Goal: Task Accomplishment & Management: Manage account settings

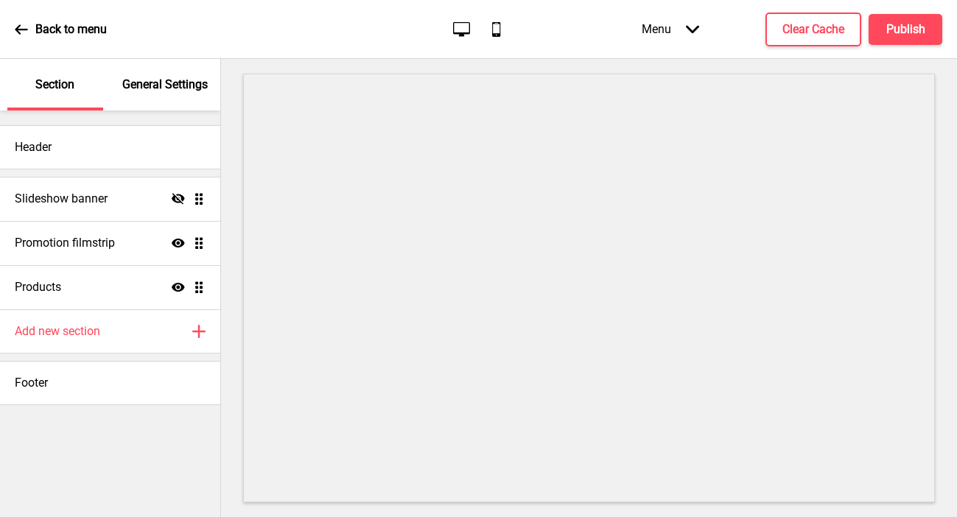
click at [150, 96] on div "General Settings" at bounding box center [166, 85] width 96 height 52
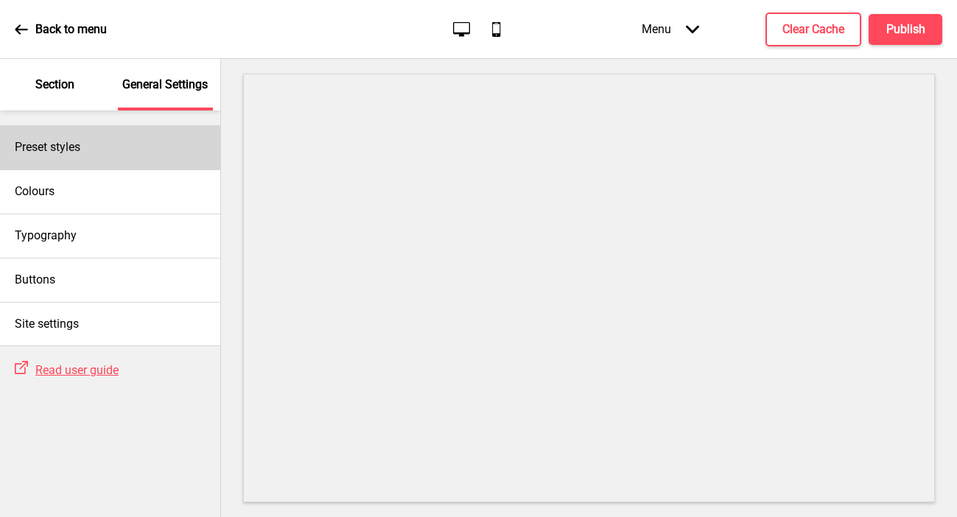
click at [137, 145] on div "Preset styles" at bounding box center [110, 147] width 220 height 44
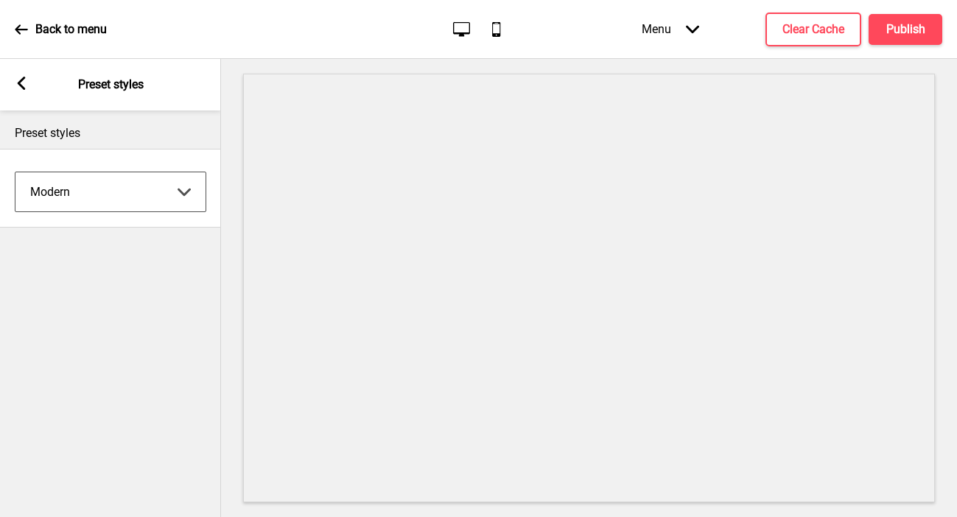
click at [116, 196] on select "Coffee Contrast Dark Earth Marine Minimalist Modern Oddle Pastel Yellow Fruits …" at bounding box center [110, 191] width 190 height 39
select select "minimalist"
click at [15, 172] on select "Coffee Contrast Dark Earth Marine Minimalist Modern Oddle Pastel Yellow Fruits …" at bounding box center [110, 191] width 190 height 39
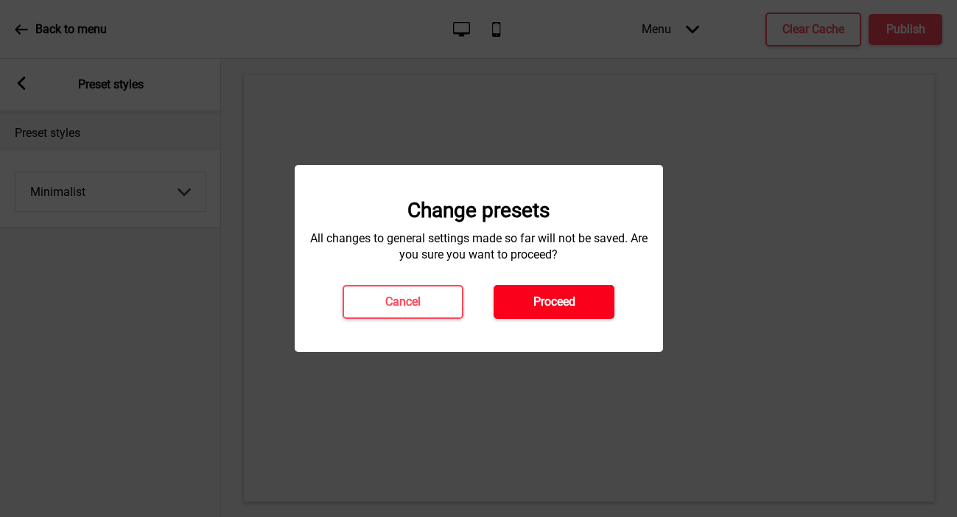
click at [551, 306] on h4 "Proceed" at bounding box center [554, 302] width 42 height 16
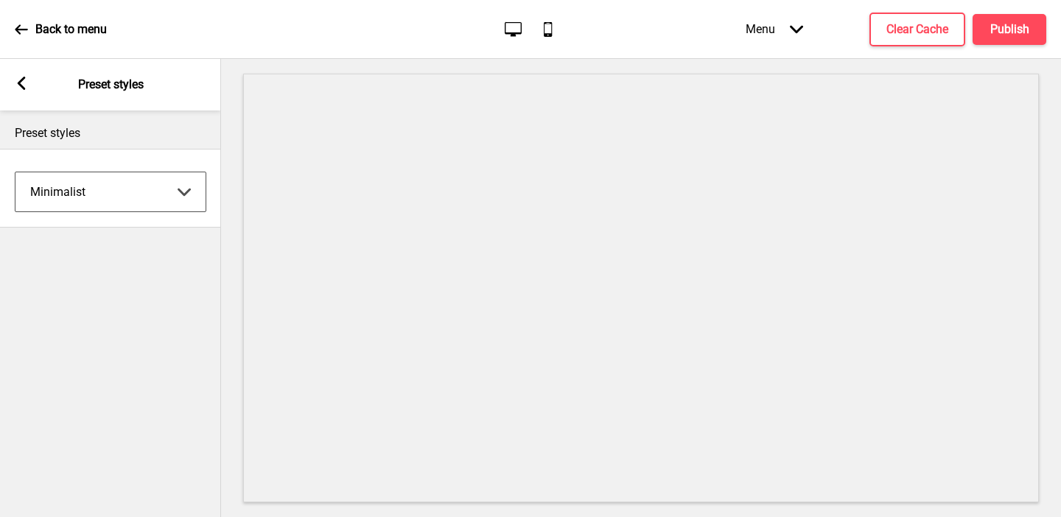
click at [27, 74] on div "Arrow left Preset styles" at bounding box center [110, 85] width 221 height 52
click at [21, 80] on icon at bounding box center [22, 83] width 8 height 13
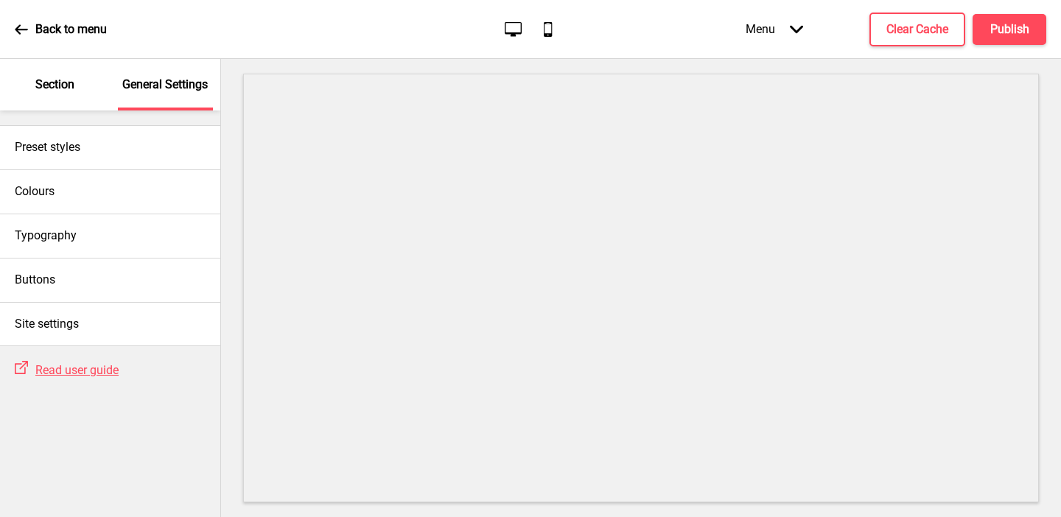
click at [61, 88] on p "Section" at bounding box center [54, 85] width 39 height 16
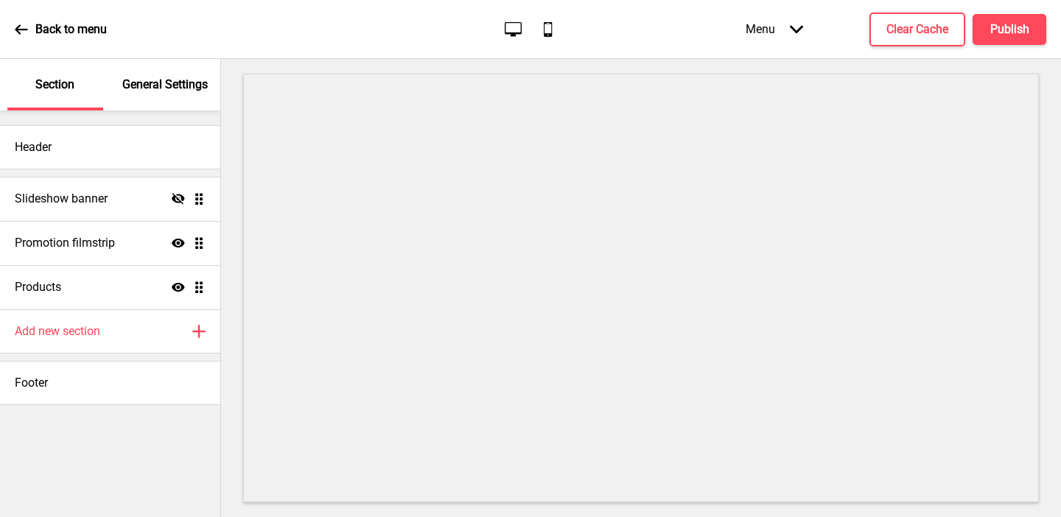
click at [146, 83] on p "General Settings" at bounding box center [164, 85] width 85 height 16
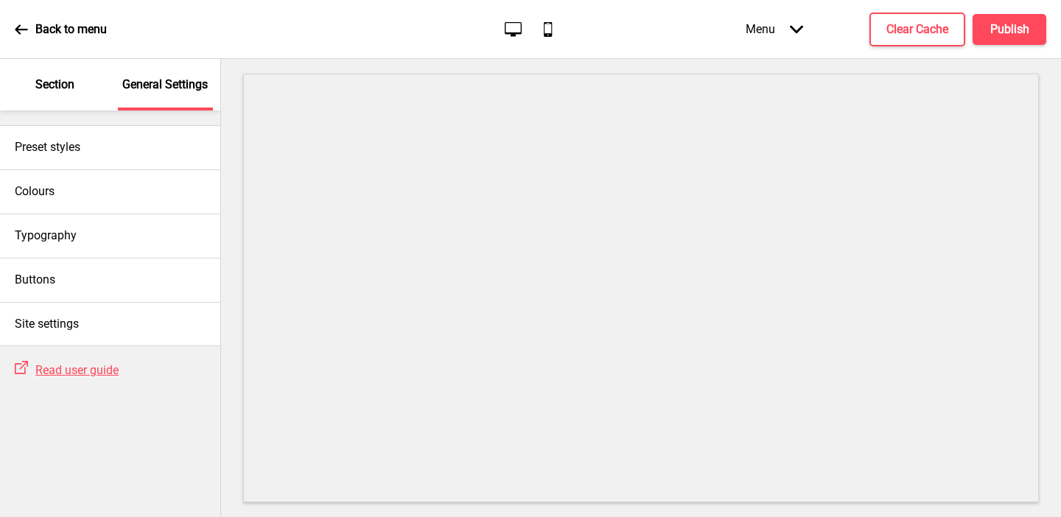
click at [77, 85] on div "Section" at bounding box center [55, 85] width 96 height 52
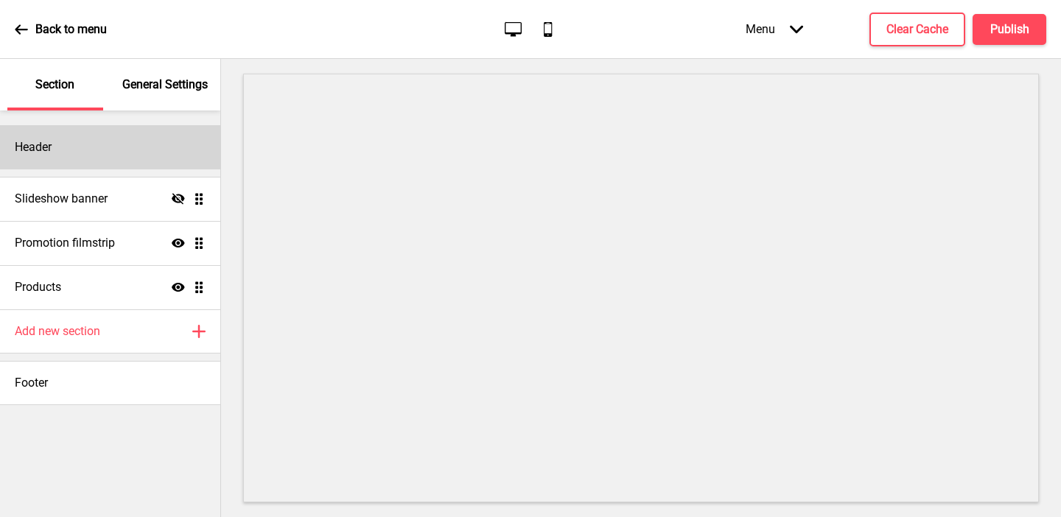
click at [76, 141] on div "Header" at bounding box center [110, 147] width 220 height 44
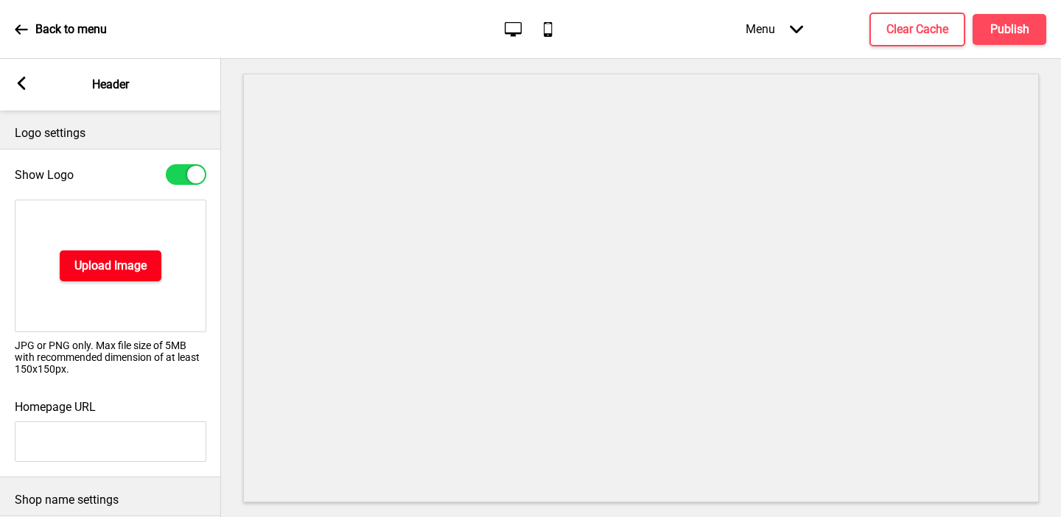
click at [85, 273] on h4 "Upload Image" at bounding box center [110, 266] width 72 height 16
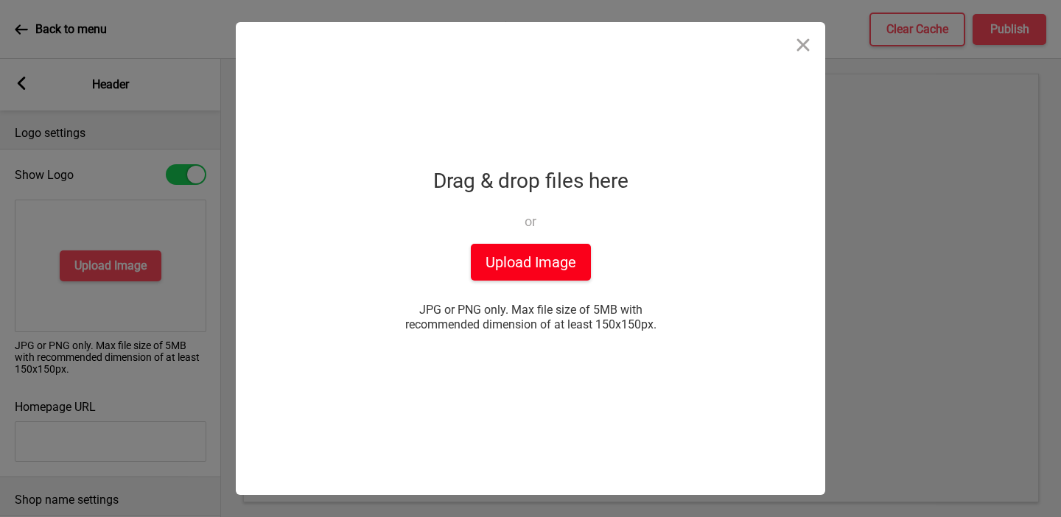
click at [540, 264] on button "Upload Image" at bounding box center [531, 262] width 120 height 37
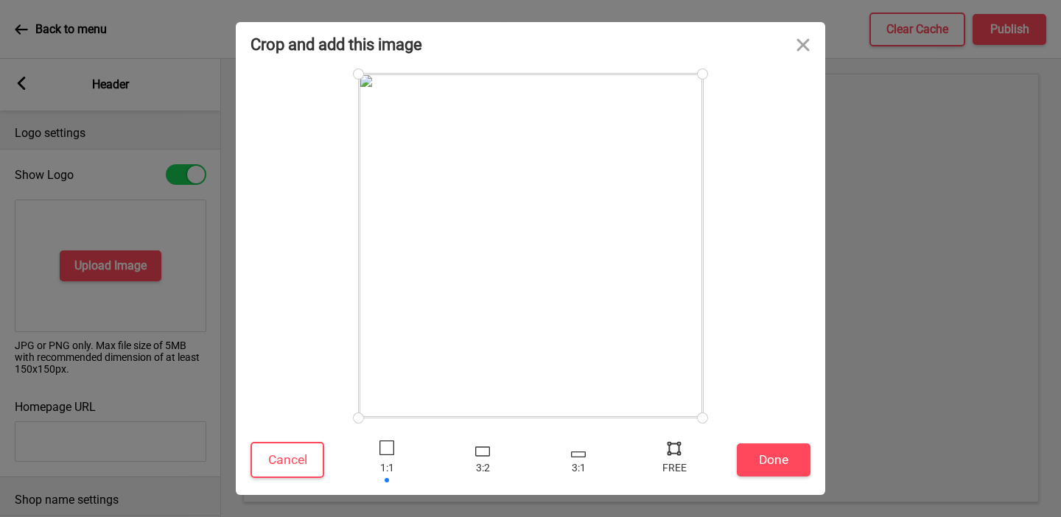
drag, startPoint x: 699, startPoint y: 71, endPoint x: 735, endPoint y: 127, distance: 66.0
click at [735, 127] on div at bounding box center [530, 246] width 560 height 344
drag, startPoint x: 700, startPoint y: 78, endPoint x: 721, endPoint y: 132, distance: 57.9
click at [728, 139] on div at bounding box center [530, 246] width 560 height 344
click at [672, 453] on div at bounding box center [674, 448] width 22 height 22
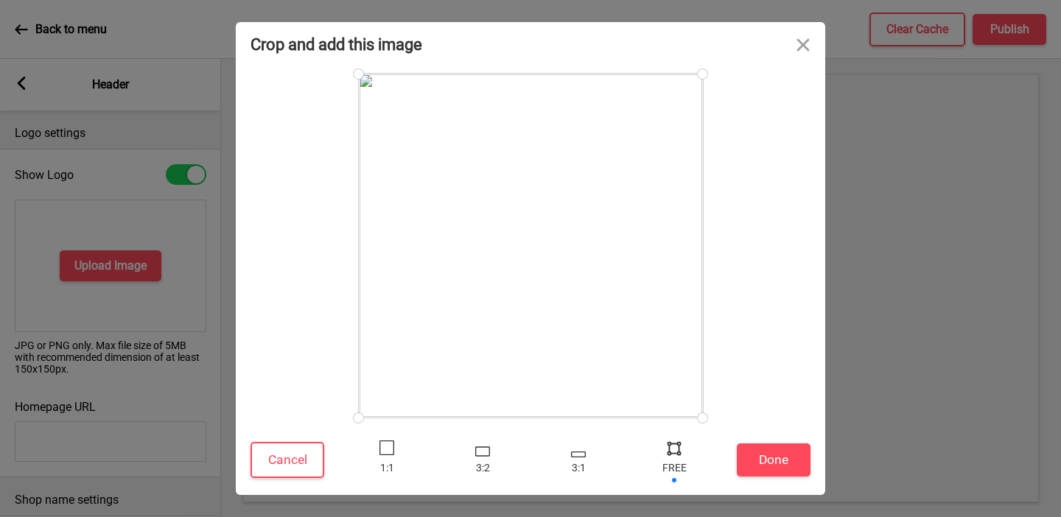
click at [672, 452] on div at bounding box center [674, 448] width 22 height 22
drag, startPoint x: 700, startPoint y: 417, endPoint x: 711, endPoint y: 357, distance: 60.7
click at [711, 357] on div at bounding box center [702, 358] width 26 height 26
drag, startPoint x: 700, startPoint y: 77, endPoint x: 728, endPoint y: 133, distance: 61.9
click at [728, 133] on div at bounding box center [530, 246] width 560 height 344
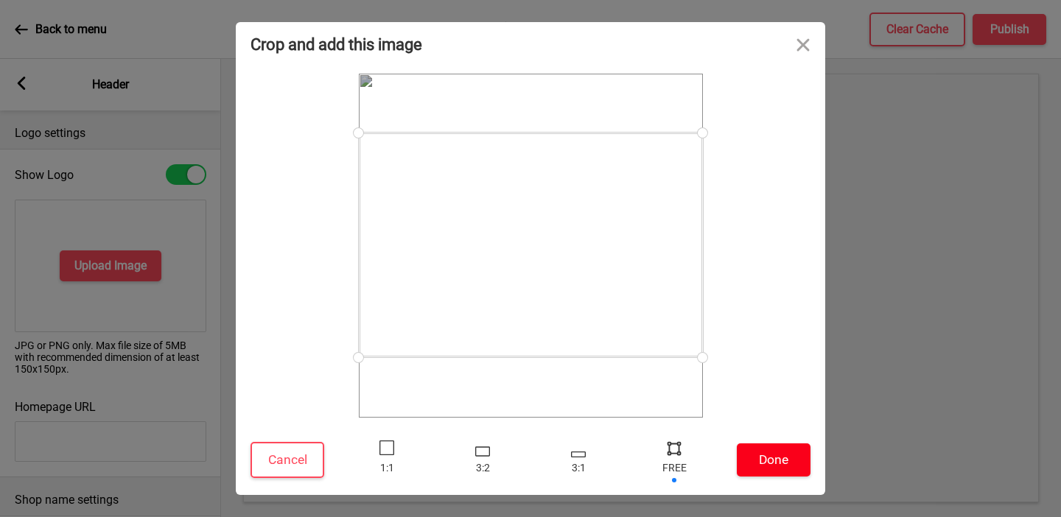
click at [784, 451] on button "Done" at bounding box center [774, 459] width 74 height 33
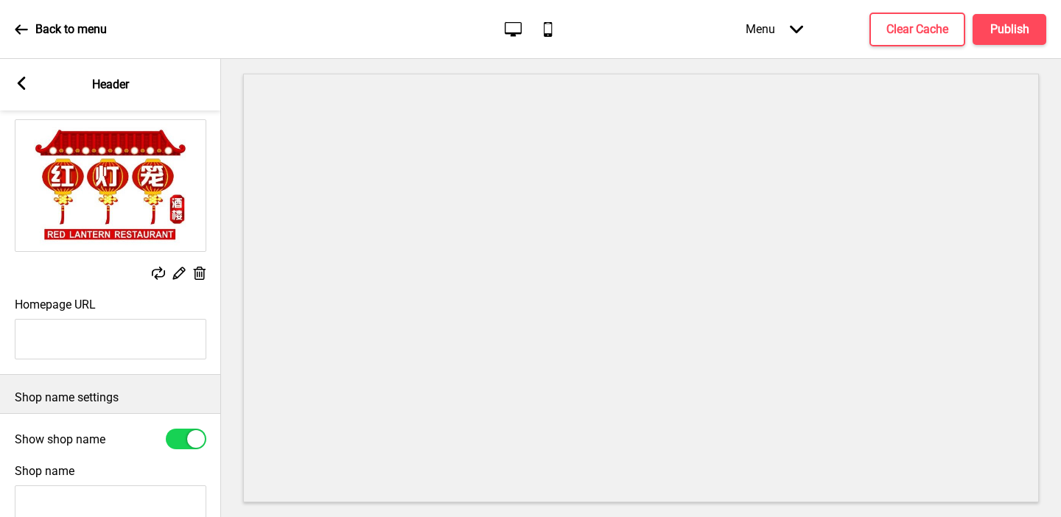
scroll to position [201, 0]
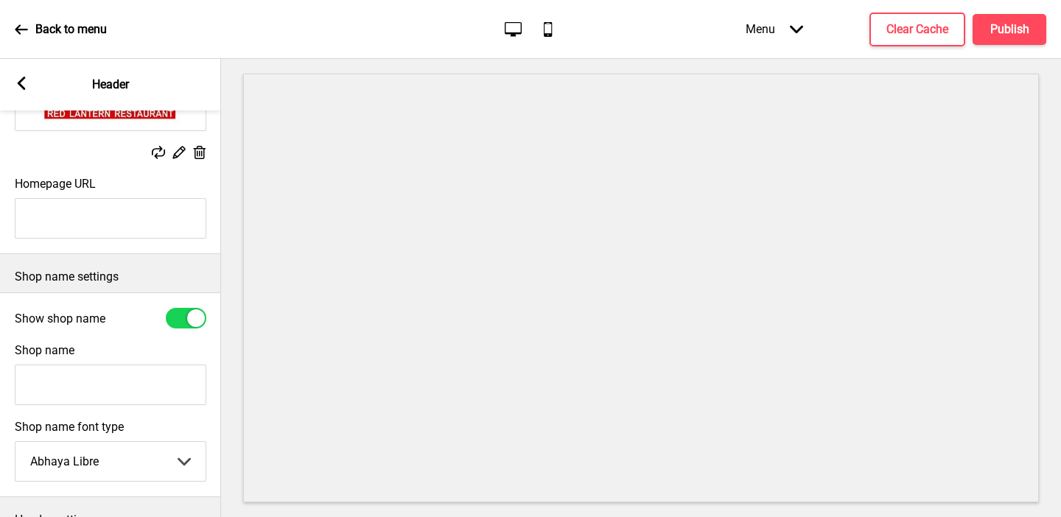
click at [66, 228] on input "Homepage URL" at bounding box center [110, 218] width 191 height 41
type input "Red Lantern Live Seafood Restaurant"
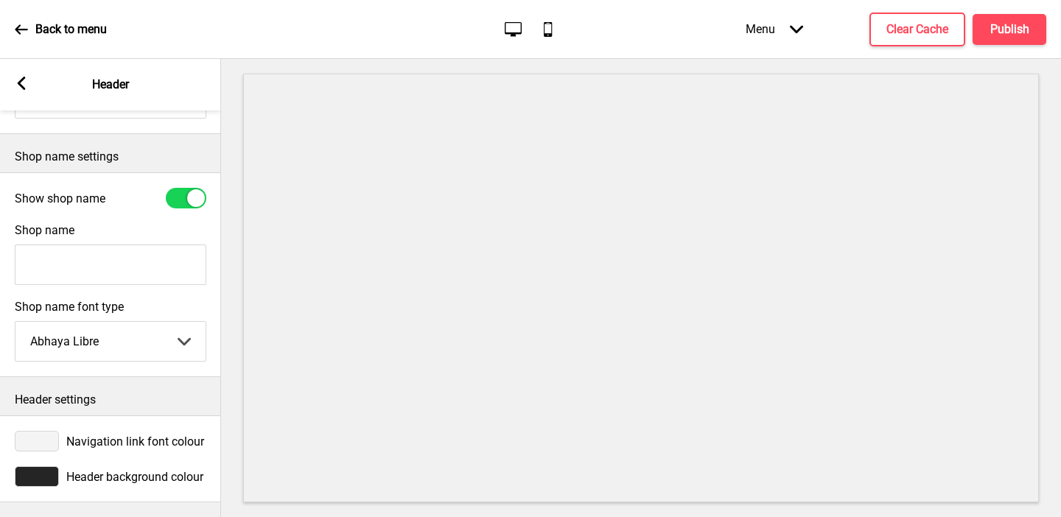
scroll to position [179, 0]
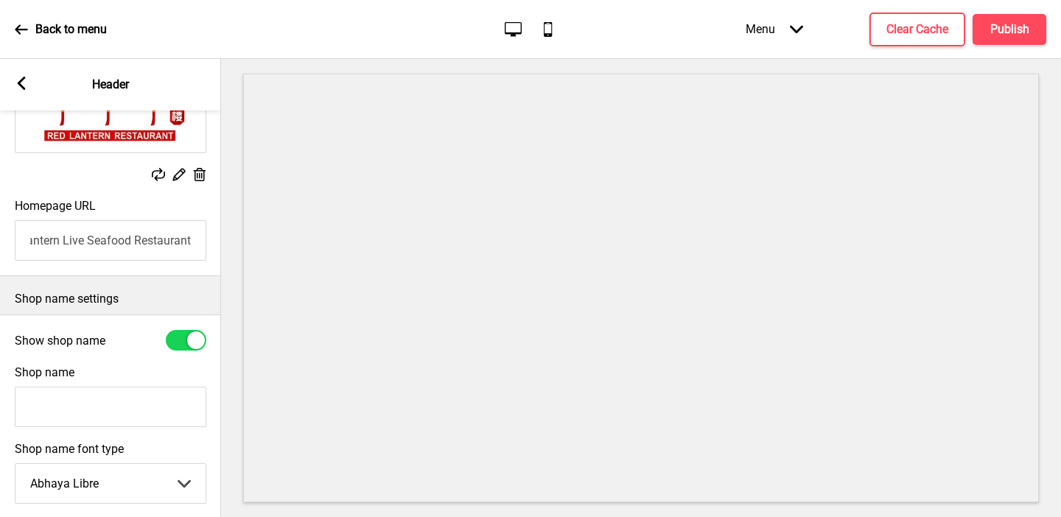
click at [70, 239] on input "Red Lantern Live Seafood Restaurant" at bounding box center [110, 240] width 191 height 41
click at [71, 396] on input "Shop name" at bounding box center [110, 407] width 191 height 41
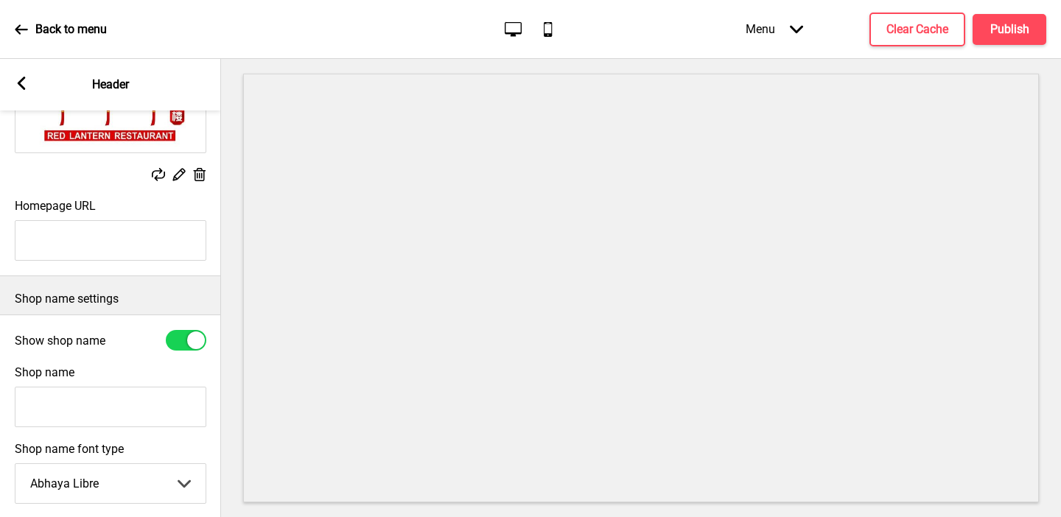
paste input "Red Lantern Live Seafood Restaurant"
type input "Red Lantern Live Seafood Restaurant"
click at [190, 342] on div at bounding box center [196, 340] width 18 height 18
checkbox input "false"
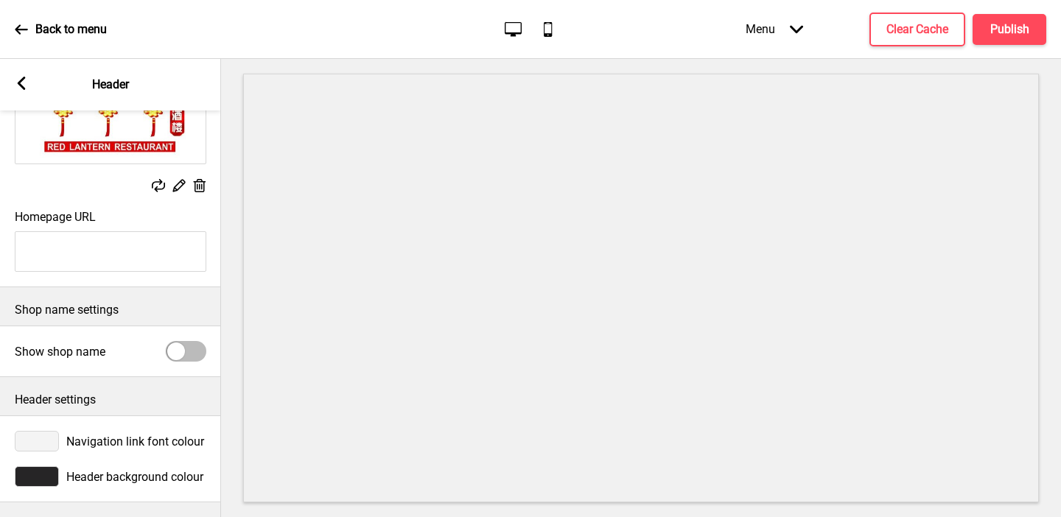
scroll to position [168, 0]
click at [49, 473] on div at bounding box center [37, 476] width 44 height 21
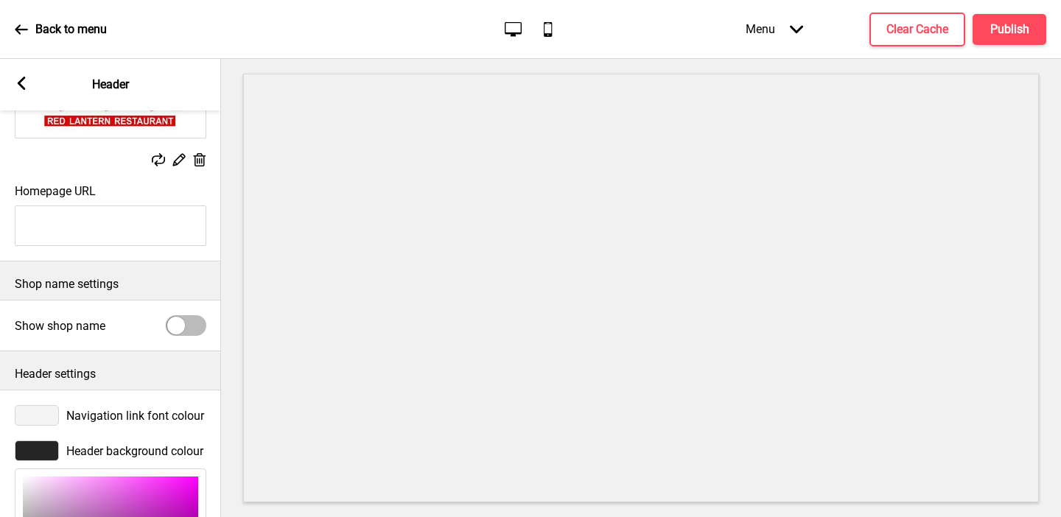
scroll to position [408, 0]
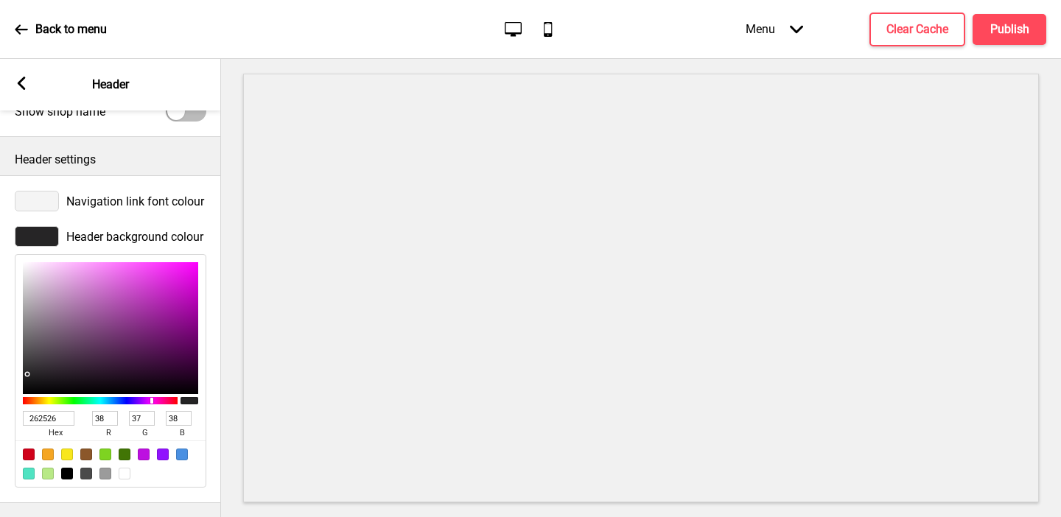
click at [127, 471] on div at bounding box center [125, 474] width 12 height 12
type input "FFFFFF"
type input "255"
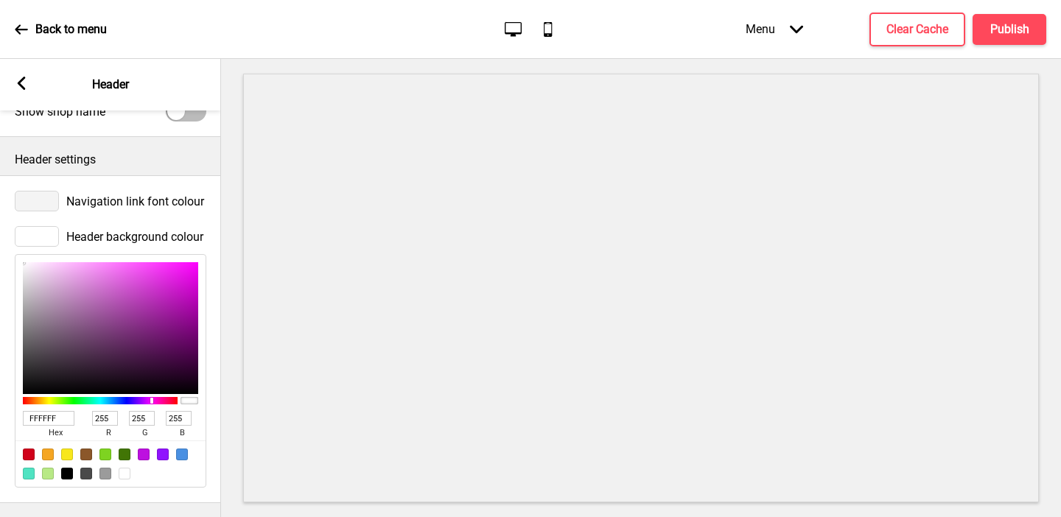
click at [40, 202] on div at bounding box center [37, 201] width 44 height 21
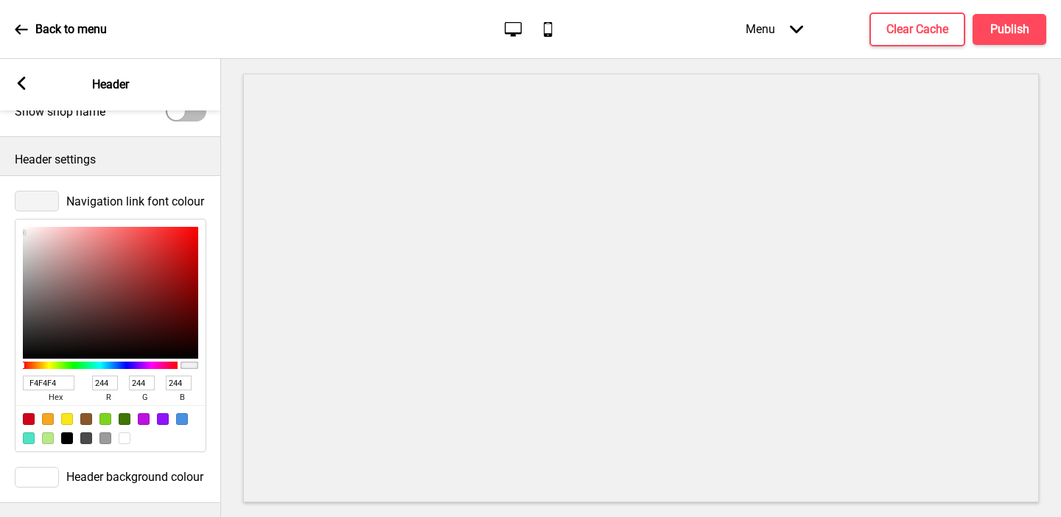
click at [45, 383] on input "F4F4F4" at bounding box center [49, 383] width 52 height 15
paste input "D9070"
type input "D90704"
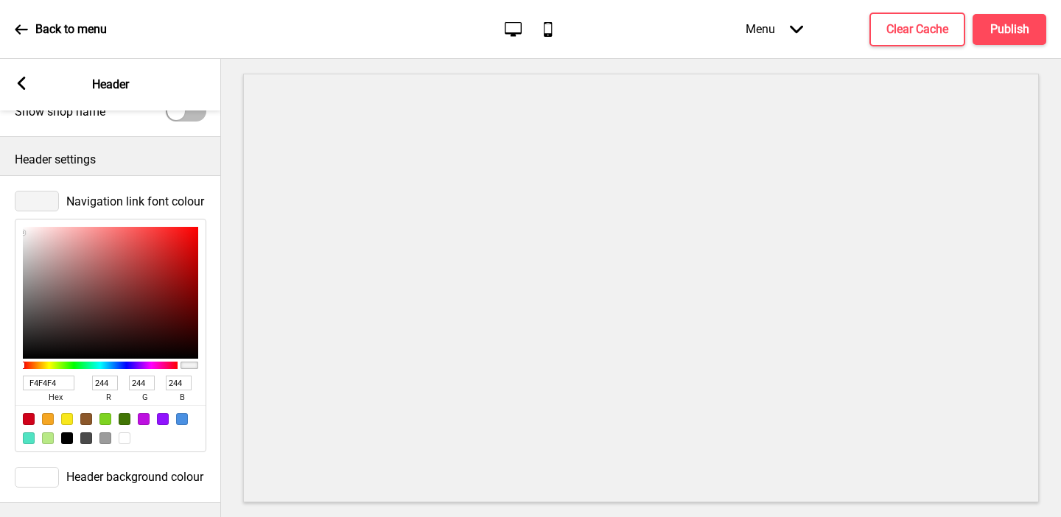
type input "217"
type input "7"
type input "4"
type input "D90704"
click at [13, 79] on div "Arrow left Header" at bounding box center [110, 85] width 221 height 52
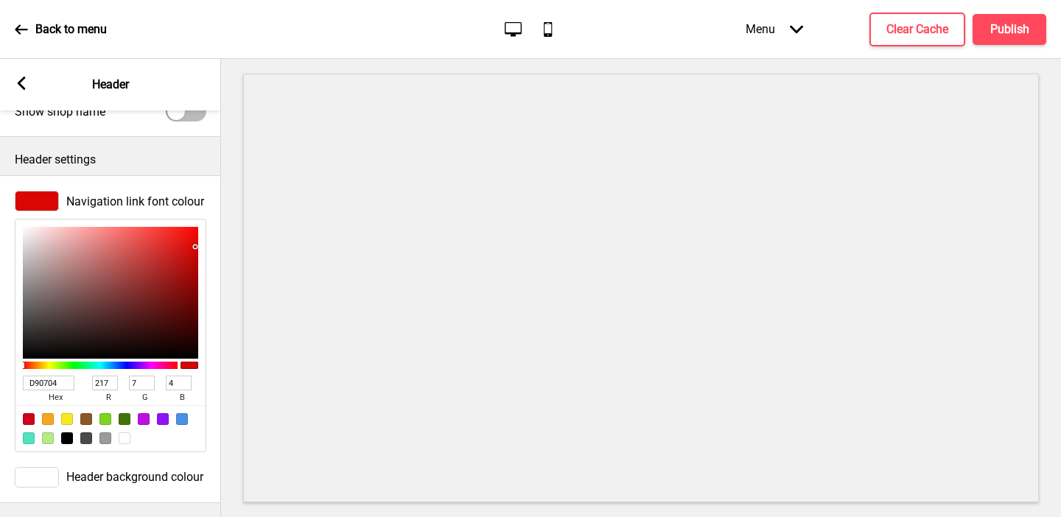
click at [21, 82] on icon at bounding box center [22, 83] width 8 height 13
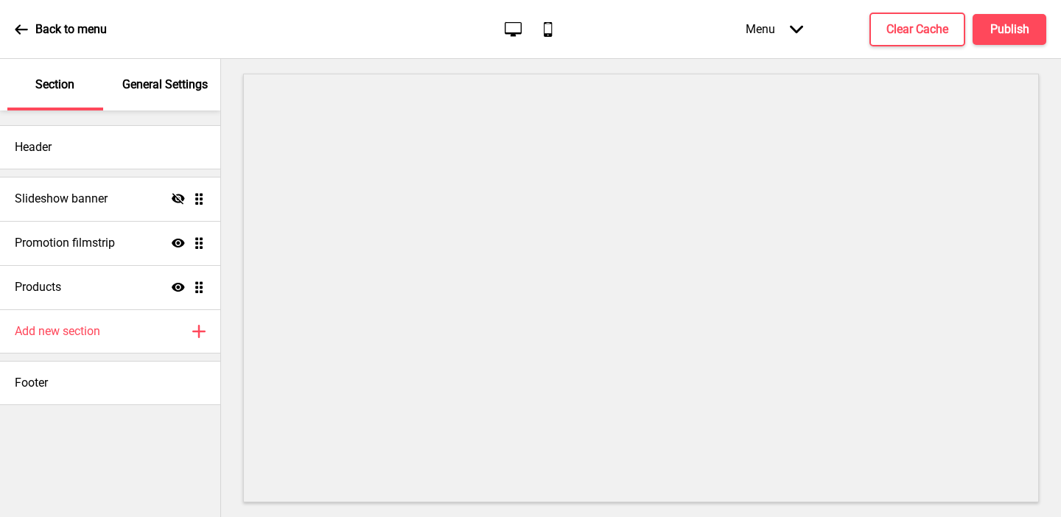
click at [186, 86] on p "General Settings" at bounding box center [164, 85] width 85 height 16
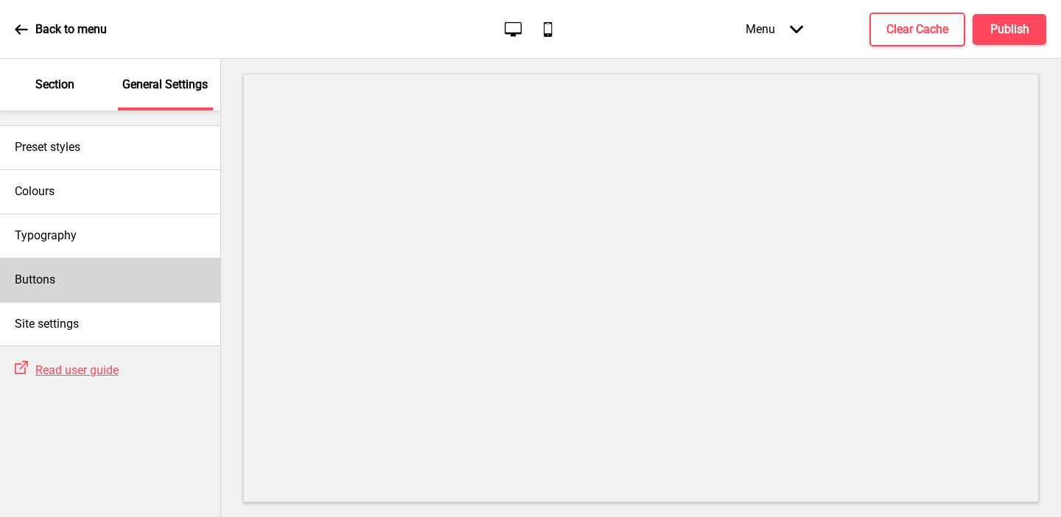
click at [122, 295] on div "Buttons" at bounding box center [110, 280] width 220 height 44
select select "square"
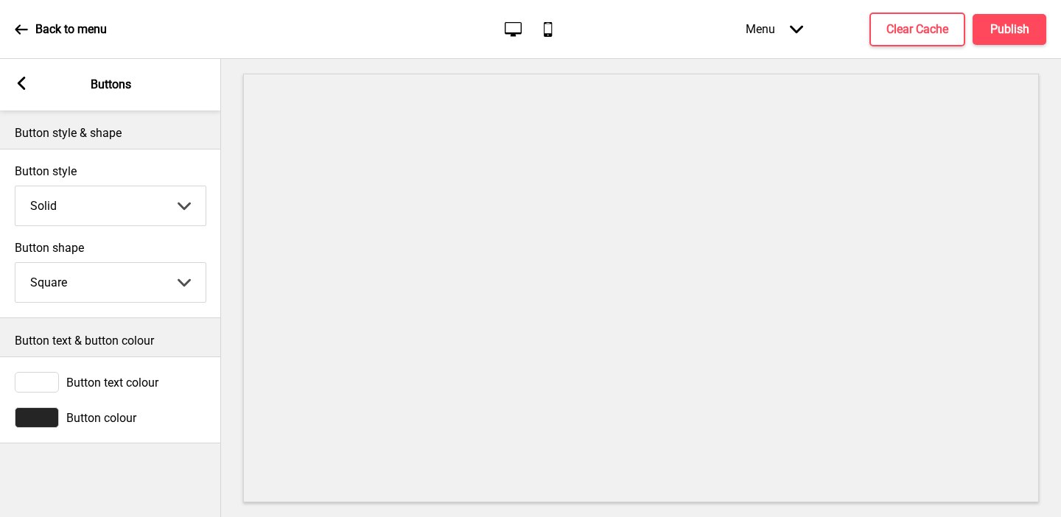
click at [21, 81] on icon at bounding box center [22, 83] width 8 height 13
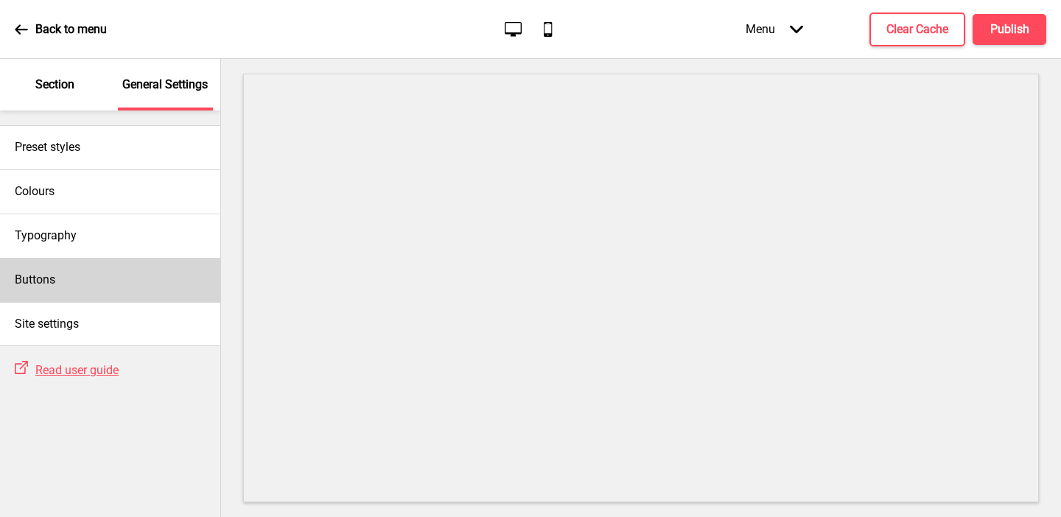
click at [99, 279] on div "Buttons" at bounding box center [110, 280] width 220 height 44
select select "square"
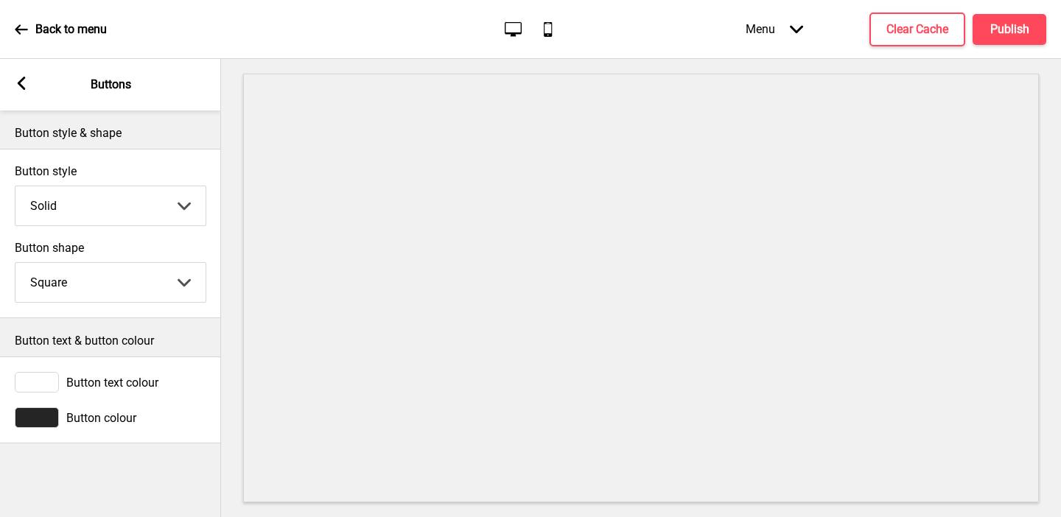
click at [24, 85] on rect at bounding box center [21, 83] width 13 height 13
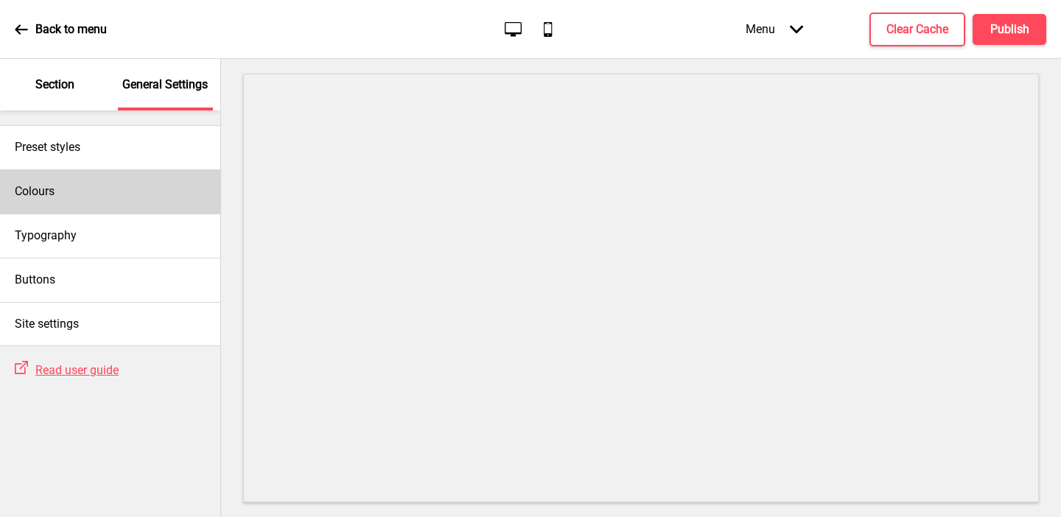
click at [45, 187] on h4 "Colours" at bounding box center [35, 191] width 40 height 16
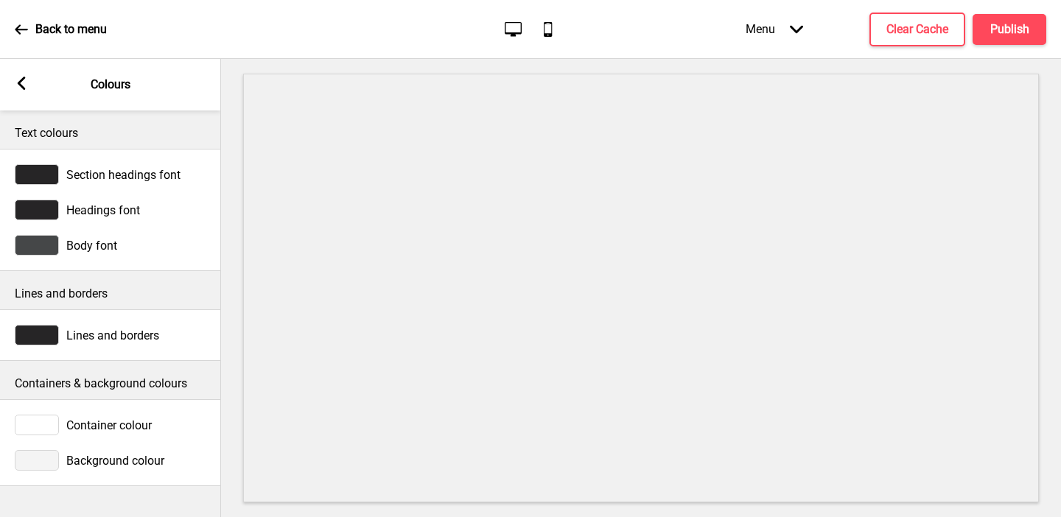
click at [21, 85] on icon at bounding box center [22, 83] width 8 height 13
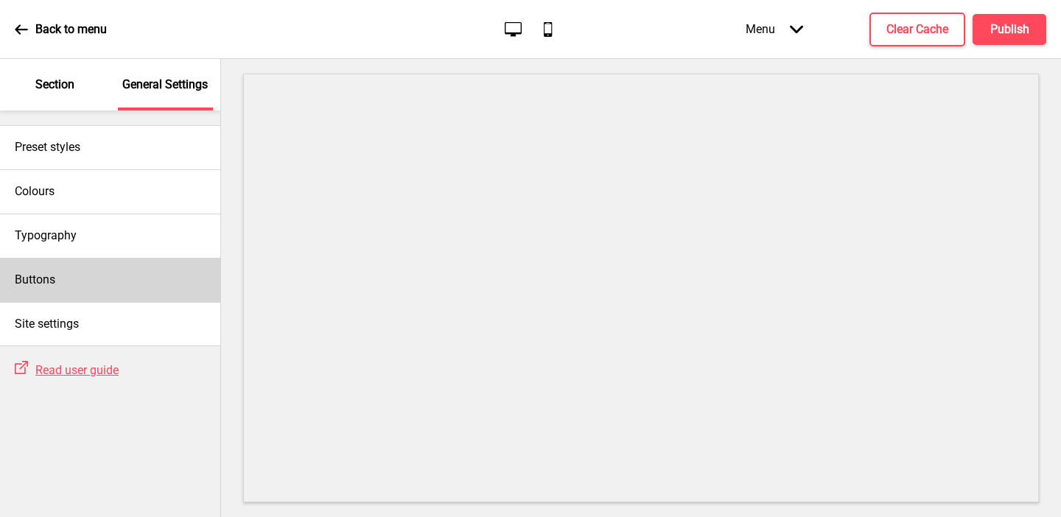
click at [49, 281] on h4 "Buttons" at bounding box center [35, 280] width 41 height 16
select select "square"
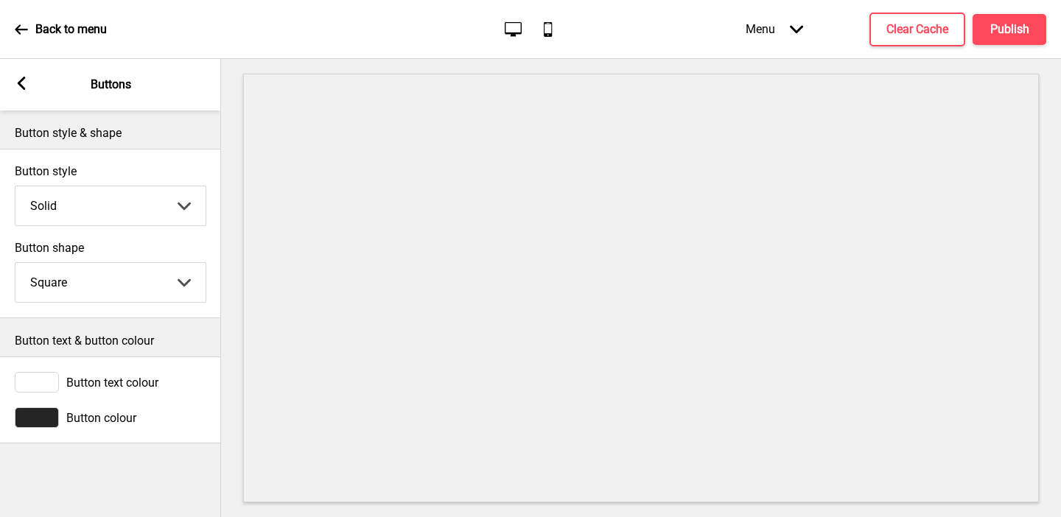
click at [25, 71] on div "Arrow left Buttons" at bounding box center [110, 85] width 221 height 52
click at [24, 80] on rect at bounding box center [21, 83] width 13 height 13
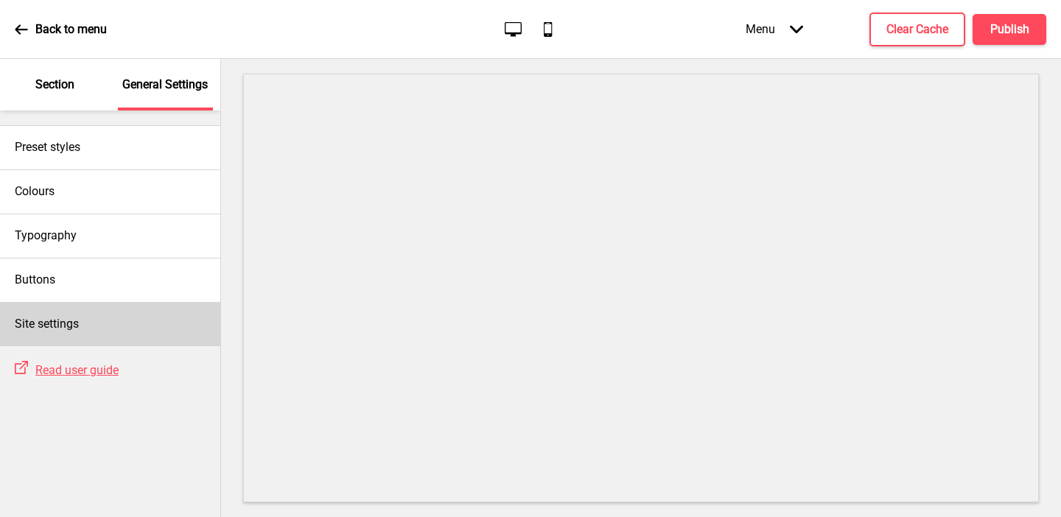
click at [43, 331] on h4 "Site settings" at bounding box center [47, 324] width 64 height 16
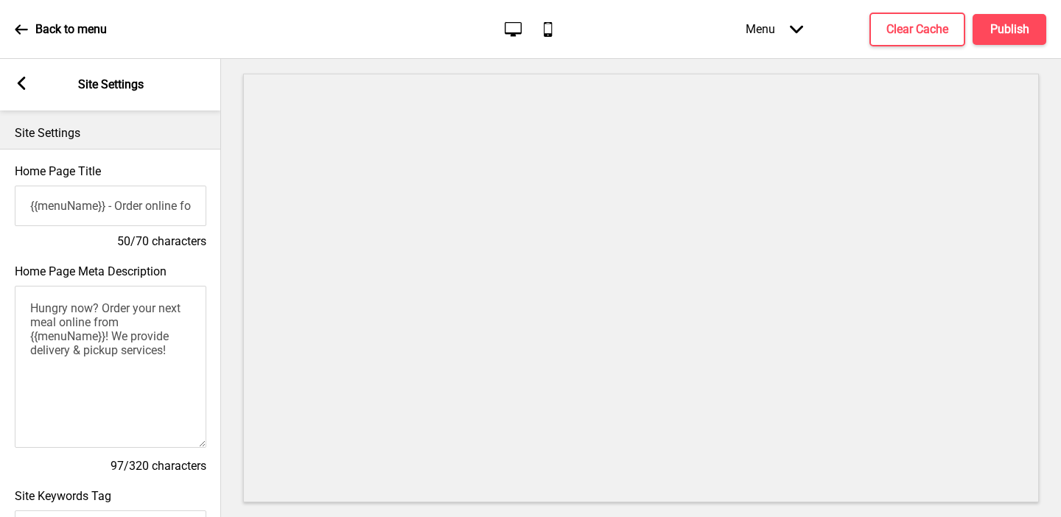
scroll to position [662, 0]
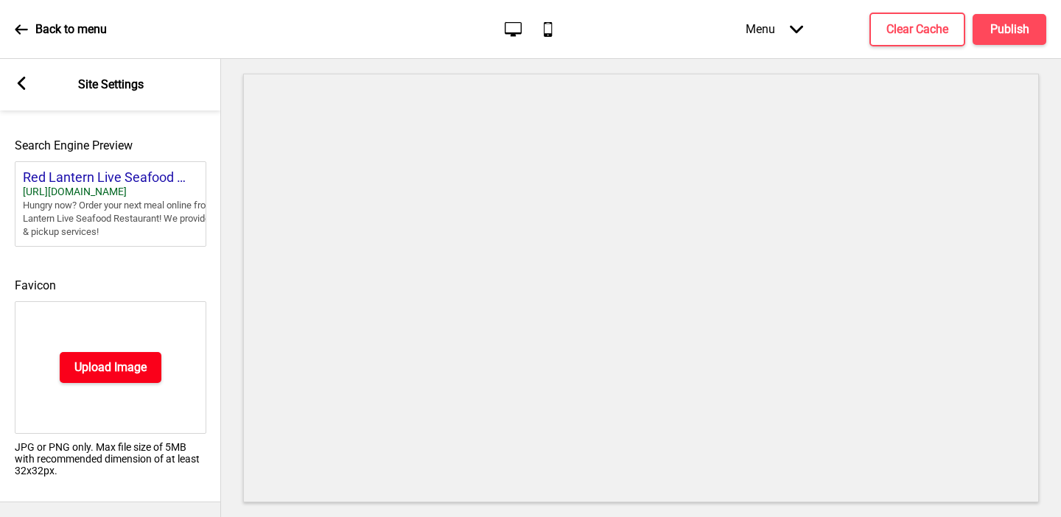
click at [68, 360] on button "Upload Image" at bounding box center [111, 367] width 102 height 31
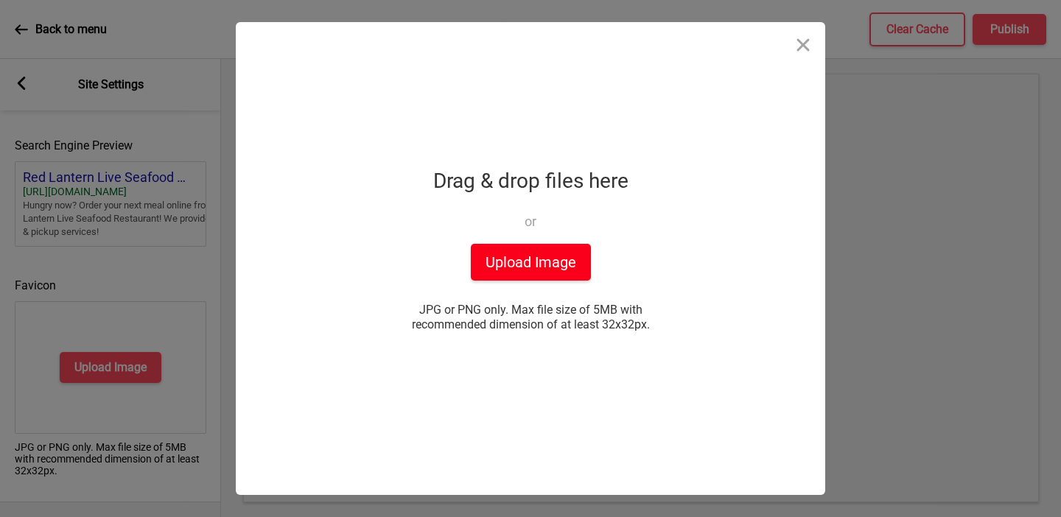
click at [547, 263] on button "Upload Image" at bounding box center [531, 262] width 120 height 37
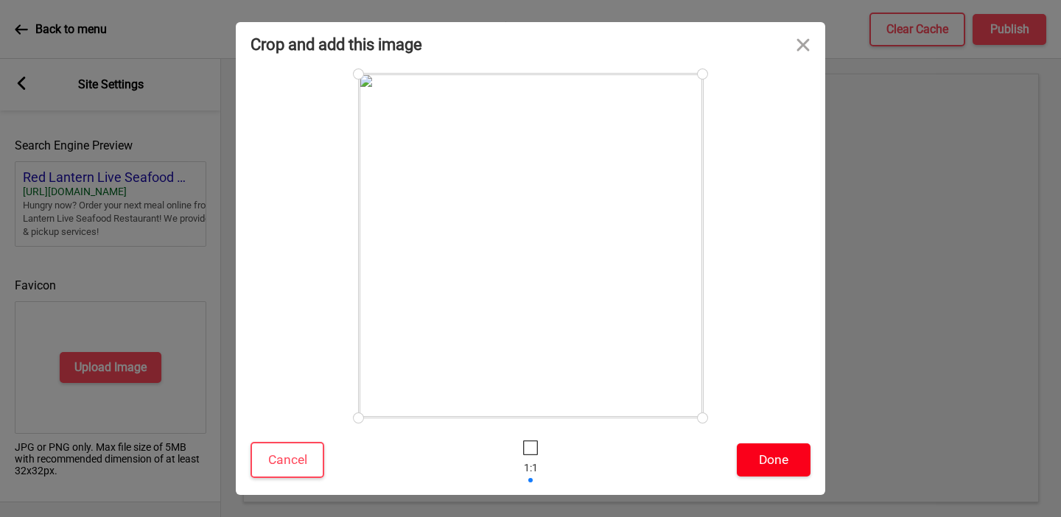
click at [784, 460] on button "Done" at bounding box center [774, 459] width 74 height 33
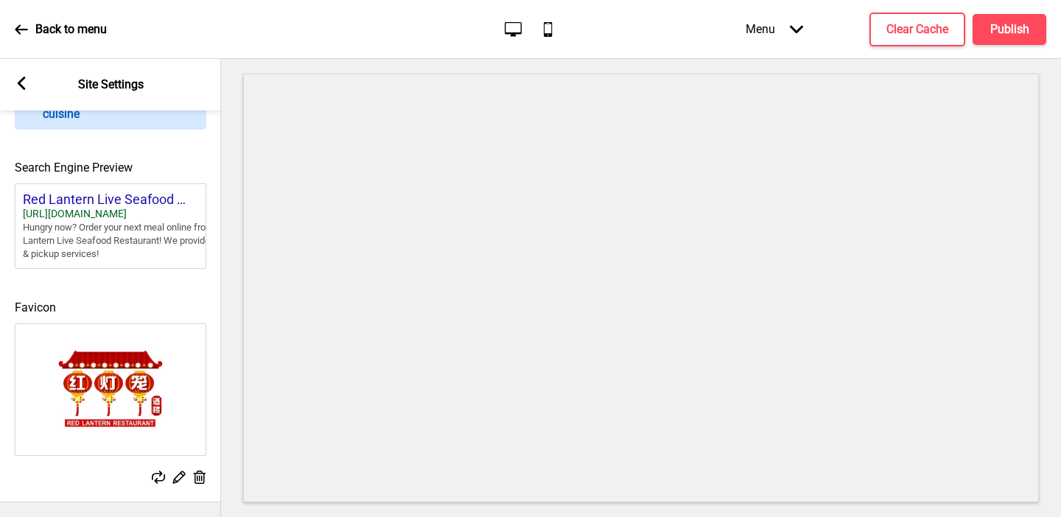
scroll to position [639, 0]
click at [21, 85] on icon at bounding box center [22, 83] width 8 height 13
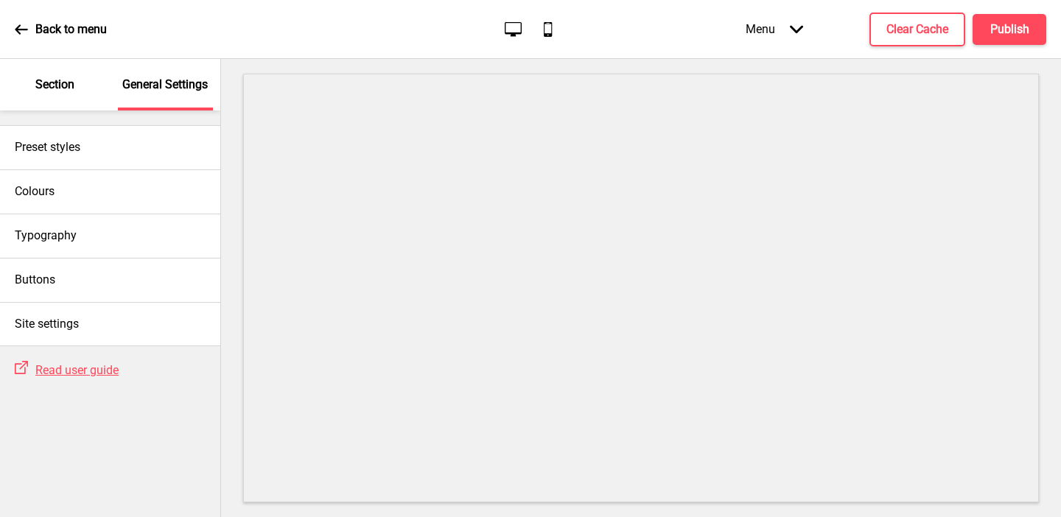
click at [52, 88] on p "Section" at bounding box center [54, 85] width 39 height 16
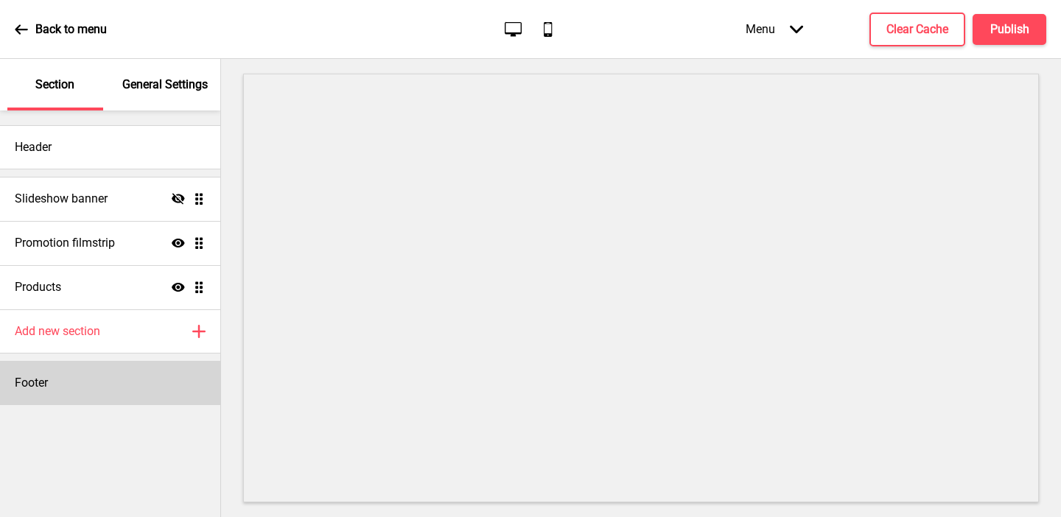
click at [54, 381] on div "Footer" at bounding box center [110, 383] width 220 height 44
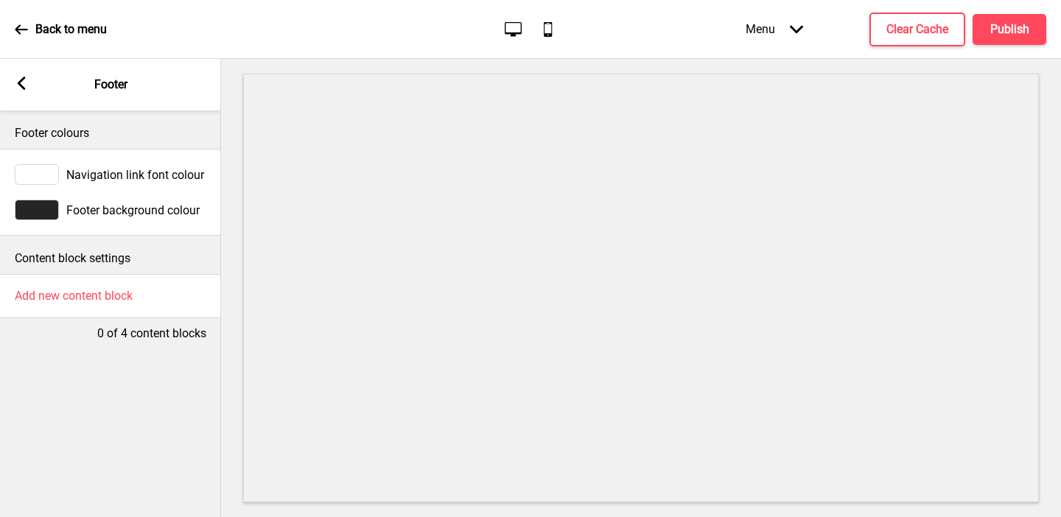
click at [45, 214] on div at bounding box center [37, 210] width 44 height 21
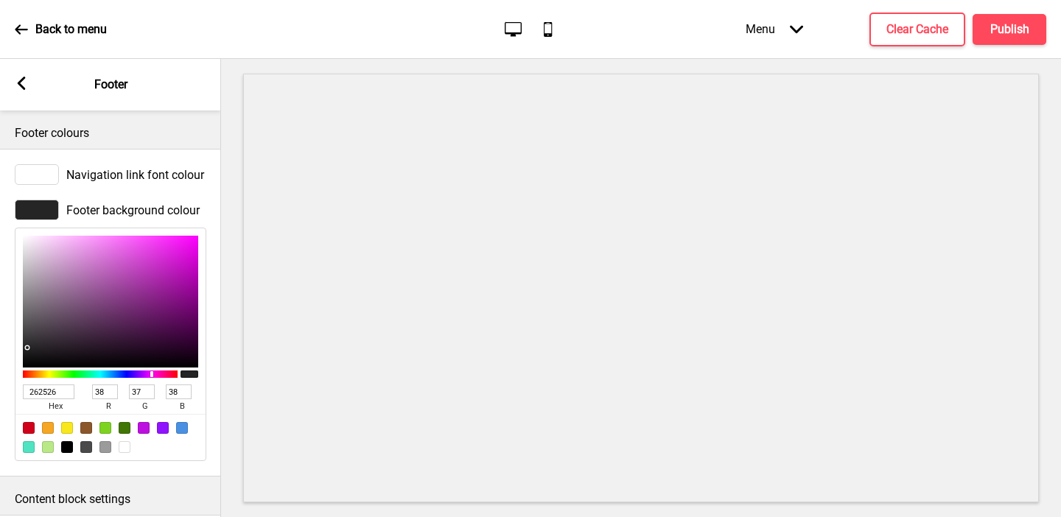
click at [58, 390] on input "262526" at bounding box center [49, 391] width 52 height 15
paste input "D90704"
type input "D90704"
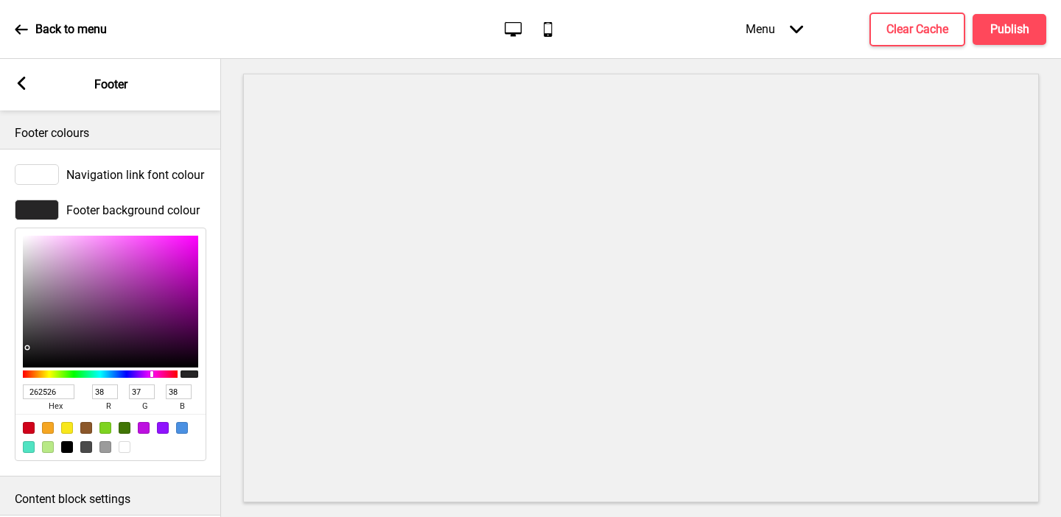
type input "217"
type input "7"
type input "4"
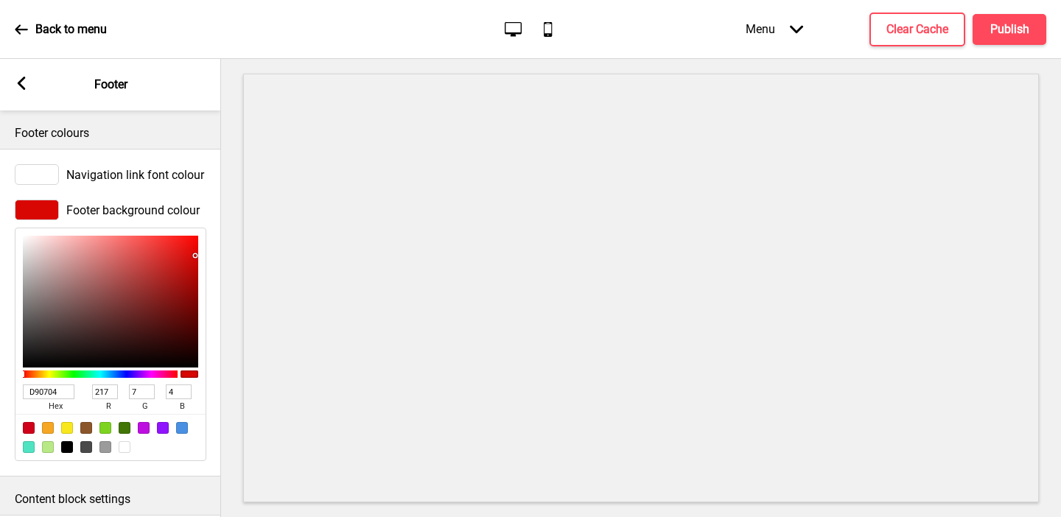
type input "D90704"
click at [19, 87] on rect at bounding box center [21, 83] width 13 height 13
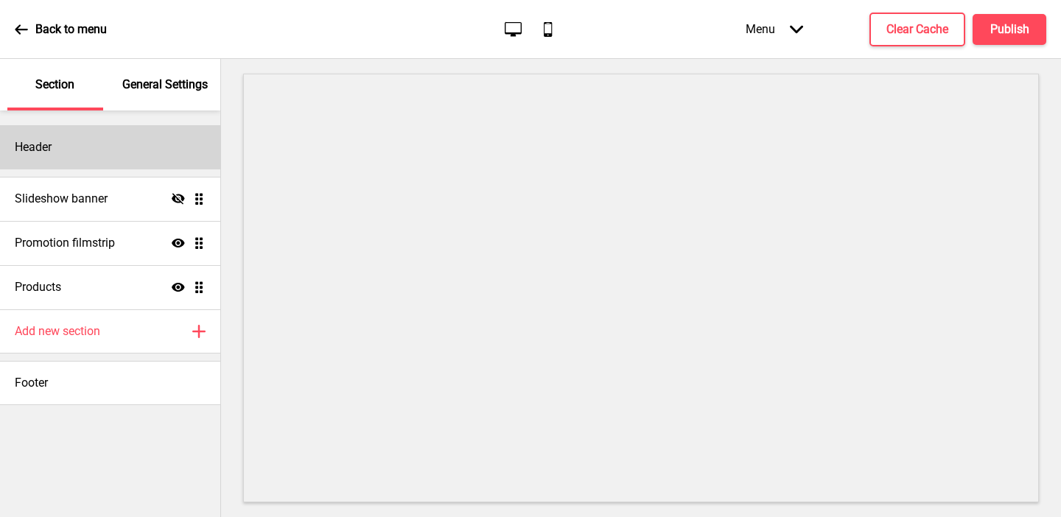
click at [56, 133] on div "Header" at bounding box center [110, 147] width 220 height 44
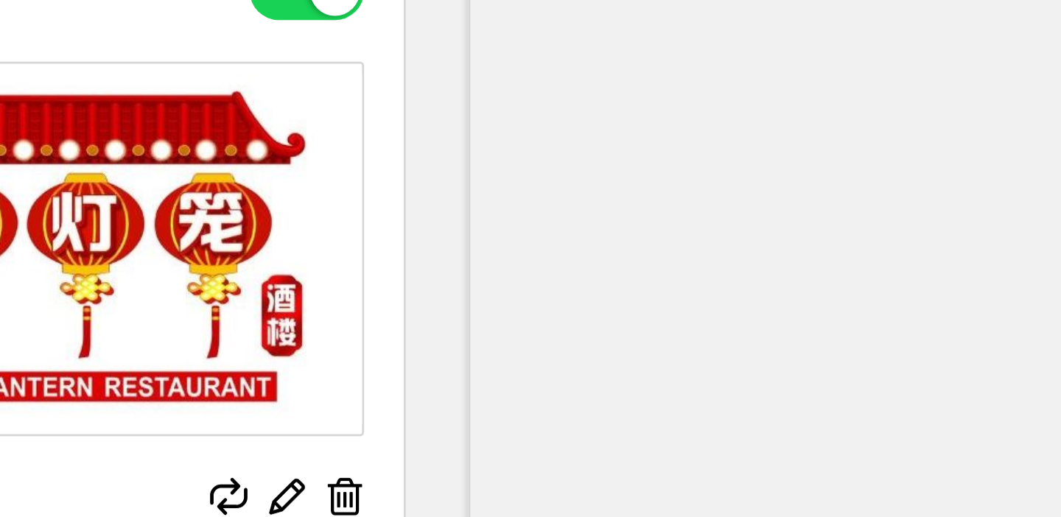
type input "#fac306"
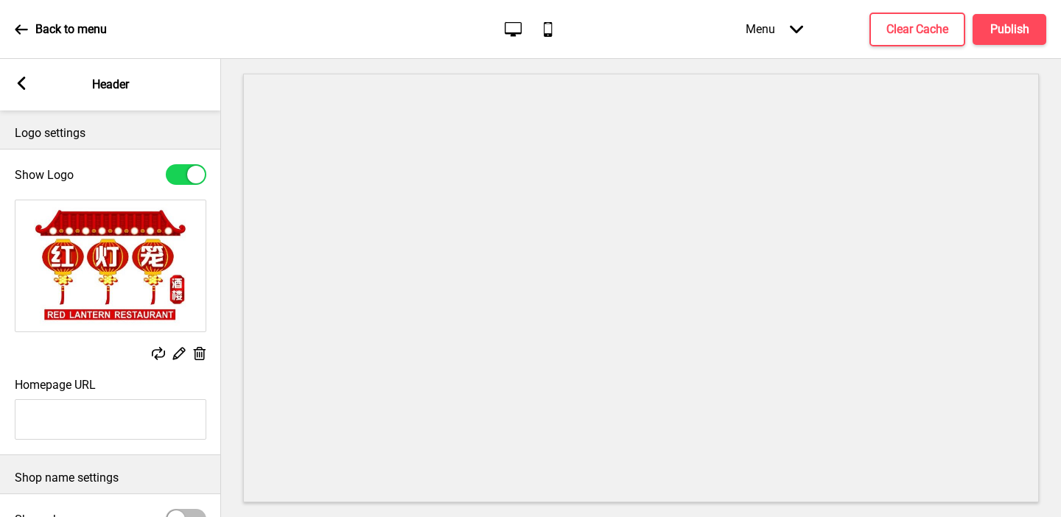
click at [26, 87] on rect at bounding box center [21, 83] width 13 height 13
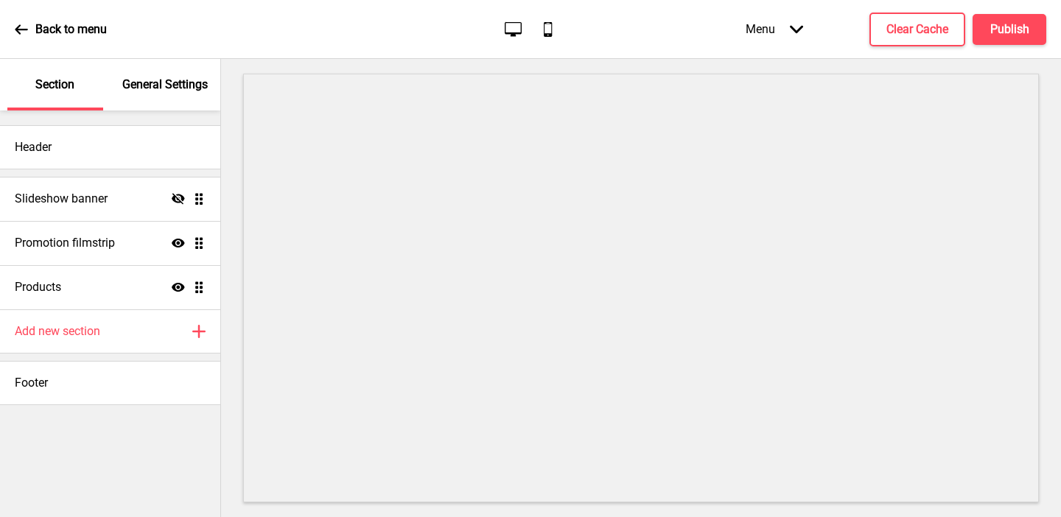
click at [168, 71] on div "General Settings" at bounding box center [166, 85] width 96 height 52
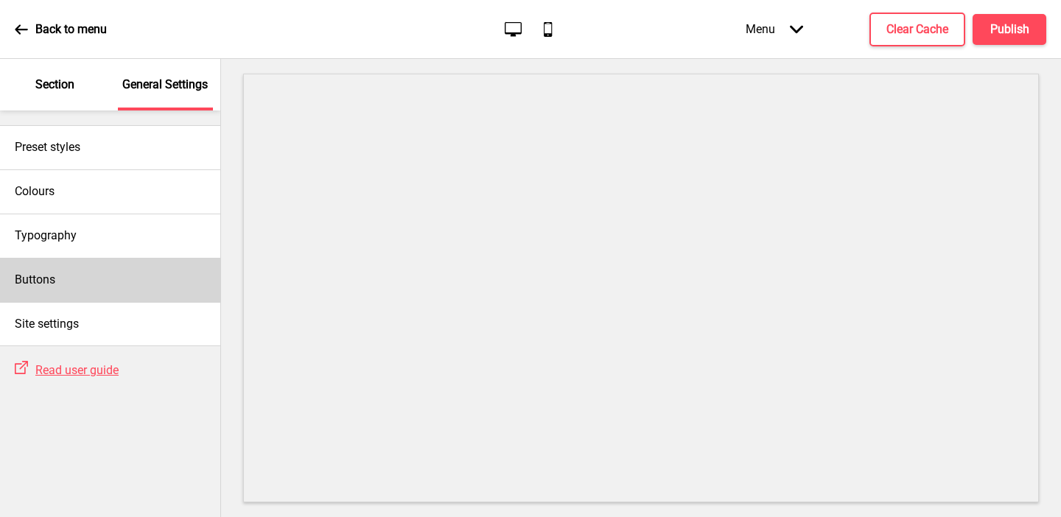
click at [60, 285] on div "Buttons" at bounding box center [110, 280] width 220 height 44
select select "square"
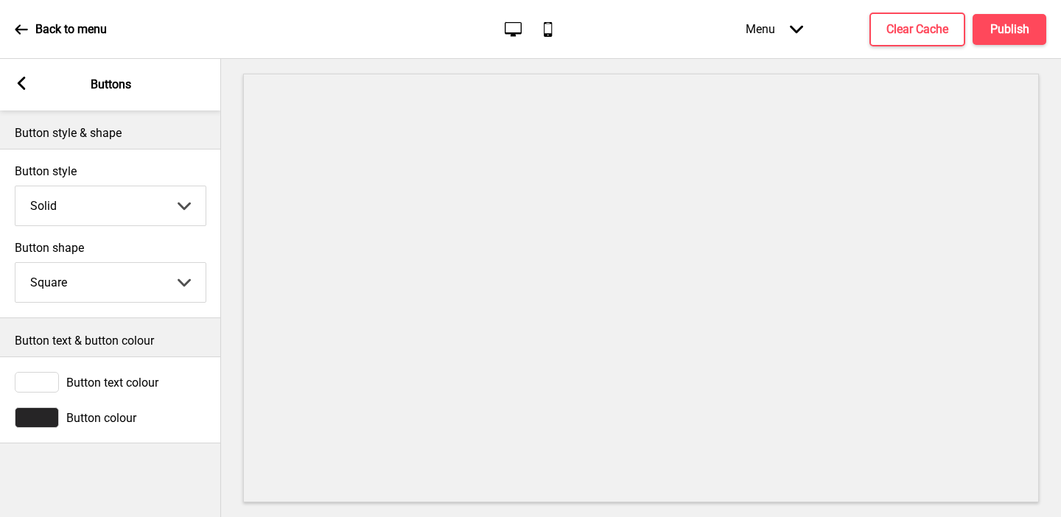
click at [43, 422] on div at bounding box center [37, 417] width 44 height 21
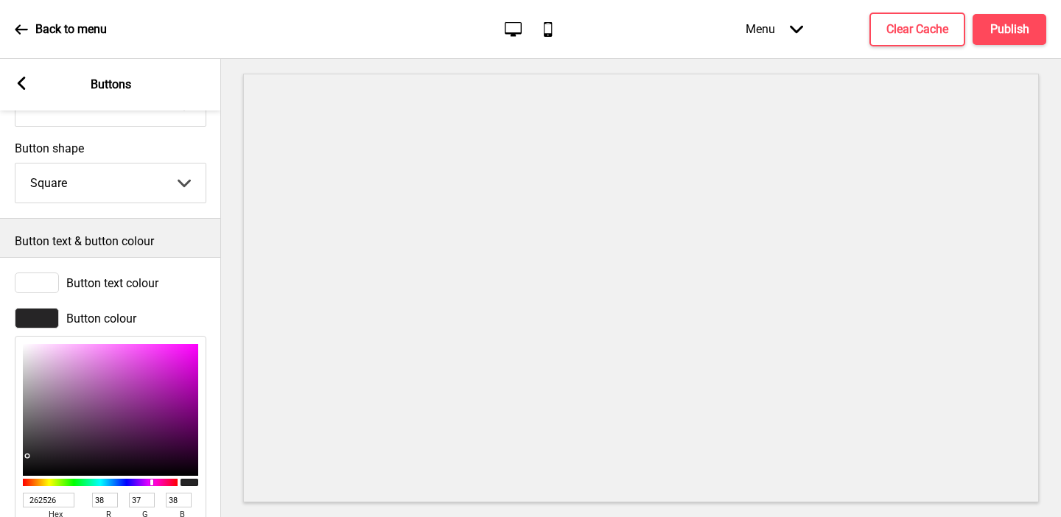
scroll to position [181, 0]
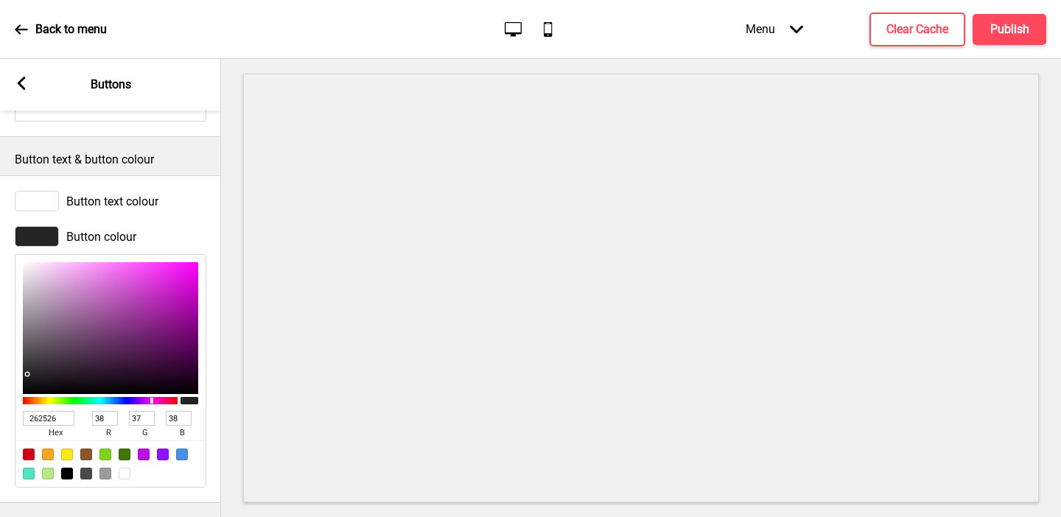
click at [38, 414] on input "262526" at bounding box center [49, 418] width 52 height 15
paste input "fac30"
type input "fac306"
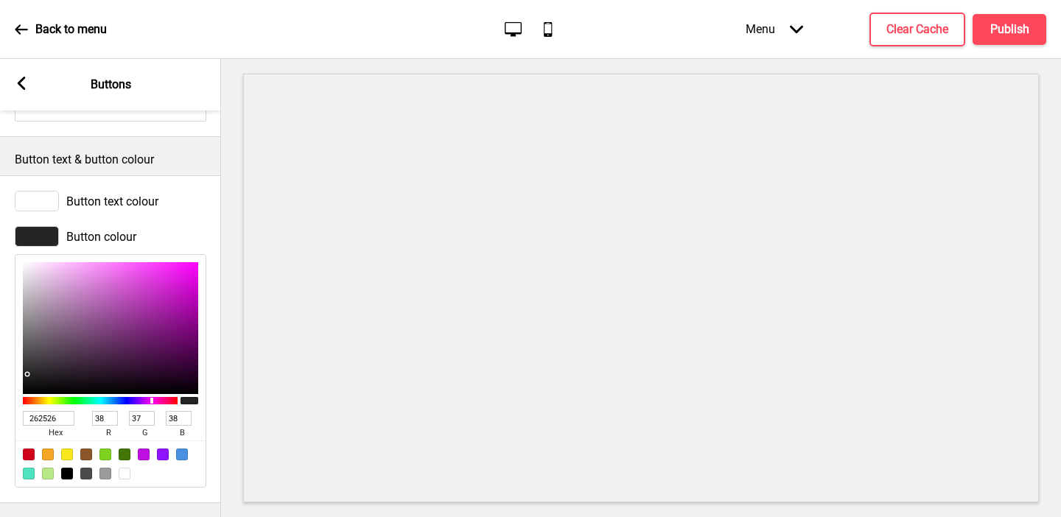
type input "250"
type input "195"
type input "6"
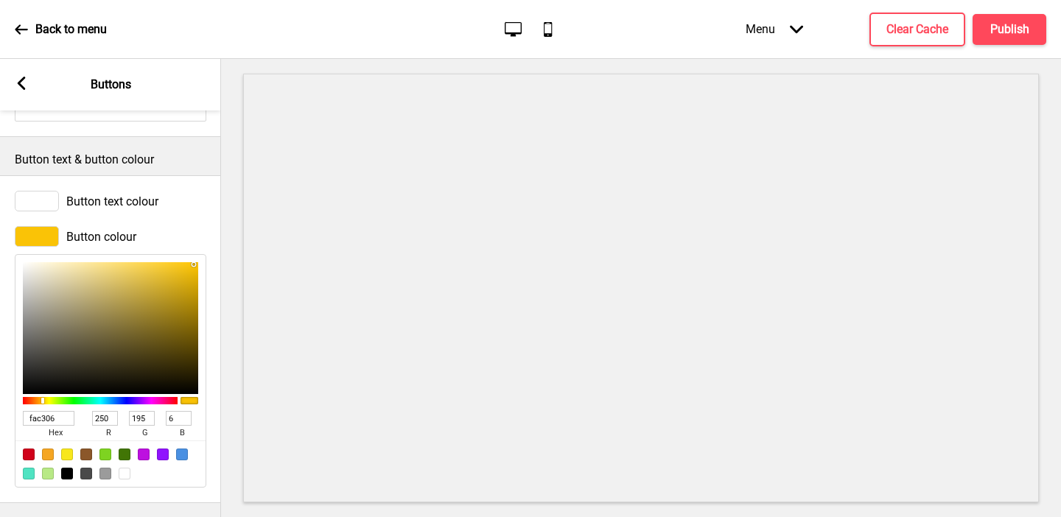
type input "FAC306"
click at [22, 77] on rect at bounding box center [21, 83] width 13 height 13
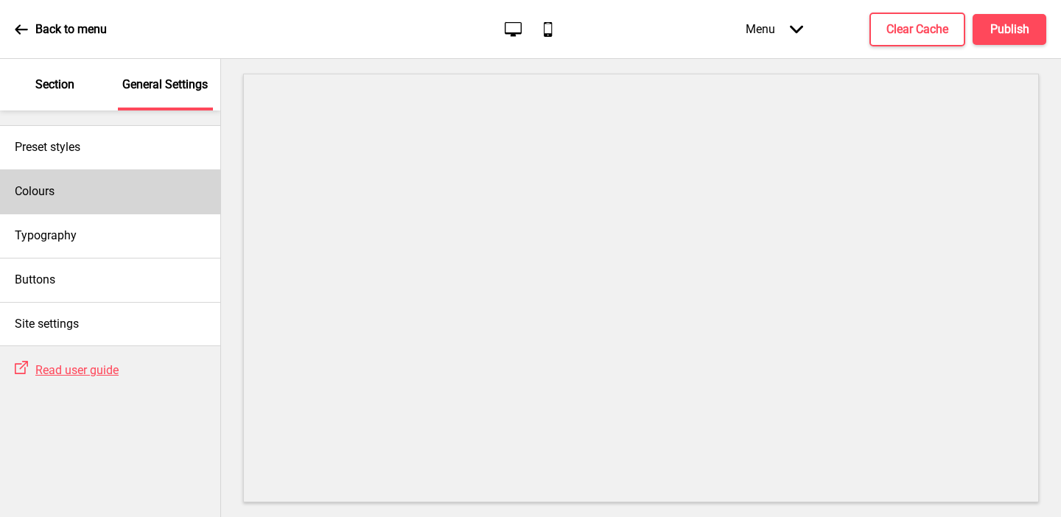
click at [34, 203] on div "Colours" at bounding box center [110, 191] width 220 height 44
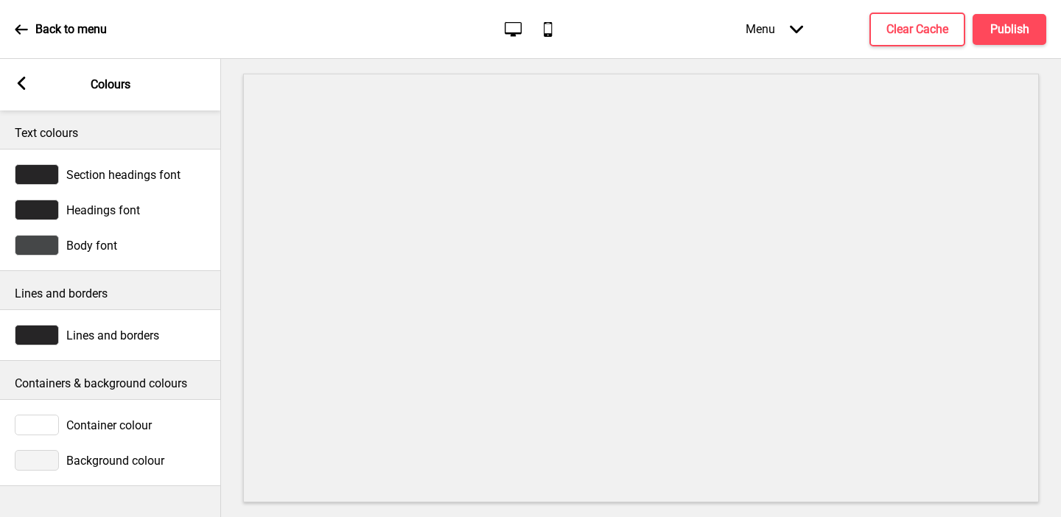
click at [42, 463] on div at bounding box center [37, 460] width 44 height 21
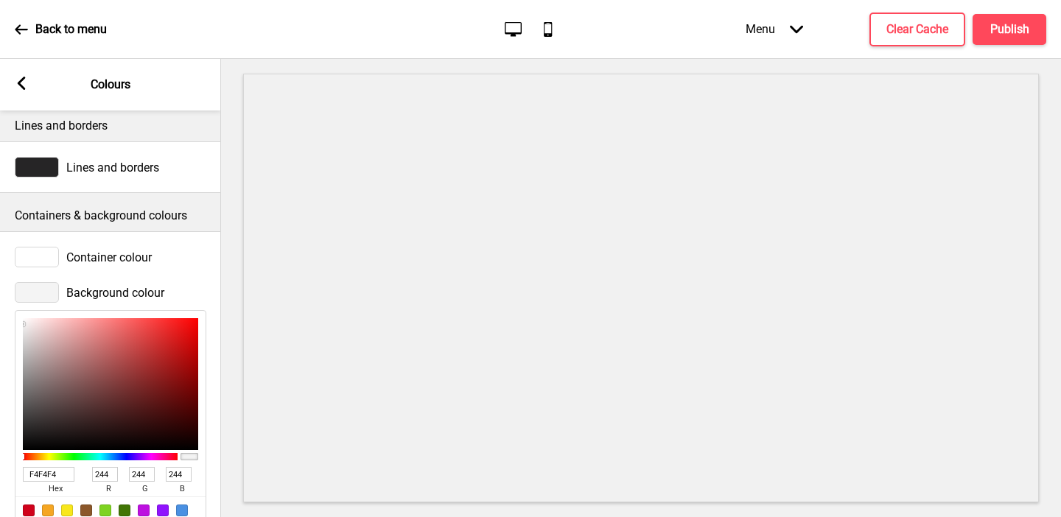
scroll to position [157, 0]
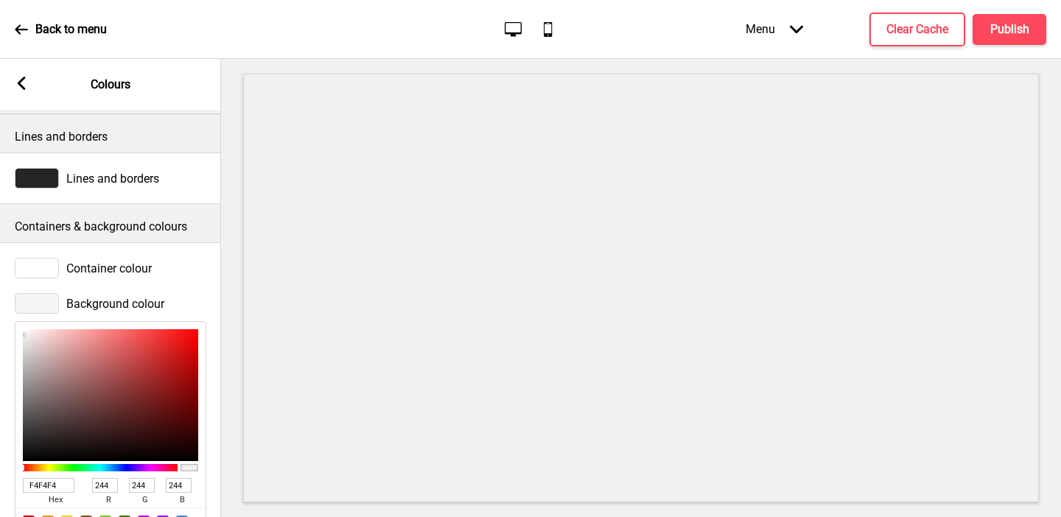
type input "F4F3F3"
type input "243"
type input "F5F4F4"
type input "245"
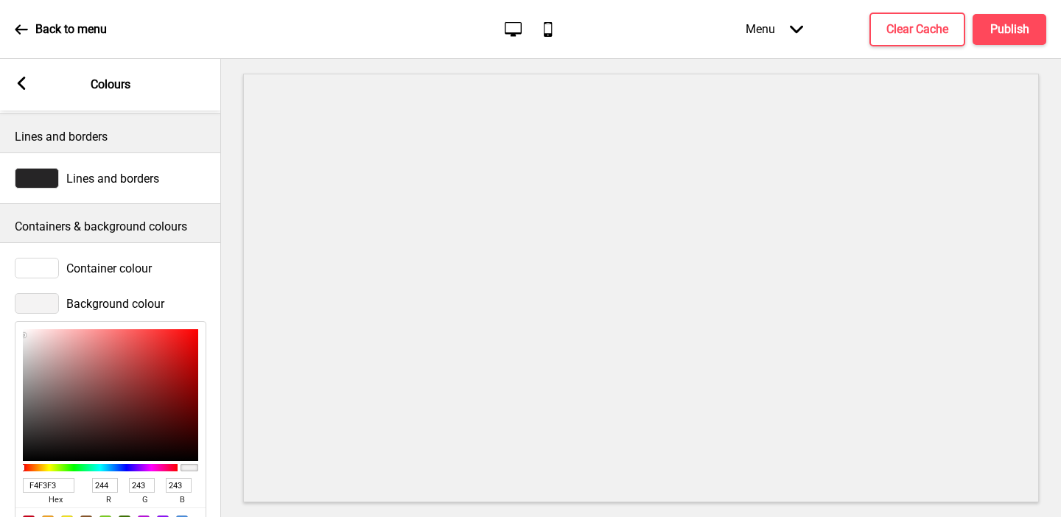
type input "244"
type input "F9F8F8"
type input "249"
type input "248"
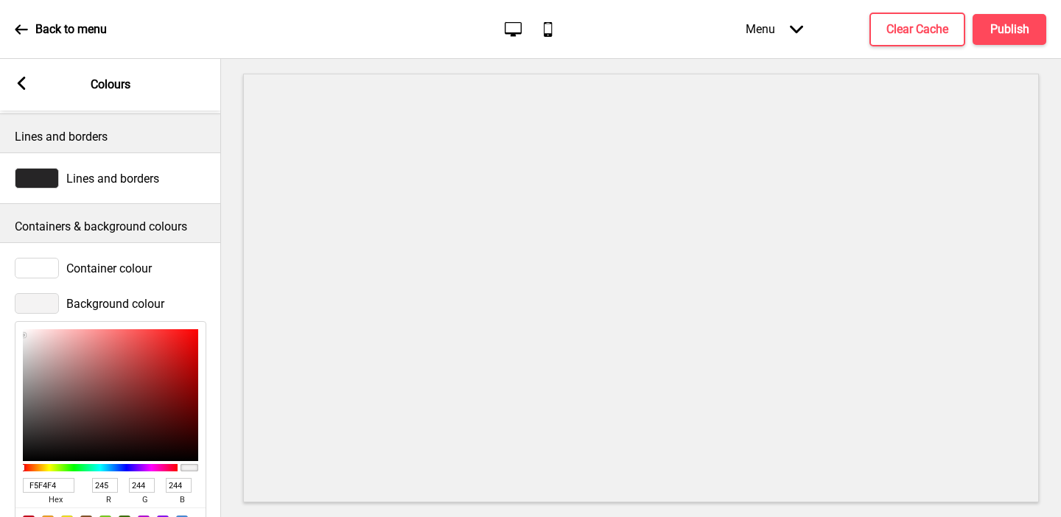
type input "248"
type input "FFFFFF"
type input "255"
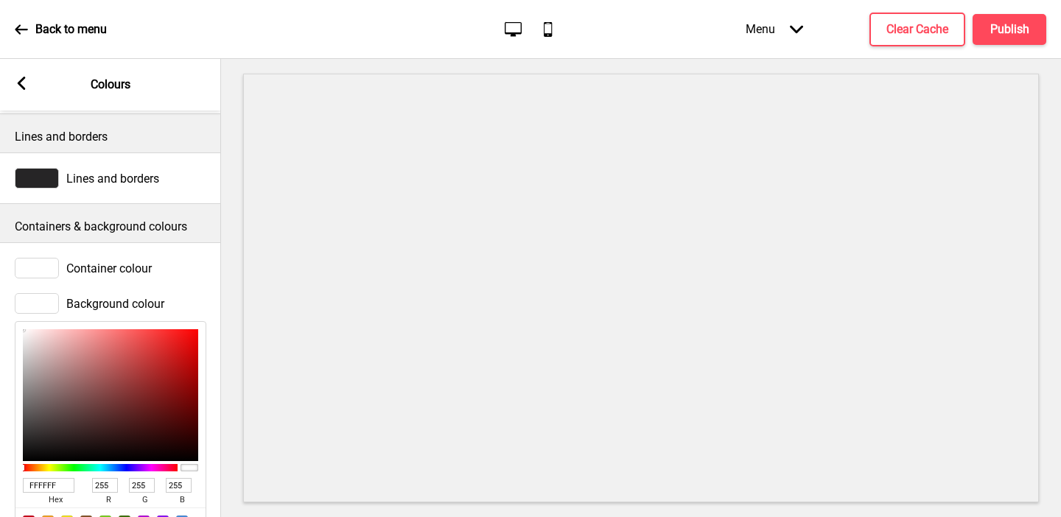
drag, startPoint x: 24, startPoint y: 335, endPoint x: 10, endPoint y: 315, distance: 24.5
click at [10, 315] on div "Background colour FFFFFF hex 255 r 255 g 255 b 100 a" at bounding box center [110, 424] width 221 height 276
type input "FBFBFB"
type input "251"
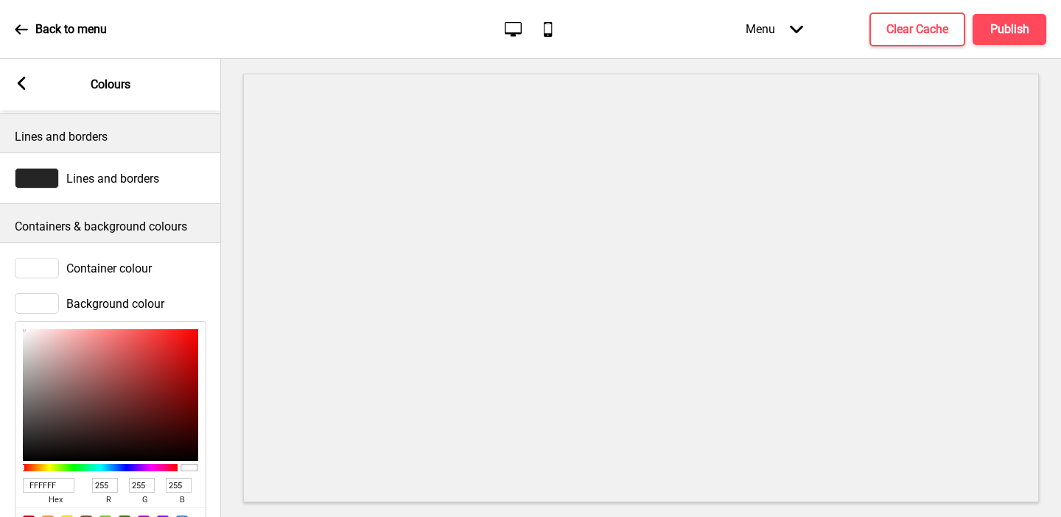
type input "251"
type input "FFFFFF"
type input "255"
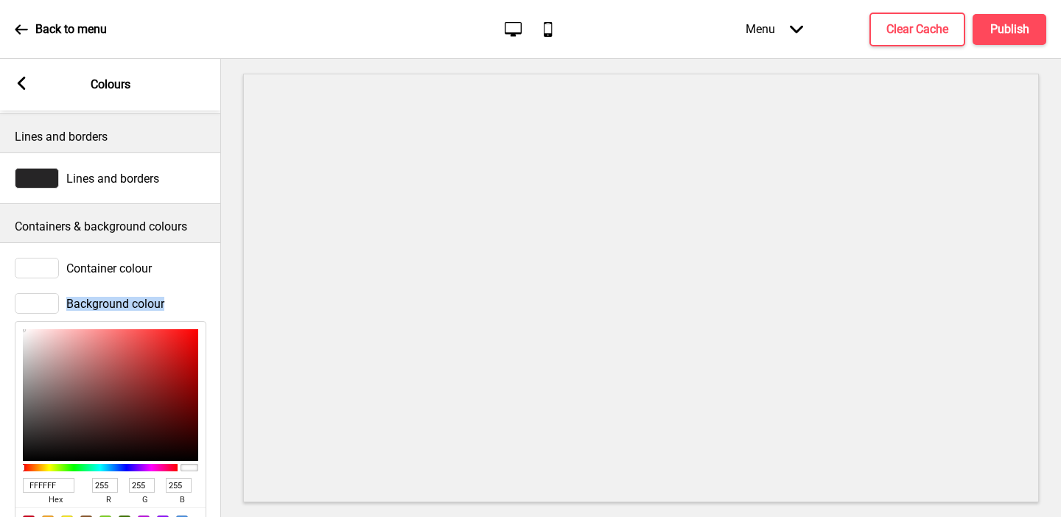
drag, startPoint x: 23, startPoint y: 331, endPoint x: 7, endPoint y: 310, distance: 26.4
click at [7, 310] on div "Background colour FFFFFF hex 255 r 255 g 255 b 100 a" at bounding box center [110, 424] width 221 height 276
click at [25, 269] on div at bounding box center [37, 268] width 44 height 21
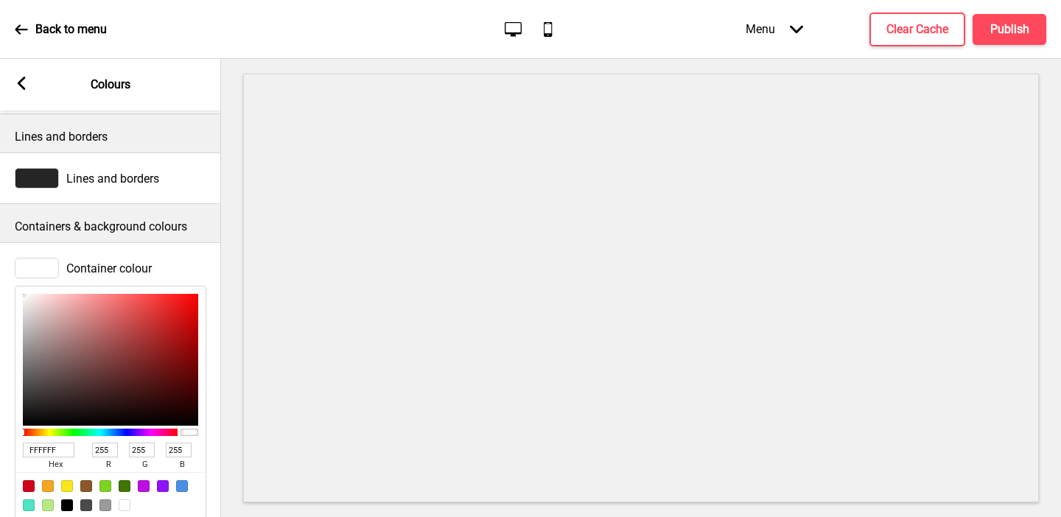
click at [48, 449] on input "FFFFFF" at bounding box center [49, 450] width 52 height 15
paste input "fac306"
type input "fac306"
type input "250"
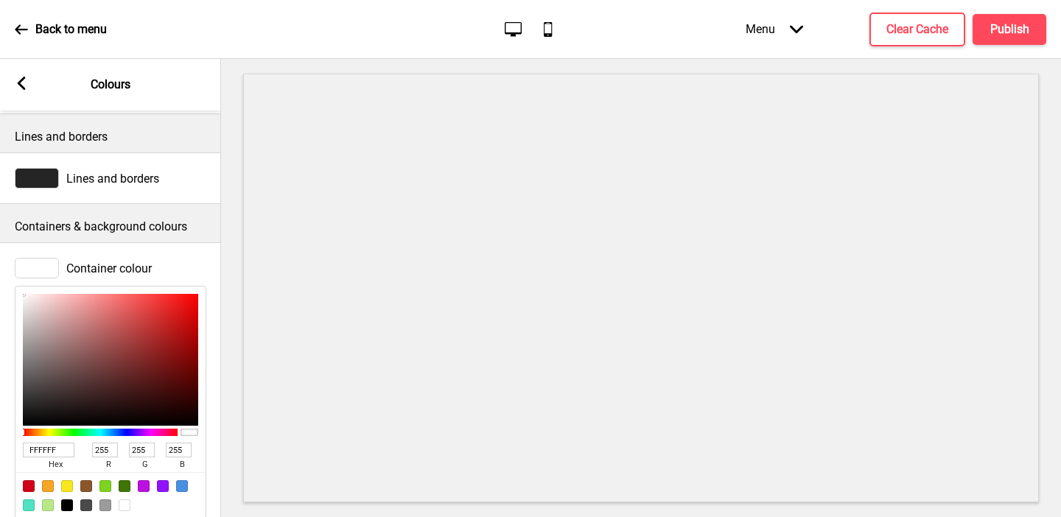
type input "195"
type input "6"
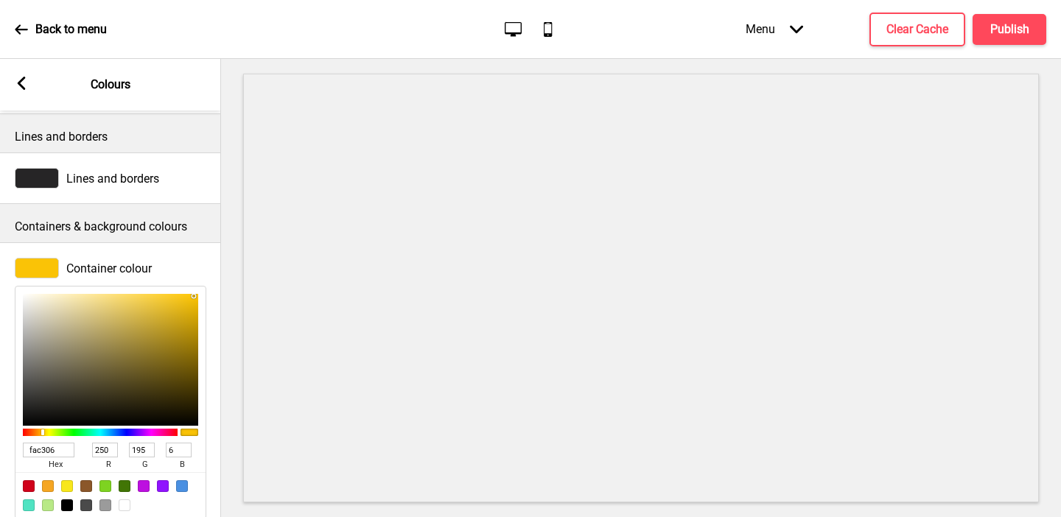
type input "FCF8EB"
type input "252"
type input "248"
type input "235"
click at [35, 295] on div at bounding box center [110, 360] width 175 height 132
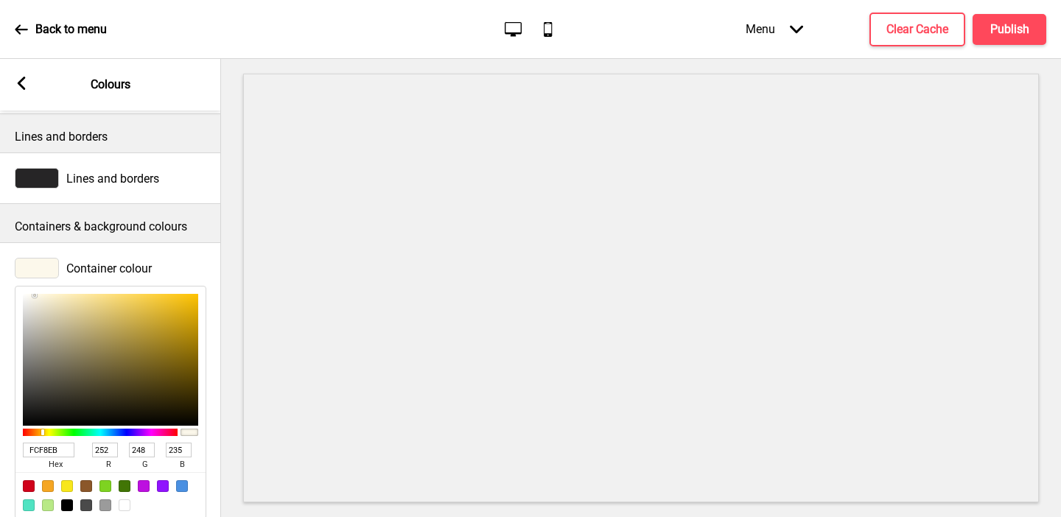
click at [51, 454] on input "FCF8EB" at bounding box center [49, 450] width 52 height 15
paste input "fac306"
type input "fac306"
type input "250"
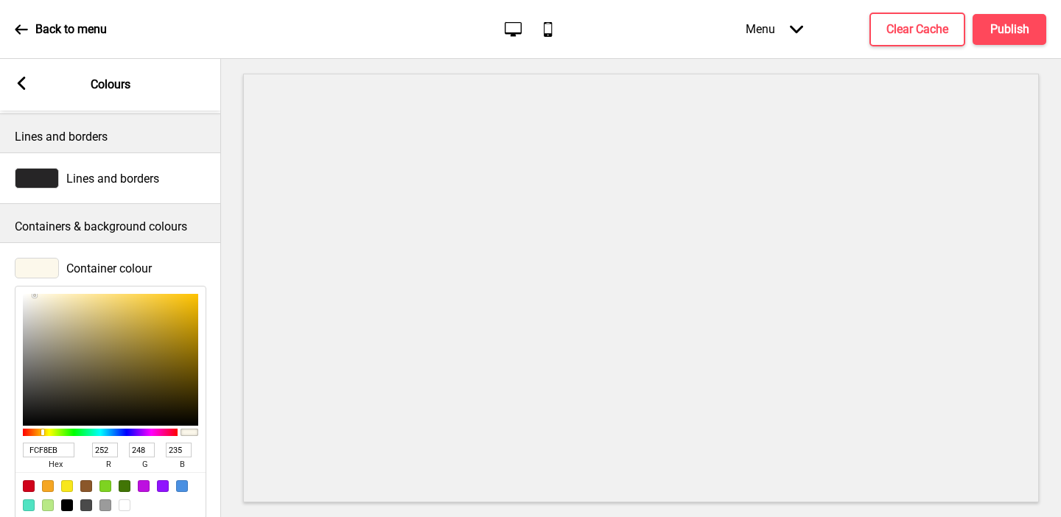
type input "195"
type input "6"
click at [18, 516] on button "X" at bounding box center [9, 524] width 18 height 15
type input "FCF4D7"
type input "252"
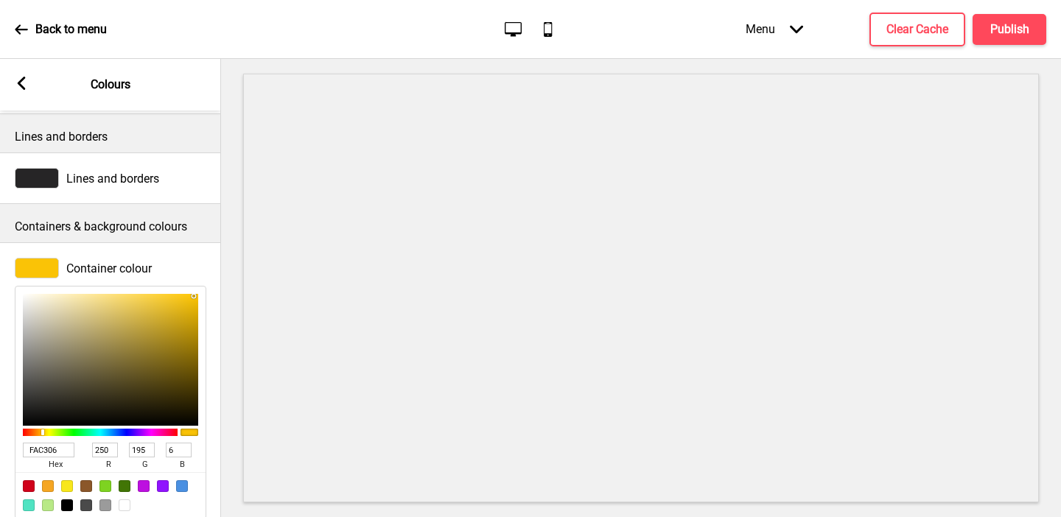
type input "244"
type input "215"
click at [49, 295] on div at bounding box center [110, 360] width 175 height 132
type input "FFF9E5"
type input "255"
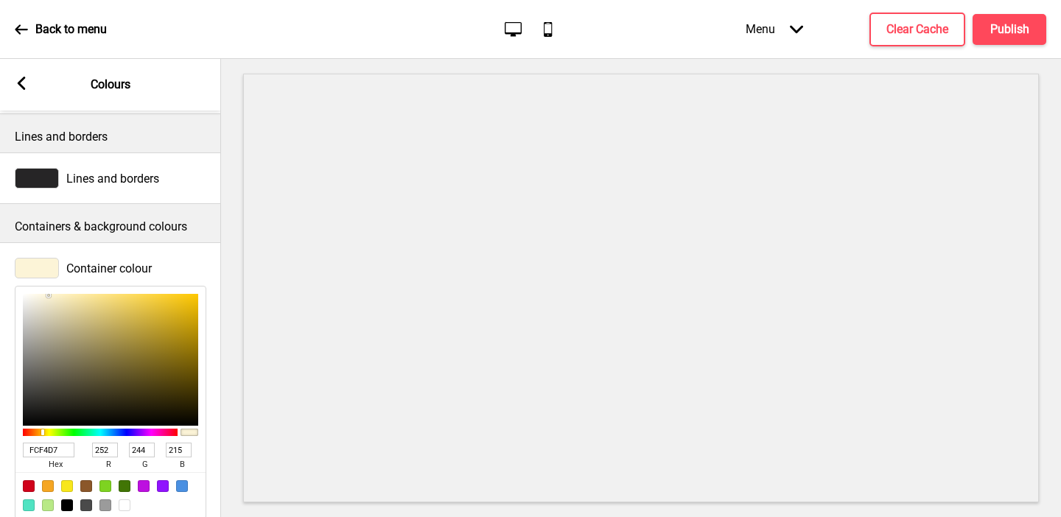
type input "249"
type input "229"
click at [41, 294] on div at bounding box center [110, 360] width 175 height 132
click at [37, 292] on div "FFF9E5 hex 255 r 249 g 229 b 100 a" at bounding box center [110, 402] width 191 height 233
click at [54, 454] on input "FFF9E5" at bounding box center [49, 450] width 52 height 15
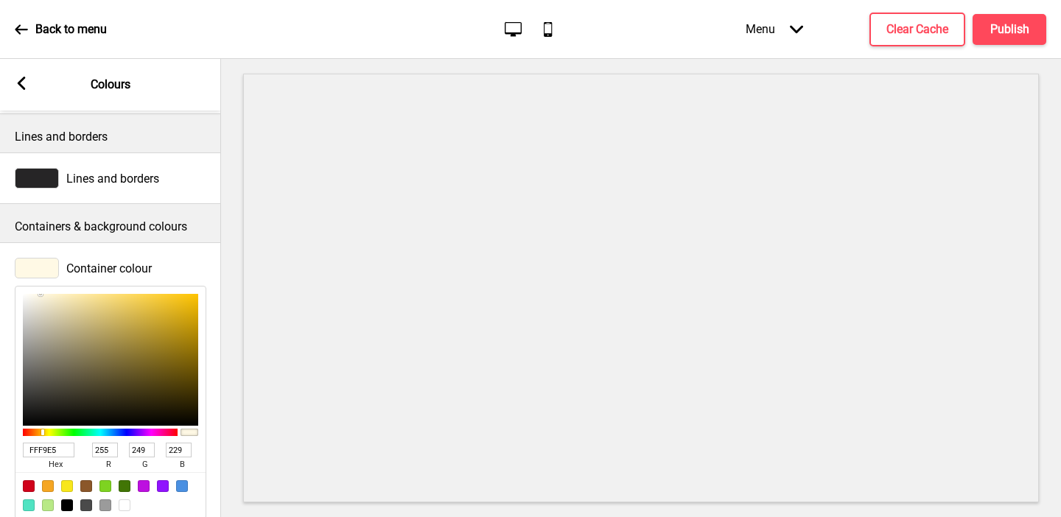
click at [54, 454] on input "FFF9E5" at bounding box center [49, 450] width 52 height 15
paste input "fac306"
type input "fac306"
type input "250"
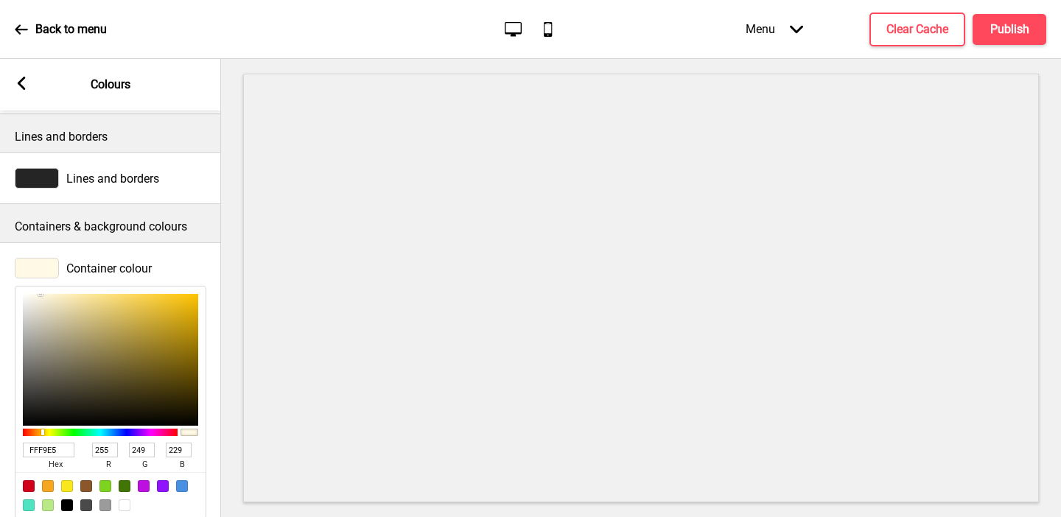
type input "195"
type input "6"
type input "FFF9E6"
type input "255"
type input "249"
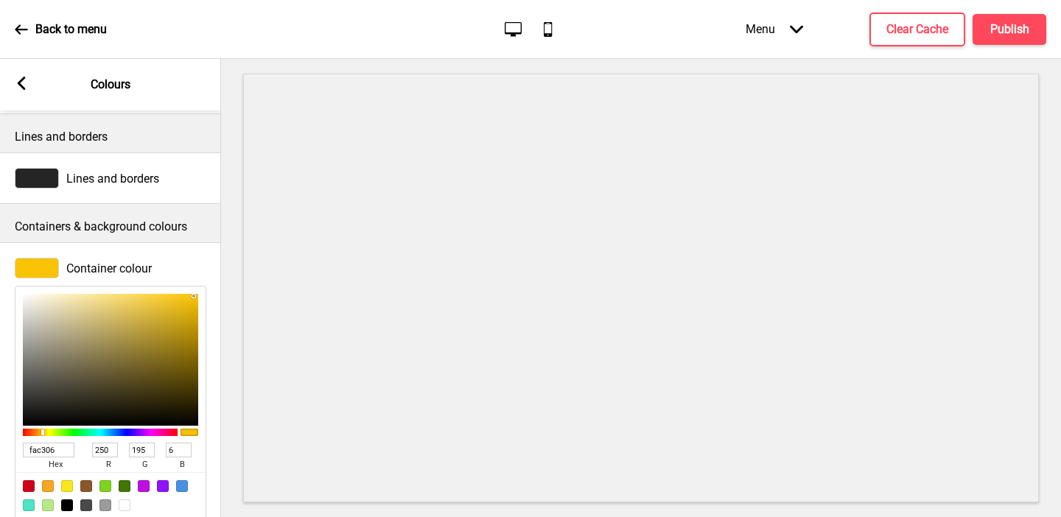
type input "230"
click at [40, 294] on div at bounding box center [110, 360] width 175 height 132
click at [956, 28] on h4 "Publish" at bounding box center [1009, 29] width 39 height 16
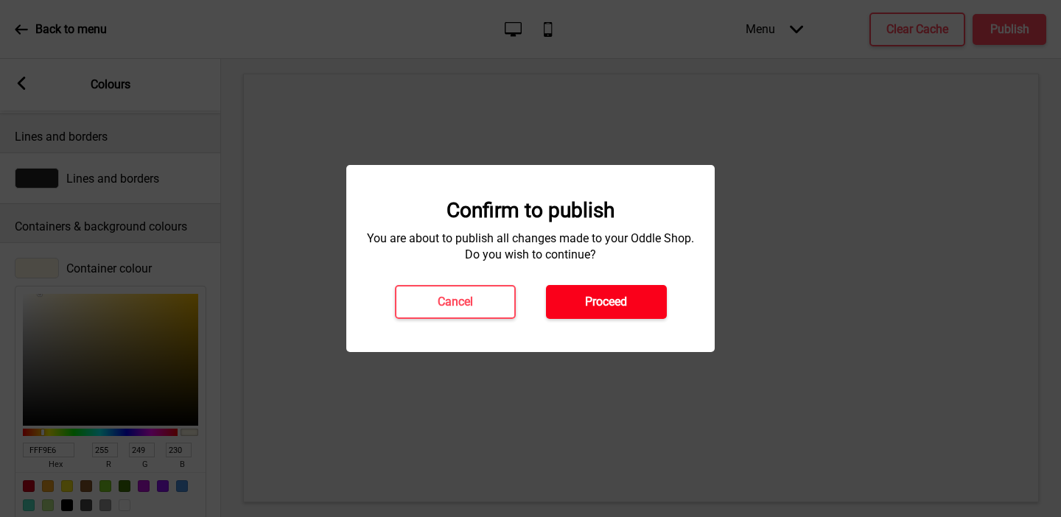
click at [603, 303] on h4 "Proceed" at bounding box center [606, 302] width 42 height 16
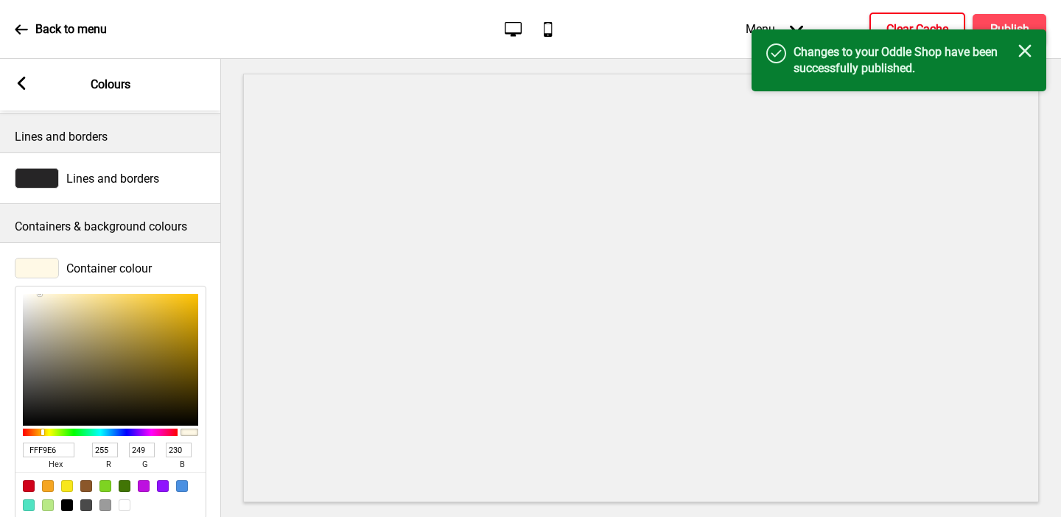
click at [921, 21] on h4 "Clear Cache" at bounding box center [917, 29] width 62 height 16
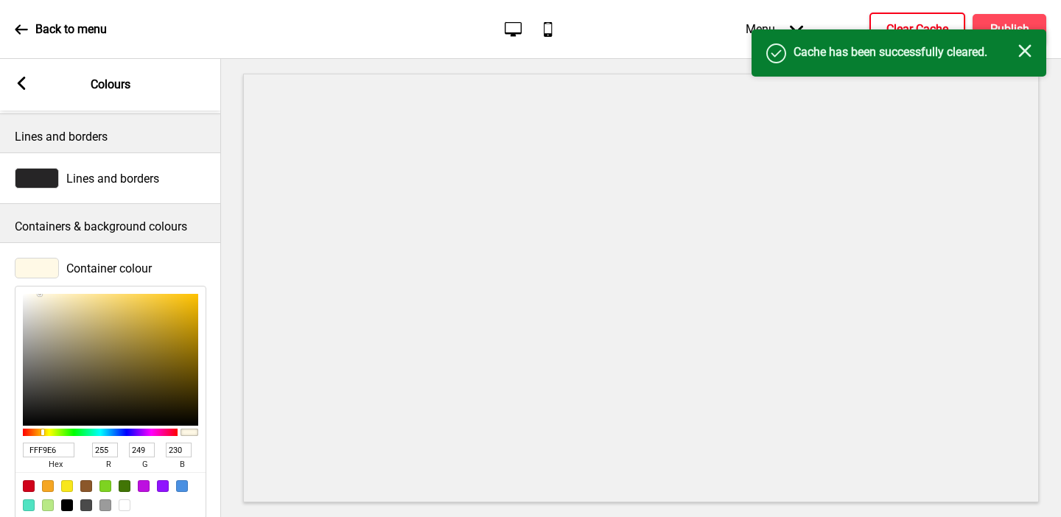
click at [15, 84] on rect at bounding box center [21, 83] width 13 height 13
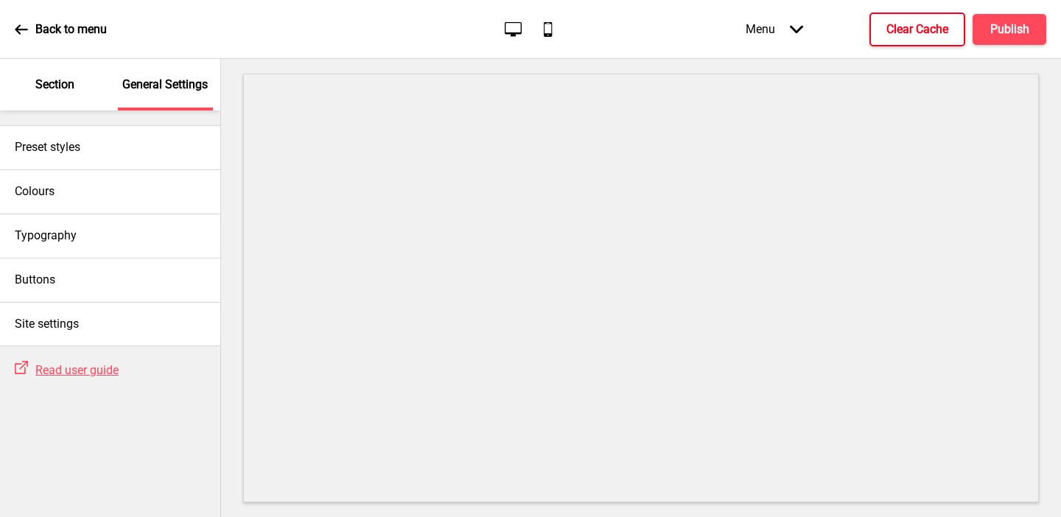
click at [61, 94] on div "Section" at bounding box center [55, 85] width 96 height 52
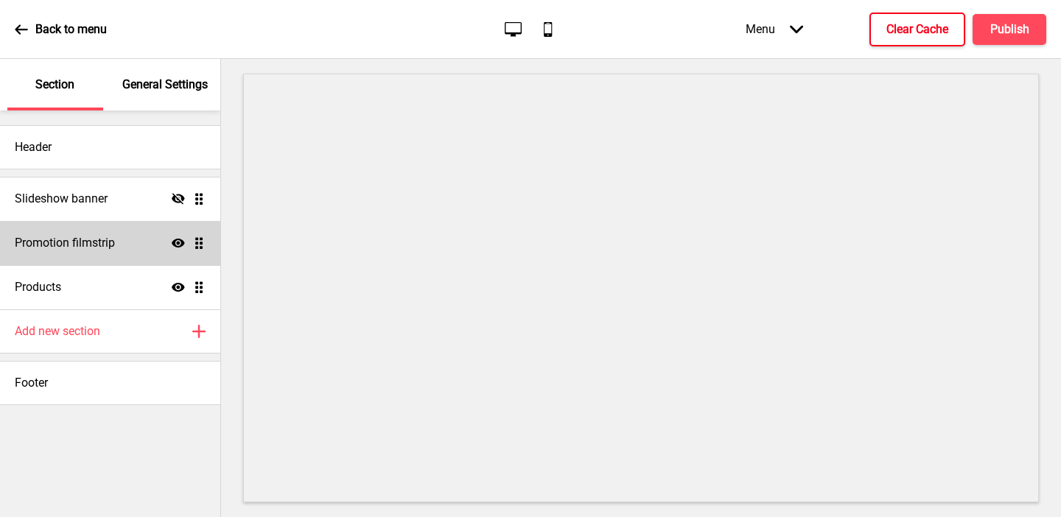
click at [97, 233] on div "Promotion filmstrip Show Drag" at bounding box center [110, 243] width 220 height 44
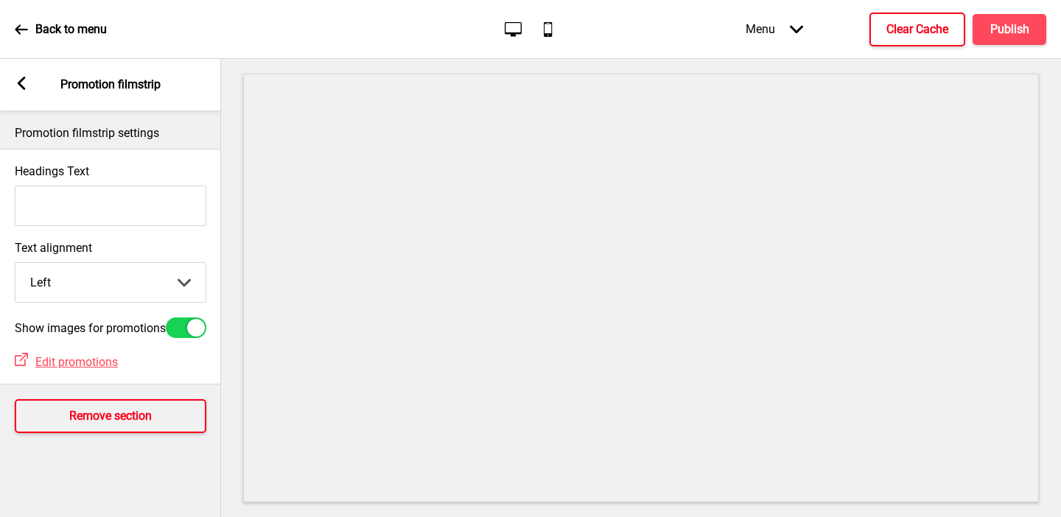
click at [94, 415] on button "Remove section" at bounding box center [110, 416] width 191 height 34
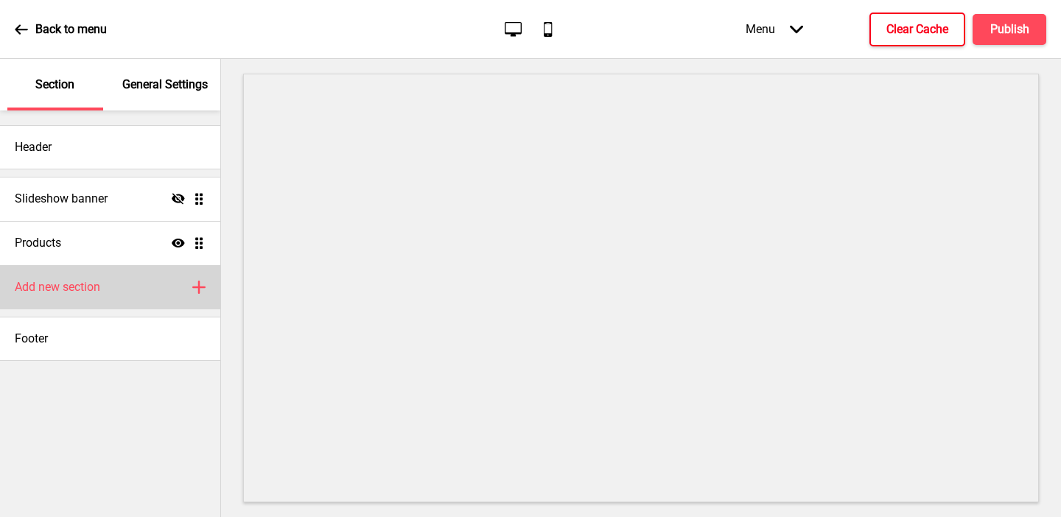
click at [88, 279] on h4 "Add new section" at bounding box center [57, 287] width 85 height 16
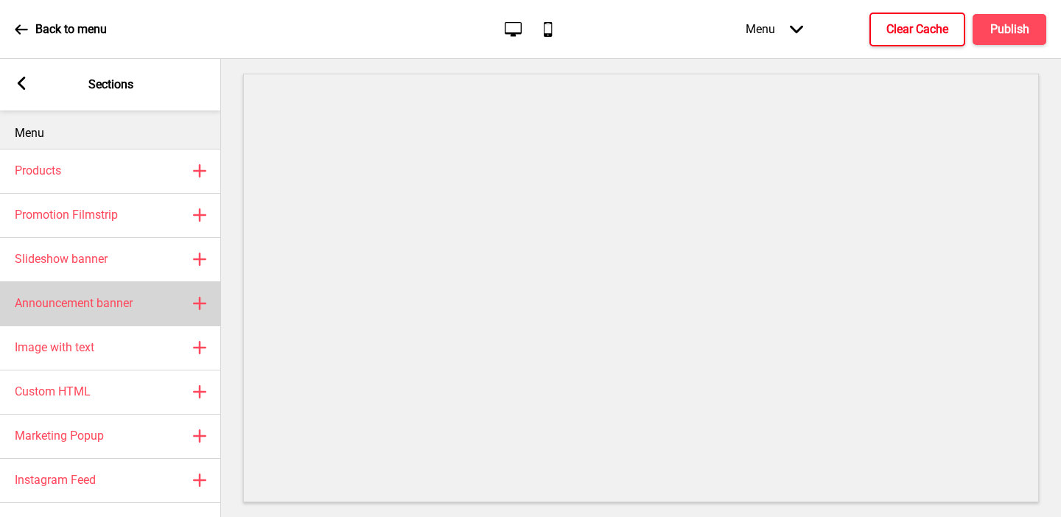
click at [92, 311] on h4 "Announcement banner" at bounding box center [74, 303] width 118 height 16
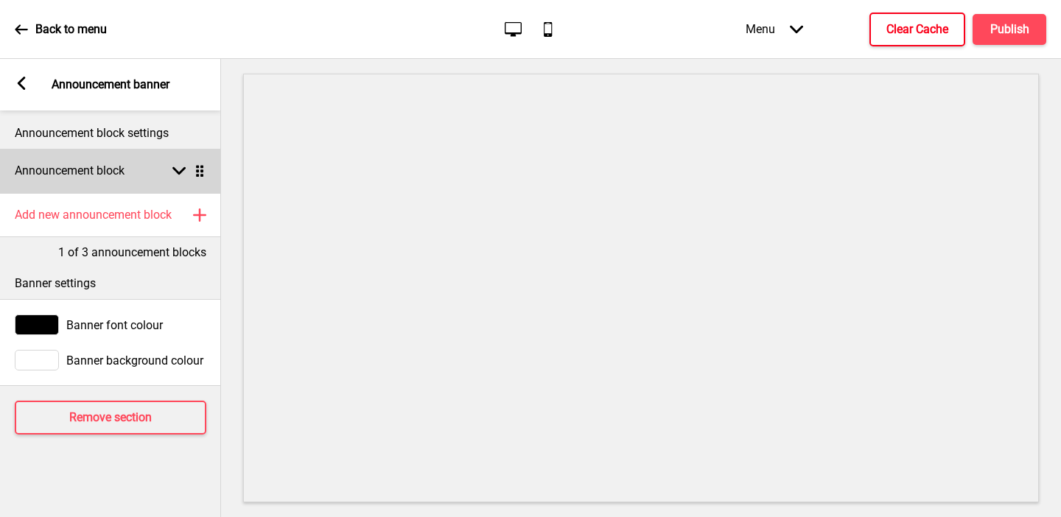
click at [45, 184] on div "Announcement block Arrow down Drag" at bounding box center [110, 171] width 221 height 44
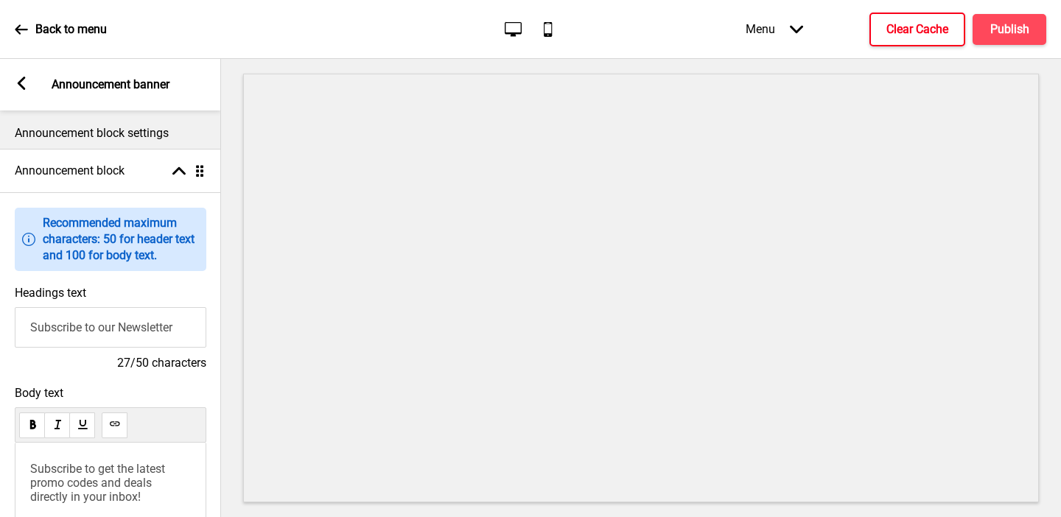
click at [55, 320] on input "Subscribe to our Newsletter" at bounding box center [110, 327] width 191 height 41
click at [55, 317] on input "Subscribe to our Newsletter" at bounding box center [110, 327] width 191 height 41
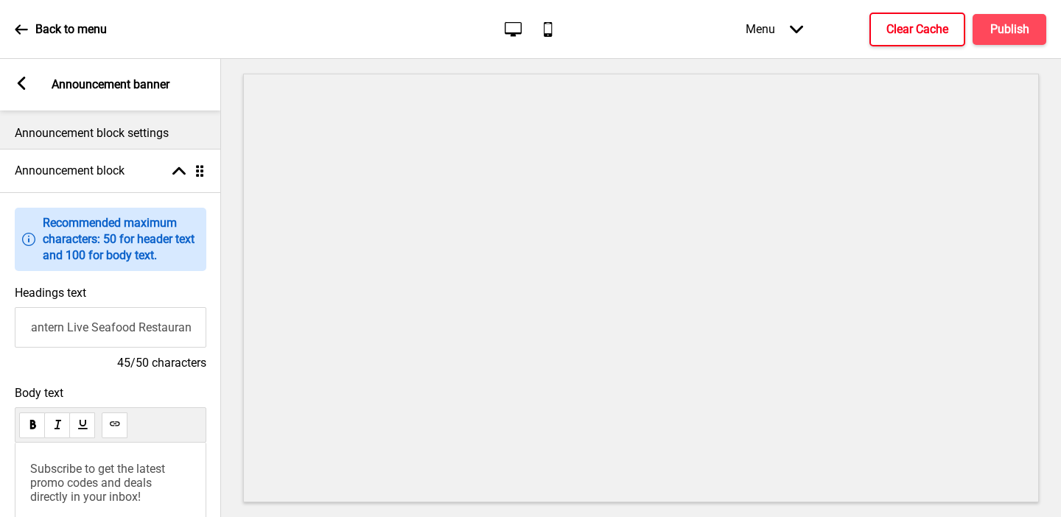
scroll to position [0, 103]
type input "Welcome to Red Lantern Live Seafood Restaurant"
click at [57, 513] on div "Subscribe to get the latest promo codes and deals directly in your inbox!" at bounding box center [110, 522] width 191 height 158
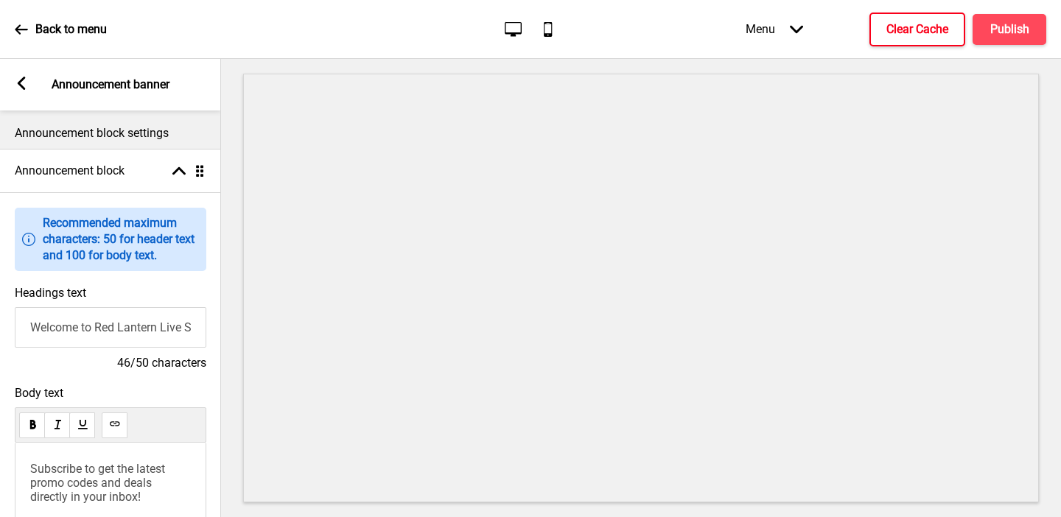
click at [55, 490] on span "Subscribe to get the latest promo codes and deals directly in your inbox!" at bounding box center [99, 483] width 138 height 42
click at [22, 74] on div "Arrow left Announcement banner" at bounding box center [110, 85] width 221 height 52
click at [10, 90] on div "Arrow left Announcement banner" at bounding box center [110, 85] width 221 height 52
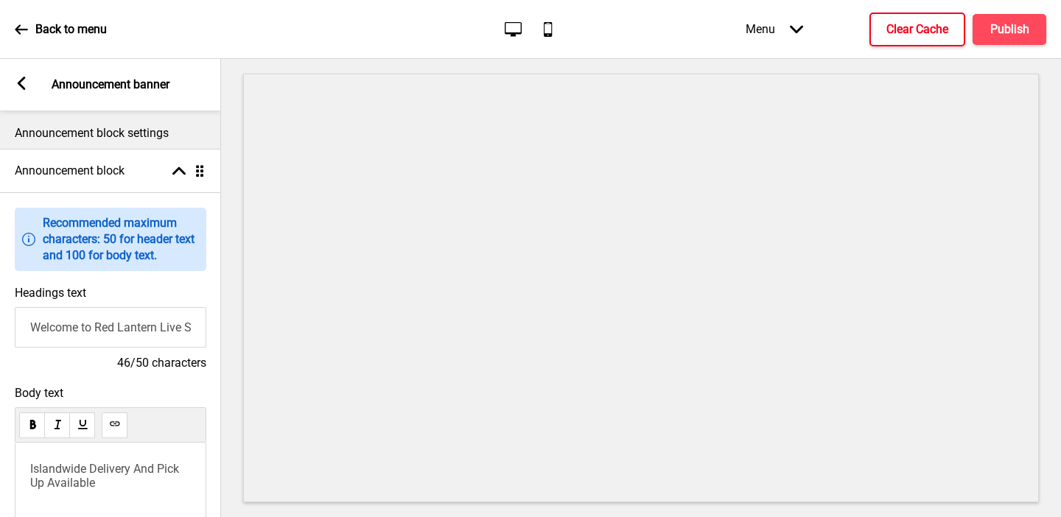
click at [15, 78] on rect at bounding box center [21, 83] width 13 height 13
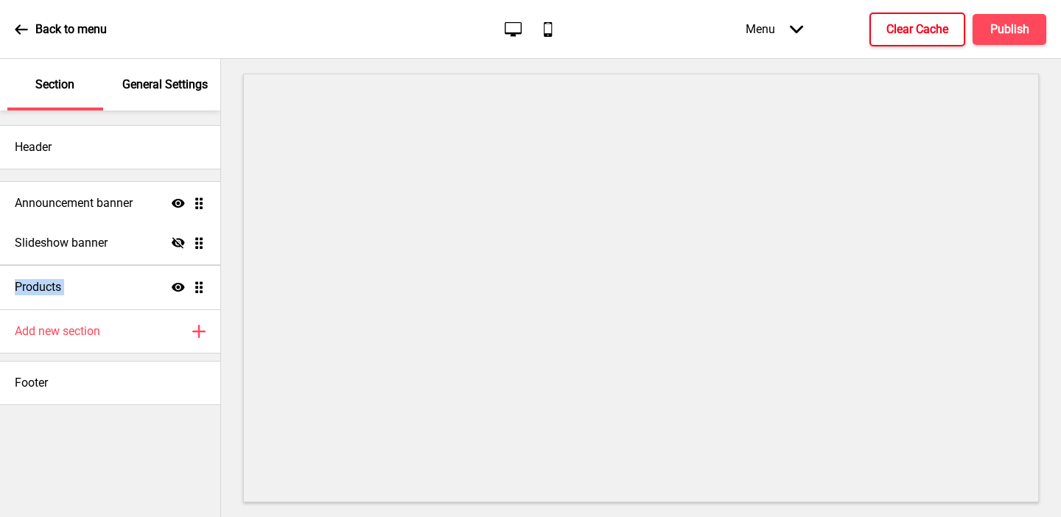
drag, startPoint x: 200, startPoint y: 287, endPoint x: 200, endPoint y: 203, distance: 84.0
click at [200, 203] on ul "Slideshow banner Hide Drag Products Show Drag Announcement banner Show Drag" at bounding box center [110, 243] width 220 height 133
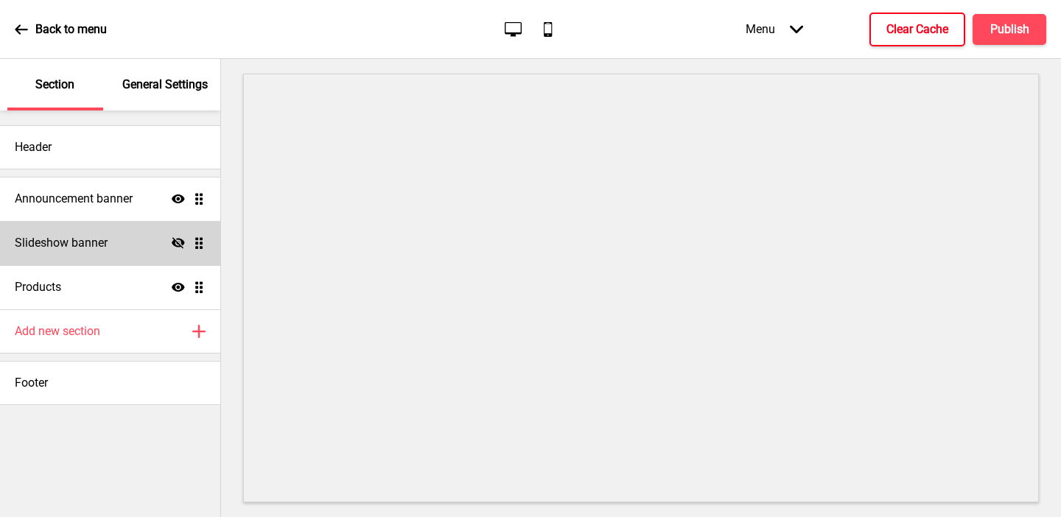
click at [177, 239] on icon "Hide" at bounding box center [178, 242] width 13 height 13
click at [140, 239] on div "Slideshow banner Show Drag" at bounding box center [110, 243] width 220 height 44
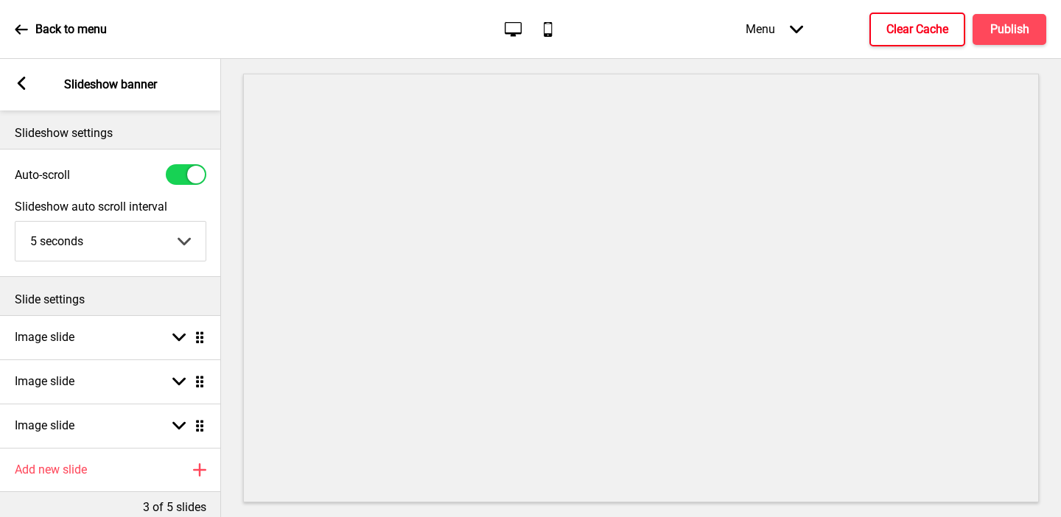
click at [187, 172] on div at bounding box center [196, 175] width 18 height 18
checkbox input "false"
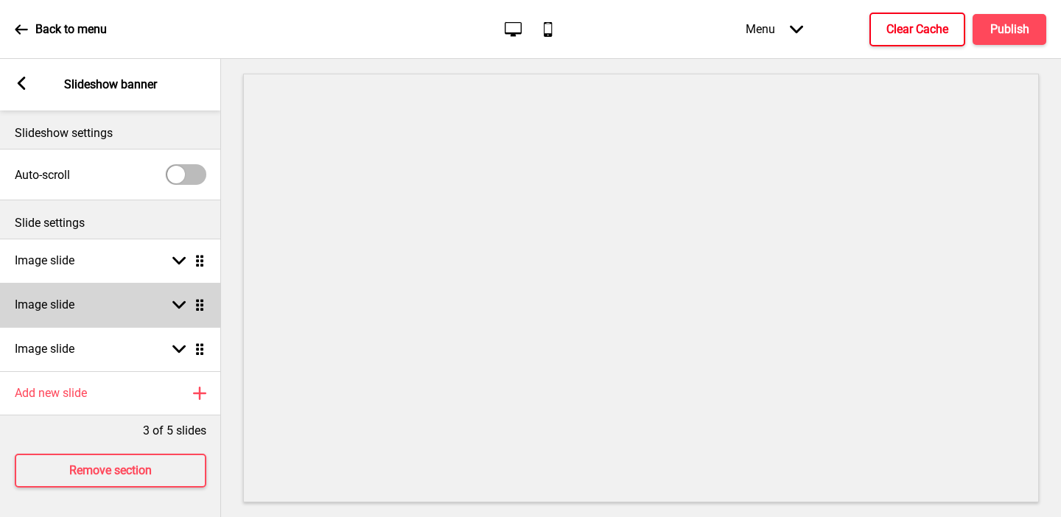
click at [130, 316] on div "Image slide Arrow down Drag" at bounding box center [110, 305] width 221 height 44
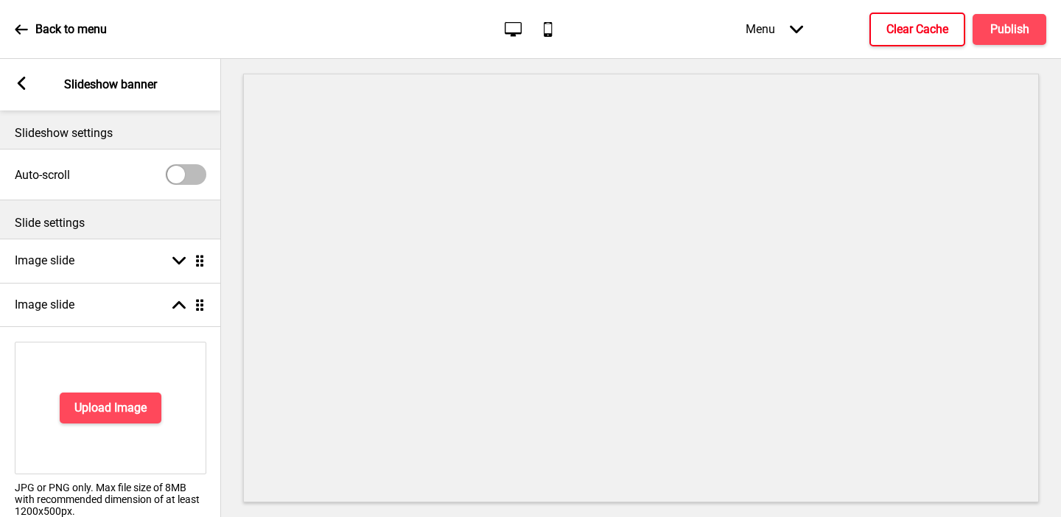
scroll to position [279, 0]
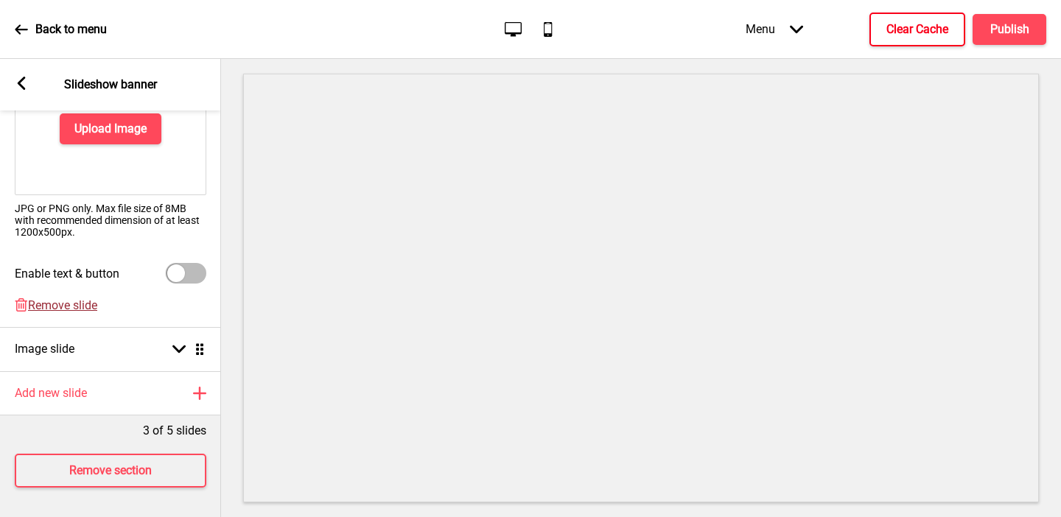
click at [79, 304] on span "Remove slide" at bounding box center [62, 305] width 69 height 14
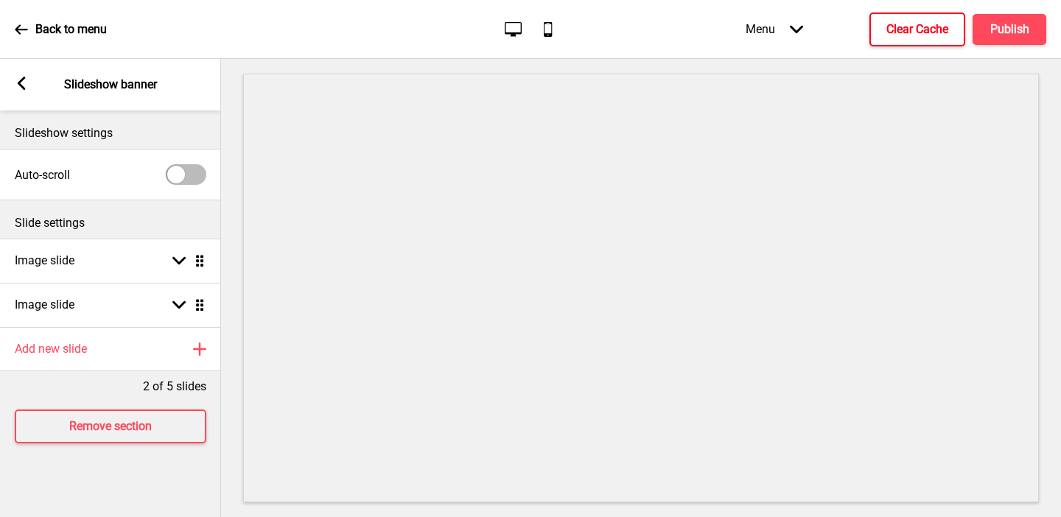
scroll to position [0, 0]
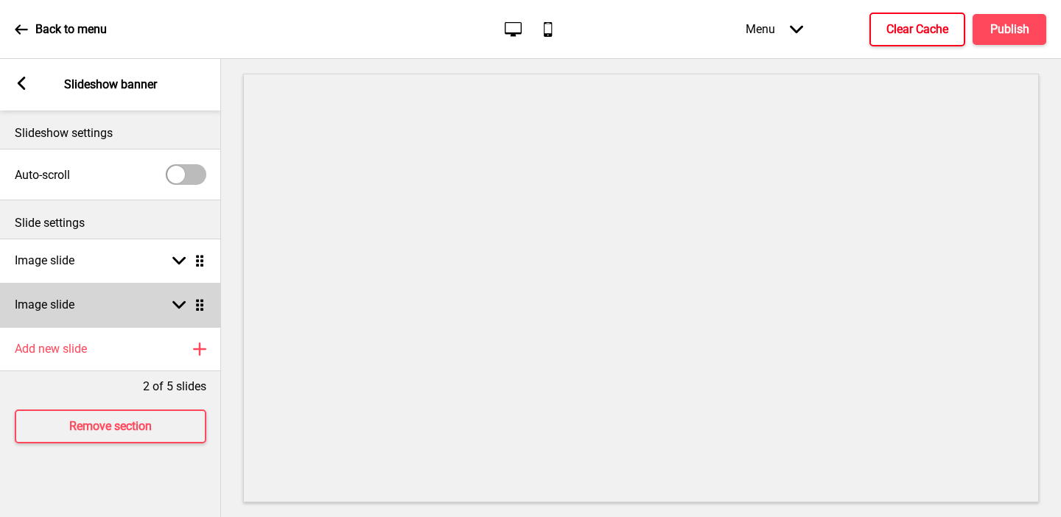
click at [75, 312] on div "Image slide Arrow down Drag" at bounding box center [110, 305] width 221 height 44
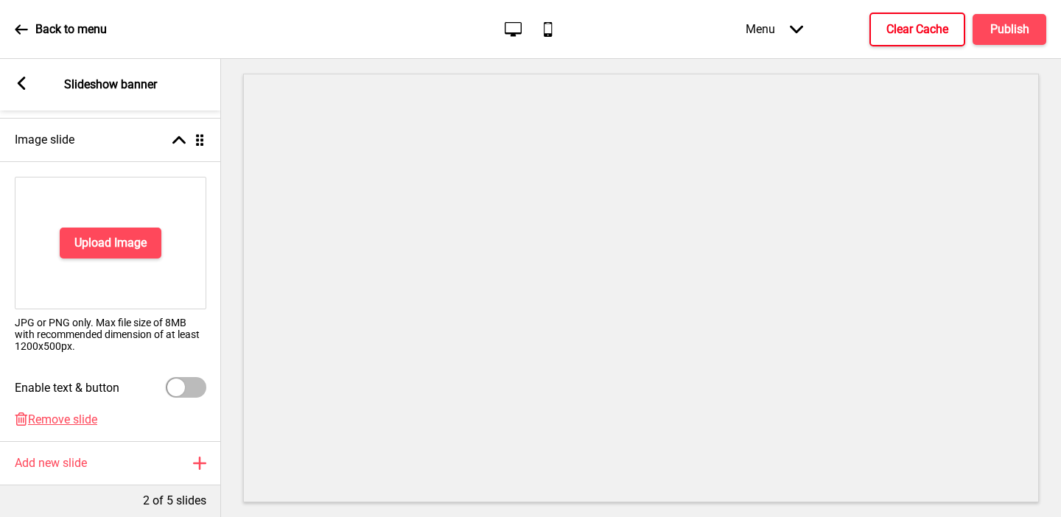
scroll to position [211, 0]
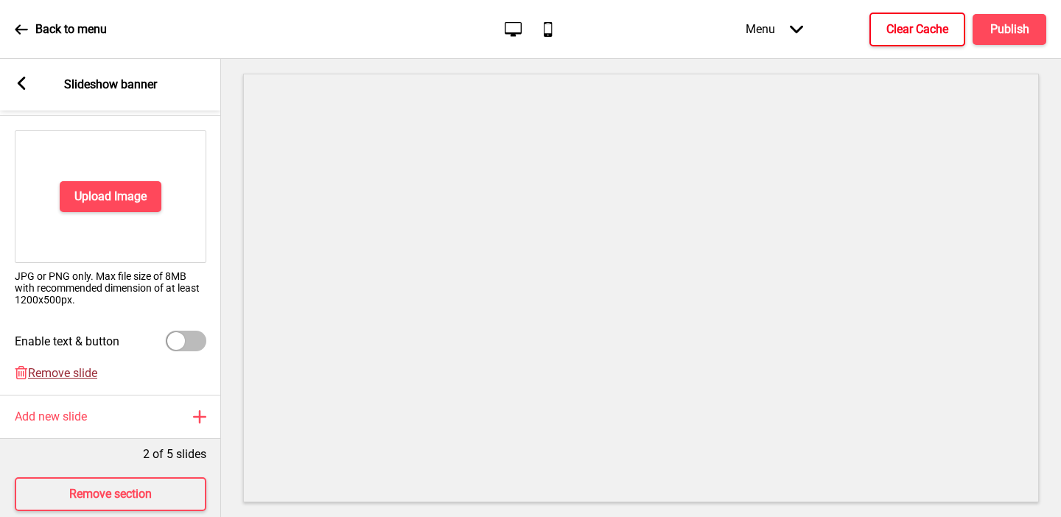
click at [58, 368] on span "Remove slide" at bounding box center [62, 373] width 69 height 14
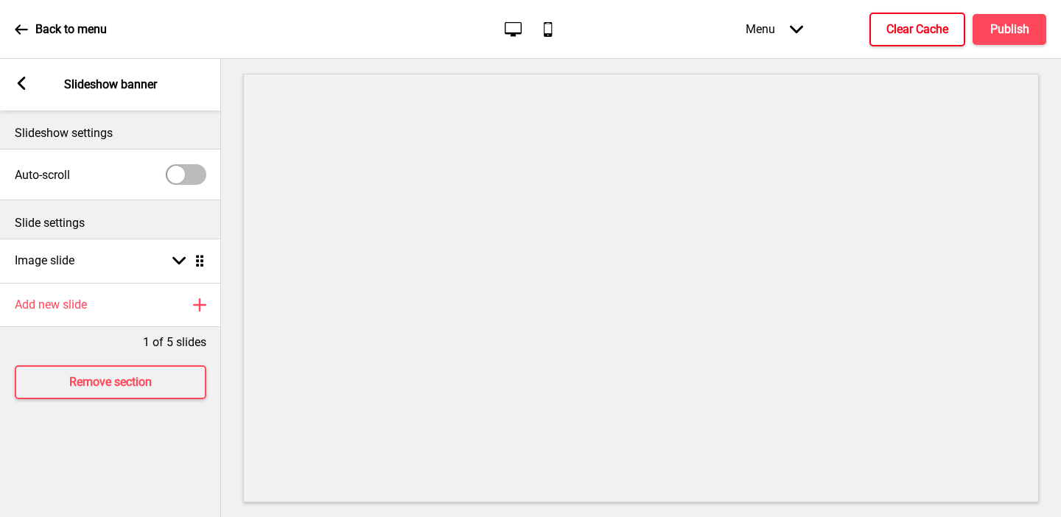
scroll to position [0, 0]
click at [956, 38] on button "Publish" at bounding box center [1009, 29] width 74 height 31
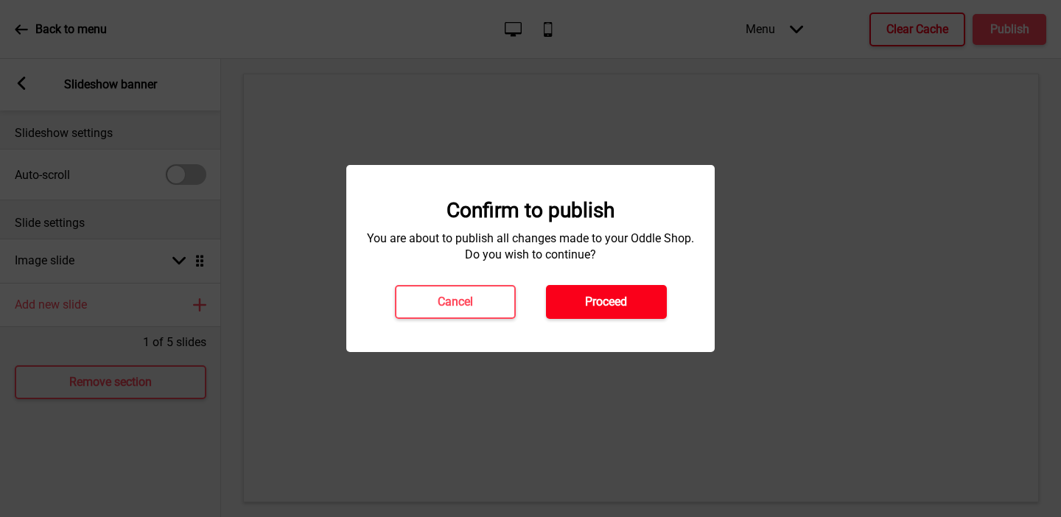
click at [645, 308] on button "Proceed" at bounding box center [606, 302] width 121 height 34
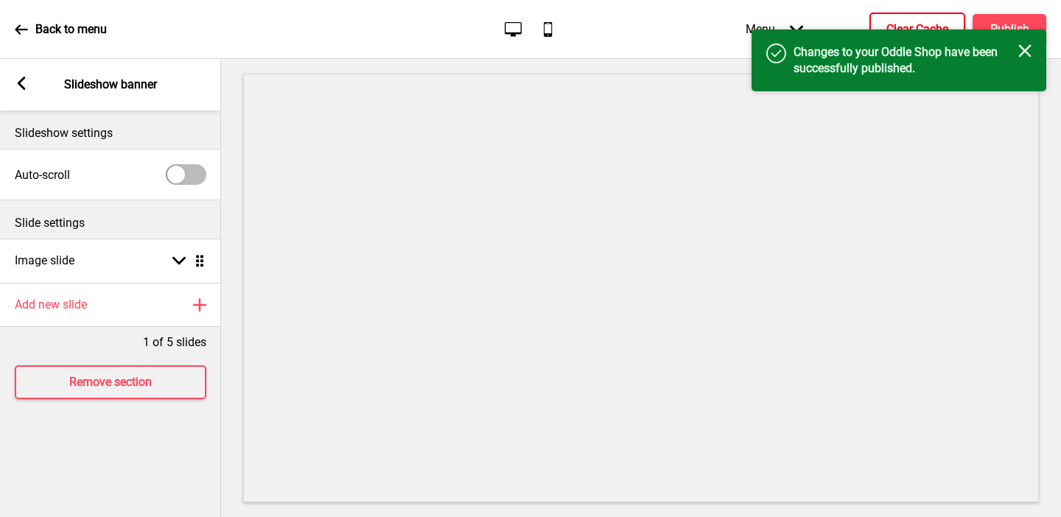
click at [887, 19] on button "Clear Cache" at bounding box center [917, 30] width 96 height 34
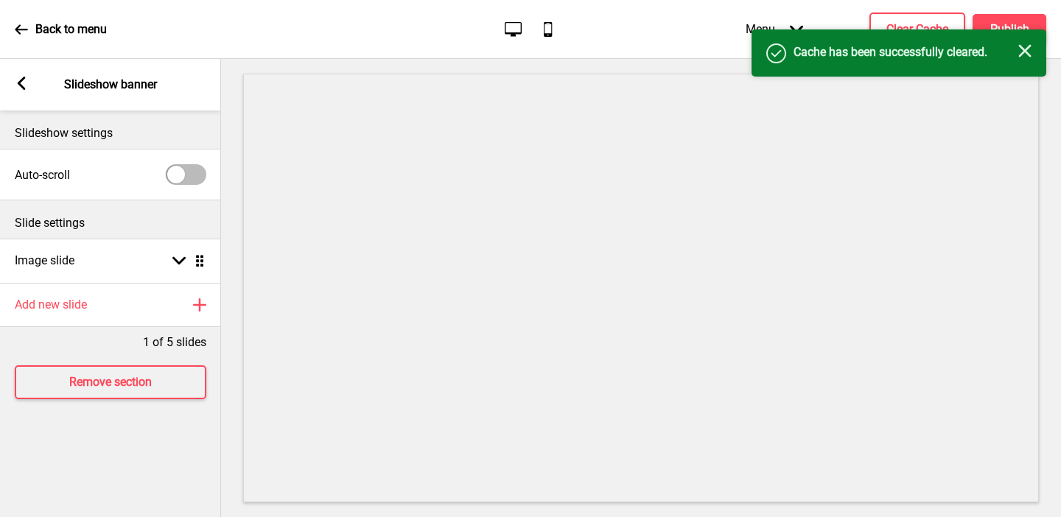
click at [20, 82] on icon at bounding box center [22, 83] width 8 height 13
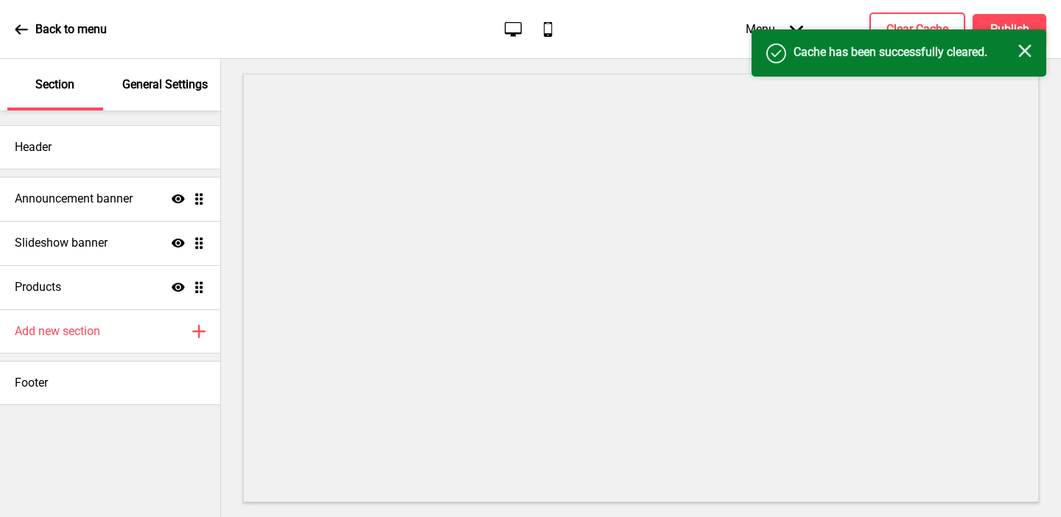
click at [162, 96] on div "General Settings" at bounding box center [166, 85] width 96 height 52
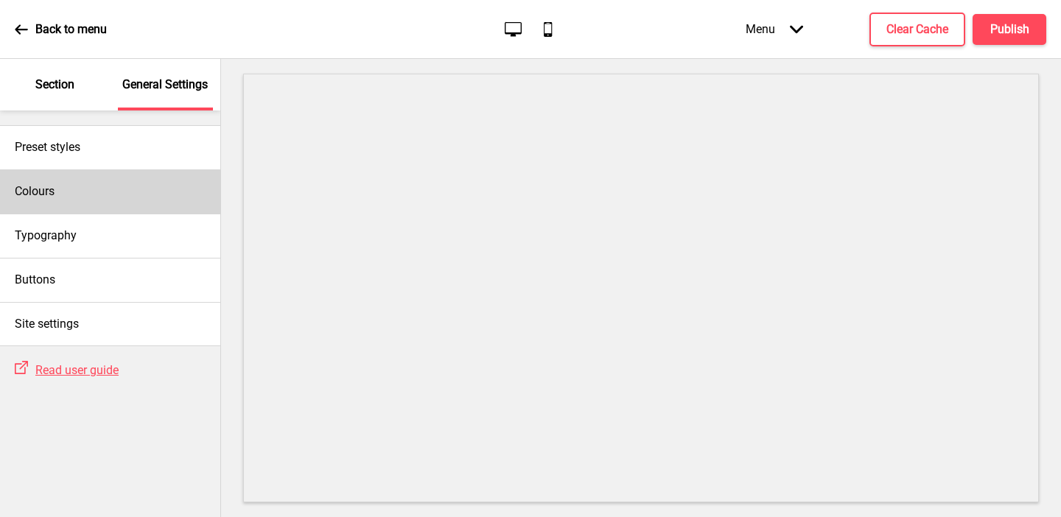
click at [43, 177] on div "Colours" at bounding box center [110, 191] width 220 height 44
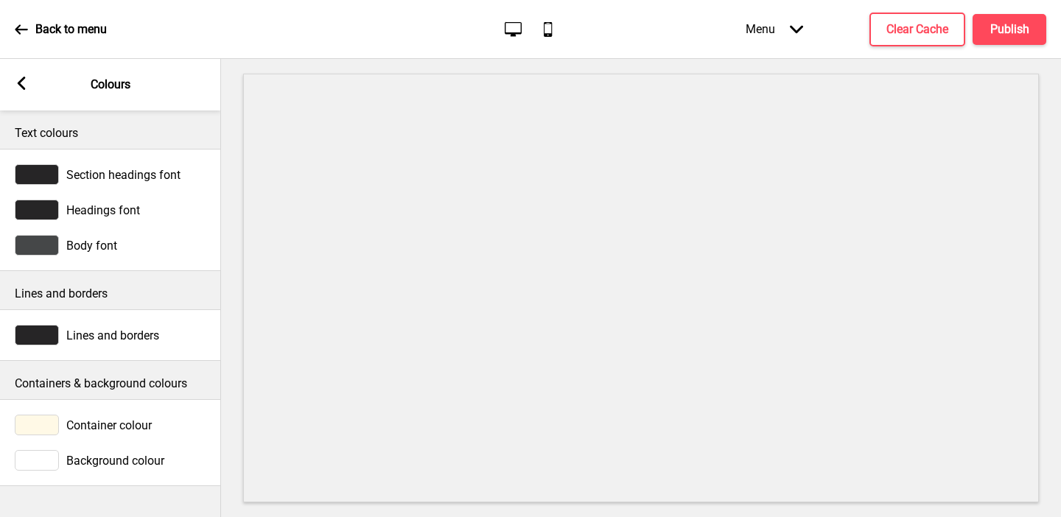
click at [43, 421] on div at bounding box center [37, 425] width 44 height 21
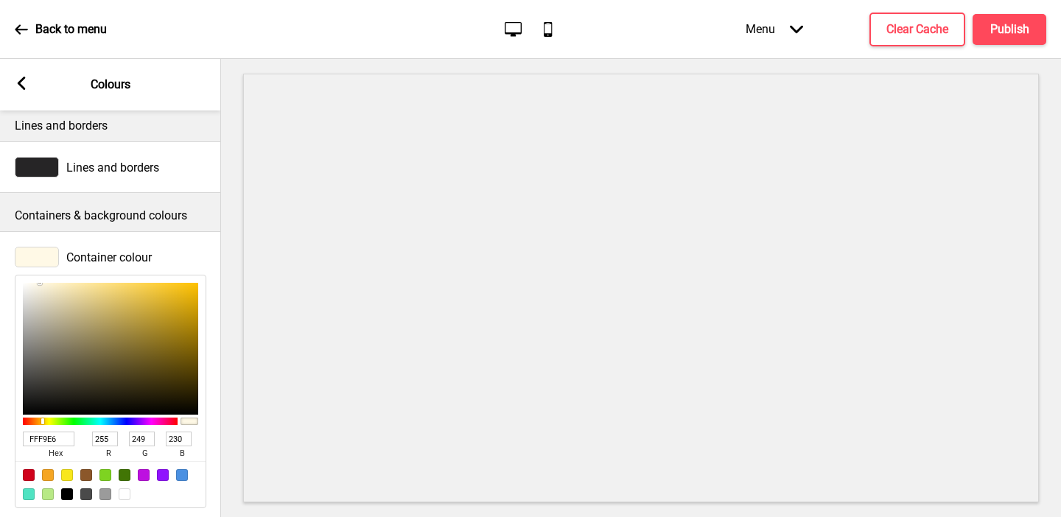
scroll to position [224, 0]
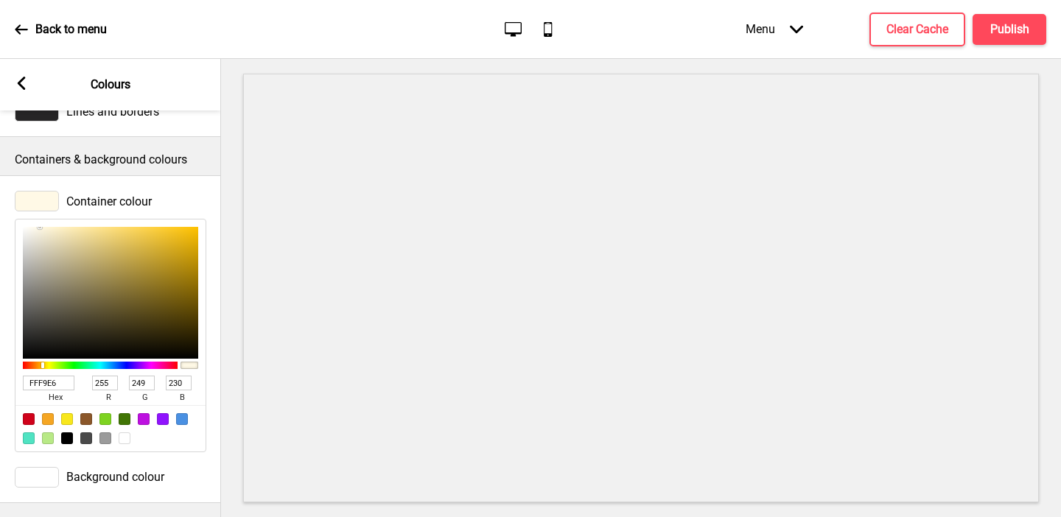
click at [127, 440] on div at bounding box center [125, 438] width 12 height 12
type input "FFFFFF"
type input "255"
click at [956, 38] on button "Publish" at bounding box center [1009, 29] width 74 height 31
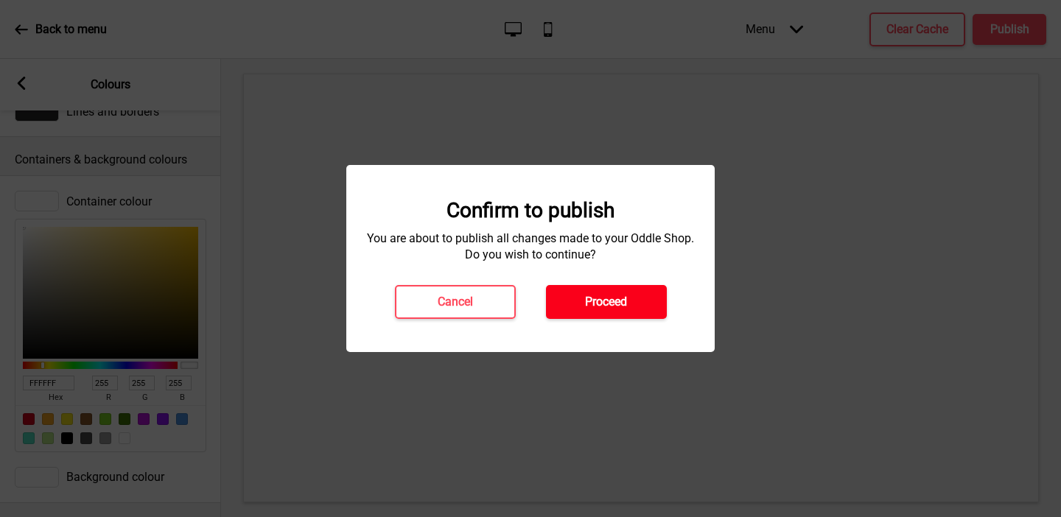
click at [641, 294] on button "Proceed" at bounding box center [606, 302] width 121 height 34
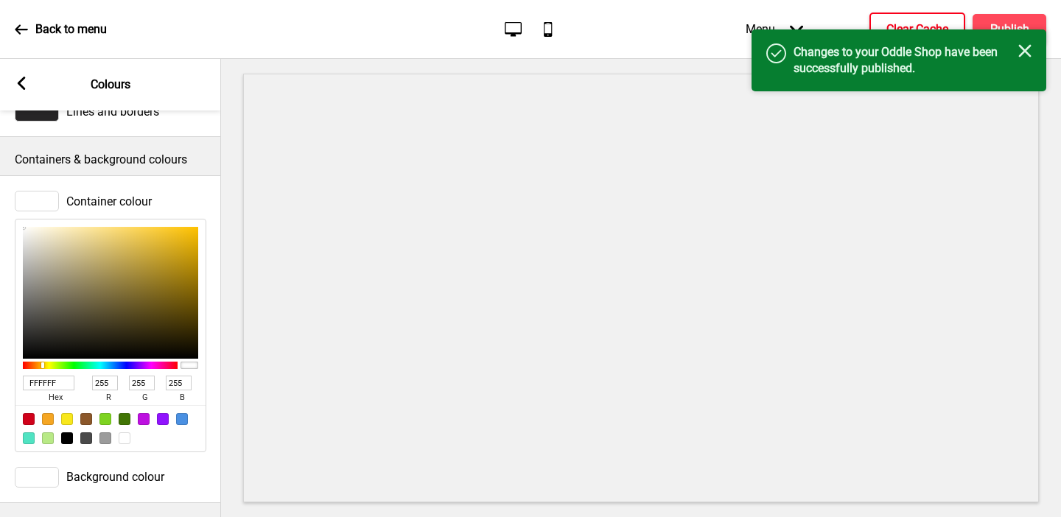
click at [903, 18] on button "Clear Cache" at bounding box center [917, 30] width 96 height 34
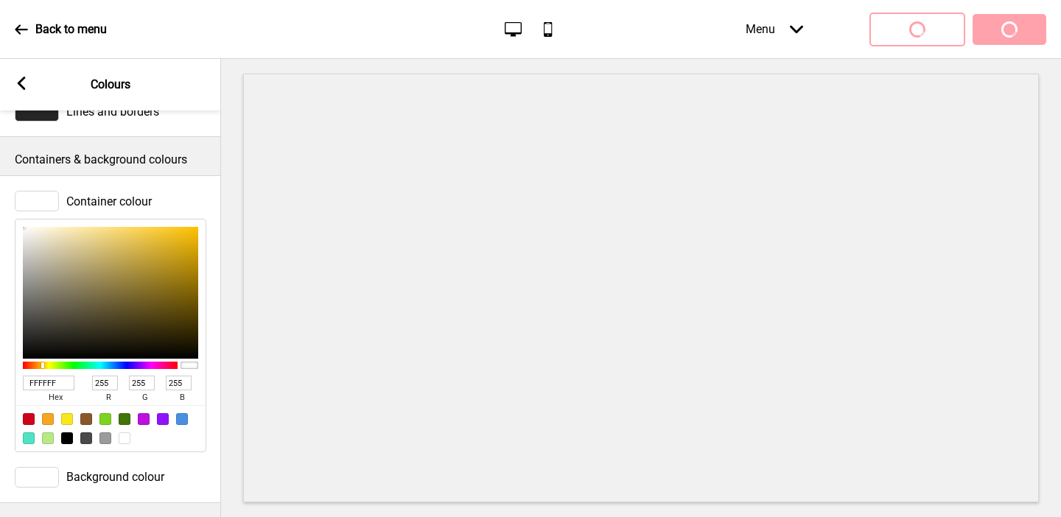
click at [24, 85] on rect at bounding box center [21, 83] width 13 height 13
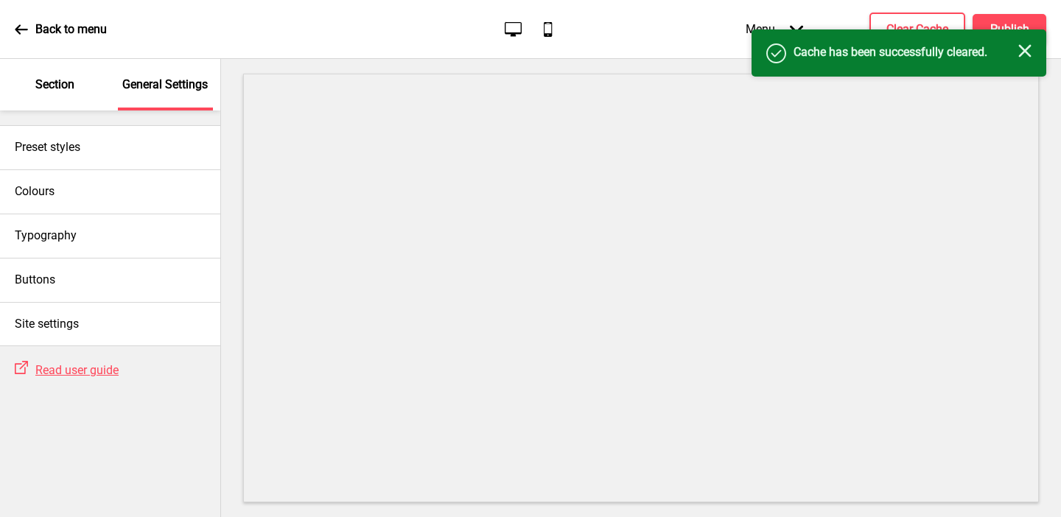
click at [42, 91] on p "Section" at bounding box center [54, 85] width 39 height 16
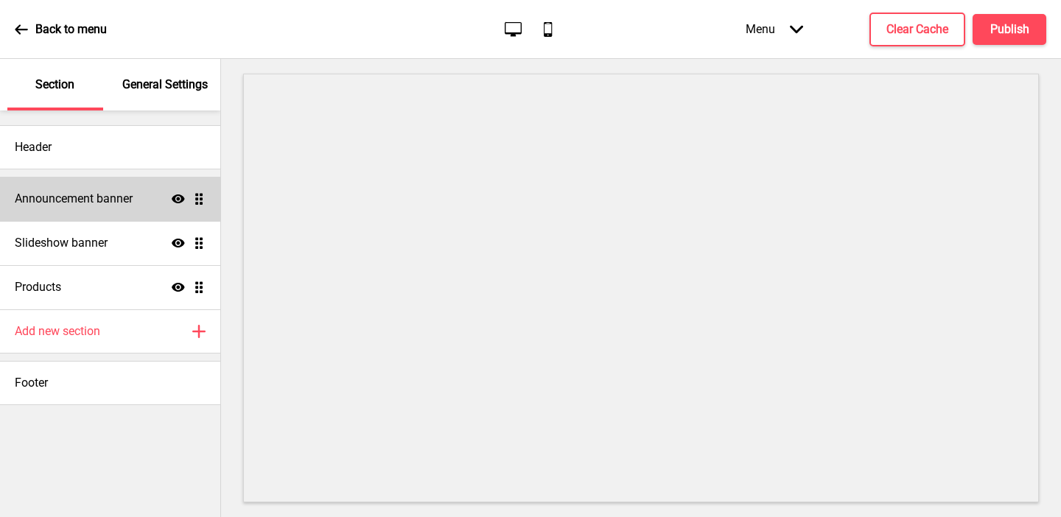
click at [64, 194] on h4 "Announcement banner" at bounding box center [74, 199] width 118 height 16
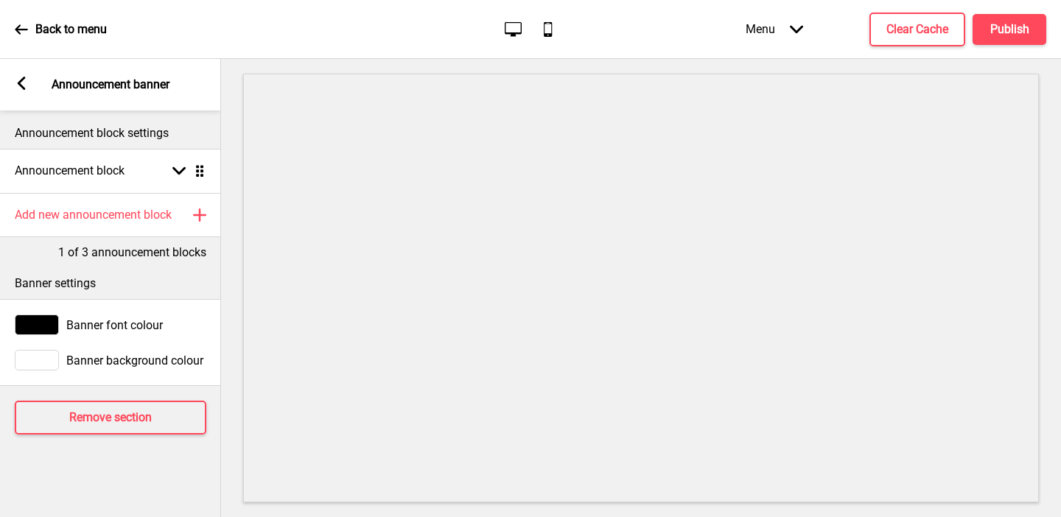
click at [43, 358] on div at bounding box center [37, 360] width 44 height 21
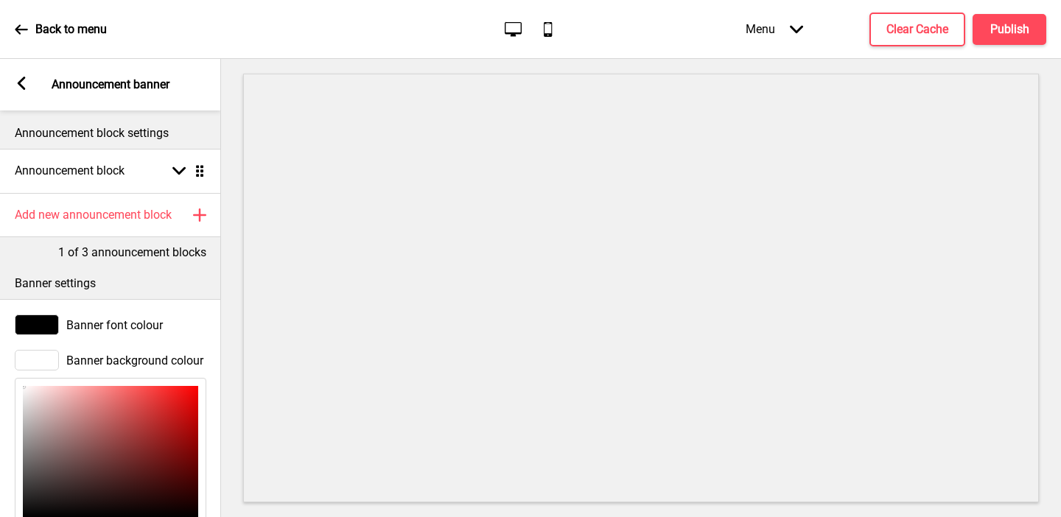
scroll to position [187, 0]
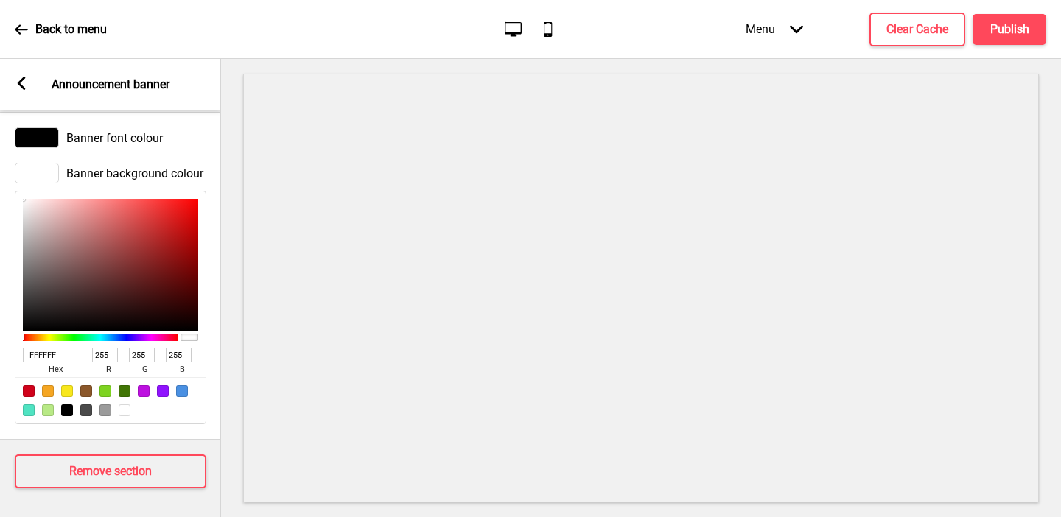
click at [48, 349] on input "FFFFFF" at bounding box center [49, 355] width 52 height 15
paste input "fac306"
type input "fac306"
type input "250"
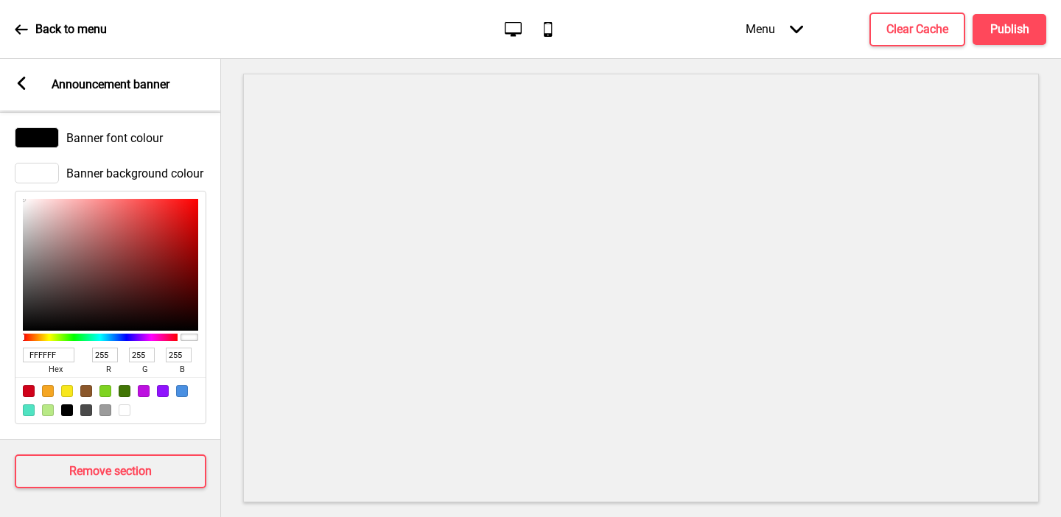
type input "195"
type input "6"
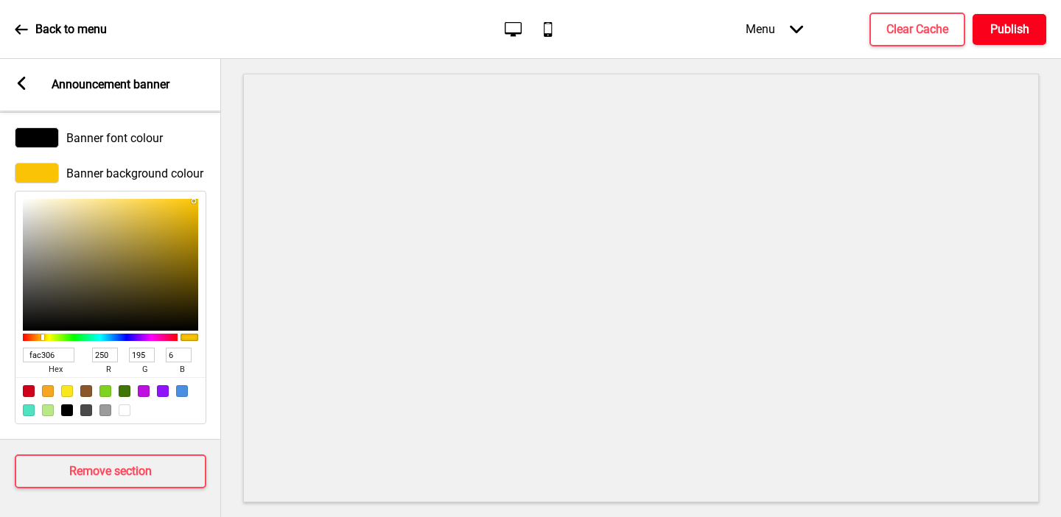
type input "FAC306"
click at [956, 35] on h4 "Publish" at bounding box center [1009, 29] width 39 height 16
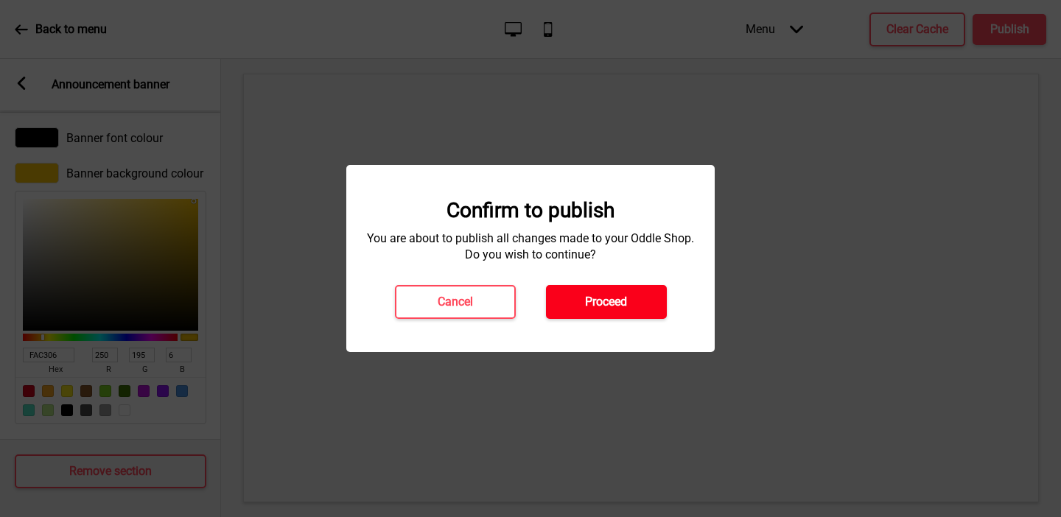
click at [628, 313] on button "Proceed" at bounding box center [606, 302] width 121 height 34
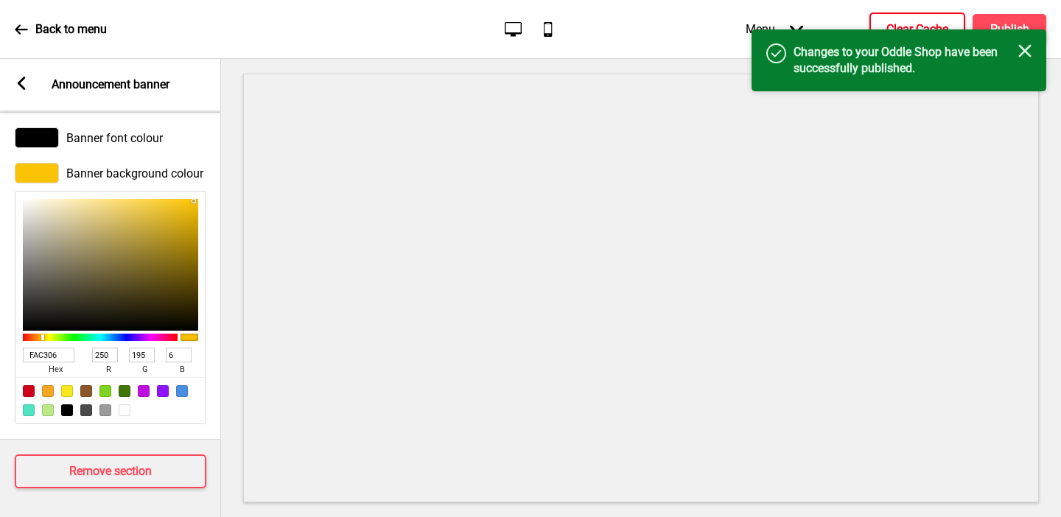
click at [915, 15] on button "Clear Cache" at bounding box center [917, 30] width 96 height 34
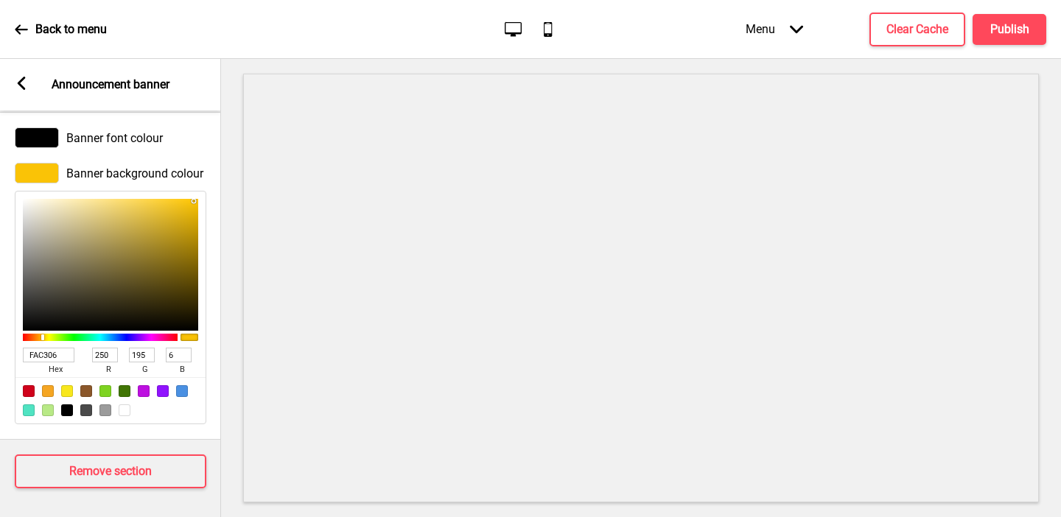
click at [15, 80] on icon "Arrow left" at bounding box center [21, 83] width 13 height 13
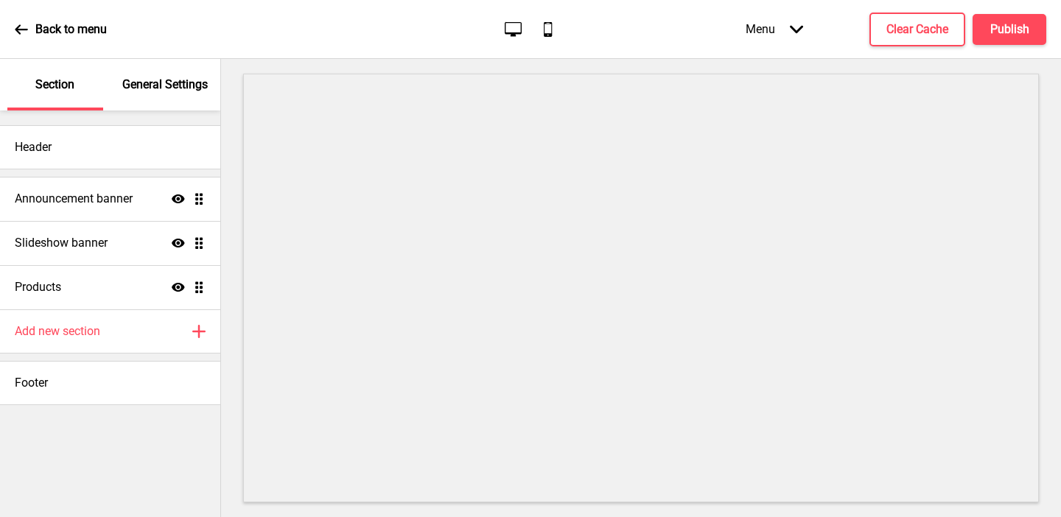
click at [157, 85] on p "General Settings" at bounding box center [164, 85] width 85 height 16
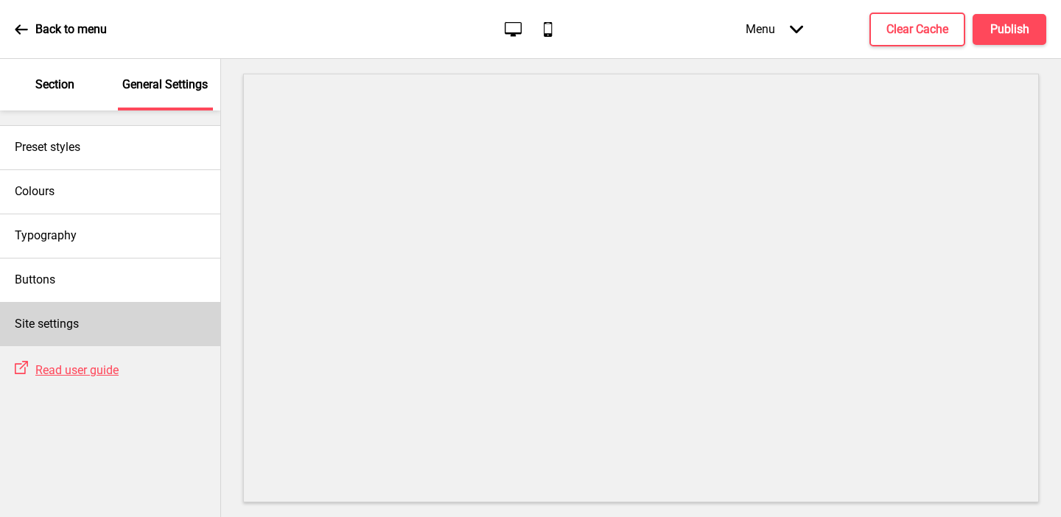
click at [88, 326] on div "Site settings" at bounding box center [110, 324] width 220 height 44
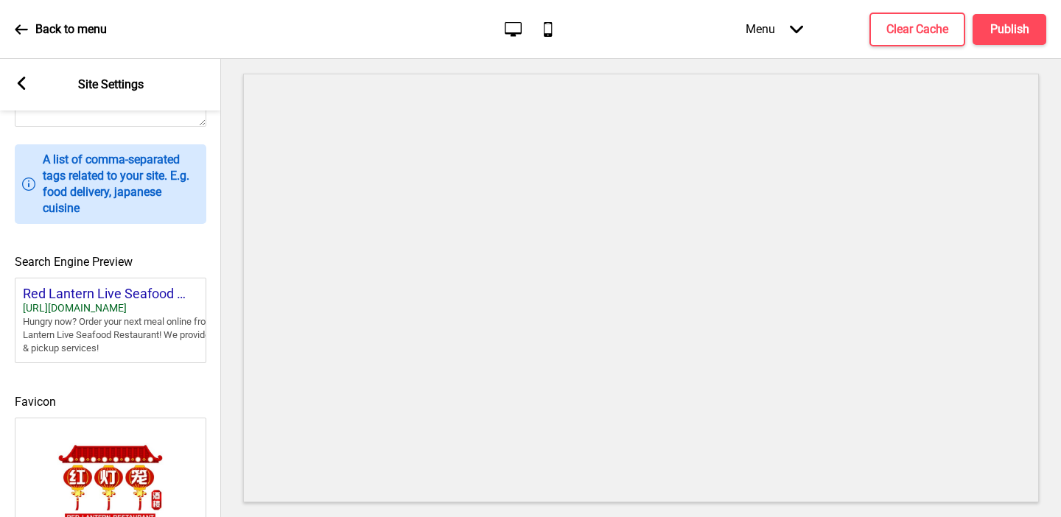
scroll to position [639, 0]
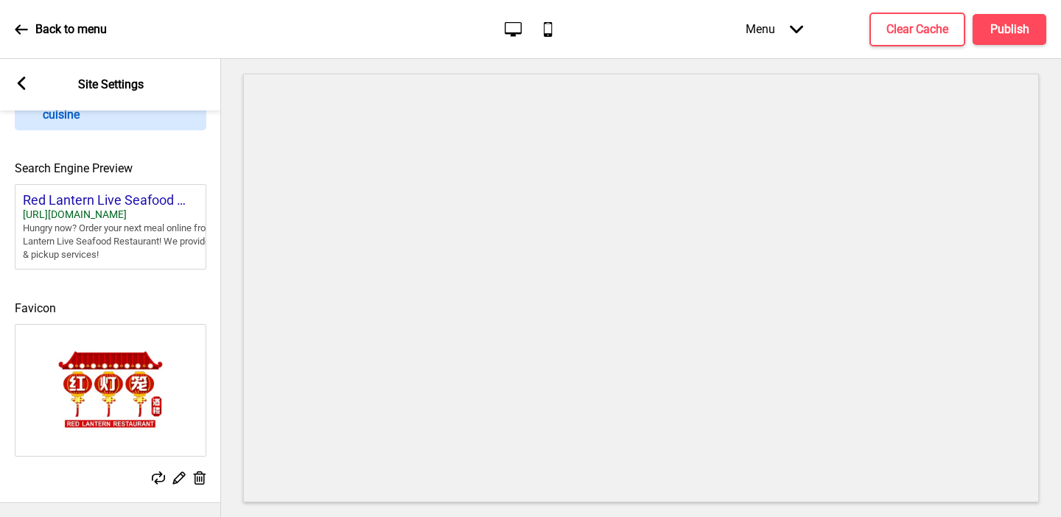
click at [18, 82] on icon at bounding box center [22, 83] width 8 height 13
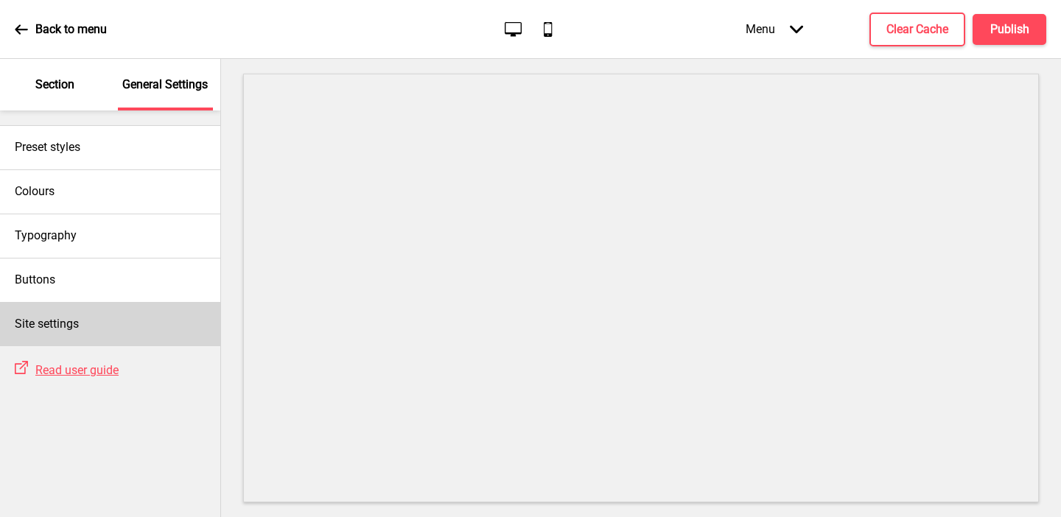
click at [33, 321] on h4 "Site settings" at bounding box center [47, 324] width 64 height 16
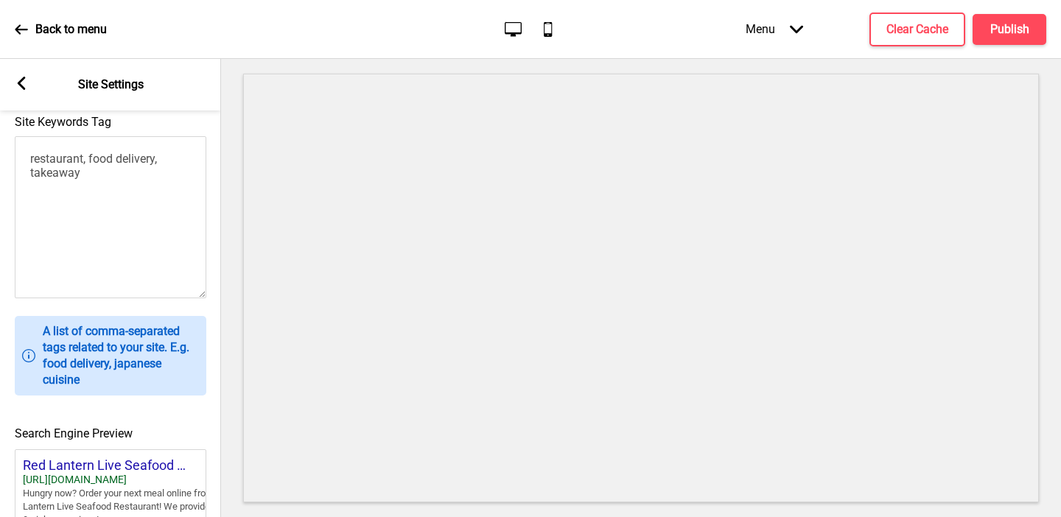
scroll to position [221, 0]
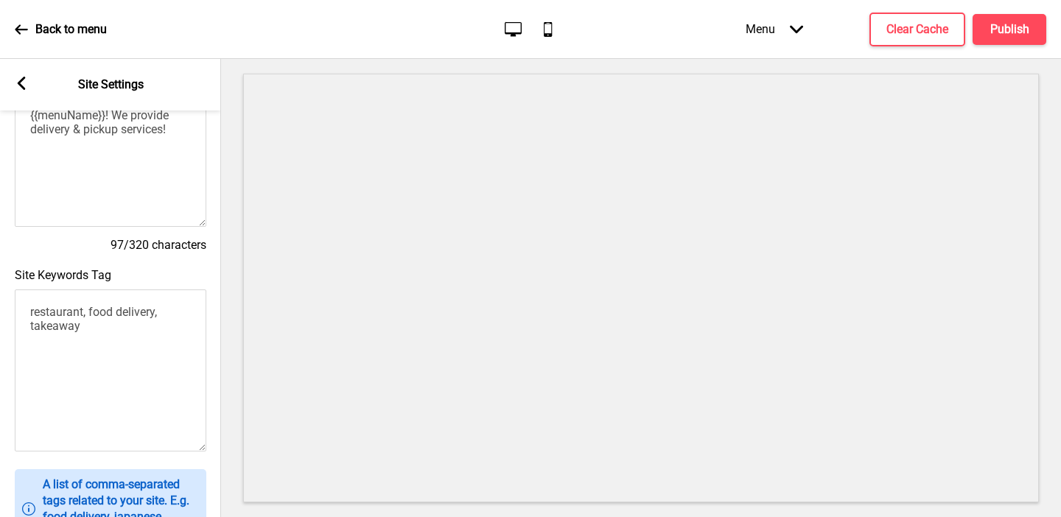
click at [22, 85] on rect at bounding box center [21, 83] width 13 height 13
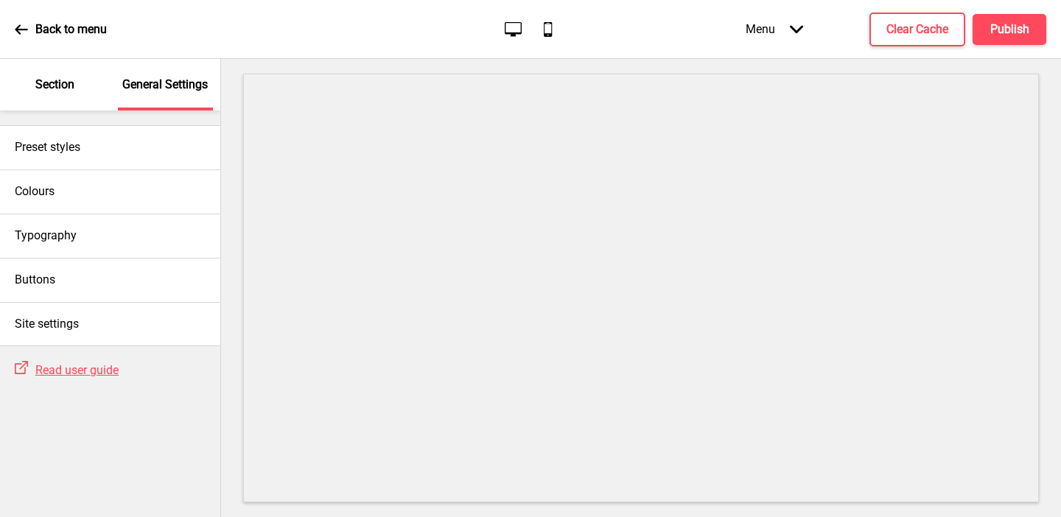
click at [37, 95] on div "Section" at bounding box center [55, 85] width 96 height 52
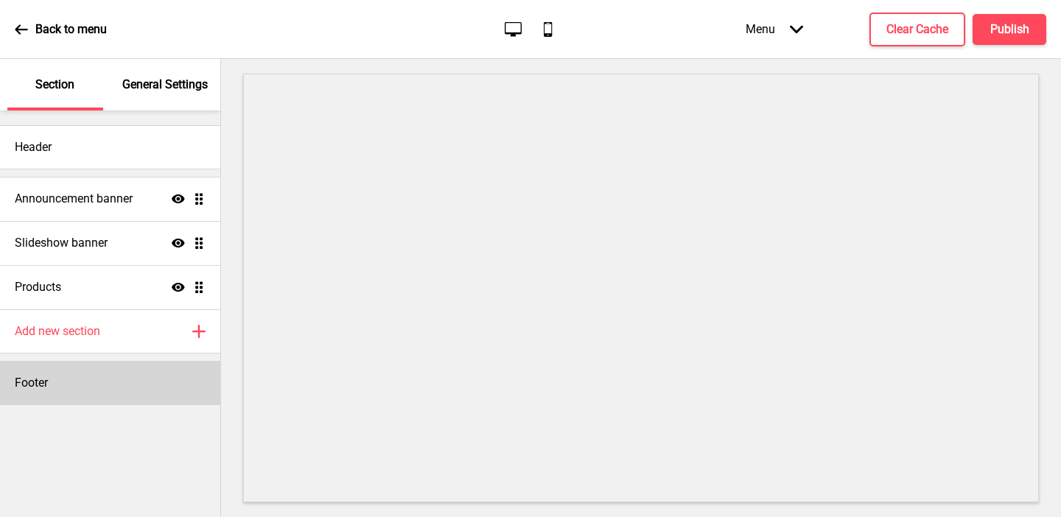
click at [32, 386] on h4 "Footer" at bounding box center [31, 383] width 33 height 16
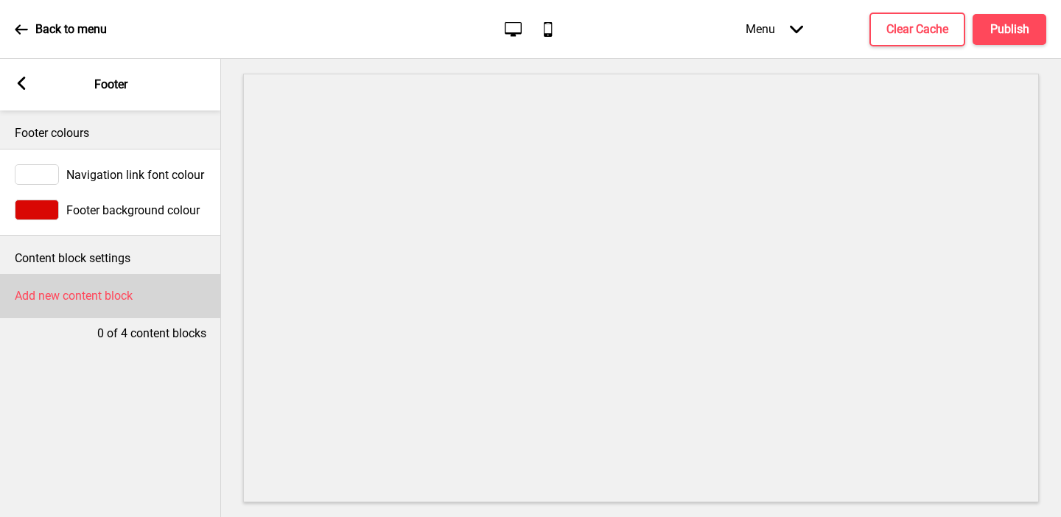
click at [60, 308] on div "Add new content block" at bounding box center [110, 296] width 221 height 44
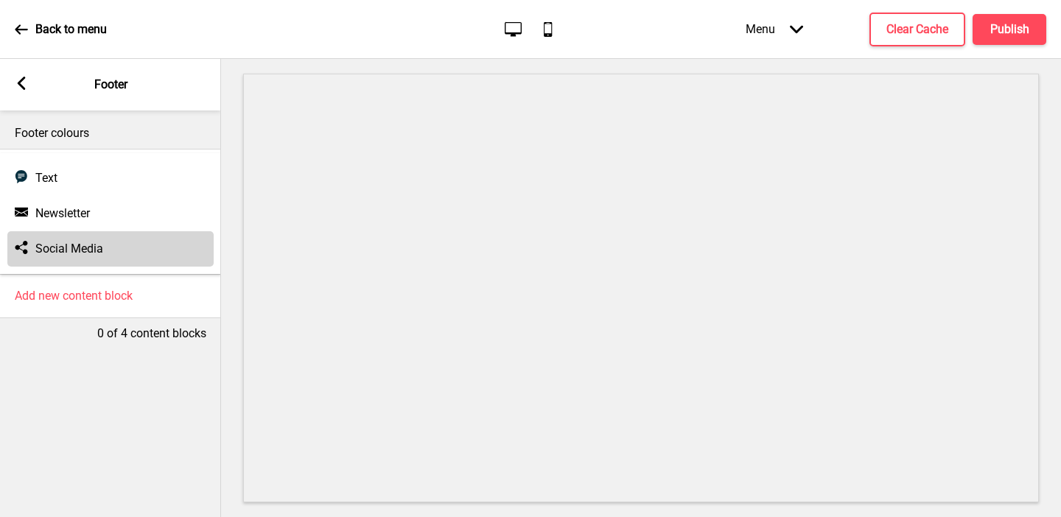
click at [48, 247] on h4 "Social Media" at bounding box center [69, 249] width 68 height 16
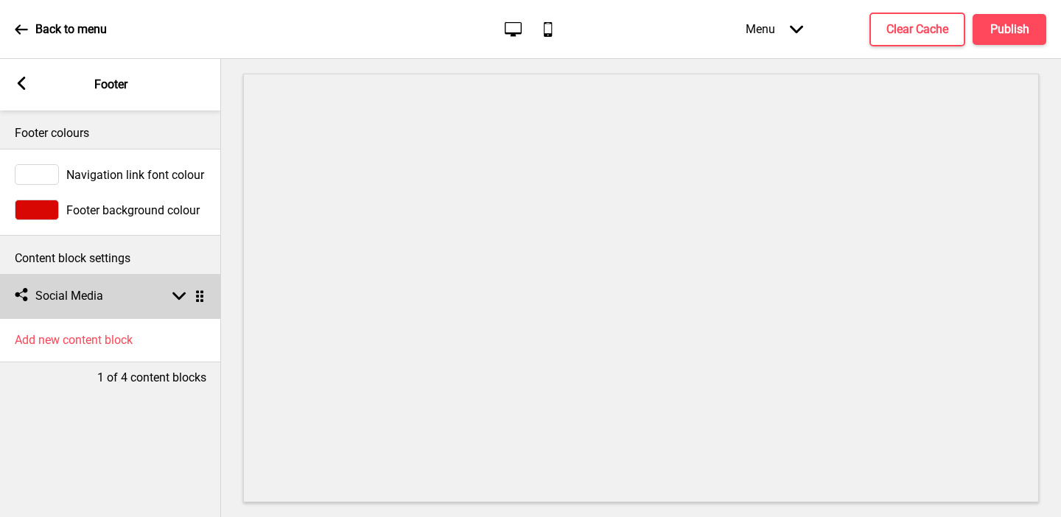
click at [122, 301] on div "Social media Social Media Arrow down Drag" at bounding box center [110, 296] width 221 height 44
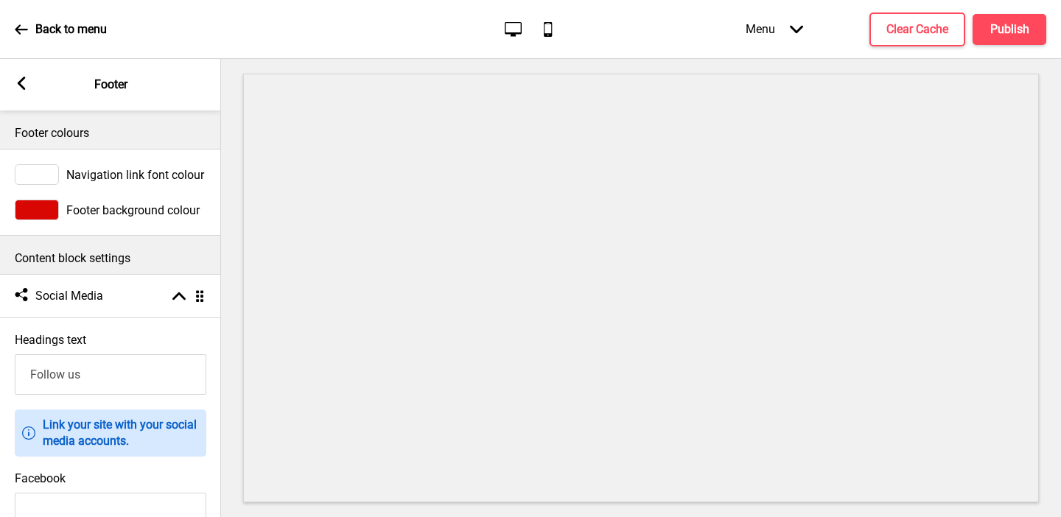
scroll to position [172, 0]
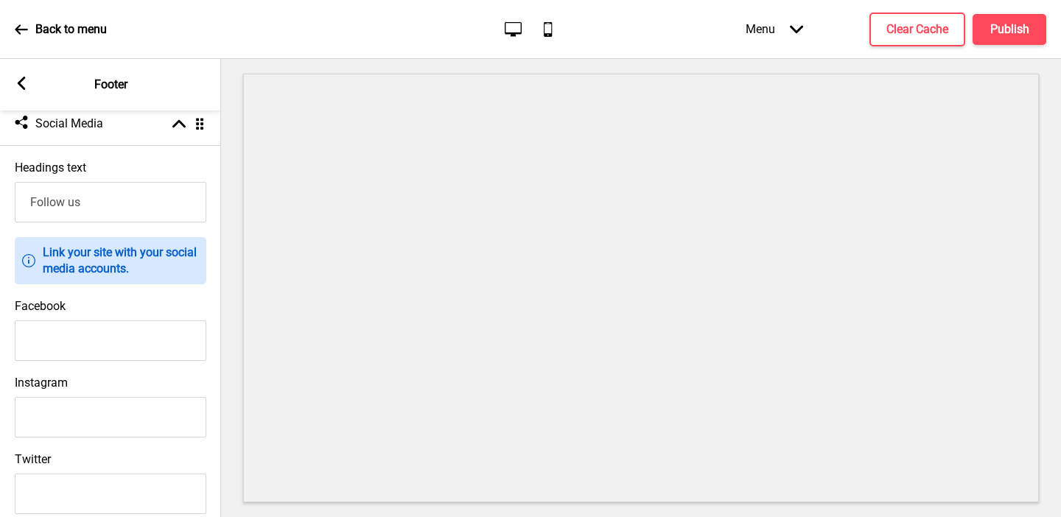
click at [73, 346] on input "Facebook" at bounding box center [110, 340] width 191 height 41
paste input "https://www.facebook.com/redlanternliveseafoodrestaurant/"
type input "https://www.facebook.com/redlanternliveseafoodrestaurant/"
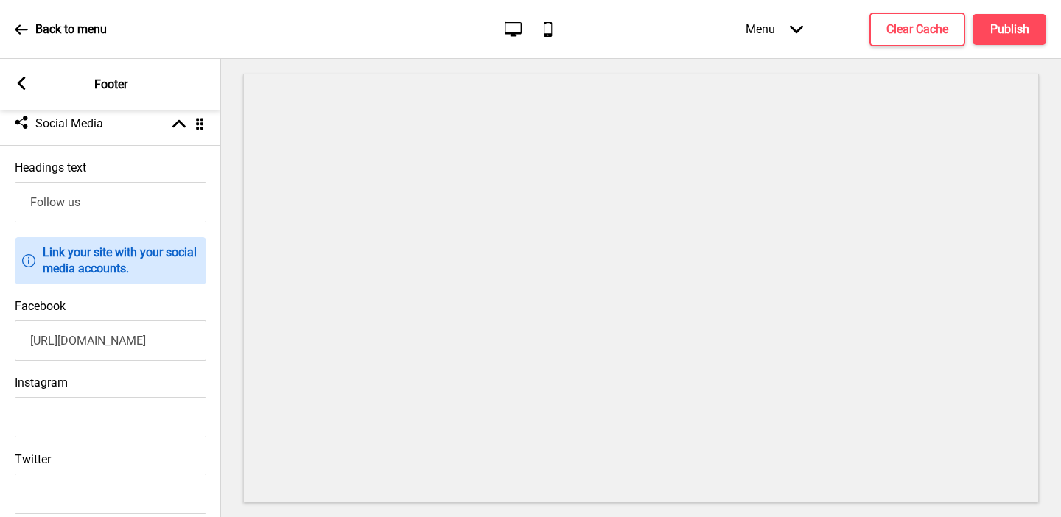
click at [127, 400] on input "Instagram" at bounding box center [110, 417] width 191 height 41
click at [126, 408] on input "Instagram" at bounding box center [110, 417] width 191 height 41
paste input "https://www.instagram.com/redlanternrestaurant/?hl=en"
type input "https://www.instagram.com/redlanternrestaurant/?hl=en"
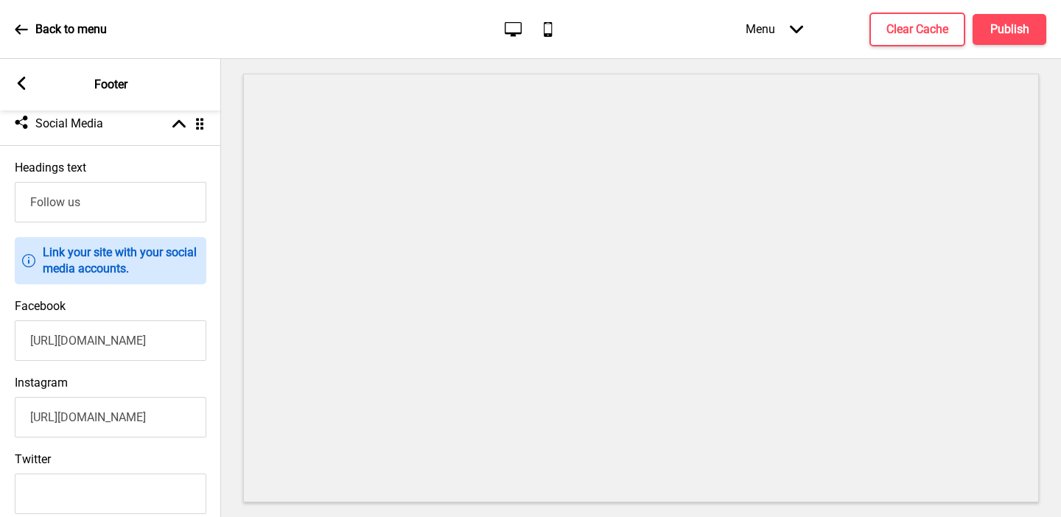
scroll to position [0, 0]
click at [11, 80] on div "Arrow left Footer" at bounding box center [110, 85] width 221 height 52
click at [21, 88] on rect at bounding box center [21, 83] width 13 height 13
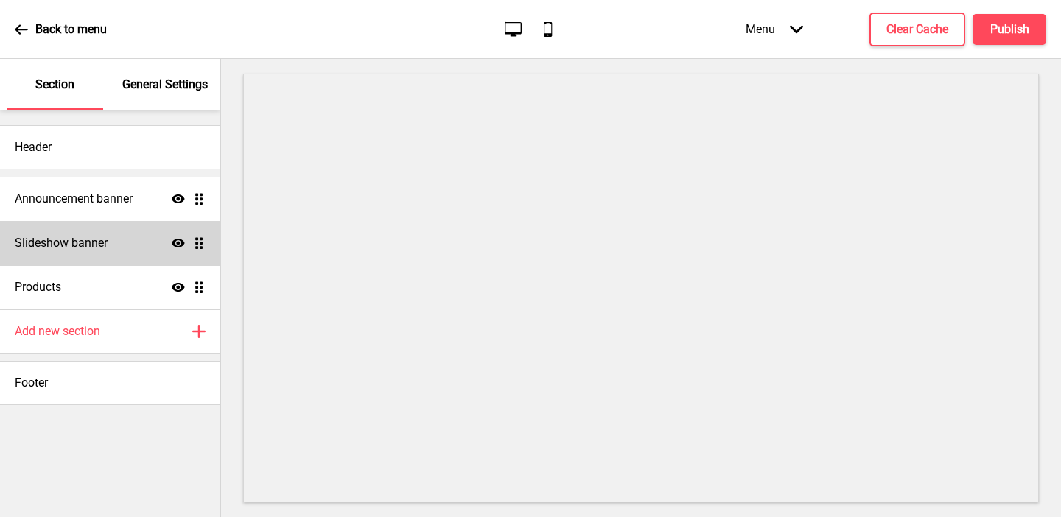
click at [90, 238] on h4 "Slideshow banner" at bounding box center [61, 243] width 93 height 16
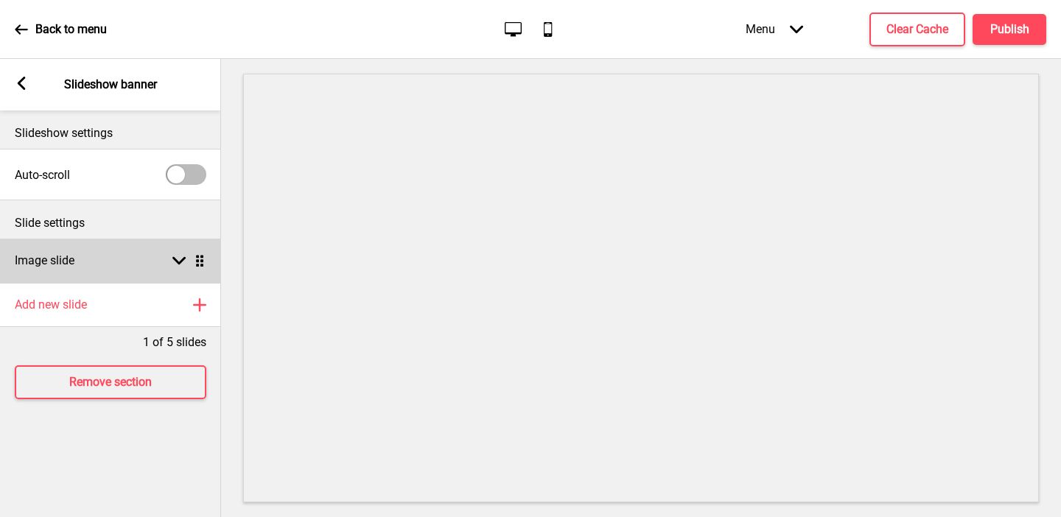
click at [98, 261] on div "Image slide Arrow down Drag" at bounding box center [110, 261] width 221 height 44
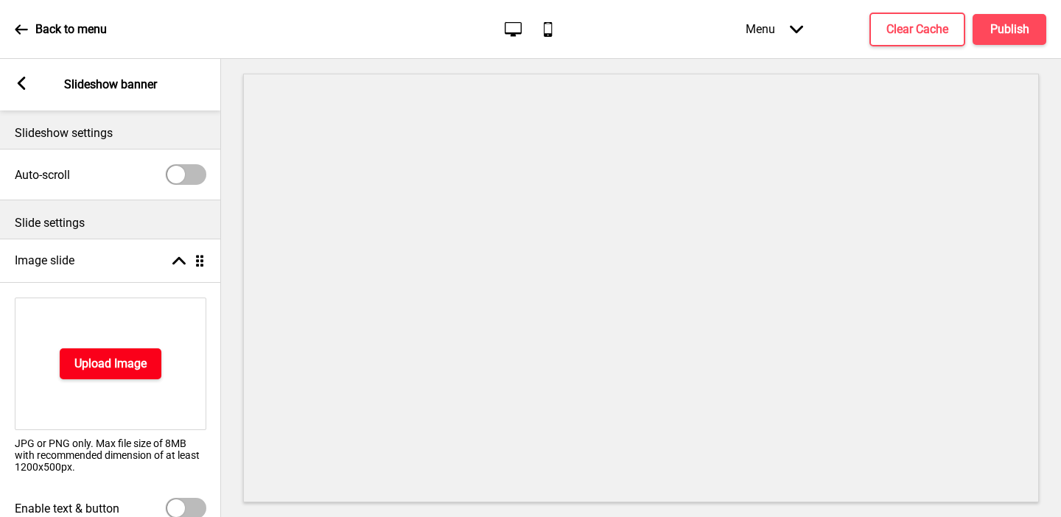
click at [82, 360] on h4 "Upload Image" at bounding box center [110, 364] width 72 height 16
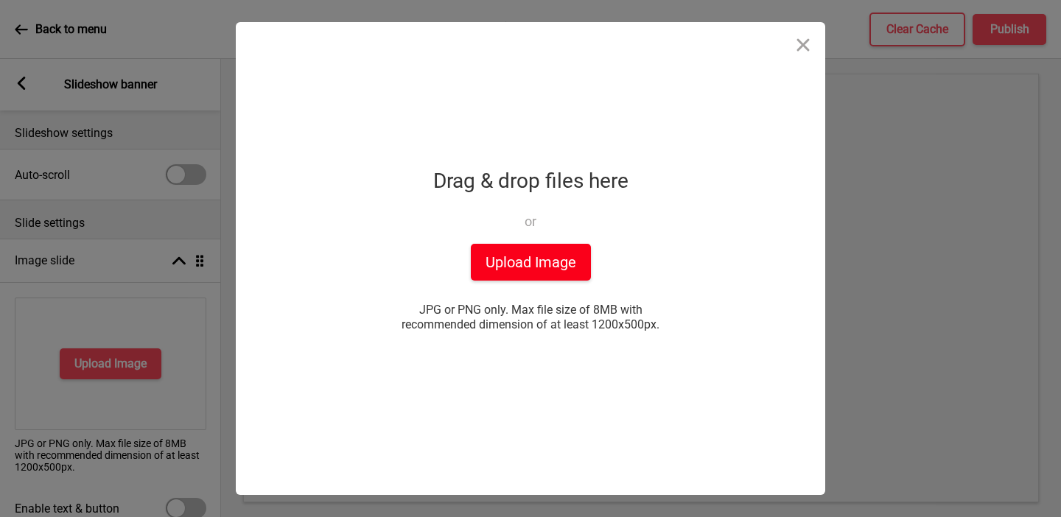
click at [507, 277] on button "Upload Image" at bounding box center [531, 262] width 120 height 37
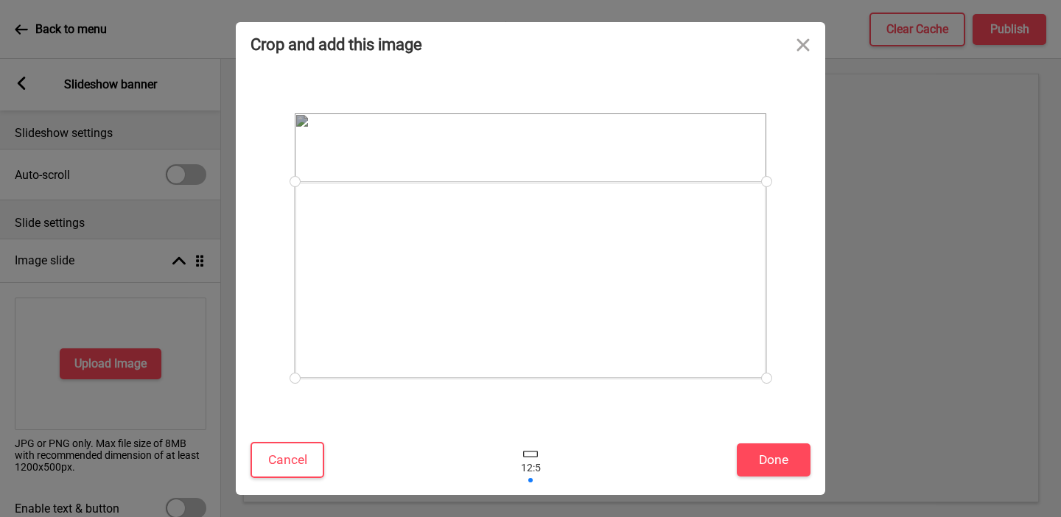
drag, startPoint x: 714, startPoint y: 292, endPoint x: 739, endPoint y: 334, distance: 47.9
click at [739, 334] on div at bounding box center [530, 280] width 471 height 197
drag, startPoint x: 762, startPoint y: 185, endPoint x: 823, endPoint y: 52, distance: 146.0
click at [823, 52] on div "Crop and add this image Cancel Done Drop a file here Drag & drop files here or …" at bounding box center [530, 258] width 589 height 473
drag, startPoint x: 702, startPoint y: 290, endPoint x: 733, endPoint y: 326, distance: 47.0
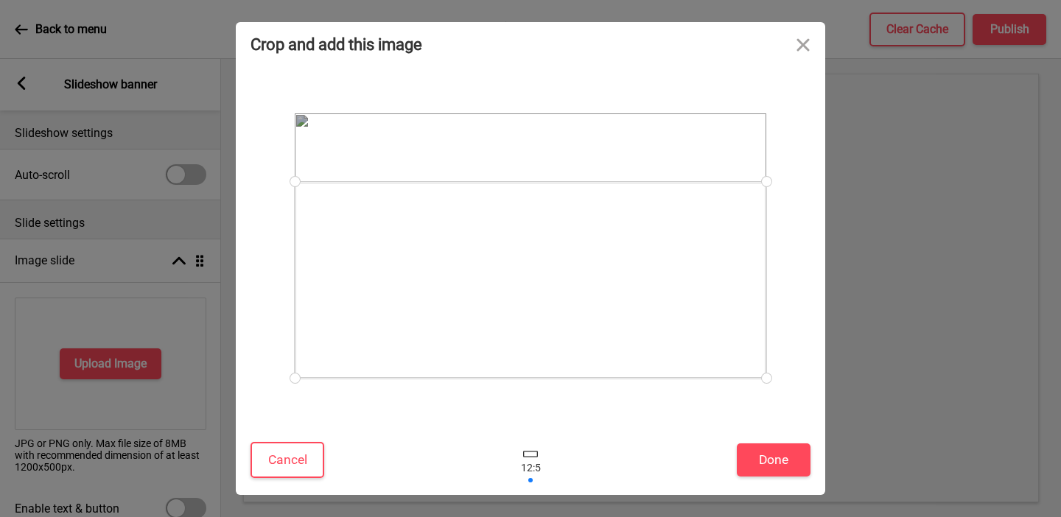
click at [734, 327] on div at bounding box center [530, 280] width 471 height 197
click at [763, 454] on button "Done" at bounding box center [774, 459] width 74 height 33
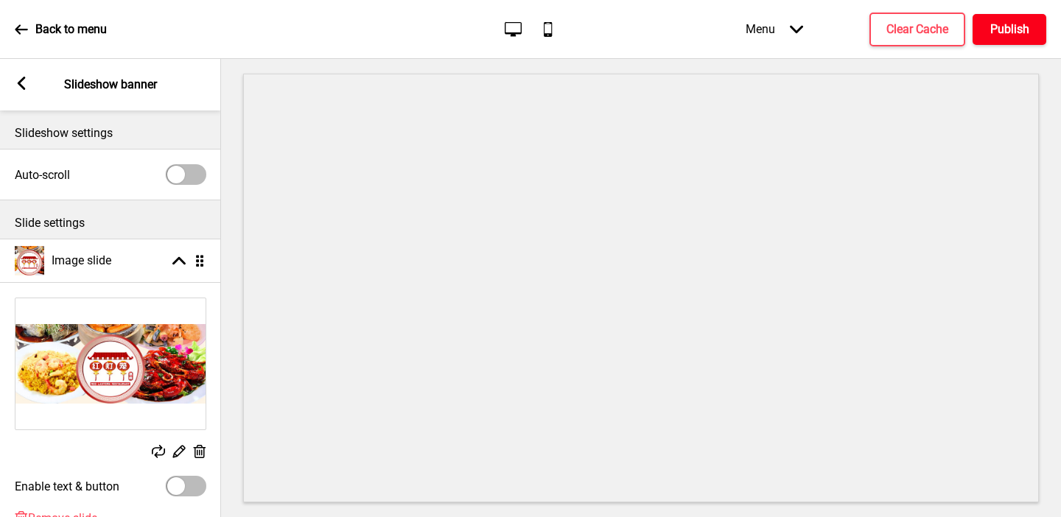
click at [956, 33] on h4 "Publish" at bounding box center [1009, 29] width 39 height 16
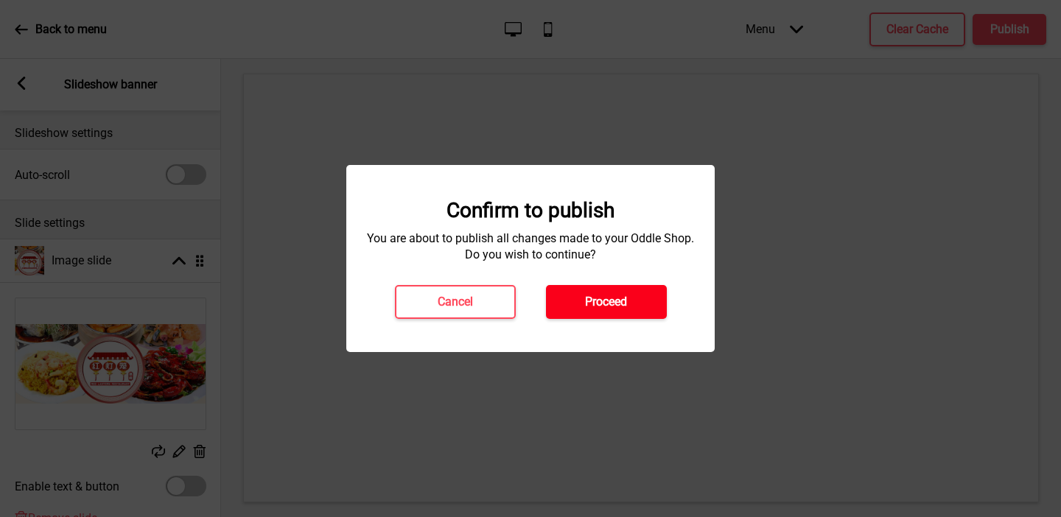
click at [620, 291] on button "Proceed" at bounding box center [606, 302] width 121 height 34
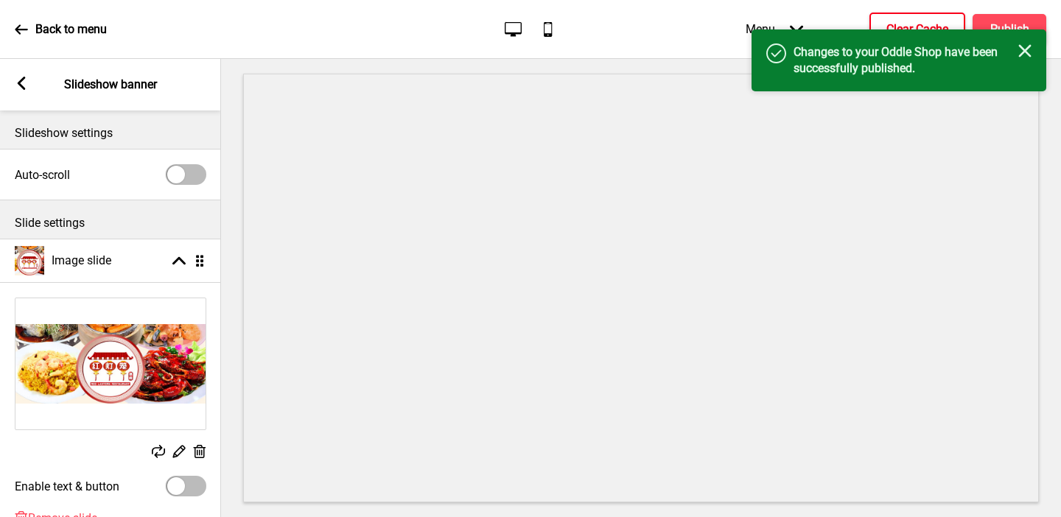
click at [921, 17] on button "Clear Cache" at bounding box center [917, 30] width 96 height 34
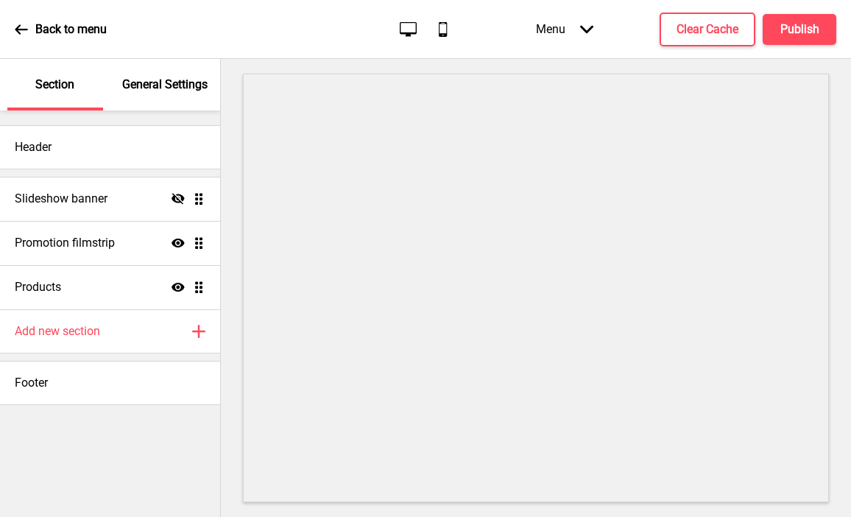
click at [159, 89] on p "General Settings" at bounding box center [164, 85] width 85 height 16
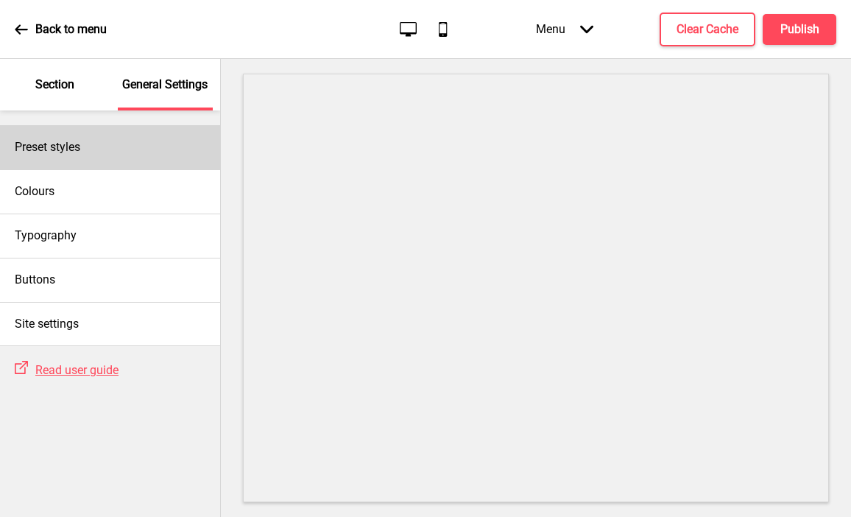
click at [95, 155] on div "Preset styles" at bounding box center [110, 147] width 220 height 44
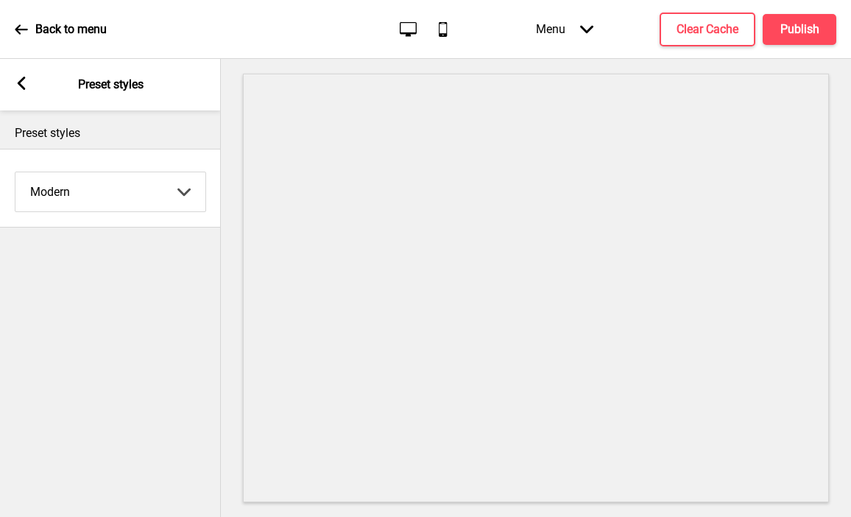
click at [85, 197] on select "Coffee Contrast Dark Earth Marine Minimalist Modern Oddle Pastel Yellow Fruits …" at bounding box center [110, 191] width 190 height 39
select select "minimalist"
click at [15, 172] on select "Coffee Contrast Dark Earth Marine Minimalist Modern Oddle Pastel Yellow Fruits …" at bounding box center [110, 191] width 190 height 39
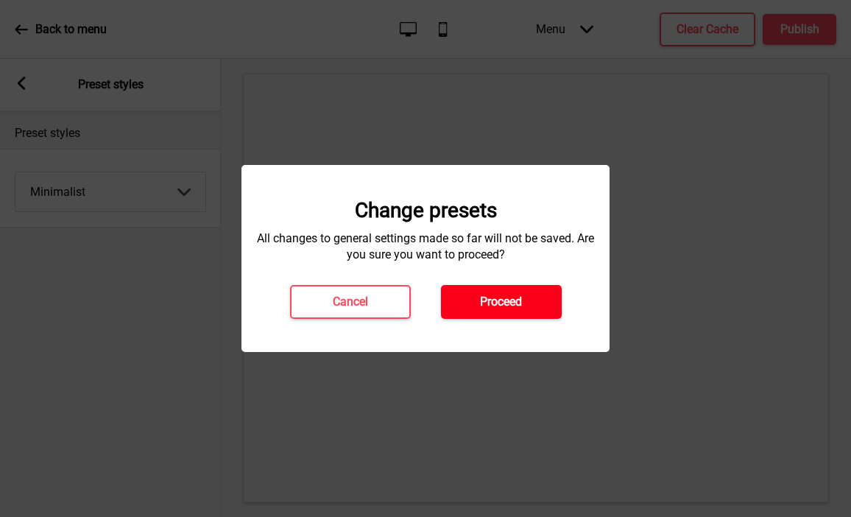
click at [469, 292] on button "Proceed" at bounding box center [501, 302] width 121 height 34
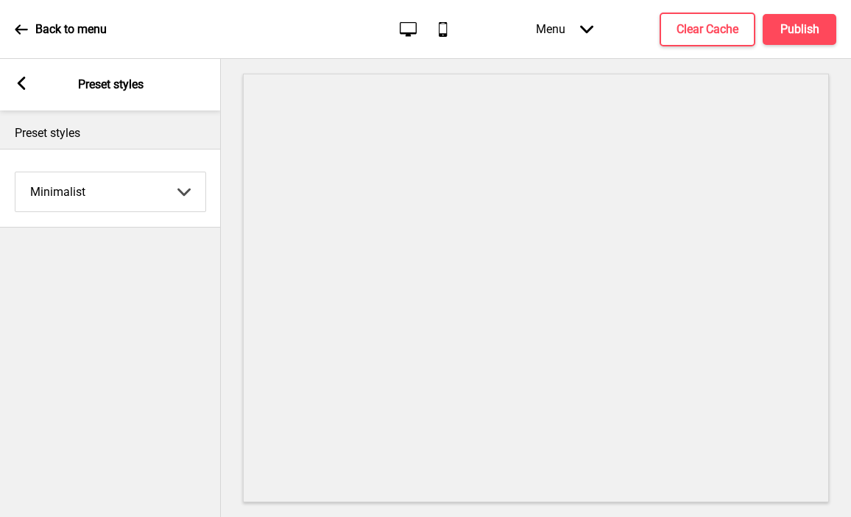
click at [18, 69] on div "Arrow left Preset styles" at bounding box center [110, 85] width 221 height 52
click at [18, 77] on rect at bounding box center [21, 83] width 13 height 13
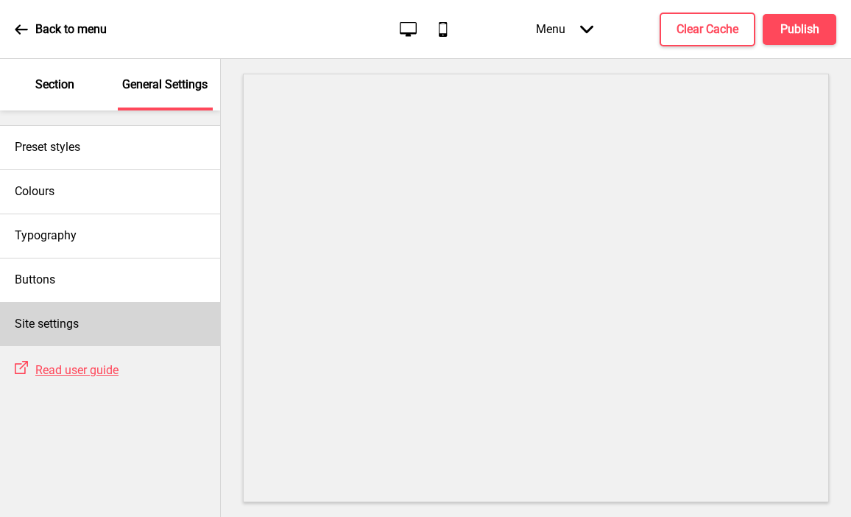
click at [65, 334] on div "Site settings" at bounding box center [110, 324] width 220 height 44
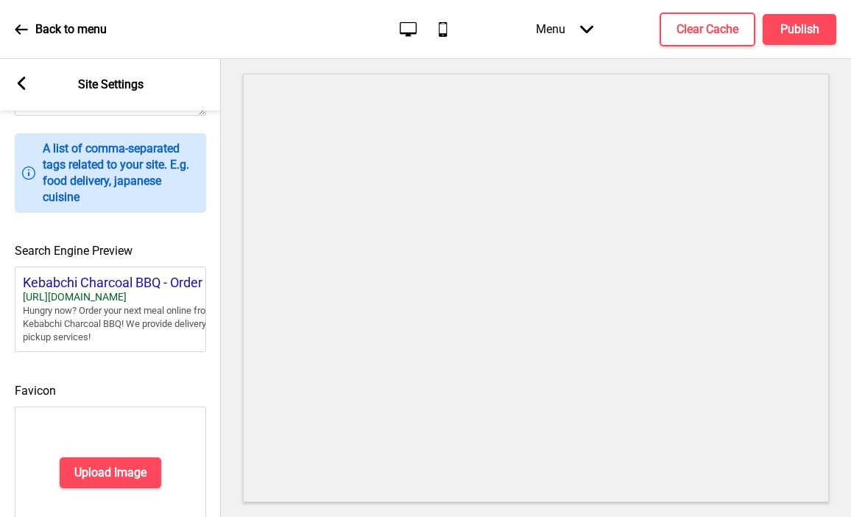
scroll to position [662, 0]
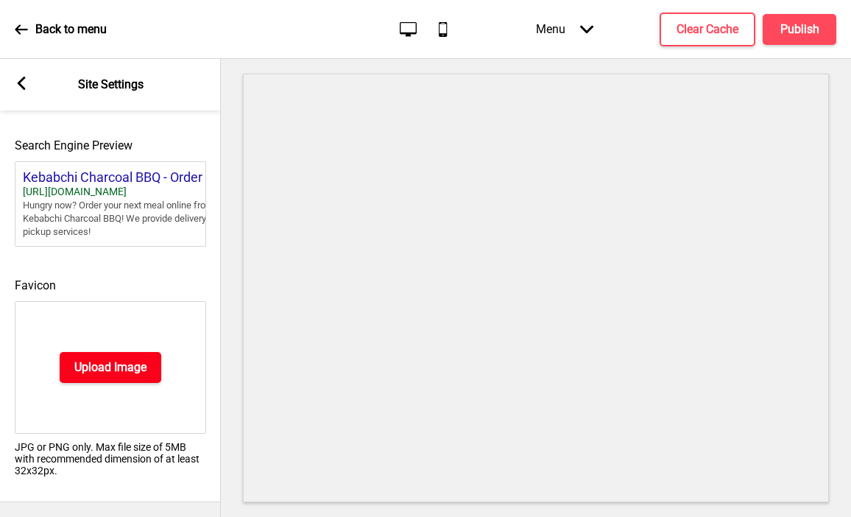
click at [96, 375] on h4 "Upload Image" at bounding box center [110, 367] width 72 height 16
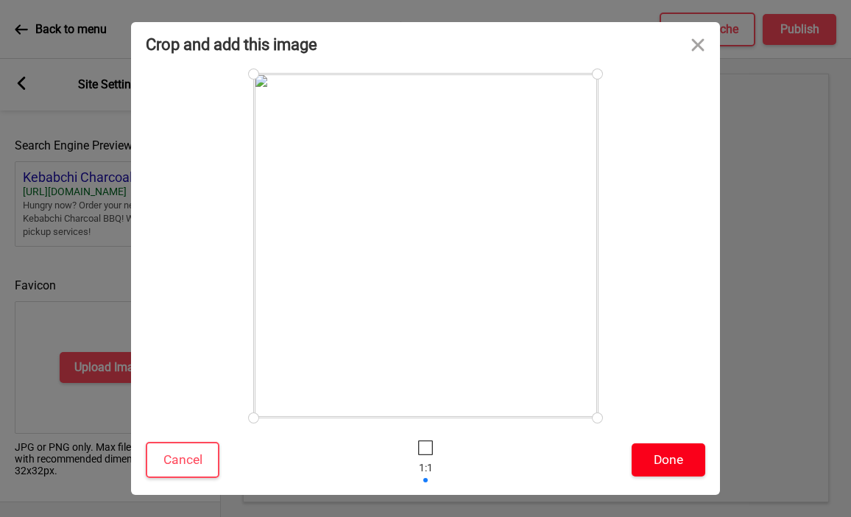
click at [669, 461] on button "Done" at bounding box center [669, 459] width 74 height 33
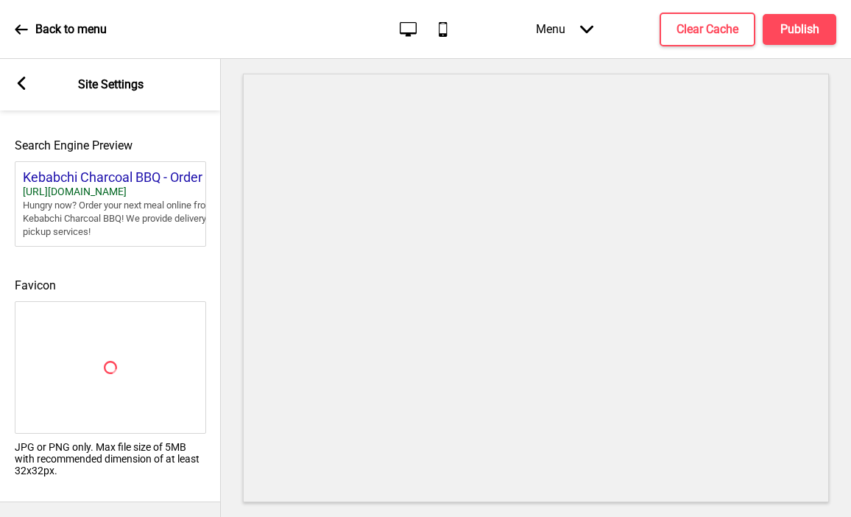
scroll to position [639, 0]
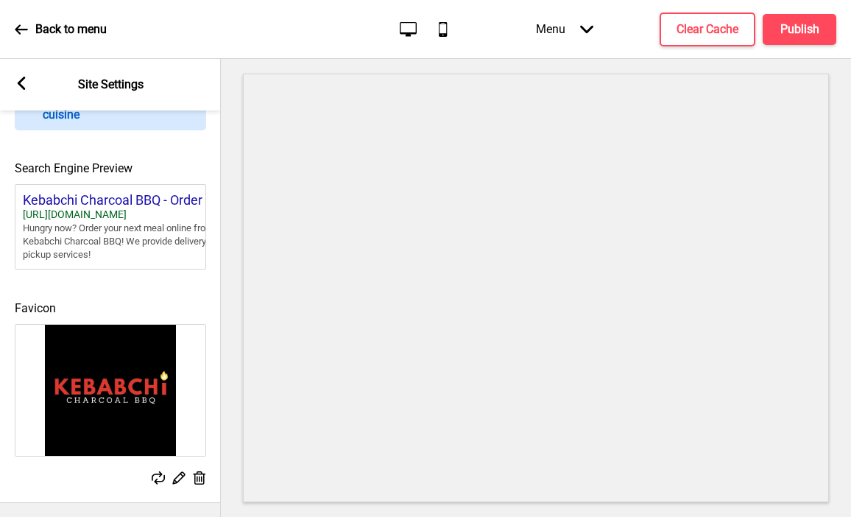
click at [21, 80] on icon at bounding box center [22, 83] width 8 height 13
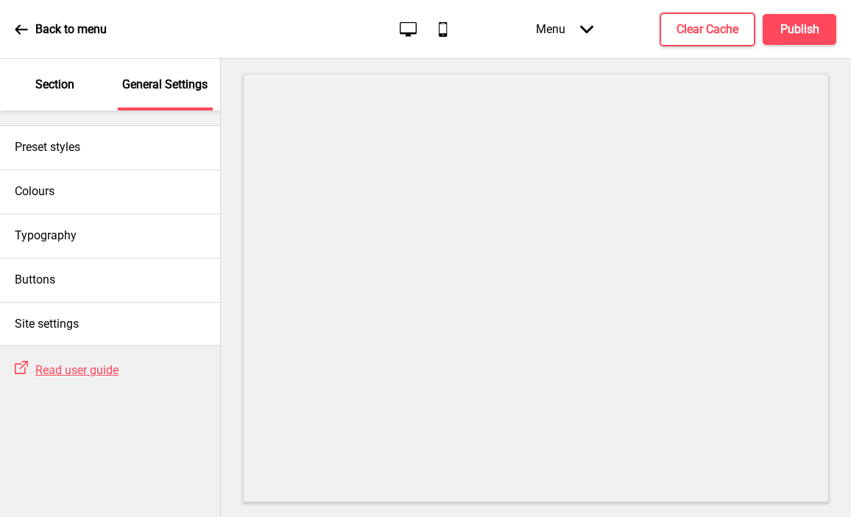
click at [38, 88] on p "Section" at bounding box center [54, 85] width 39 height 16
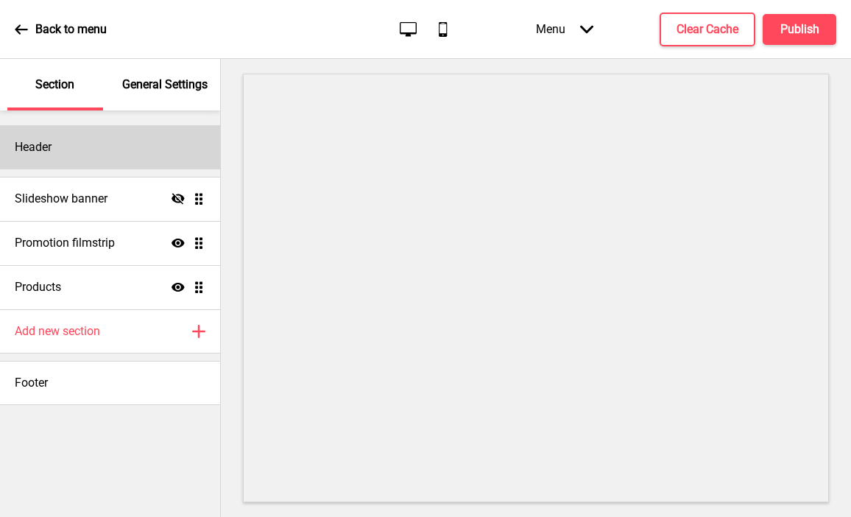
click at [89, 143] on div "Header" at bounding box center [110, 147] width 220 height 44
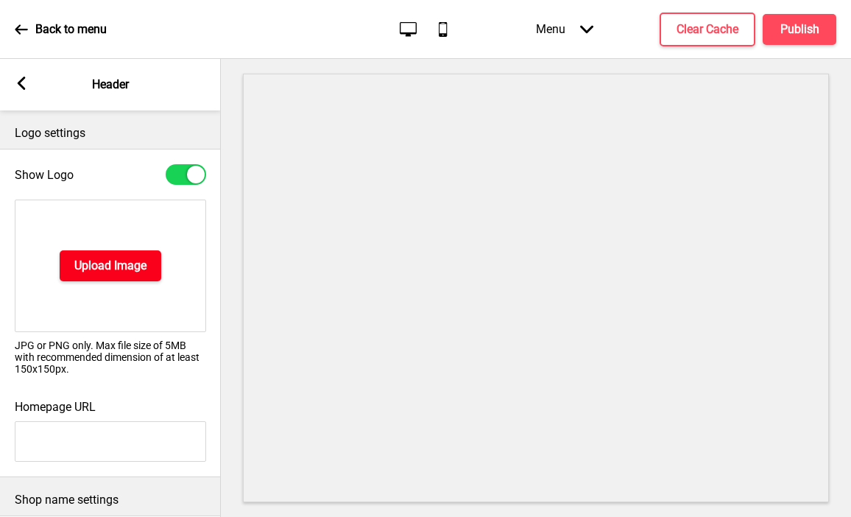
click at [128, 262] on h4 "Upload Image" at bounding box center [110, 266] width 72 height 16
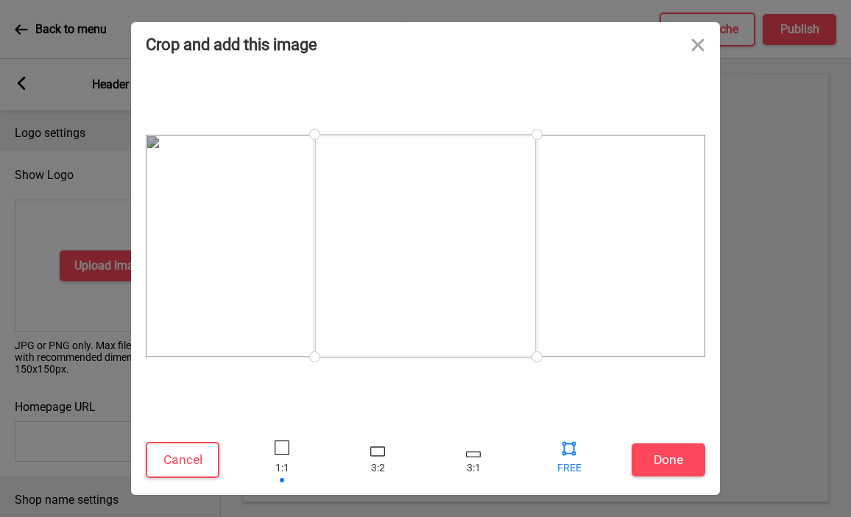
click at [569, 452] on div at bounding box center [569, 448] width 22 height 22
drag, startPoint x: 534, startPoint y: 354, endPoint x: 776, endPoint y: 331, distance: 242.7
click at [776, 331] on div "Crop and add this image Cancel Done Drop a file here Drag & drop files here or …" at bounding box center [425, 258] width 851 height 517
drag, startPoint x: 318, startPoint y: 137, endPoint x: 135, endPoint y: 155, distance: 184.2
click at [135, 155] on div at bounding box center [146, 155] width 26 height 26
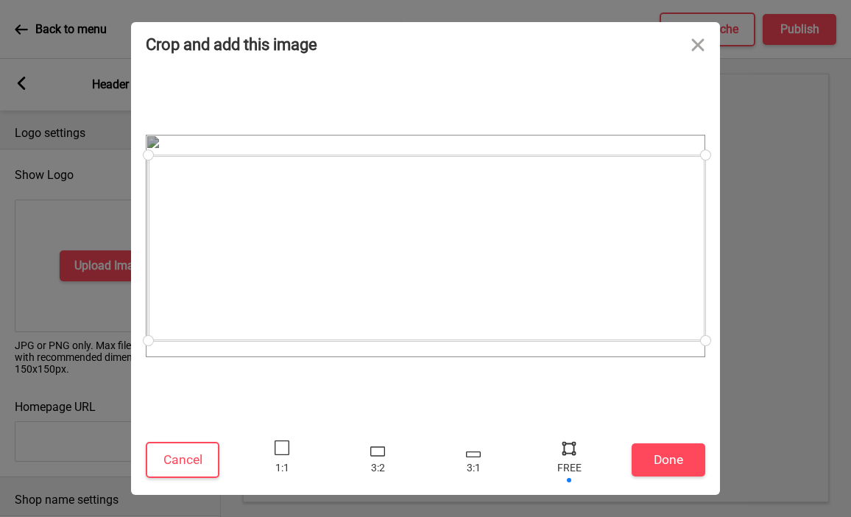
drag, startPoint x: 148, startPoint y: 331, endPoint x: 148, endPoint y: 340, distance: 8.8
click at [148, 340] on div at bounding box center [149, 341] width 26 height 26
click at [201, 459] on button "Cancel" at bounding box center [183, 460] width 74 height 36
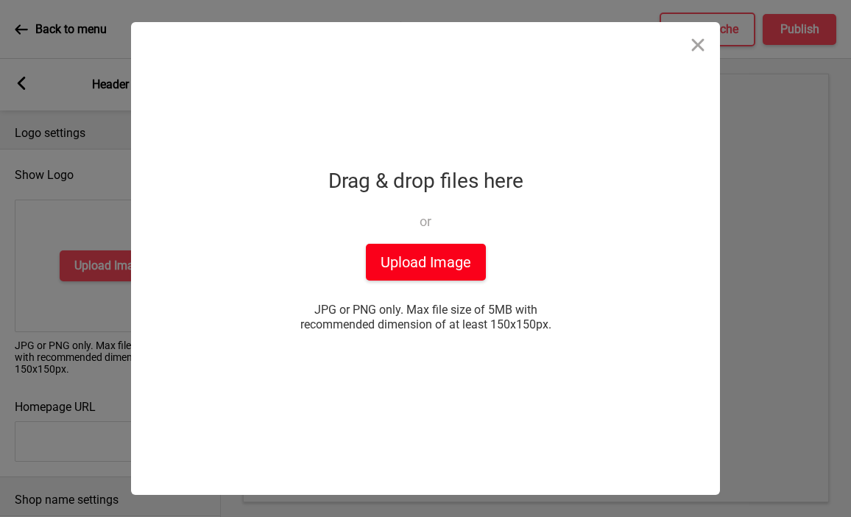
click at [426, 261] on button "Upload Image" at bounding box center [426, 262] width 120 height 37
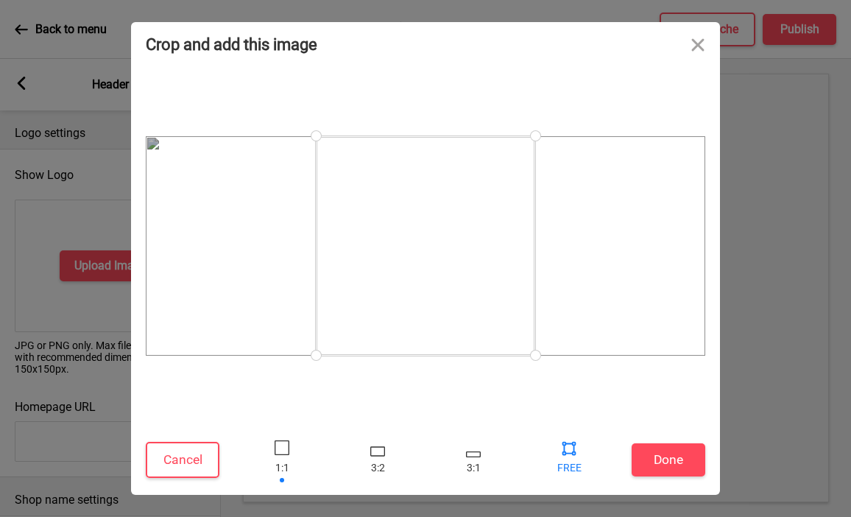
click at [563, 449] on div at bounding box center [569, 448] width 22 height 22
drag, startPoint x: 538, startPoint y: 359, endPoint x: 883, endPoint y: 397, distance: 347.6
click at [851, 397] on html "Back to menu Desktop Mobile Menu Arrow down Product Page Store Information Chec…" at bounding box center [425, 258] width 851 height 517
drag, startPoint x: 316, startPoint y: 357, endPoint x: 113, endPoint y: 430, distance: 215.3
click at [113, 430] on div "Crop and add this image Cancel Done Drop a file here Drag & drop files here or …" at bounding box center [425, 258] width 851 height 517
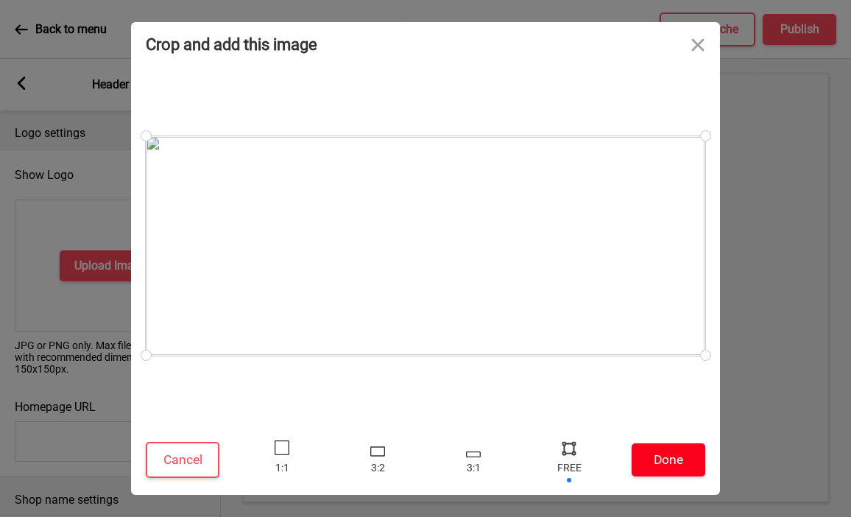
click at [660, 451] on button "Done" at bounding box center [669, 459] width 74 height 33
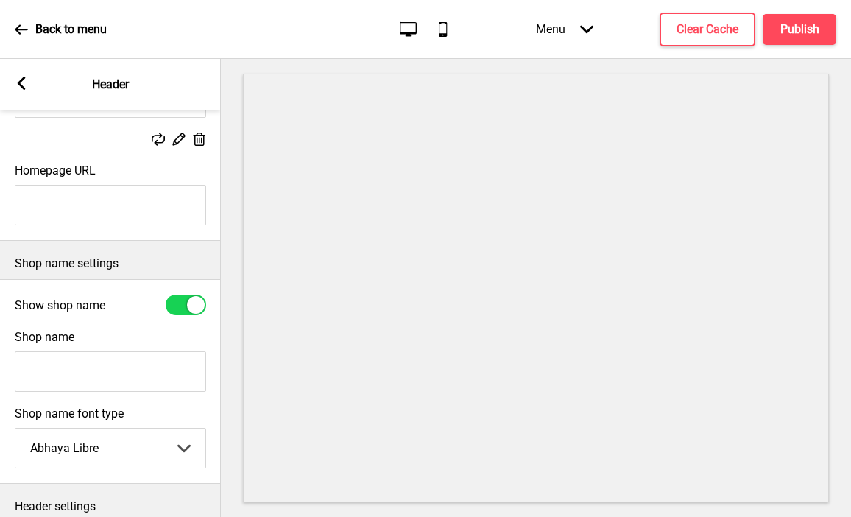
scroll to position [321, 0]
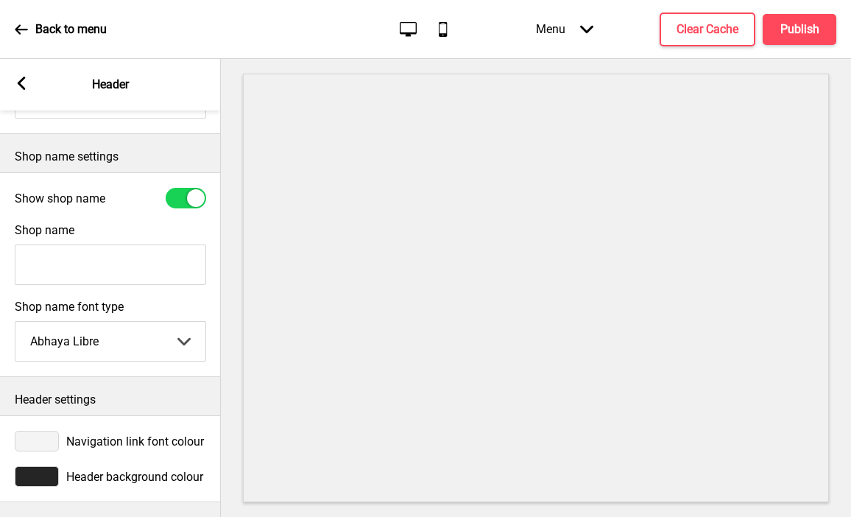
click at [46, 480] on div at bounding box center [37, 476] width 44 height 21
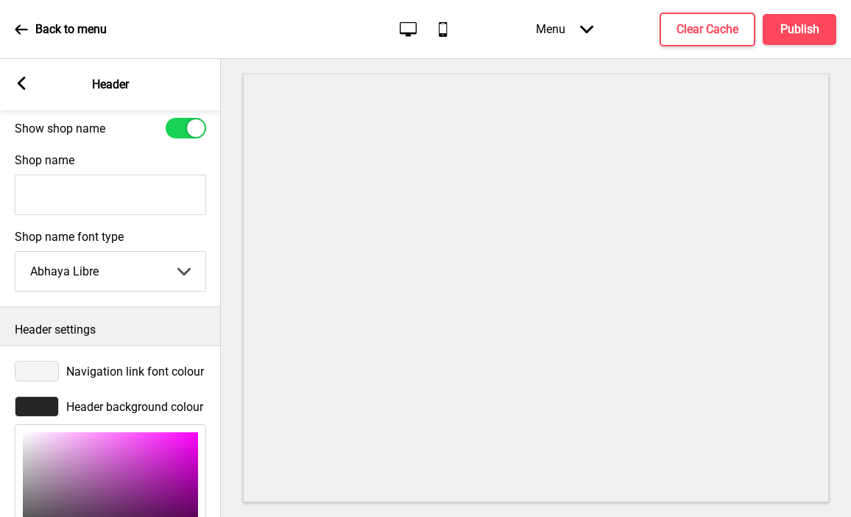
scroll to position [562, 0]
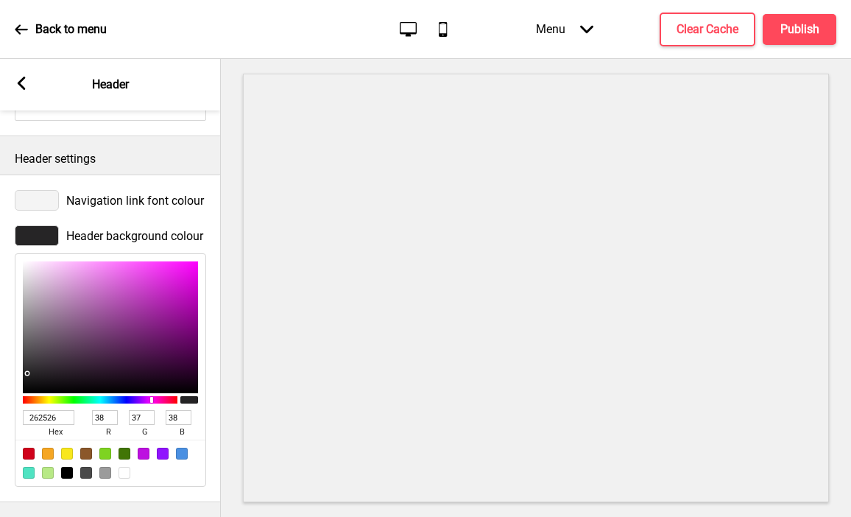
click at [68, 474] on div at bounding box center [67, 473] width 12 height 12
type input "000000"
type input "0"
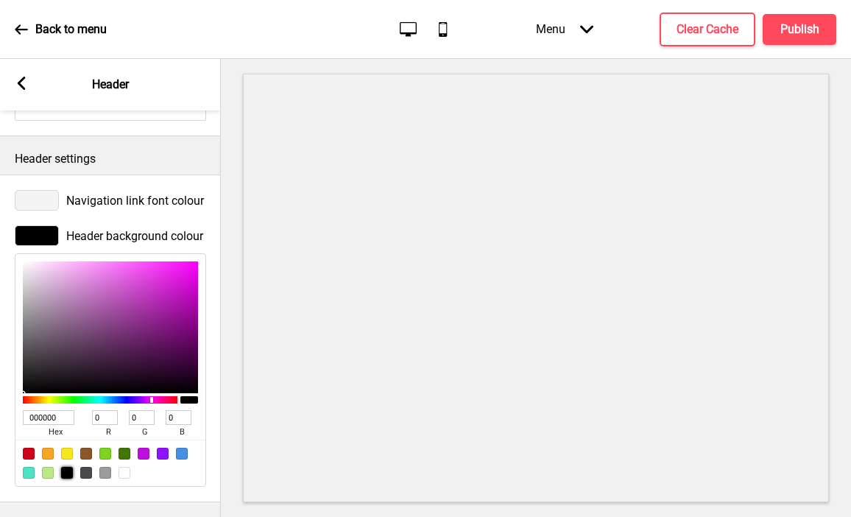
scroll to position [0, 0]
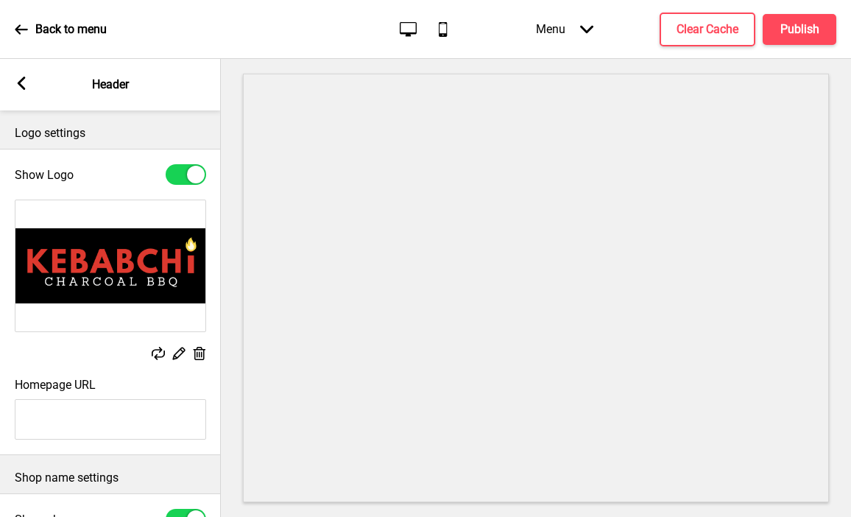
click at [175, 354] on icon at bounding box center [179, 354] width 13 height 13
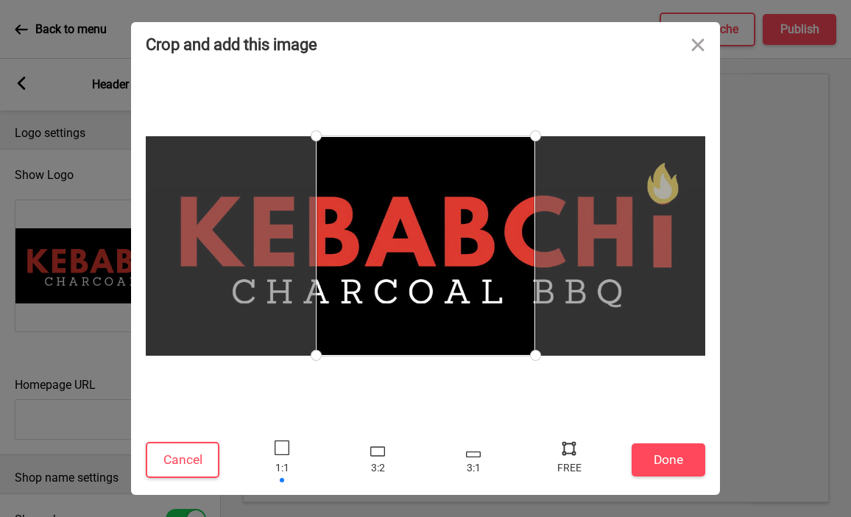
type input "#de3931"
click at [701, 40] on button "Close" at bounding box center [698, 44] width 44 height 44
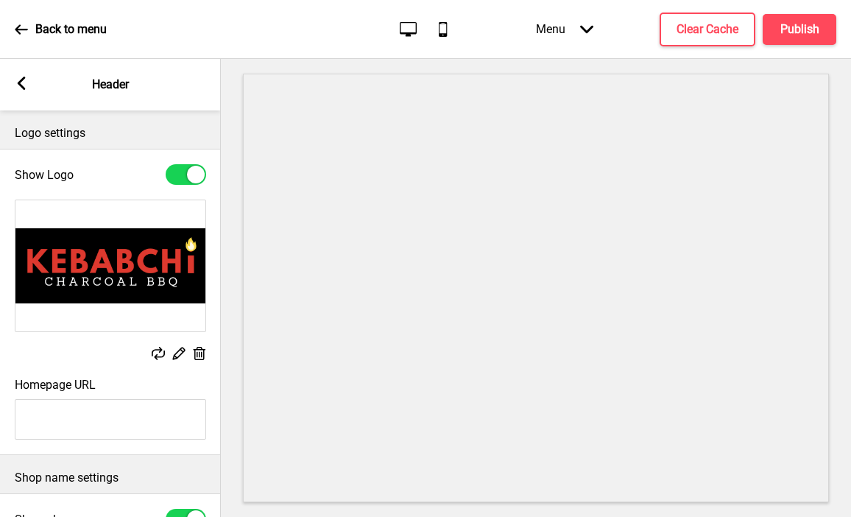
click at [19, 84] on icon at bounding box center [22, 83] width 8 height 13
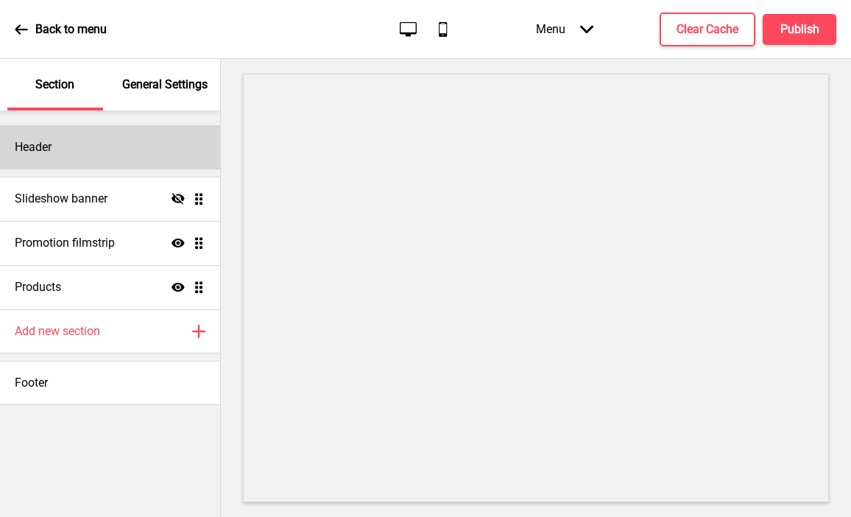
click at [76, 147] on div "Header" at bounding box center [110, 147] width 220 height 44
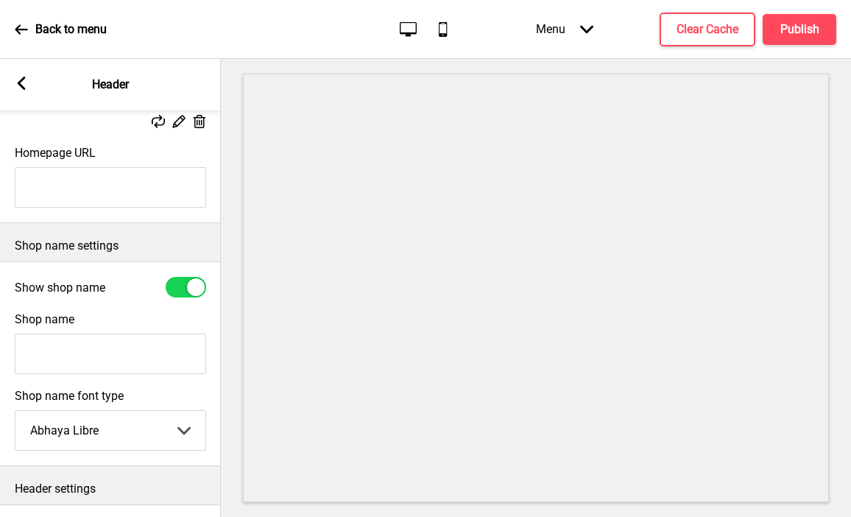
scroll to position [261, 0]
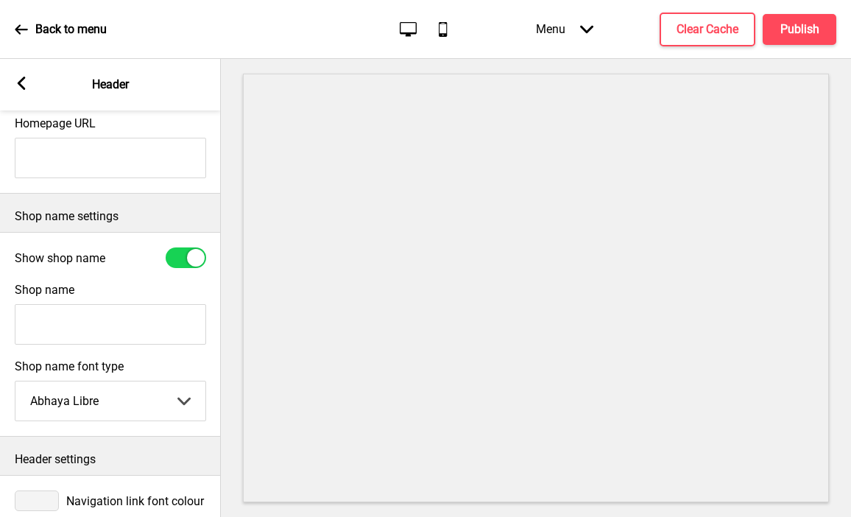
click at [82, 320] on input "Shop name" at bounding box center [110, 324] width 191 height 41
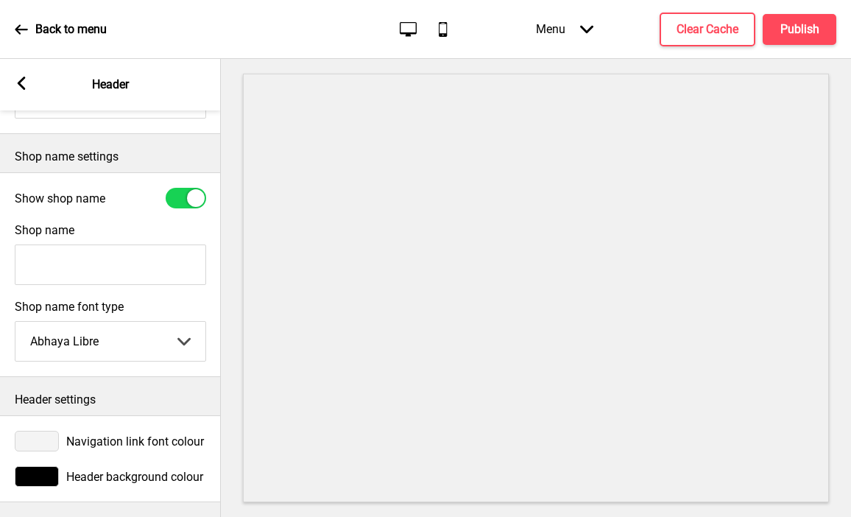
click at [38, 474] on div at bounding box center [37, 476] width 44 height 21
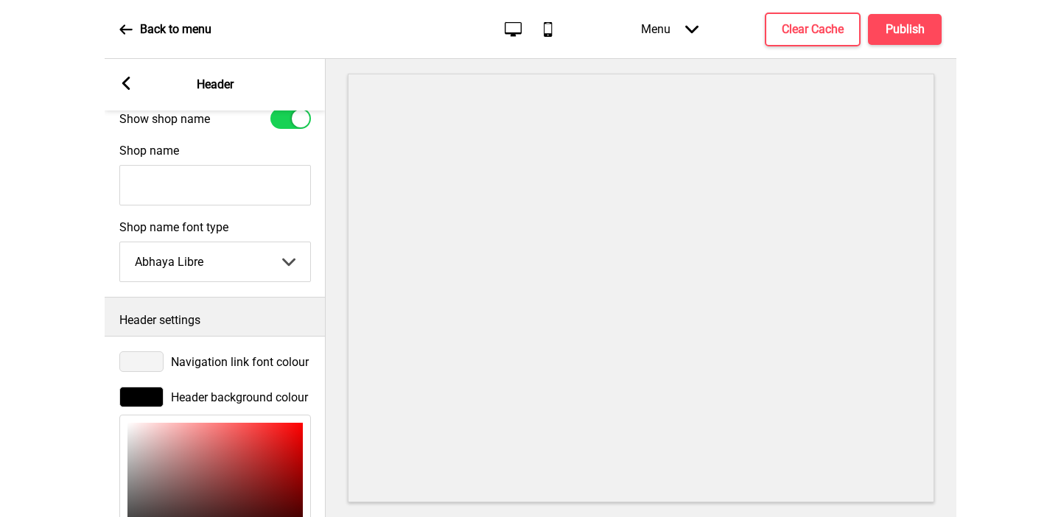
scroll to position [562, 0]
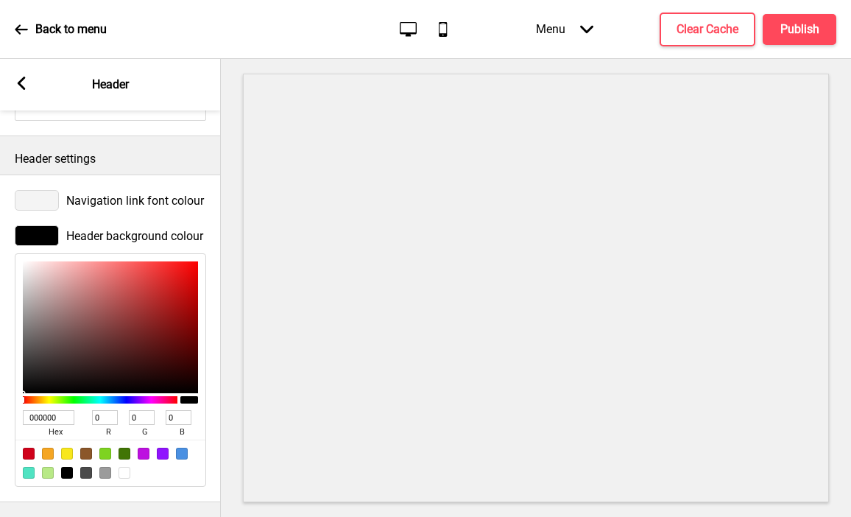
click at [49, 418] on input "000000" at bounding box center [49, 417] width 52 height 15
click at [41, 205] on div at bounding box center [37, 200] width 44 height 21
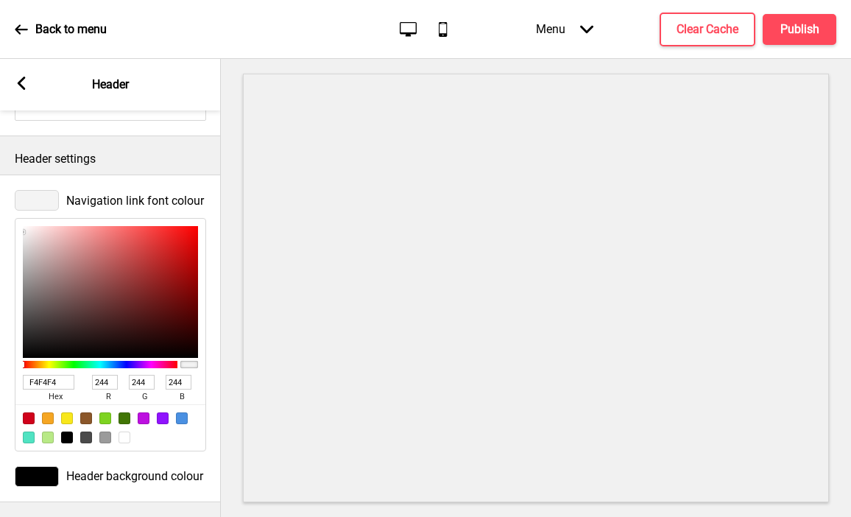
click at [44, 381] on input "F4F4F4" at bounding box center [49, 382] width 52 height 15
paste input "de3931"
type input "de3931"
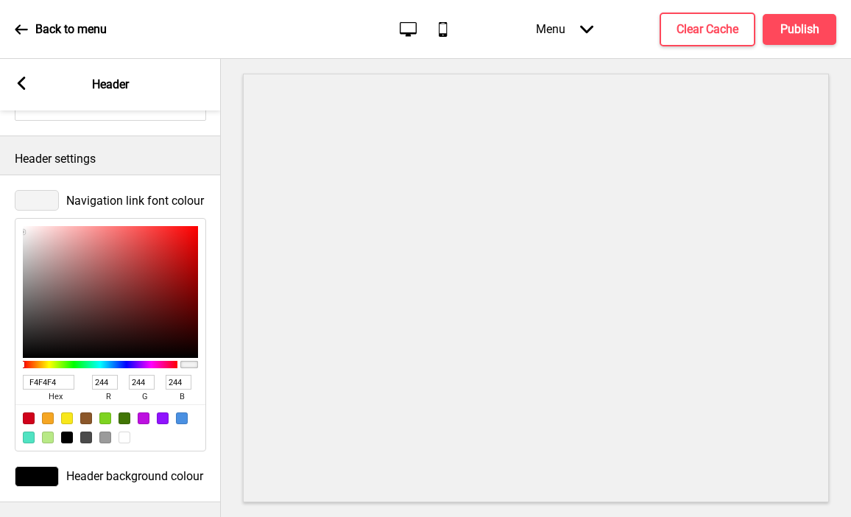
type input "222"
type input "57"
type input "49"
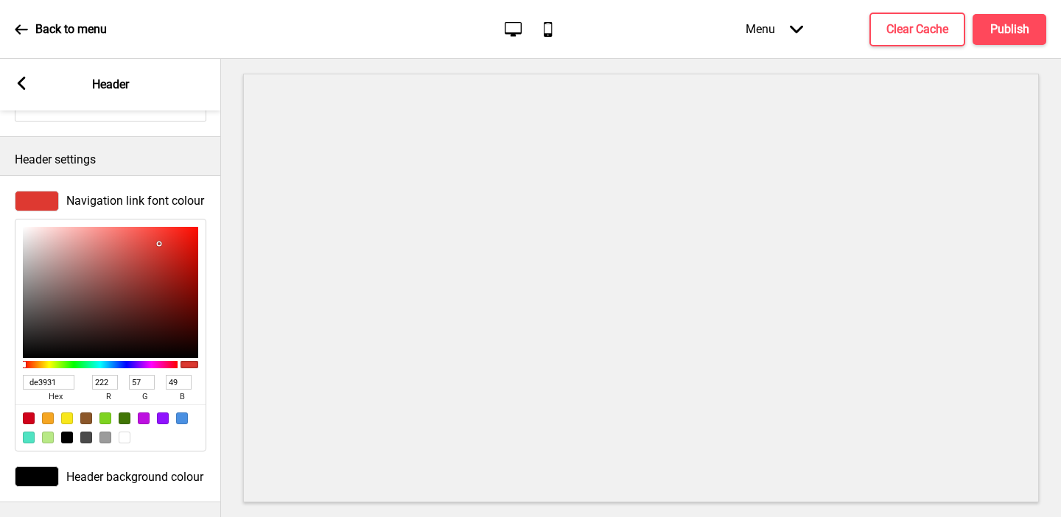
type input "DE3931"
click at [18, 83] on icon at bounding box center [22, 83] width 8 height 13
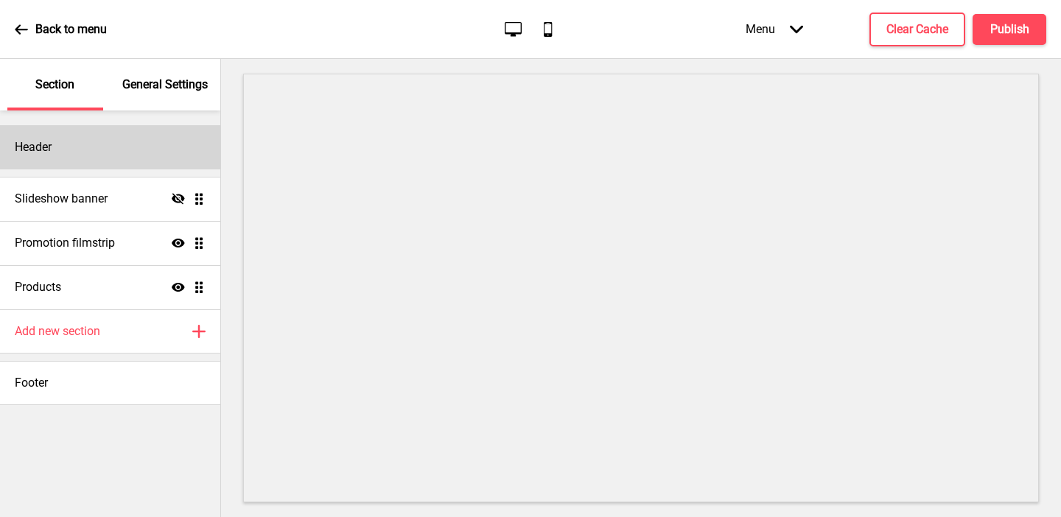
click at [82, 138] on div "Header" at bounding box center [110, 147] width 220 height 44
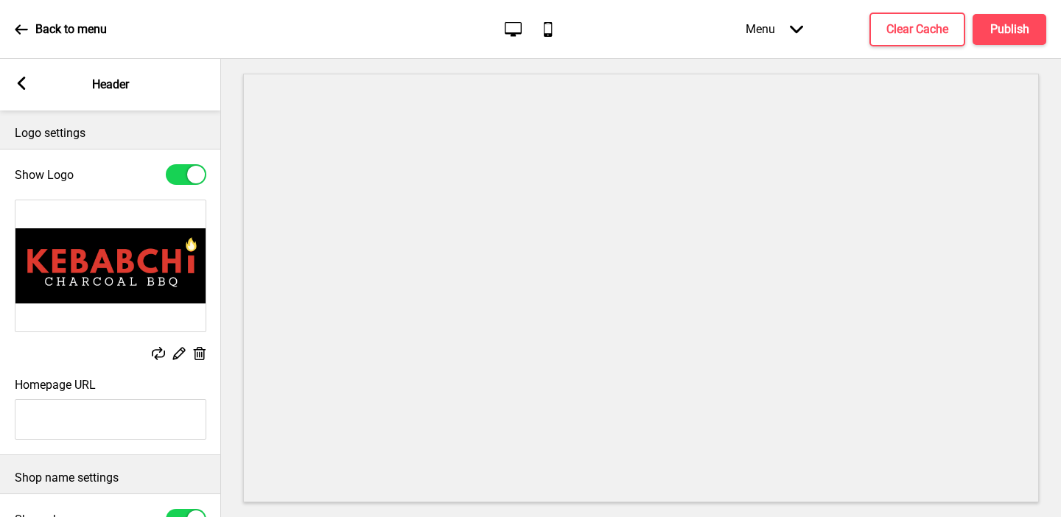
click at [65, 416] on input "Homepage URL" at bounding box center [110, 419] width 191 height 41
type input "Kebabchi Charcoal BBQ"
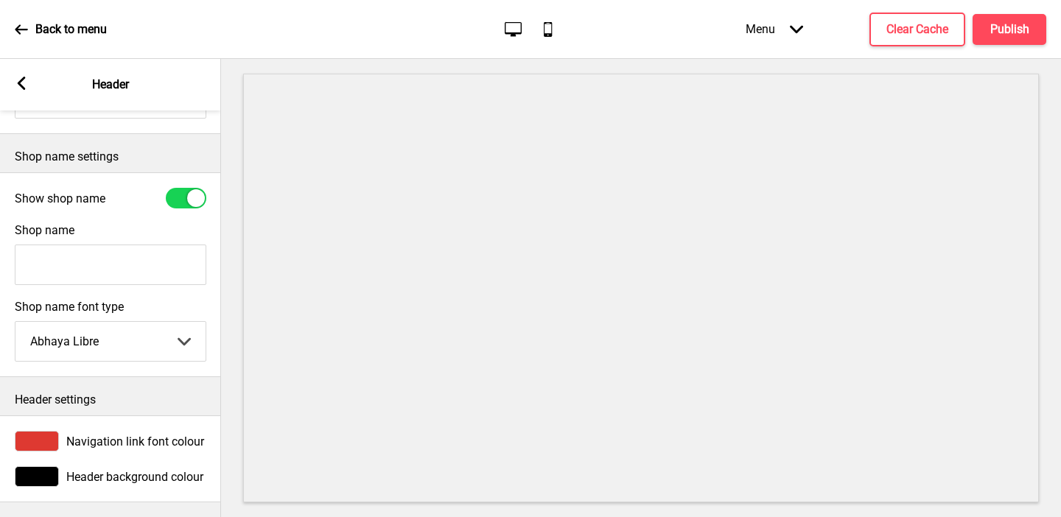
scroll to position [242, 0]
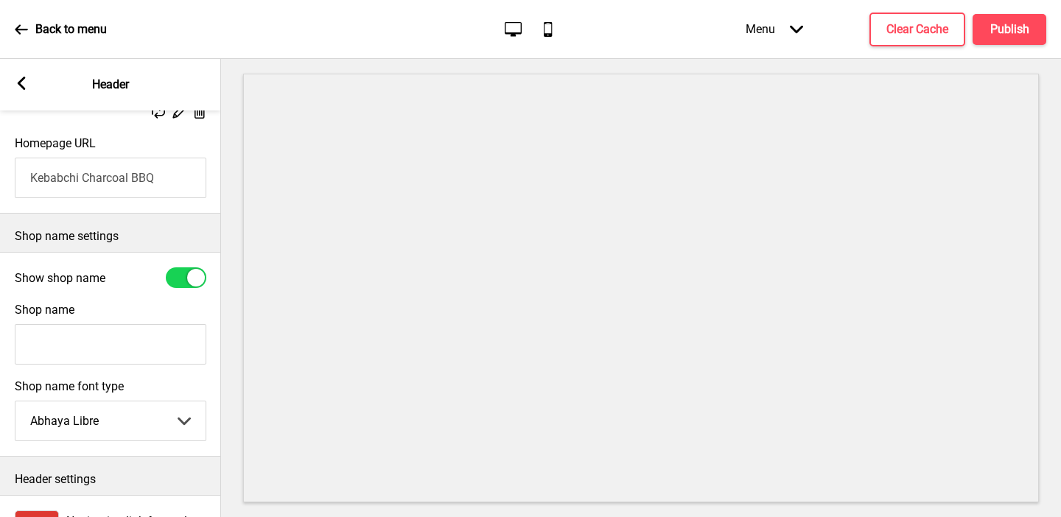
click at [98, 179] on input "Kebabchi Charcoal BBQ" at bounding box center [110, 178] width 191 height 41
click at [59, 352] on input "Shop name" at bounding box center [110, 344] width 191 height 41
paste input "Kebabchi Charcoal BBQ"
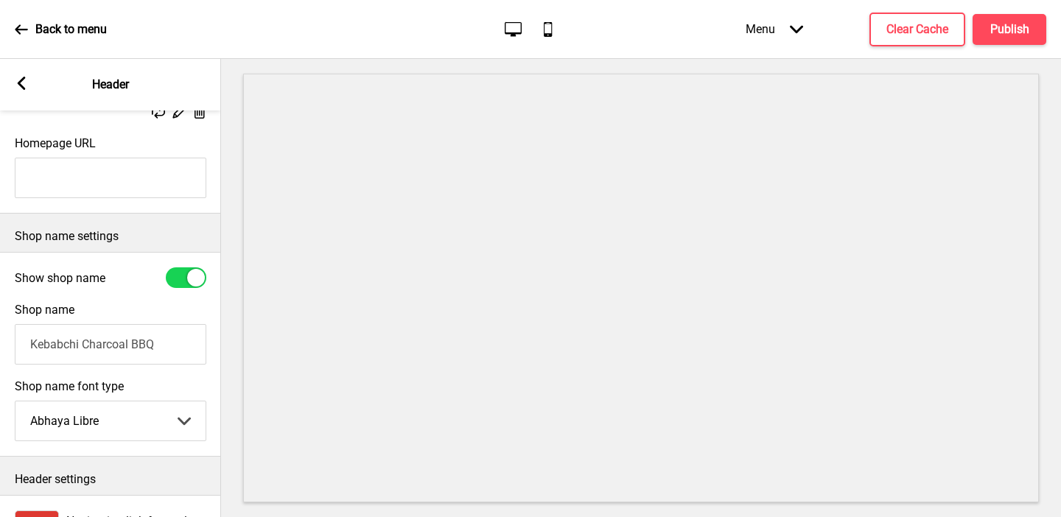
scroll to position [321, 0]
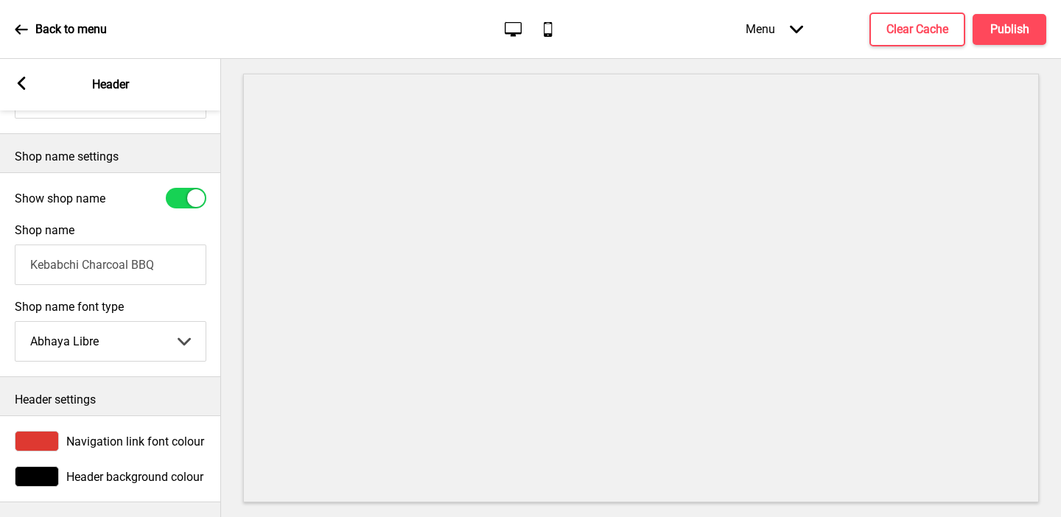
type input "Kebabchi Charcoal BBQ"
click at [44, 433] on div at bounding box center [37, 441] width 44 height 21
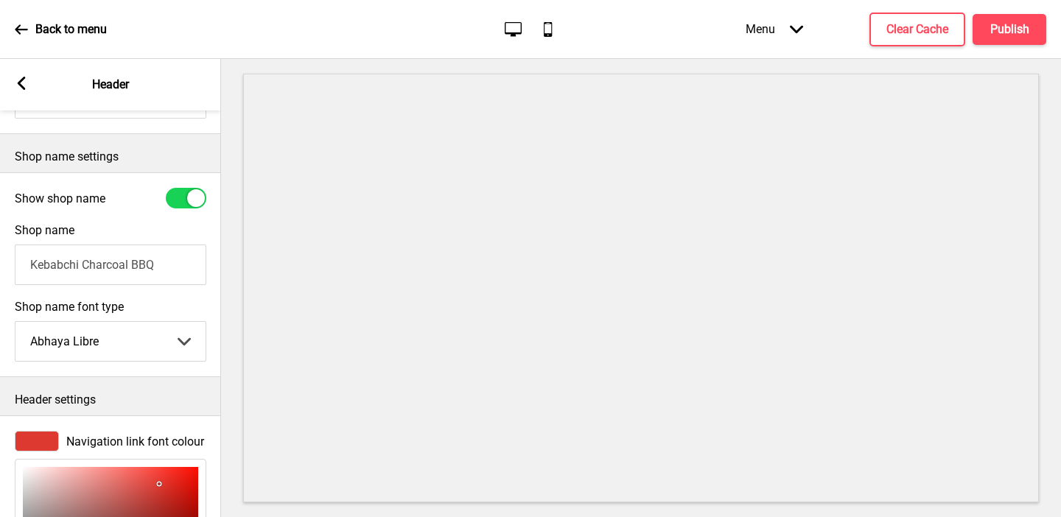
scroll to position [562, 0]
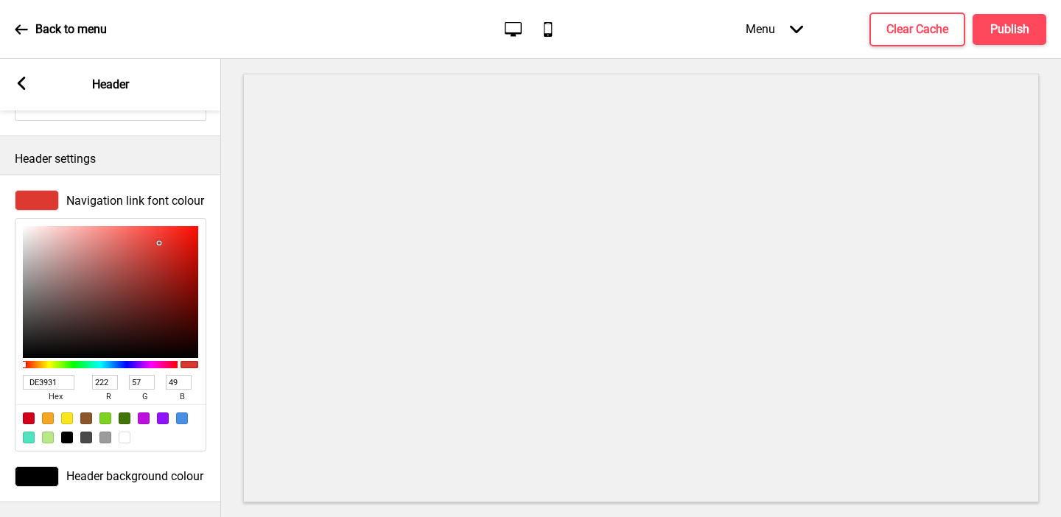
click at [60, 386] on input "DE3931" at bounding box center [49, 382] width 52 height 15
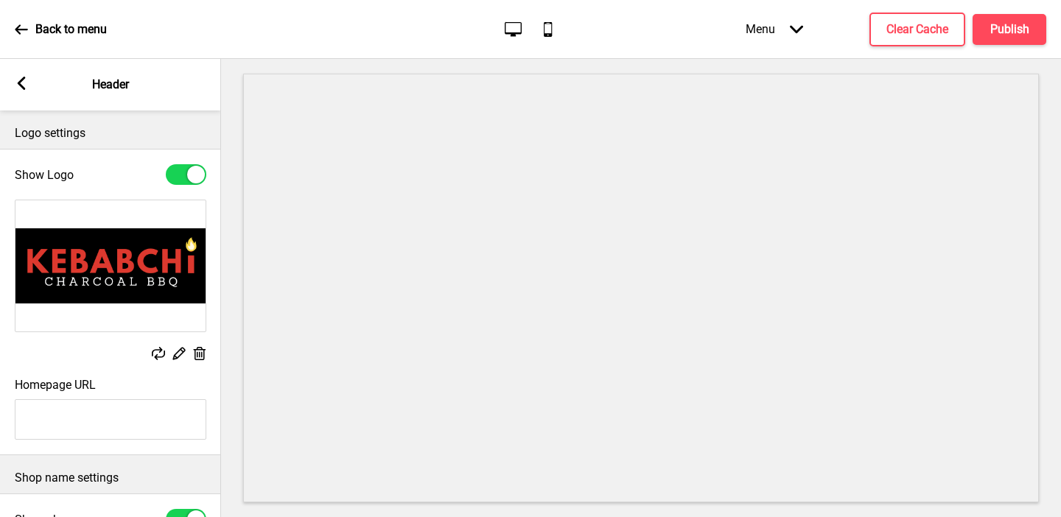
scroll to position [78, 0]
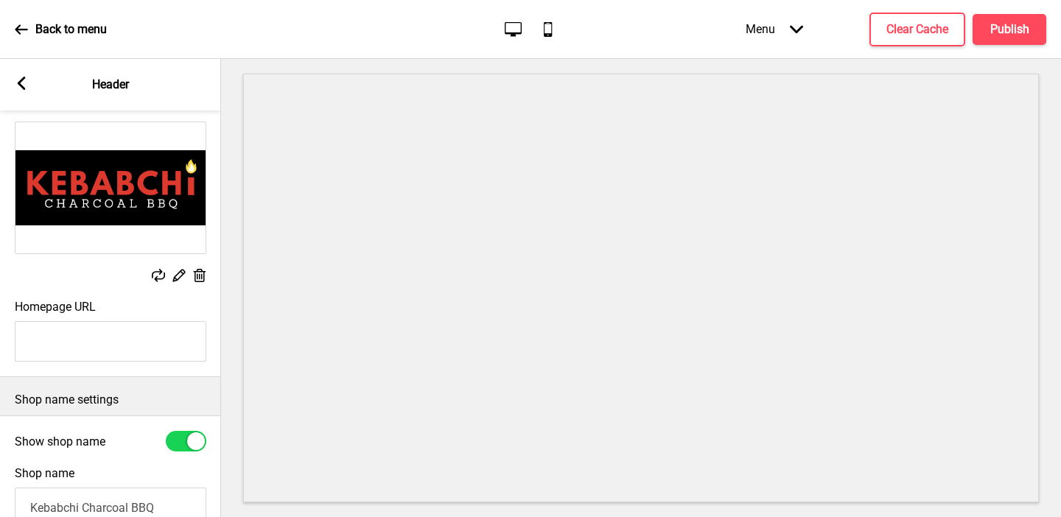
click at [178, 438] on div at bounding box center [186, 441] width 41 height 21
checkbox input "false"
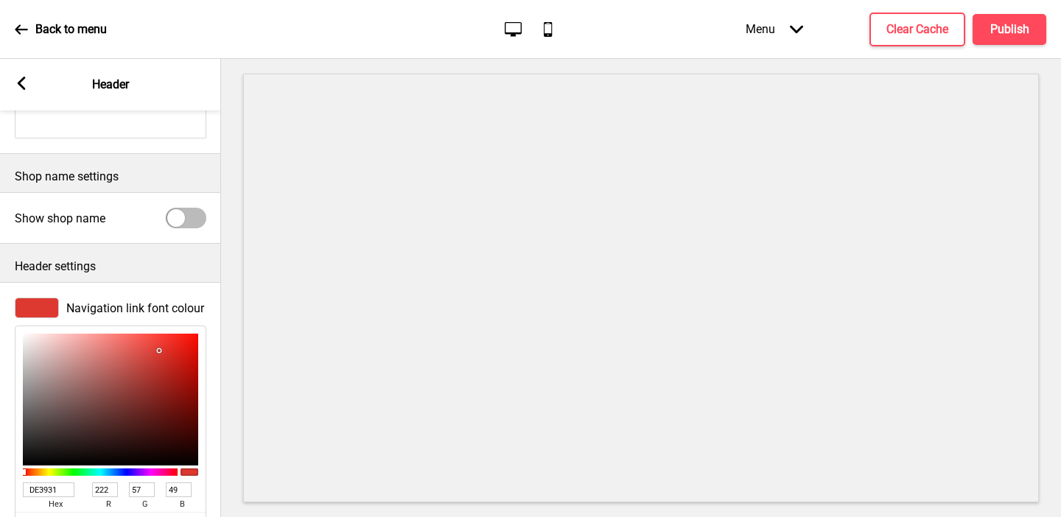
scroll to position [408, 0]
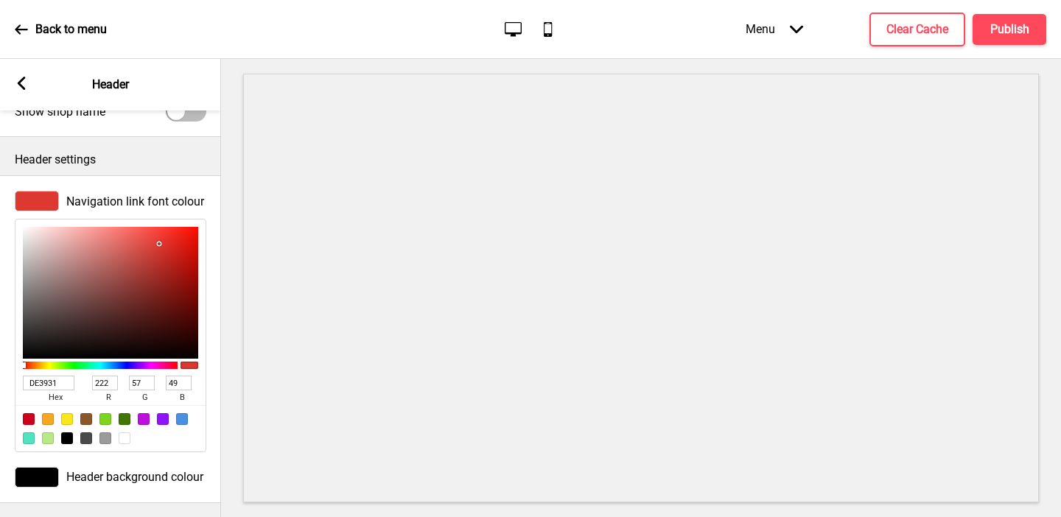
click at [37, 203] on div at bounding box center [37, 201] width 44 height 21
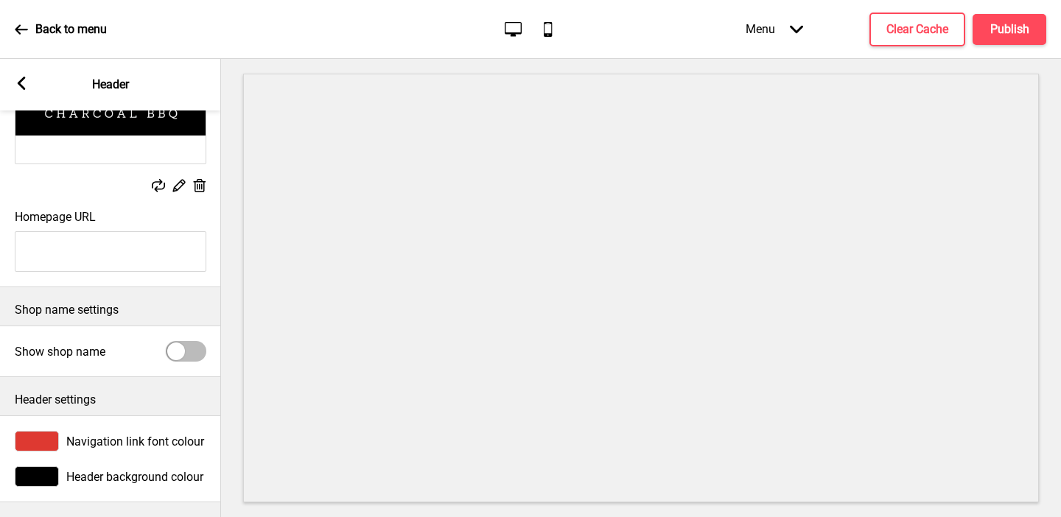
scroll to position [168, 0]
click at [41, 438] on div at bounding box center [37, 441] width 44 height 21
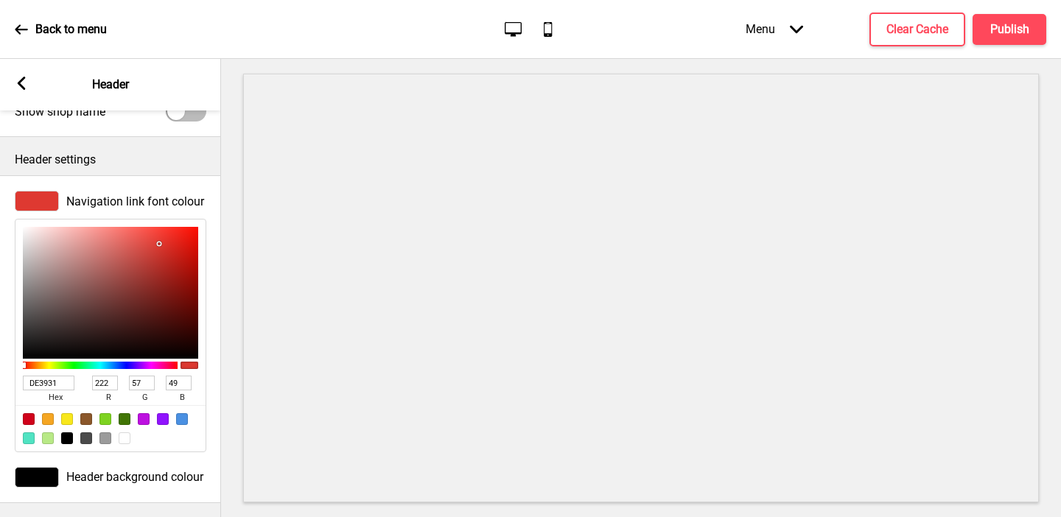
scroll to position [408, 0]
click at [125, 437] on div at bounding box center [125, 438] width 12 height 12
type input "FFFFFF"
type input "255"
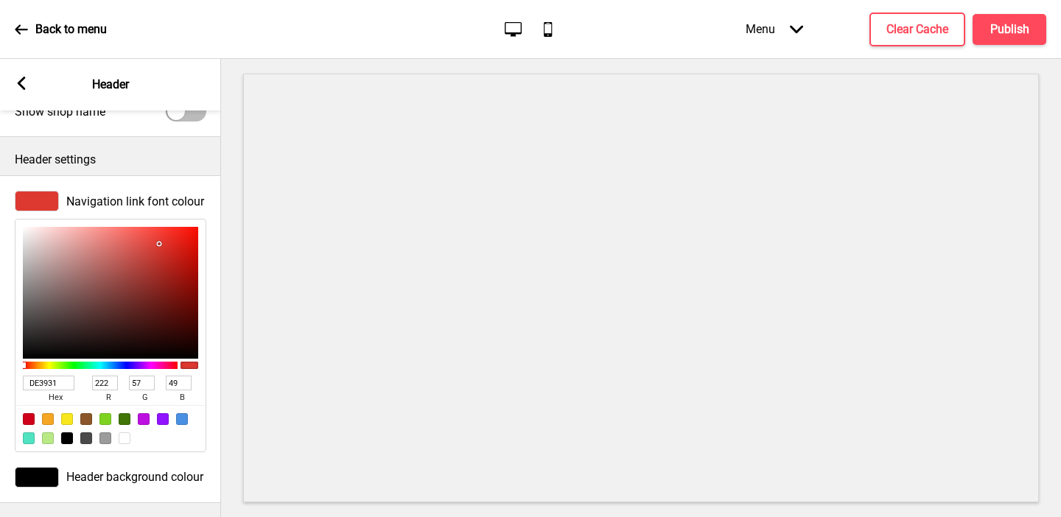
type input "255"
click at [851, 24] on h4 "Publish" at bounding box center [1009, 29] width 39 height 16
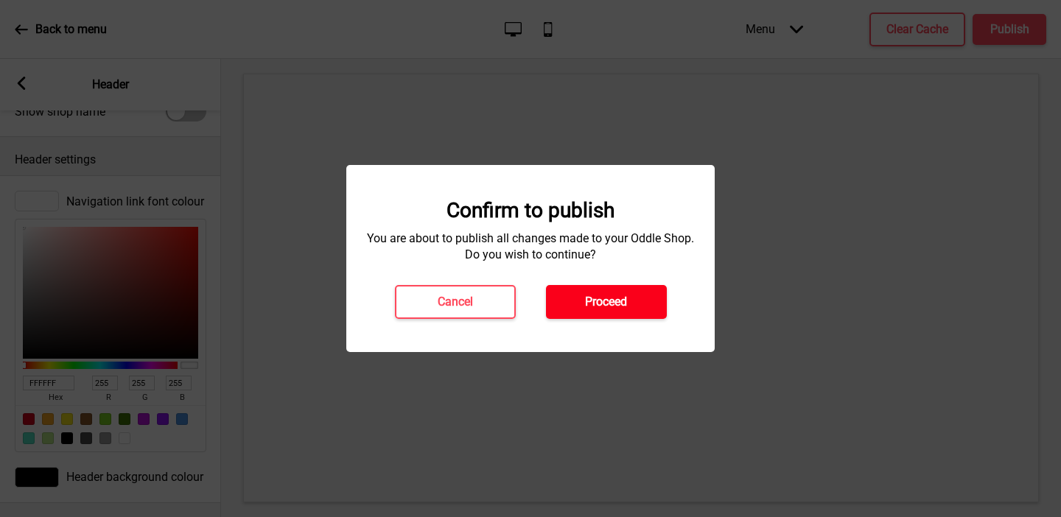
click at [639, 302] on button "Proceed" at bounding box center [606, 302] width 121 height 34
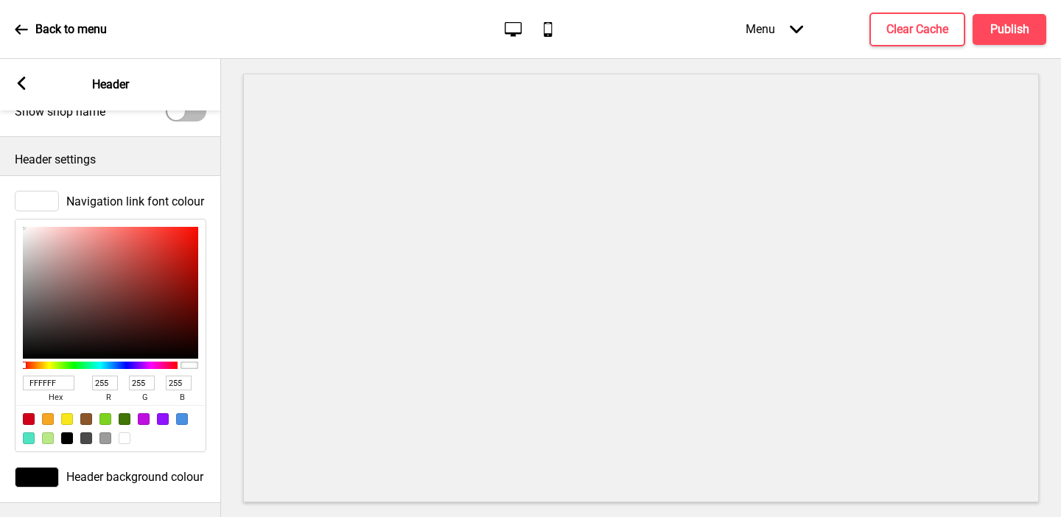
click at [18, 83] on icon at bounding box center [22, 83] width 8 height 13
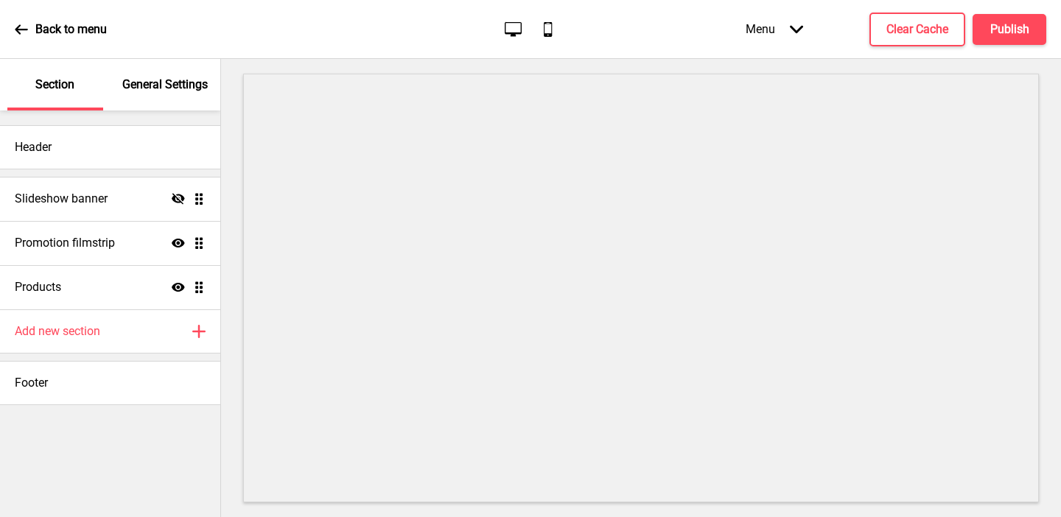
click at [161, 80] on p "General Settings" at bounding box center [164, 85] width 85 height 16
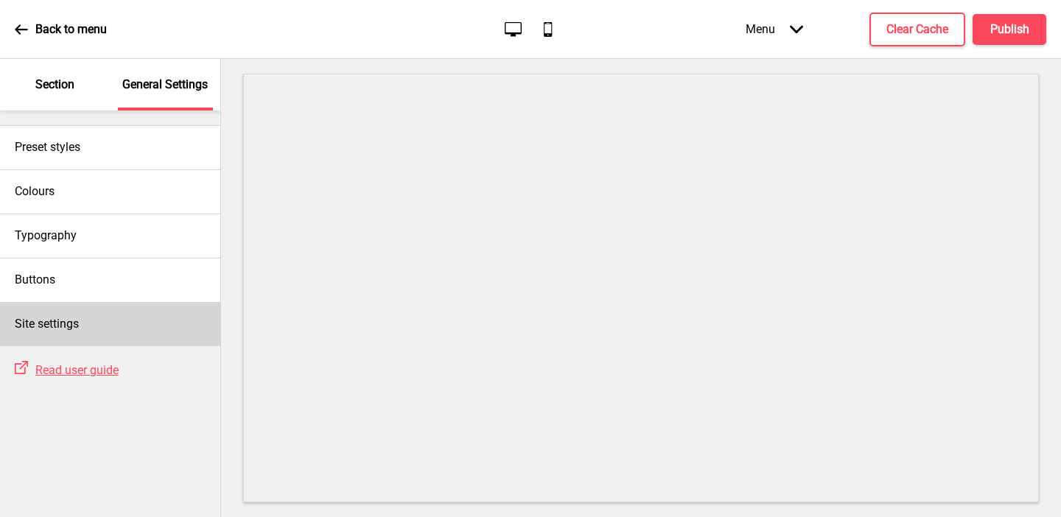
click at [94, 323] on div "Site settings" at bounding box center [110, 324] width 220 height 44
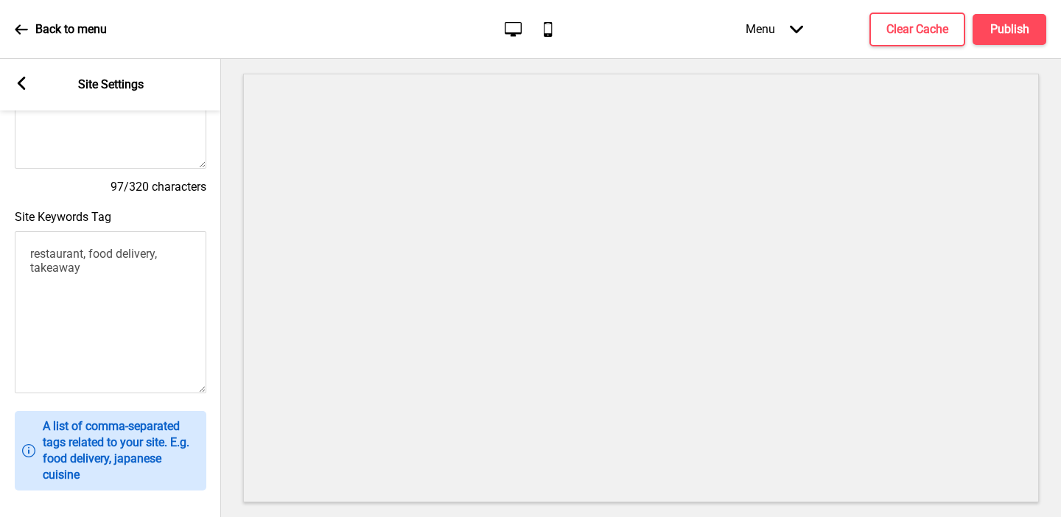
scroll to position [0, 0]
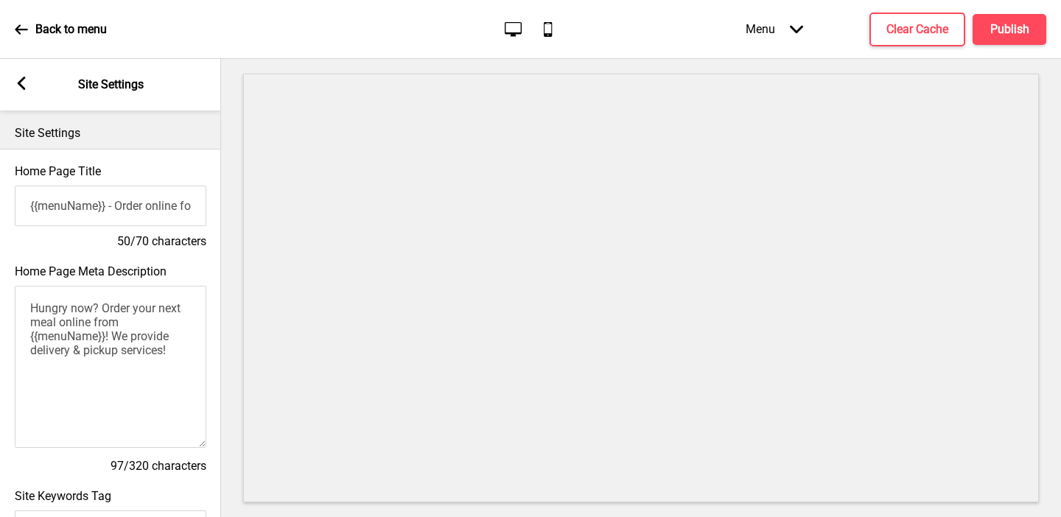
click at [19, 80] on g at bounding box center [21, 83] width 13 height 13
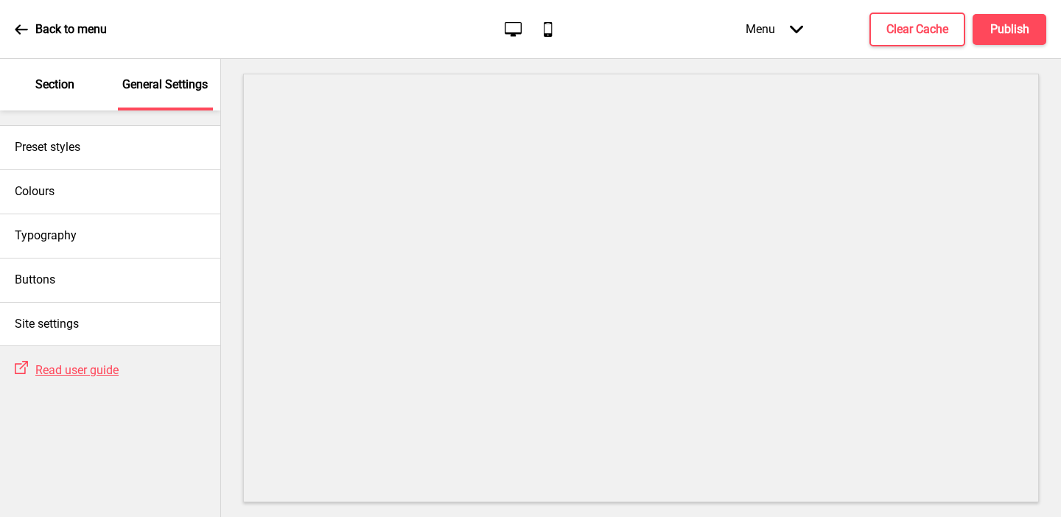
click at [38, 98] on div "Section" at bounding box center [55, 85] width 96 height 52
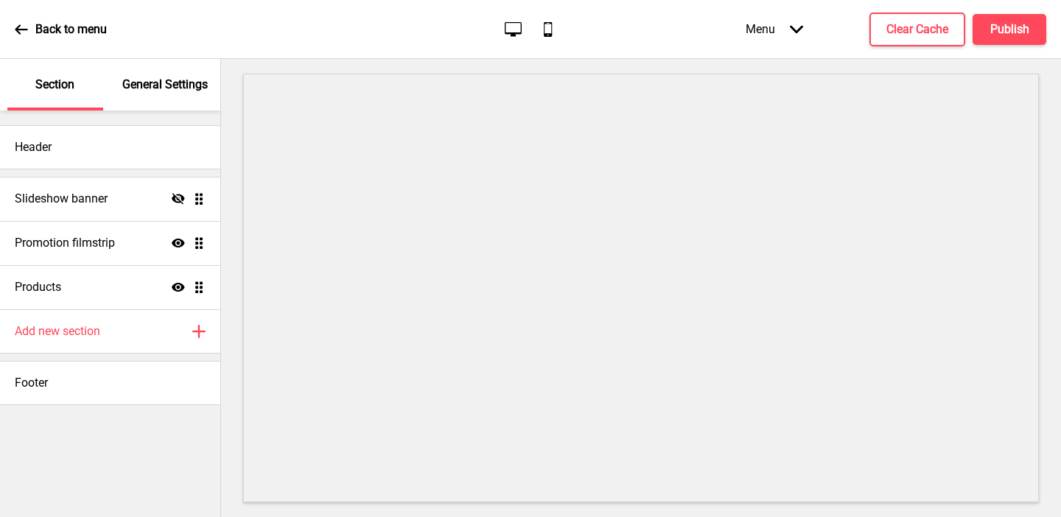
click at [46, 411] on div "Header Slideshow banner Hide Drag Promotion filmstrip Show Drag Products Show D…" at bounding box center [110, 313] width 220 height 407
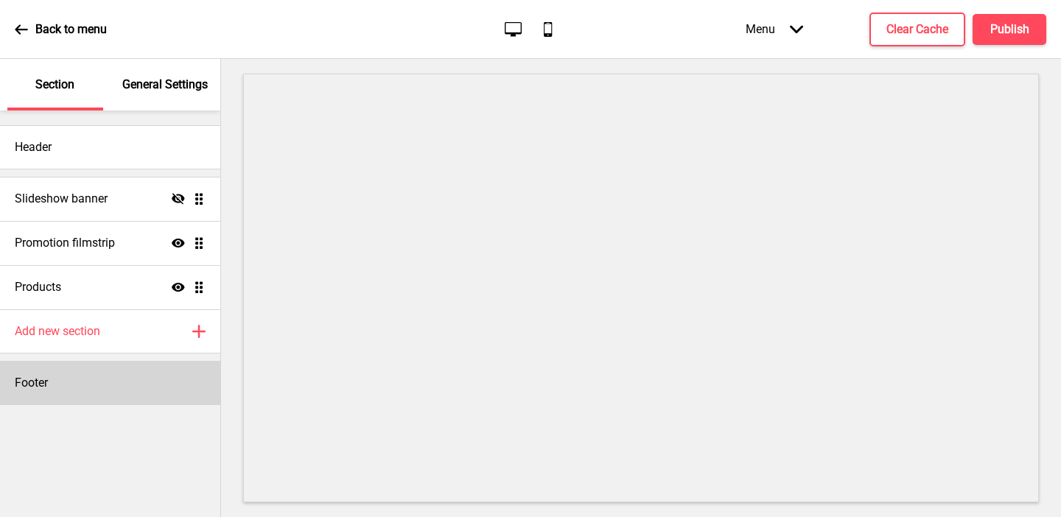
click at [43, 393] on div "Footer" at bounding box center [110, 383] width 220 height 44
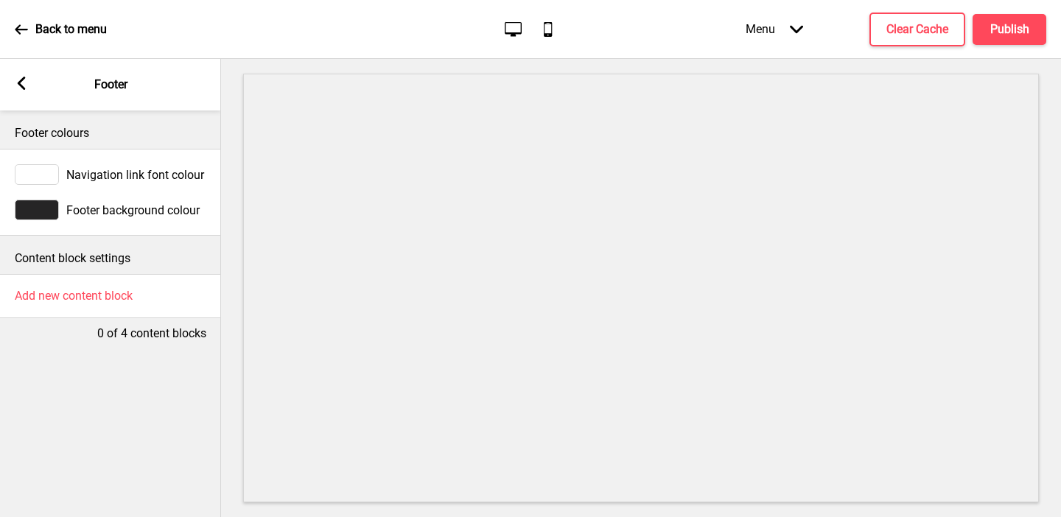
click at [47, 211] on div at bounding box center [37, 210] width 44 height 21
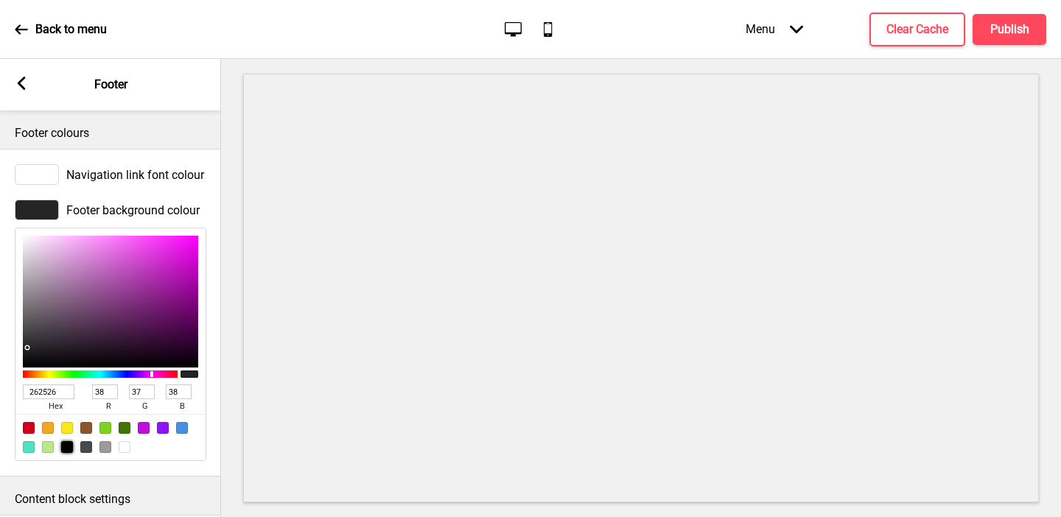
click at [65, 443] on div at bounding box center [67, 447] width 12 height 12
type input "000000"
type input "0"
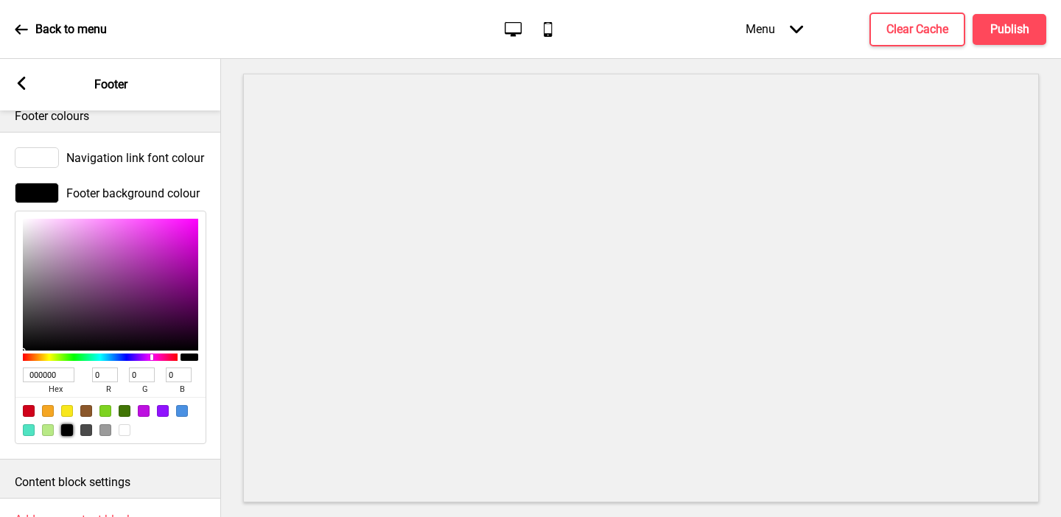
scroll to position [80, 0]
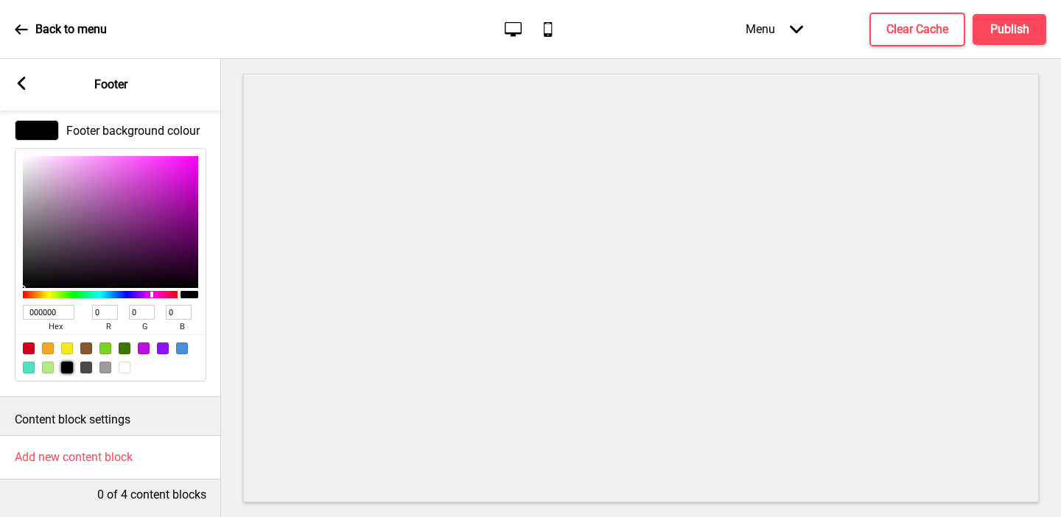
click at [25, 82] on rect at bounding box center [21, 83] width 13 height 13
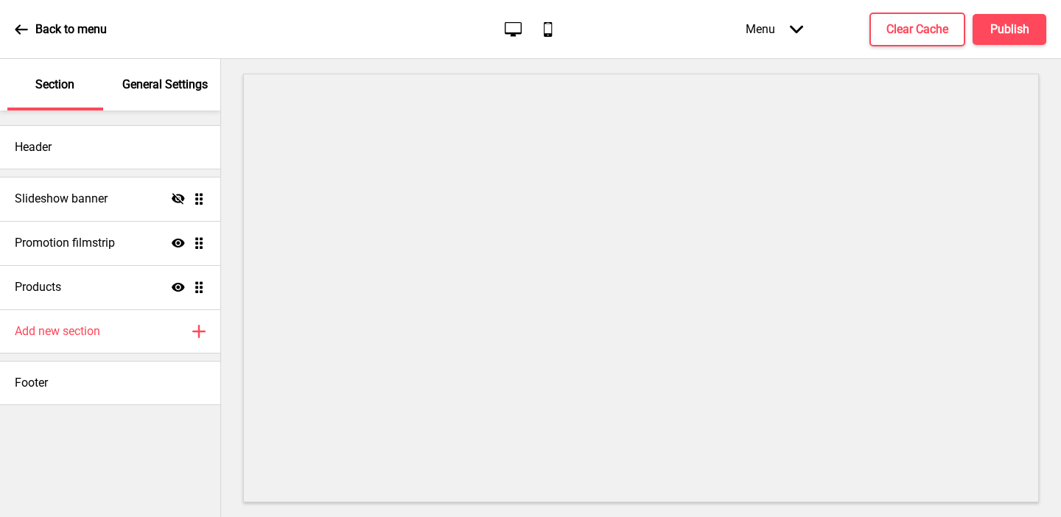
click at [164, 99] on div "General Settings" at bounding box center [166, 85] width 96 height 52
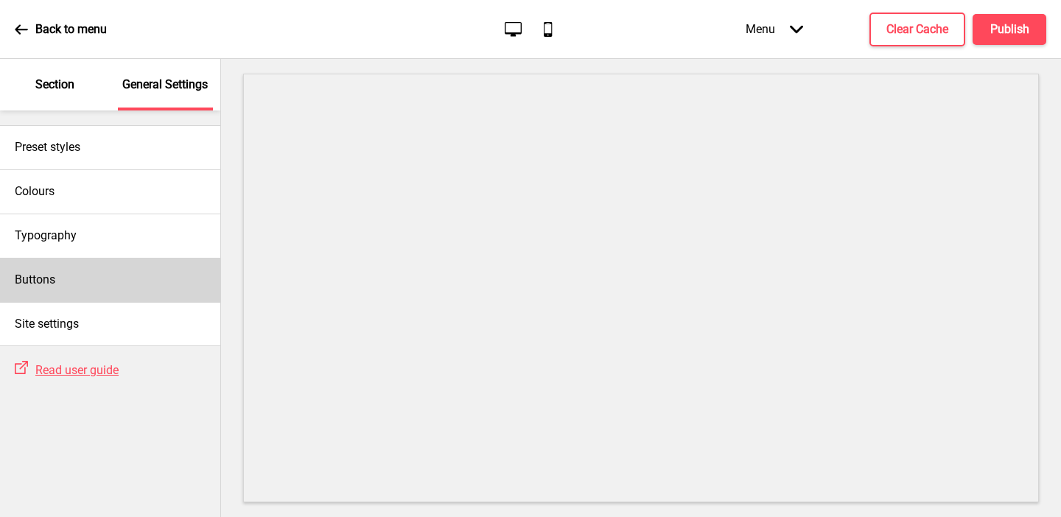
click at [74, 274] on div "Buttons" at bounding box center [110, 280] width 220 height 44
select select "square"
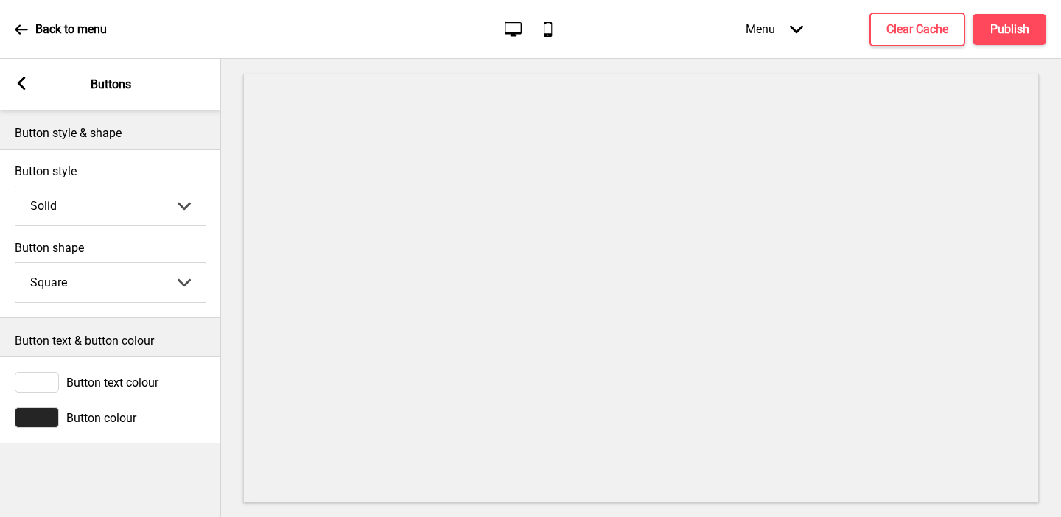
click at [39, 418] on div at bounding box center [37, 417] width 44 height 21
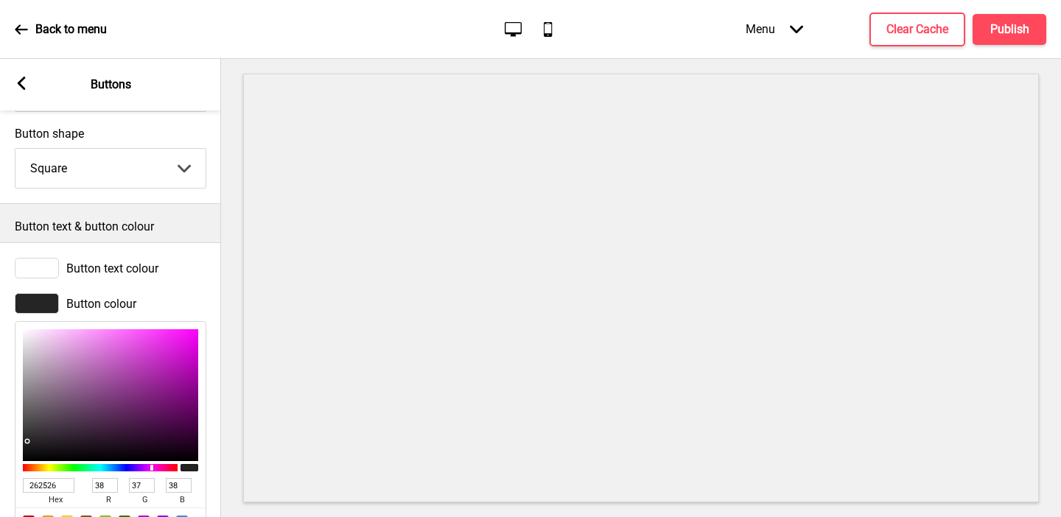
scroll to position [181, 0]
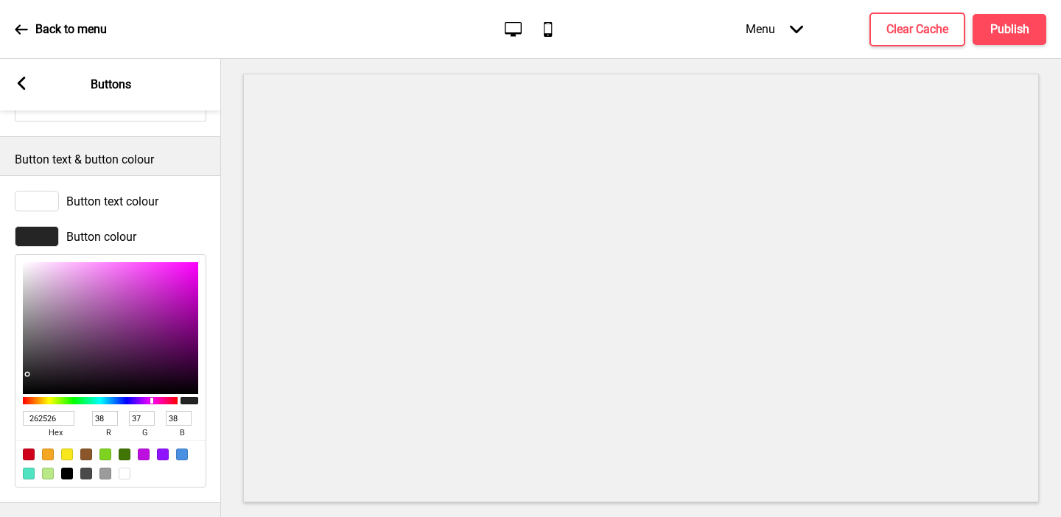
click at [39, 418] on input "262526" at bounding box center [49, 418] width 52 height 15
paste input "DE3931"
type input "DE3931"
type input "222"
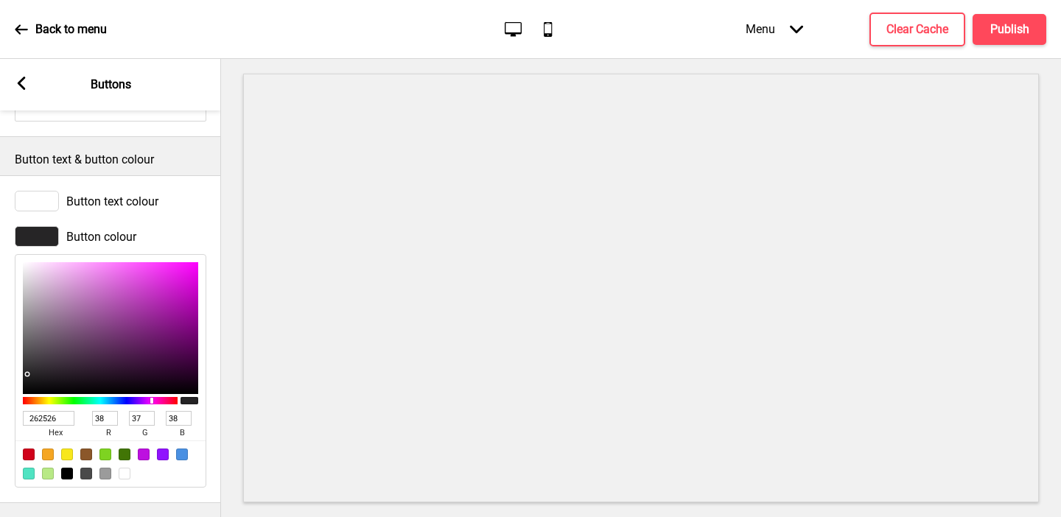
type input "57"
type input "49"
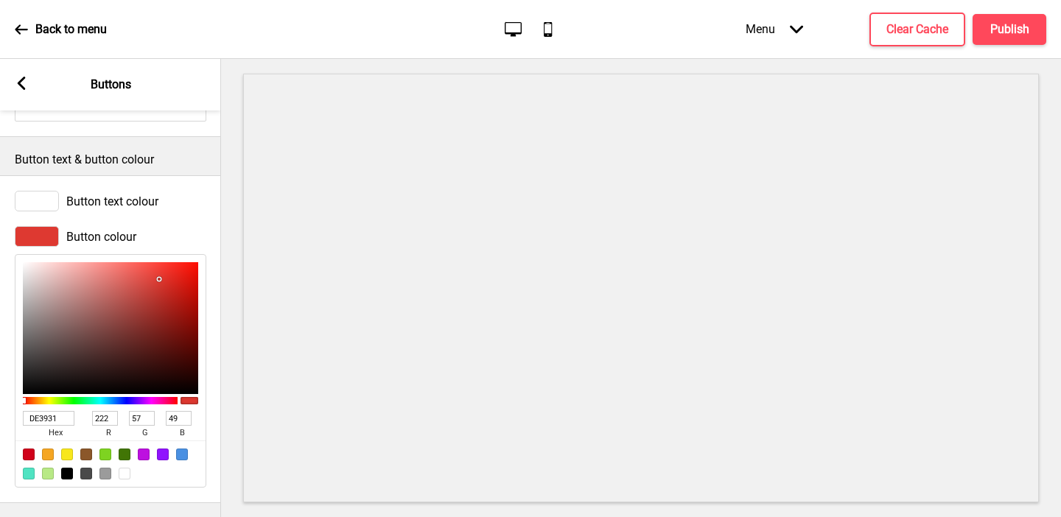
type input "DE3931"
click at [23, 86] on icon at bounding box center [22, 83] width 8 height 13
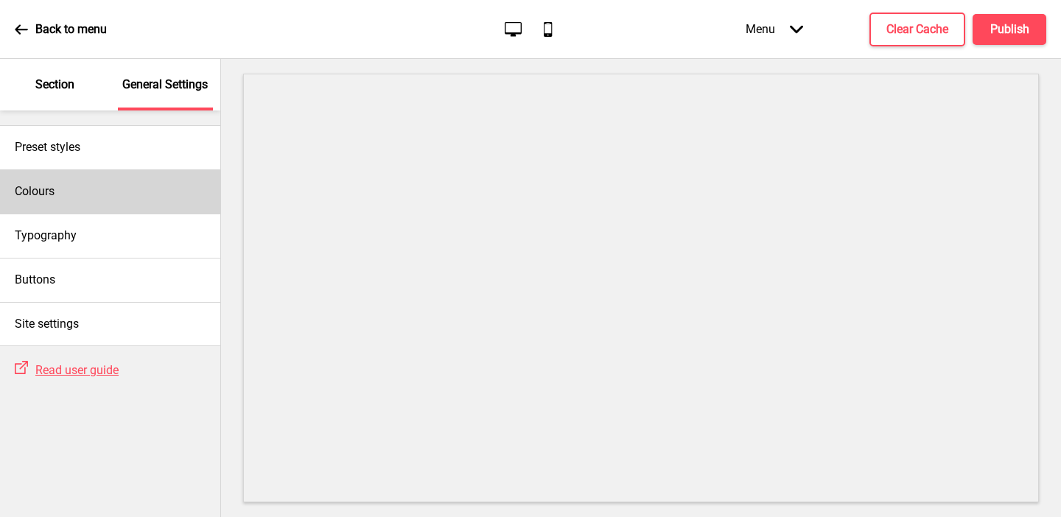
click at [85, 192] on div "Colours" at bounding box center [110, 191] width 220 height 44
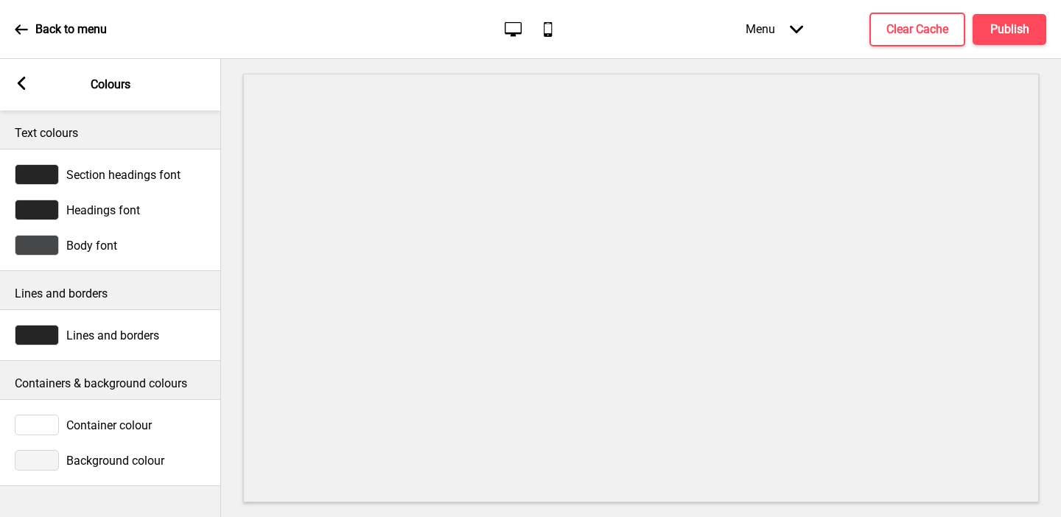
click at [43, 459] on div at bounding box center [37, 460] width 44 height 21
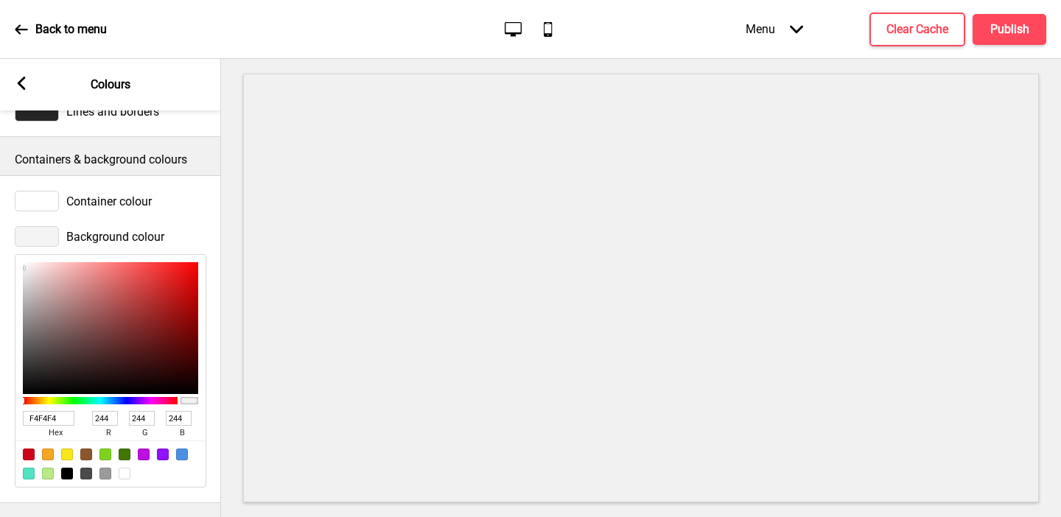
type input "463C3C"
type input "70"
type input "60"
type input "473D3D"
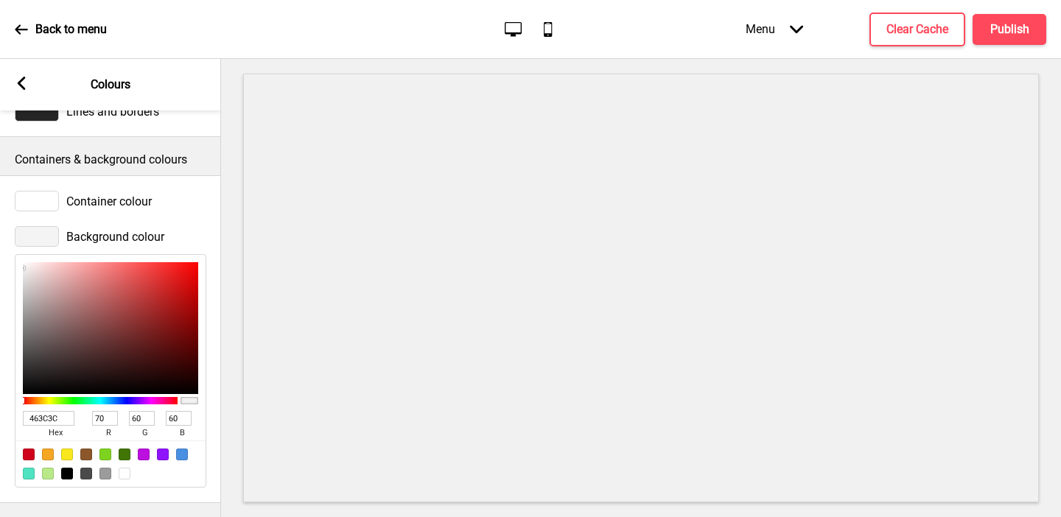
type input "71"
type input "61"
type input "BFADAD"
type input "191"
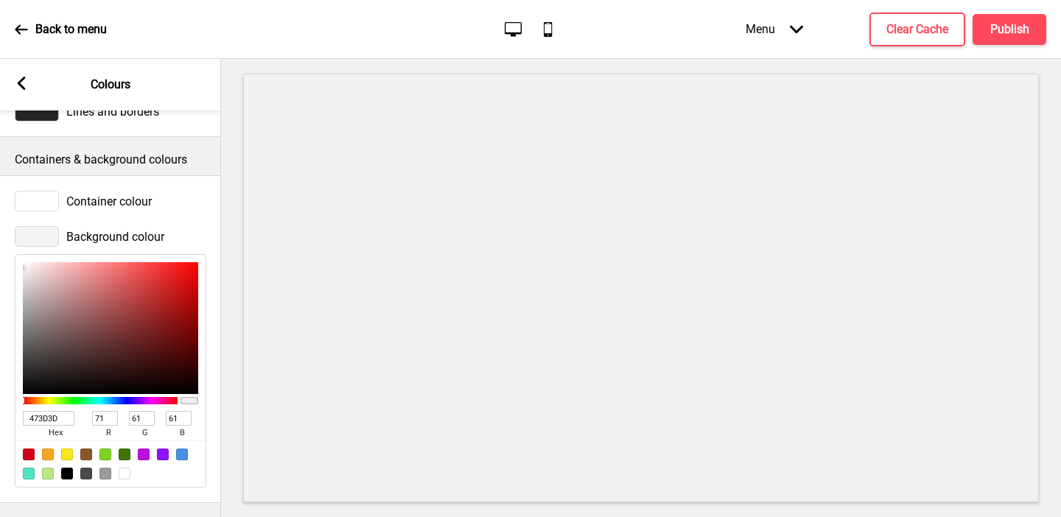
type input "173"
type input "FFEDED"
type input "255"
type input "237"
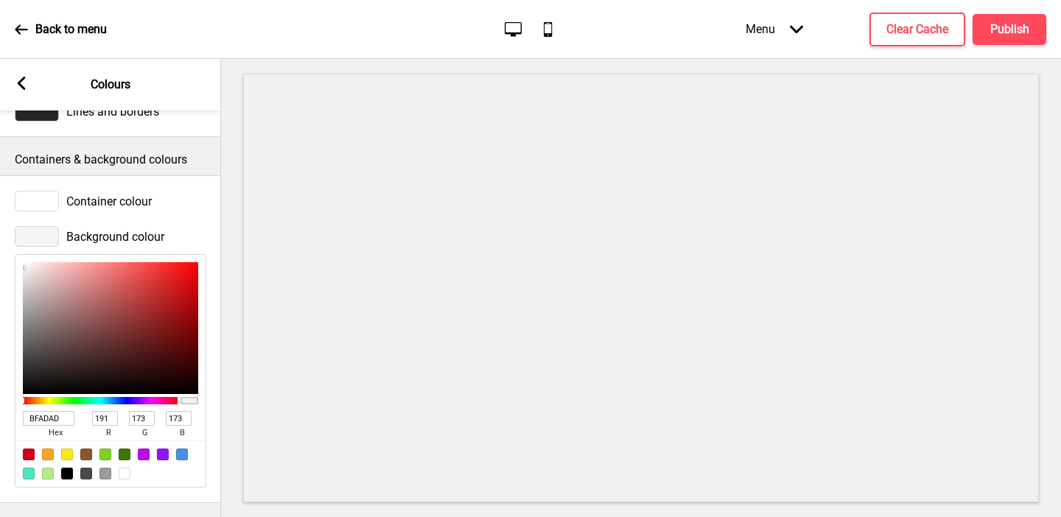
type input "237"
type input "FFEEEE"
type input "238"
type input "FFFFFF"
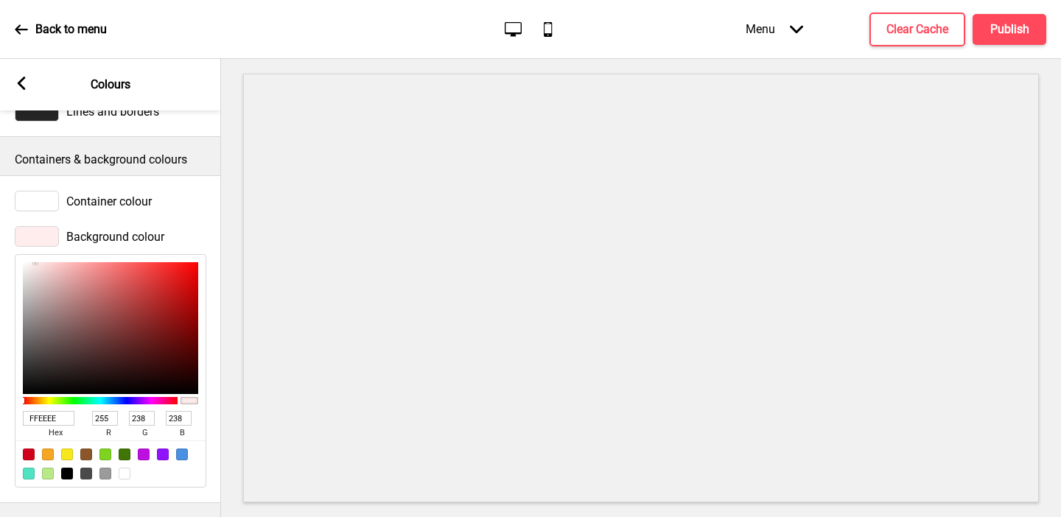
type input "255"
drag, startPoint x: 48, startPoint y: 357, endPoint x: 0, endPoint y: 211, distance: 154.2
click at [0, 211] on div "Container colour Background colour FFFFFF hex 255 r 255 g 255 b 100 a" at bounding box center [110, 339] width 221 height 328
type input "ECCFCF"
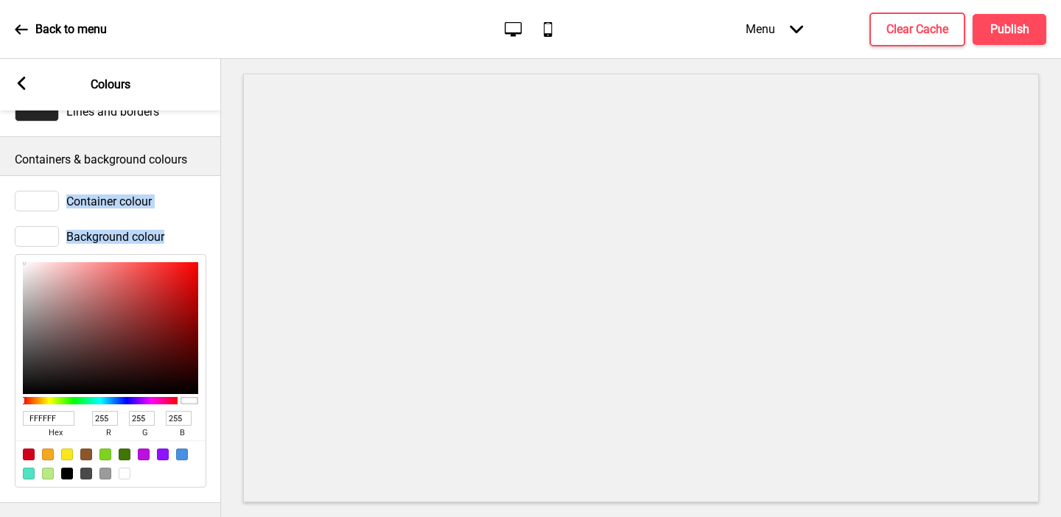
type input "236"
type input "207"
type input "ECD0D0"
type input "208"
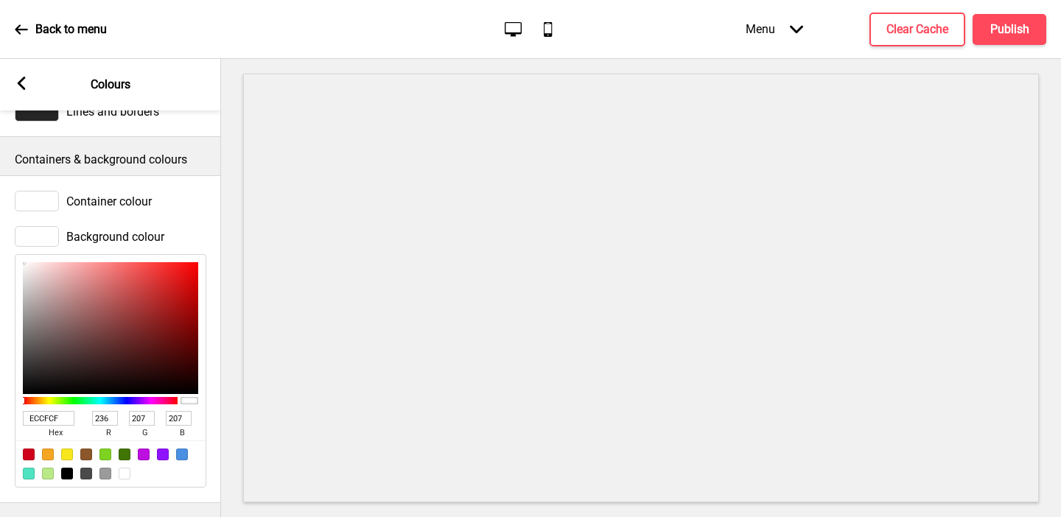
type input "208"
type input "F1E3E3"
type input "241"
type input "227"
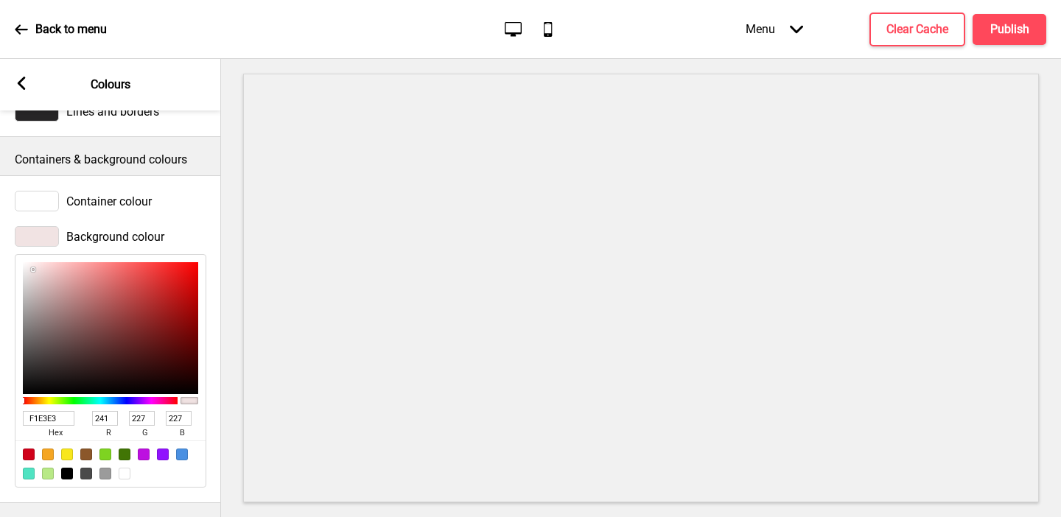
type input "FFFFFF"
type input "255"
drag, startPoint x: 43, startPoint y: 272, endPoint x: 0, endPoint y: 233, distance: 57.4
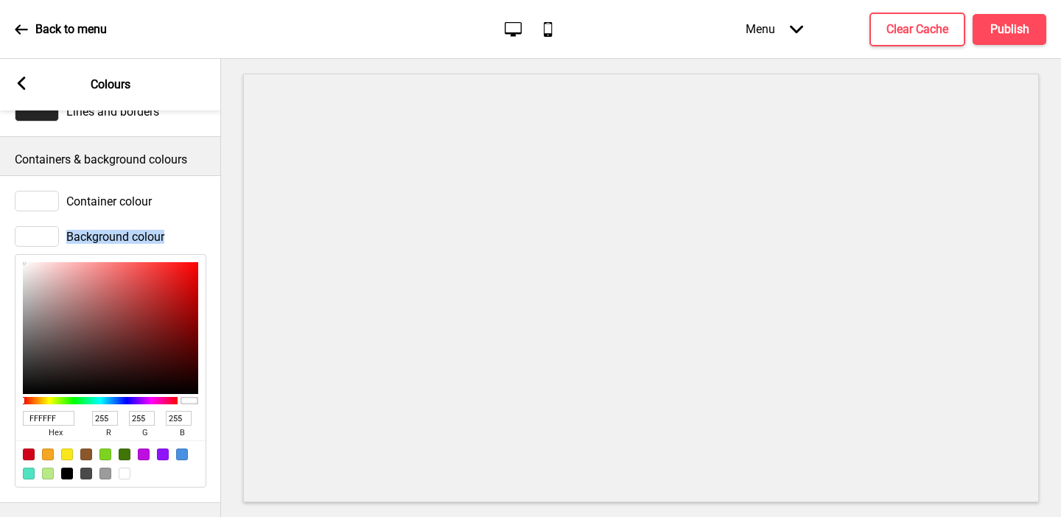
click at [0, 233] on div "Background colour FFFFFF hex 255 r 255 g 255 b 100 a" at bounding box center [110, 357] width 221 height 276
click at [128, 468] on div at bounding box center [125, 474] width 12 height 12
click at [18, 516] on button "X" at bounding box center [9, 524] width 18 height 15
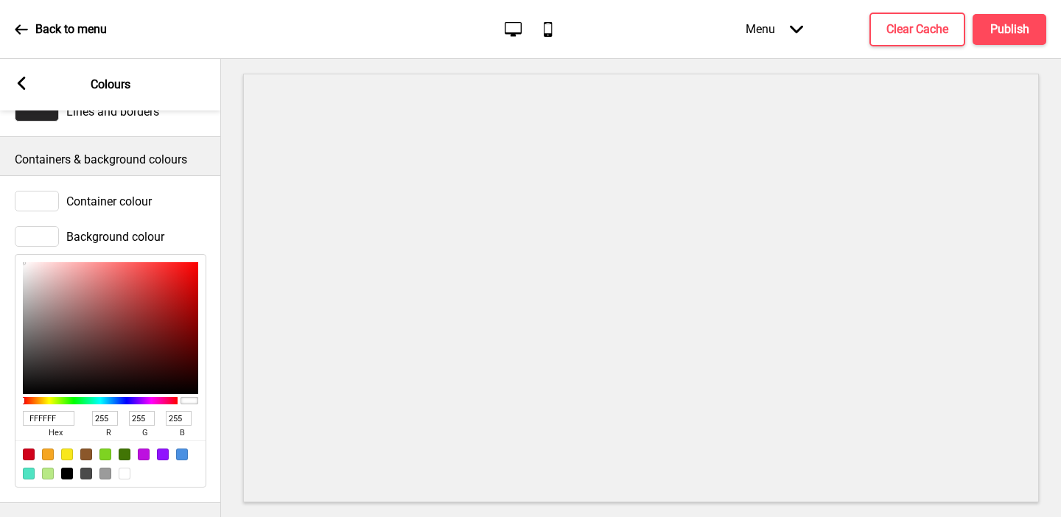
click at [19, 80] on rect at bounding box center [21, 83] width 13 height 13
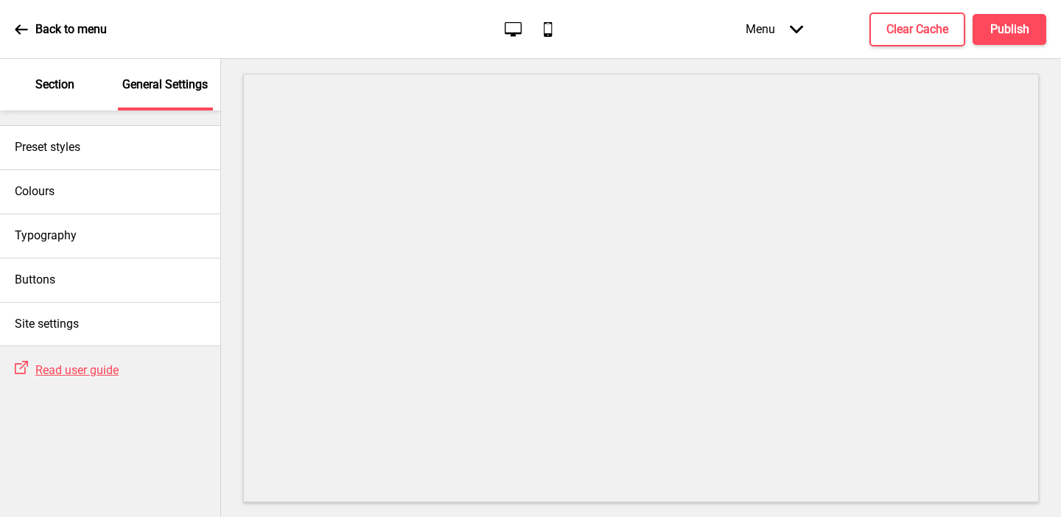
click at [63, 89] on p "Section" at bounding box center [54, 85] width 39 height 16
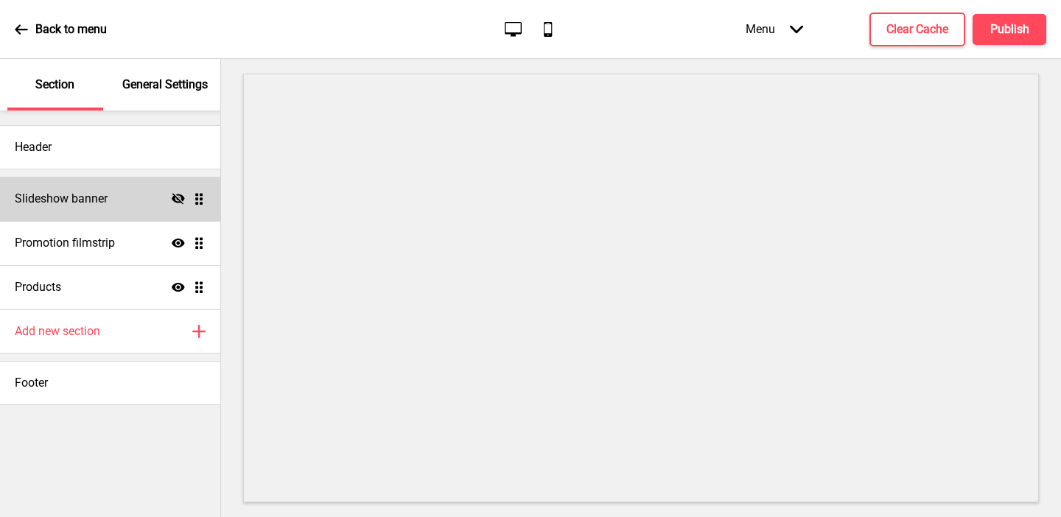
click at [177, 197] on icon "Hide" at bounding box center [178, 198] width 13 height 13
click at [130, 211] on div "Slideshow banner Show Drag" at bounding box center [110, 199] width 220 height 44
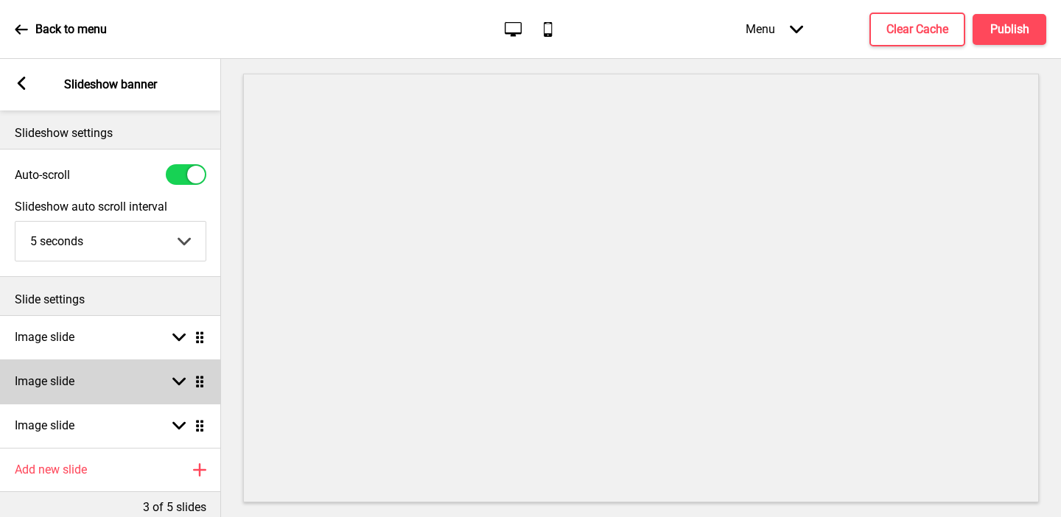
click at [144, 370] on div "Image slide Arrow down Drag" at bounding box center [110, 381] width 221 height 44
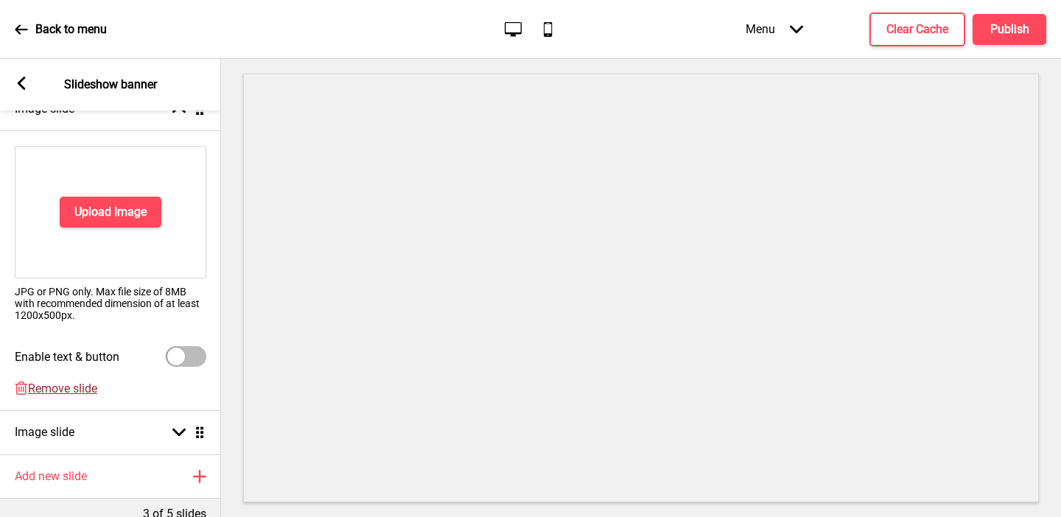
click at [61, 387] on span "Remove slide" at bounding box center [62, 389] width 69 height 14
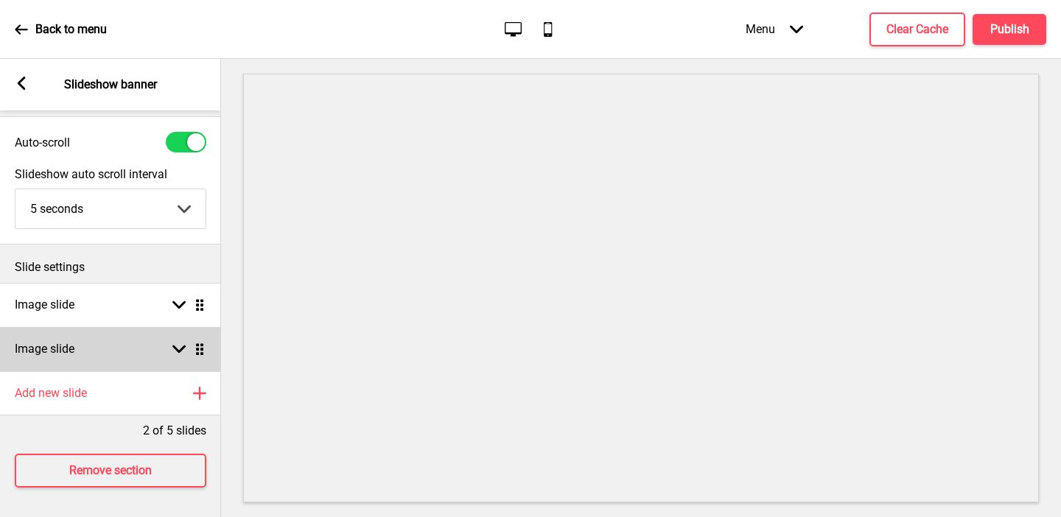
click at [62, 347] on h4 "Image slide" at bounding box center [45, 349] width 60 height 16
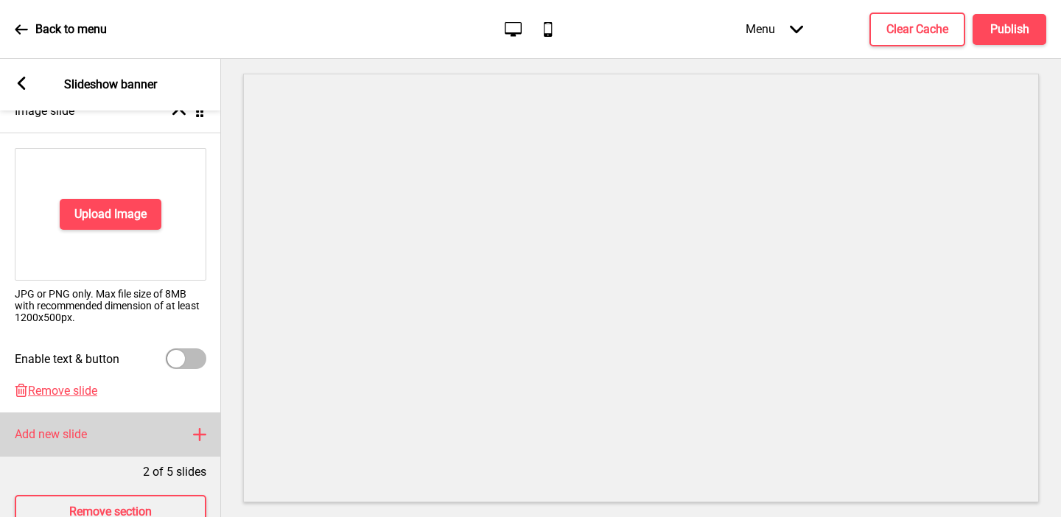
scroll to position [273, 0]
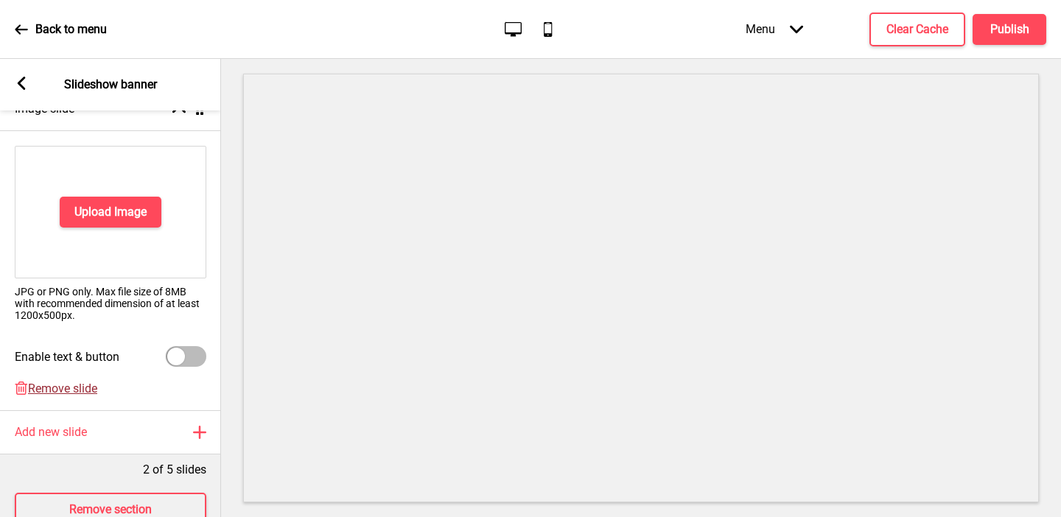
click at [41, 382] on span "Remove slide" at bounding box center [62, 389] width 69 height 14
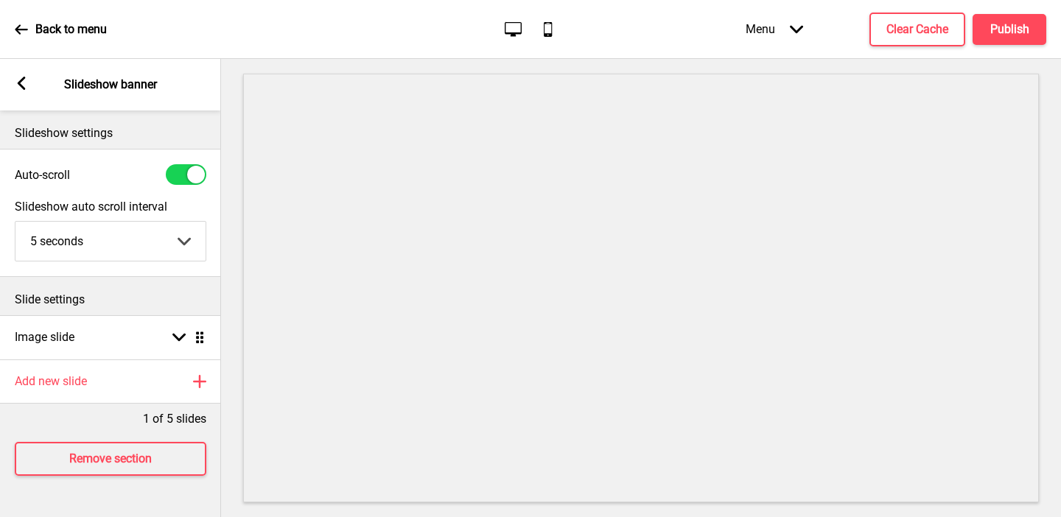
click at [181, 174] on div at bounding box center [186, 174] width 41 height 21
checkbox input "false"
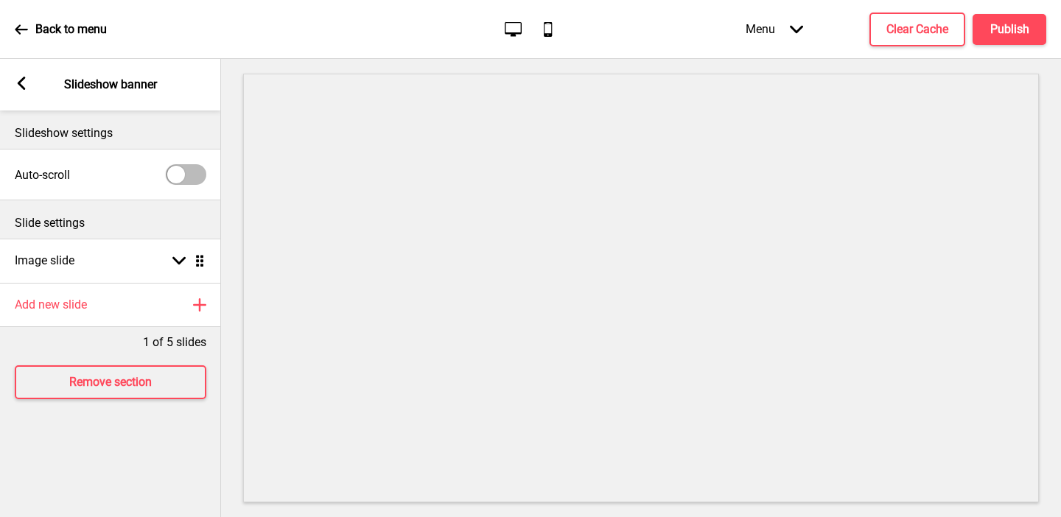
click at [24, 88] on icon at bounding box center [22, 83] width 8 height 13
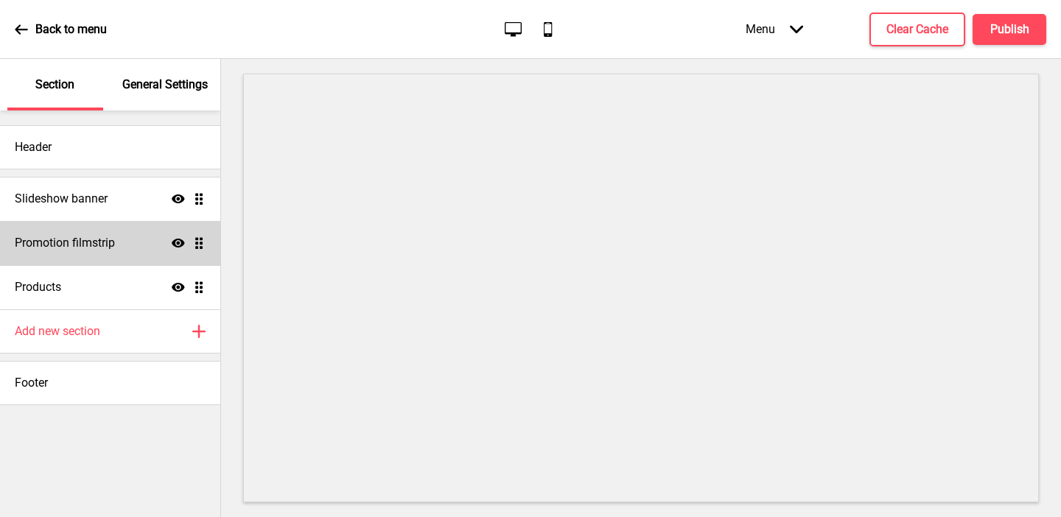
click at [57, 244] on h4 "Promotion filmstrip" at bounding box center [65, 243] width 100 height 16
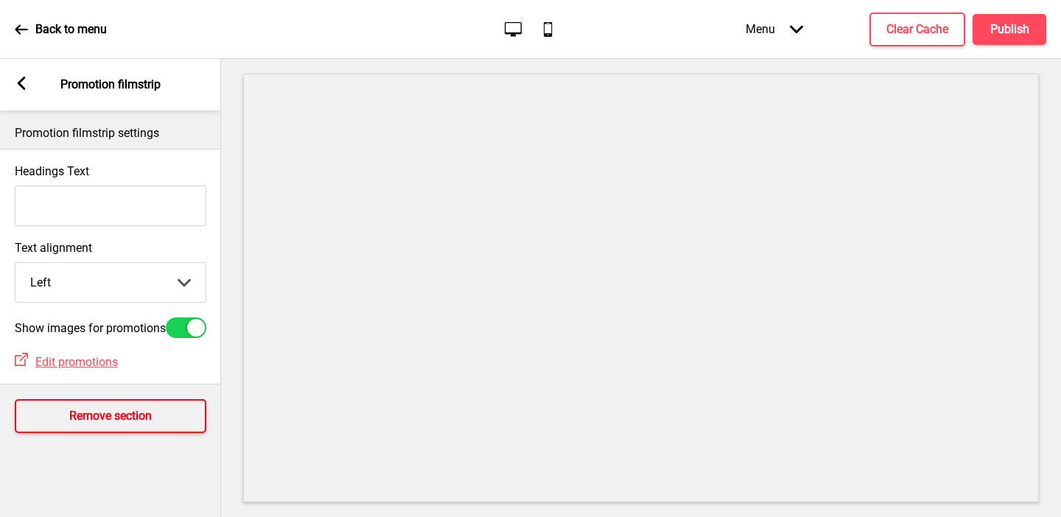
click at [53, 425] on button "Remove section" at bounding box center [110, 416] width 191 height 34
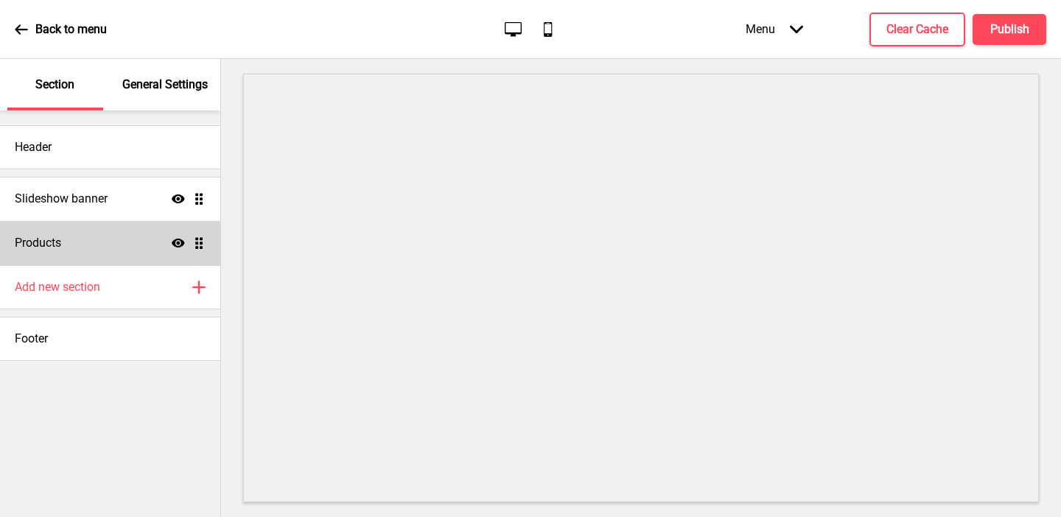
click at [51, 259] on div "Products Show Drag" at bounding box center [110, 243] width 220 height 44
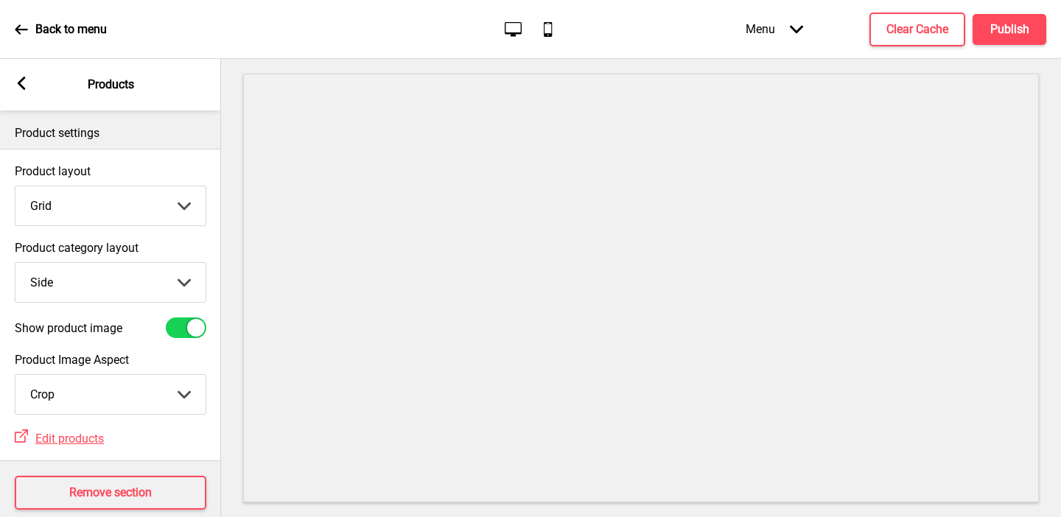
click at [65, 275] on select "Top Side" at bounding box center [110, 282] width 190 height 39
select select "top"
click at [15, 263] on select "Top Side" at bounding box center [110, 282] width 190 height 39
click at [21, 90] on div "Arrow left" at bounding box center [21, 85] width 13 height 16
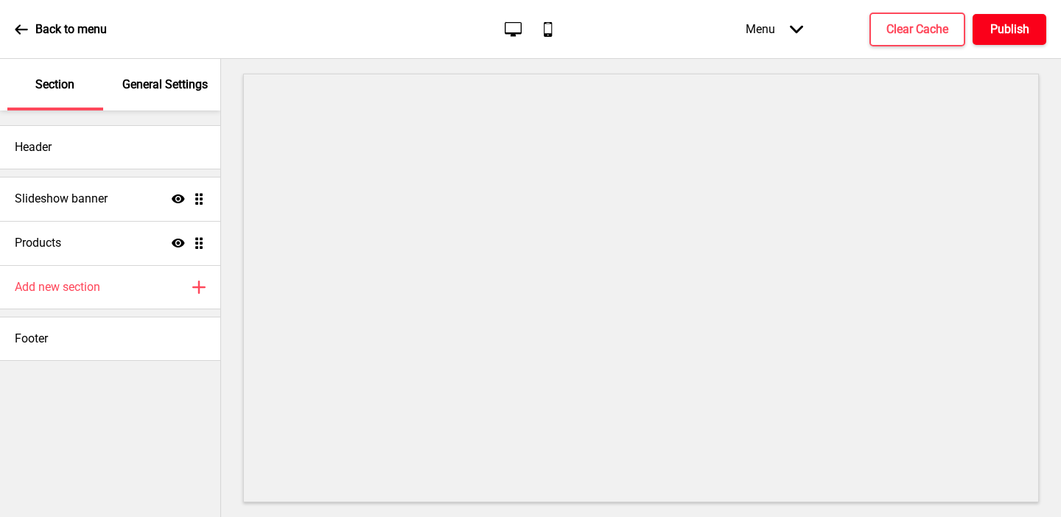
click at [851, 22] on h4 "Publish" at bounding box center [1009, 29] width 39 height 16
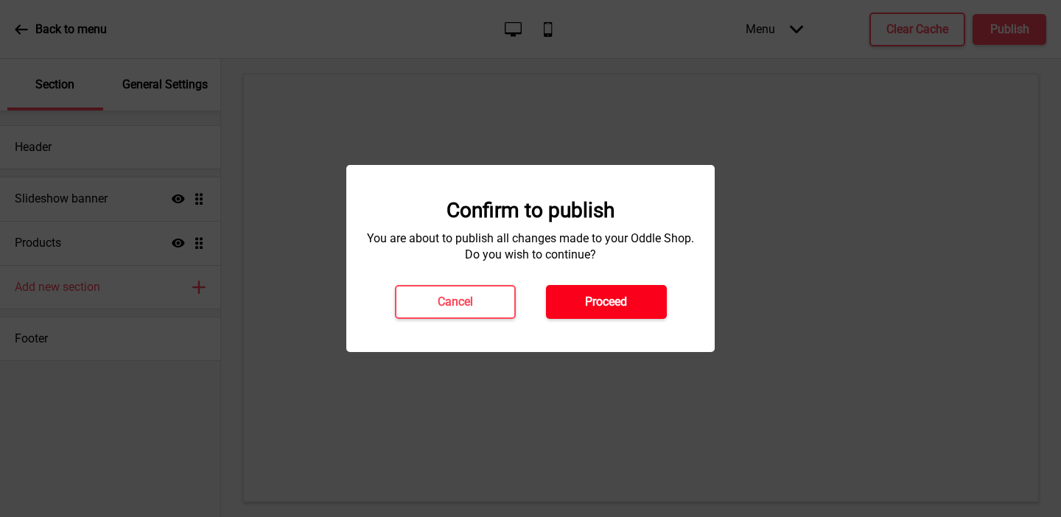
click at [593, 301] on h4 "Proceed" at bounding box center [606, 302] width 42 height 16
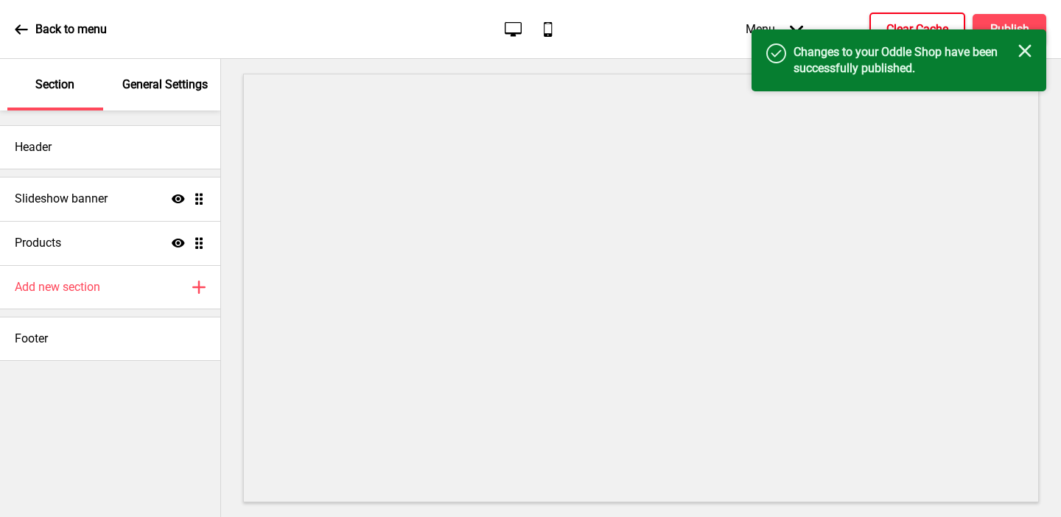
click at [851, 15] on button "Clear Cache" at bounding box center [917, 30] width 96 height 34
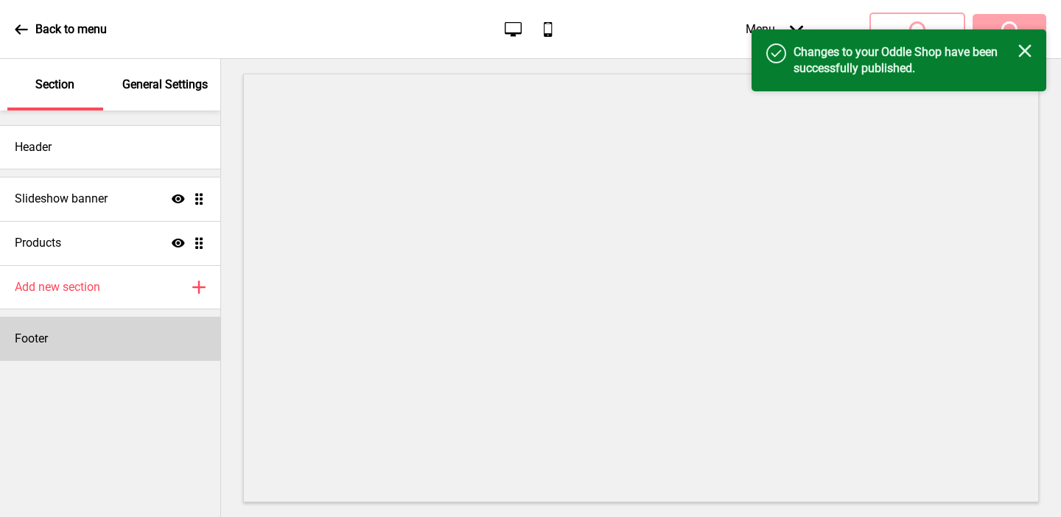
click at [111, 350] on div "Footer" at bounding box center [110, 339] width 220 height 44
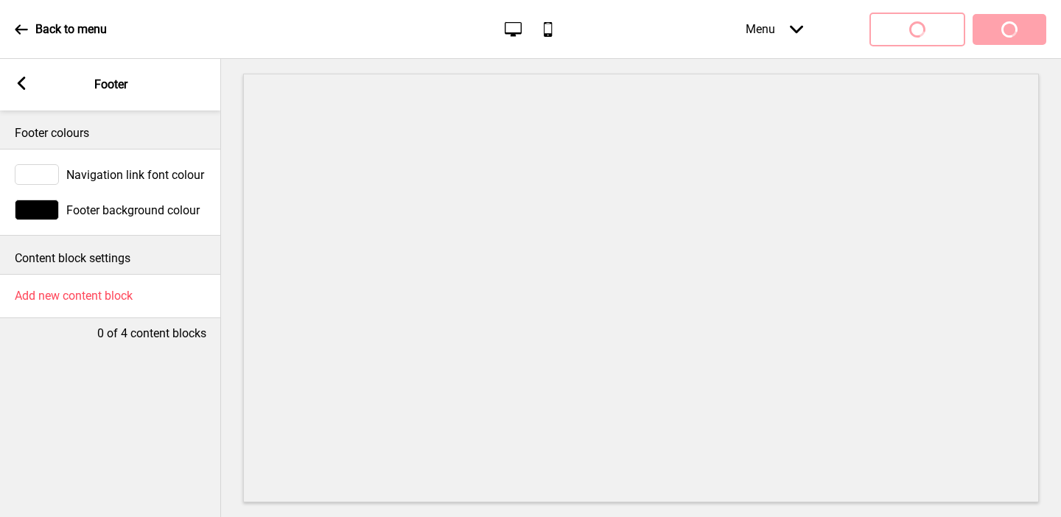
click at [28, 103] on div "Arrow left Footer" at bounding box center [110, 85] width 221 height 52
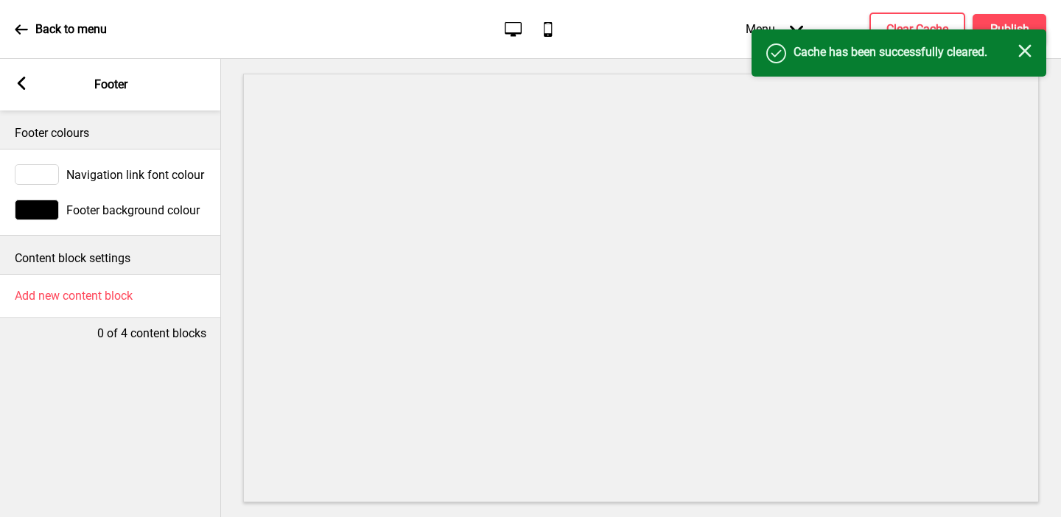
click at [27, 87] on rect at bounding box center [21, 83] width 13 height 13
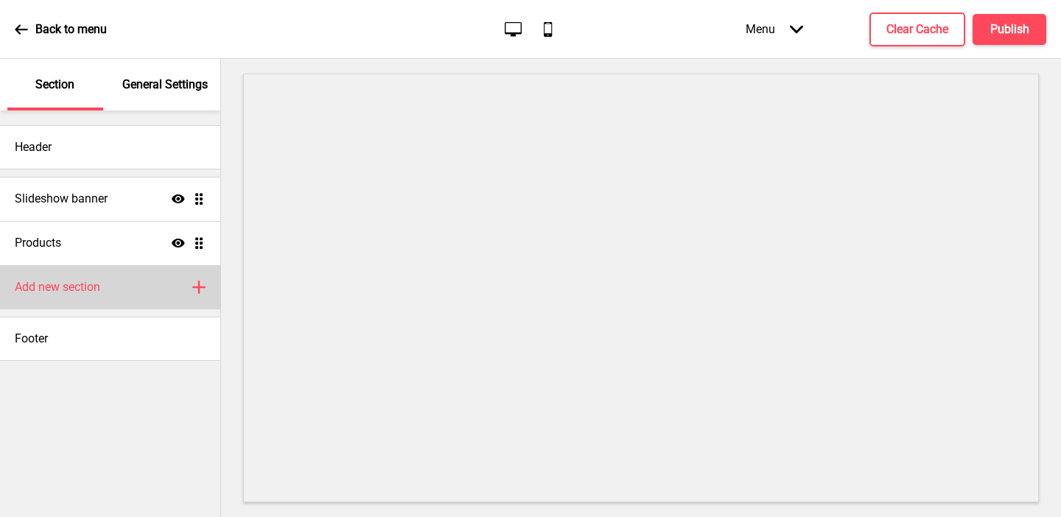
click at [86, 279] on h4 "Add new section" at bounding box center [57, 287] width 85 height 16
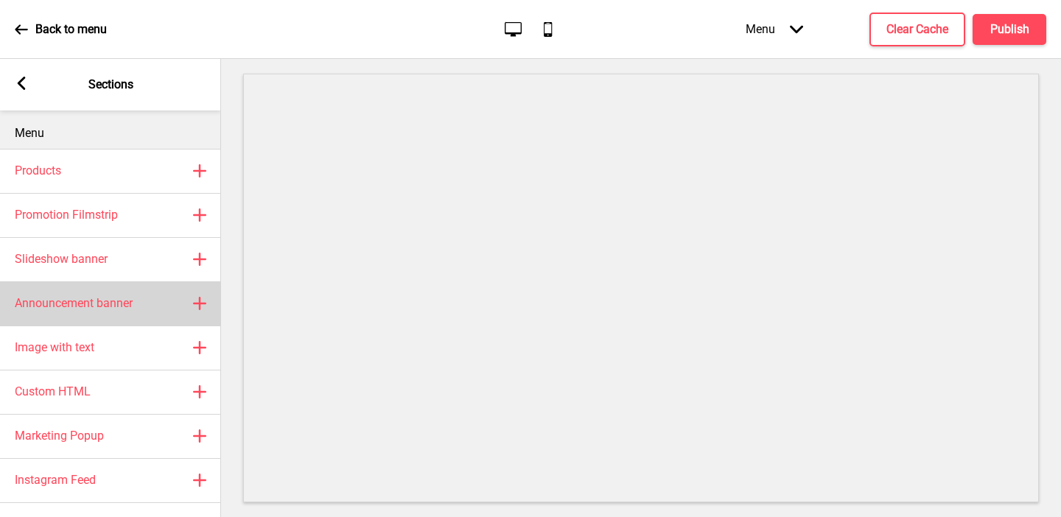
click at [99, 297] on h4 "Announcement banner" at bounding box center [74, 303] width 118 height 16
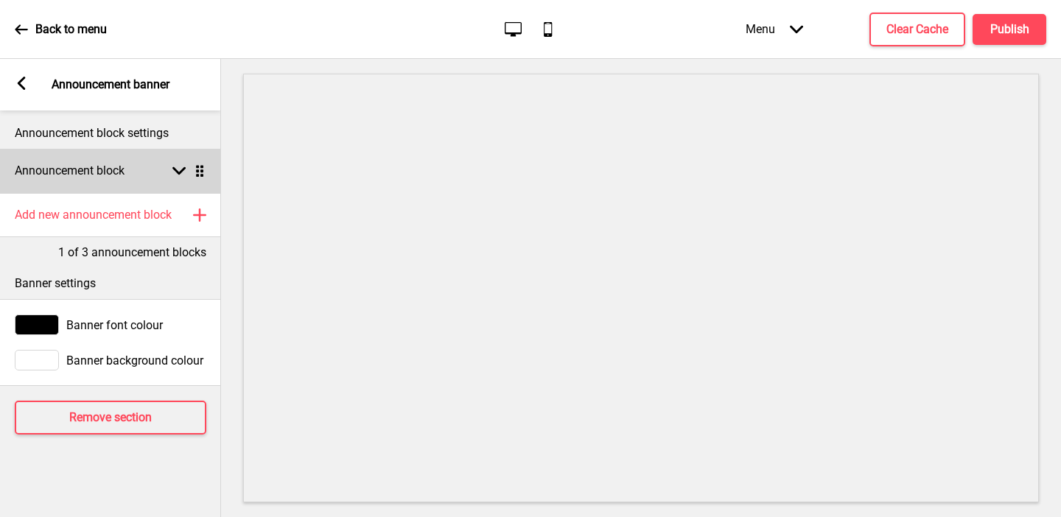
click at [56, 169] on h4 "Announcement block" at bounding box center [70, 171] width 110 height 16
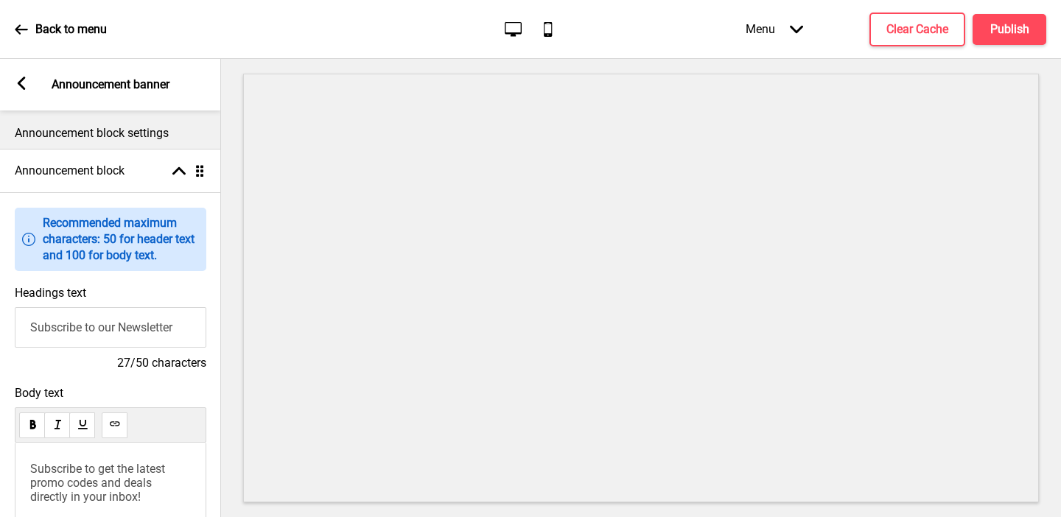
click at [53, 324] on input "Subscribe to our Newsletter" at bounding box center [110, 327] width 191 height 41
type input "Welcome to Kebabchi Charcoal BBQ"
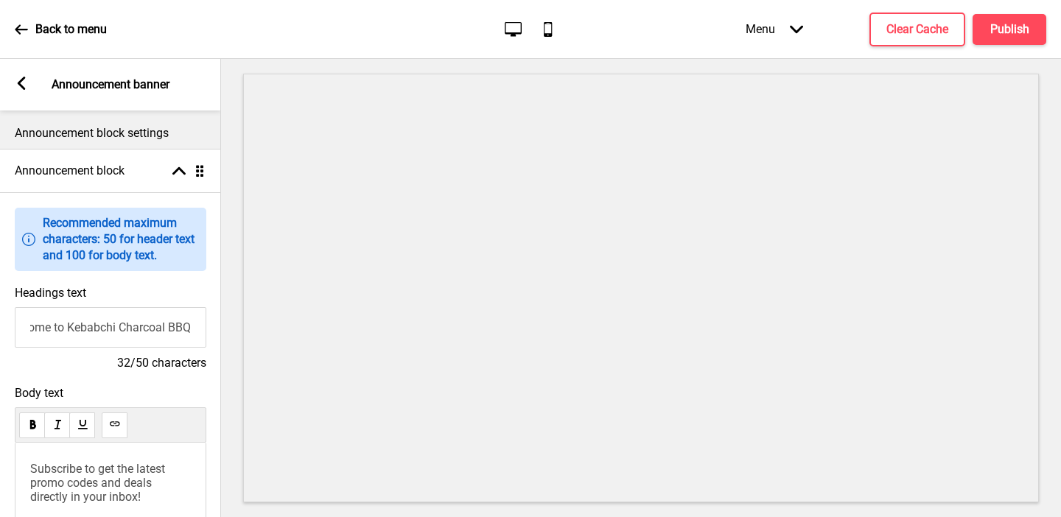
scroll to position [0, 0]
click at [52, 471] on span "Subscribe to get the latest promo codes and deals directly in your inbox!" at bounding box center [99, 483] width 138 height 42
click at [29, 80] on div "Arrow left Announcement banner" at bounding box center [110, 85] width 221 height 52
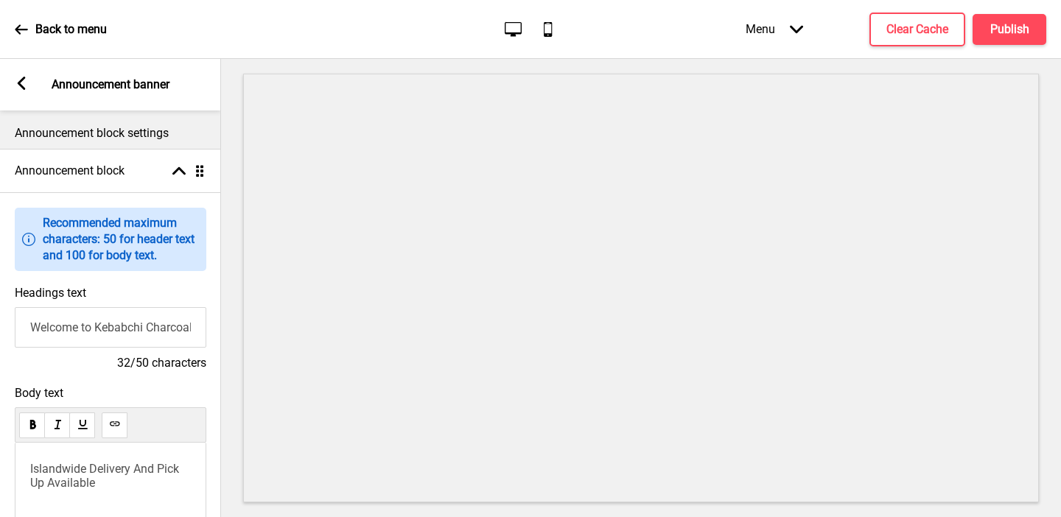
click at [20, 83] on icon at bounding box center [22, 83] width 8 height 13
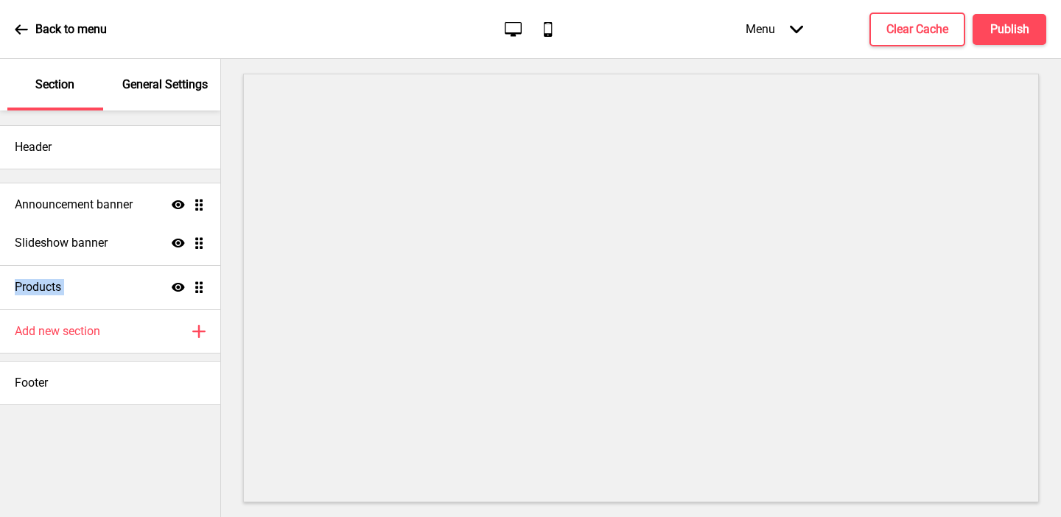
drag, startPoint x: 200, startPoint y: 287, endPoint x: 190, endPoint y: 205, distance: 83.1
click at [190, 205] on ul "Slideshow banner Show Drag Products Show Drag Announcement banner Show Drag" at bounding box center [110, 243] width 220 height 133
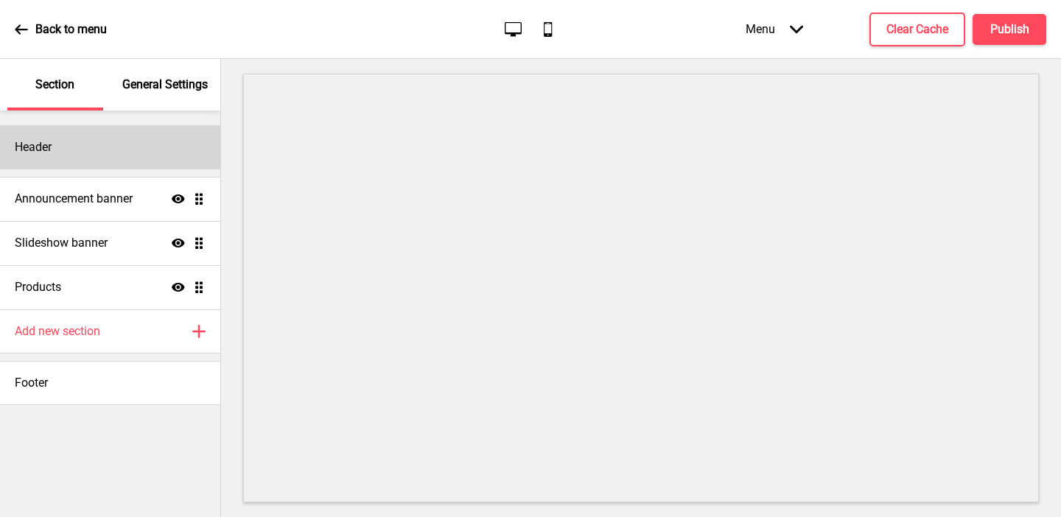
click at [40, 140] on h4 "Header" at bounding box center [33, 147] width 37 height 16
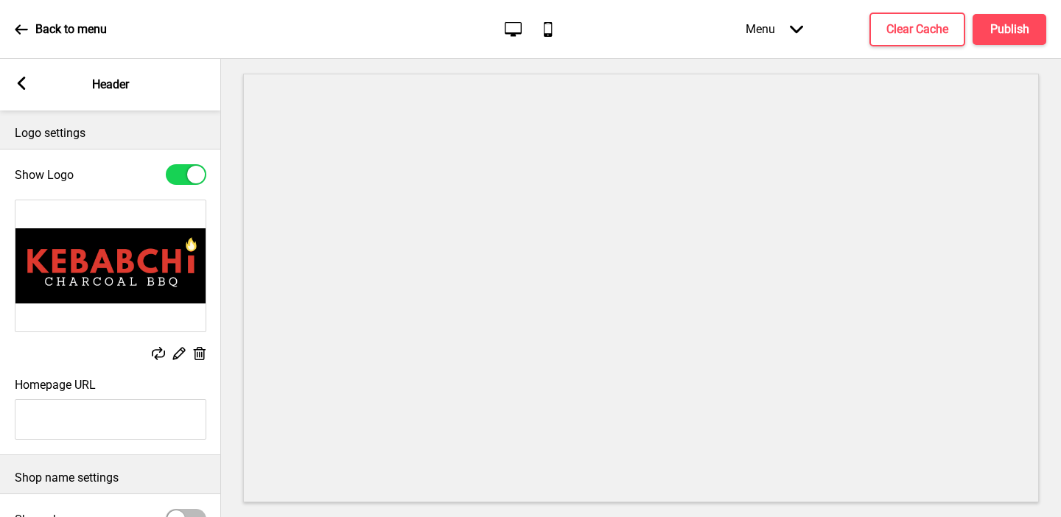
click at [177, 348] on rect at bounding box center [178, 352] width 15 height 15
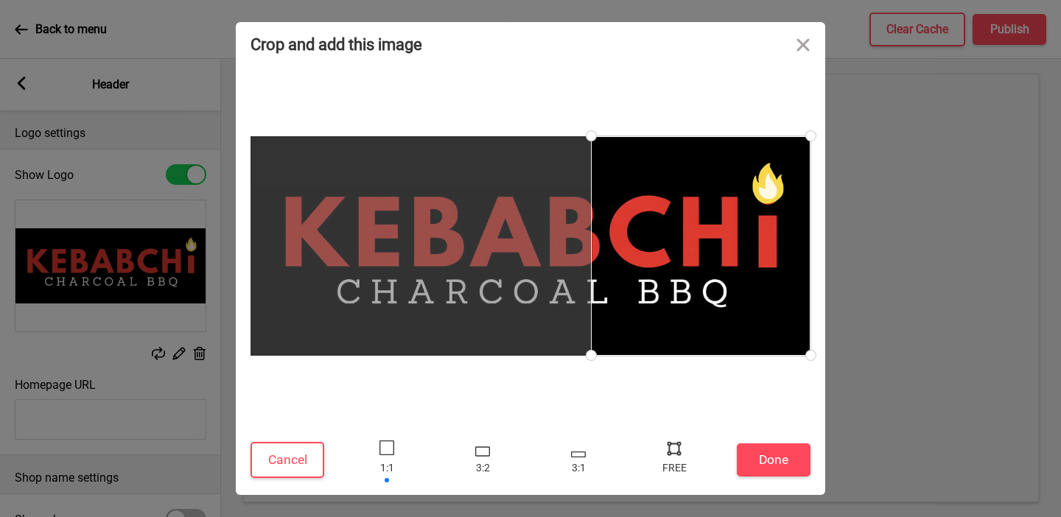
drag, startPoint x: 561, startPoint y: 292, endPoint x: 841, endPoint y: 292, distance: 280.6
click at [841, 292] on div "Crop and add this image Cancel Done Drop a file here Drag & drop files here or …" at bounding box center [530, 258] width 1061 height 517
type input "#fdd654"
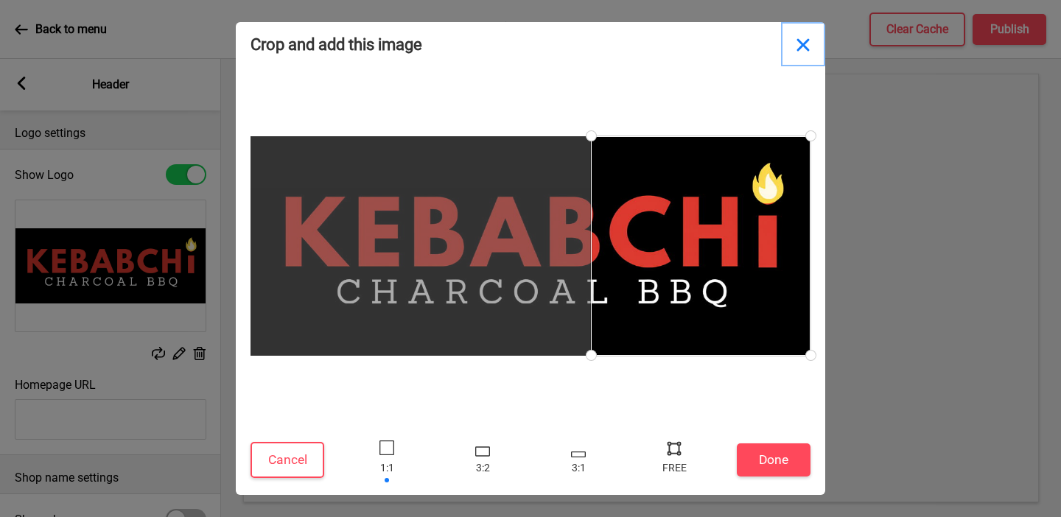
click at [806, 45] on button "Close" at bounding box center [803, 44] width 44 height 44
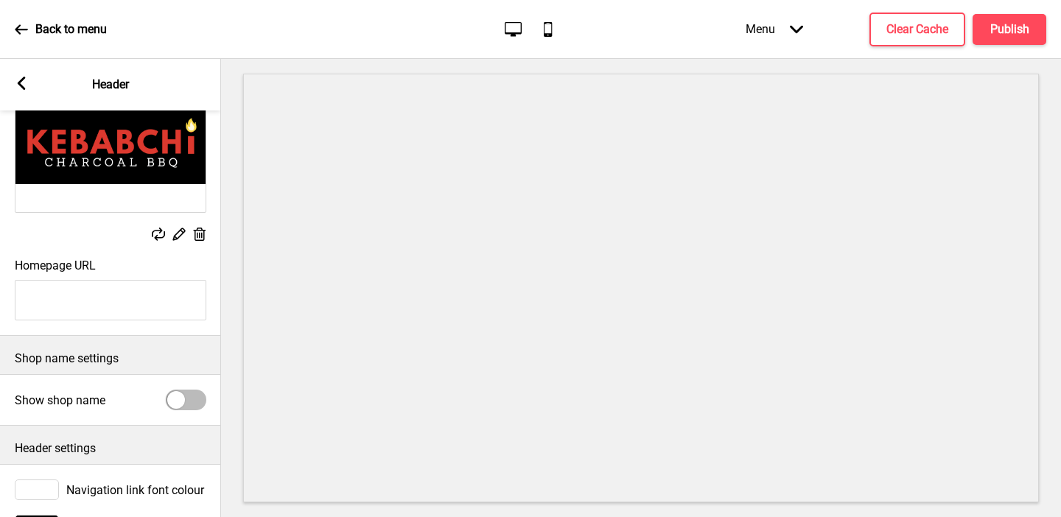
scroll to position [168, 0]
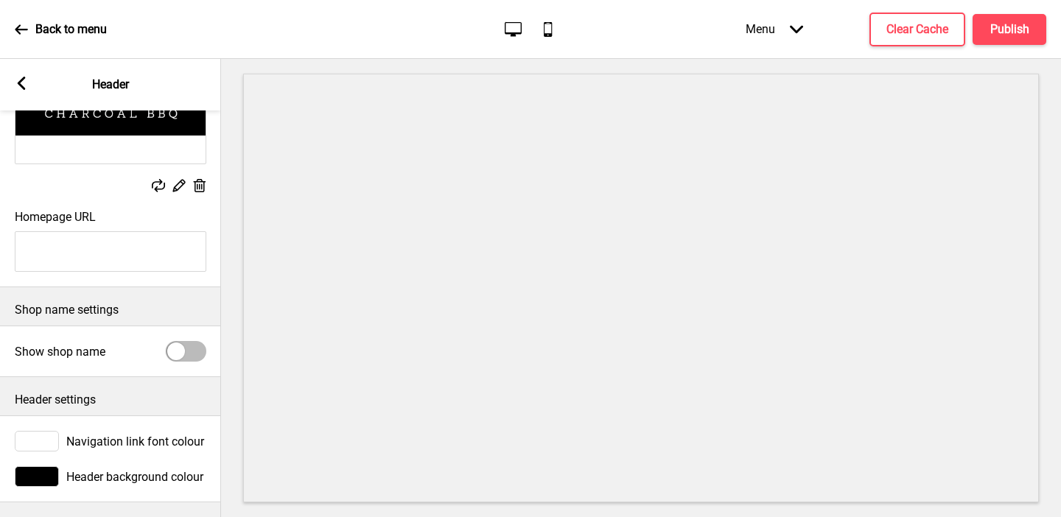
click at [24, 83] on rect at bounding box center [21, 83] width 13 height 13
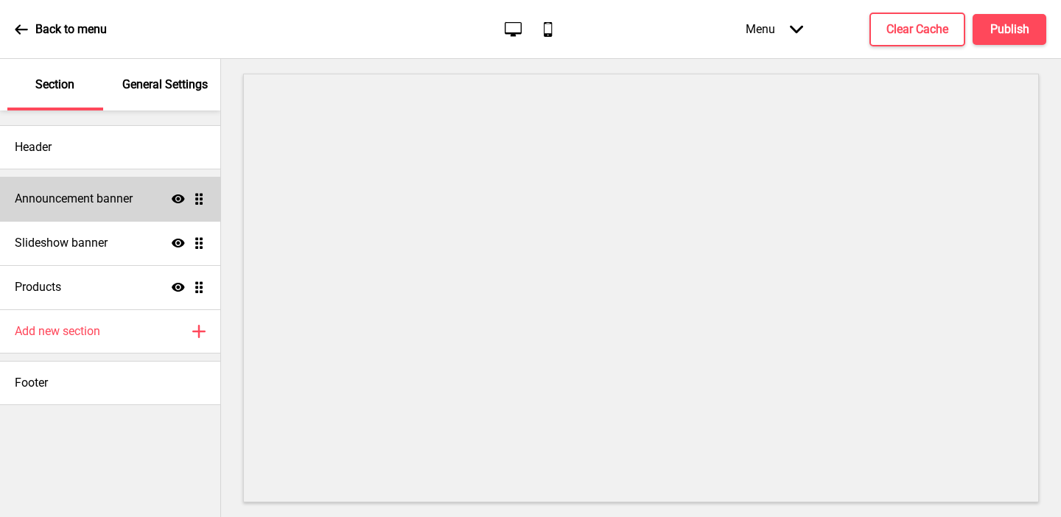
click at [98, 191] on h4 "Announcement banner" at bounding box center [74, 199] width 118 height 16
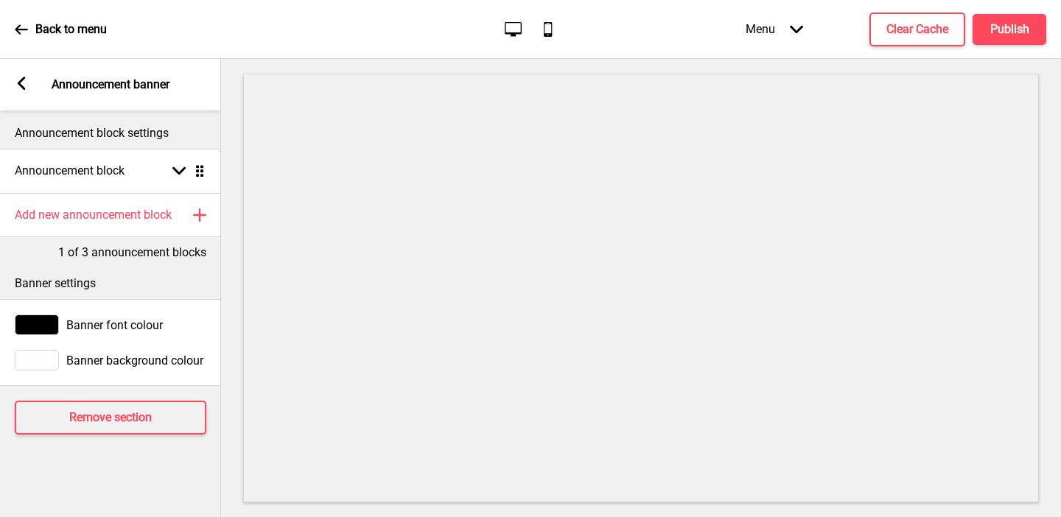
click at [43, 335] on div "Banner font colour" at bounding box center [110, 324] width 221 height 35
click at [43, 334] on div at bounding box center [37, 325] width 44 height 21
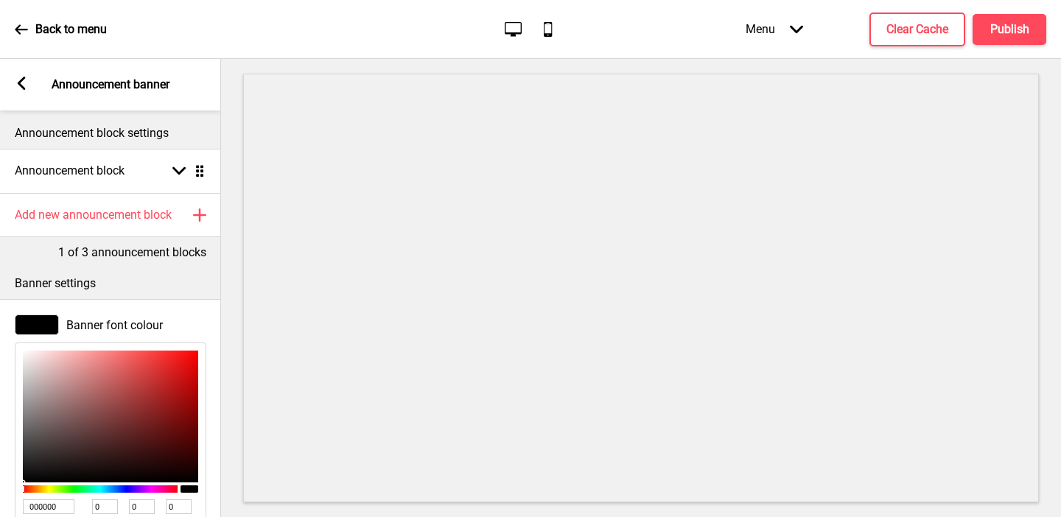
click at [46, 510] on input "000000" at bounding box center [49, 506] width 52 height 15
paste input "fdd654"
type input "fdd654"
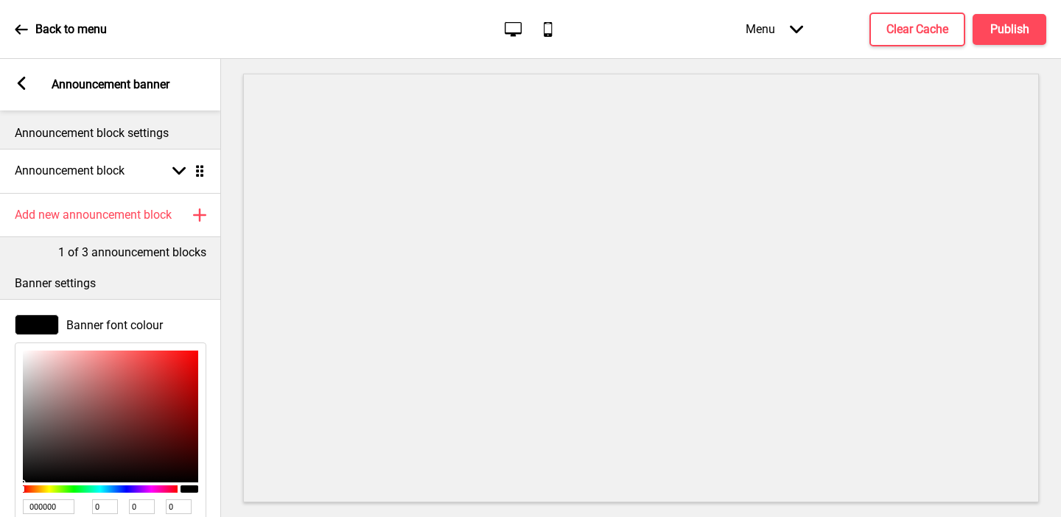
type input "253"
type input "214"
type input "84"
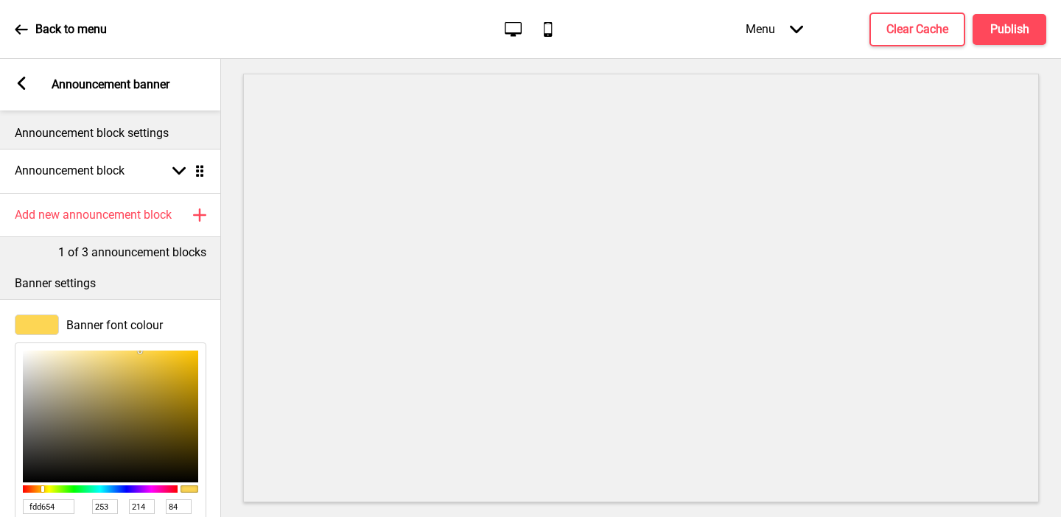
type input "000000"
type input "0"
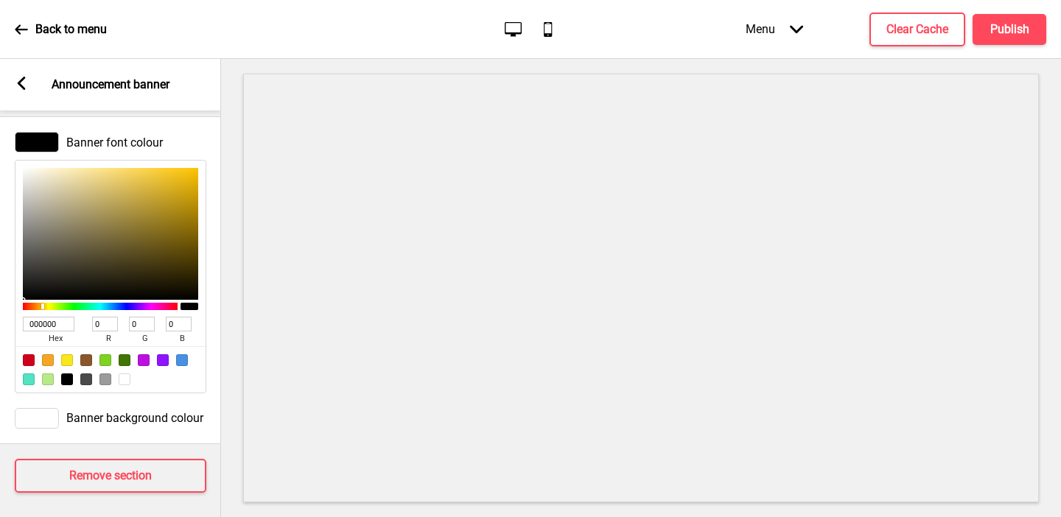
scroll to position [187, 0]
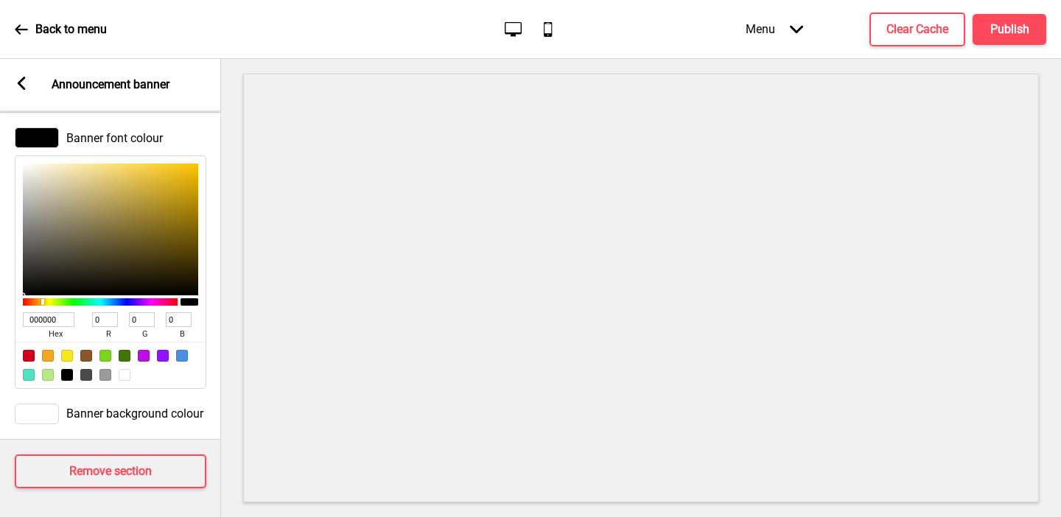
click at [41, 413] on div at bounding box center [37, 414] width 44 height 21
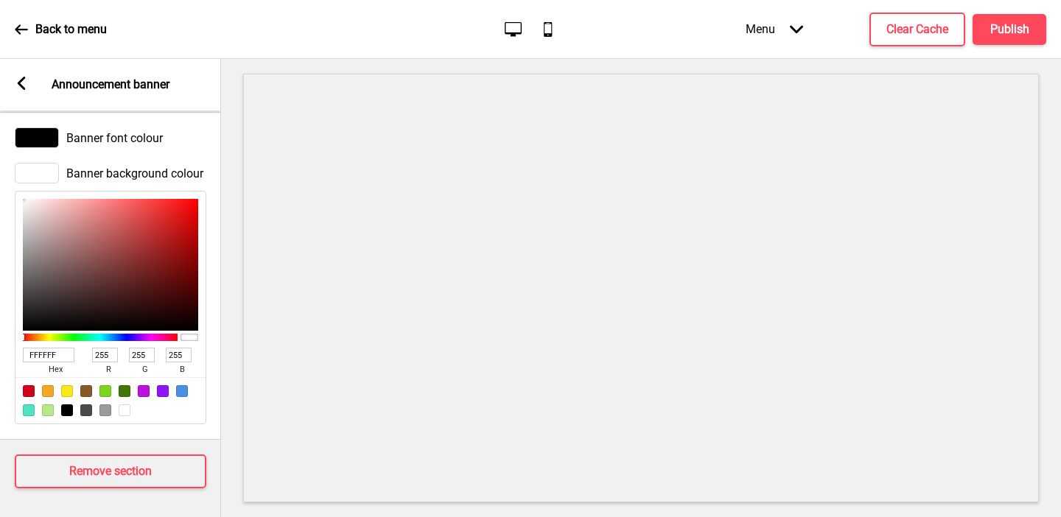
click at [34, 354] on input "FFFFFF" at bounding box center [49, 355] width 52 height 15
paste input "fdd654"
type input "fdd654"
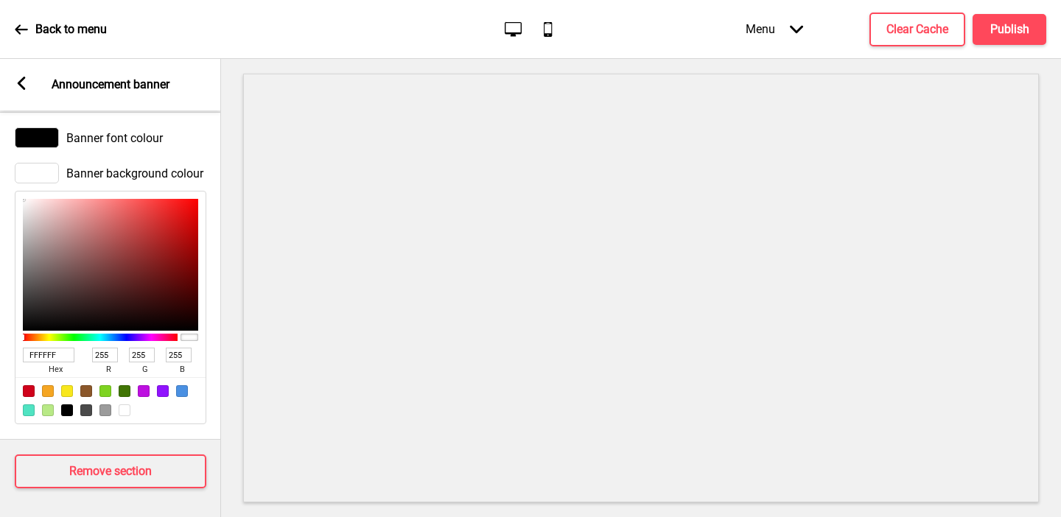
type input "253"
type input "214"
type input "84"
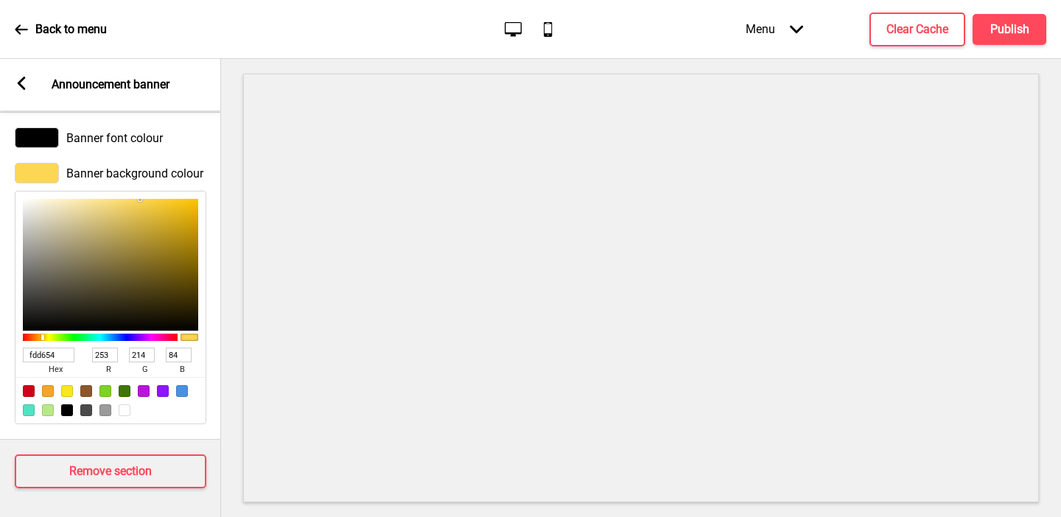
type input "FDD654"
click at [21, 77] on rect at bounding box center [21, 83] width 13 height 13
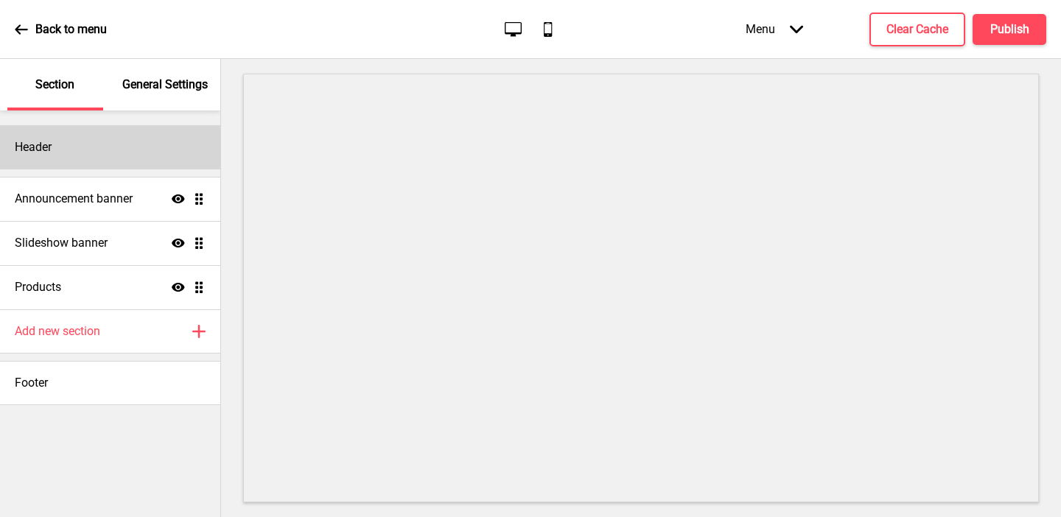
click at [144, 145] on div "Header" at bounding box center [110, 147] width 220 height 44
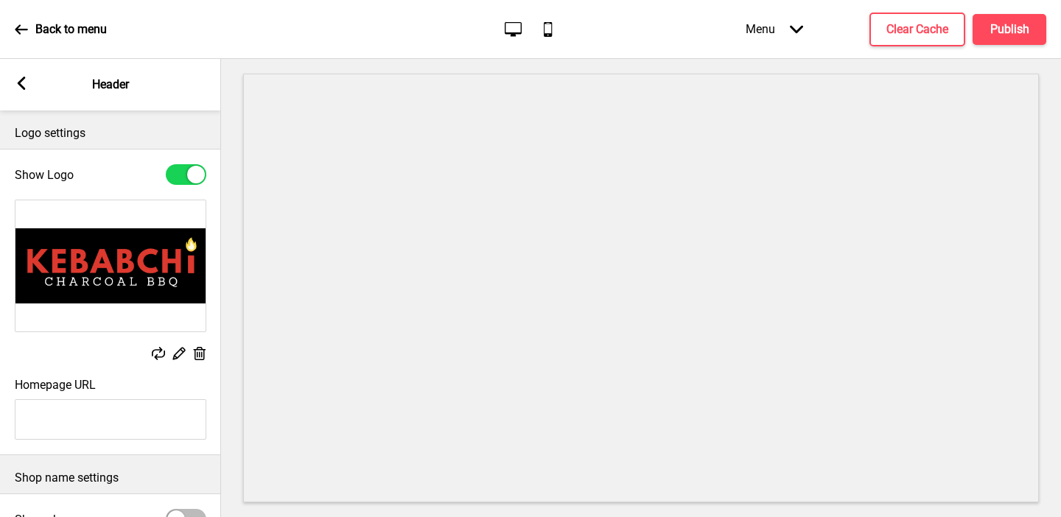
click at [178, 356] on icon at bounding box center [179, 354] width 13 height 13
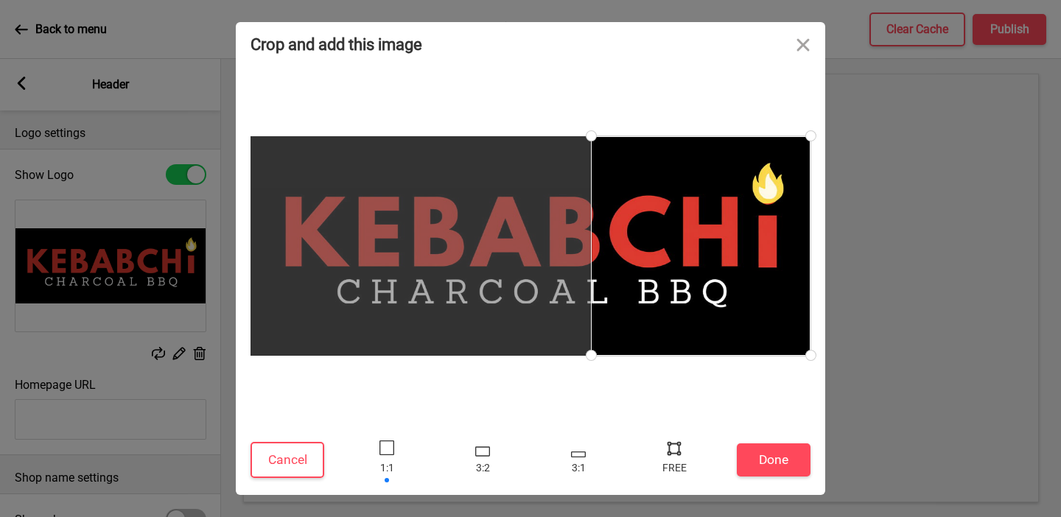
drag, startPoint x: 605, startPoint y: 238, endPoint x: 908, endPoint y: 238, distance: 303.5
click at [851, 238] on div "Crop and add this image Cancel Done Drop a file here Drag & drop files here or …" at bounding box center [530, 258] width 1061 height 517
type input "#fffae7"
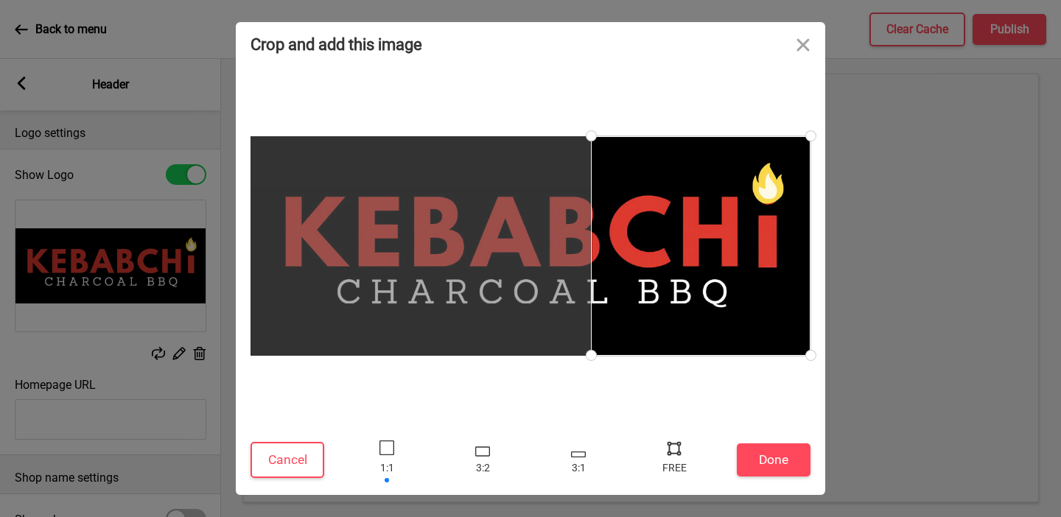
click at [18, 516] on button "X" at bounding box center [9, 524] width 18 height 15
click at [809, 45] on button "Close" at bounding box center [803, 44] width 44 height 44
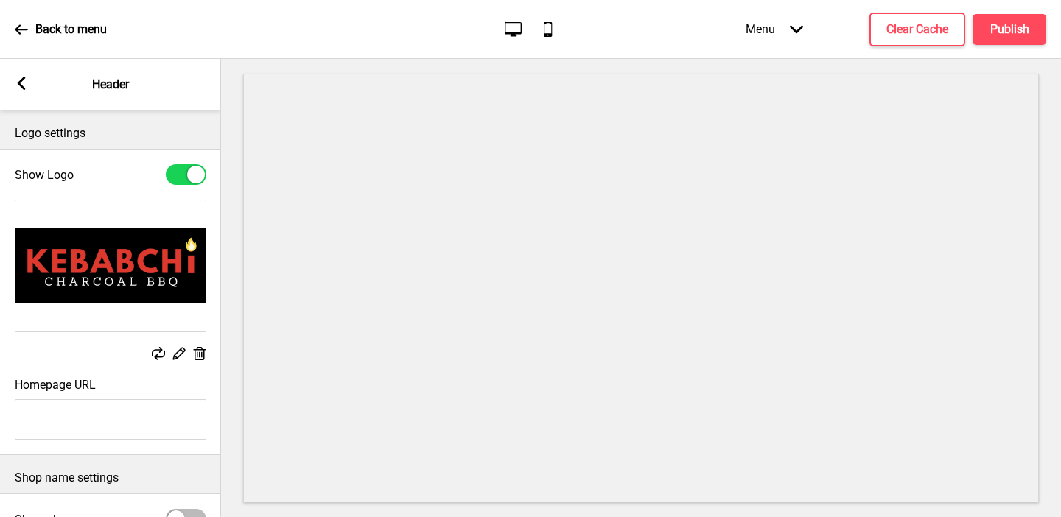
click at [17, 89] on rect at bounding box center [21, 83] width 13 height 13
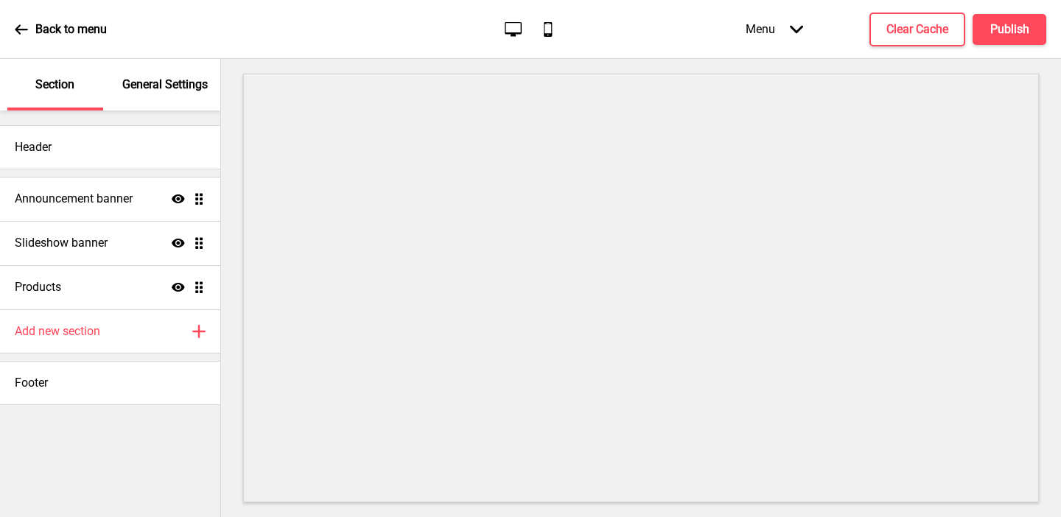
click at [152, 80] on p "General Settings" at bounding box center [164, 85] width 85 height 16
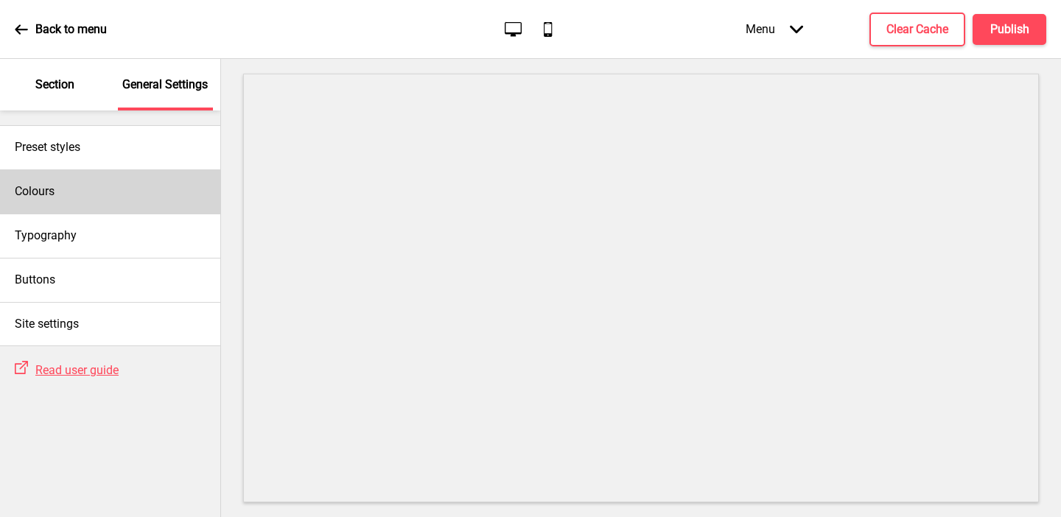
click at [66, 196] on div "Colours" at bounding box center [110, 191] width 220 height 44
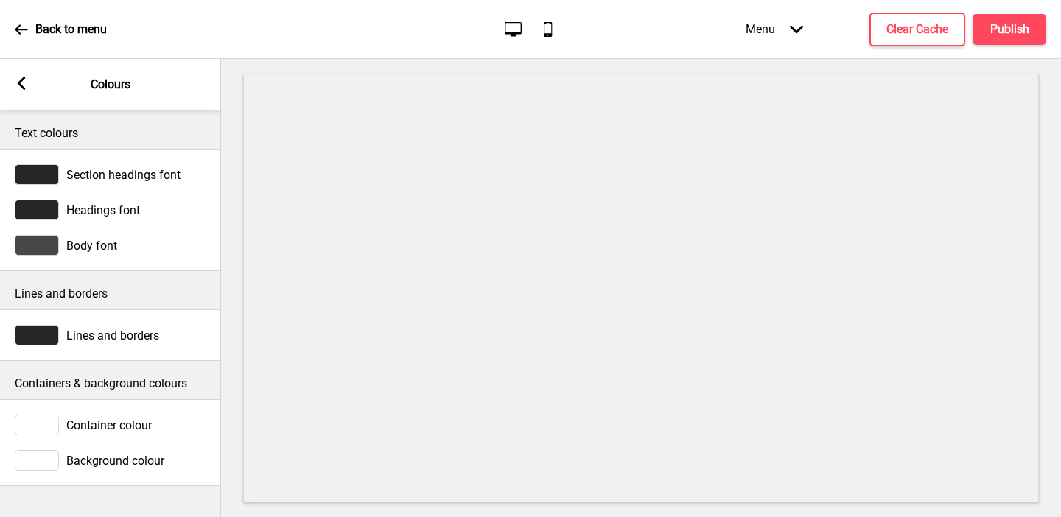
click at [48, 463] on div at bounding box center [37, 460] width 44 height 21
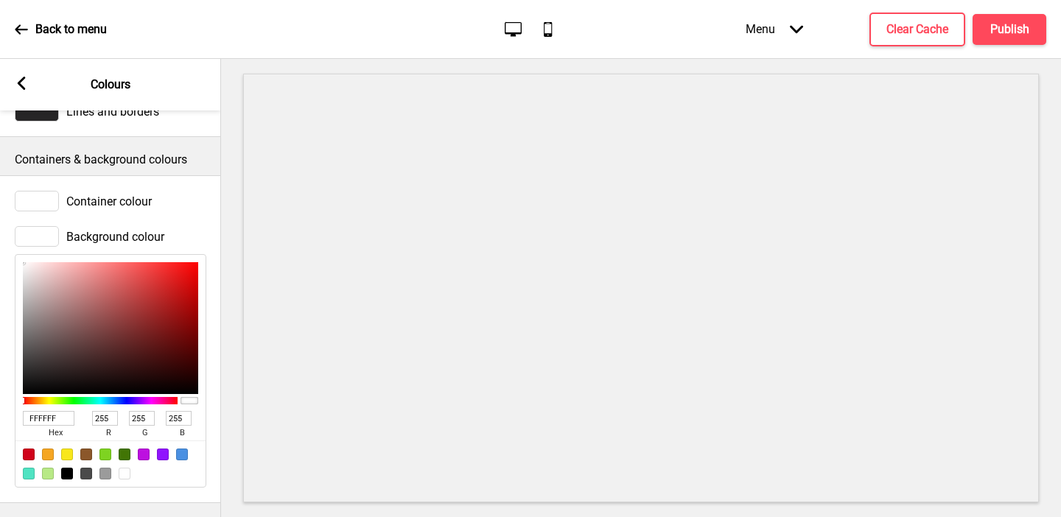
click at [50, 416] on input "FFFFFF" at bounding box center [49, 418] width 52 height 15
paste input "fffae7"
type input "fffae7"
type input "250"
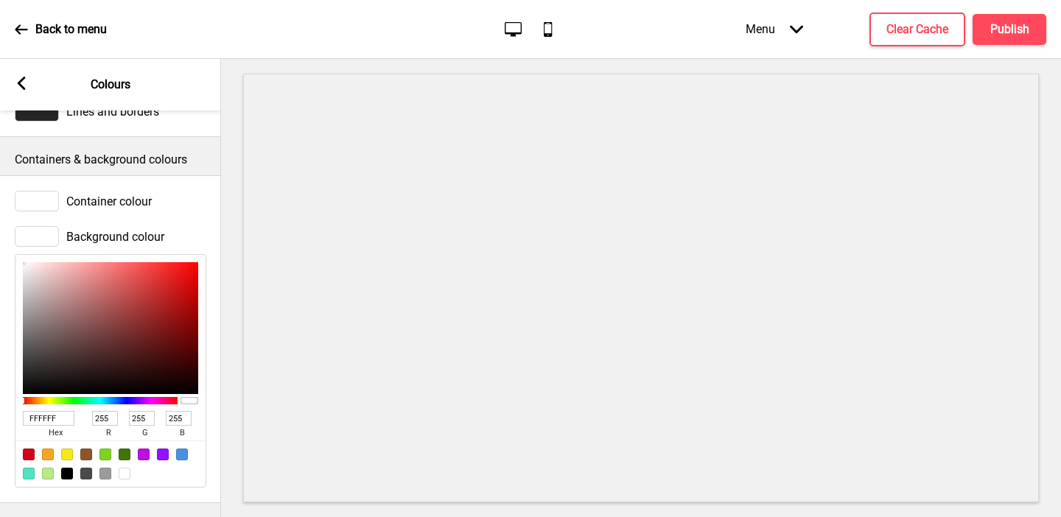
type input "231"
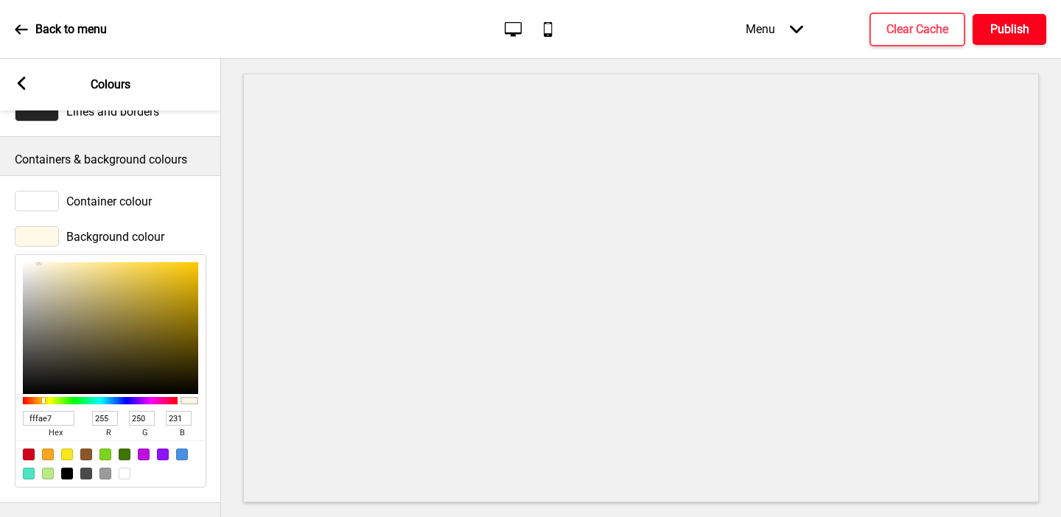
type input "FFFAE7"
click at [851, 27] on h4 "Publish" at bounding box center [1009, 29] width 39 height 16
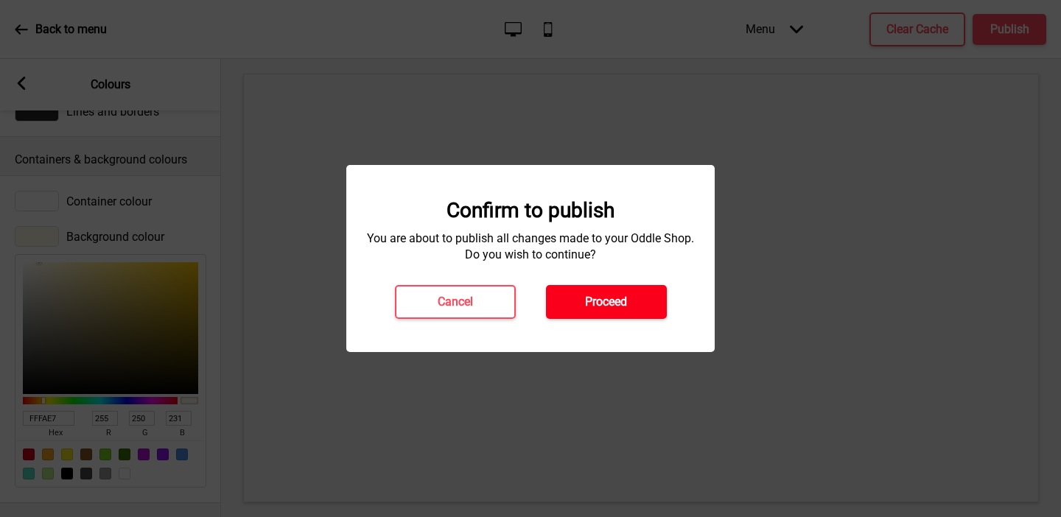
click at [623, 307] on h4 "Proceed" at bounding box center [606, 302] width 42 height 16
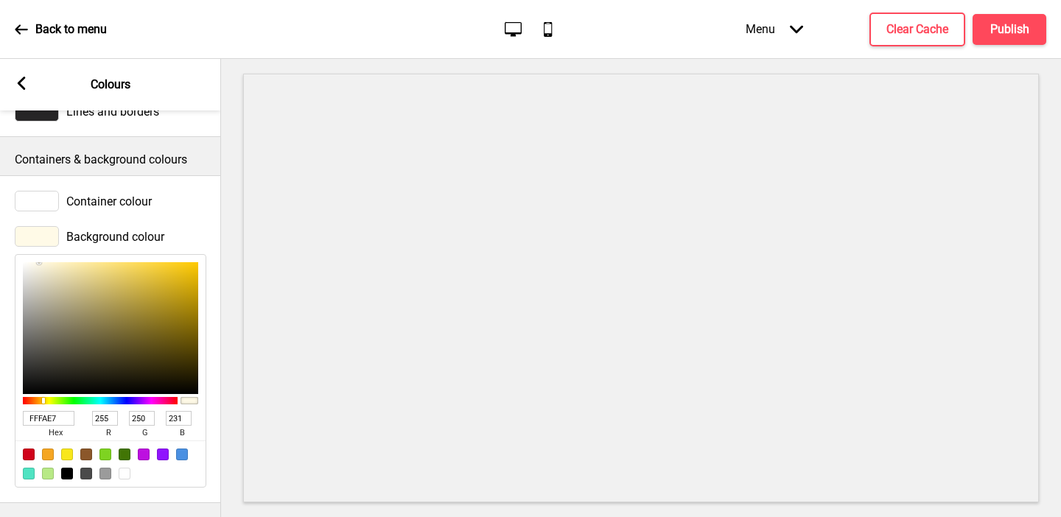
click at [35, 191] on div at bounding box center [37, 201] width 44 height 21
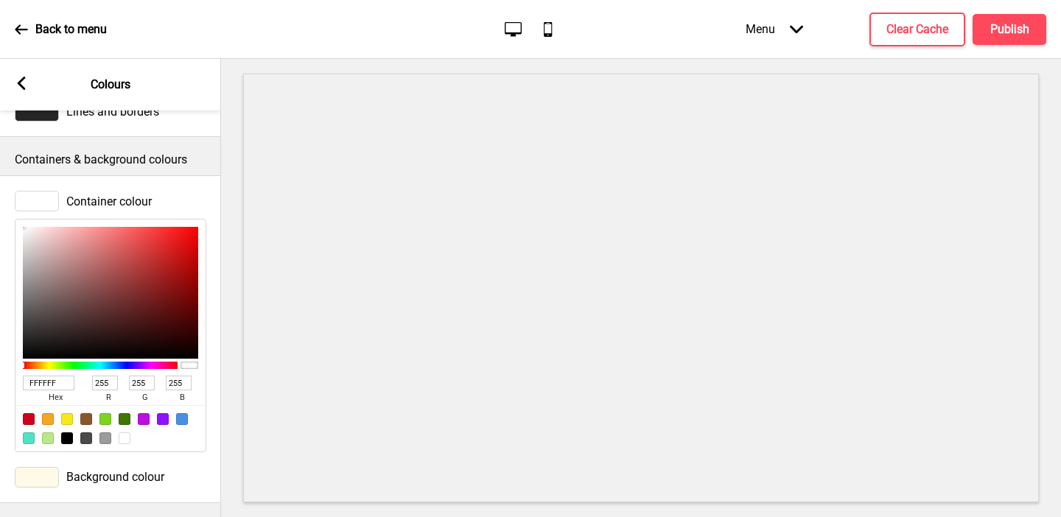
click at [49, 382] on input "FFFFFF" at bounding box center [49, 383] width 52 height 15
paste input "fffae7"
type input "fffae7"
type input "250"
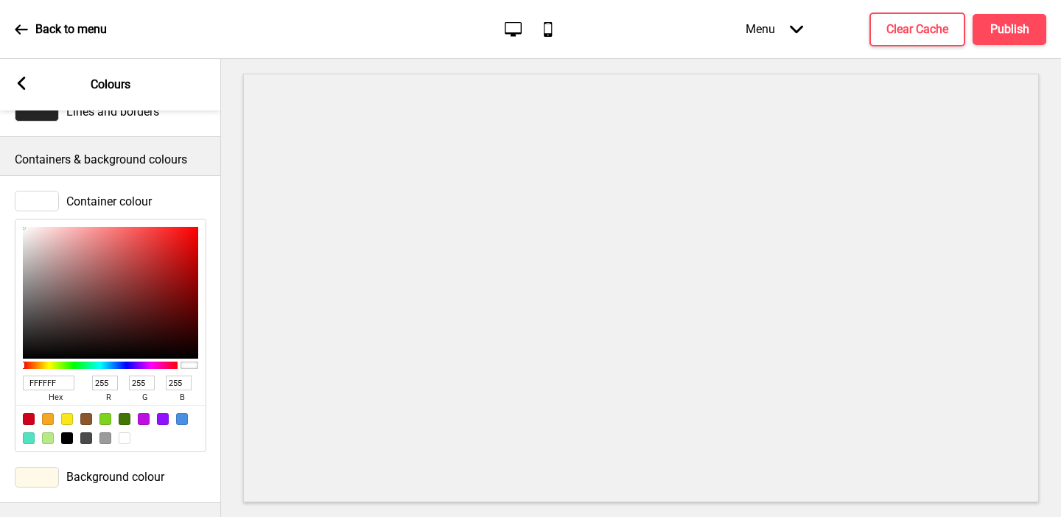
type input "231"
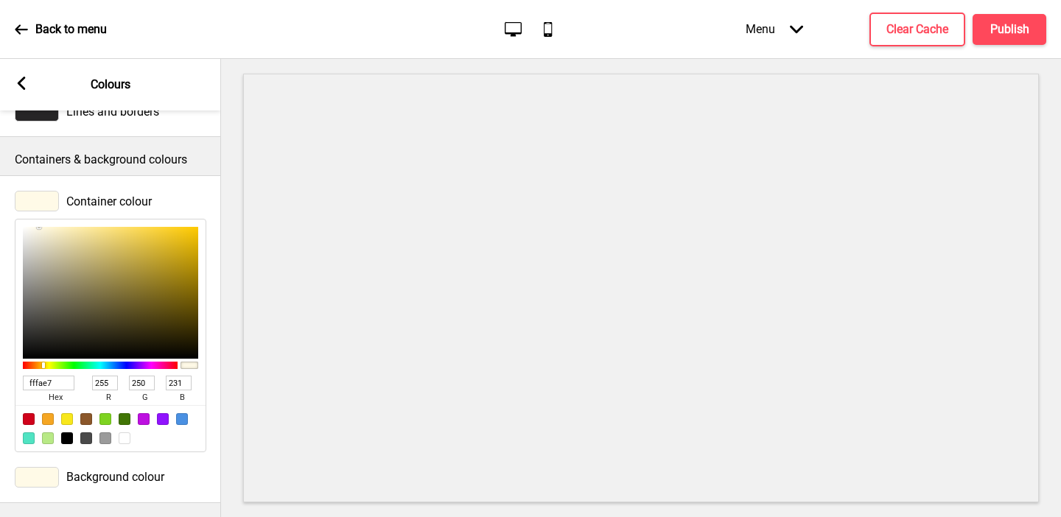
type input "FBF9F1"
type input "251"
type input "249"
type input "241"
click at [30, 228] on div at bounding box center [110, 293] width 175 height 132
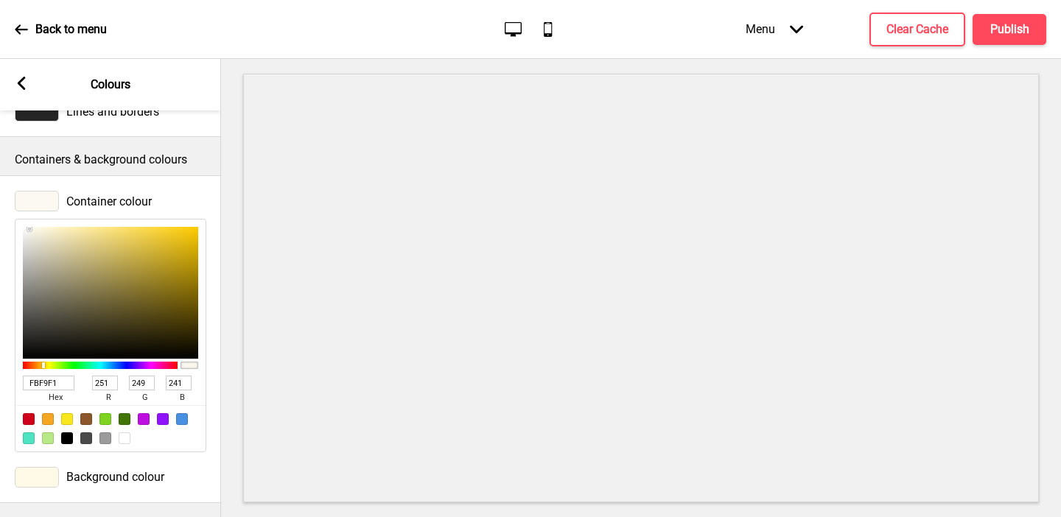
click at [33, 385] on input "FBF9F1" at bounding box center [49, 383] width 52 height 15
paste input "fffae7"
type input "fffae7"
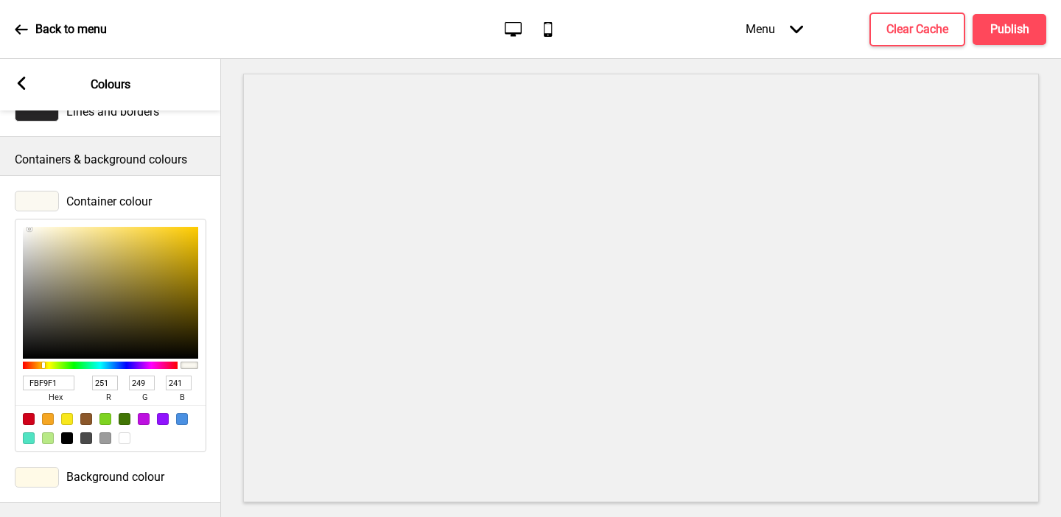
type input "255"
type input "250"
type input "231"
type input "FEFCF5"
type input "254"
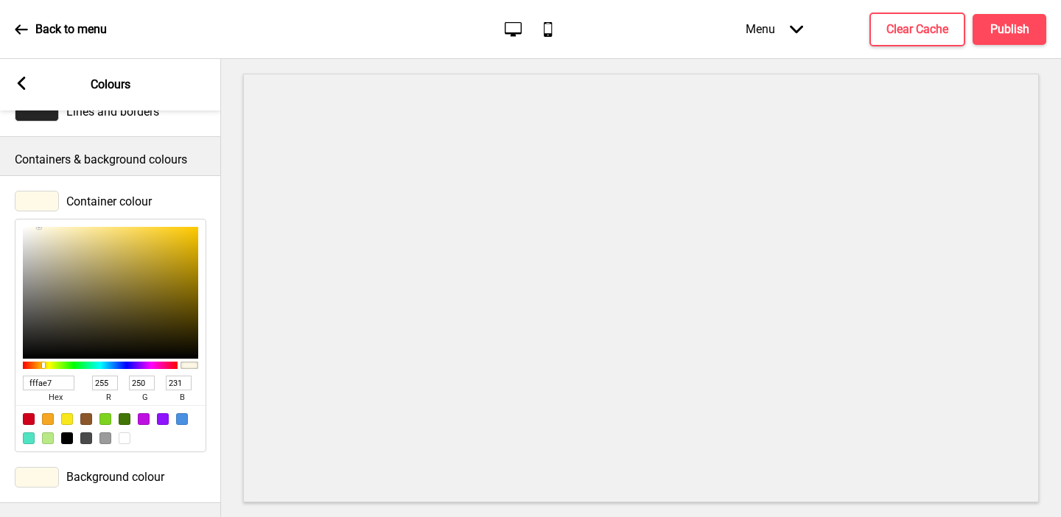
type input "252"
type input "245"
click at [29, 227] on div at bounding box center [110, 293] width 175 height 132
click at [851, 38] on button "Publish" at bounding box center [1009, 29] width 74 height 31
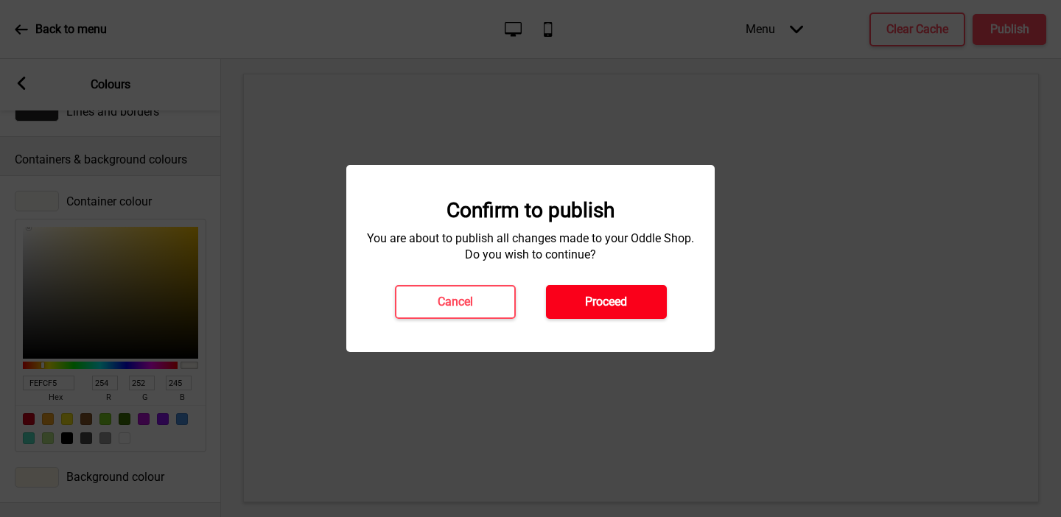
click at [614, 304] on h4 "Proceed" at bounding box center [606, 302] width 42 height 16
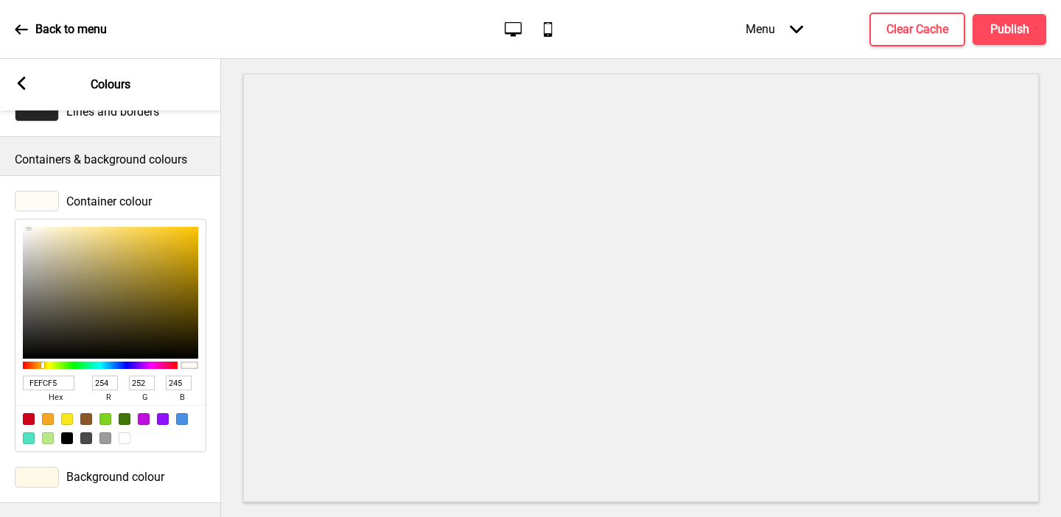
click at [44, 388] on input "FEFCF5" at bounding box center [49, 383] width 52 height 15
click at [21, 80] on icon at bounding box center [22, 83] width 8 height 13
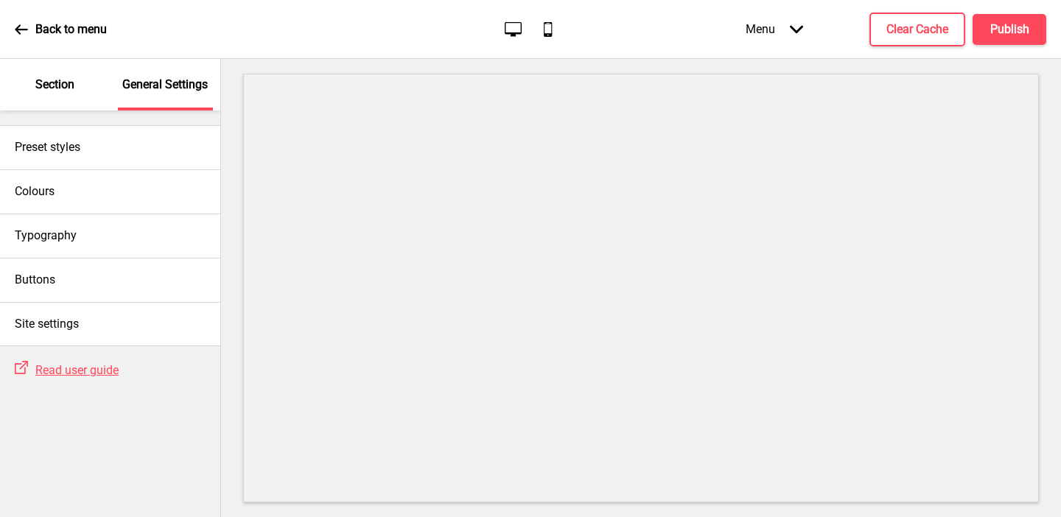
click at [59, 85] on p "Section" at bounding box center [54, 85] width 39 height 16
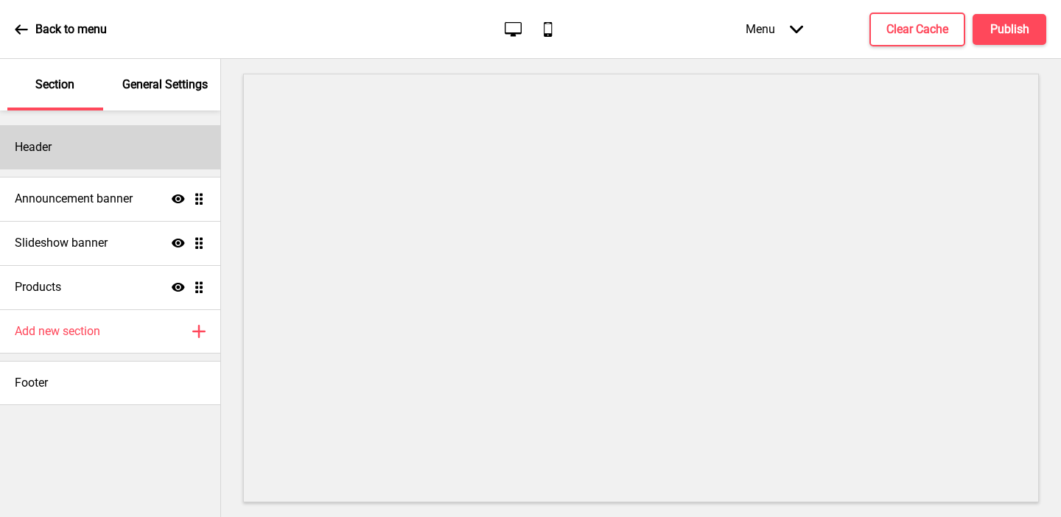
click at [86, 130] on div "Header" at bounding box center [110, 147] width 220 height 44
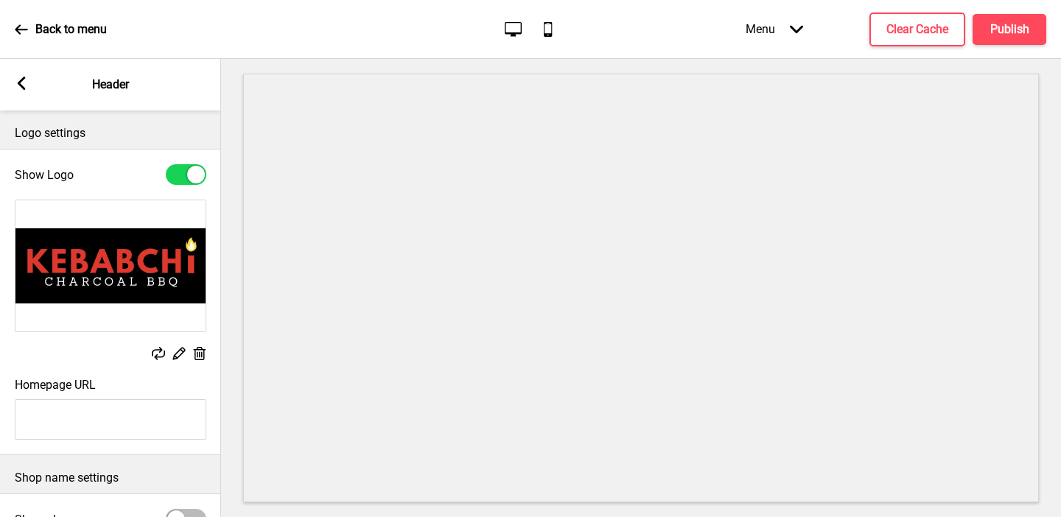
scroll to position [168, 0]
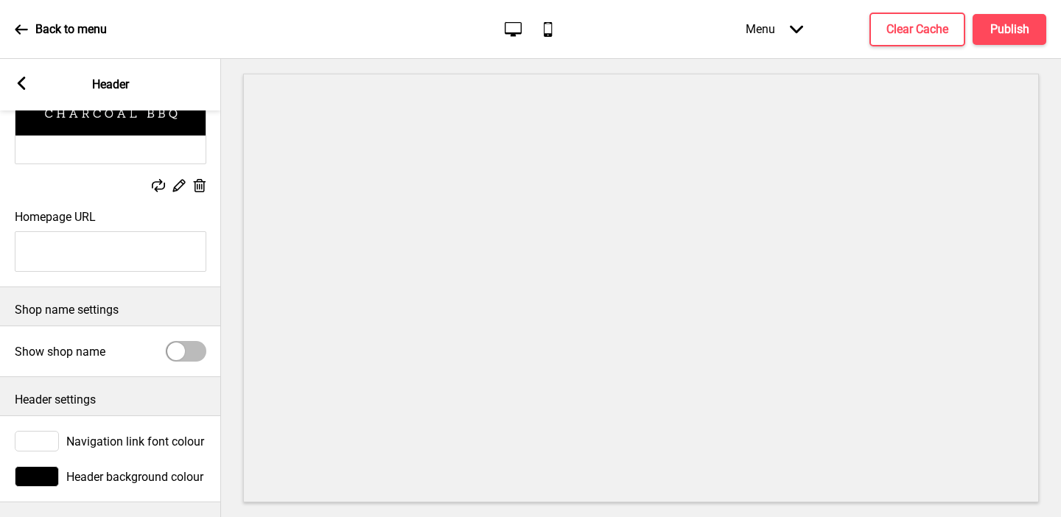
click at [38, 443] on div at bounding box center [37, 441] width 44 height 21
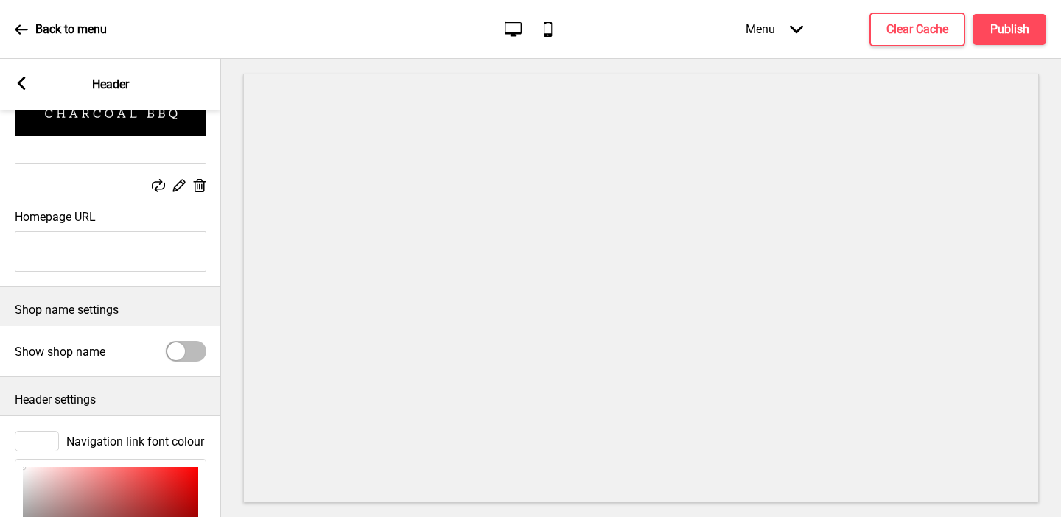
scroll to position [408, 0]
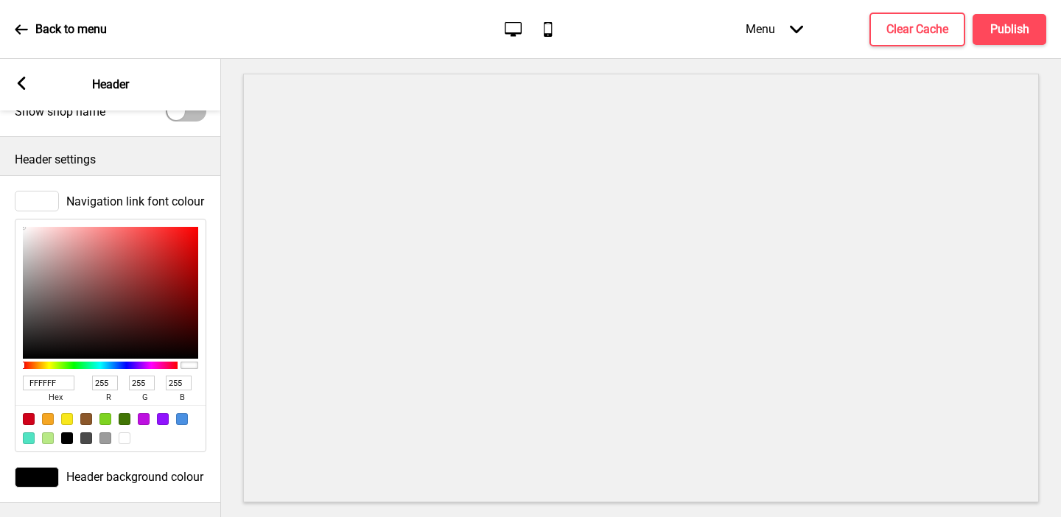
click at [35, 384] on input "FFFFFF" at bounding box center [49, 383] width 52 height 15
paste input "EFCF5"
type input "FEFCF5"
type input "254"
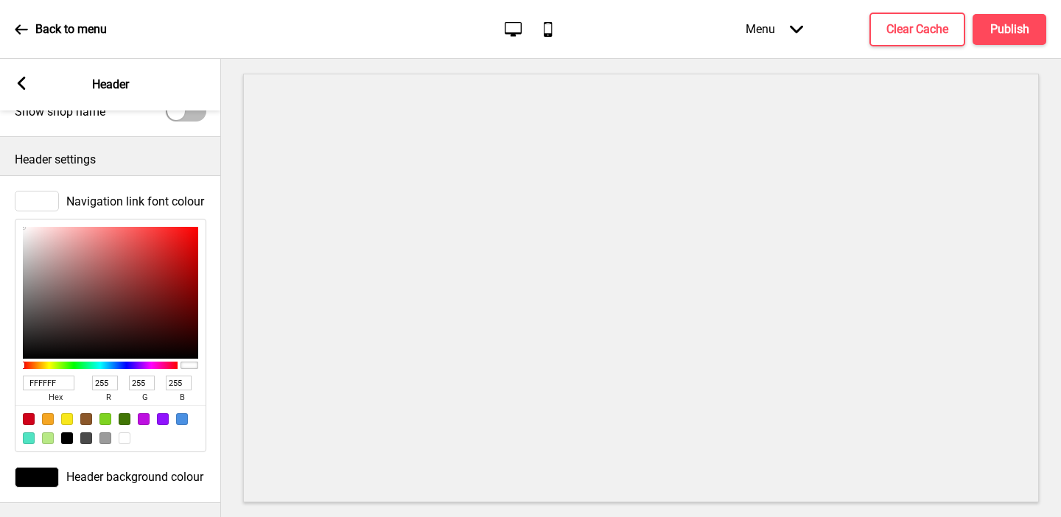
type input "252"
type input "245"
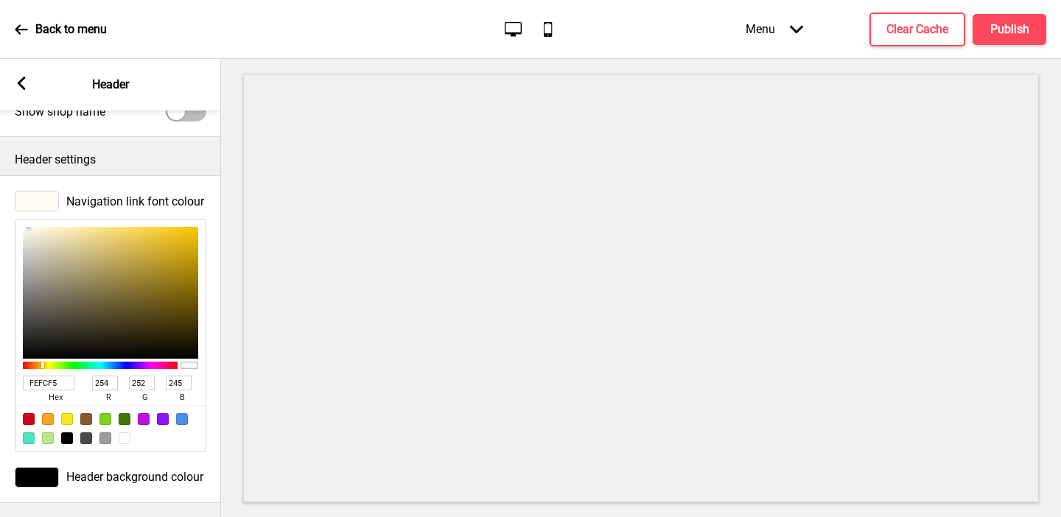
type input "FEFCF5"
click at [19, 82] on icon at bounding box center [22, 83] width 8 height 13
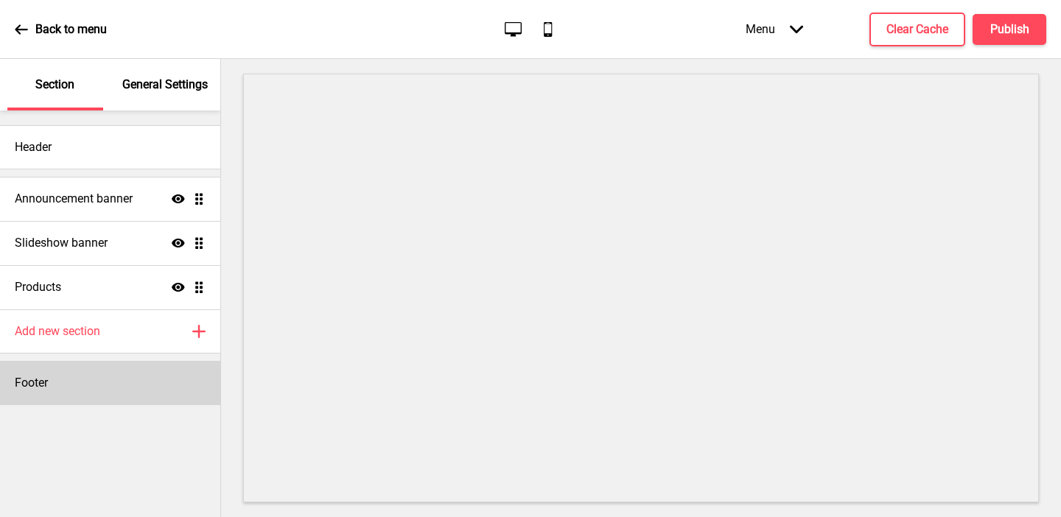
click at [50, 386] on div "Footer" at bounding box center [110, 383] width 220 height 44
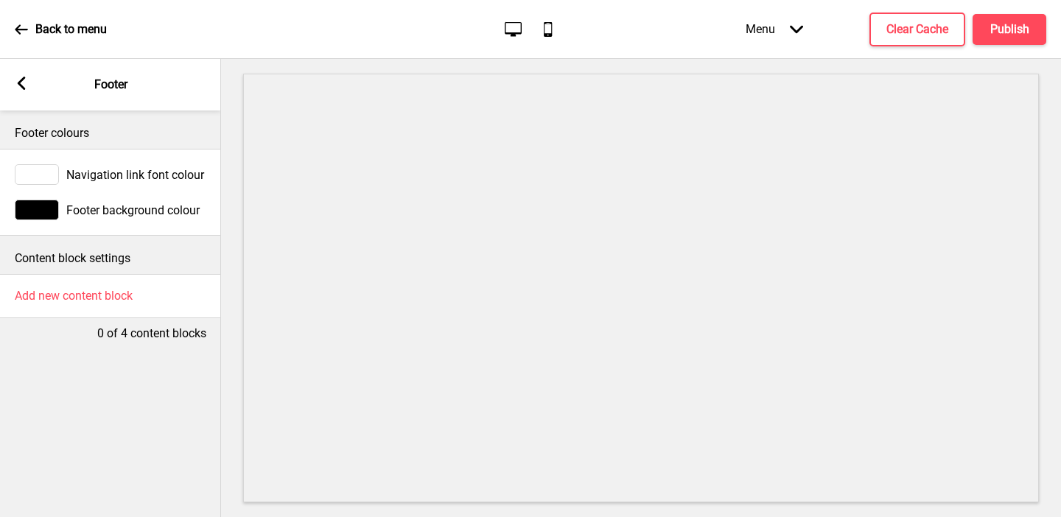
click at [39, 164] on div at bounding box center [37, 174] width 44 height 21
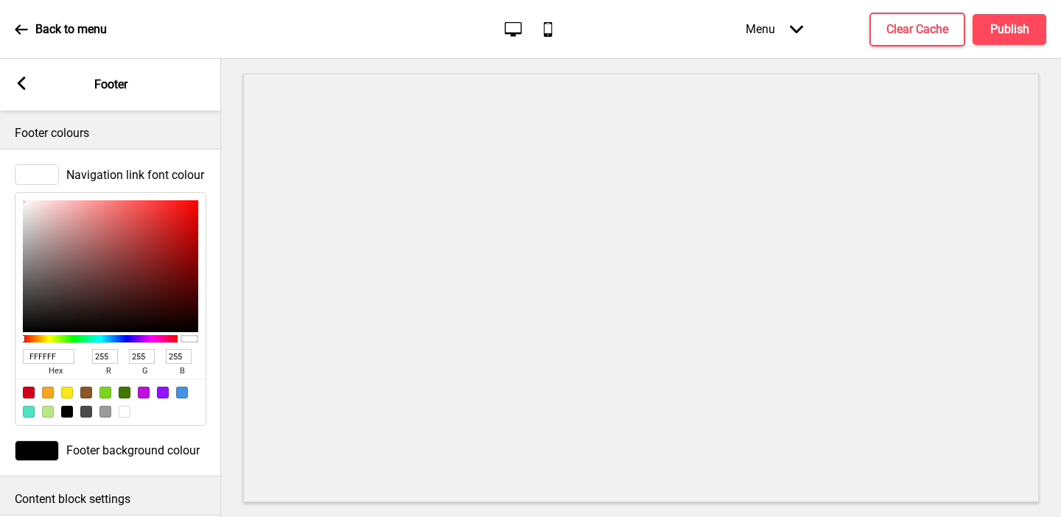
click at [47, 350] on input "FFFFFF" at bounding box center [49, 356] width 52 height 15
paste input "EFCF5"
type input "FEFCF5"
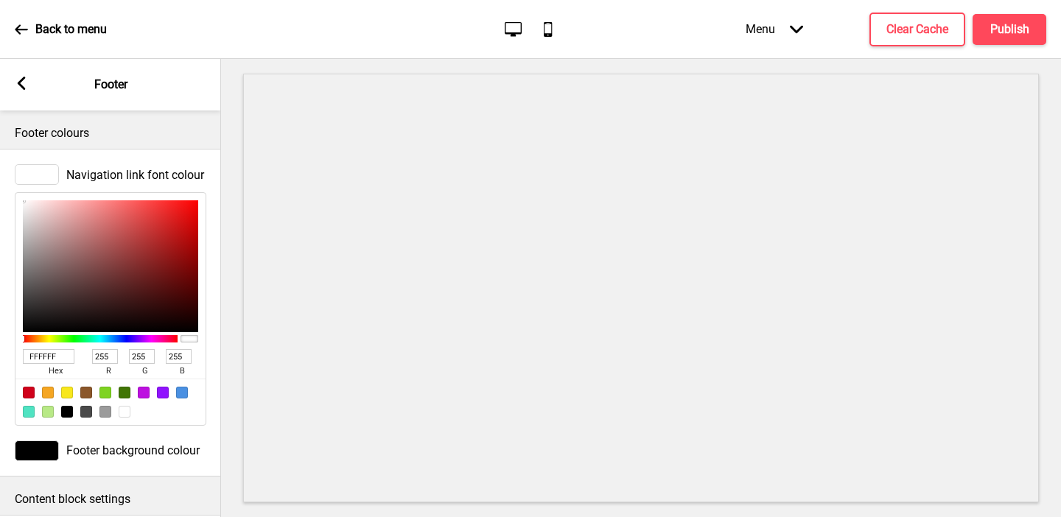
type input "254"
type input "252"
type input "245"
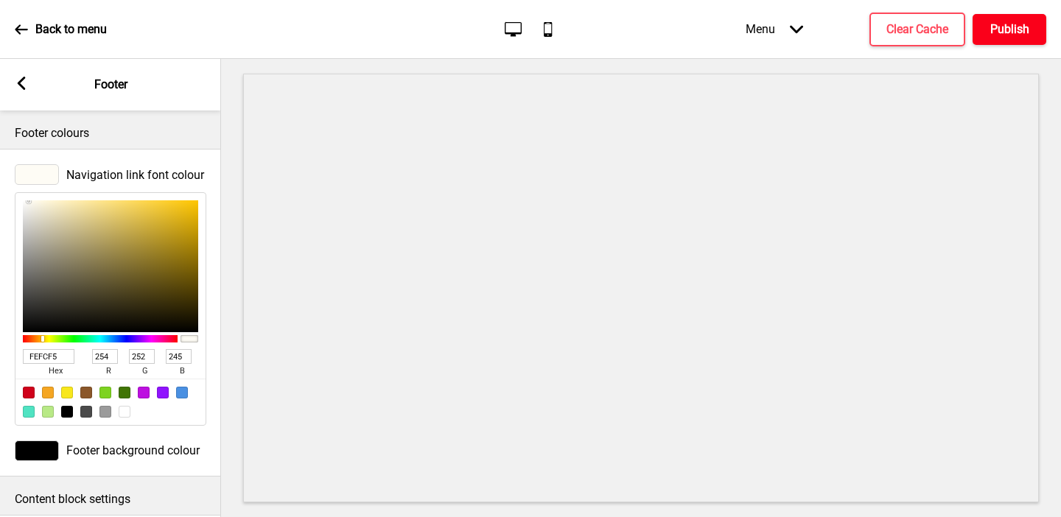
type input "FEFCF5"
click at [851, 24] on h4 "Publish" at bounding box center [1009, 29] width 39 height 16
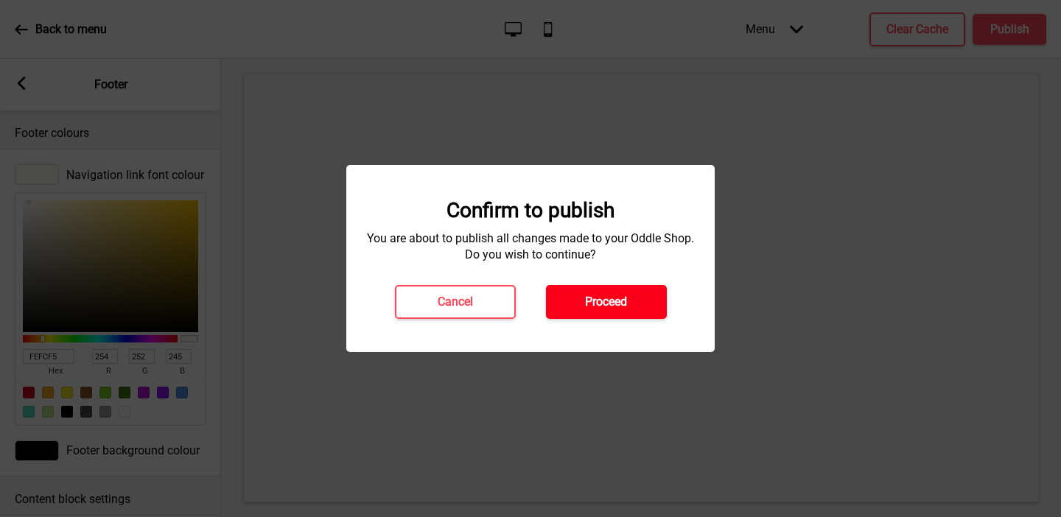
click at [623, 290] on button "Proceed" at bounding box center [606, 302] width 121 height 34
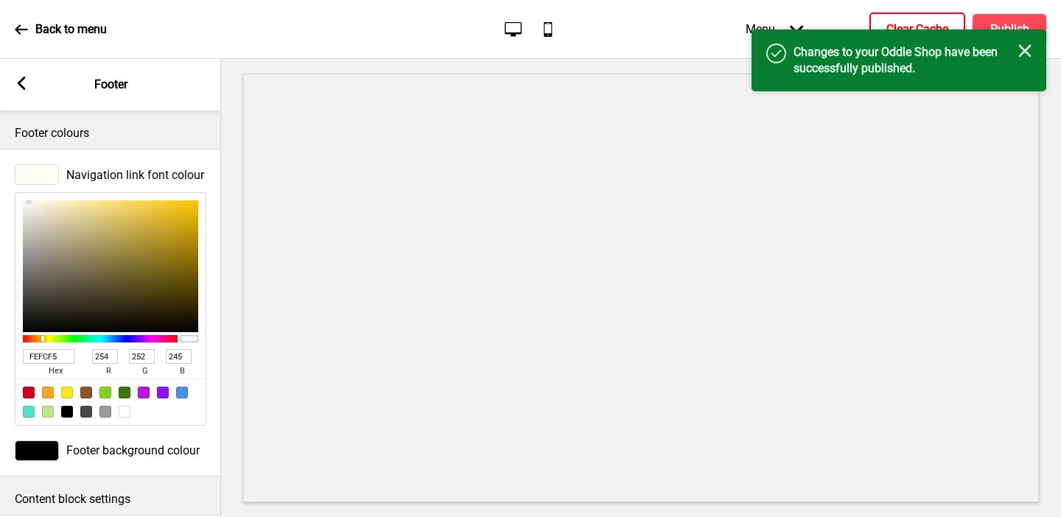
click at [851, 20] on button "Clear Cache" at bounding box center [917, 30] width 96 height 34
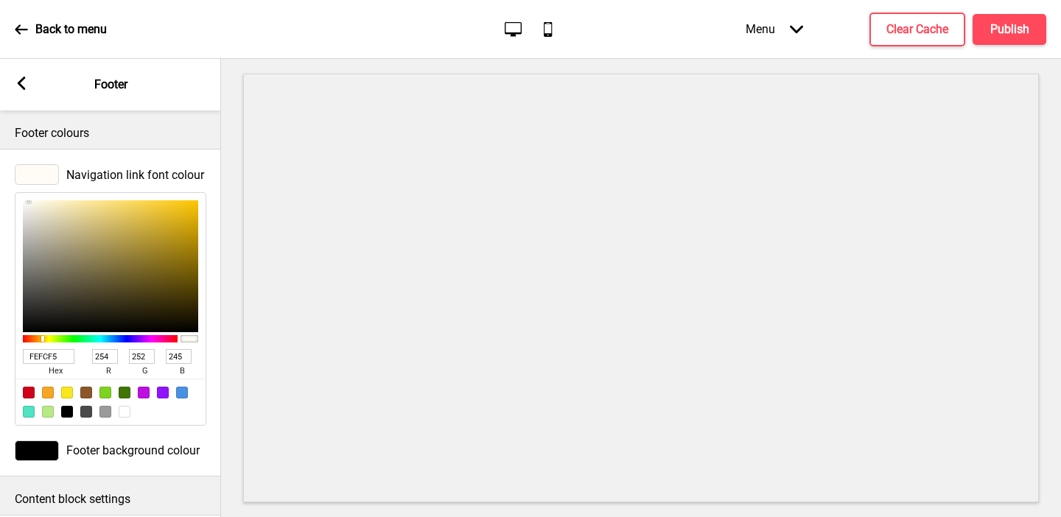
click at [30, 85] on div "Arrow left Footer" at bounding box center [110, 85] width 221 height 52
click at [25, 84] on rect at bounding box center [21, 83] width 13 height 13
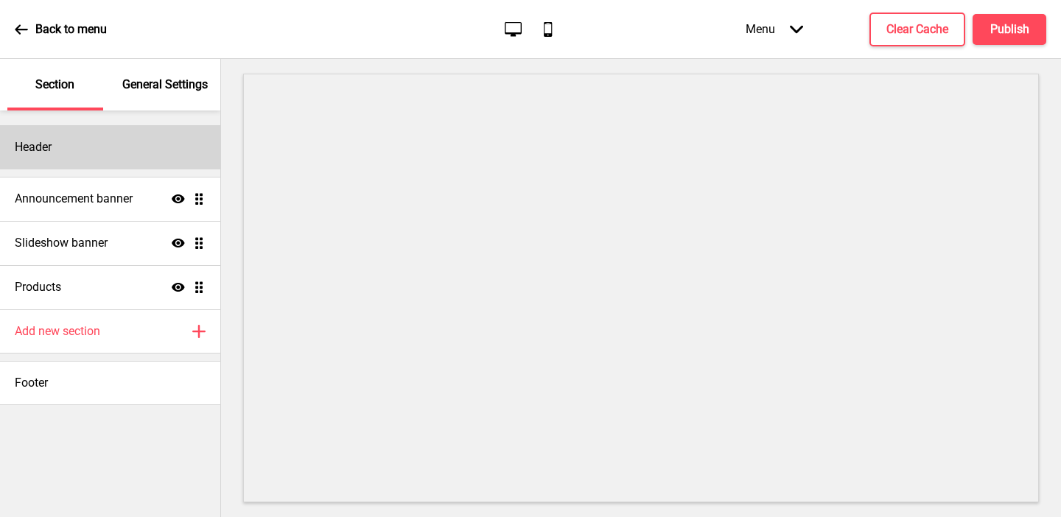
click at [63, 160] on div "Header" at bounding box center [110, 147] width 220 height 44
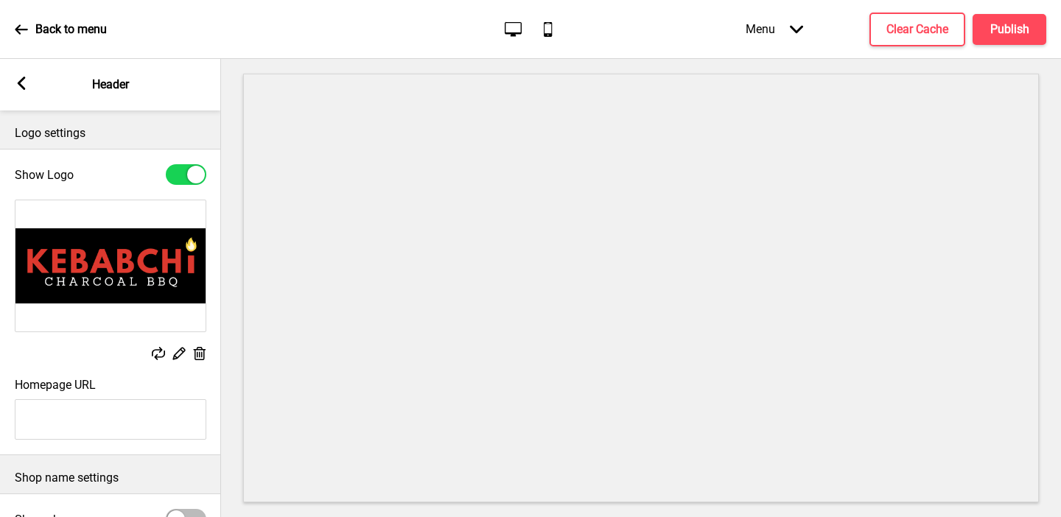
click at [20, 82] on icon at bounding box center [22, 83] width 8 height 13
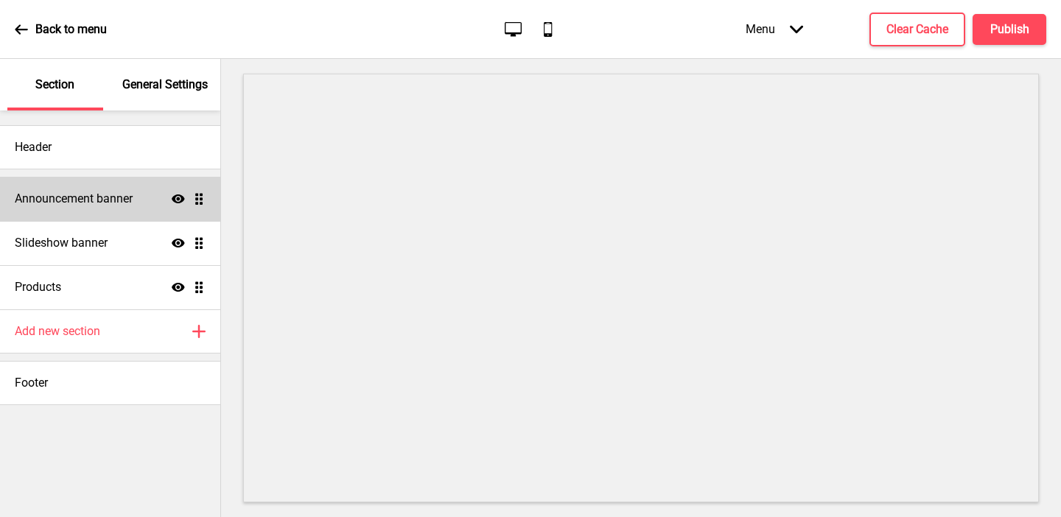
click at [48, 200] on h4 "Announcement banner" at bounding box center [74, 199] width 118 height 16
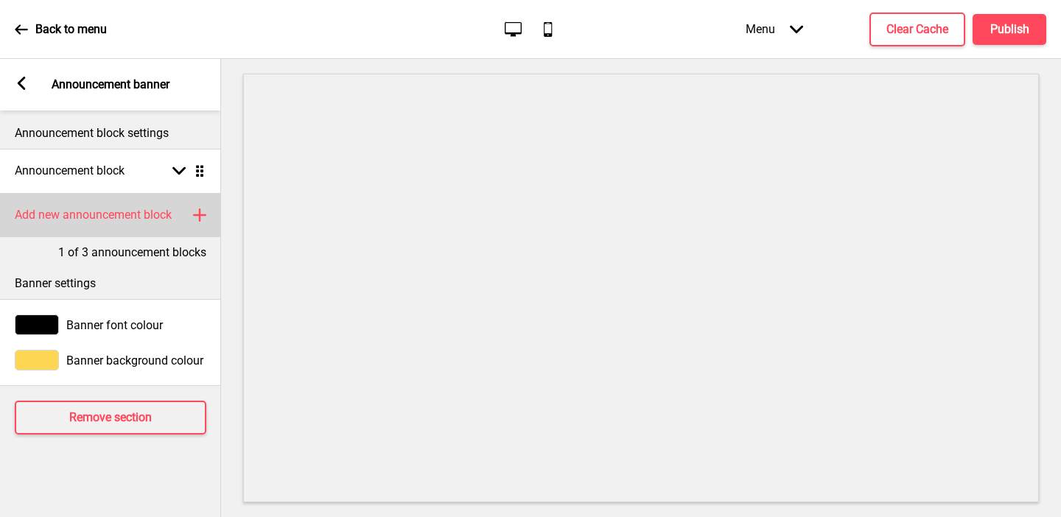
click at [77, 214] on h4 "Add new announcement block" at bounding box center [93, 215] width 157 height 16
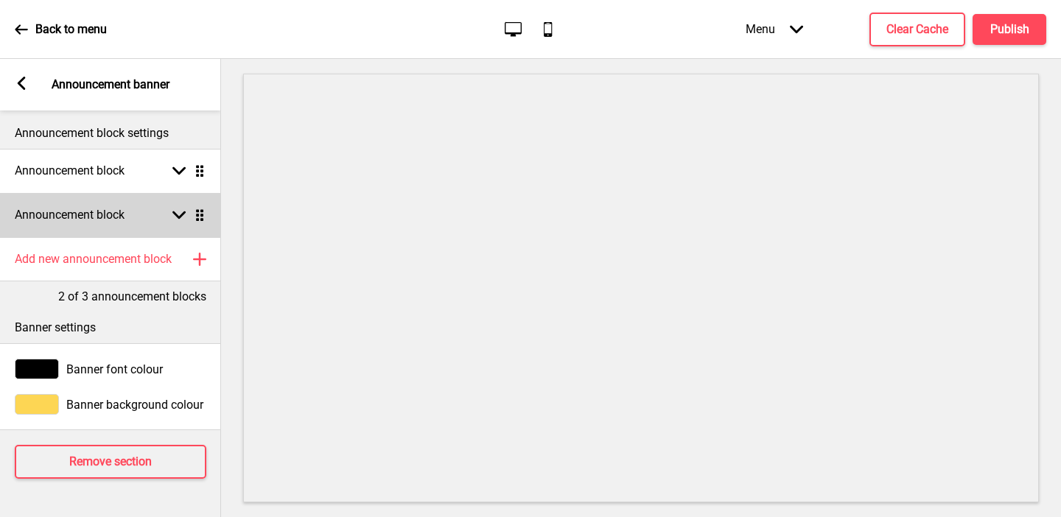
click at [74, 224] on div "Announcement block Arrow down Drag" at bounding box center [110, 215] width 221 height 44
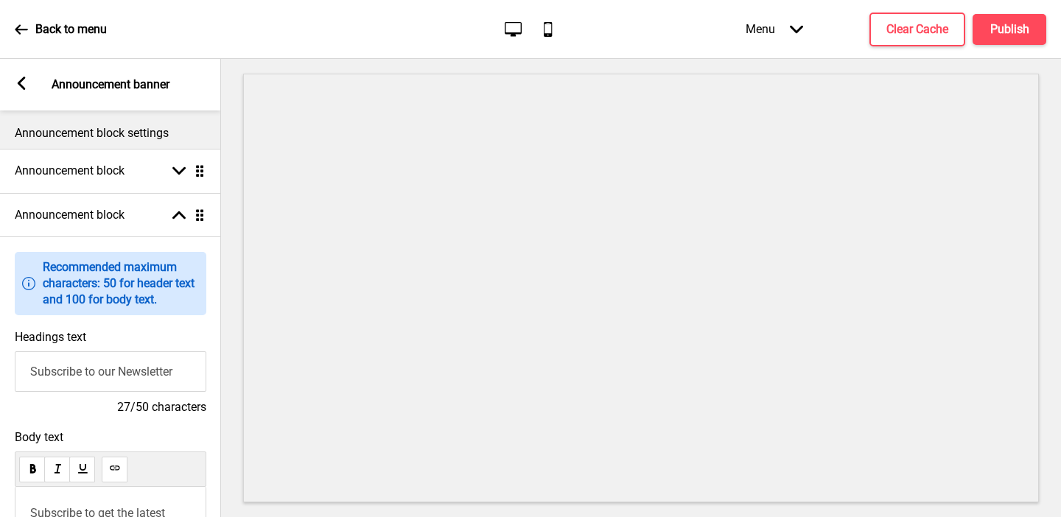
click at [68, 370] on input "Subscribe to our Newsletter" at bounding box center [110, 371] width 191 height 41
paste input "erving authentic Pakistani 🇵🇰 cuisine"
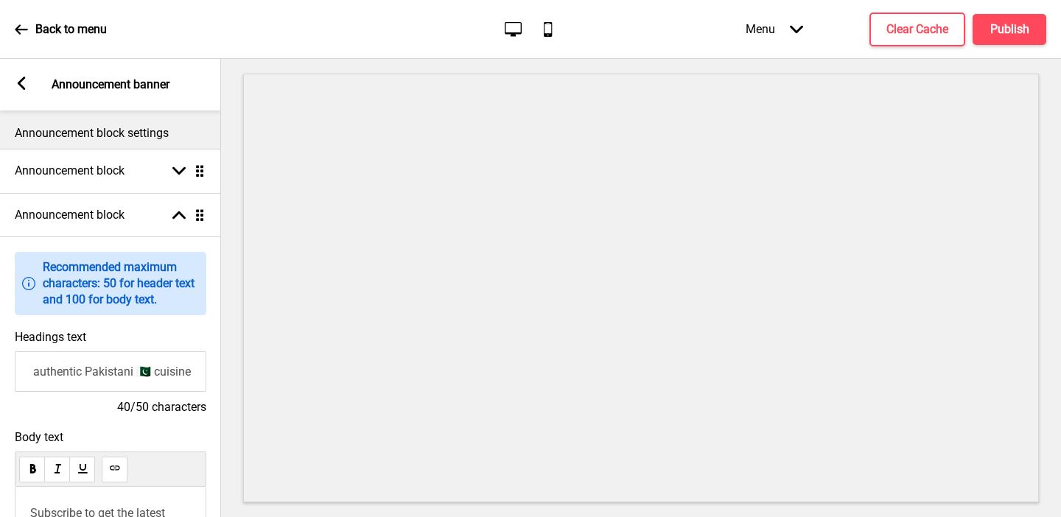
click at [42, 370] on input "Serving authentic Pakistani 🇵🇰 cuisine" at bounding box center [110, 371] width 191 height 41
click at [166, 368] on input "Serving Authentic Pakistani 🇵🇰 cuisine" at bounding box center [110, 371] width 191 height 41
drag, startPoint x: 158, startPoint y: 372, endPoint x: 147, endPoint y: 372, distance: 10.3
click at [147, 372] on input "Serving Authentic Pakistani 🇵🇰 Cuisine" at bounding box center [110, 371] width 191 height 41
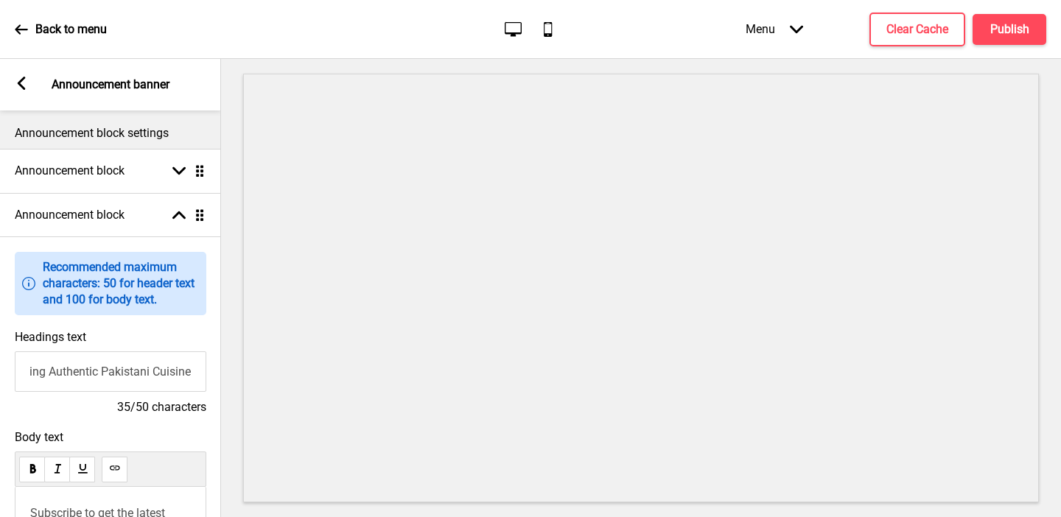
scroll to position [0, 0]
drag, startPoint x: 53, startPoint y: 372, endPoint x: 0, endPoint y: 369, distance: 53.1
click at [0, 369] on div "Headings text Serving Authentic Pakistani Cuisine 35/50 characters" at bounding box center [110, 373] width 221 height 100
click at [28, 370] on input "Serving Authentic Pakistani Cuisine" at bounding box center [110, 371] width 191 height 41
paste input "🇵🇰"
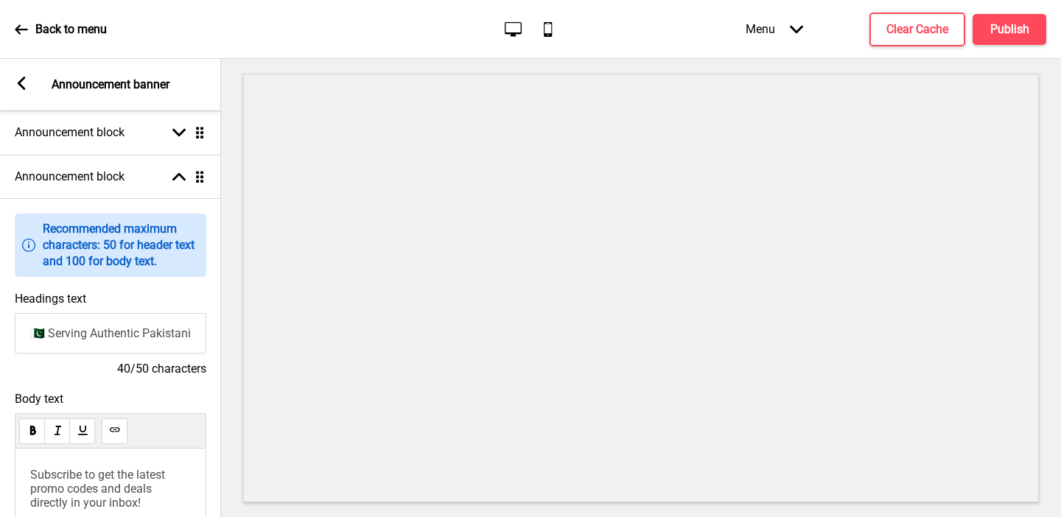
scroll to position [87, 0]
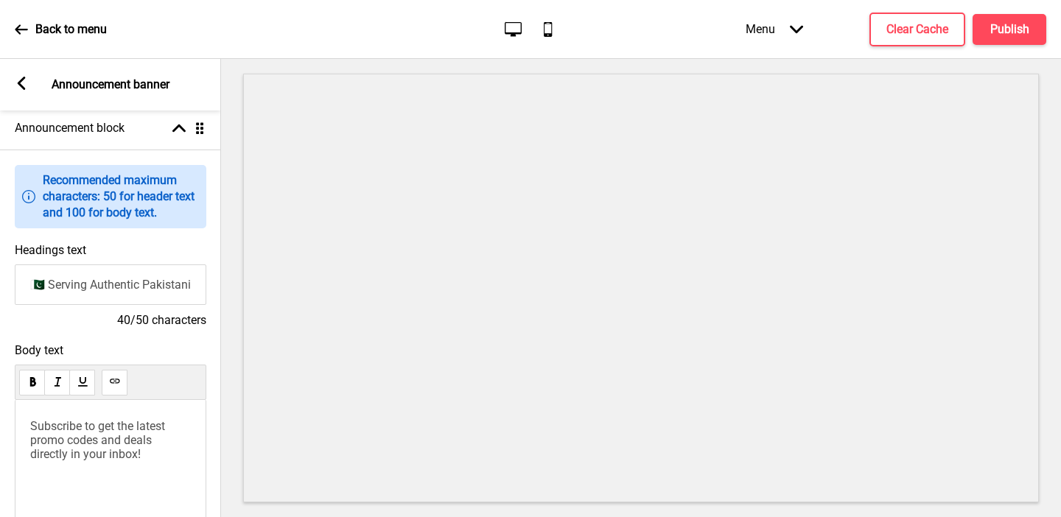
type input "🇵🇰 Serving Authentic Pakistani Cuisine"
click at [51, 443] on span "Subscribe to get the latest promo codes and deals directly in your inbox!" at bounding box center [99, 440] width 138 height 42
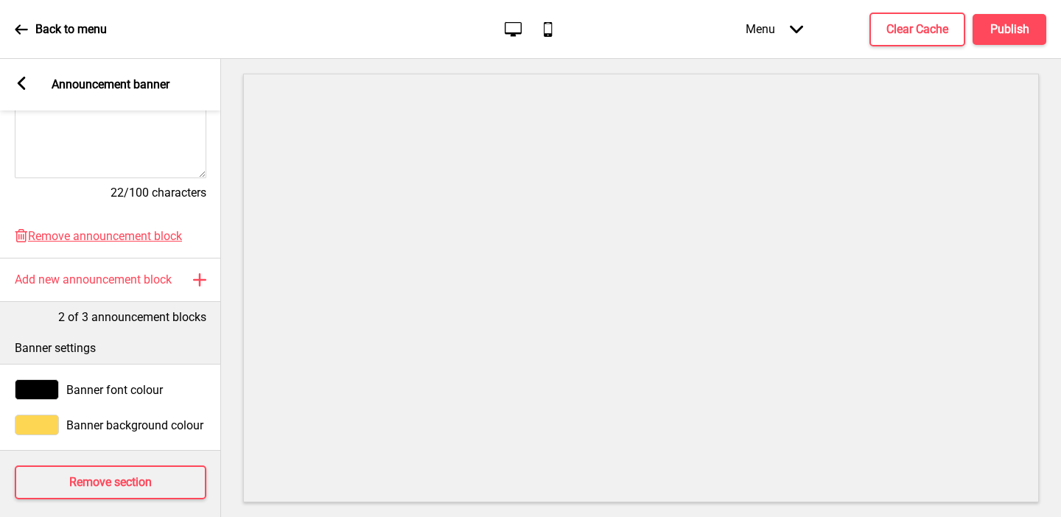
scroll to position [479, 0]
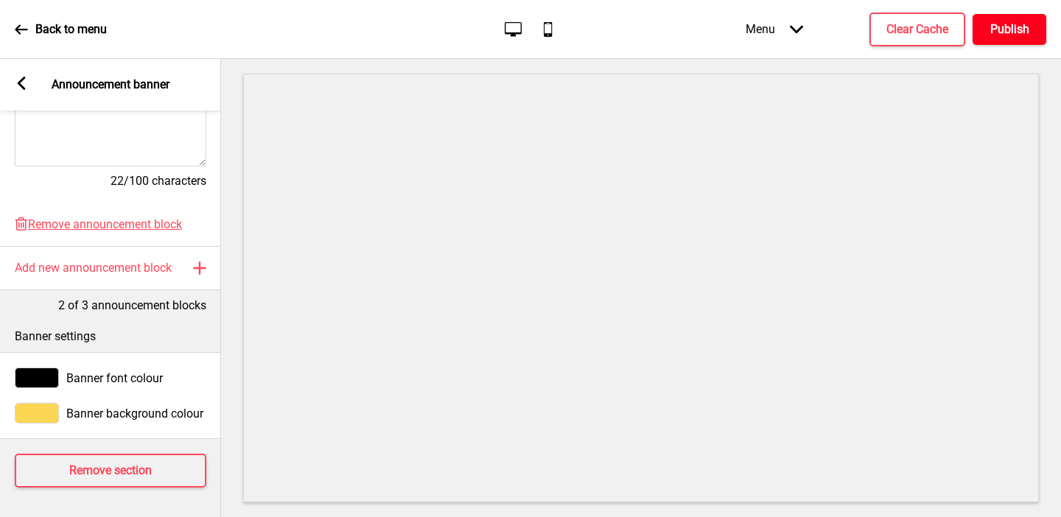
click at [851, 26] on h4 "Publish" at bounding box center [1009, 29] width 39 height 16
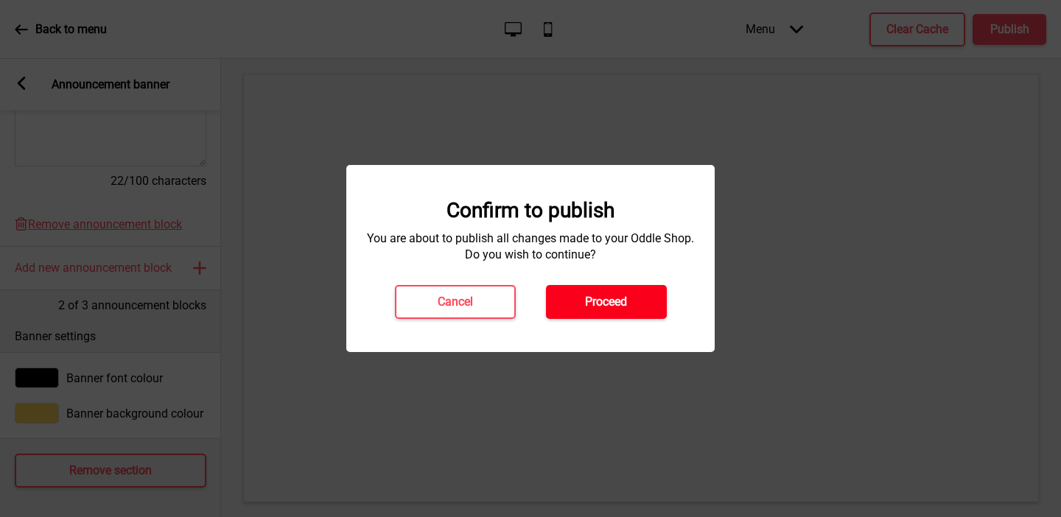
click at [561, 299] on button "Proceed" at bounding box center [606, 302] width 121 height 34
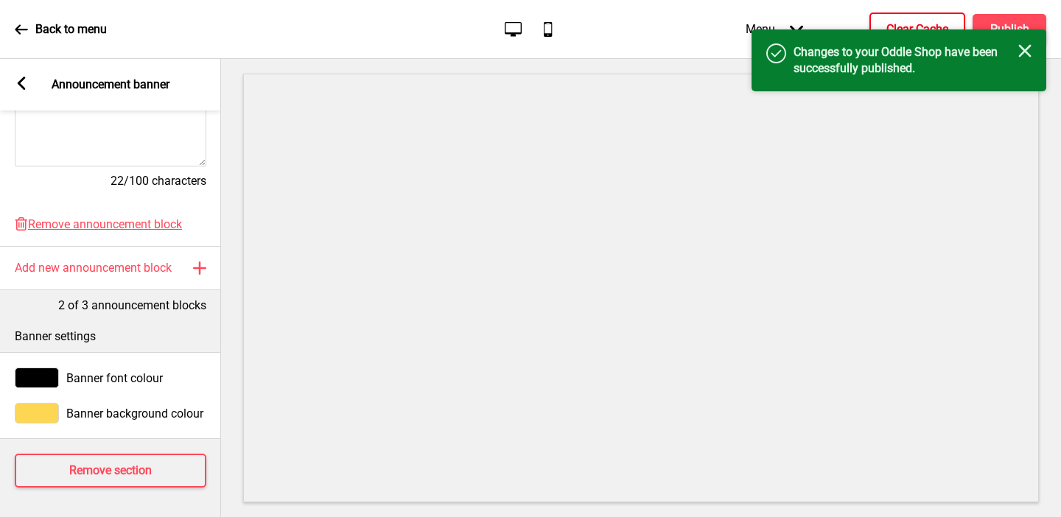
click at [851, 21] on h4 "Clear Cache" at bounding box center [917, 29] width 62 height 16
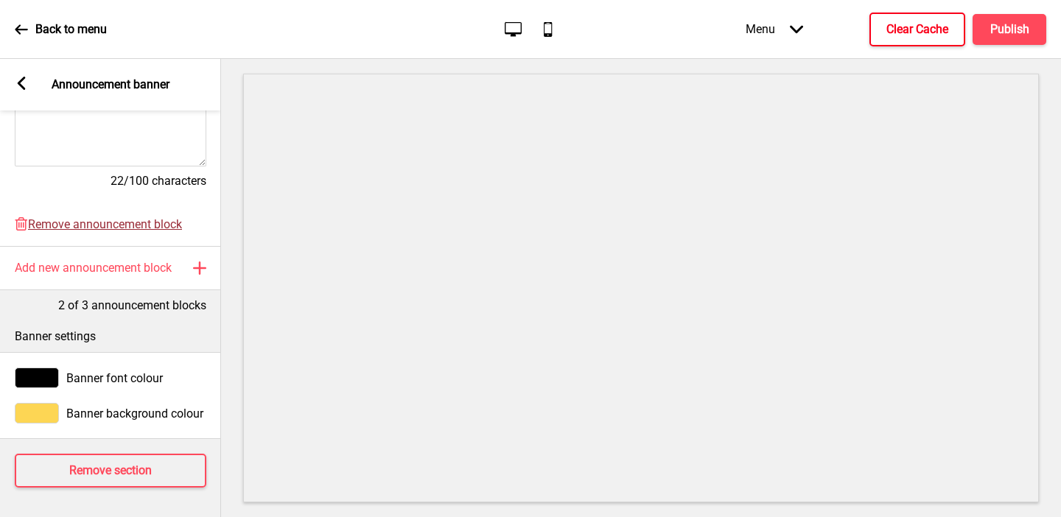
scroll to position [0, 0]
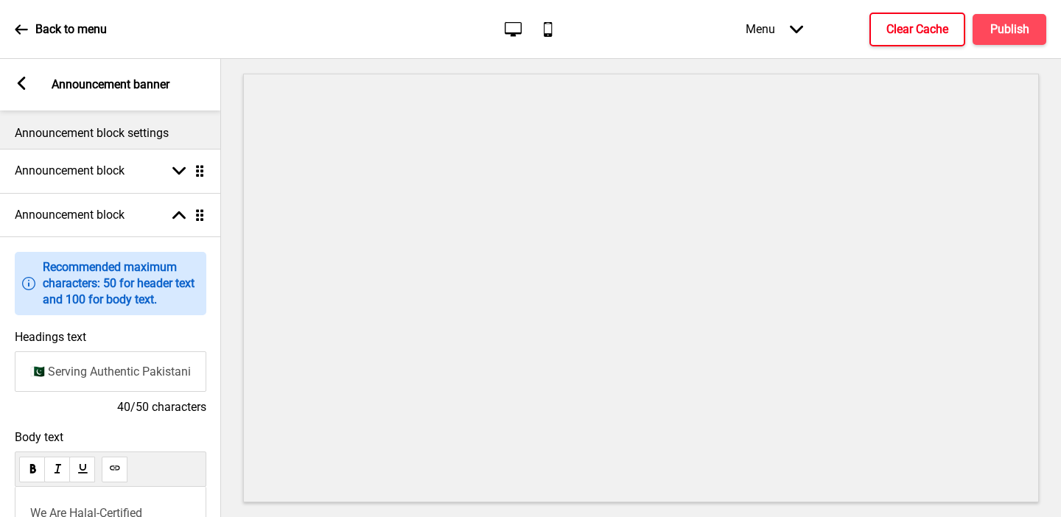
click at [21, 85] on icon at bounding box center [22, 83] width 8 height 13
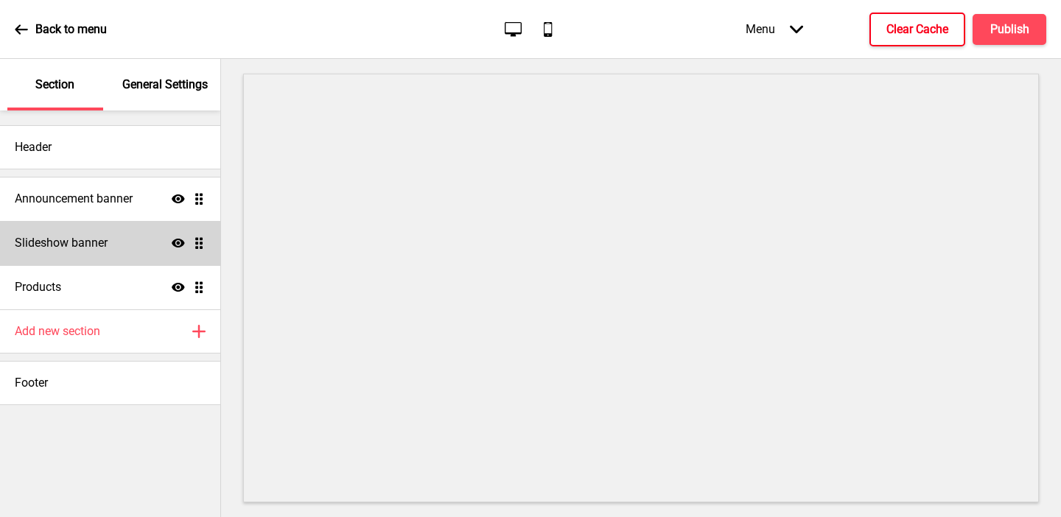
click at [56, 239] on h4 "Slideshow banner" at bounding box center [61, 243] width 93 height 16
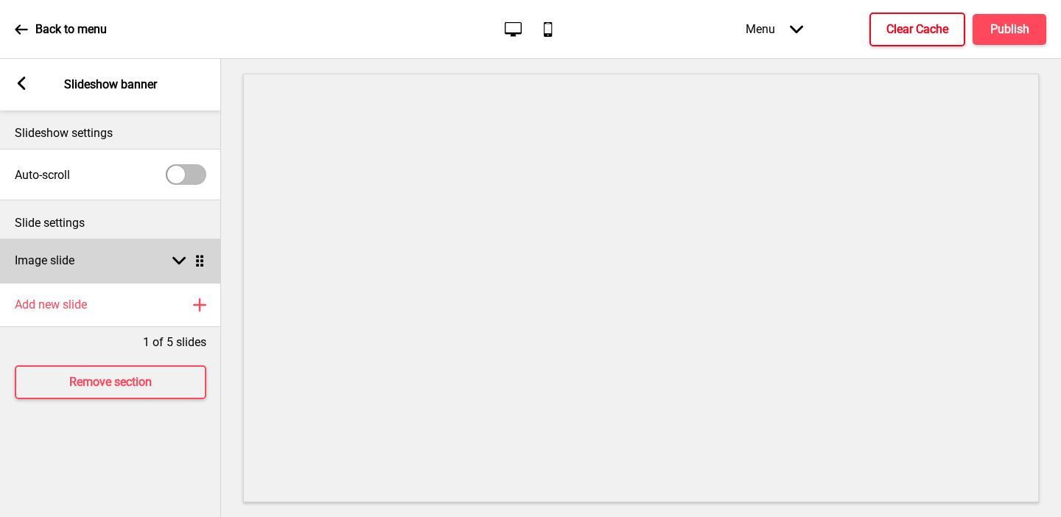
click at [65, 242] on div "Image slide Arrow down Drag" at bounding box center [110, 261] width 221 height 44
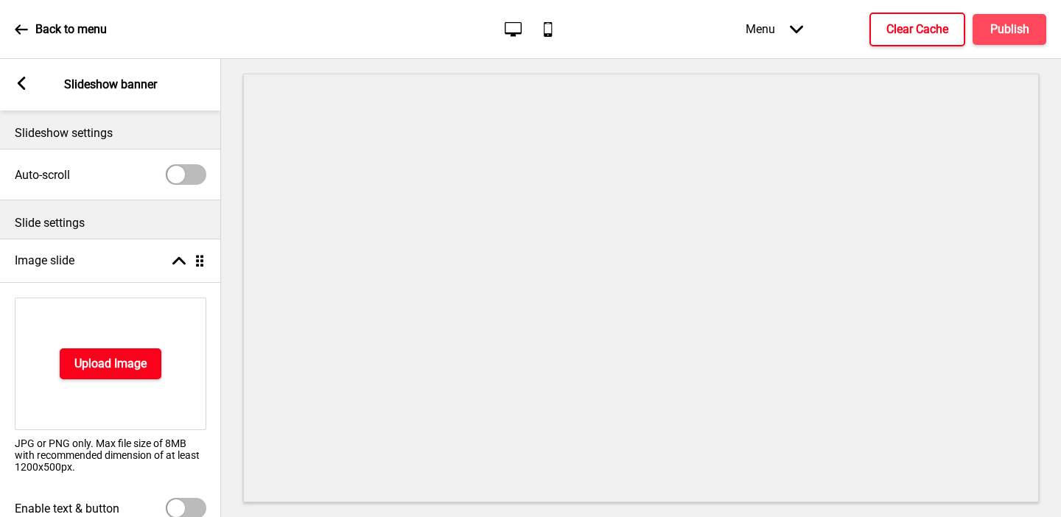
click at [83, 365] on h4 "Upload Image" at bounding box center [110, 364] width 72 height 16
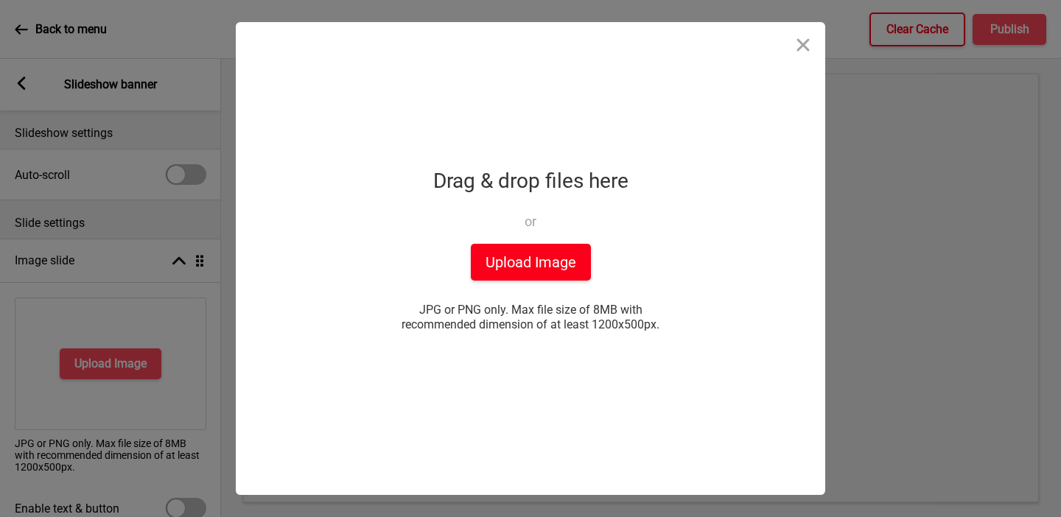
click at [487, 267] on button "Upload Image" at bounding box center [531, 262] width 120 height 37
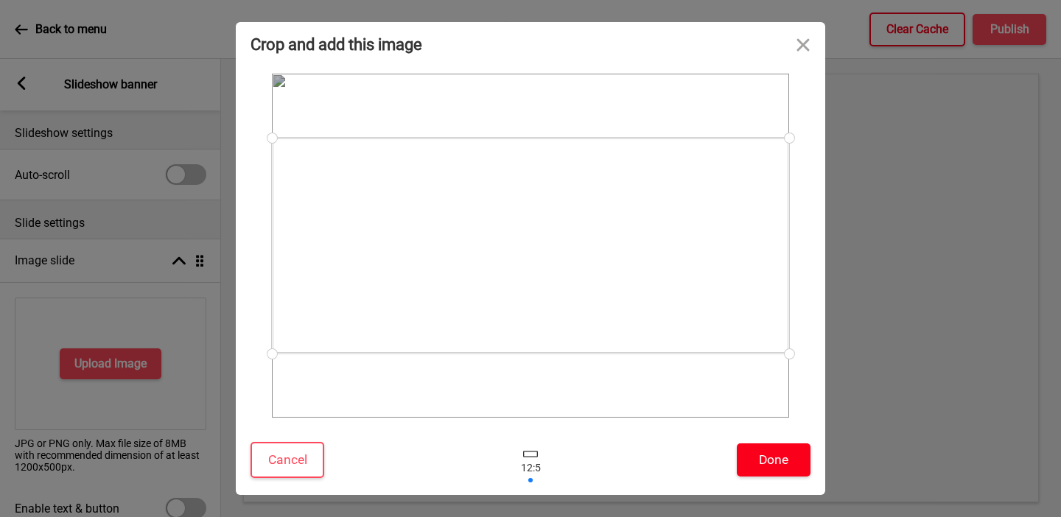
click at [770, 457] on button "Done" at bounding box center [774, 459] width 74 height 33
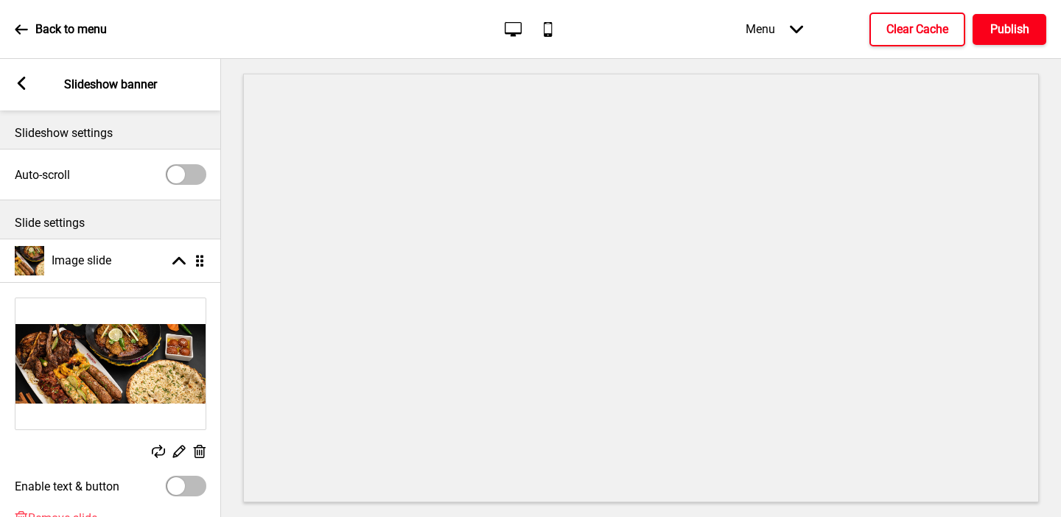
click at [851, 37] on h4 "Publish" at bounding box center [1009, 29] width 39 height 16
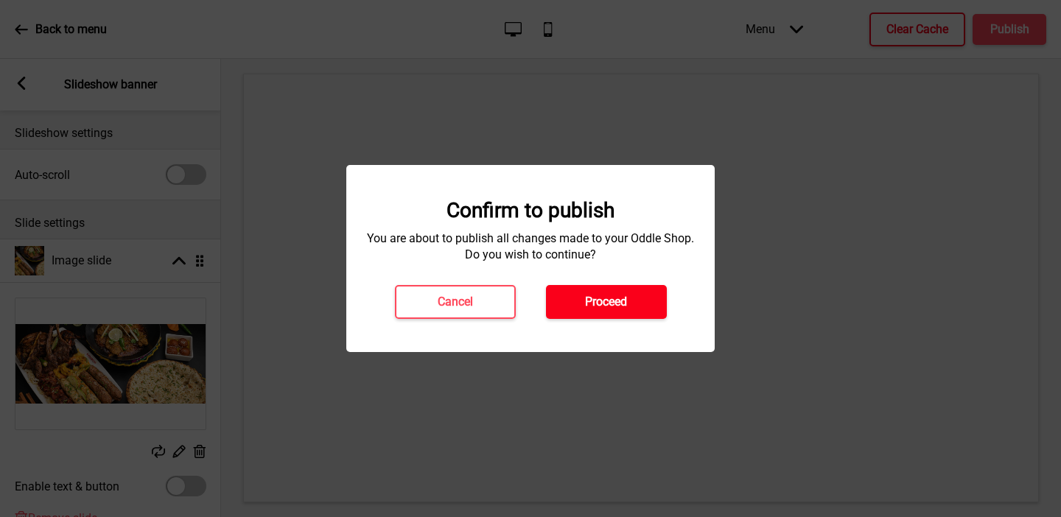
click at [602, 304] on h4 "Proceed" at bounding box center [606, 302] width 42 height 16
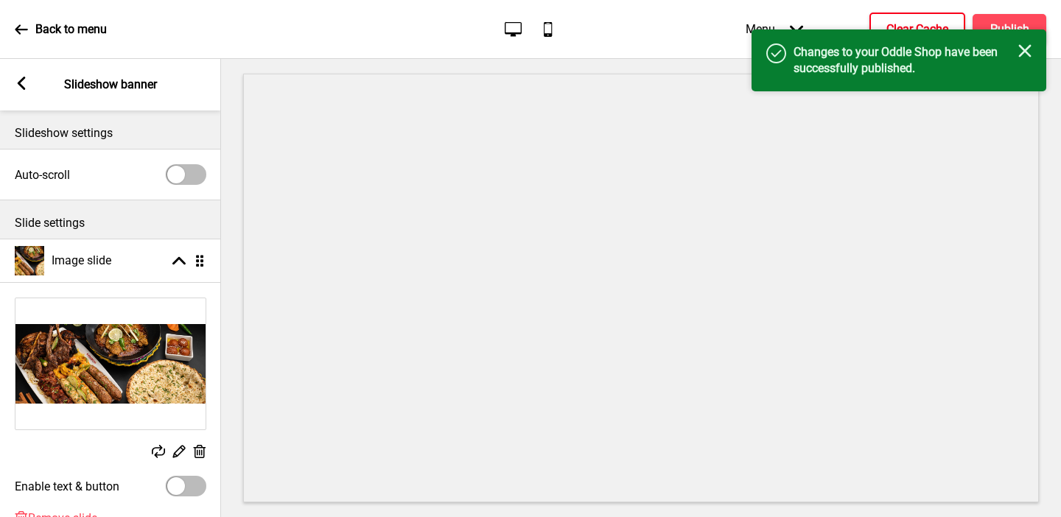
click at [851, 21] on button "Clear Cache" at bounding box center [917, 30] width 96 height 34
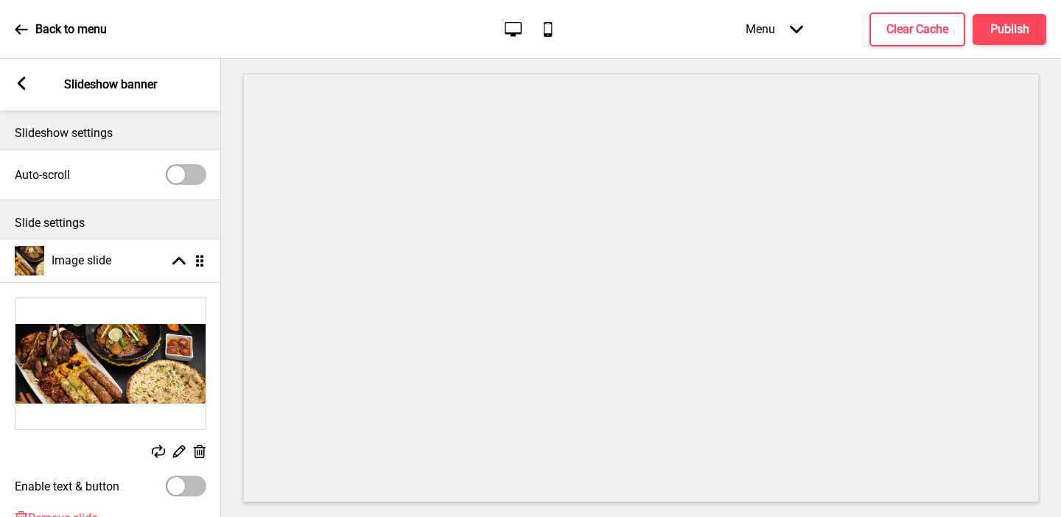
click at [18, 82] on icon at bounding box center [22, 83] width 8 height 13
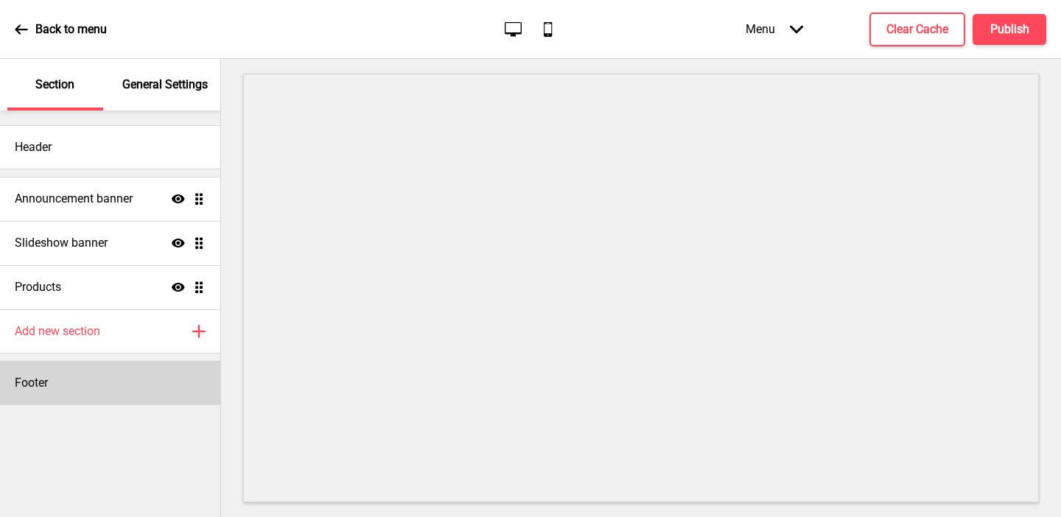
click at [57, 384] on div "Footer" at bounding box center [110, 383] width 220 height 44
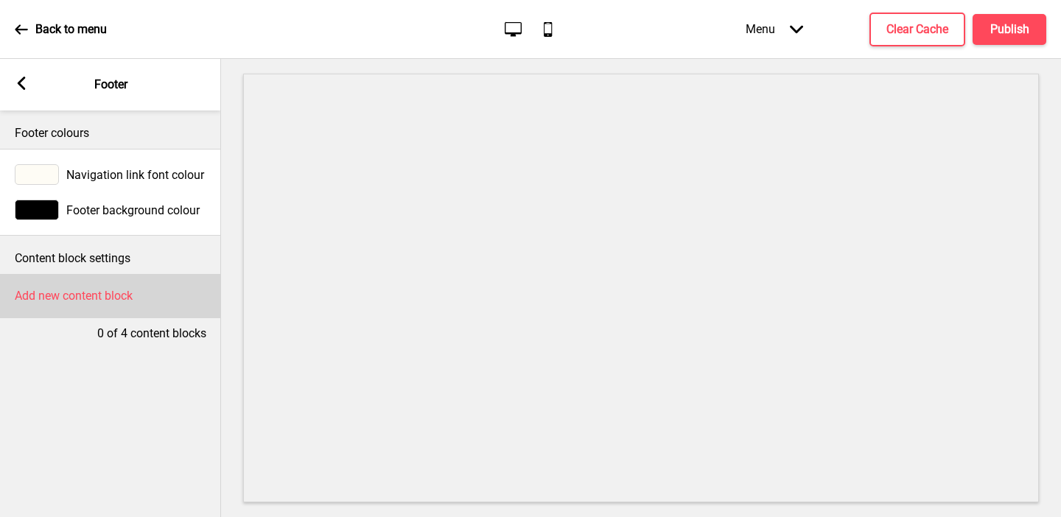
click at [69, 288] on h4 "Add new content block" at bounding box center [74, 296] width 118 height 16
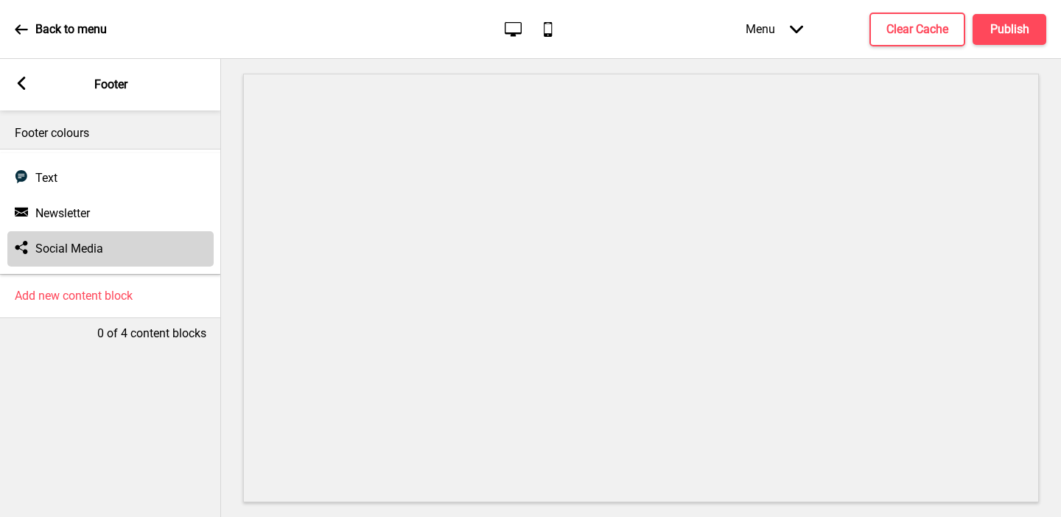
click at [51, 242] on h4 "Social Media" at bounding box center [69, 249] width 68 height 16
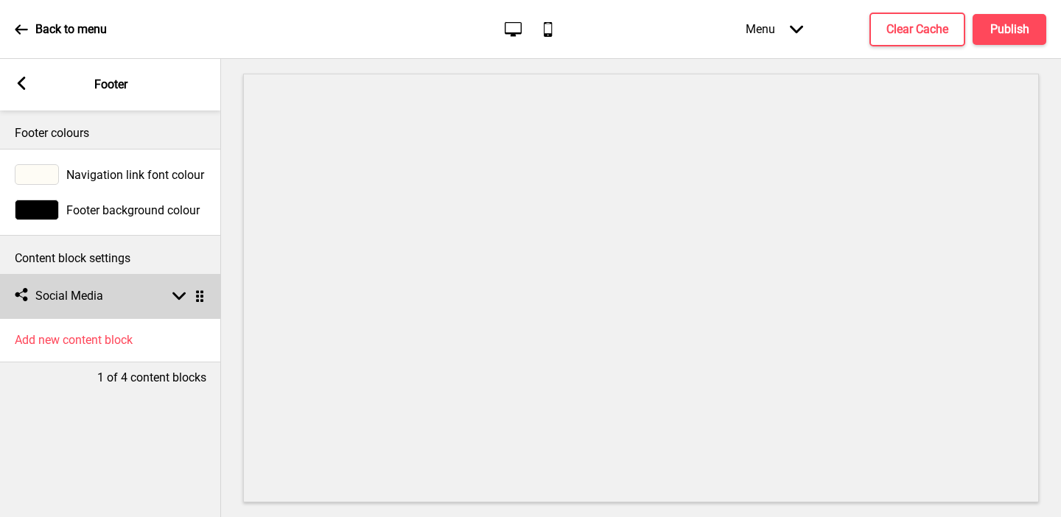
click at [138, 286] on div "Social media Social Media Arrow down Drag" at bounding box center [110, 296] width 221 height 44
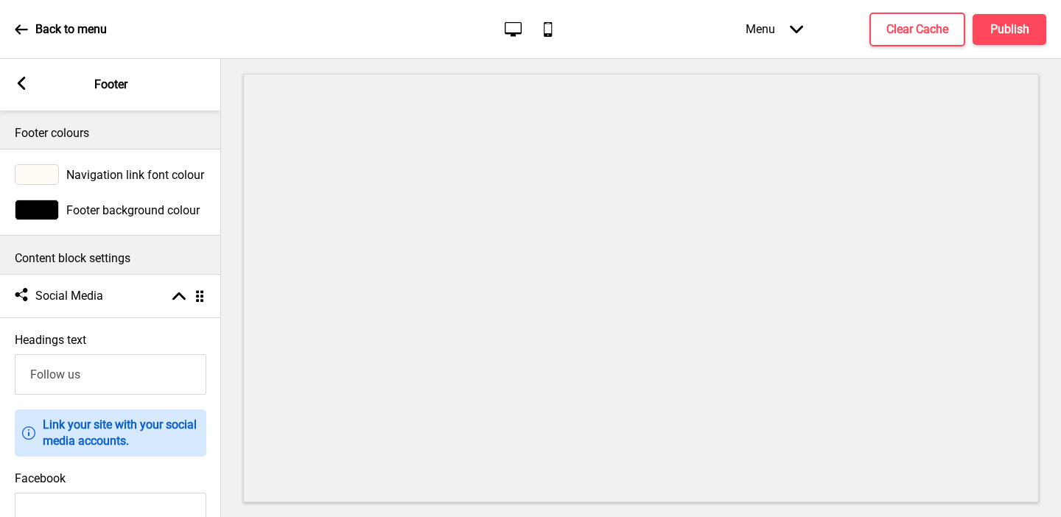
scroll to position [83, 0]
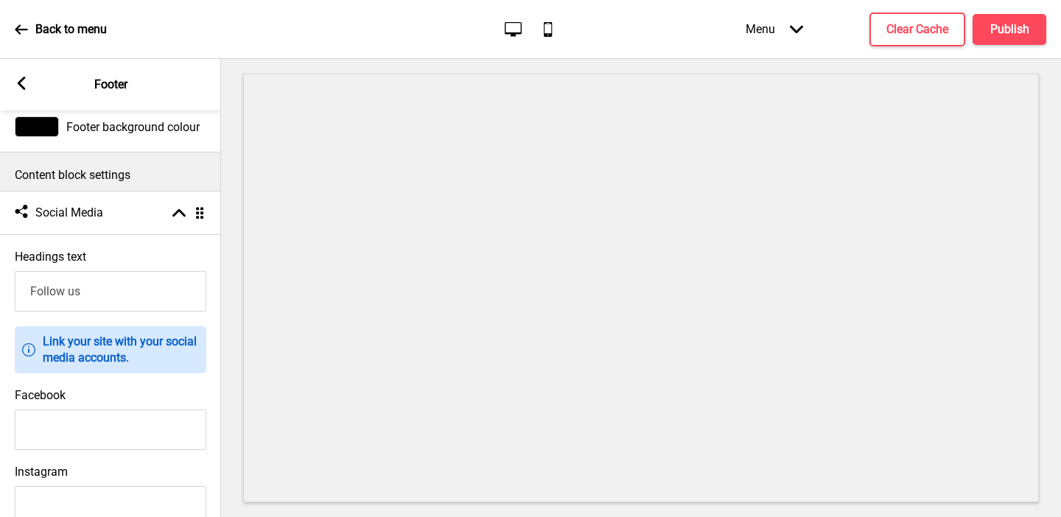
click at [85, 424] on input "Facebook" at bounding box center [110, 430] width 191 height 41
paste input "https://www.facebook.com/kebabchicharcoalbbq/"
type input "https://www.facebook.com/kebabchicharcoalbbq/"
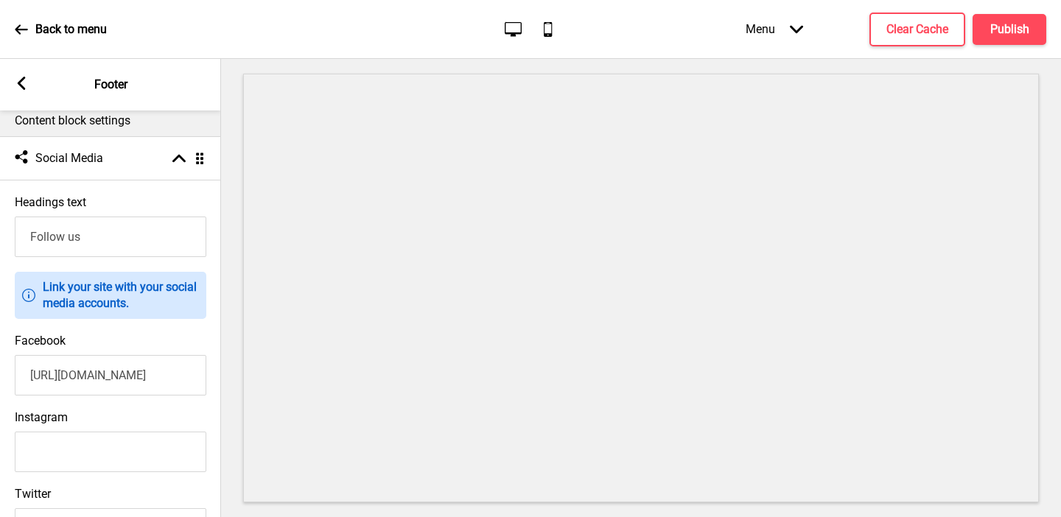
scroll to position [164, 0]
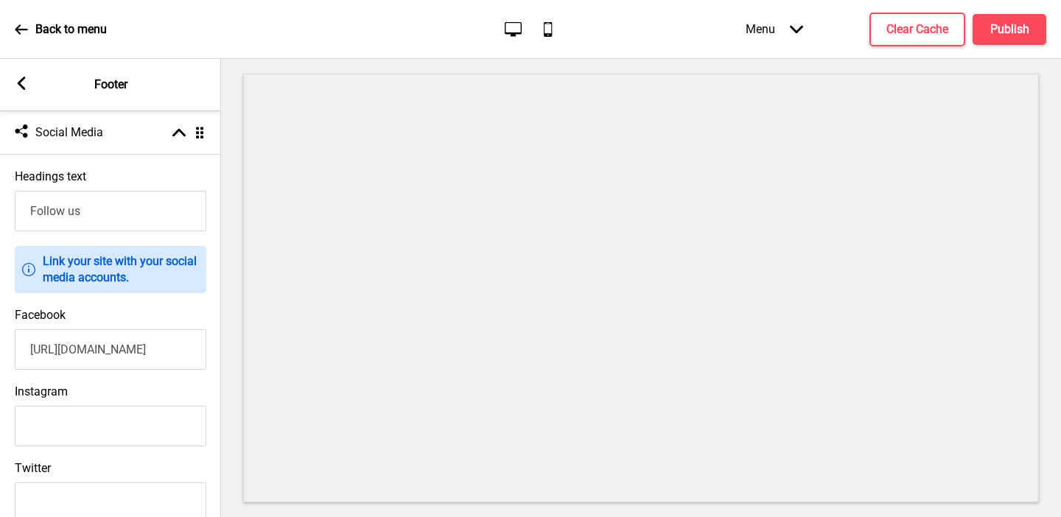
click at [92, 432] on input "Instagram" at bounding box center [110, 426] width 191 height 41
paste input "https://www.instagram.com/kebabchicharcoalbbq/?hl=en"
type input "https://www.instagram.com/kebabchicharcoalbbq/?hl=en"
click at [25, 86] on rect at bounding box center [21, 83] width 13 height 13
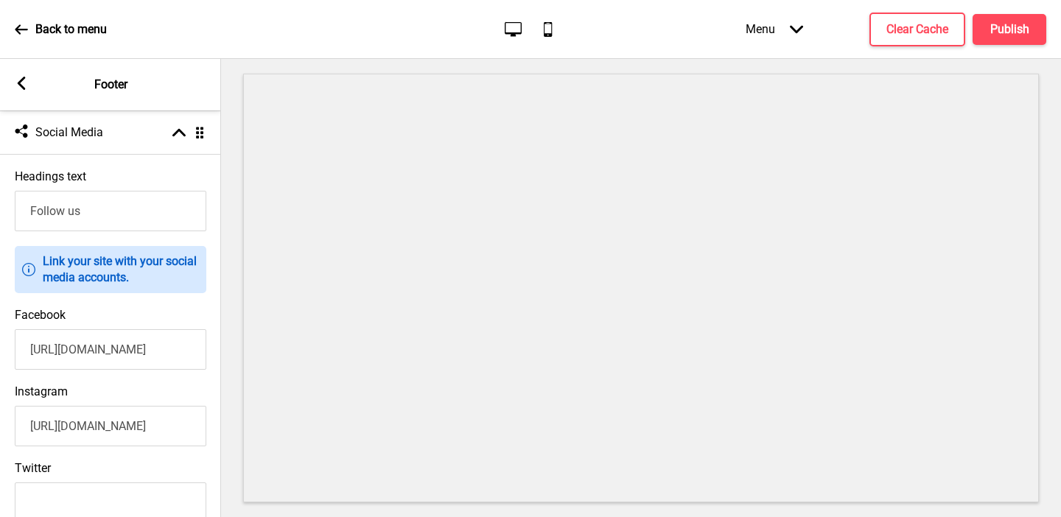
scroll to position [0, 0]
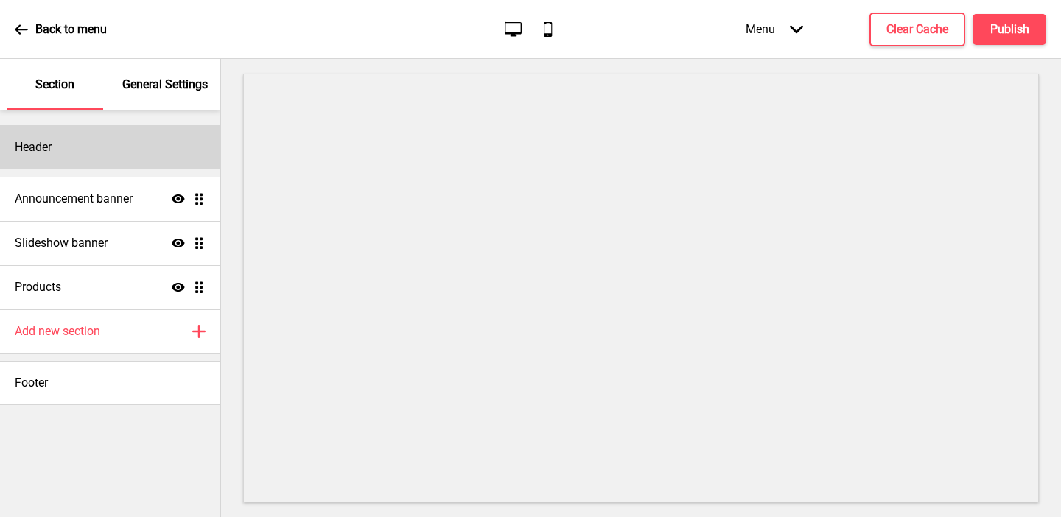
click at [76, 139] on div "Header" at bounding box center [110, 147] width 220 height 44
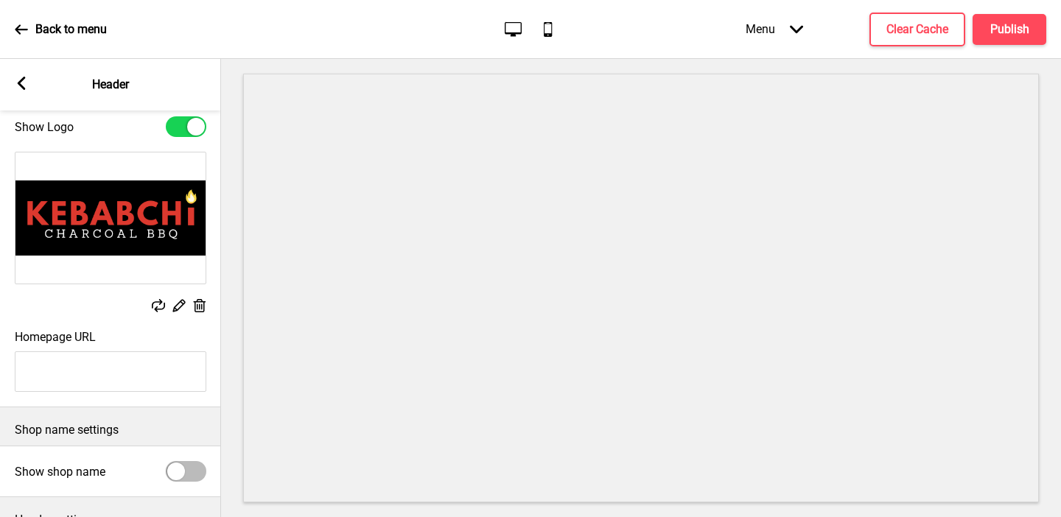
scroll to position [52, 0]
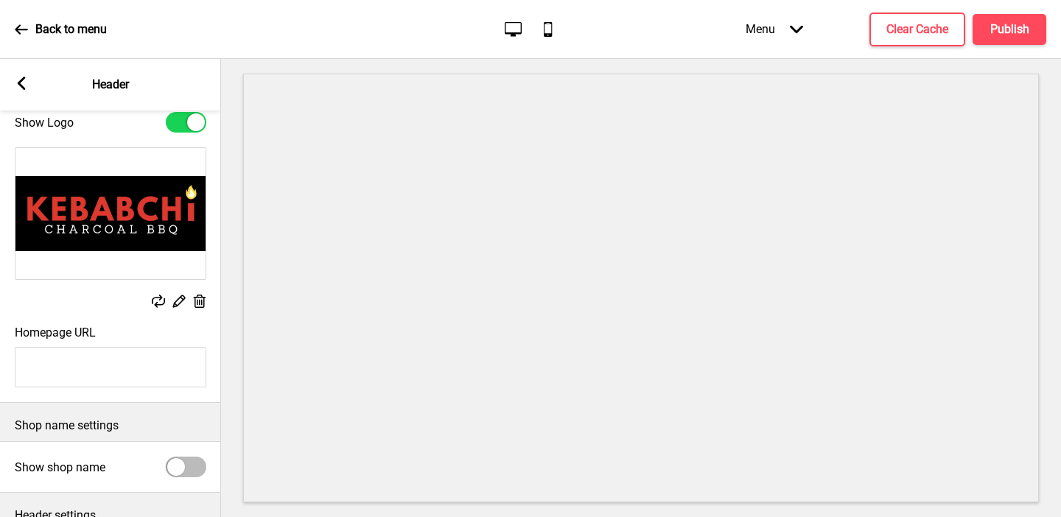
click at [133, 368] on input "Homepage URL" at bounding box center [110, 367] width 191 height 41
paste input "https://kebabchi.com/"
type input "https://kebabchi.com/"
click at [851, 23] on h4 "Publish" at bounding box center [1009, 29] width 39 height 16
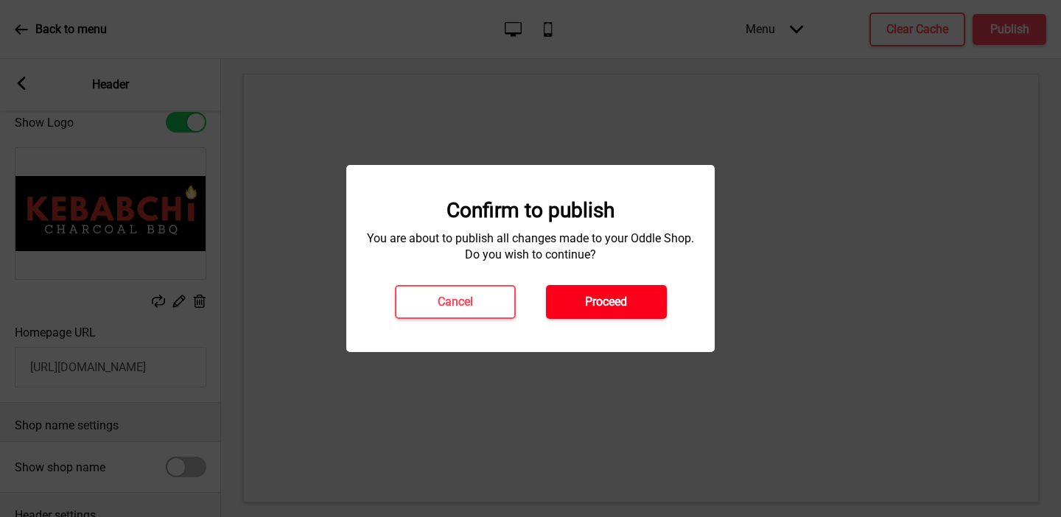
click at [569, 297] on button "Proceed" at bounding box center [606, 302] width 121 height 34
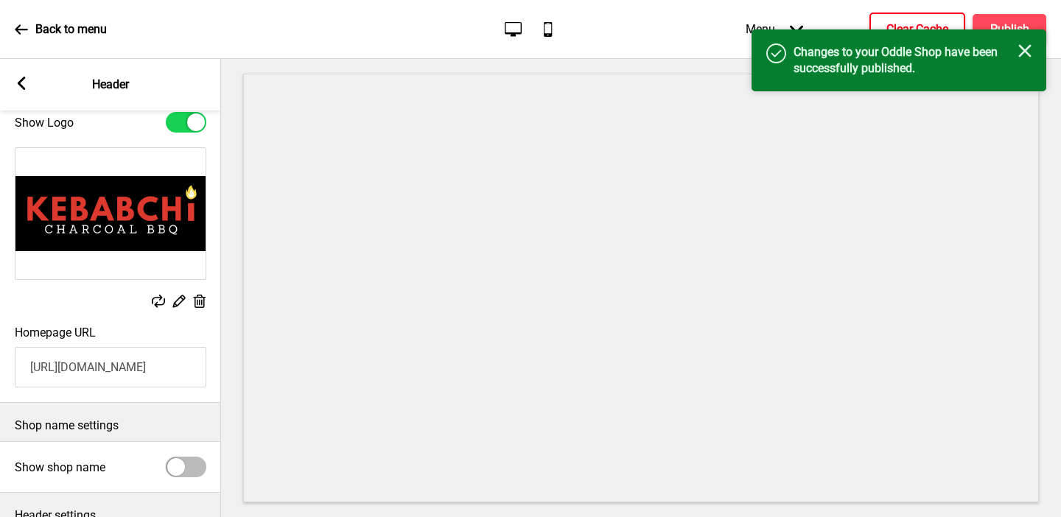
click at [851, 13] on button "Clear Cache" at bounding box center [917, 30] width 96 height 34
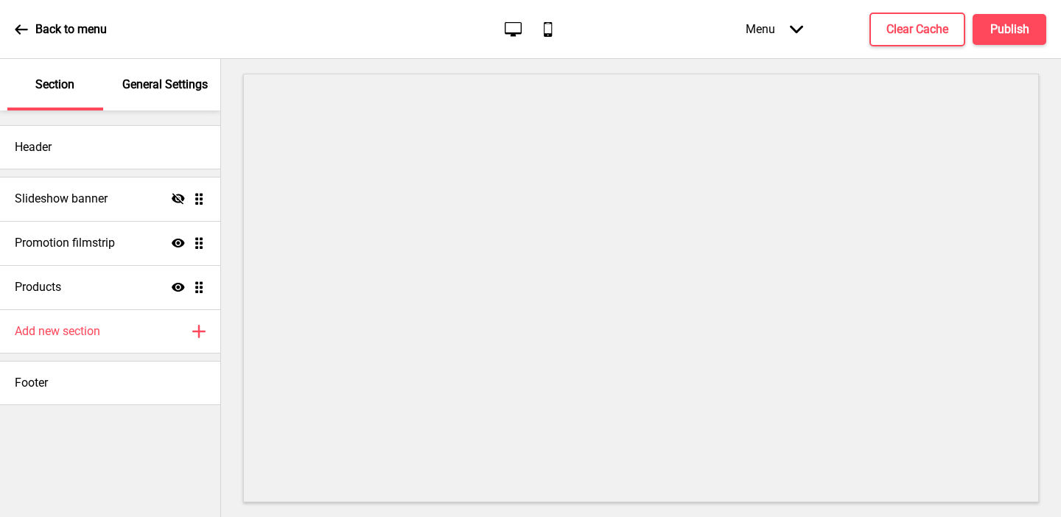
click at [162, 81] on p "General Settings" at bounding box center [164, 85] width 85 height 16
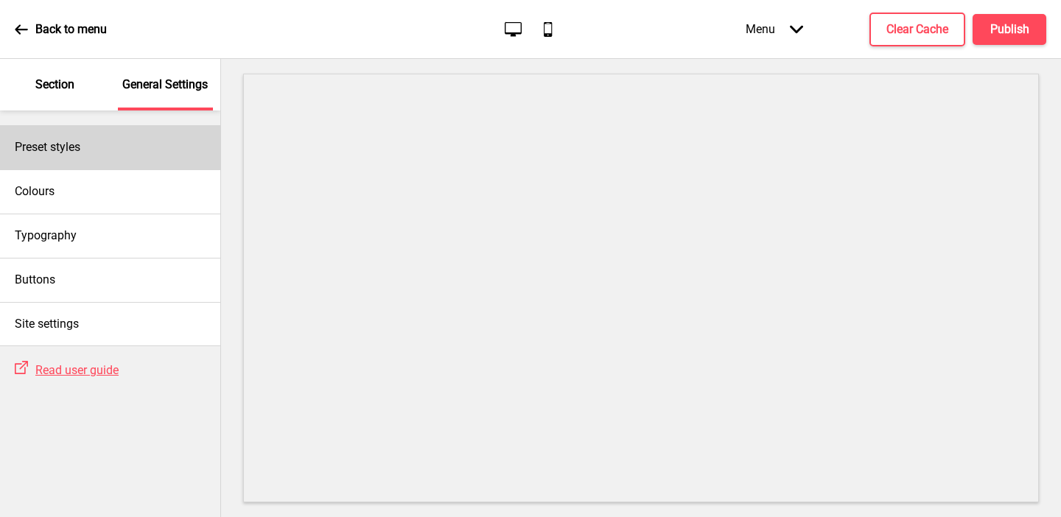
click at [119, 161] on div "Preset styles" at bounding box center [110, 147] width 220 height 44
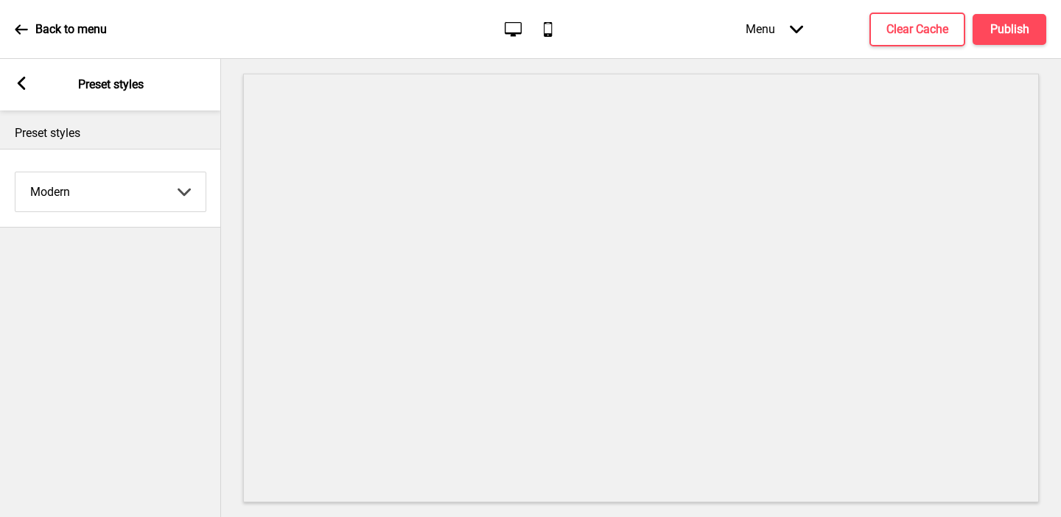
click at [105, 200] on select "Coffee Contrast Dark Earth Marine Minimalist Modern Oddle Pastel Yellow Fruits …" at bounding box center [110, 191] width 190 height 39
select select "minimalist"
click at [15, 172] on select "Coffee Contrast Dark Earth Marine Minimalist Modern Oddle Pastel Yellow Fruits …" at bounding box center [110, 191] width 190 height 39
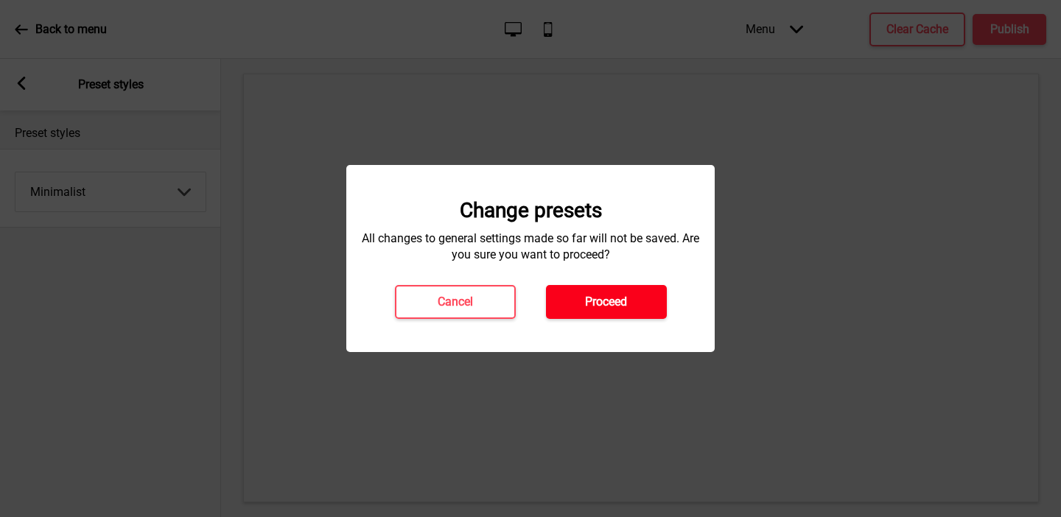
click at [608, 290] on button "Proceed" at bounding box center [606, 302] width 121 height 34
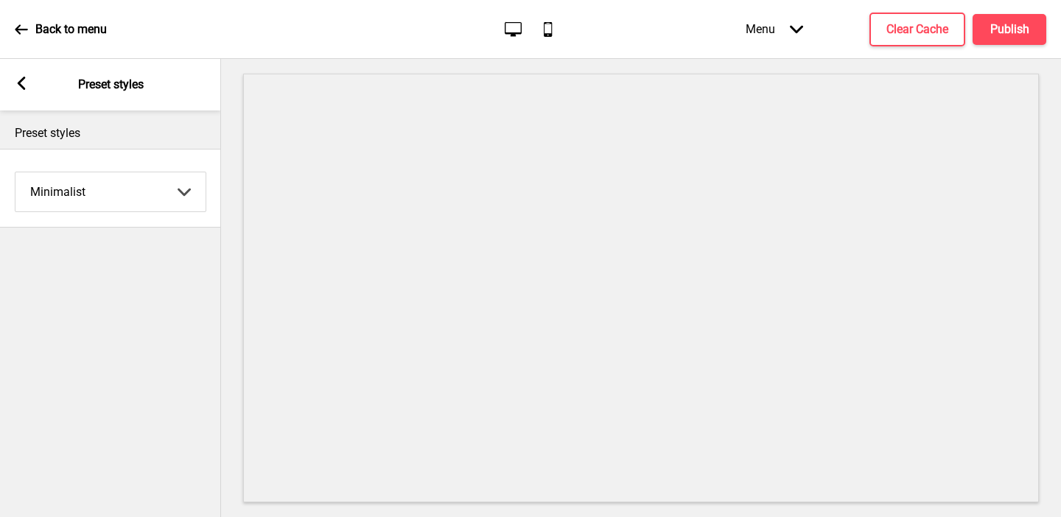
click at [19, 80] on rect at bounding box center [21, 83] width 13 height 13
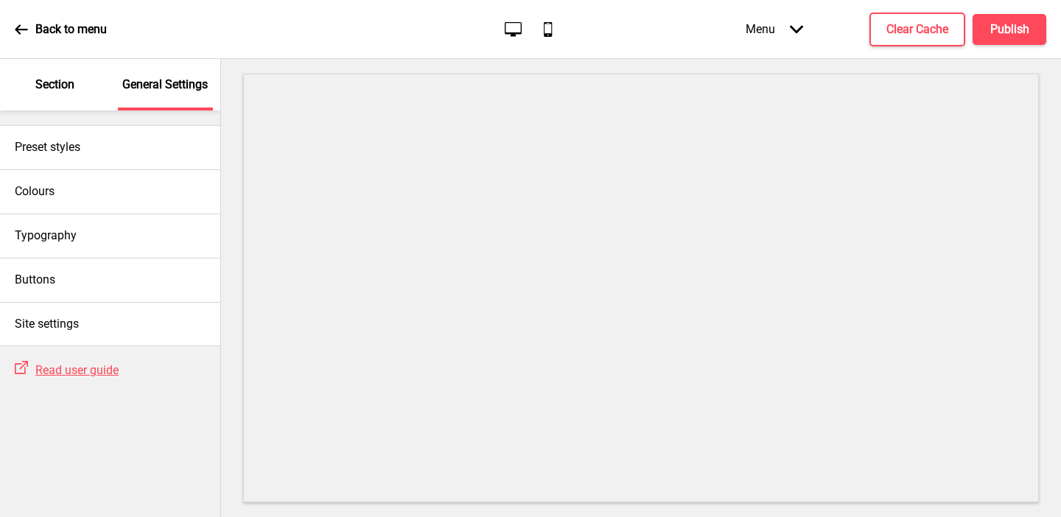
click at [54, 92] on p "Section" at bounding box center [54, 85] width 39 height 16
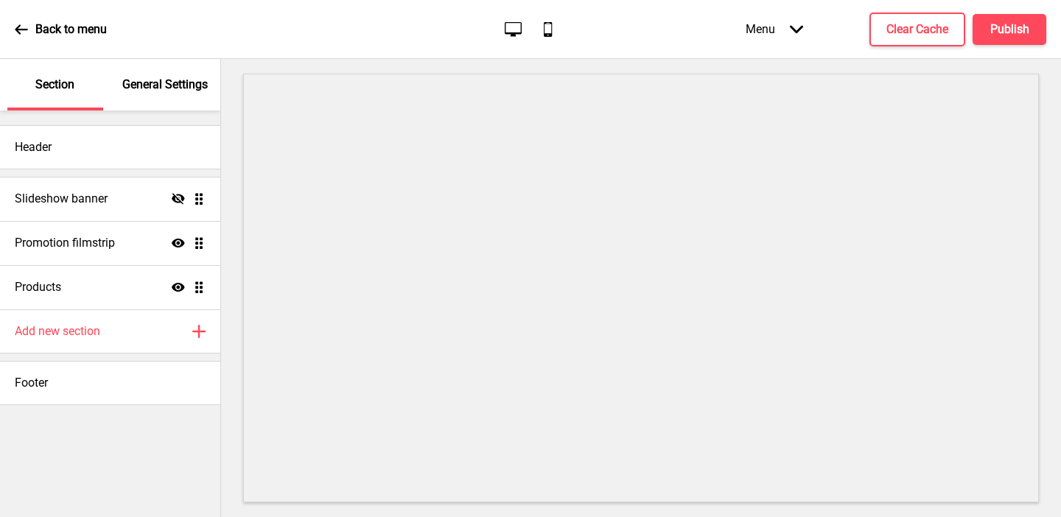
click at [143, 87] on p "General Settings" at bounding box center [164, 85] width 85 height 16
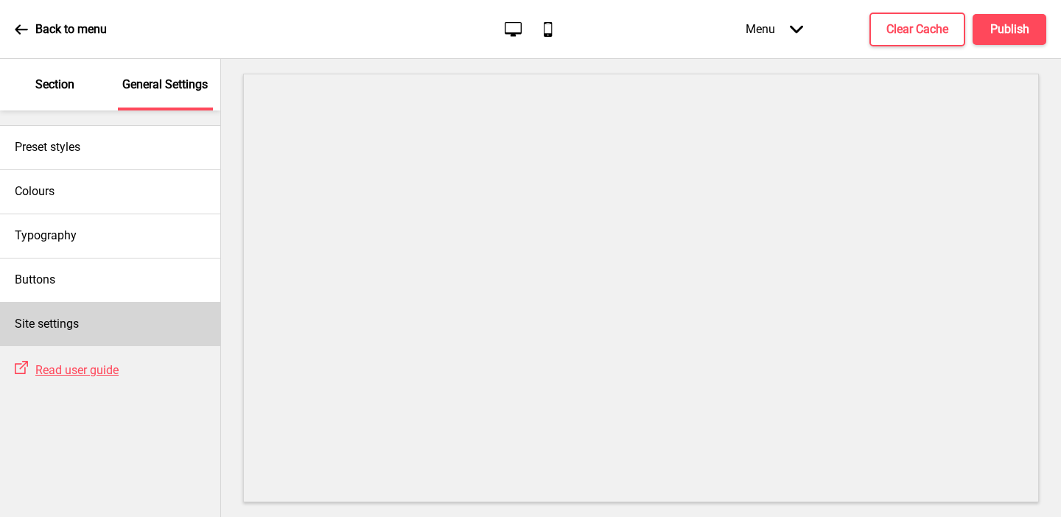
click at [84, 321] on div "Site settings" at bounding box center [110, 324] width 220 height 44
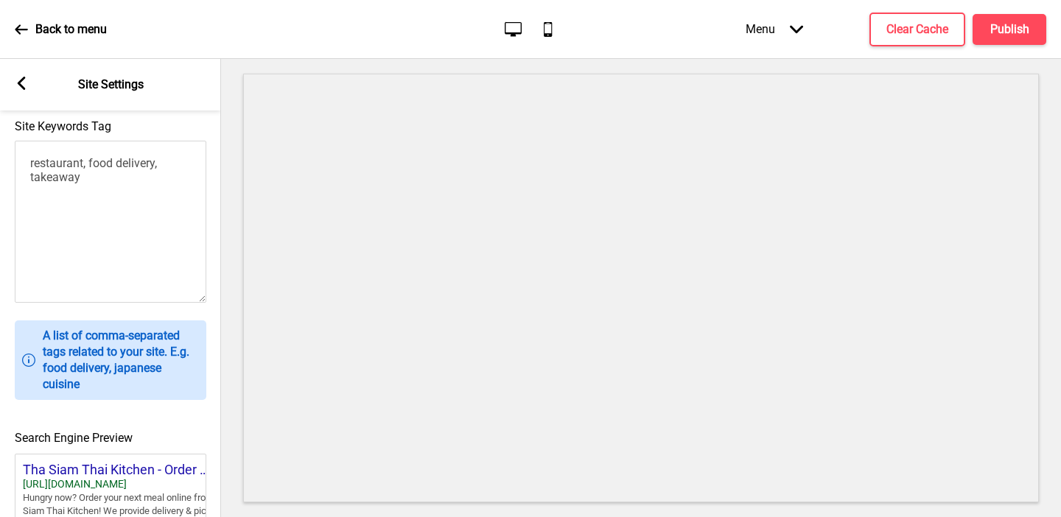
scroll to position [662, 0]
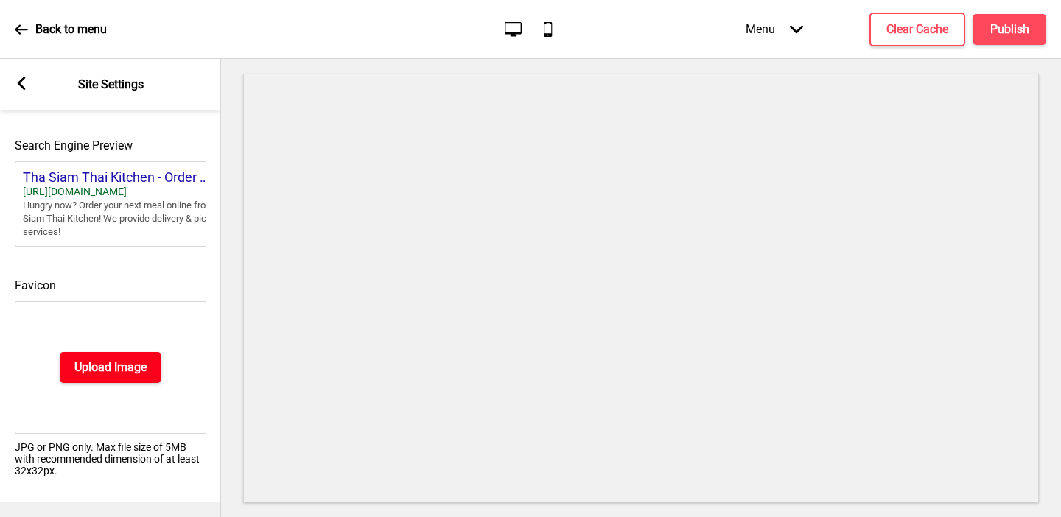
click at [94, 376] on button "Upload Image" at bounding box center [111, 367] width 102 height 31
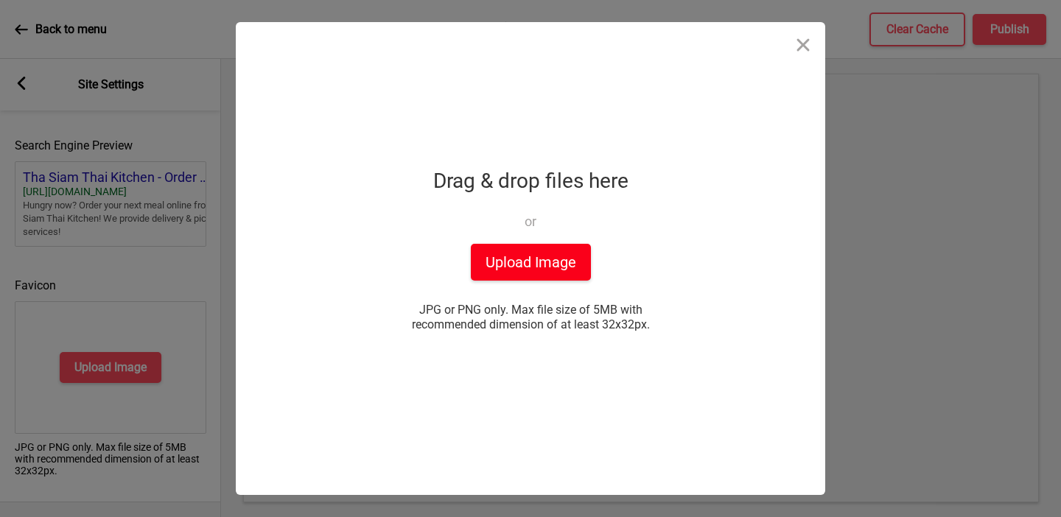
click at [548, 278] on button "Upload Image" at bounding box center [531, 262] width 120 height 37
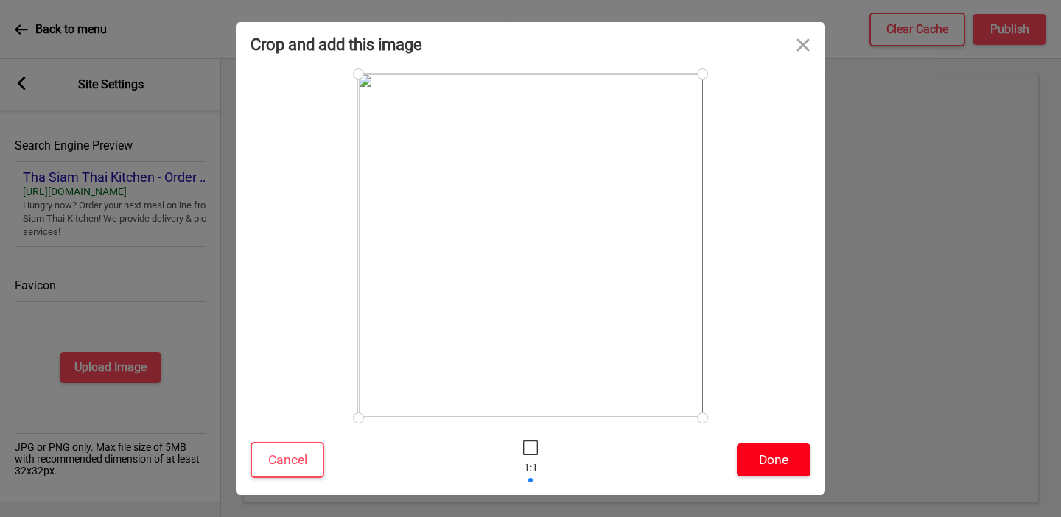
click at [794, 474] on button "Done" at bounding box center [774, 459] width 74 height 33
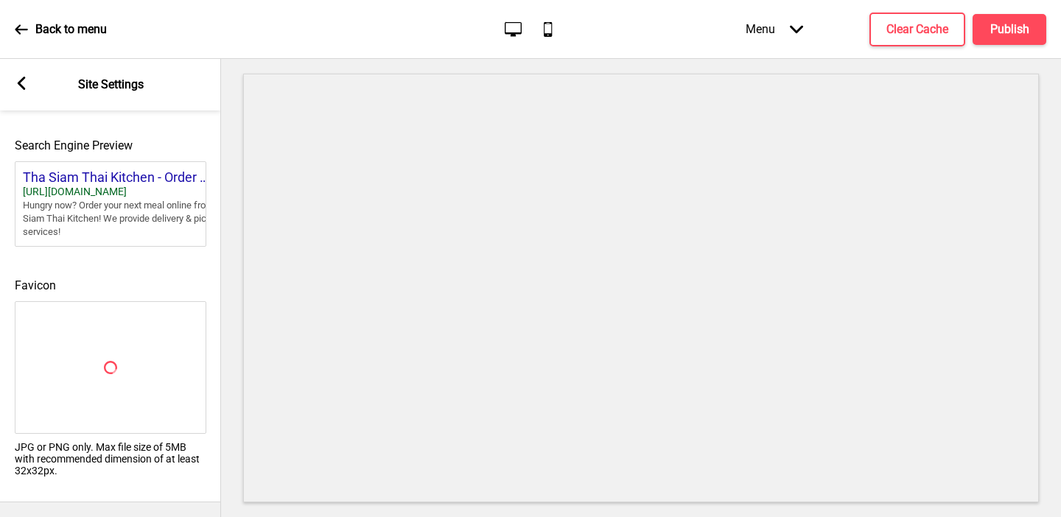
scroll to position [639, 0]
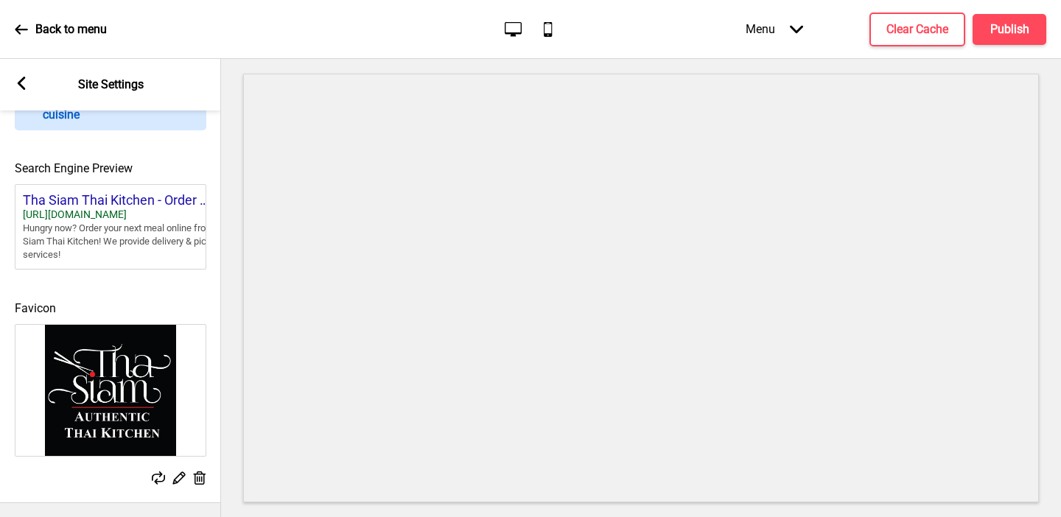
click at [21, 85] on icon at bounding box center [22, 83] width 8 height 13
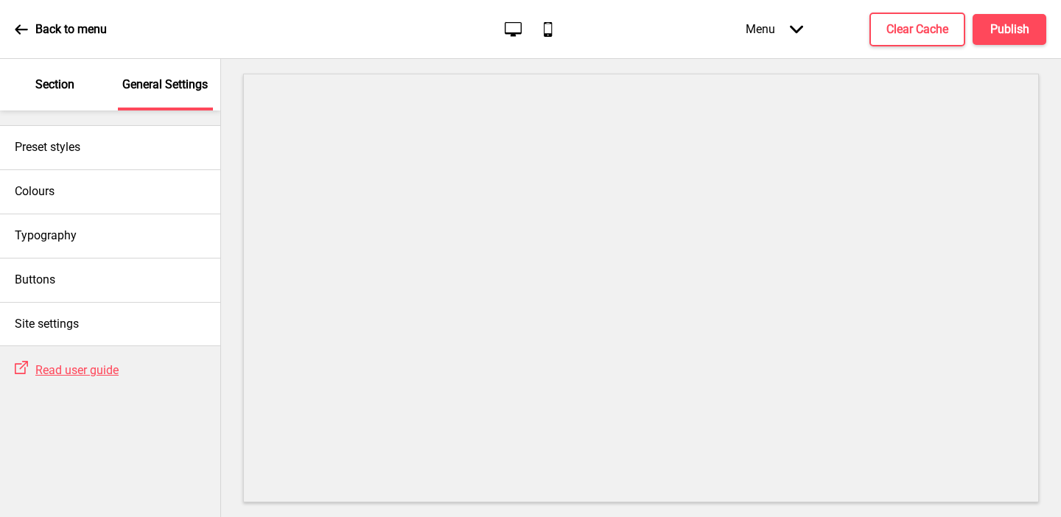
click at [58, 91] on p "Section" at bounding box center [54, 85] width 39 height 16
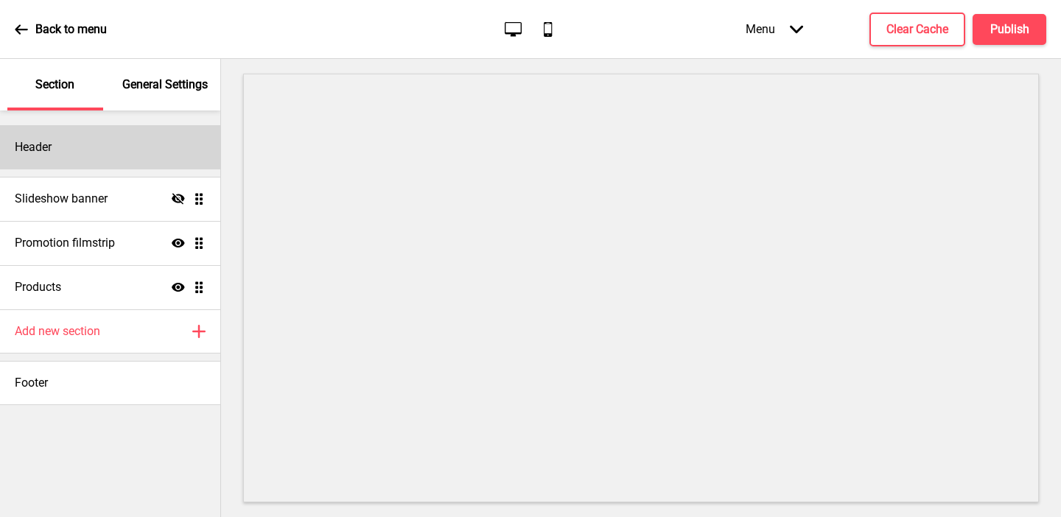
click at [70, 142] on div "Header" at bounding box center [110, 147] width 220 height 44
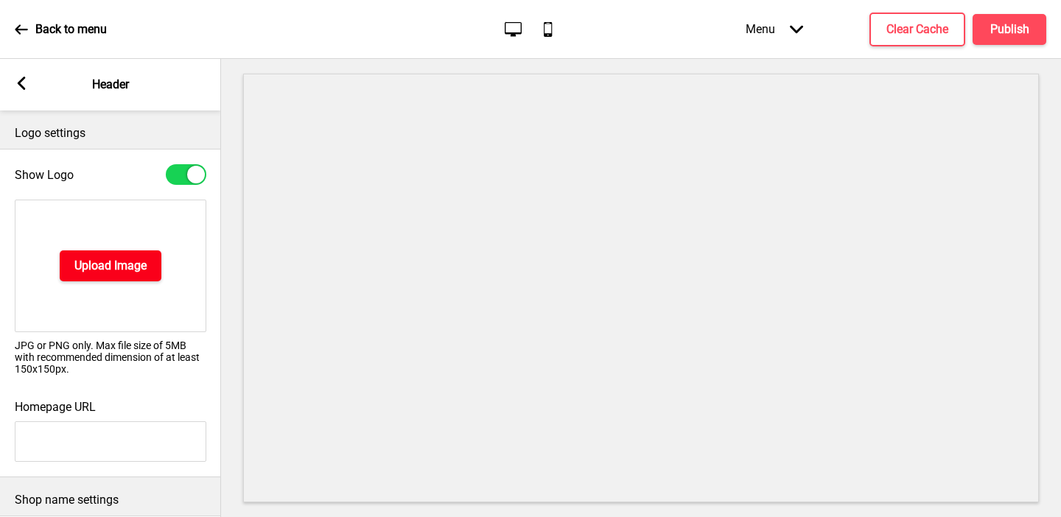
click at [99, 270] on h4 "Upload Image" at bounding box center [110, 266] width 72 height 16
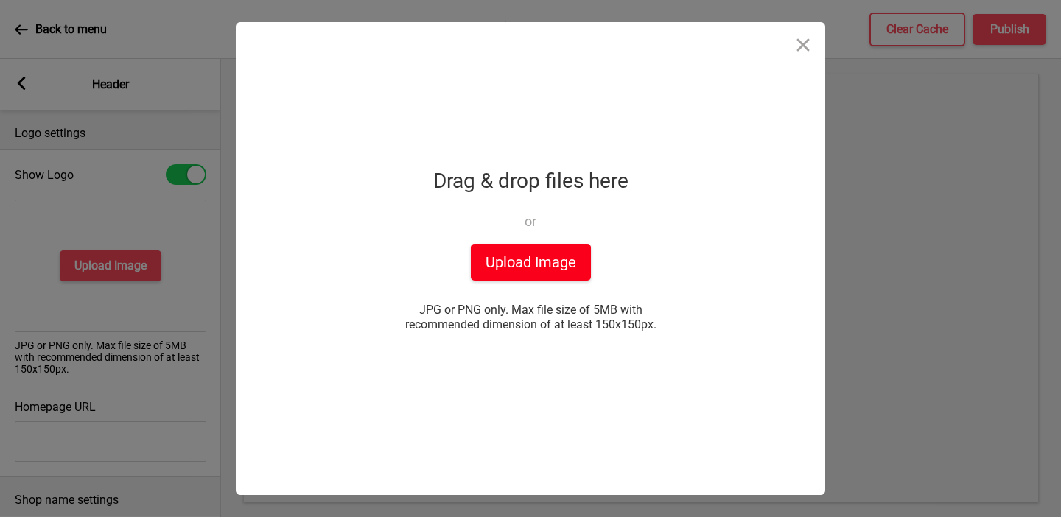
click at [489, 259] on button "Upload Image" at bounding box center [531, 262] width 120 height 37
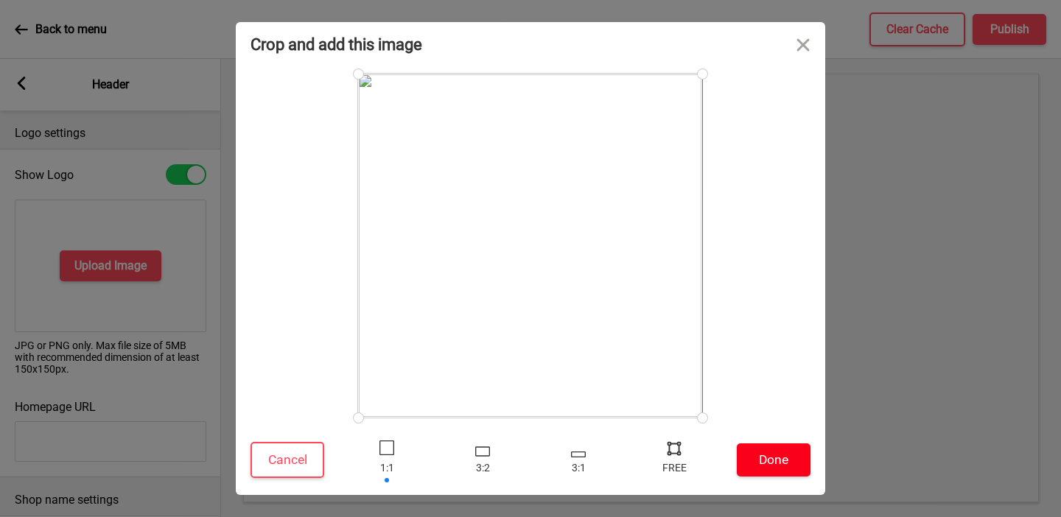
click at [772, 468] on button "Done" at bounding box center [774, 459] width 74 height 33
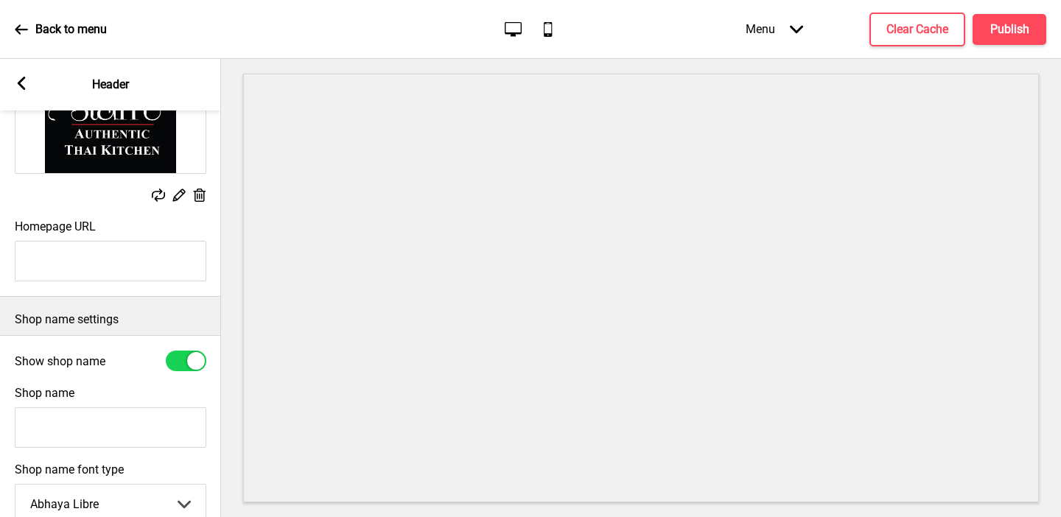
scroll to position [172, 0]
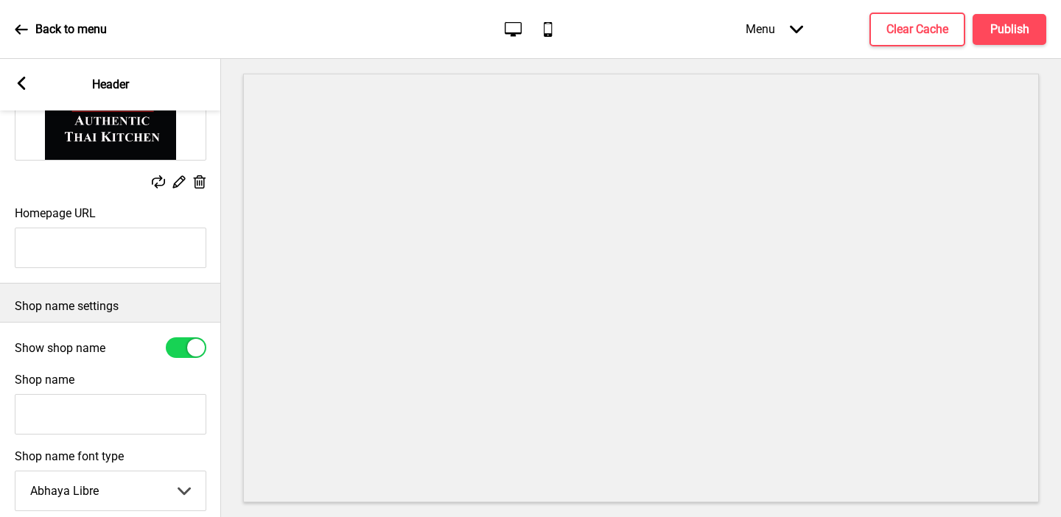
click at [82, 413] on input "Shop name" at bounding box center [110, 414] width 191 height 41
type input "Tha Siam Thai Kitchen"
click at [189, 346] on div at bounding box center [196, 348] width 18 height 18
checkbox input "false"
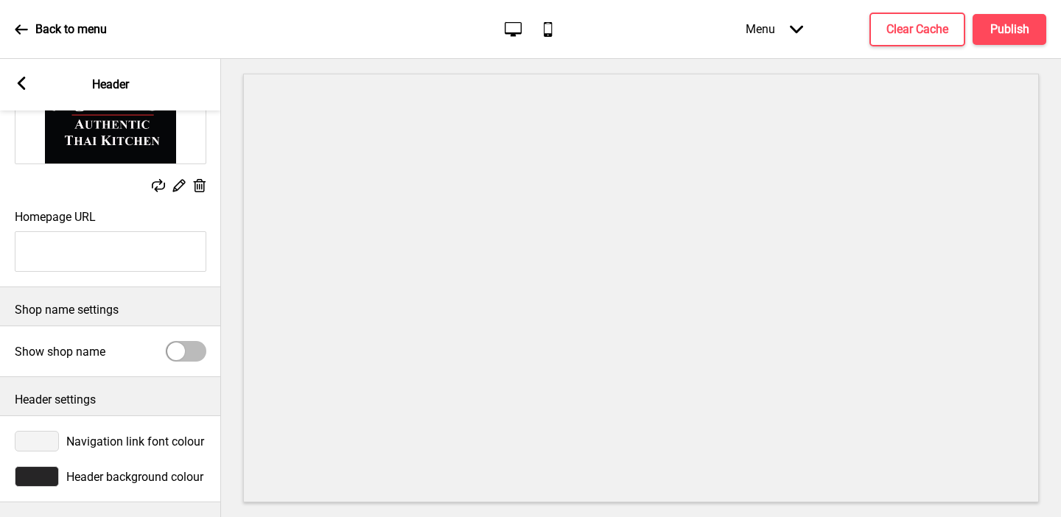
scroll to position [168, 0]
click at [49, 477] on div at bounding box center [37, 476] width 44 height 21
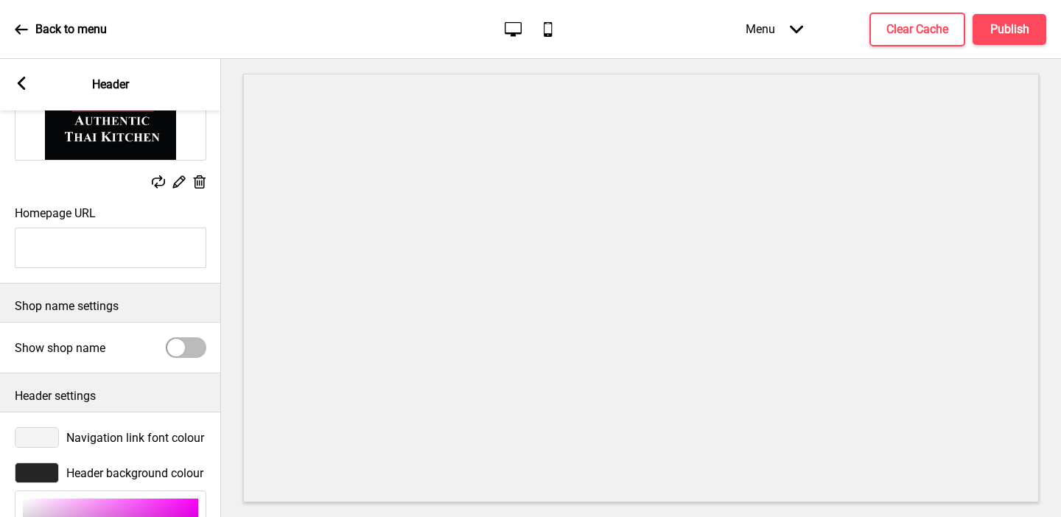
scroll to position [408, 0]
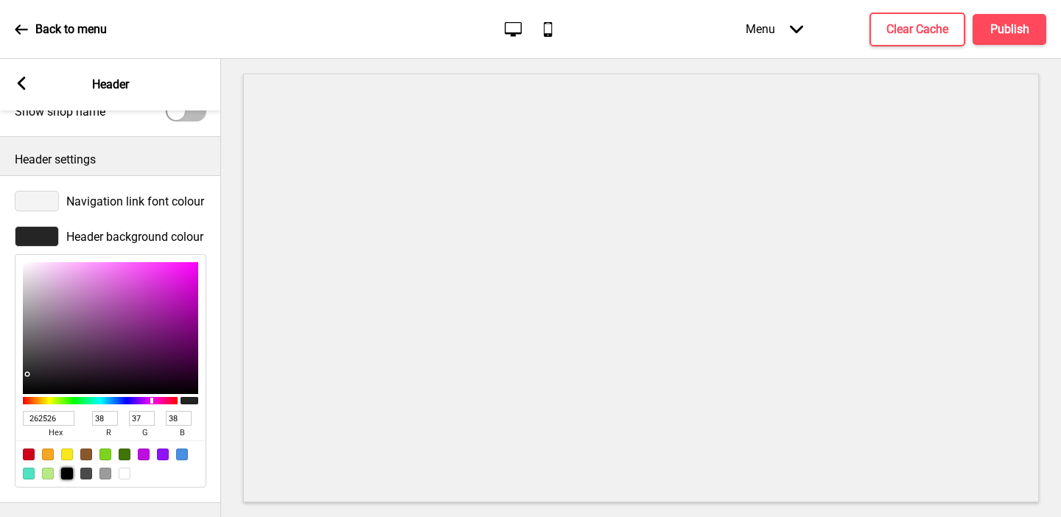
click at [66, 476] on div at bounding box center [67, 474] width 12 height 12
type input "000000"
type input "0"
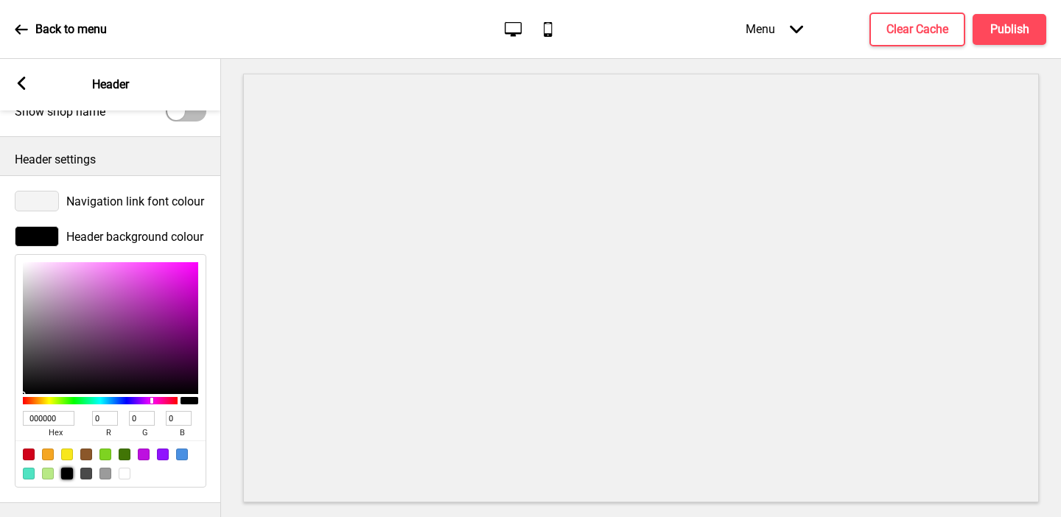
click at [34, 194] on div at bounding box center [37, 201] width 44 height 21
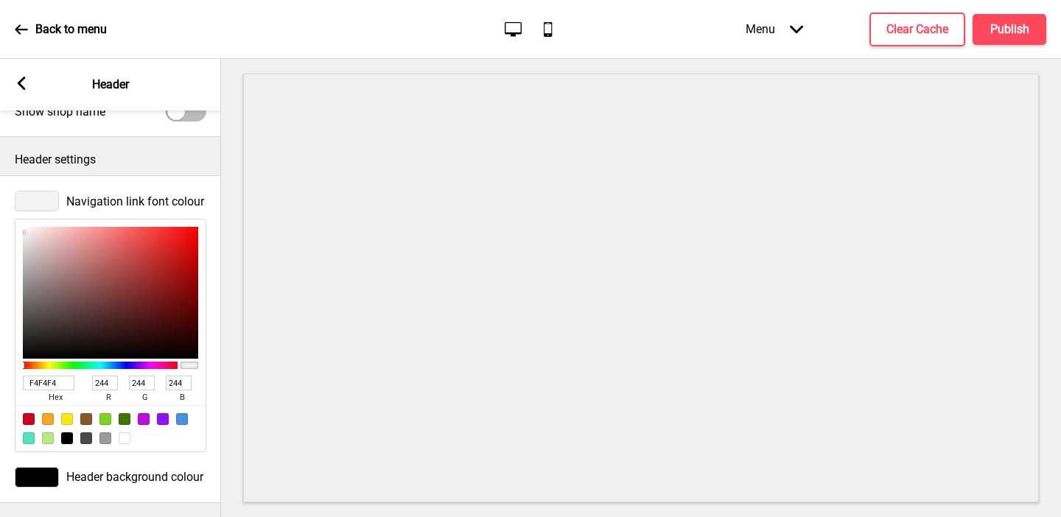
click at [125, 440] on div at bounding box center [125, 438] width 12 height 12
type input "FFFFFF"
type input "255"
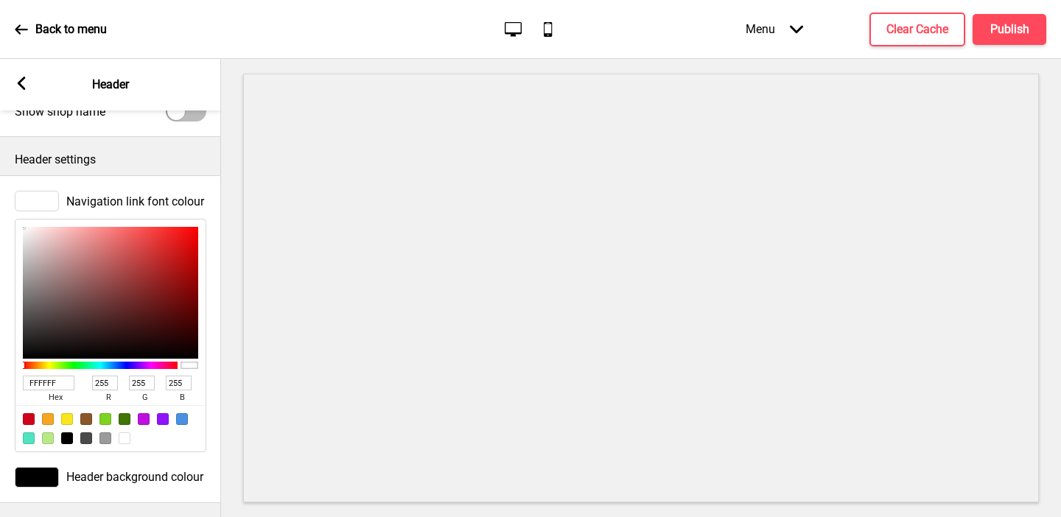
click at [120, 438] on div at bounding box center [125, 438] width 12 height 12
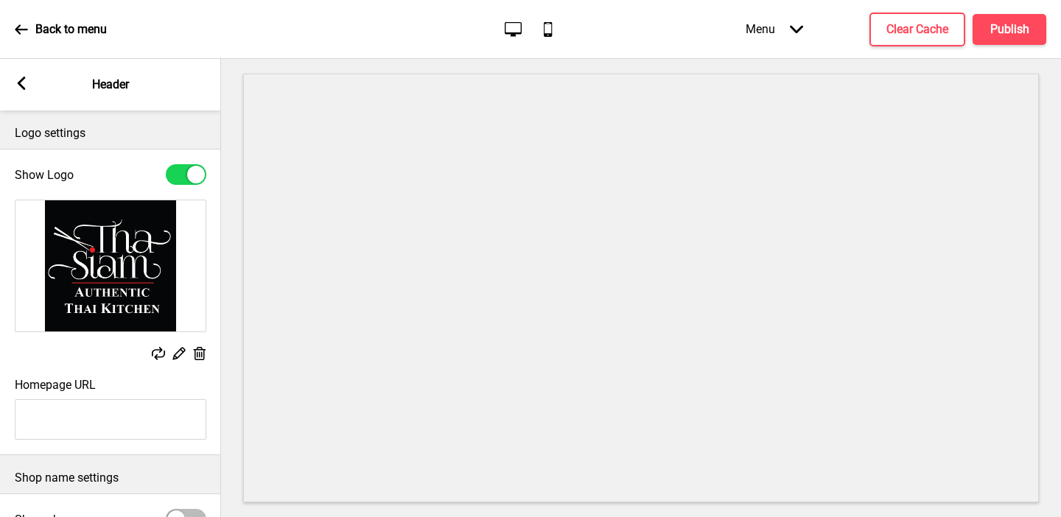
click at [183, 351] on icon at bounding box center [179, 354] width 13 height 13
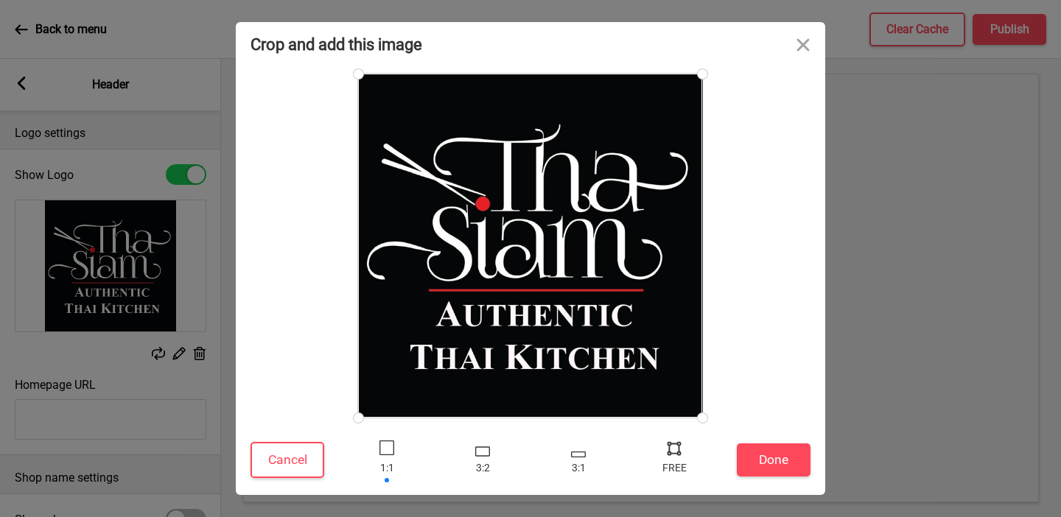
type input "#e72025"
click at [805, 49] on button "Close" at bounding box center [803, 44] width 44 height 44
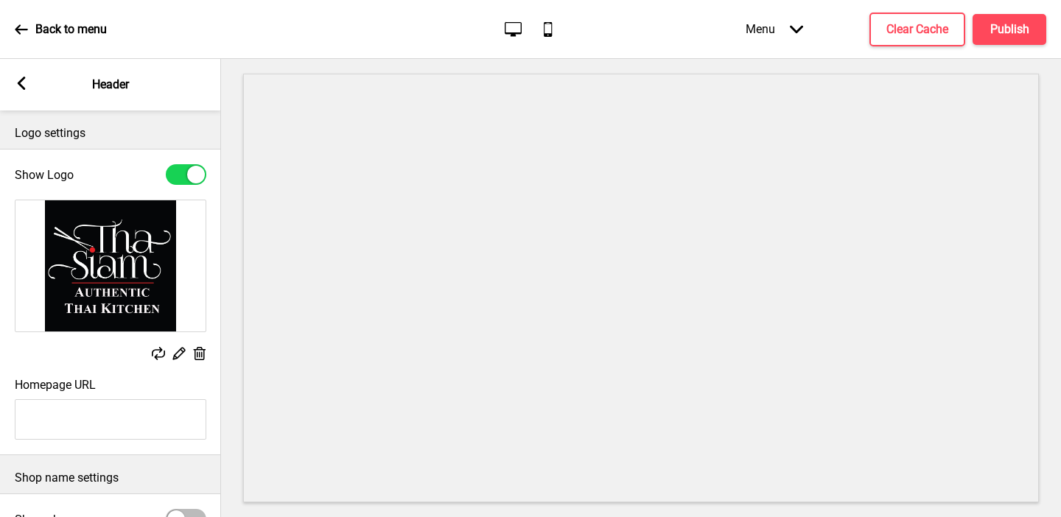
click at [18, 87] on rect at bounding box center [21, 83] width 13 height 13
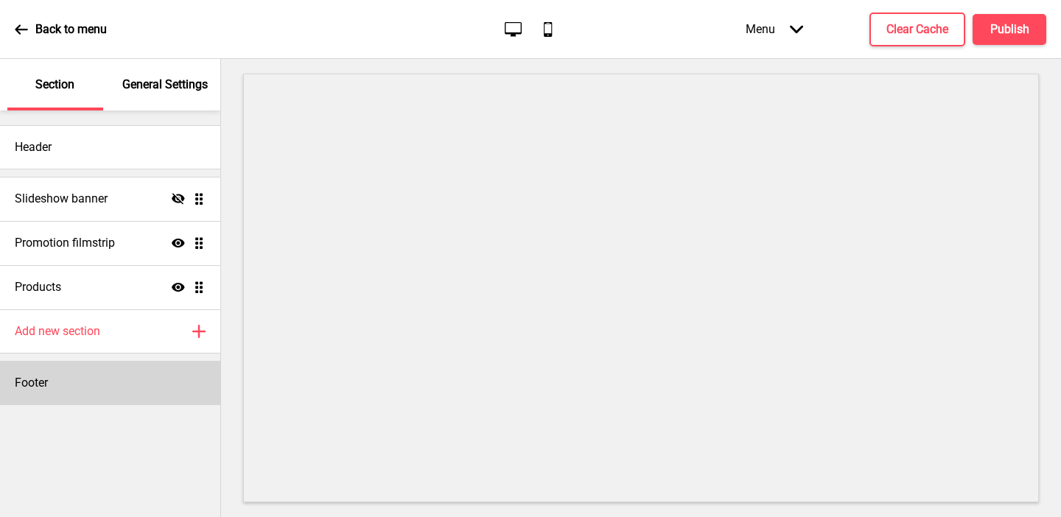
click at [83, 381] on div "Footer" at bounding box center [110, 383] width 220 height 44
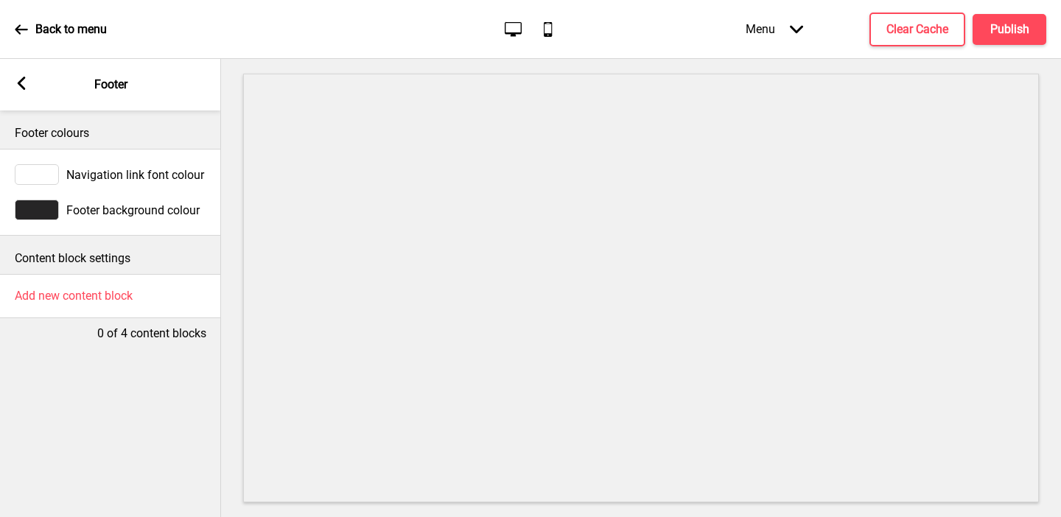
click at [32, 210] on div at bounding box center [37, 210] width 44 height 21
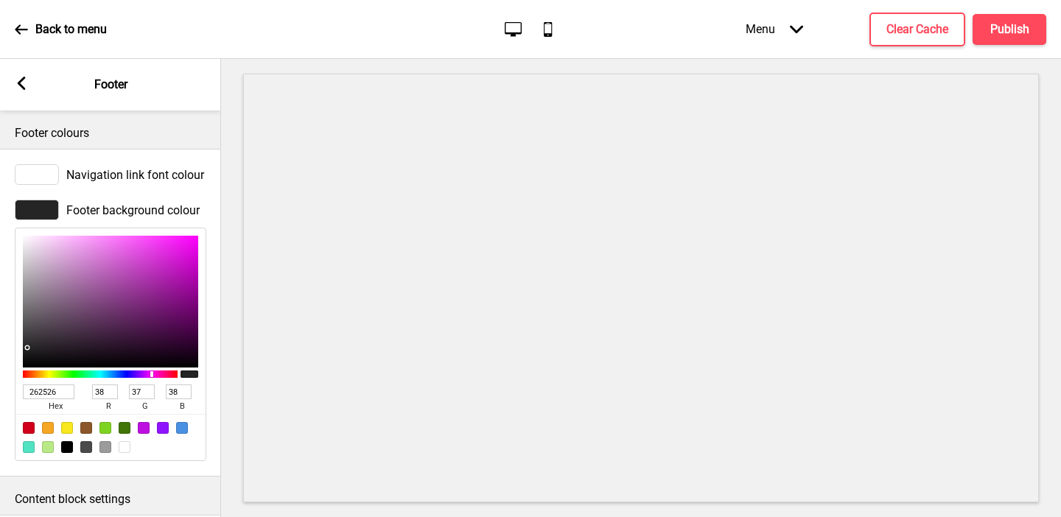
click at [67, 444] on div at bounding box center [67, 447] width 12 height 12
type input "000000"
type input "0"
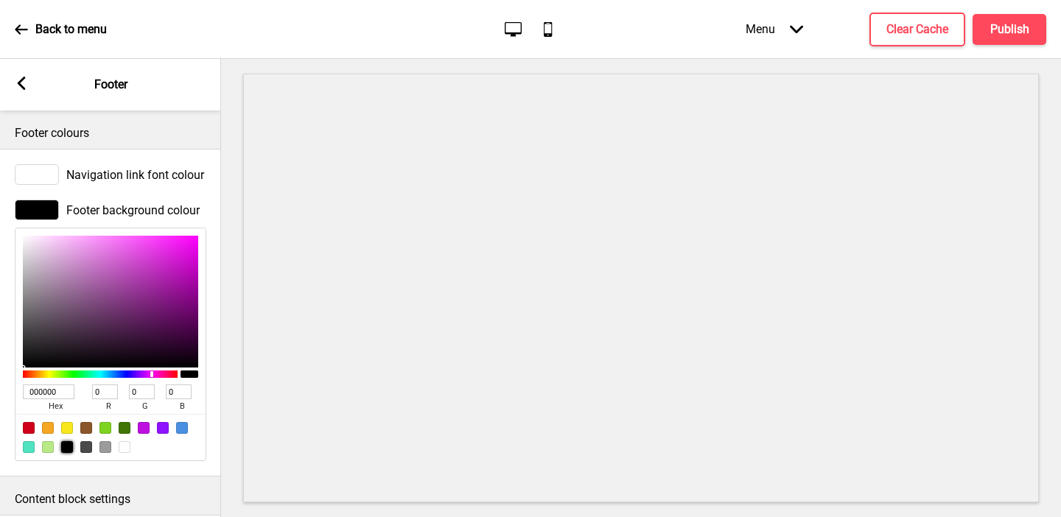
click at [18, 83] on icon at bounding box center [22, 83] width 8 height 13
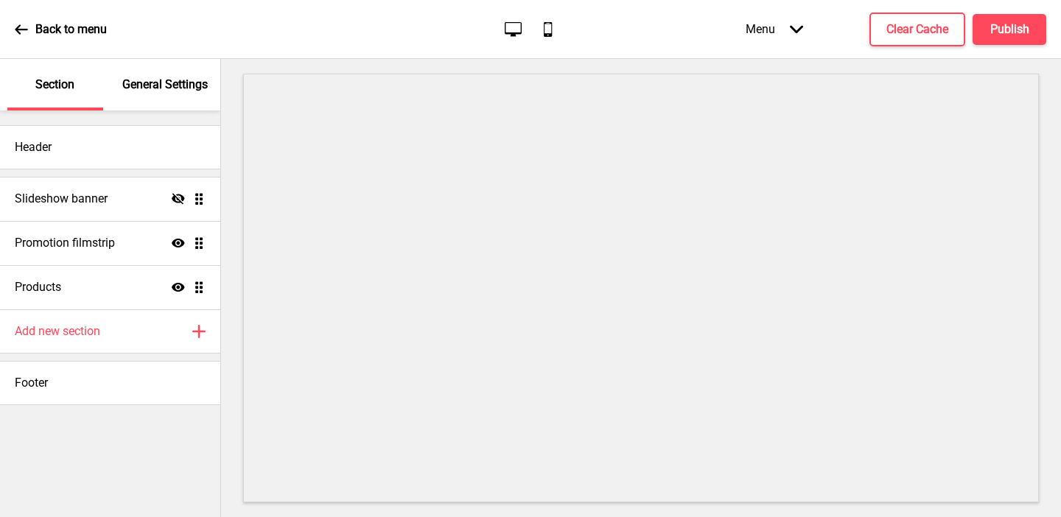
click at [138, 80] on p "General Settings" at bounding box center [164, 85] width 85 height 16
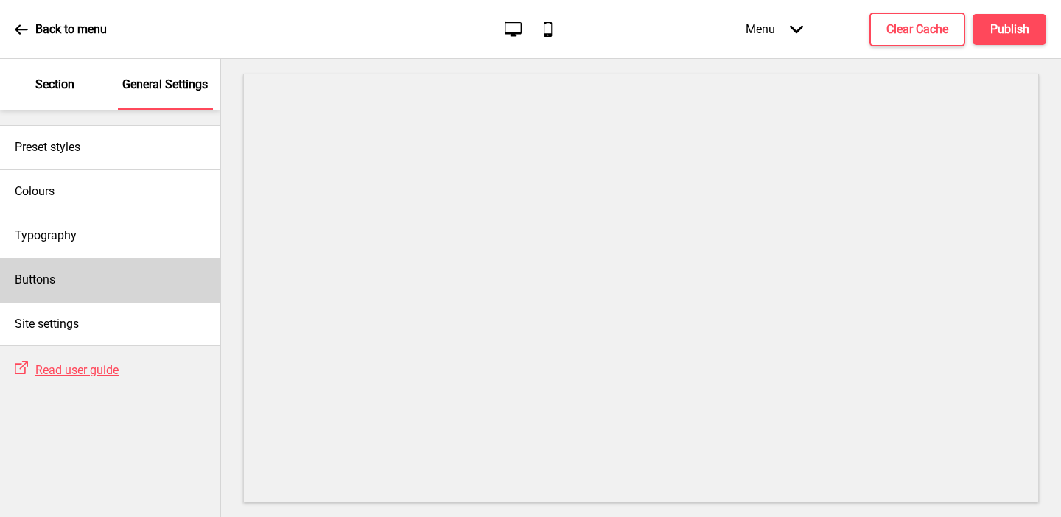
click at [56, 270] on div "Buttons" at bounding box center [110, 280] width 220 height 44
select select "square"
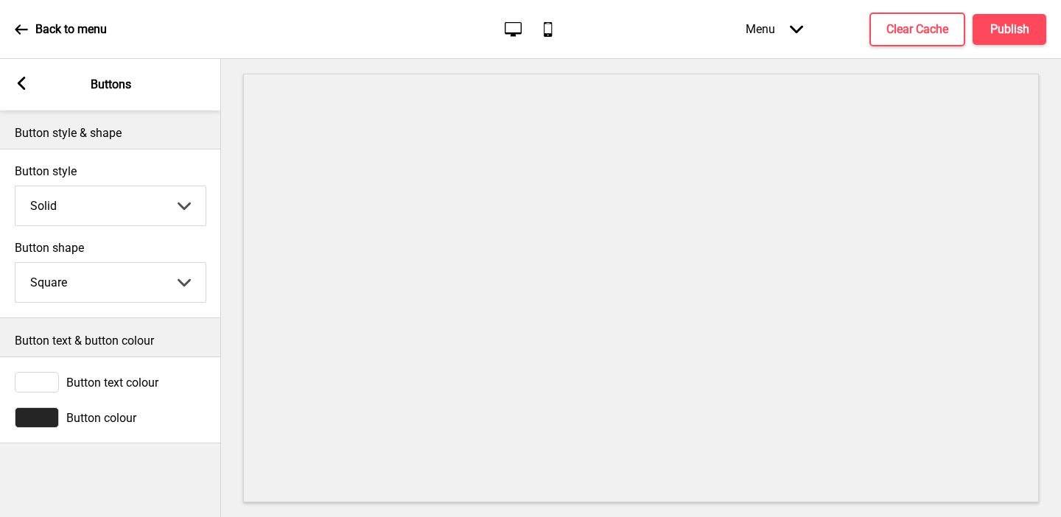
click at [41, 423] on div at bounding box center [37, 417] width 44 height 21
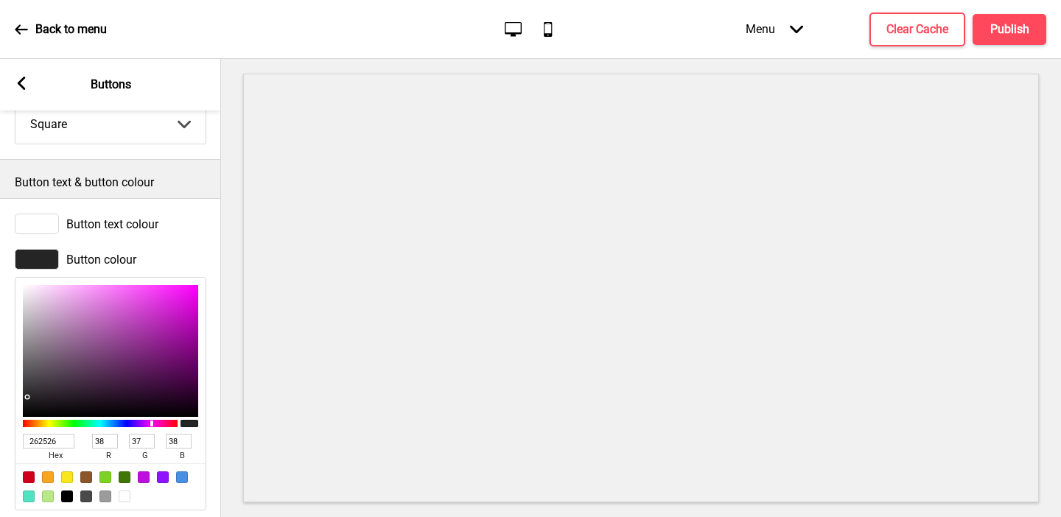
scroll to position [173, 0]
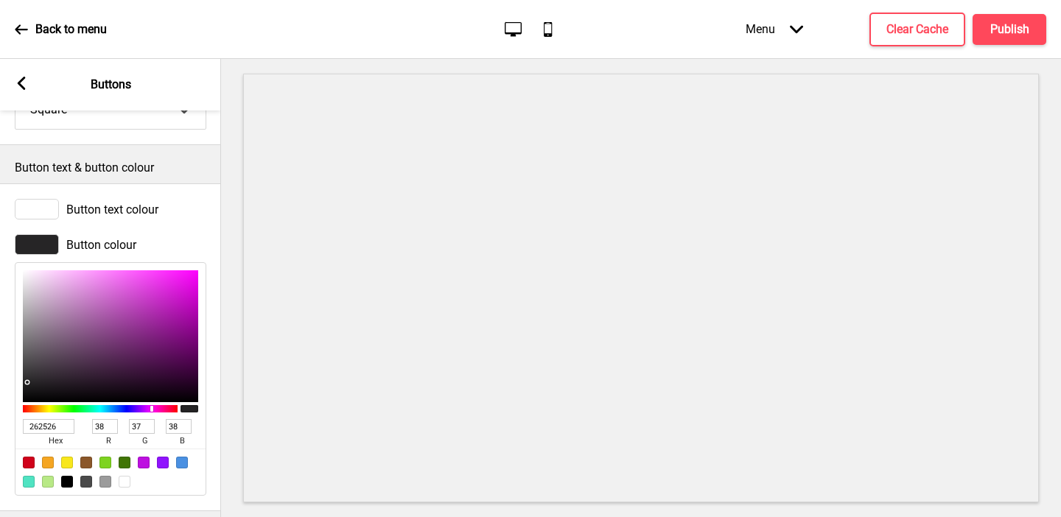
click at [43, 426] on input "262526" at bounding box center [49, 426] width 52 height 15
paste input "e72025"
type input "e72025"
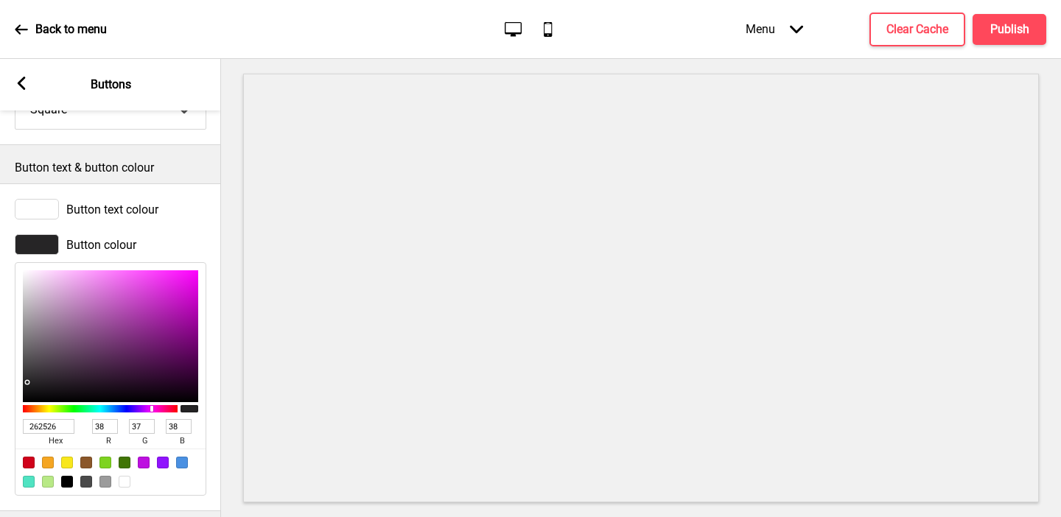
type input "231"
type input "32"
type input "37"
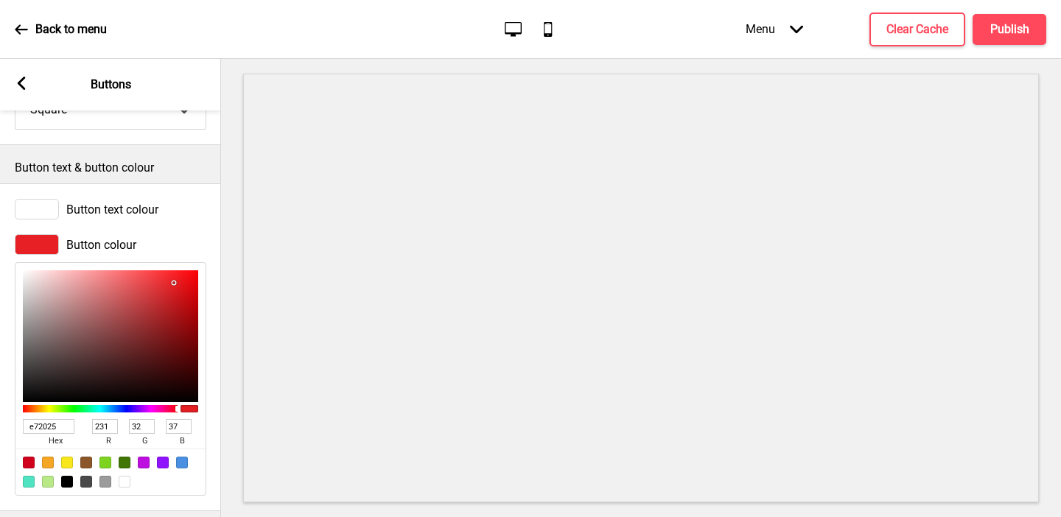
type input "E72025"
click at [27, 88] on rect at bounding box center [21, 83] width 13 height 13
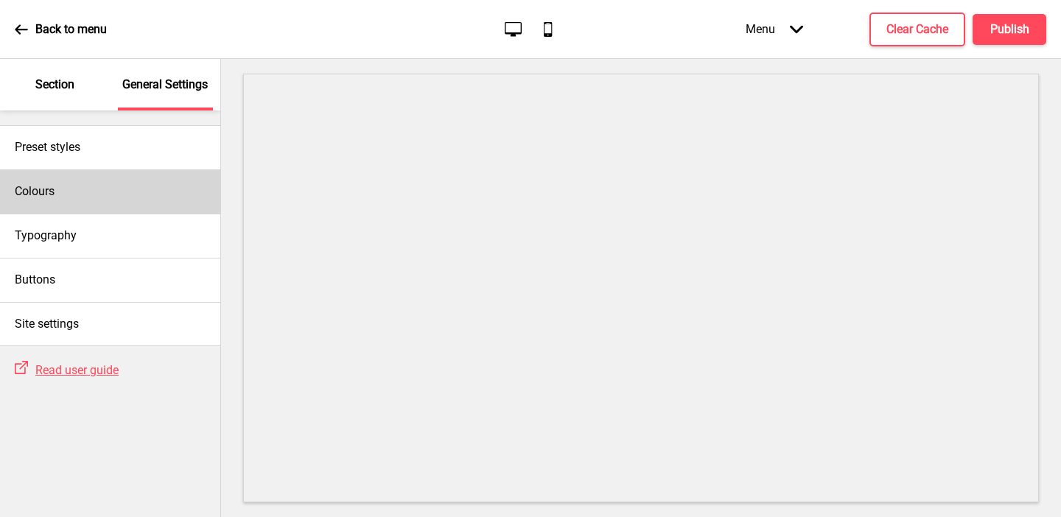
click at [49, 196] on h4 "Colours" at bounding box center [35, 191] width 40 height 16
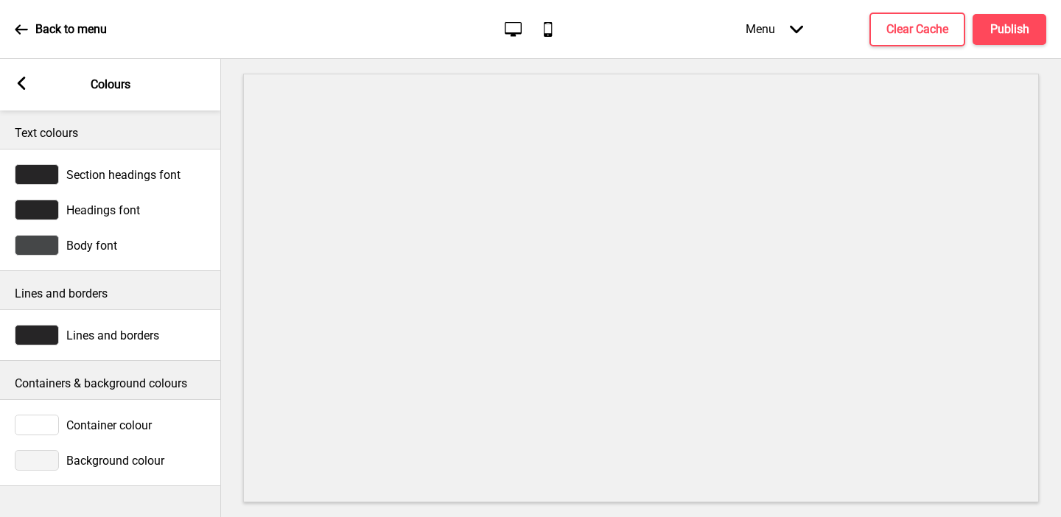
click at [32, 465] on div at bounding box center [37, 460] width 44 height 21
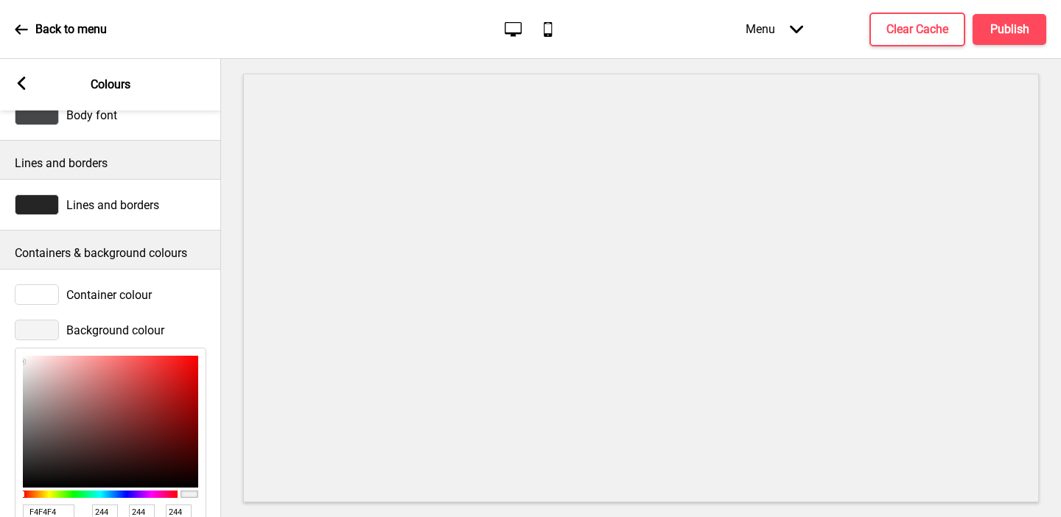
scroll to position [224, 0]
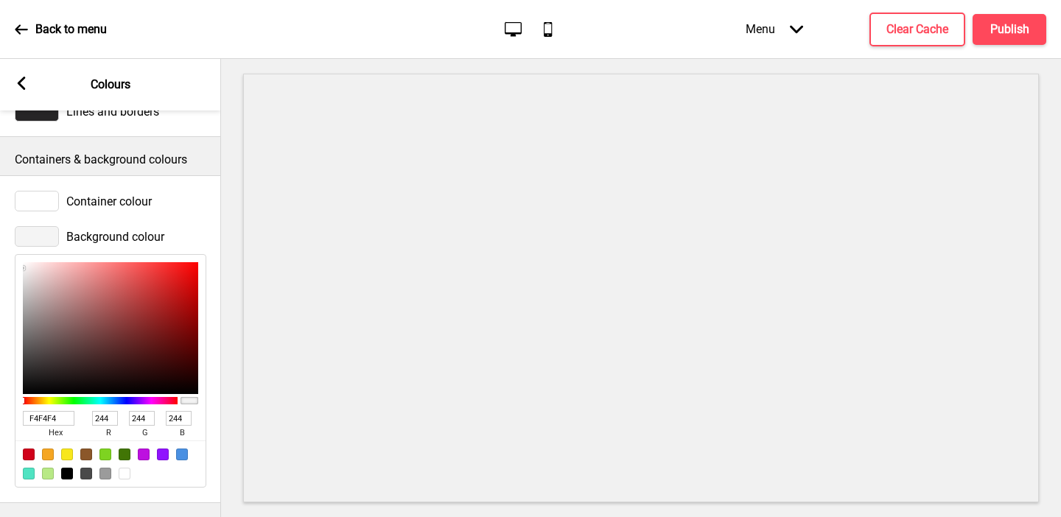
click at [124, 473] on div at bounding box center [125, 474] width 12 height 12
type input "FFFFFF"
type input "255"
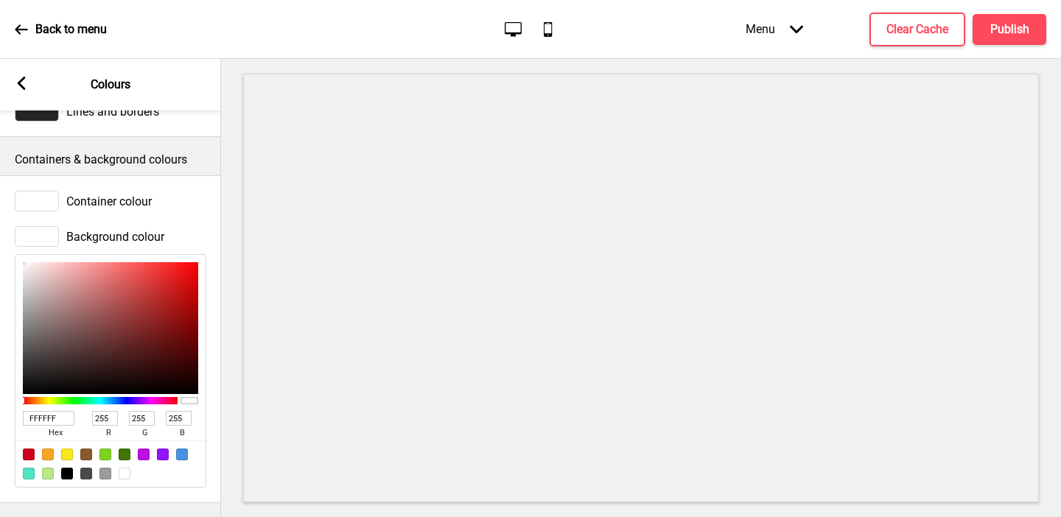
click at [22, 80] on icon at bounding box center [22, 83] width 8 height 13
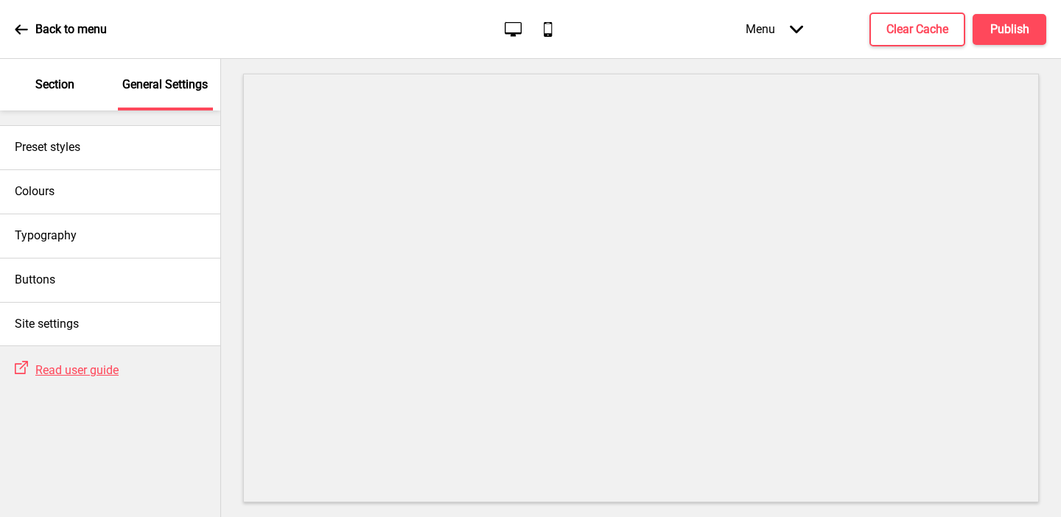
click at [66, 88] on p "Section" at bounding box center [54, 85] width 39 height 16
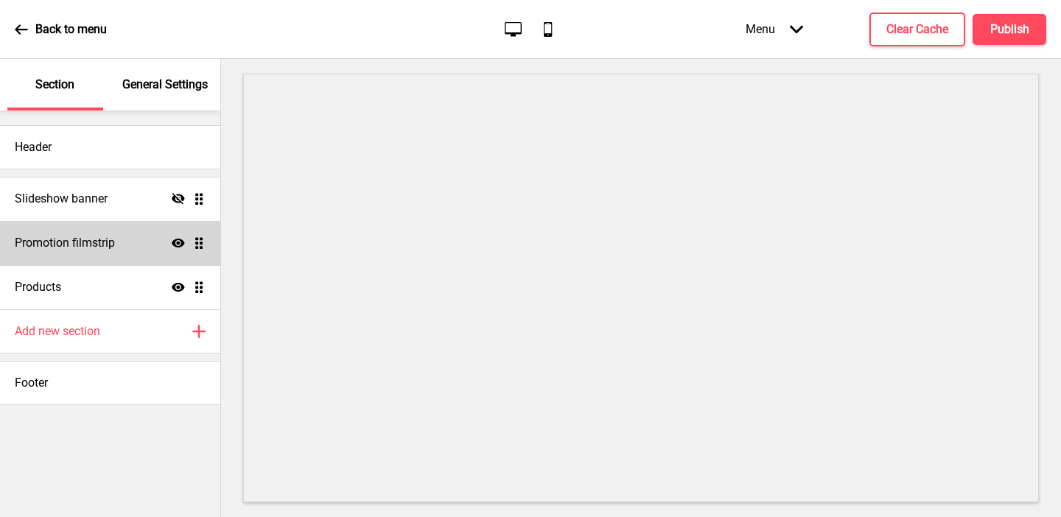
click at [148, 236] on div "Promotion filmstrip Show Drag" at bounding box center [110, 243] width 220 height 44
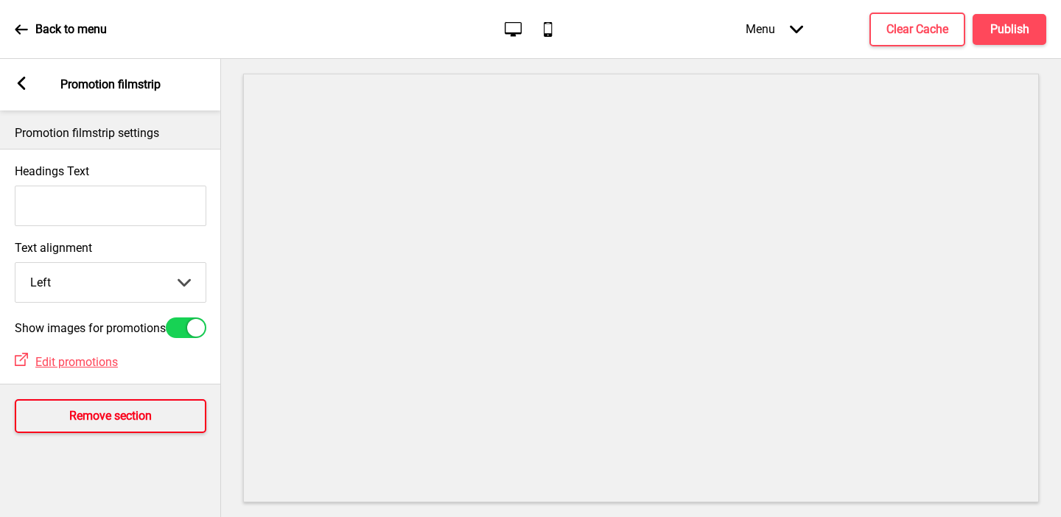
click at [96, 421] on h4 "Remove section" at bounding box center [110, 416] width 82 height 16
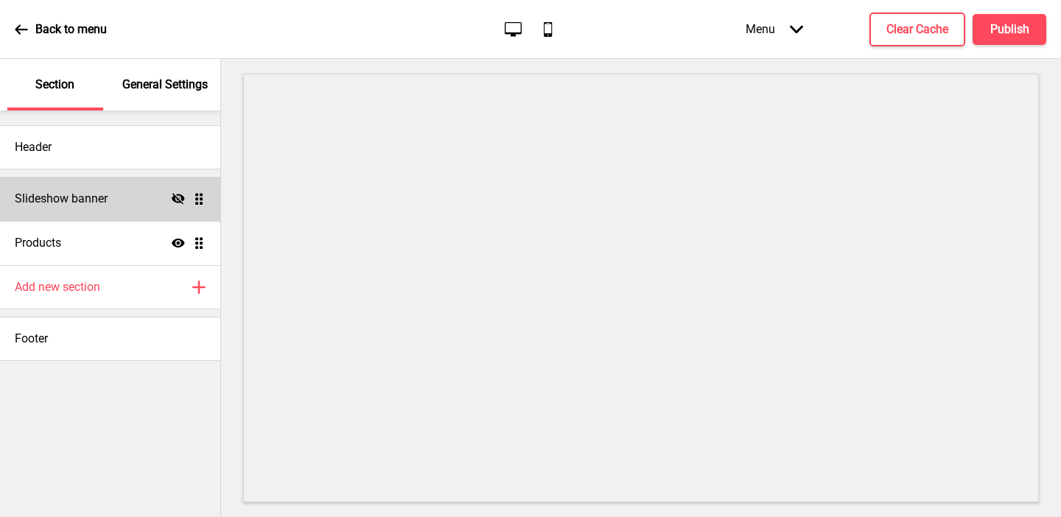
click at [180, 197] on icon "Hide" at bounding box center [178, 198] width 13 height 13
click at [99, 204] on h4 "Slideshow banner" at bounding box center [61, 199] width 93 height 16
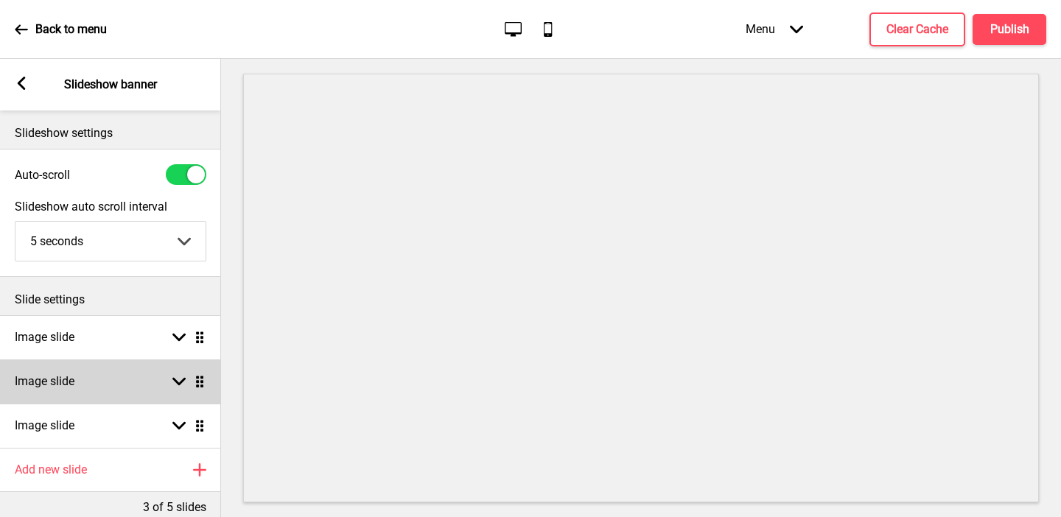
click at [89, 377] on div "Image slide Arrow down Drag" at bounding box center [110, 381] width 221 height 44
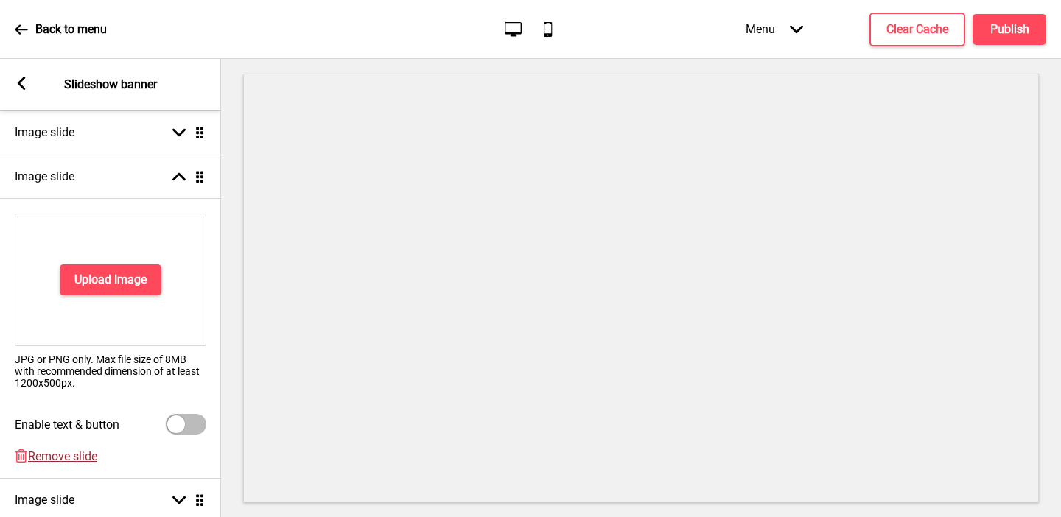
click at [70, 457] on span "Remove slide" at bounding box center [62, 456] width 69 height 14
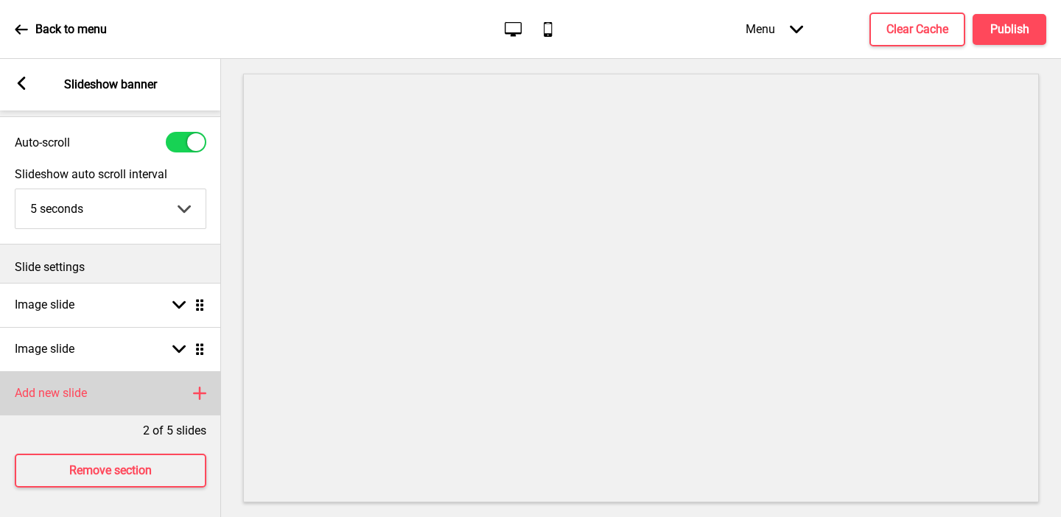
scroll to position [32, 0]
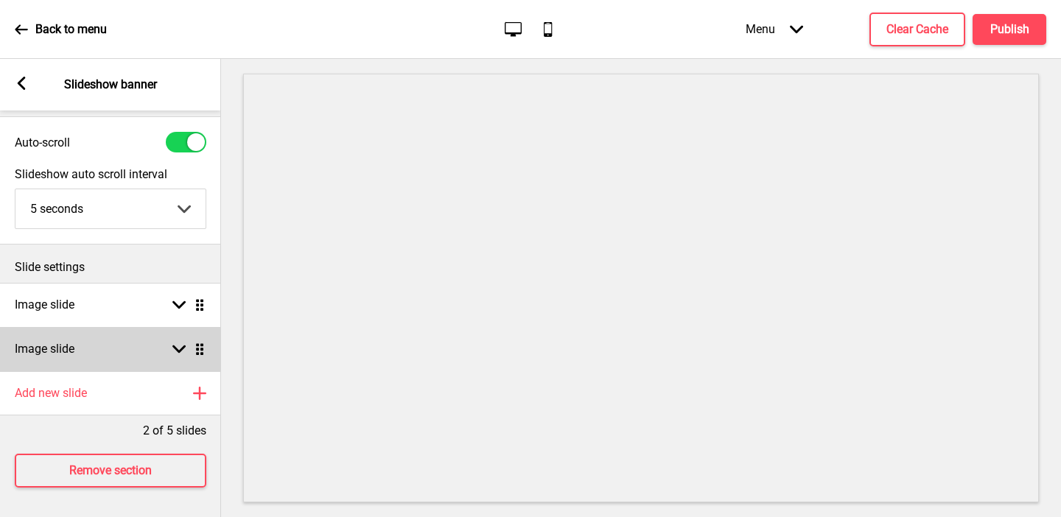
click at [72, 343] on h4 "Image slide" at bounding box center [45, 349] width 60 height 16
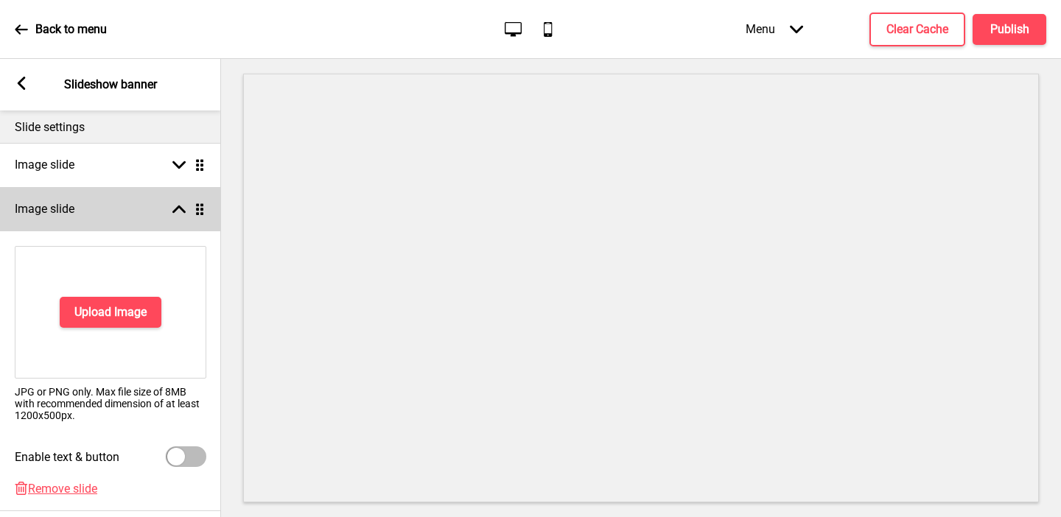
scroll to position [205, 0]
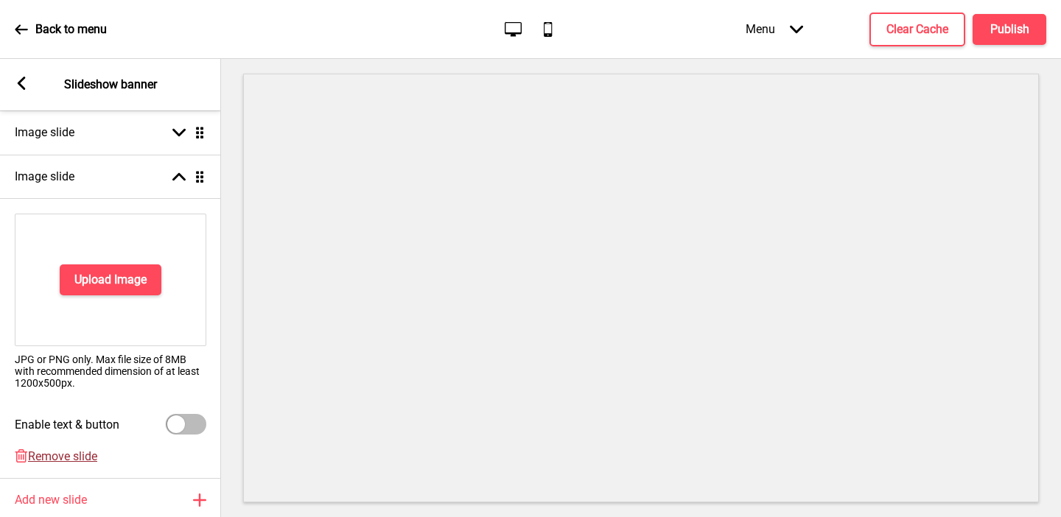
click at [56, 453] on span "Remove slide" at bounding box center [62, 456] width 69 height 14
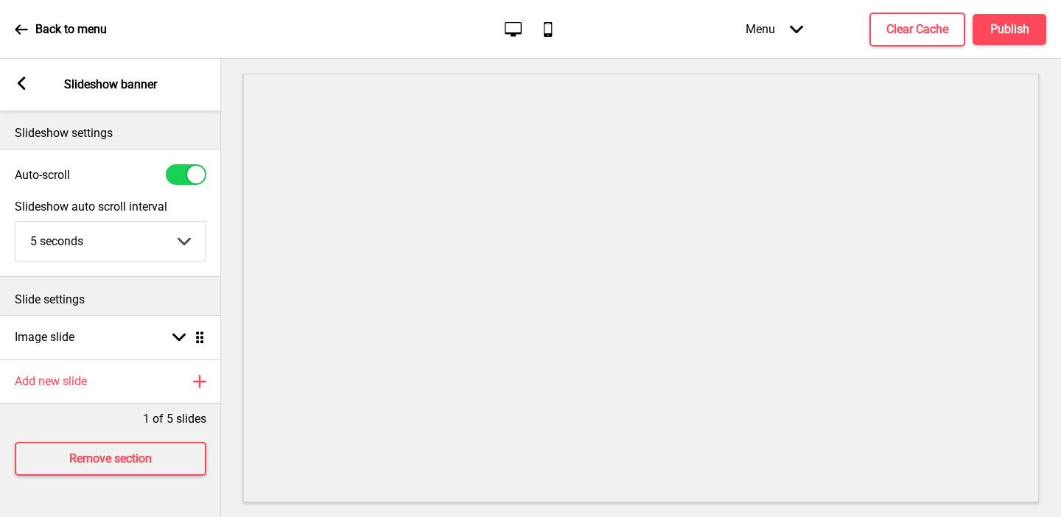
click at [179, 179] on div at bounding box center [186, 174] width 41 height 21
checkbox input "false"
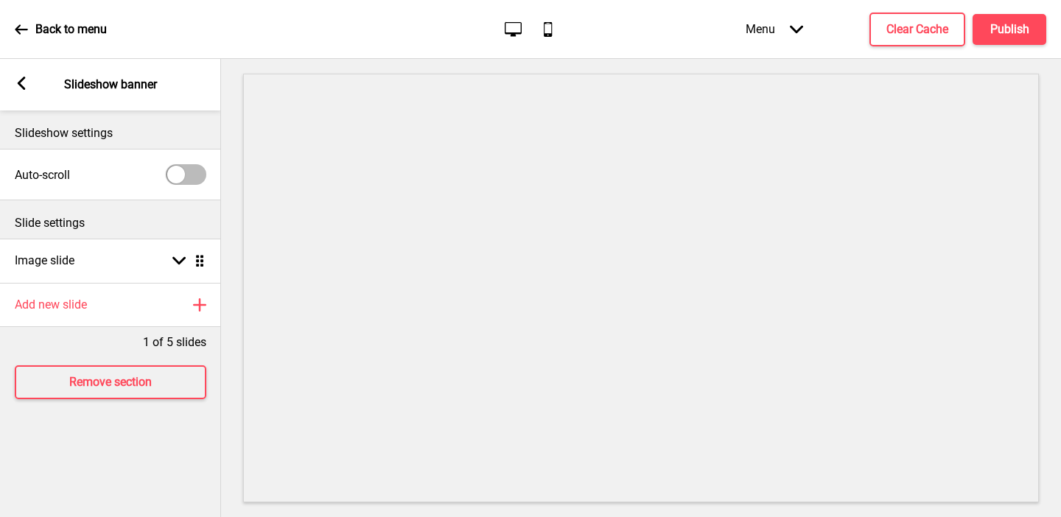
click at [20, 84] on icon at bounding box center [22, 83] width 8 height 13
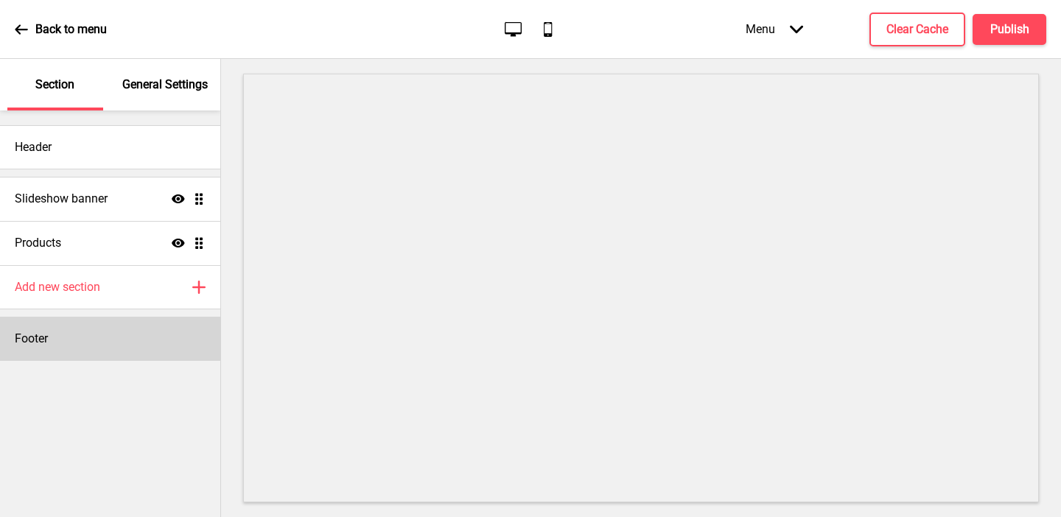
click at [40, 328] on div "Footer" at bounding box center [110, 339] width 220 height 44
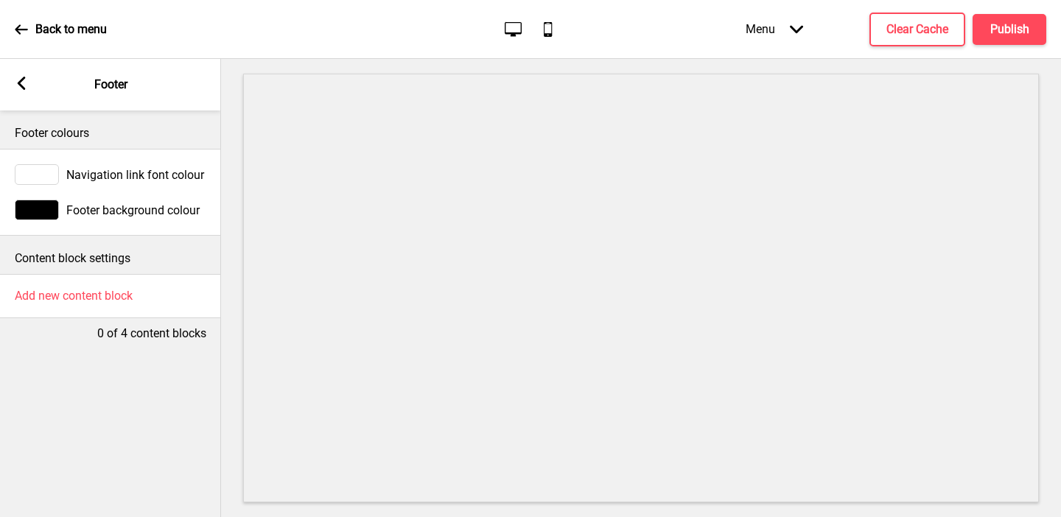
click at [26, 80] on rect at bounding box center [21, 83] width 13 height 13
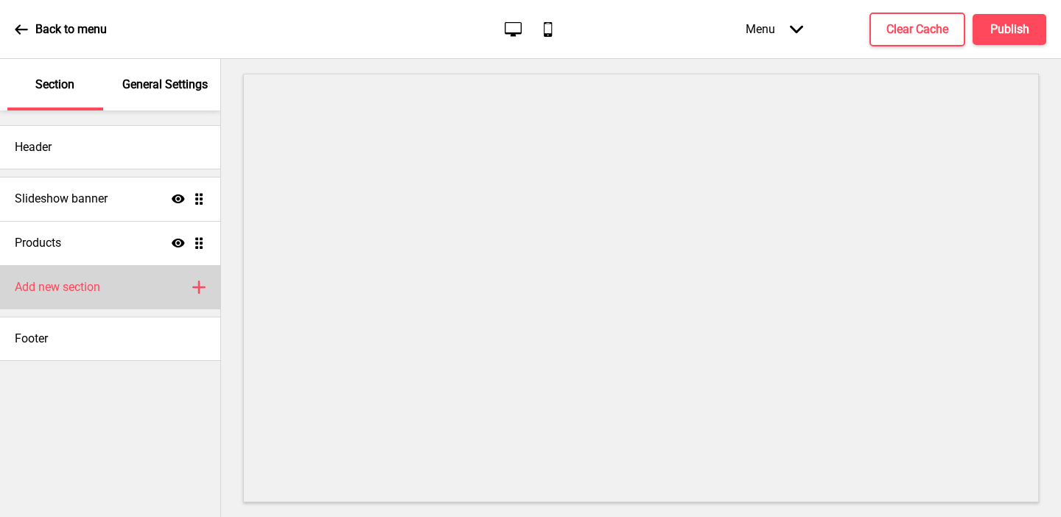
click at [35, 285] on h4 "Add new section" at bounding box center [57, 287] width 85 height 16
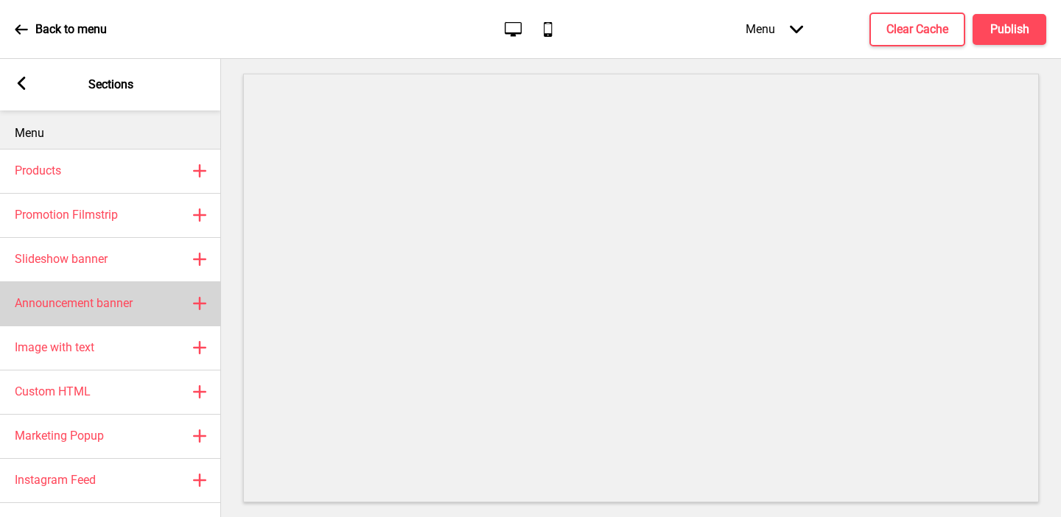
click at [50, 316] on div "Announcement banner Plus" at bounding box center [110, 303] width 221 height 44
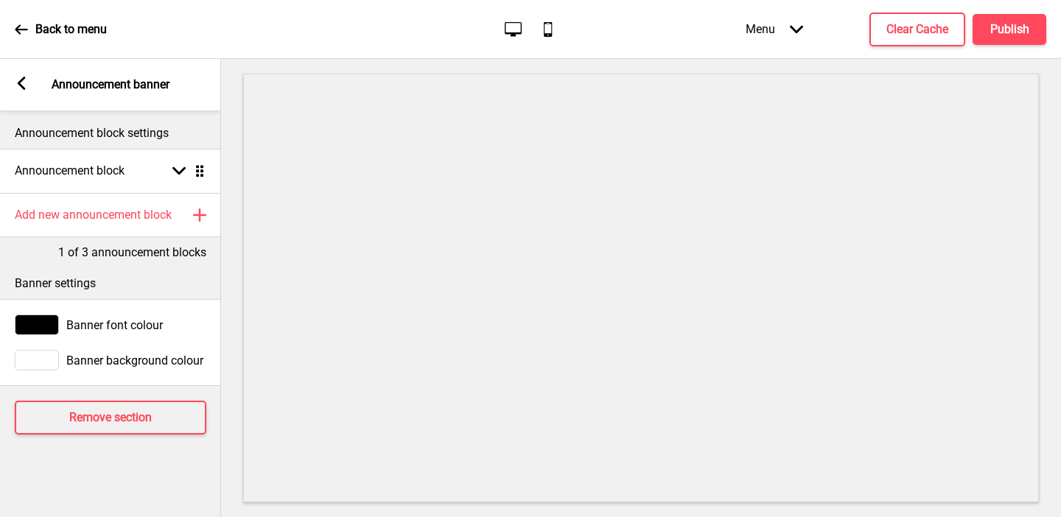
click at [40, 354] on div at bounding box center [37, 360] width 44 height 21
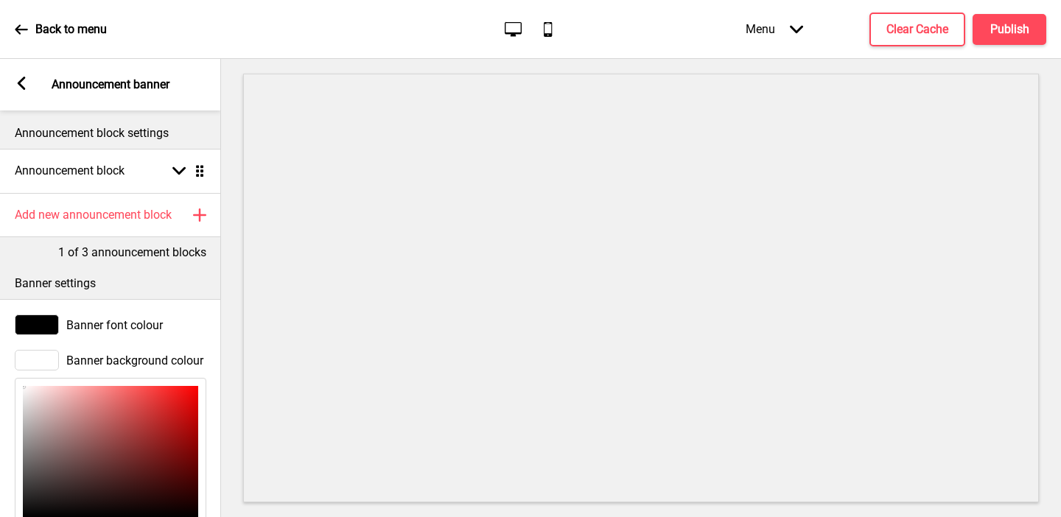
scroll to position [187, 0]
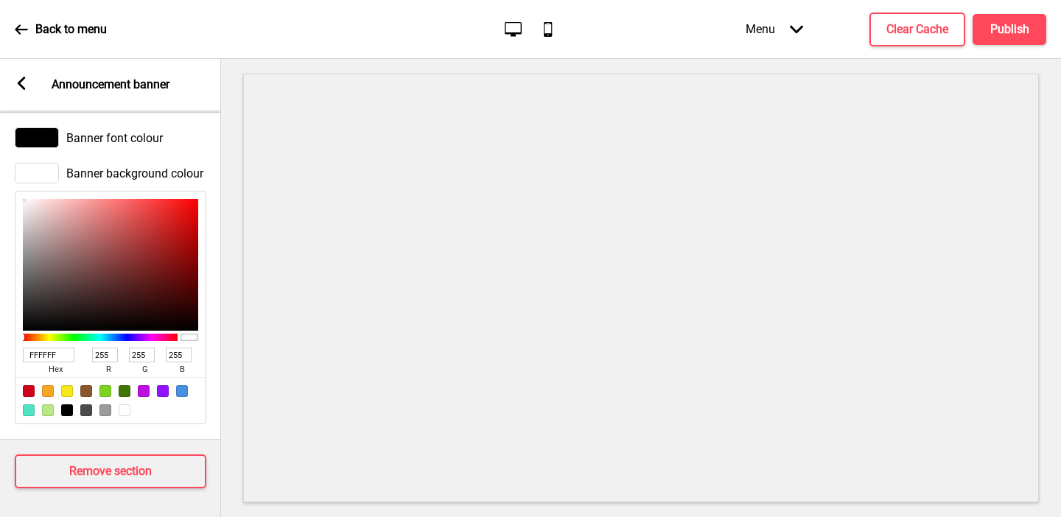
click at [52, 353] on input "FFFFFF" at bounding box center [49, 355] width 52 height 15
paste input "e72025"
type input "e72025"
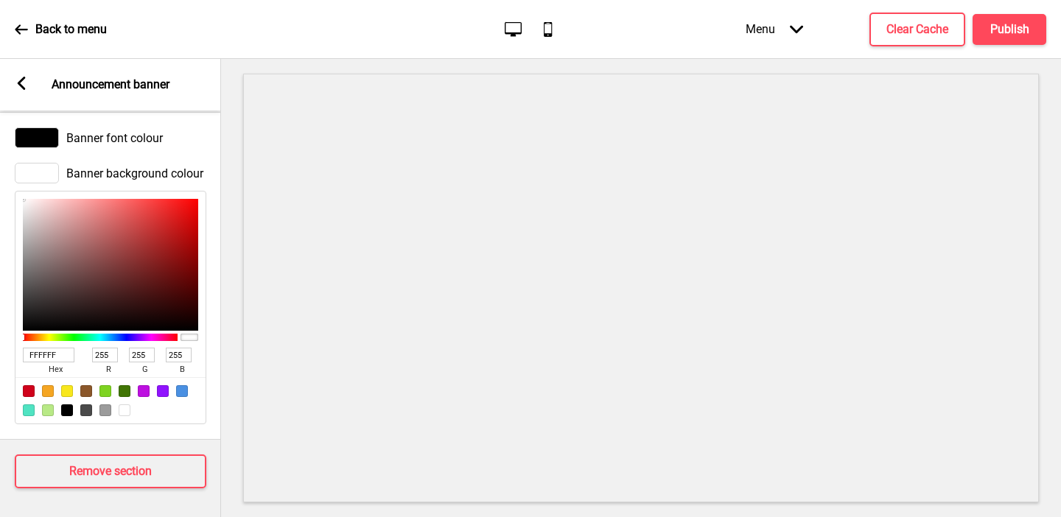
type input "231"
type input "32"
type input "37"
type input "E72025"
click at [40, 133] on div at bounding box center [37, 137] width 44 height 21
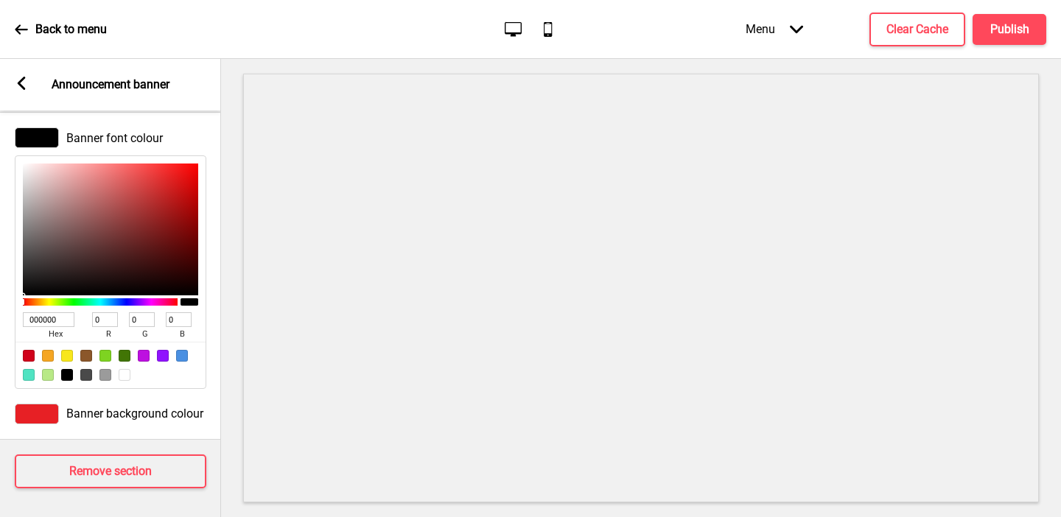
click at [130, 373] on div at bounding box center [125, 375] width 12 height 12
type input "FFFFFF"
type input "255"
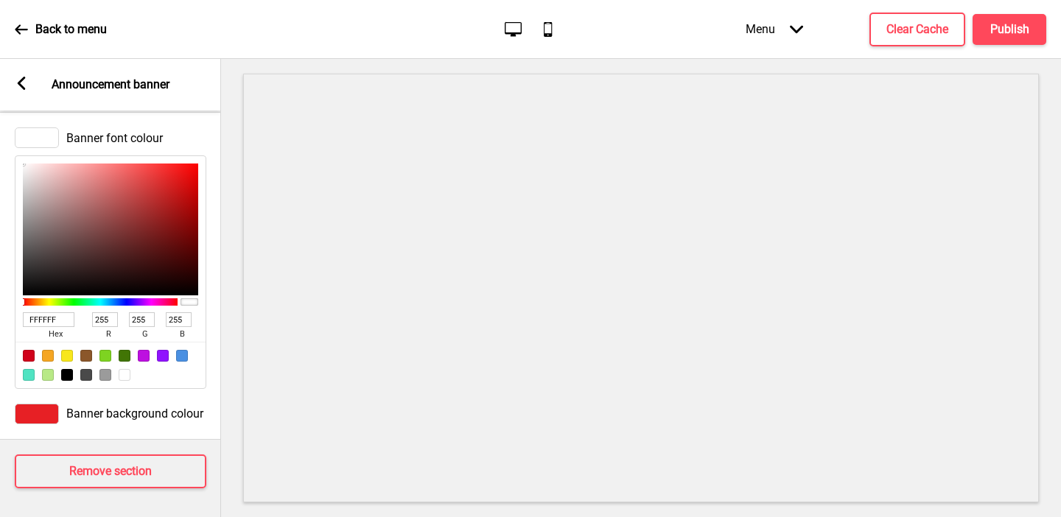
click at [16, 84] on rect at bounding box center [21, 83] width 13 height 13
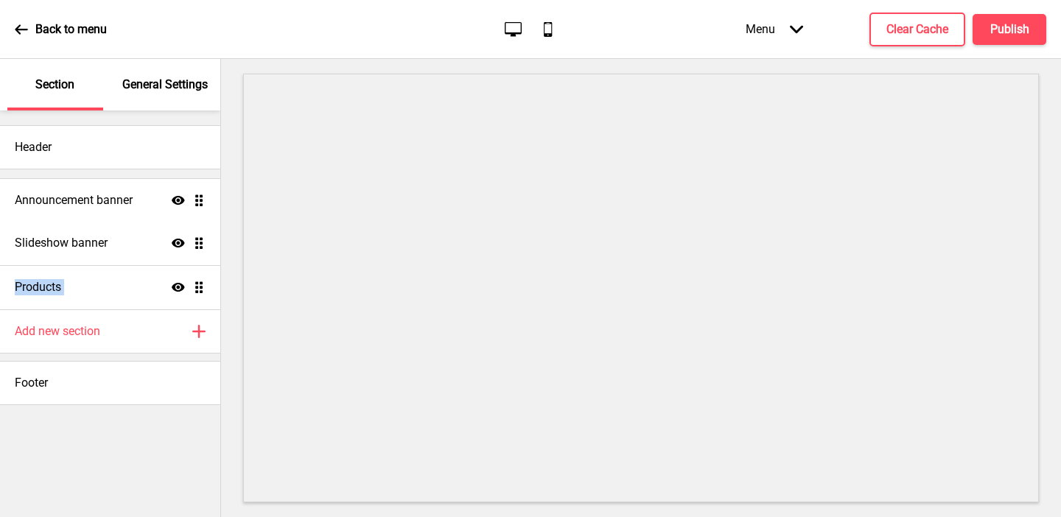
drag, startPoint x: 203, startPoint y: 292, endPoint x: 197, endPoint y: 205, distance: 87.1
click at [197, 205] on ul "Slideshow banner Show Drag Products Show Drag Announcement banner Show Drag" at bounding box center [110, 243] width 220 height 133
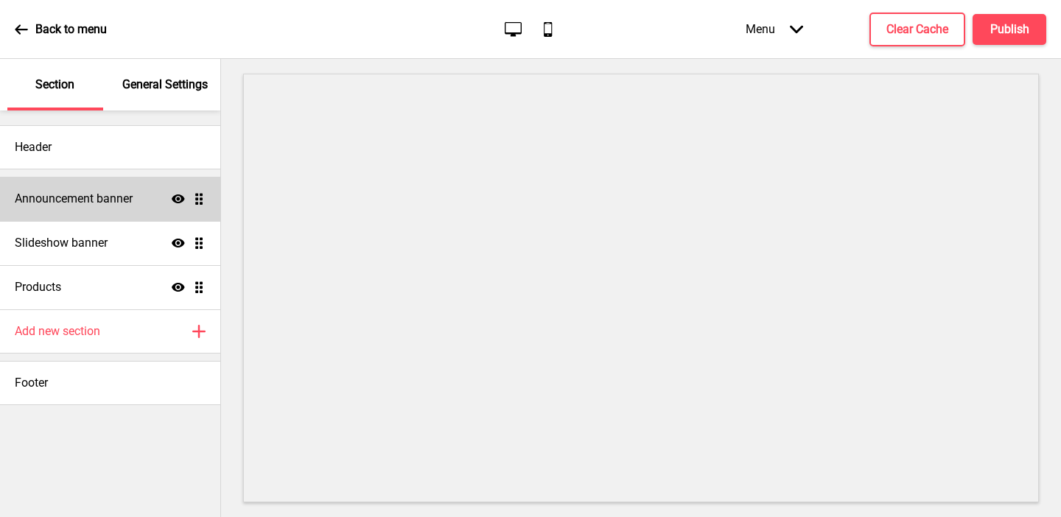
click at [122, 197] on h4 "Announcement banner" at bounding box center [74, 199] width 118 height 16
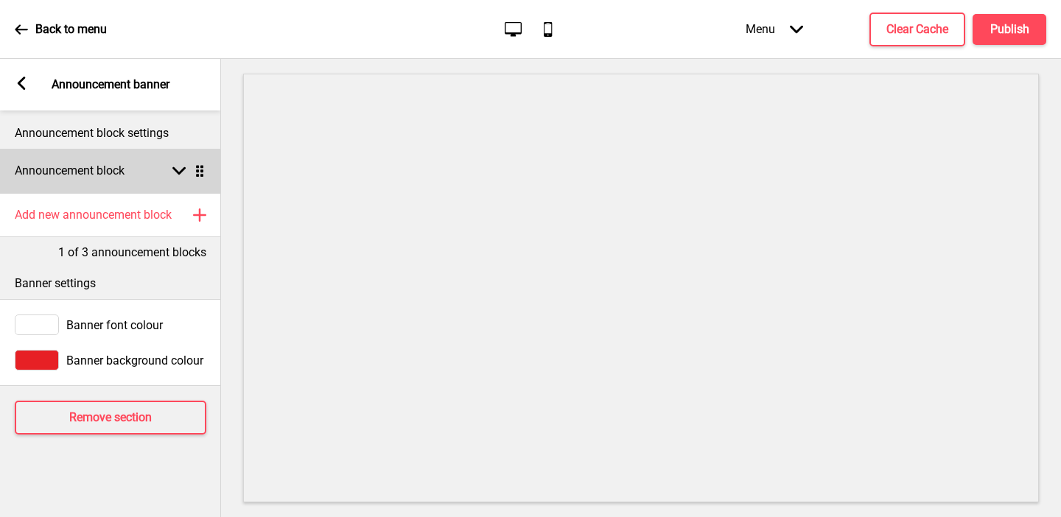
click at [63, 173] on h4 "Announcement block" at bounding box center [70, 171] width 110 height 16
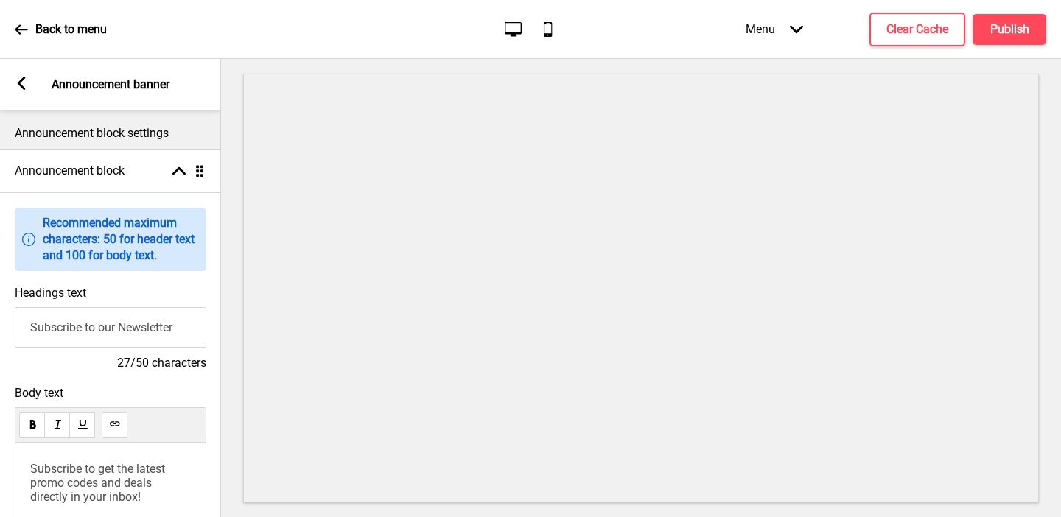
click at [71, 321] on input "Subscribe to our Newsletter" at bounding box center [110, 327] width 191 height 41
type input "Welcome to Tha Siam Thai Kitchen"
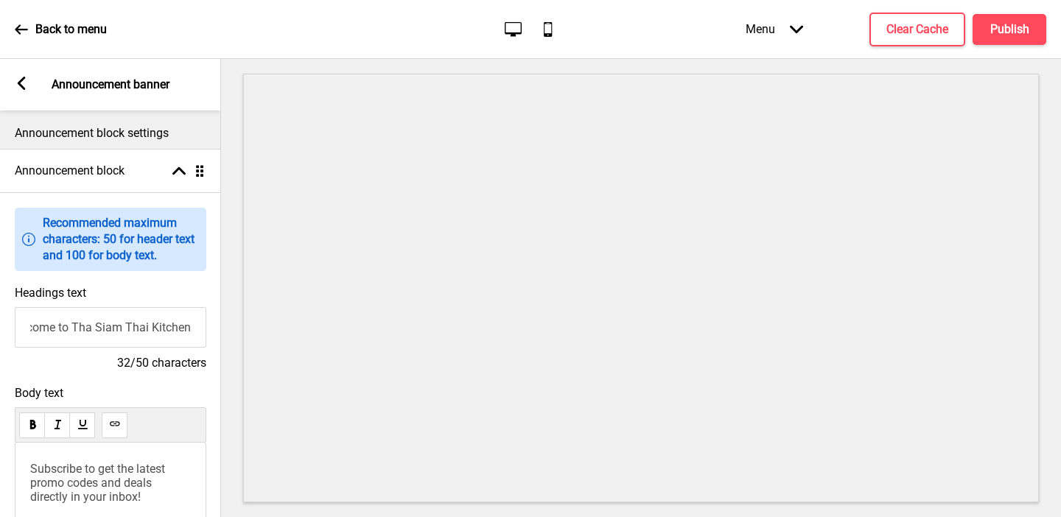
click at [87, 468] on span "Subscribe to get the latest promo codes and deals directly in your inbox!" at bounding box center [99, 483] width 138 height 42
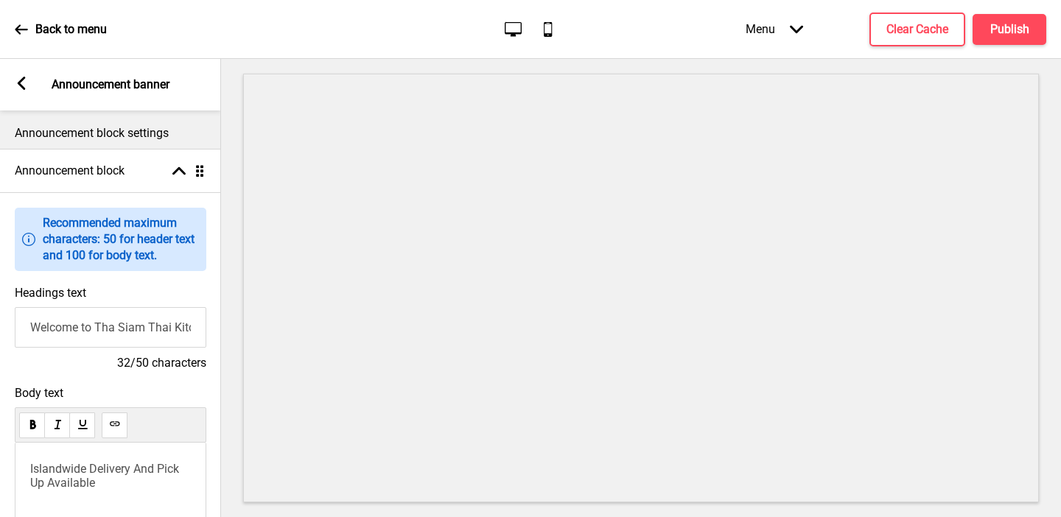
click at [18, 84] on icon at bounding box center [22, 83] width 8 height 13
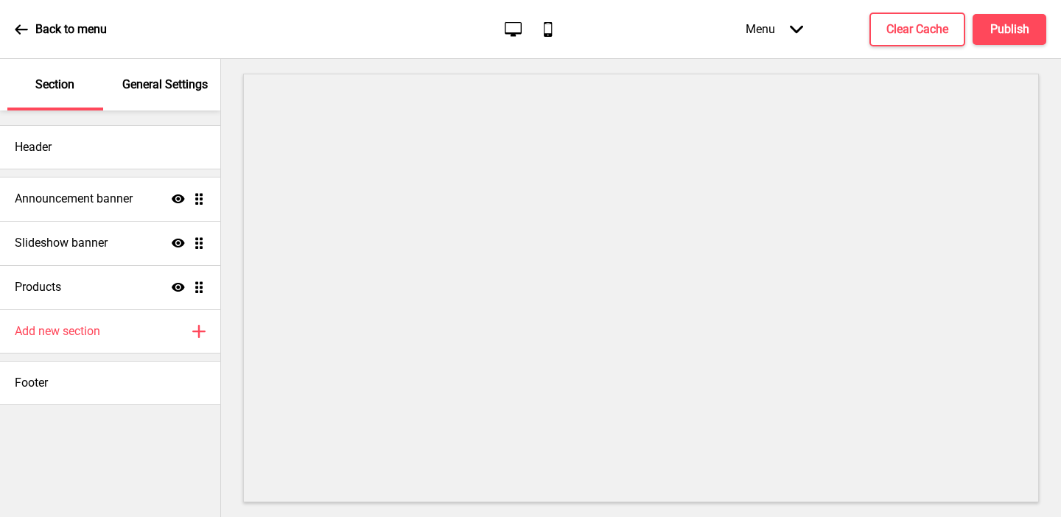
click at [18, 516] on button "X" at bounding box center [9, 524] width 18 height 15
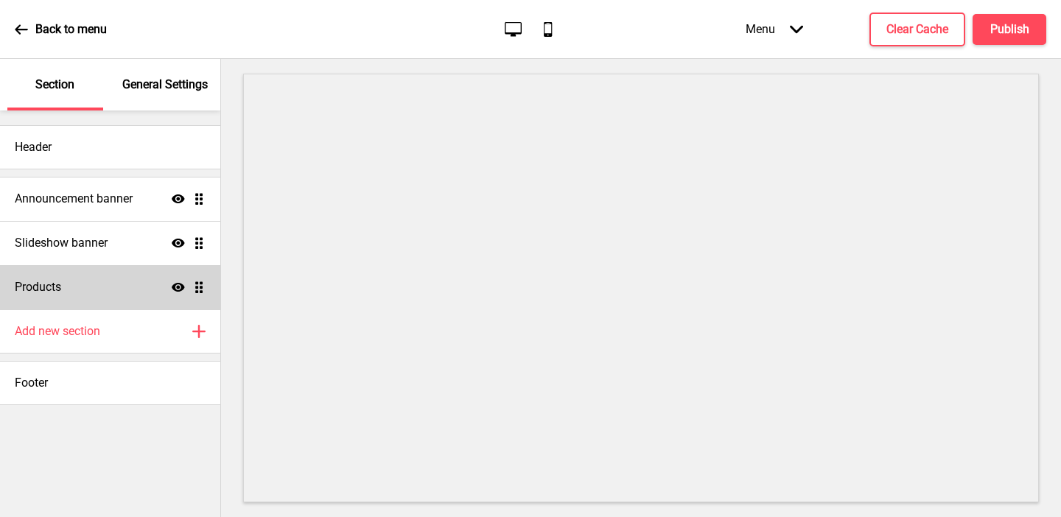
click at [76, 281] on div "Products Show Drag" at bounding box center [110, 287] width 220 height 44
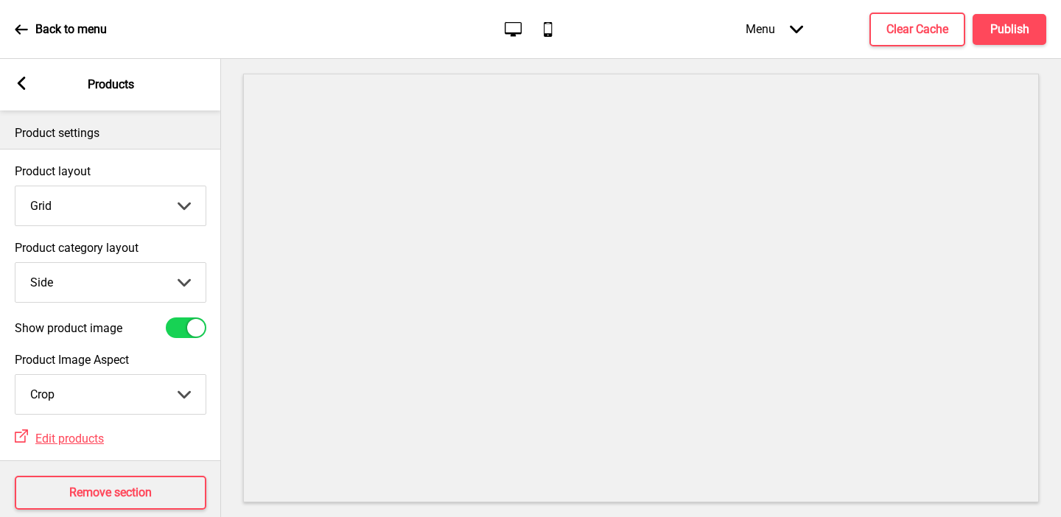
click at [74, 287] on select "Top Side" at bounding box center [110, 282] width 190 height 39
select select "top"
click at [15, 263] on select "Top Side" at bounding box center [110, 282] width 190 height 39
click at [17, 85] on rect at bounding box center [21, 83] width 13 height 13
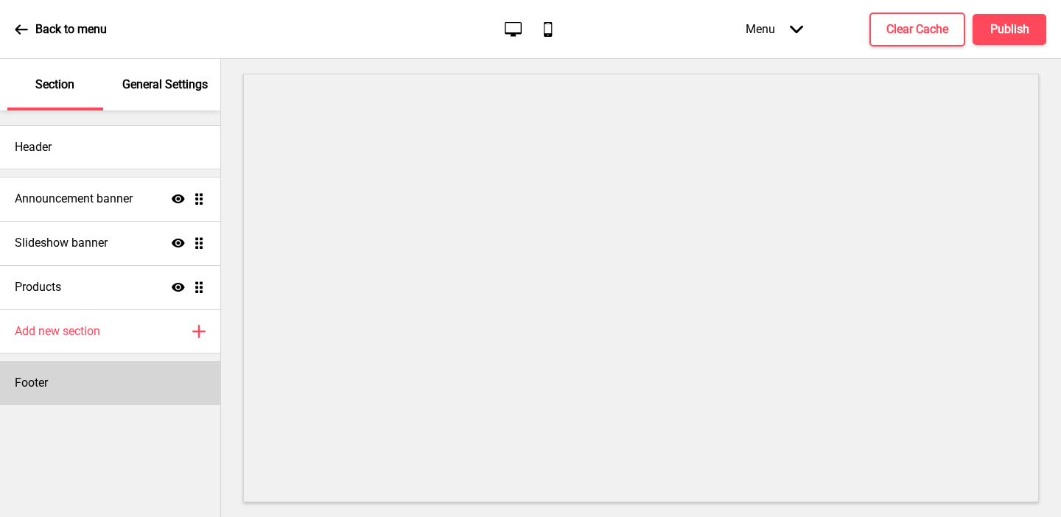
click at [110, 384] on div "Footer" at bounding box center [110, 383] width 220 height 44
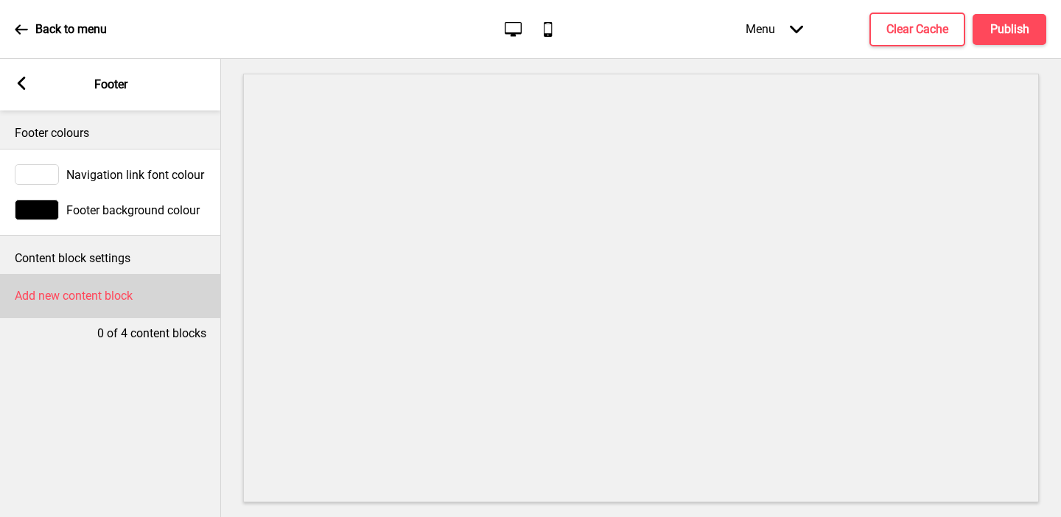
click at [110, 295] on h4 "Add new content block" at bounding box center [74, 296] width 118 height 16
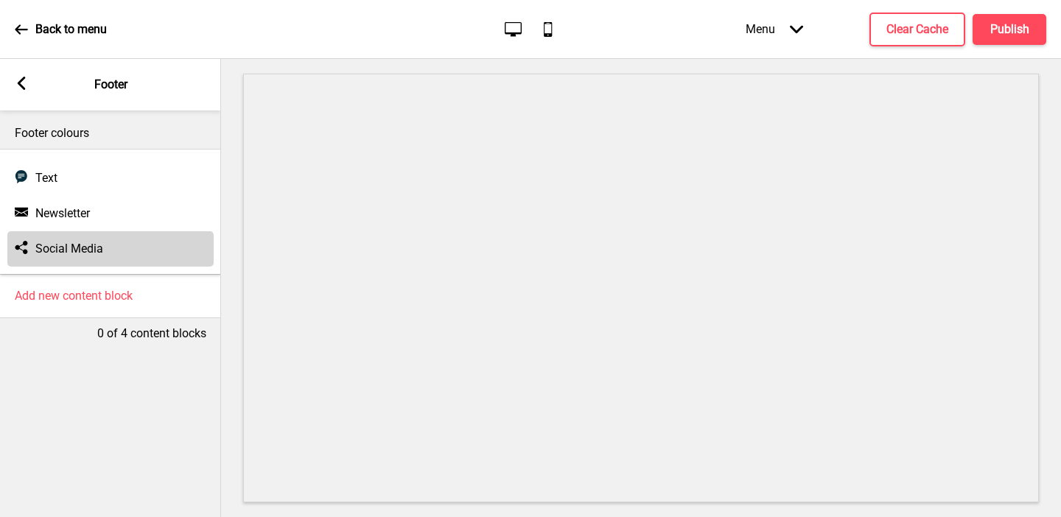
click at [88, 254] on h4 "Social Media" at bounding box center [69, 249] width 68 height 16
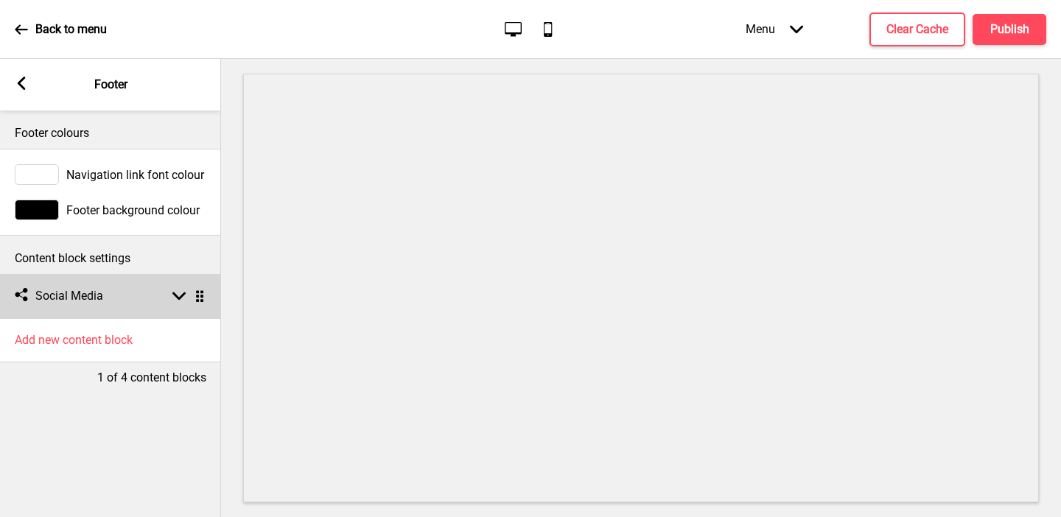
click at [85, 291] on h4 "Social Media" at bounding box center [69, 296] width 68 height 16
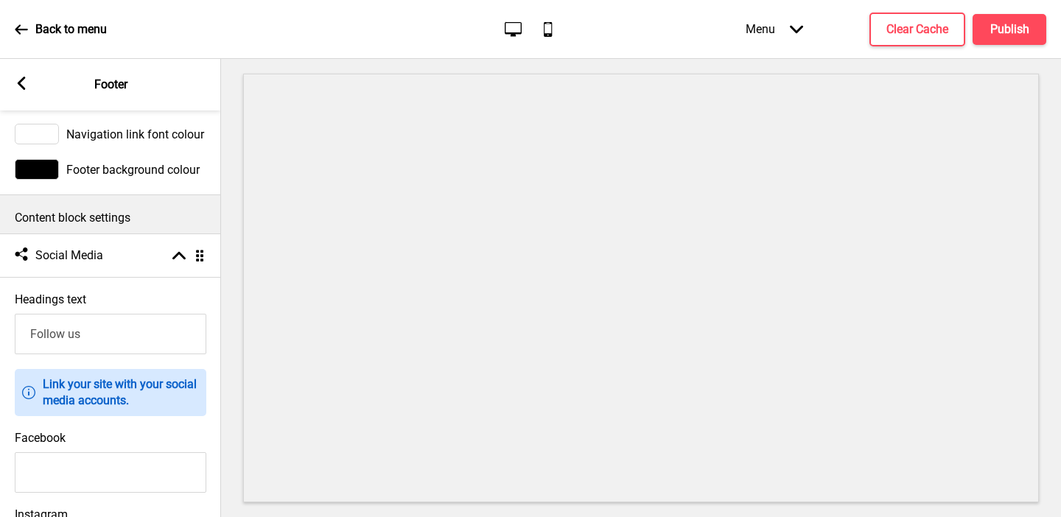
scroll to position [93, 0]
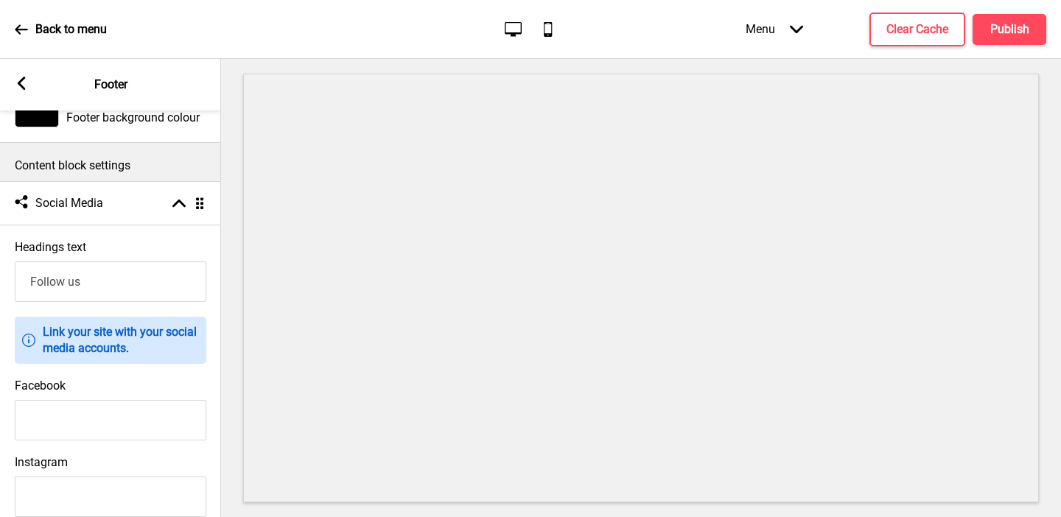
click at [87, 421] on input "Facebook" at bounding box center [110, 420] width 191 height 41
paste input "https://www.facebook.com/ThasiamThaikitchen/"
type input "https://www.facebook.com/ThasiamThaikitchen/"
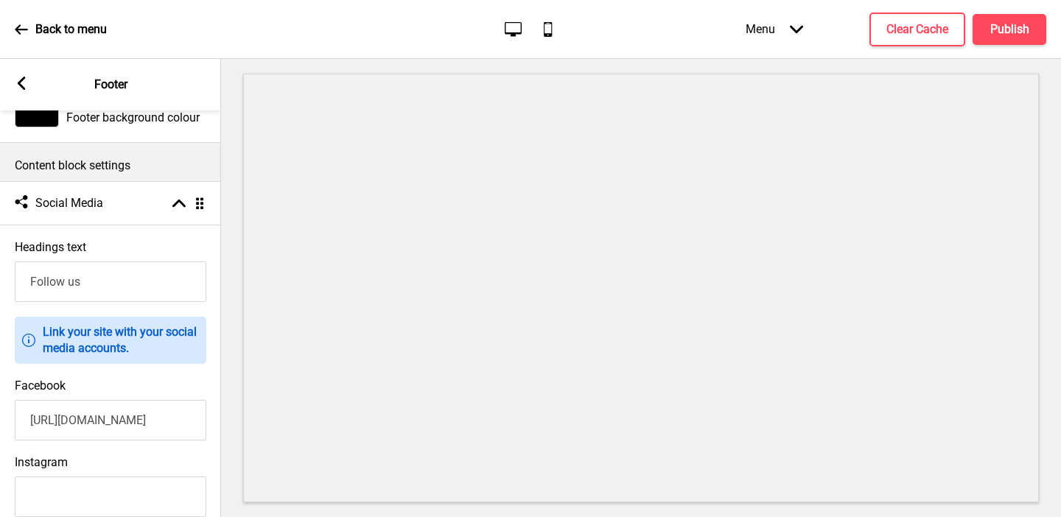
click at [122, 484] on input "Instagram" at bounding box center [110, 497] width 191 height 41
paste input "https://www.instagram.com/thasiamthaikitchen/?hl=en"
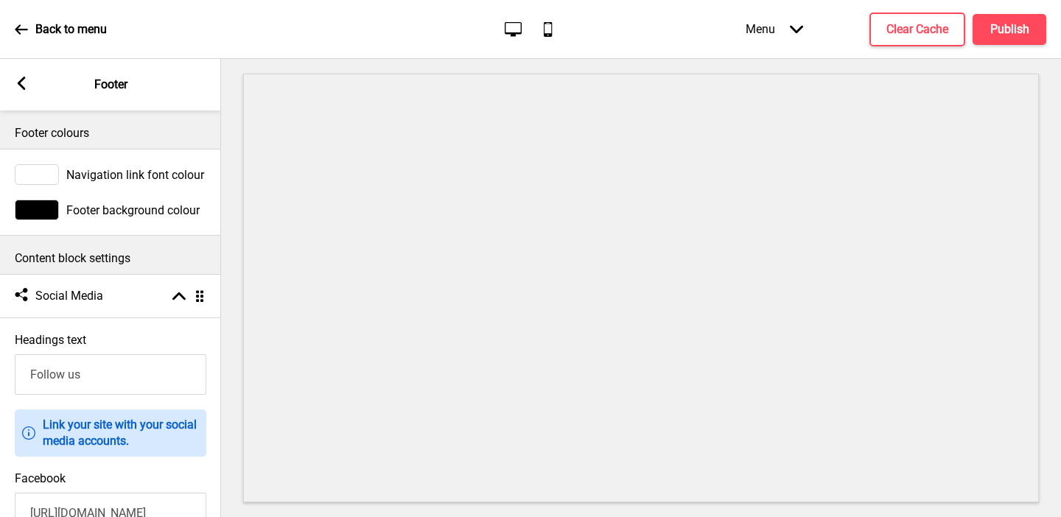
type input "https://www.instagram.com/thasiamthaikitchen/?hl=en"
click at [21, 89] on rect at bounding box center [21, 83] width 13 height 13
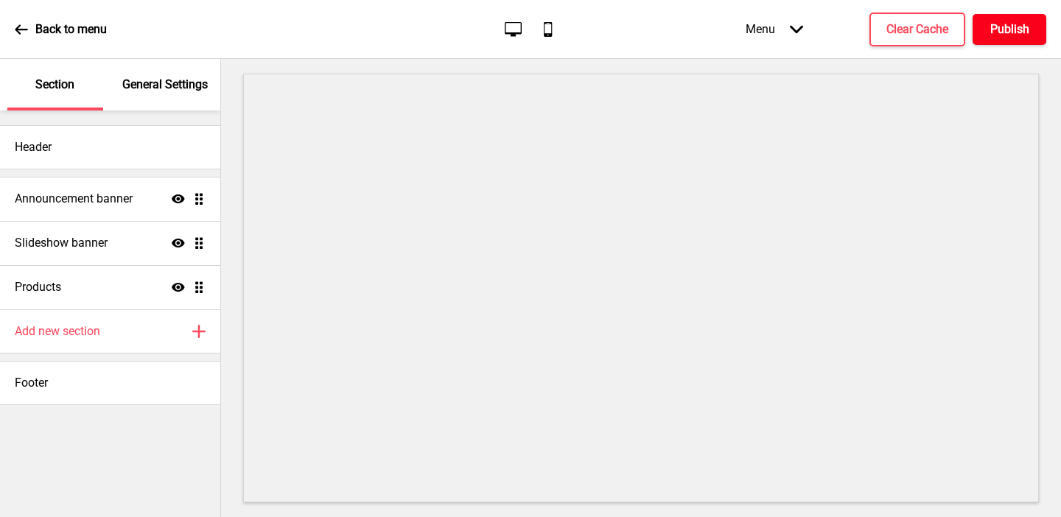
click at [1008, 33] on h4 "Publish" at bounding box center [1009, 29] width 39 height 16
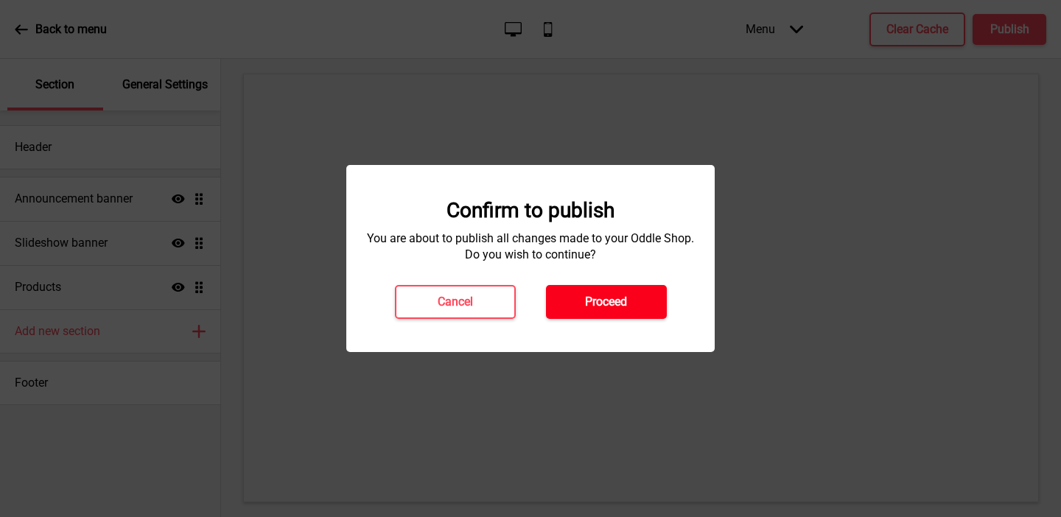
click at [608, 295] on h4 "Proceed" at bounding box center [606, 302] width 42 height 16
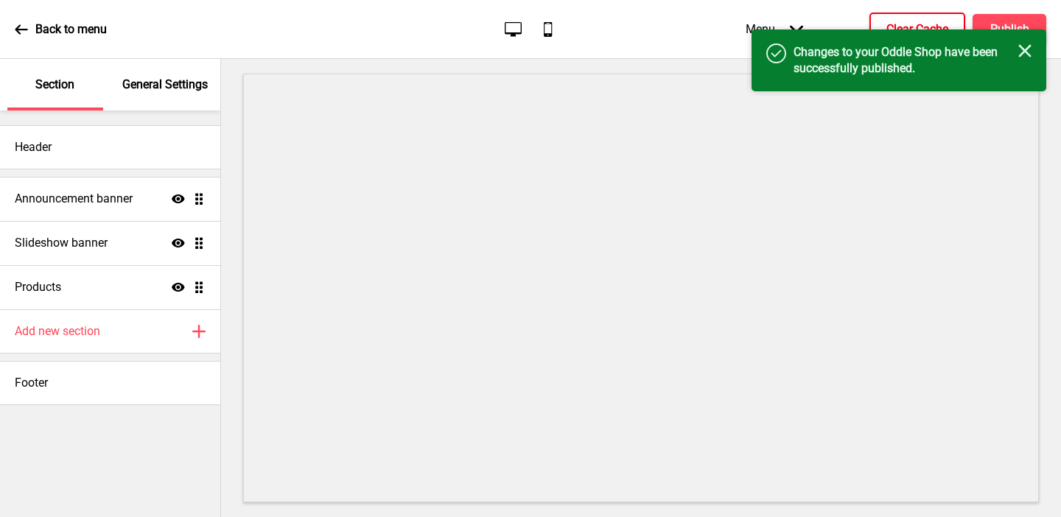
click at [913, 21] on h4 "Clear Cache" at bounding box center [917, 29] width 62 height 16
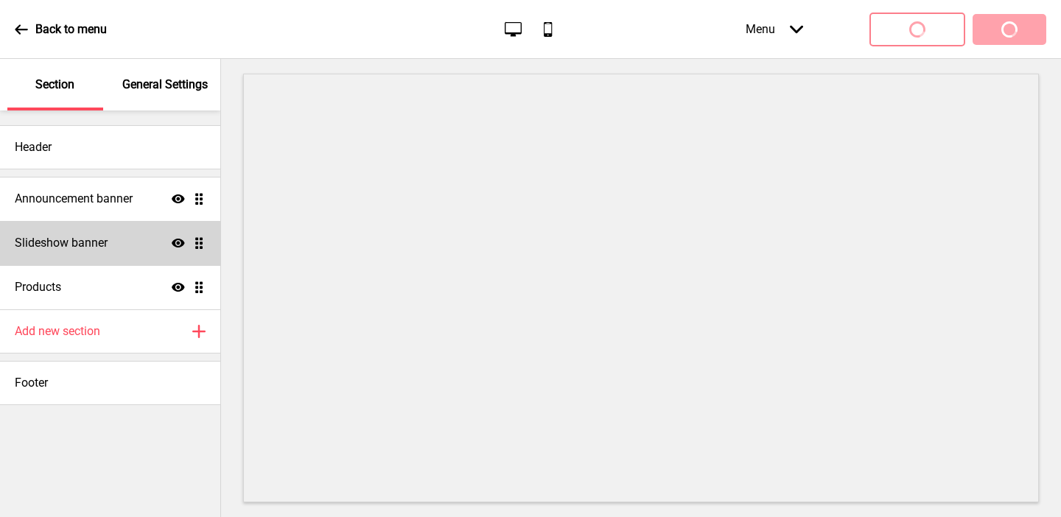
click at [130, 244] on div "Slideshow banner Show Drag" at bounding box center [110, 243] width 220 height 44
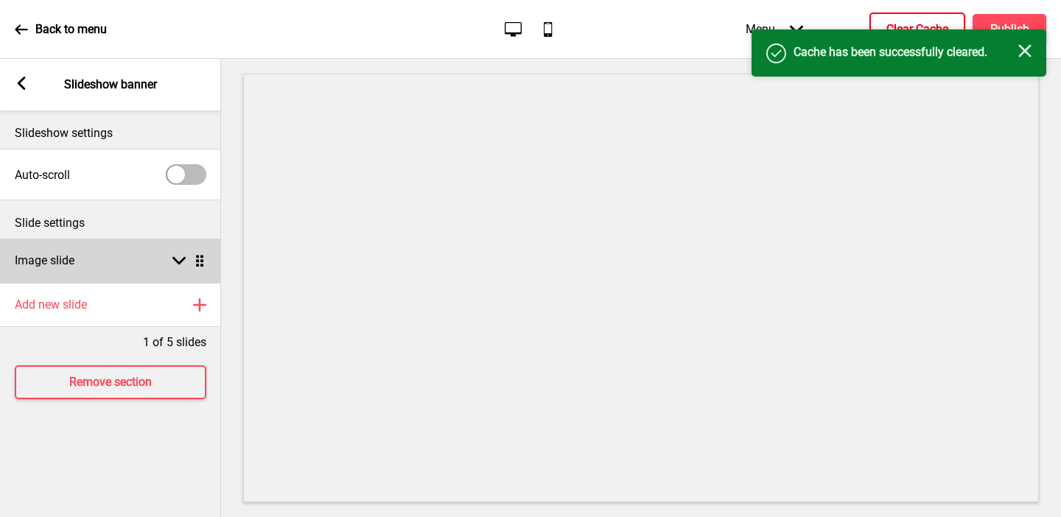
click at [113, 256] on div "Image slide Arrow down Drag" at bounding box center [110, 261] width 221 height 44
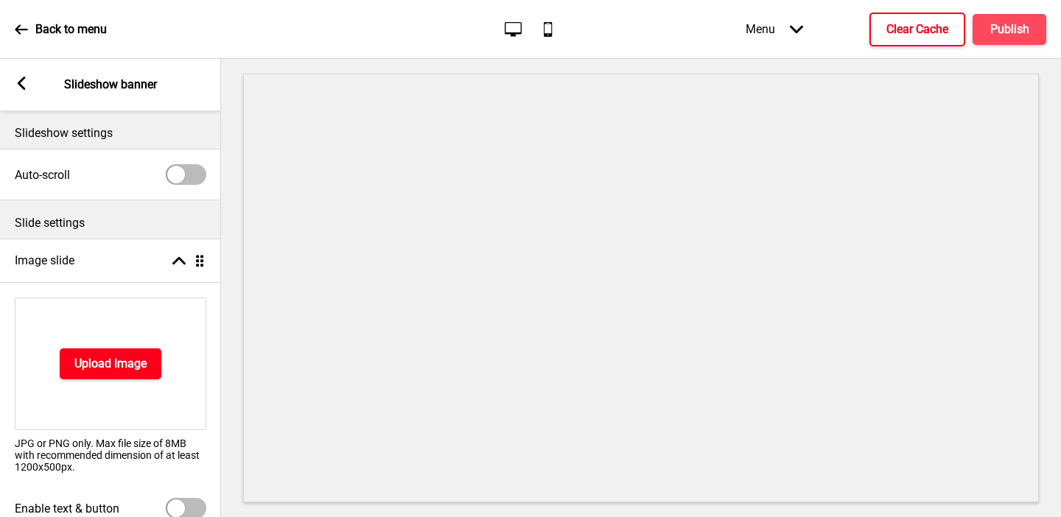
click at [111, 366] on h4 "Upload Image" at bounding box center [110, 364] width 72 height 16
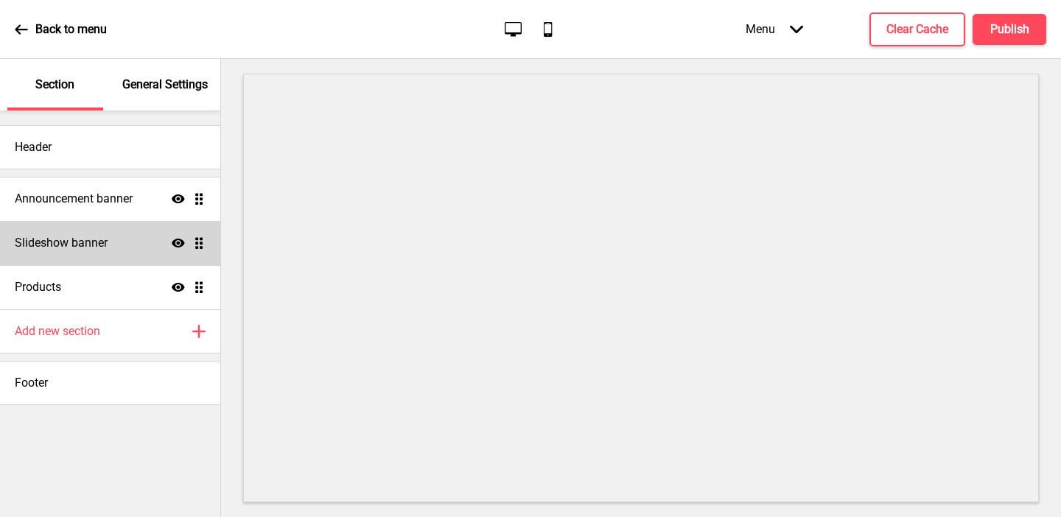
click at [112, 239] on div "Slideshow banner Show Drag" at bounding box center [110, 243] width 220 height 44
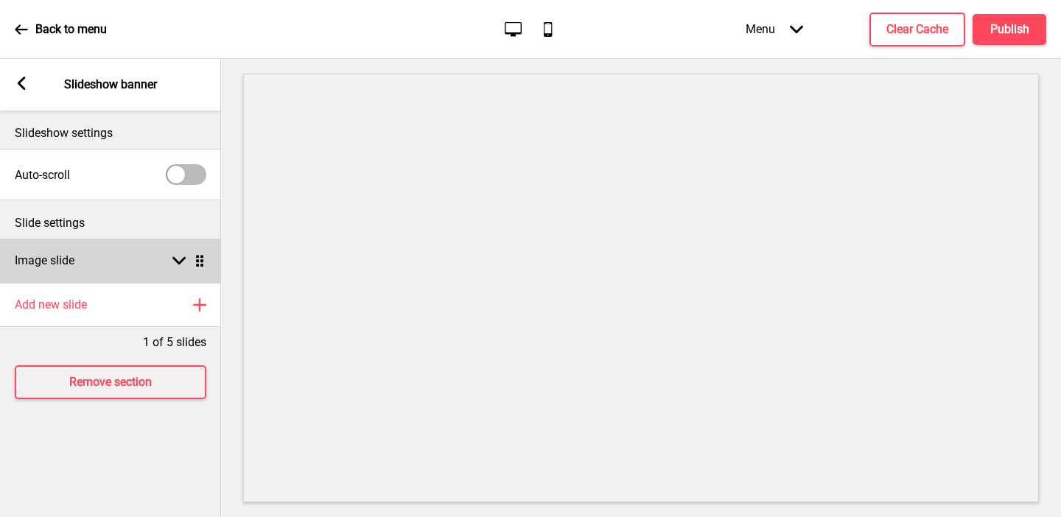
click at [105, 259] on div "Image slide Arrow down Drag" at bounding box center [110, 261] width 221 height 44
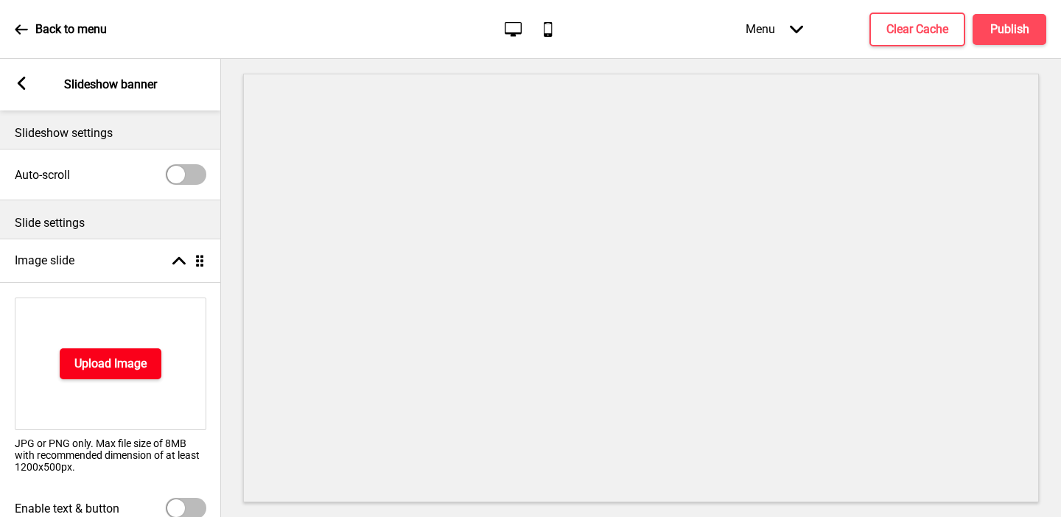
click at [96, 357] on h4 "Upload Image" at bounding box center [110, 364] width 72 height 16
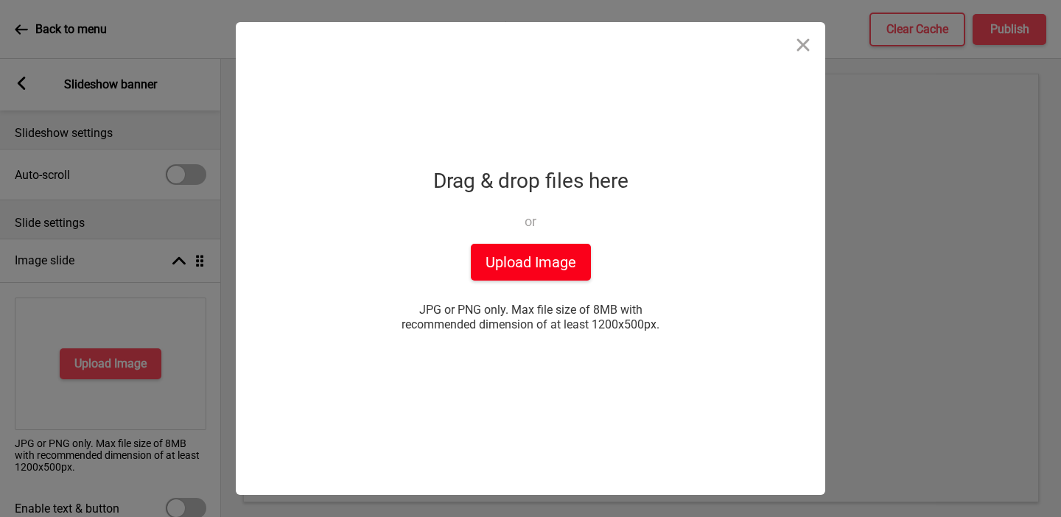
click at [520, 259] on button "Upload Image" at bounding box center [531, 262] width 120 height 37
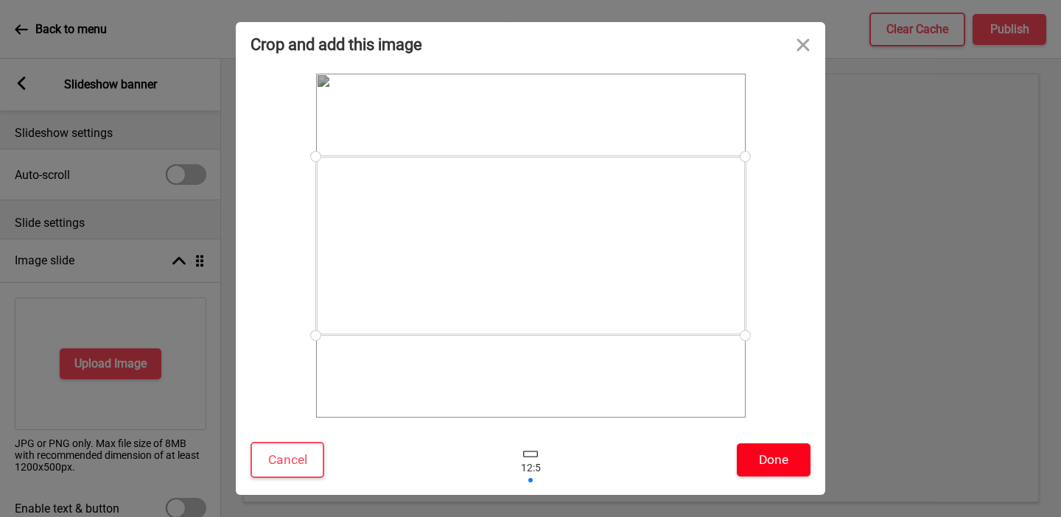
click at [783, 460] on button "Done" at bounding box center [774, 459] width 74 height 33
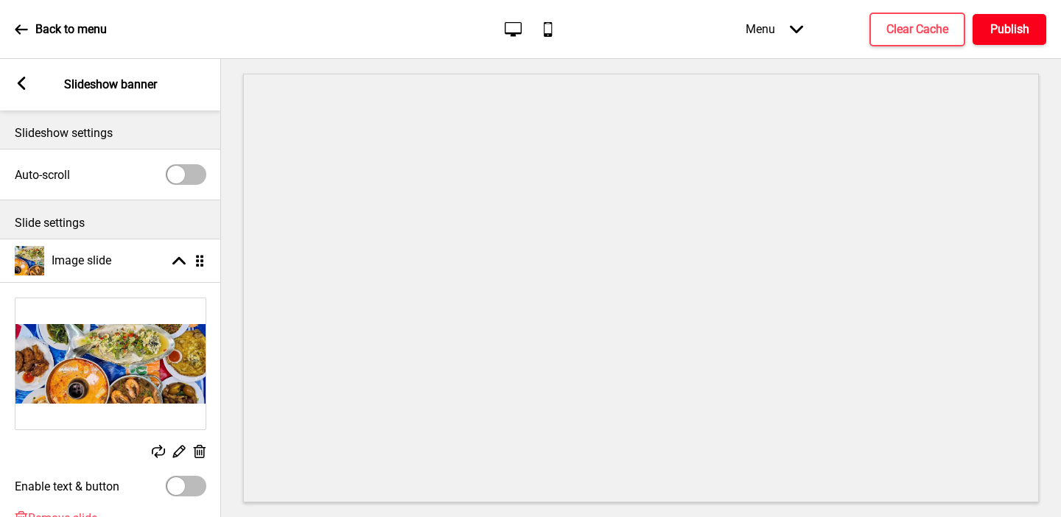
click at [1013, 25] on h4 "Publish" at bounding box center [1009, 29] width 39 height 16
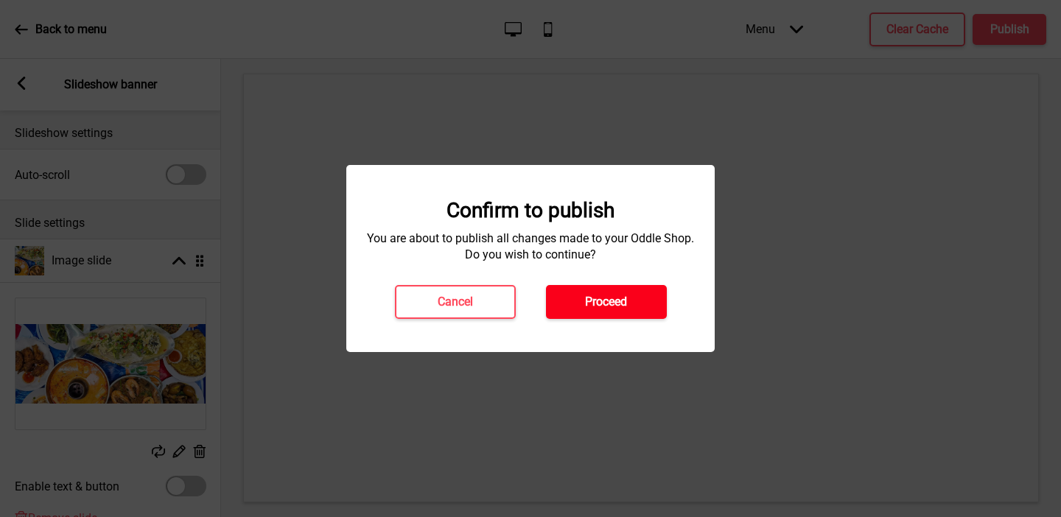
click at [594, 308] on h4 "Proceed" at bounding box center [606, 302] width 42 height 16
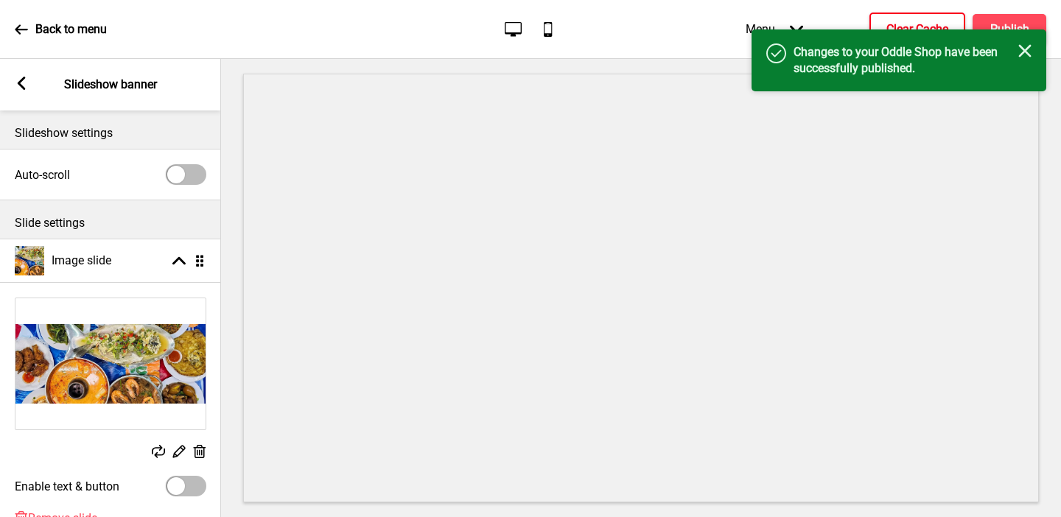
click at [930, 22] on h4 "Clear Cache" at bounding box center [917, 29] width 62 height 16
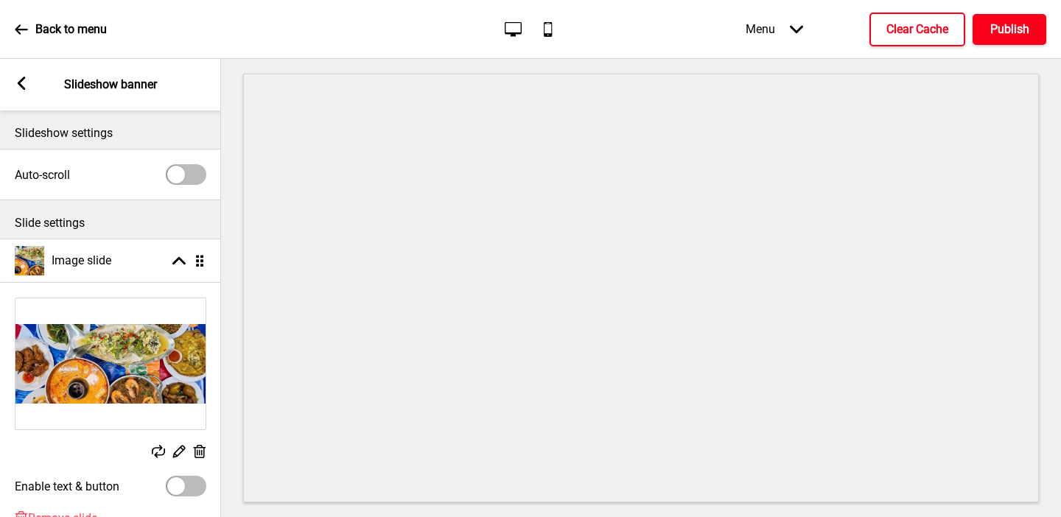
click at [1007, 21] on h4 "Publish" at bounding box center [1009, 29] width 39 height 16
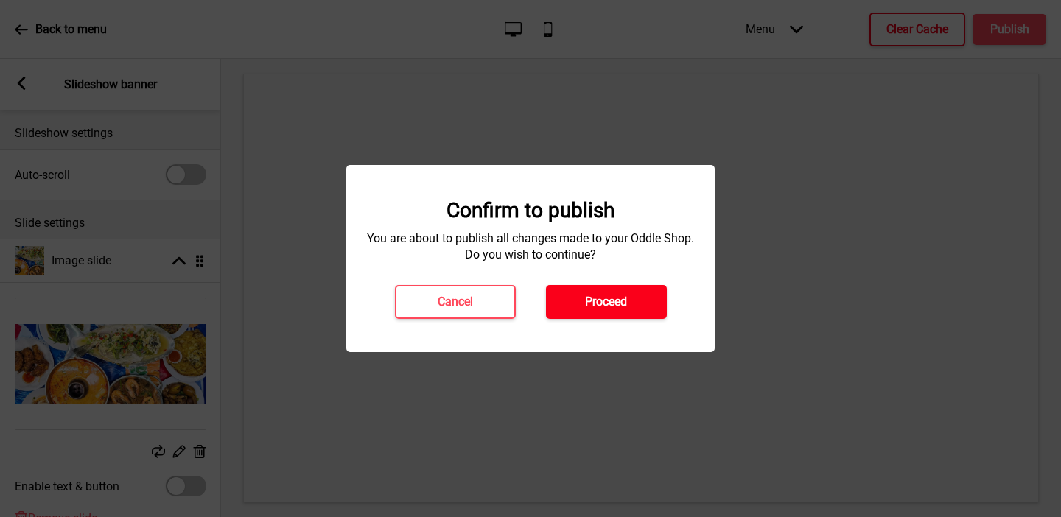
click at [642, 312] on button "Proceed" at bounding box center [606, 302] width 121 height 34
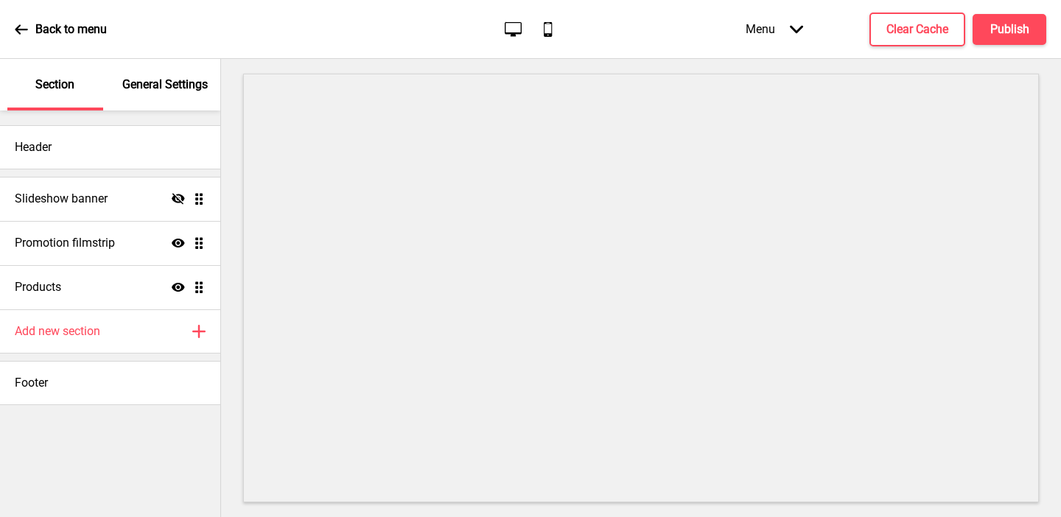
click at [180, 84] on p "General Settings" at bounding box center [164, 85] width 85 height 16
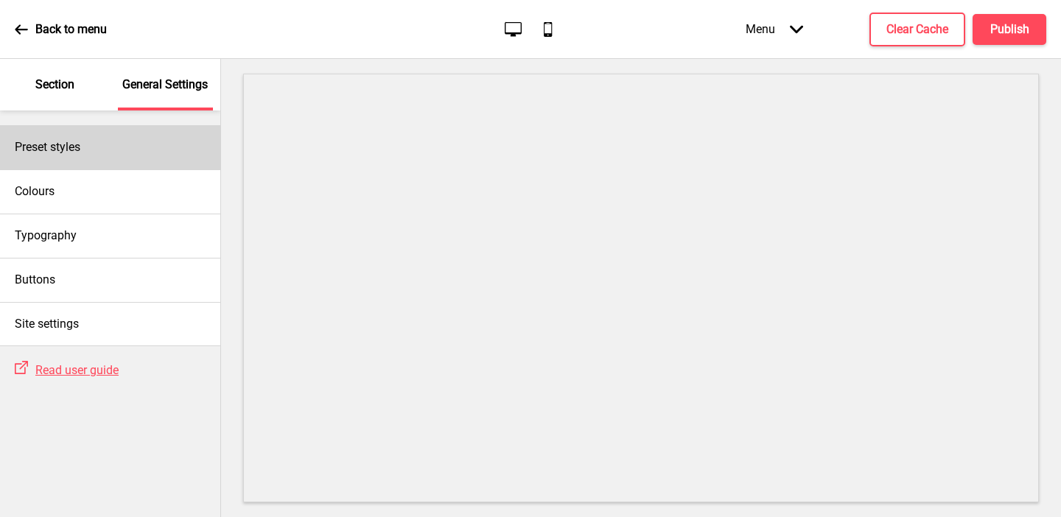
click at [110, 140] on div "Preset styles" at bounding box center [110, 147] width 220 height 44
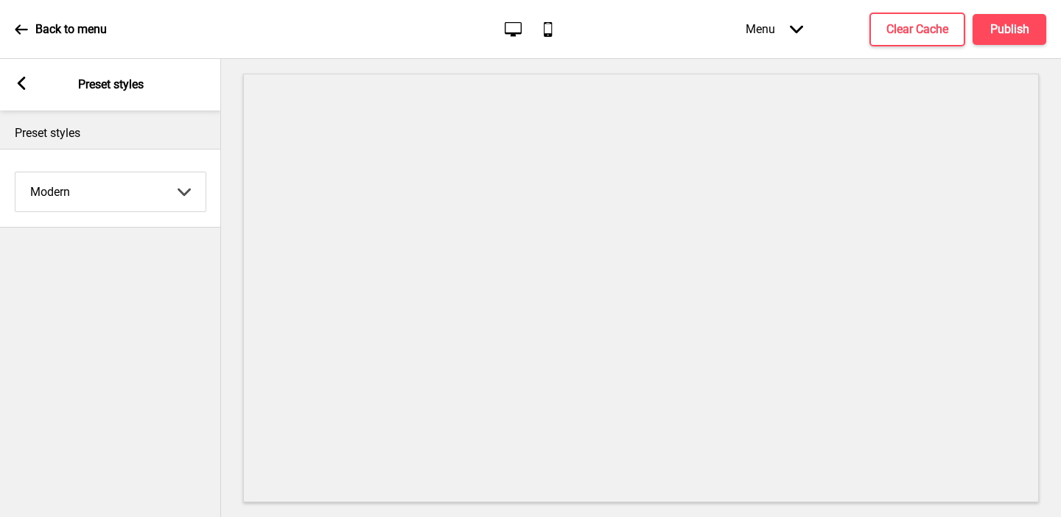
click at [102, 195] on select "Coffee Contrast Dark Earth Marine Minimalist Modern Oddle Pastel Yellow Fruits …" at bounding box center [110, 191] width 190 height 39
select select "minimalist"
click at [15, 172] on select "Coffee Contrast Dark Earth Marine Minimalist Modern Oddle Pastel Yellow Fruits …" at bounding box center [110, 191] width 190 height 39
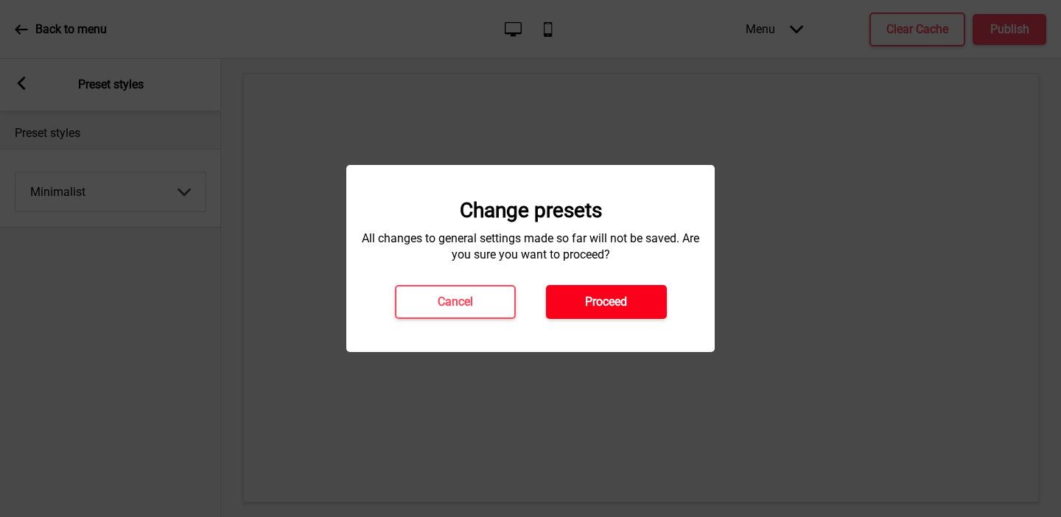
click at [572, 301] on button "Proceed" at bounding box center [606, 302] width 121 height 34
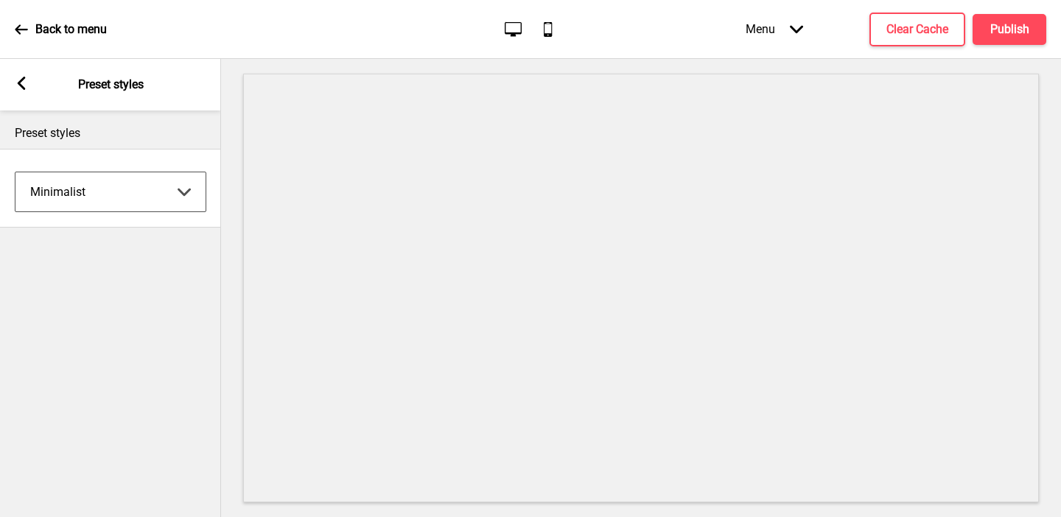
click at [14, 61] on div "Arrow left Preset styles" at bounding box center [110, 85] width 221 height 52
click at [14, 71] on div "Arrow left Preset styles" at bounding box center [110, 85] width 221 height 52
click at [24, 75] on div "Arrow left Preset styles" at bounding box center [110, 85] width 221 height 52
click at [29, 95] on div "Arrow left Preset styles" at bounding box center [110, 85] width 221 height 52
click at [24, 88] on icon at bounding box center [22, 83] width 8 height 13
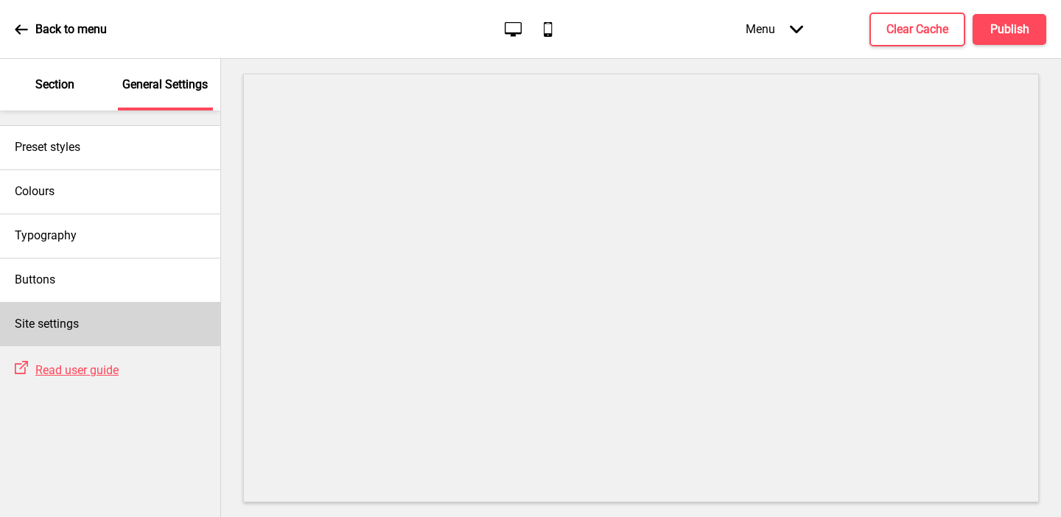
click at [55, 328] on h4 "Site settings" at bounding box center [47, 324] width 64 height 16
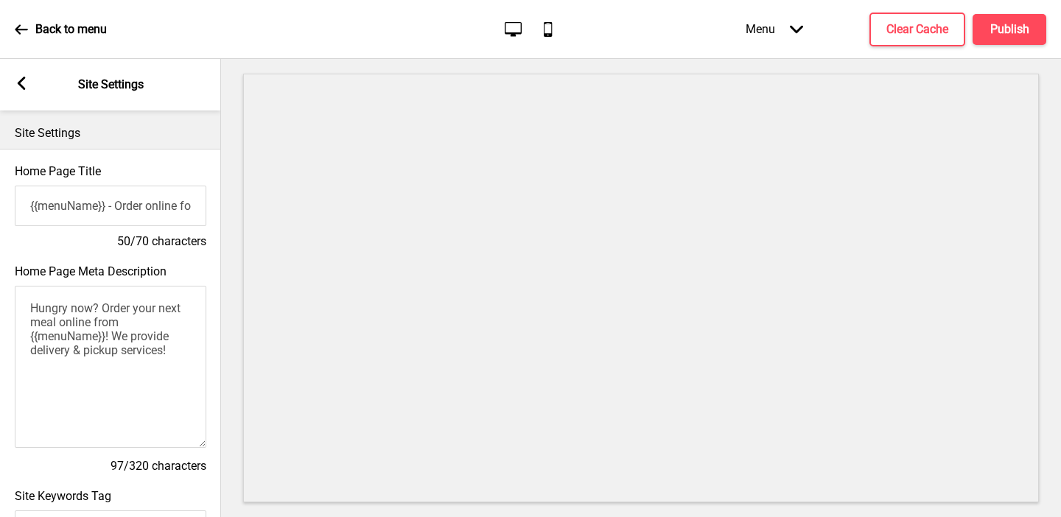
scroll to position [649, 0]
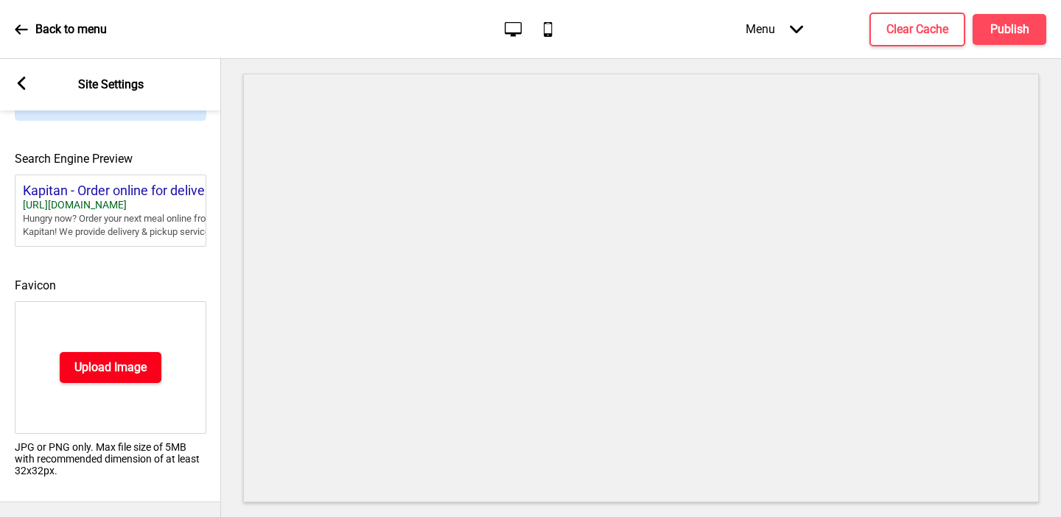
click at [79, 369] on h4 "Upload Image" at bounding box center [110, 367] width 72 height 16
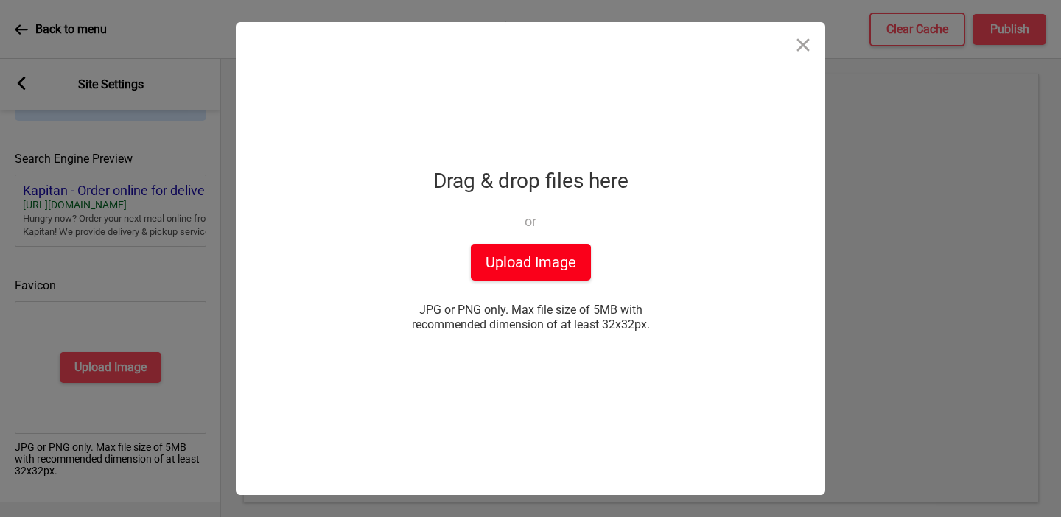
click at [514, 268] on button "Upload Image" at bounding box center [531, 262] width 120 height 37
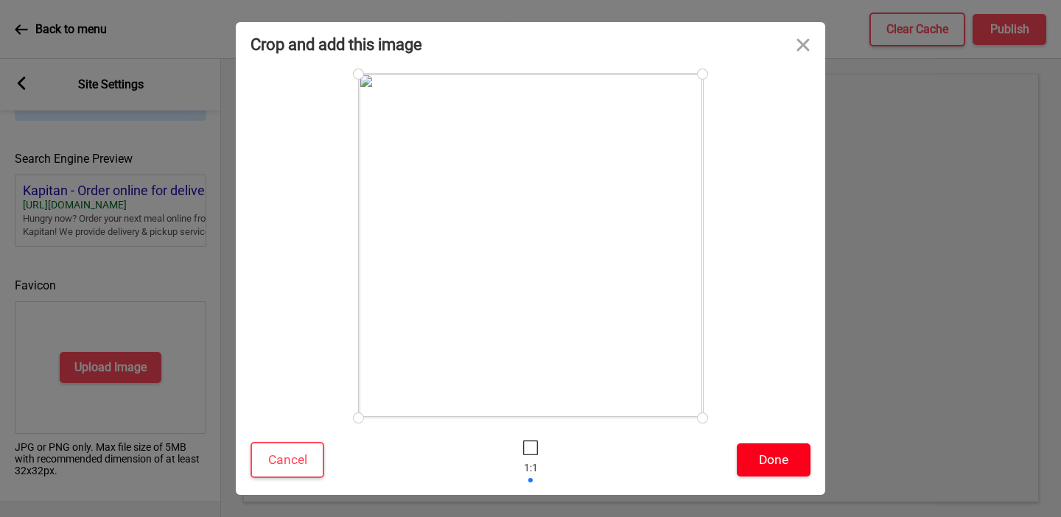
click at [782, 465] on button "Done" at bounding box center [774, 459] width 74 height 33
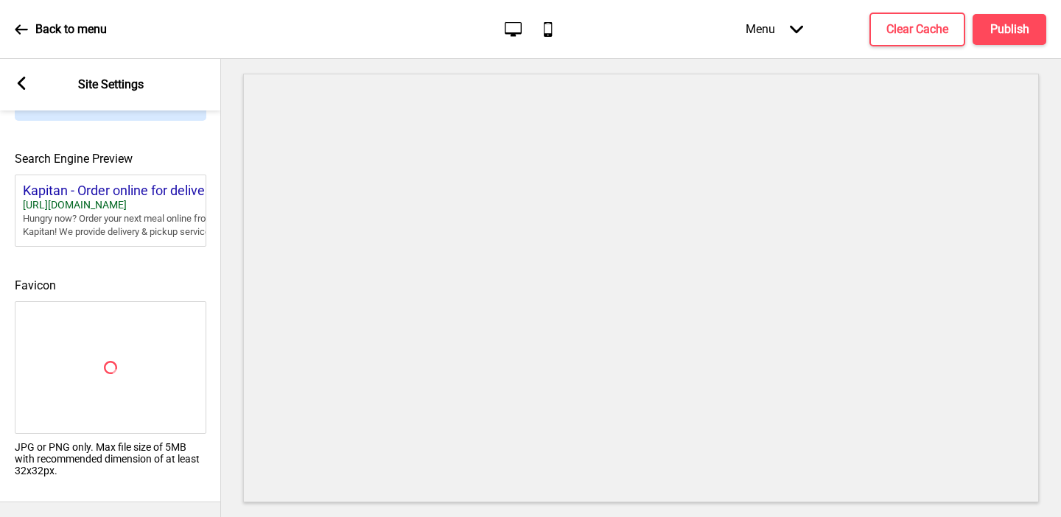
scroll to position [626, 0]
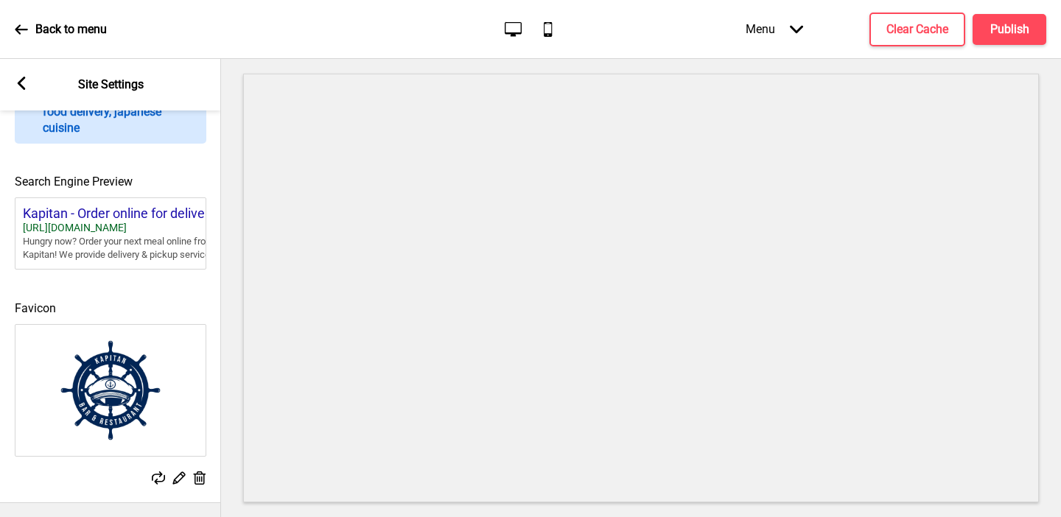
click at [21, 87] on icon at bounding box center [22, 83] width 8 height 13
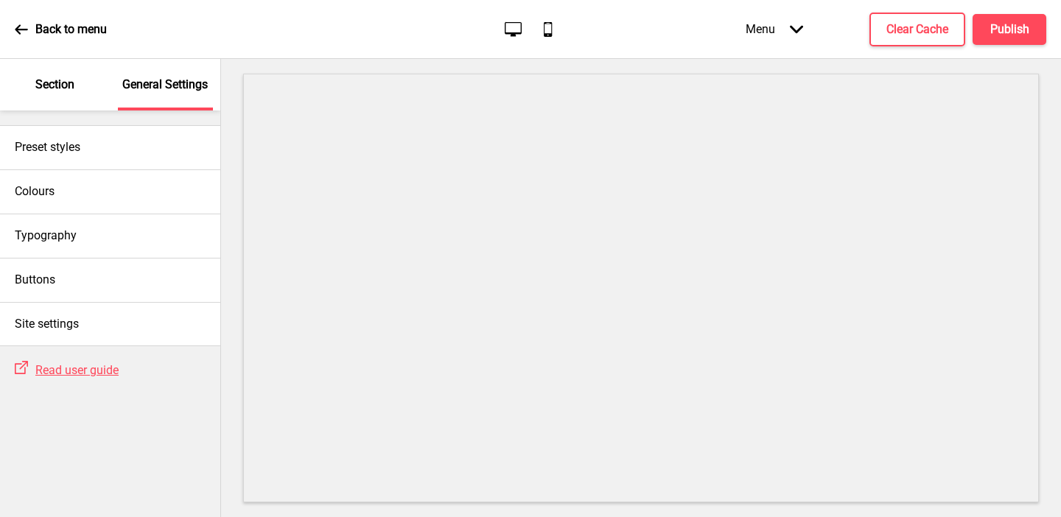
click at [57, 94] on div "Section" at bounding box center [55, 85] width 96 height 52
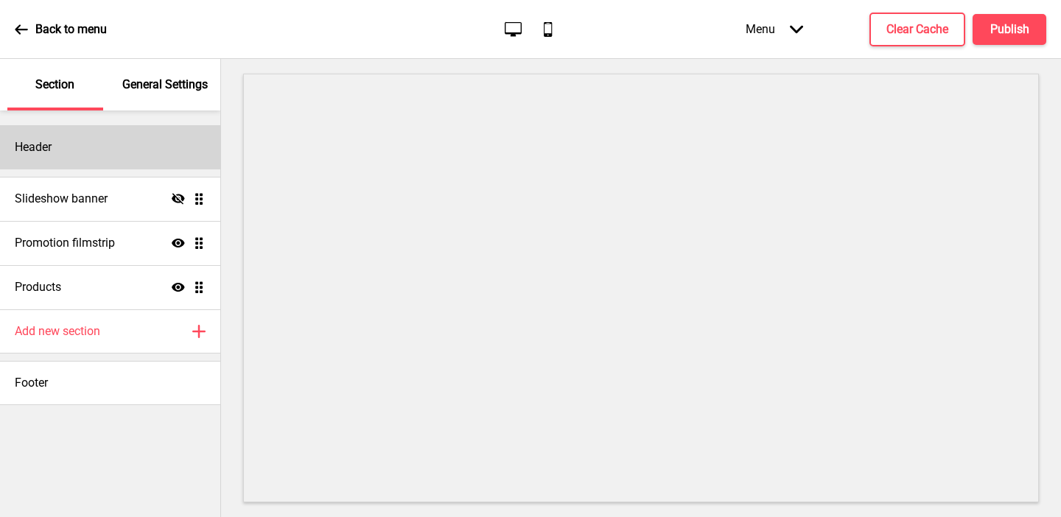
click at [52, 156] on div "Header" at bounding box center [110, 147] width 220 height 44
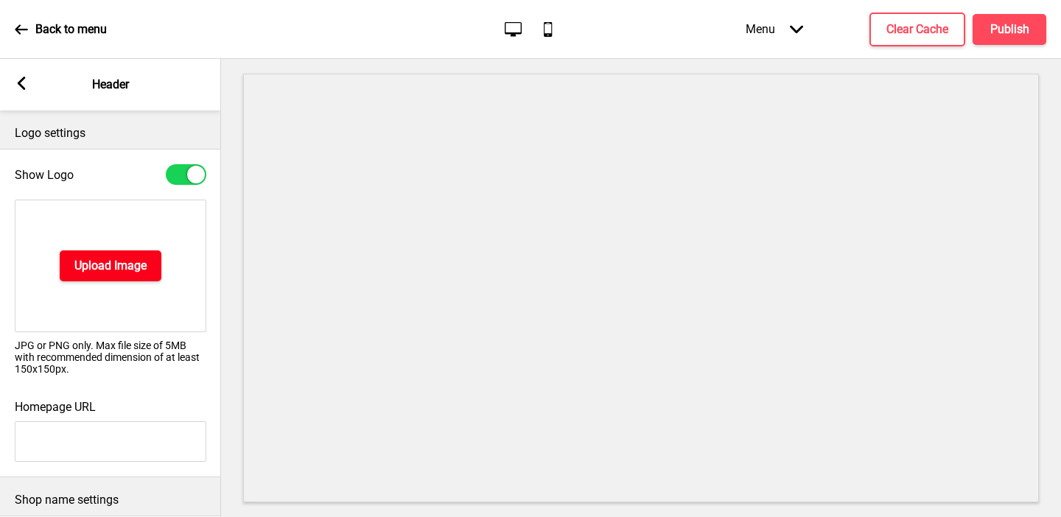
click at [91, 270] on h4 "Upload Image" at bounding box center [110, 266] width 72 height 16
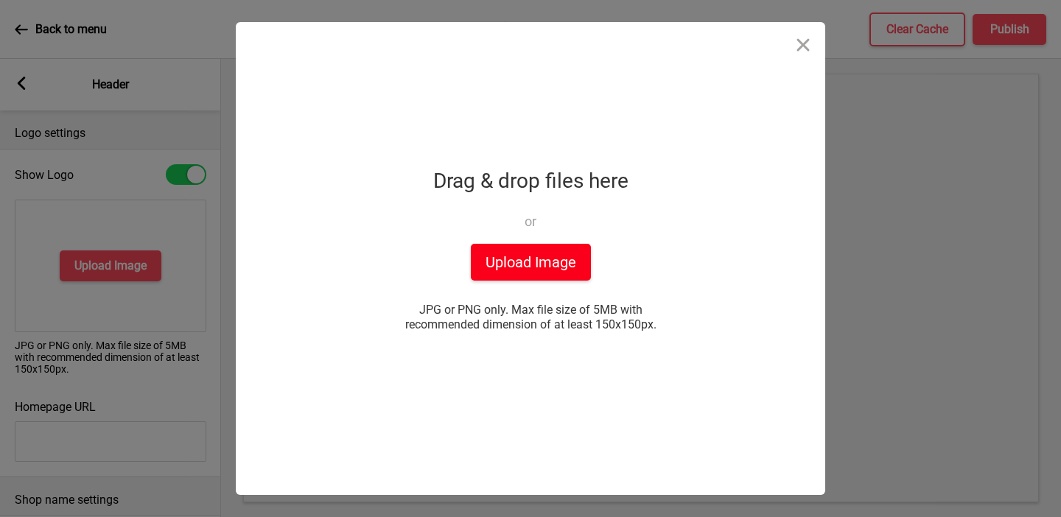
click at [502, 249] on button "Upload Image" at bounding box center [531, 262] width 120 height 37
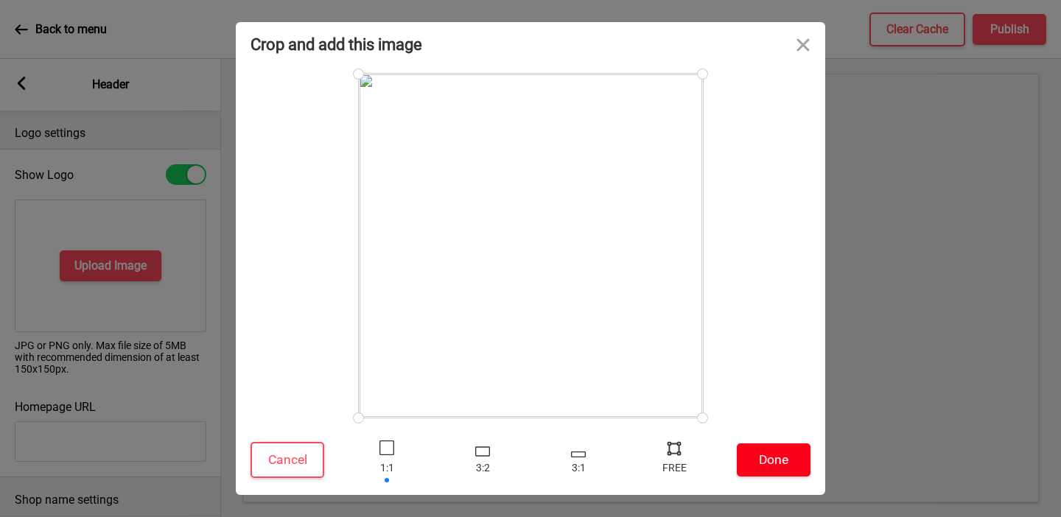
click at [768, 460] on button "Done" at bounding box center [774, 459] width 74 height 33
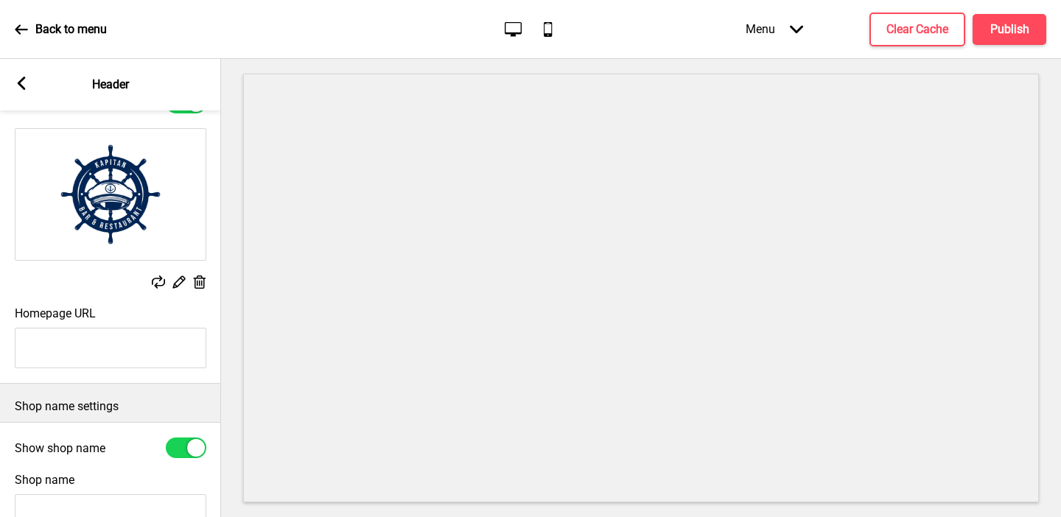
scroll to position [99, 0]
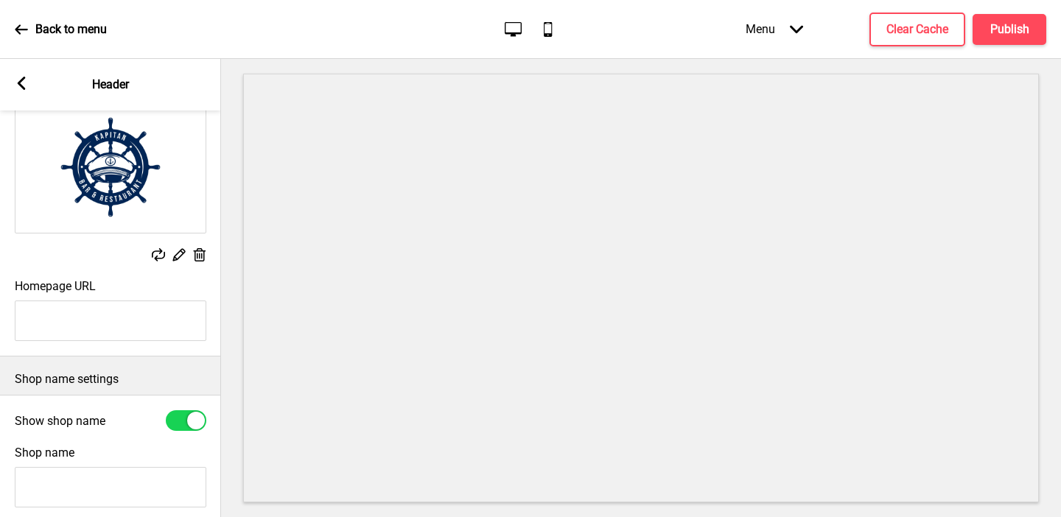
click at [66, 319] on input "Homepage URL" at bounding box center [110, 321] width 191 height 41
click at [41, 469] on input "Shop name" at bounding box center [110, 487] width 191 height 41
type input "Kapitan"
click at [192, 424] on div at bounding box center [196, 421] width 18 height 18
checkbox input "false"
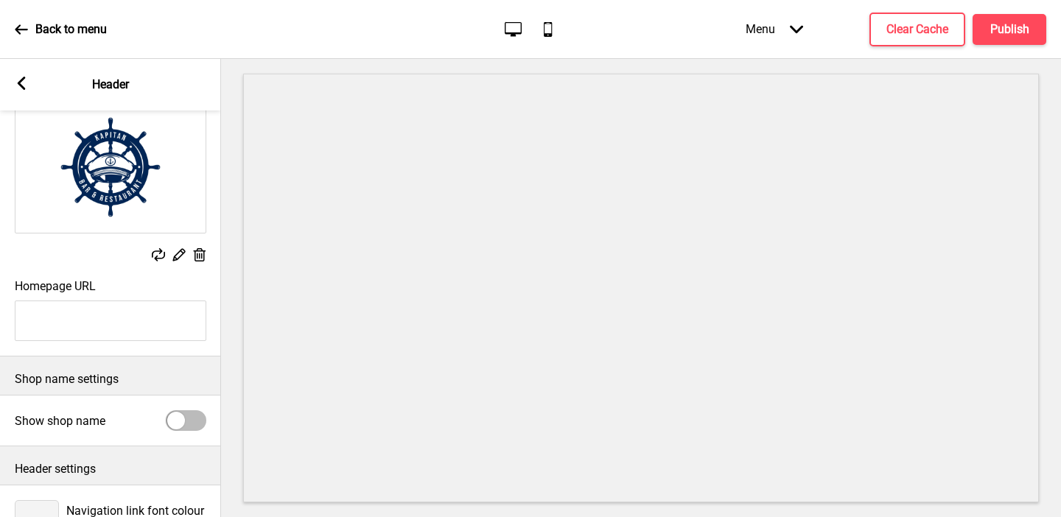
scroll to position [168, 0]
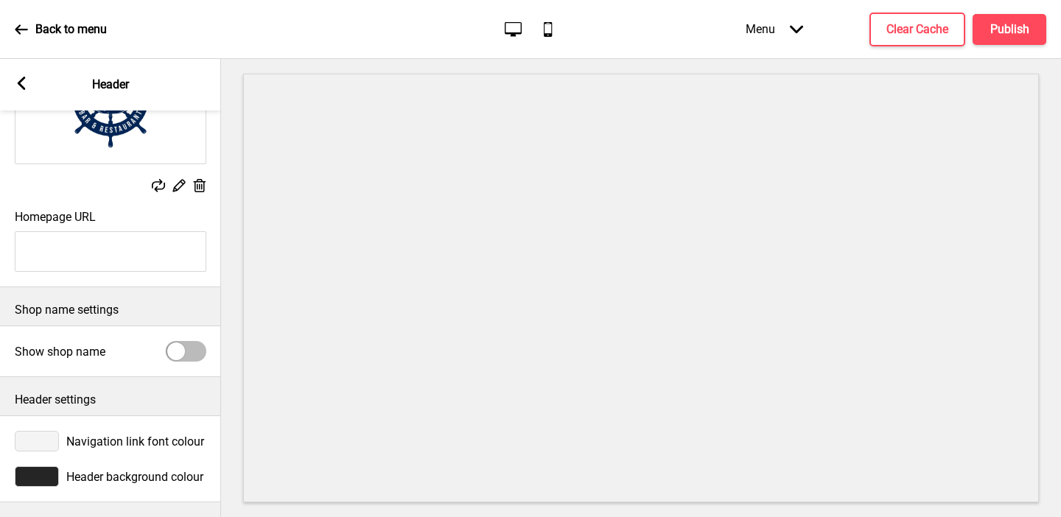
click at [38, 480] on div at bounding box center [37, 476] width 44 height 21
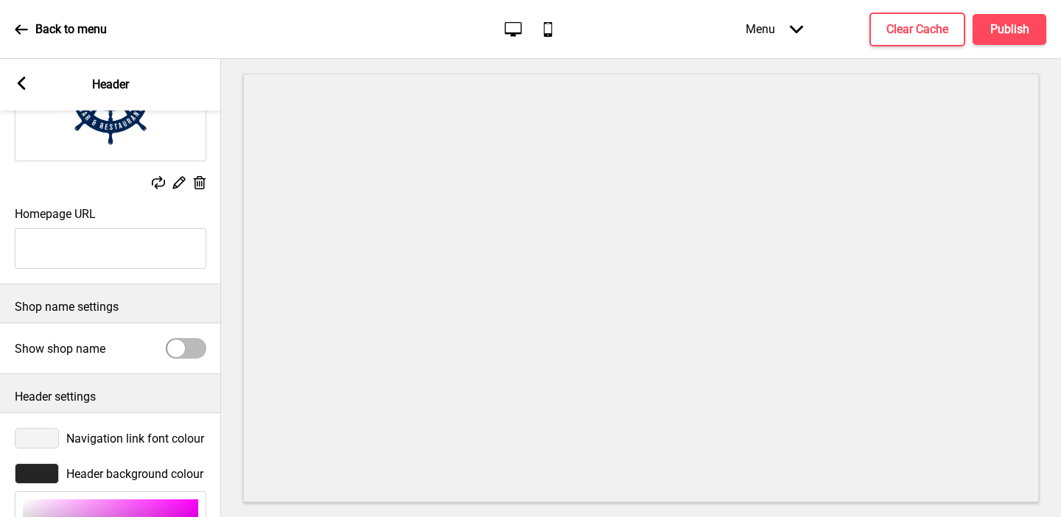
scroll to position [408, 0]
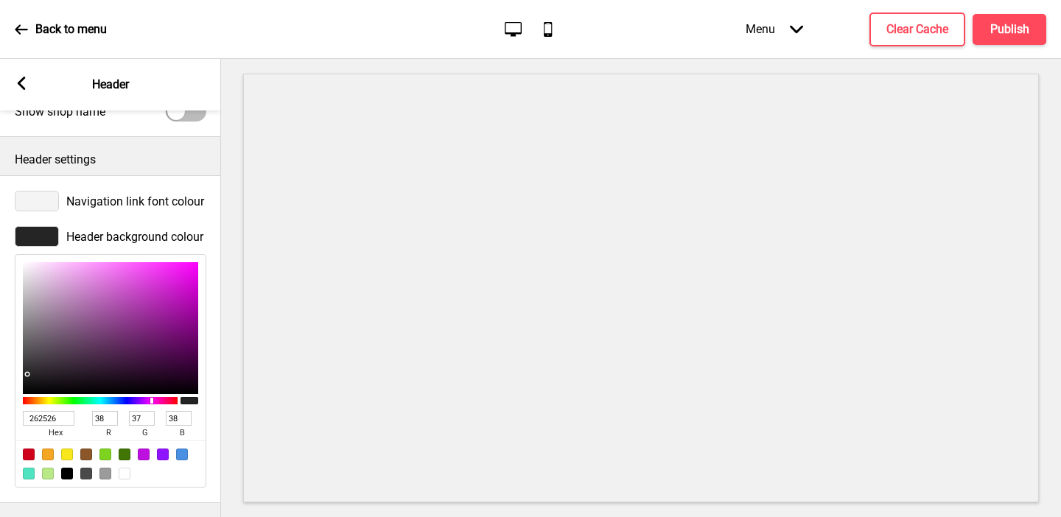
click at [124, 476] on div at bounding box center [125, 474] width 12 height 12
type input "FFFFFF"
type input "255"
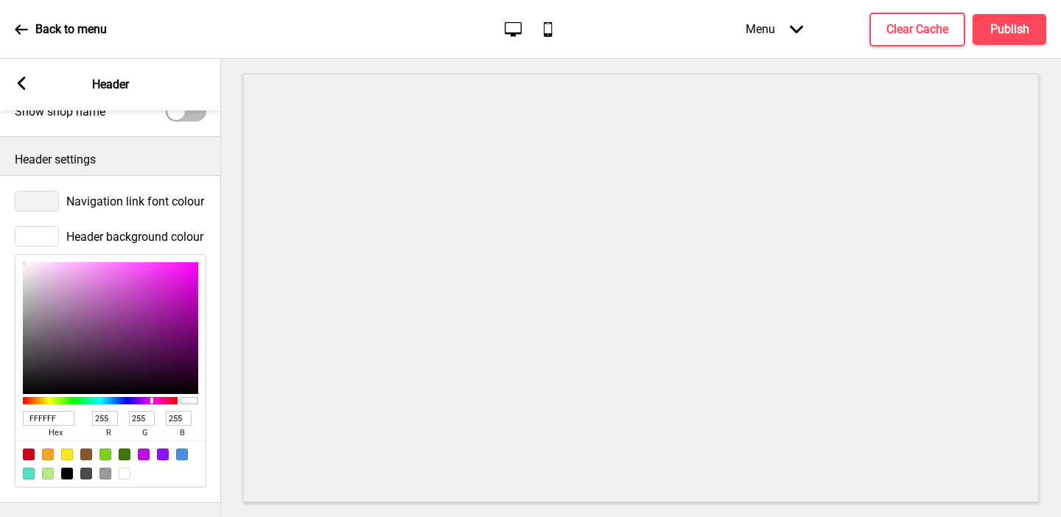
click at [44, 202] on div at bounding box center [37, 201] width 44 height 21
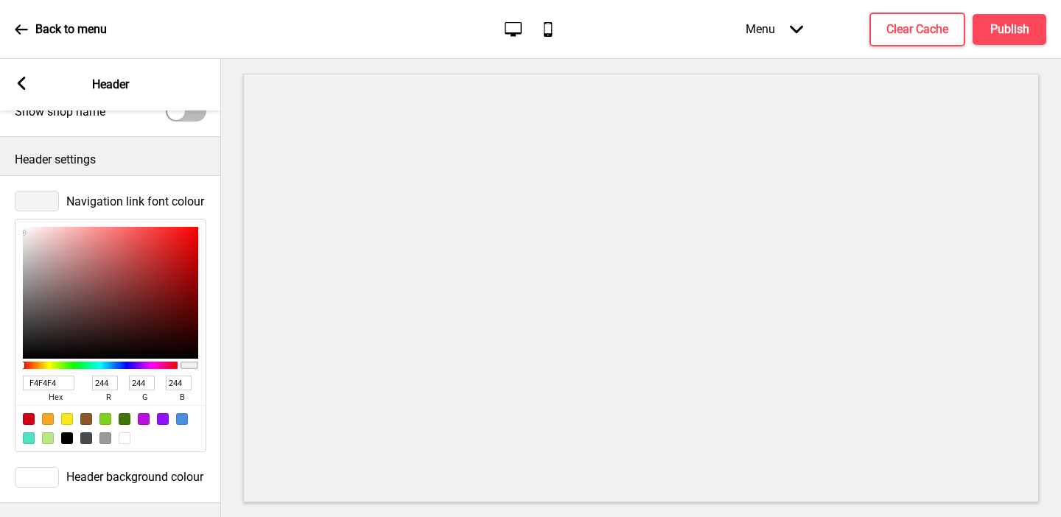
click at [61, 382] on input "F4F4F4" at bounding box center [49, 383] width 52 height 15
paste input "022655"
type input "022655"
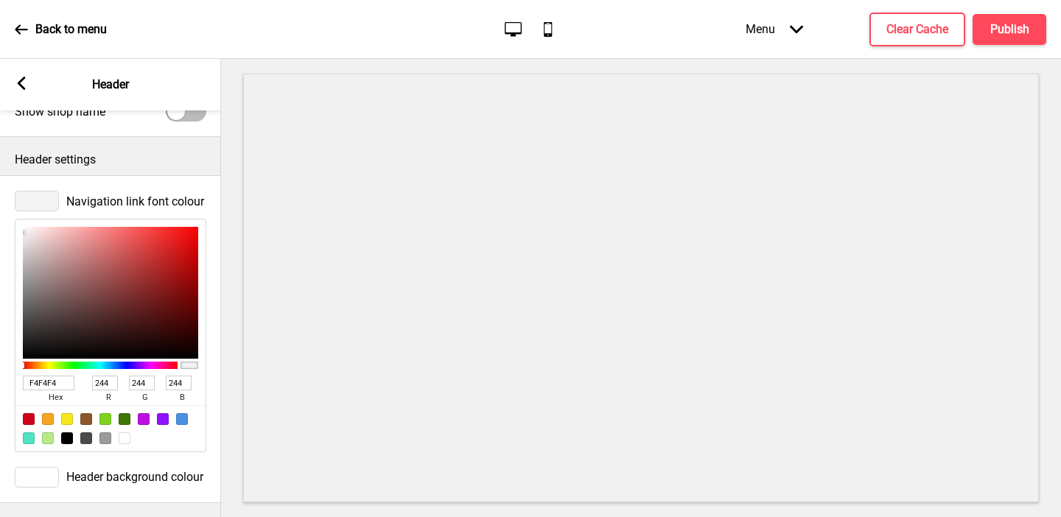
type input "2"
type input "38"
type input "85"
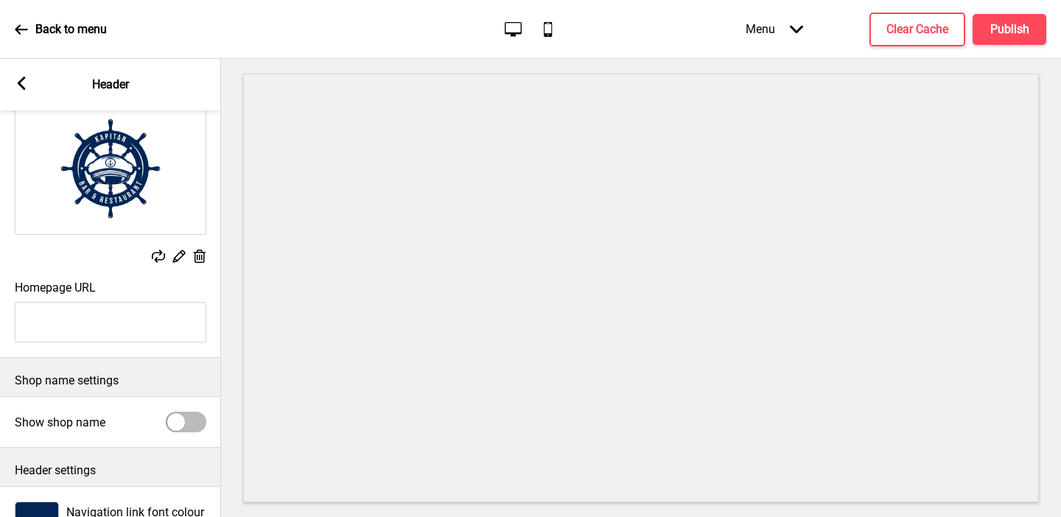
scroll to position [0, 0]
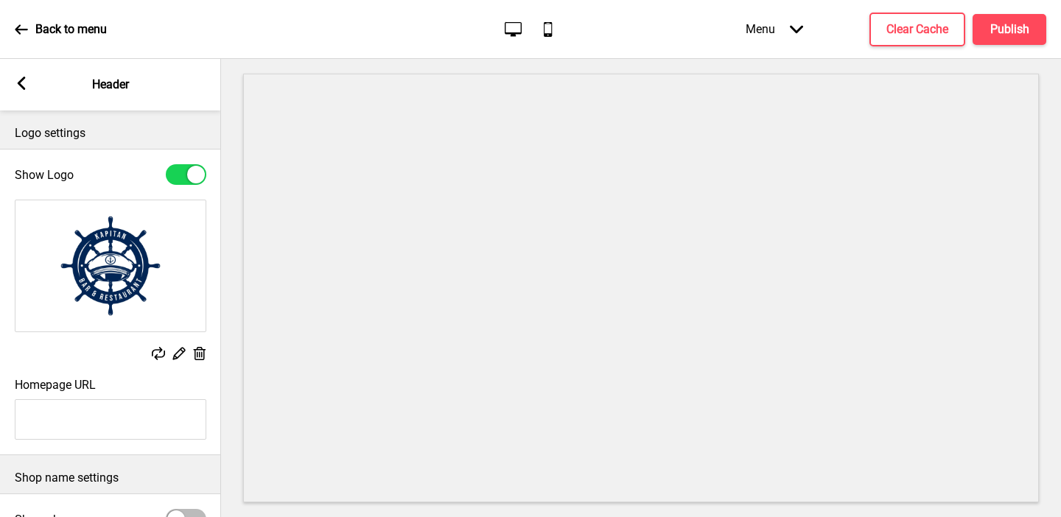
type input "022655"
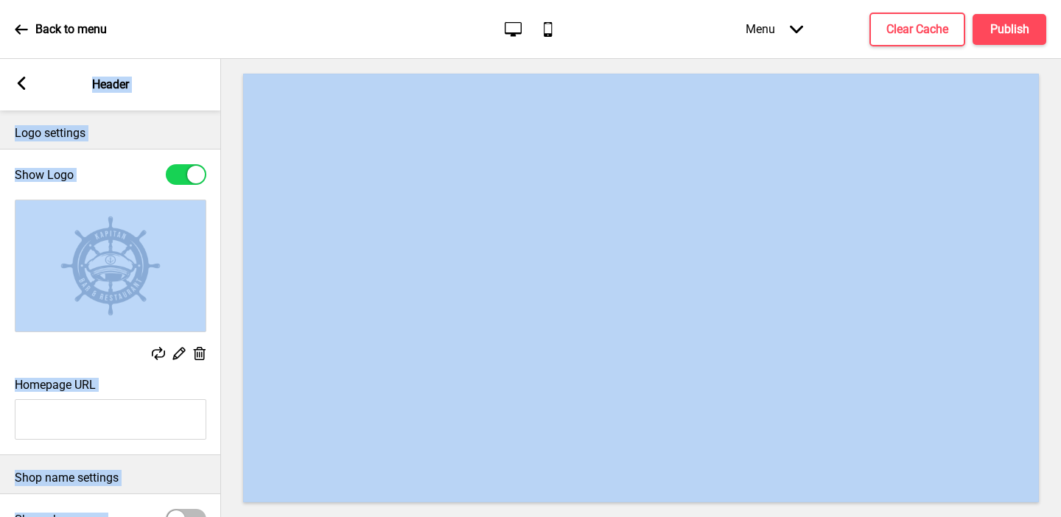
scroll to position [0, 1]
click at [121, 419] on input "Homepage URL" at bounding box center [109, 419] width 191 height 41
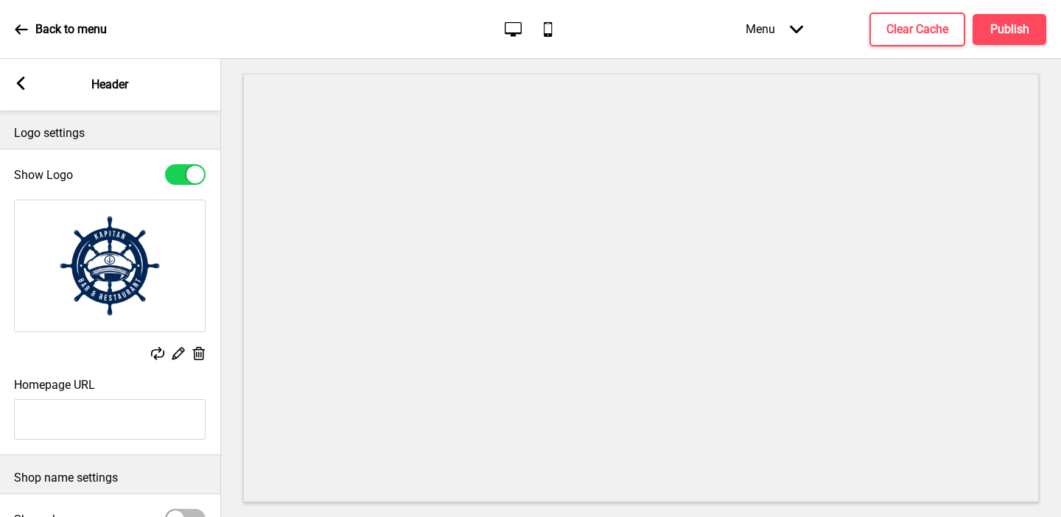
paste input "[URL][DOMAIN_NAME]"
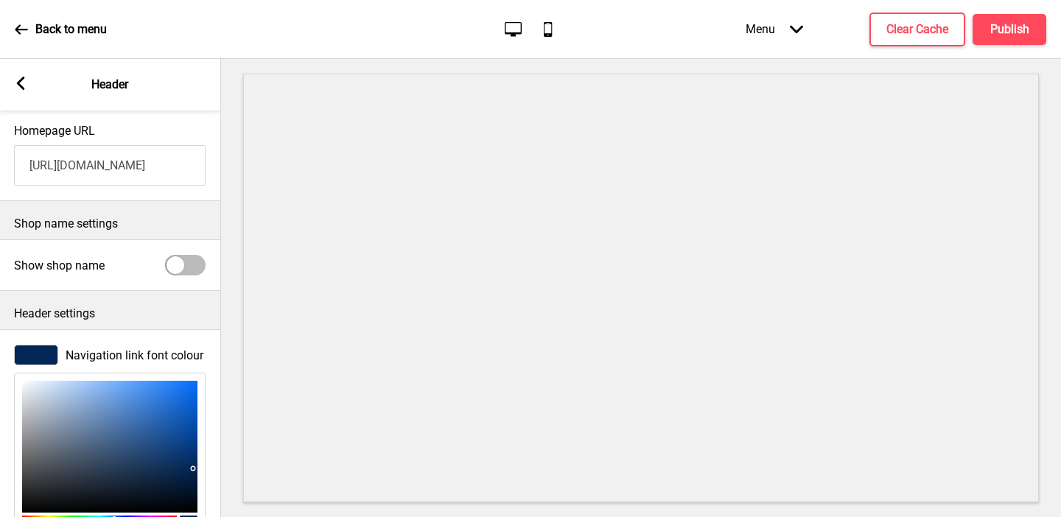
scroll to position [404, 0]
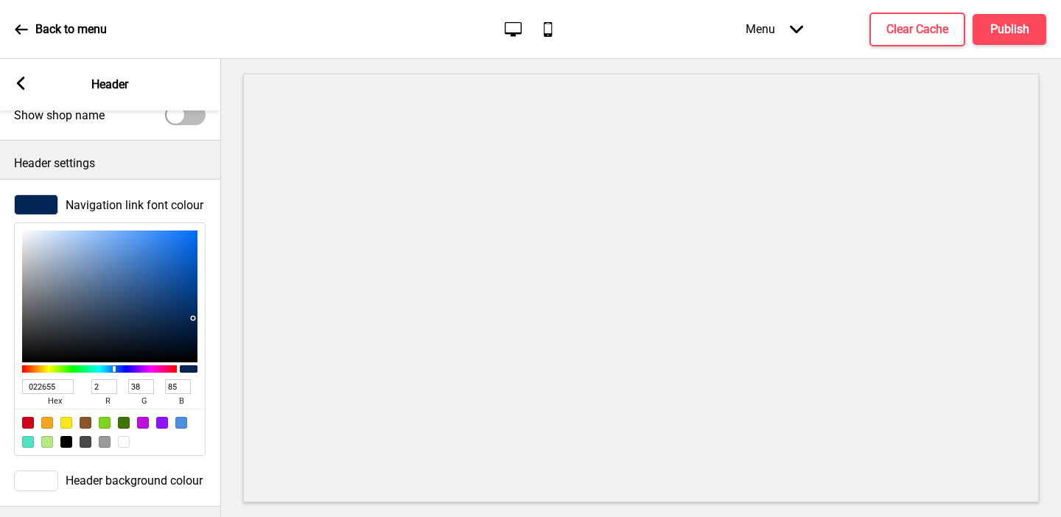
type input "[URL][DOMAIN_NAME]"
click at [32, 203] on div at bounding box center [36, 204] width 44 height 21
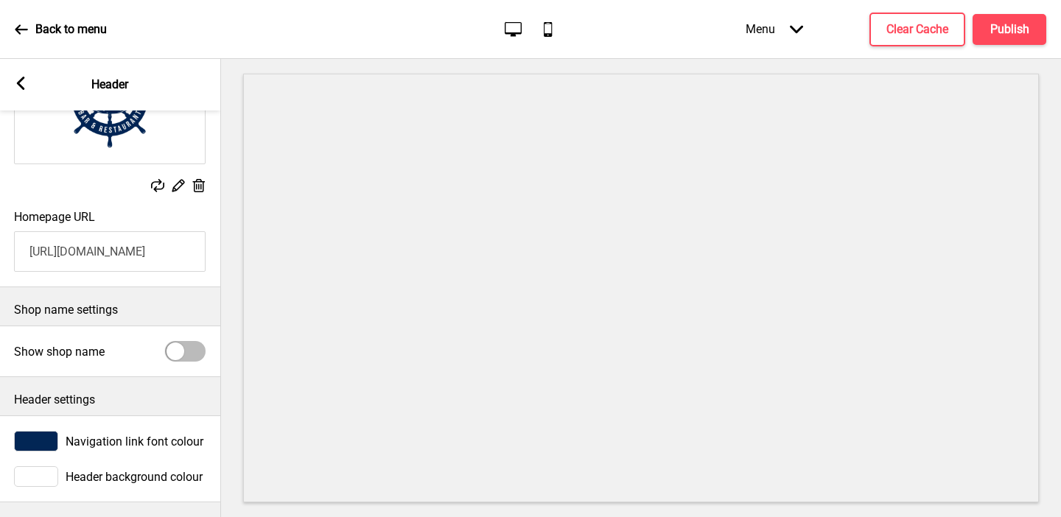
click at [43, 439] on div at bounding box center [36, 441] width 44 height 21
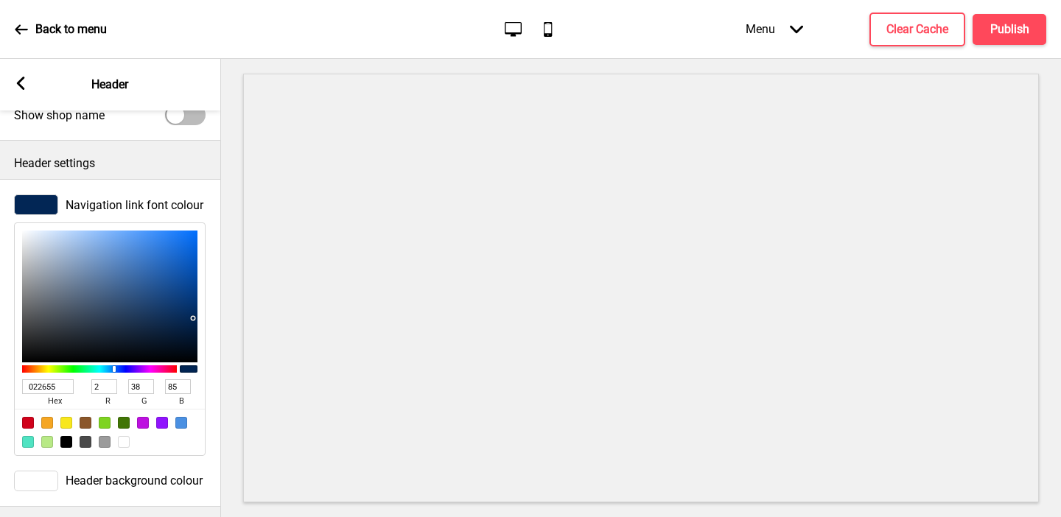
click at [42, 388] on input "022655" at bounding box center [48, 386] width 52 height 15
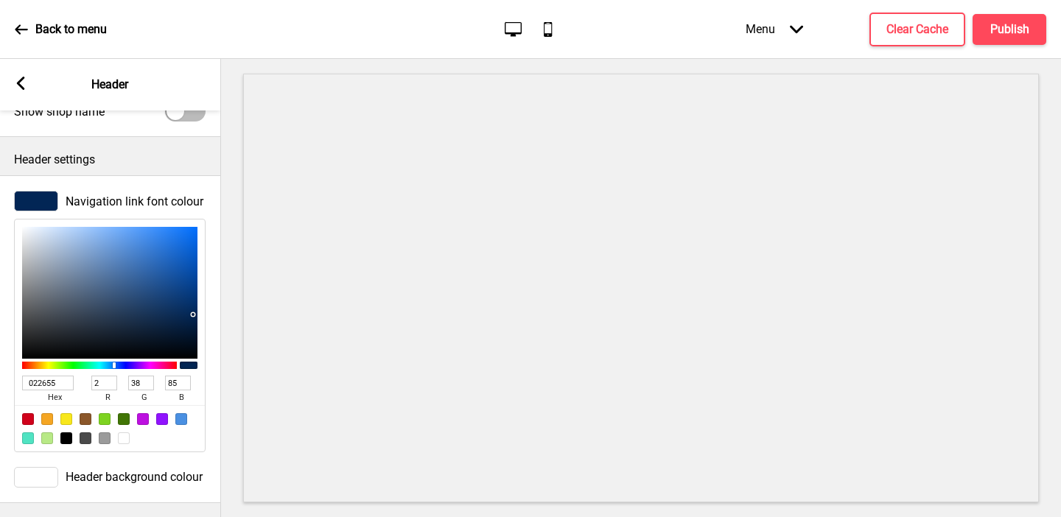
click at [22, 71] on div "Arrow left Header" at bounding box center [109, 85] width 221 height 52
click at [18, 83] on icon at bounding box center [21, 83] width 8 height 13
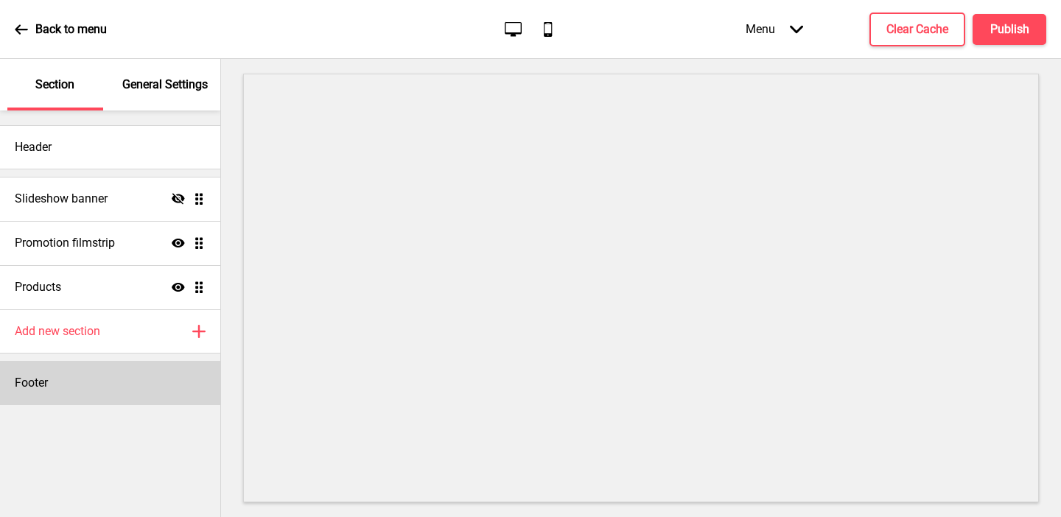
click at [45, 379] on h4 "Footer" at bounding box center [31, 383] width 33 height 16
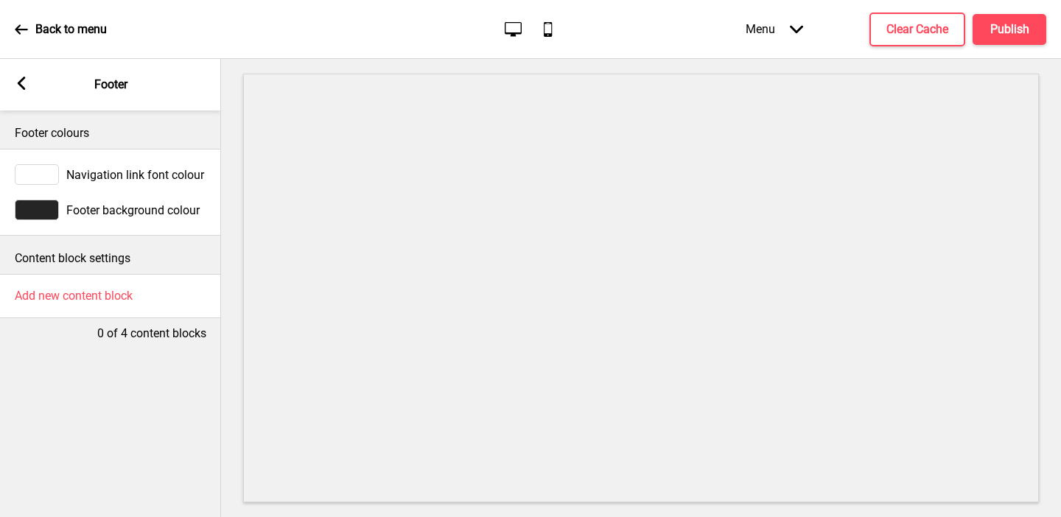
click at [35, 207] on div at bounding box center [37, 210] width 44 height 21
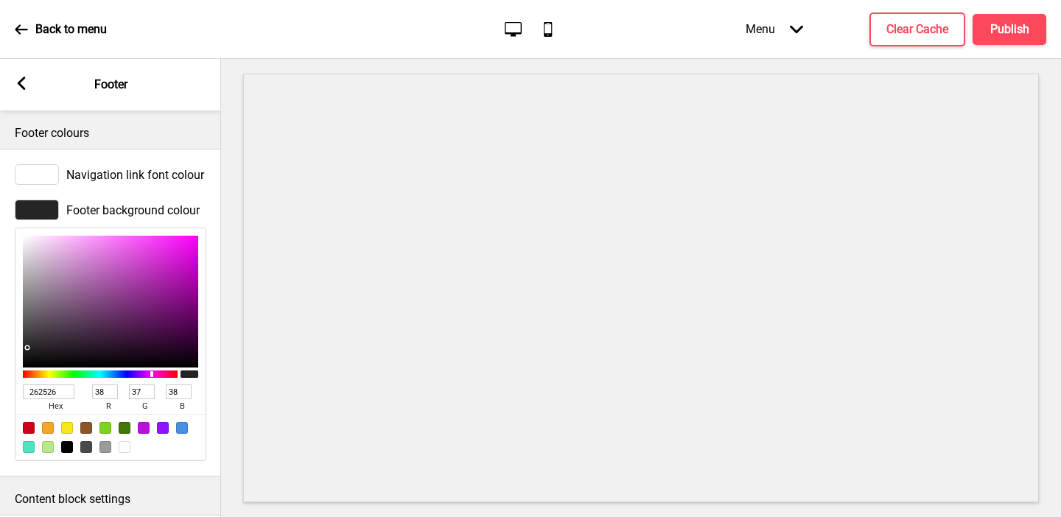
click at [41, 390] on input "262526" at bounding box center [49, 391] width 52 height 15
paste input "022655"
type input "022655"
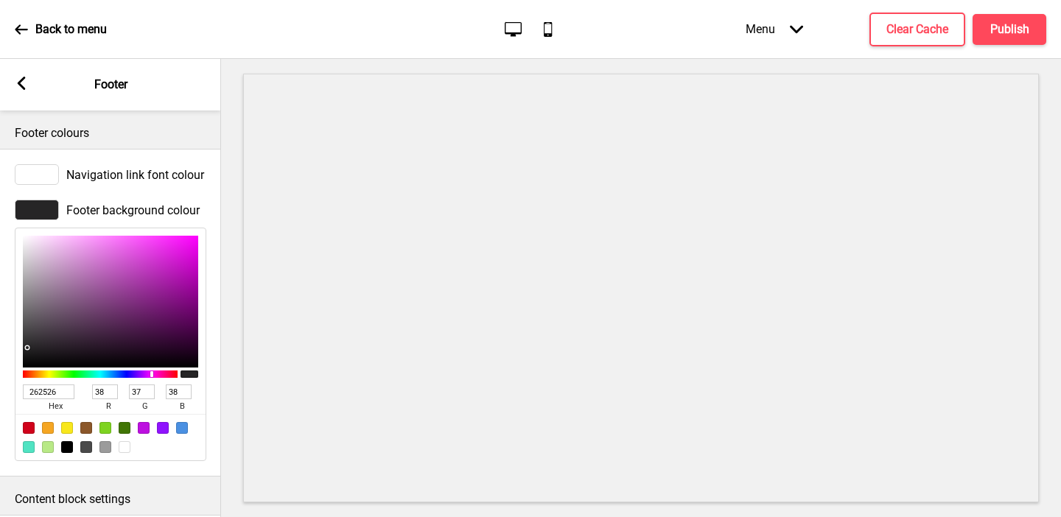
type input "2"
type input "38"
type input "85"
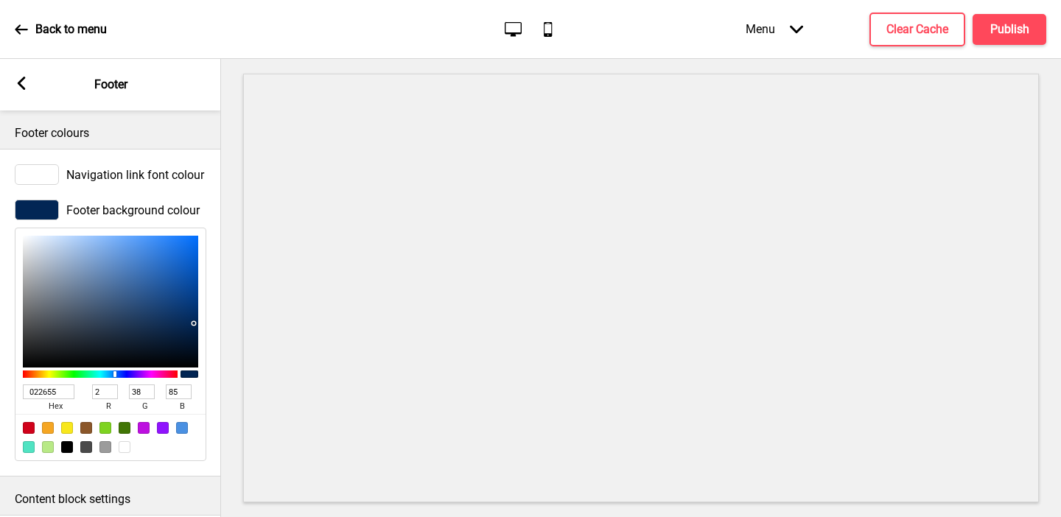
scroll to position [80, 0]
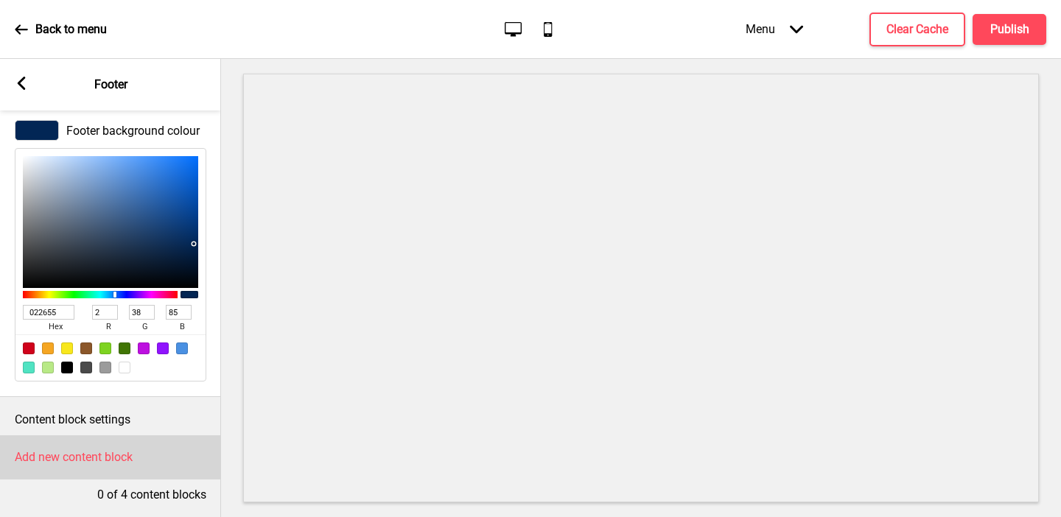
type input "022655"
click at [48, 449] on h4 "Add new content block" at bounding box center [74, 457] width 118 height 16
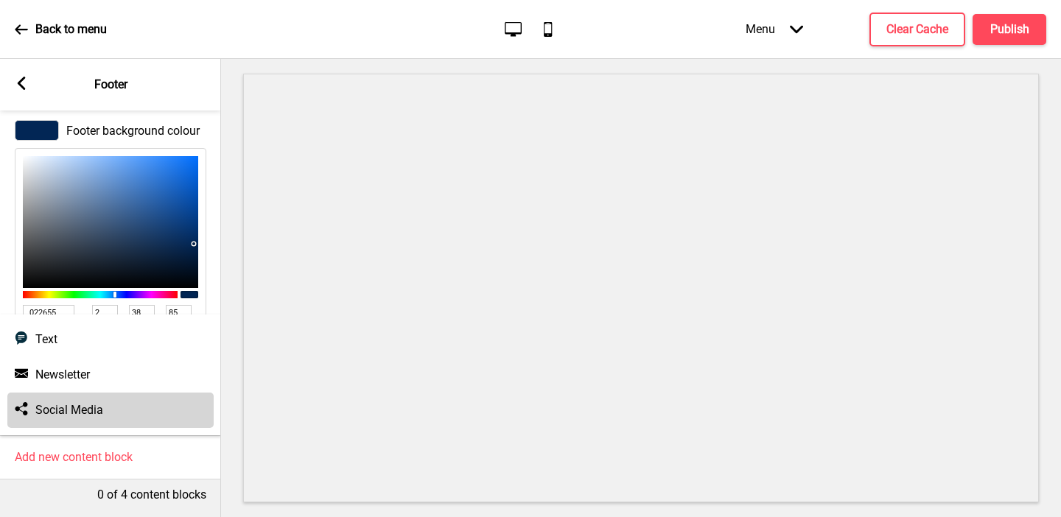
click at [66, 400] on div "Social media Social Media" at bounding box center [110, 410] width 206 height 35
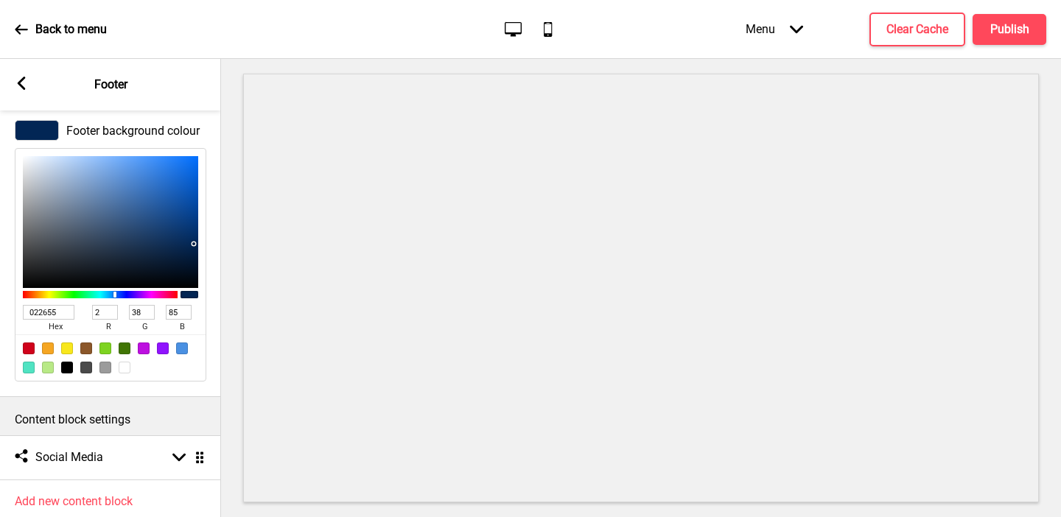
scroll to position [124, 0]
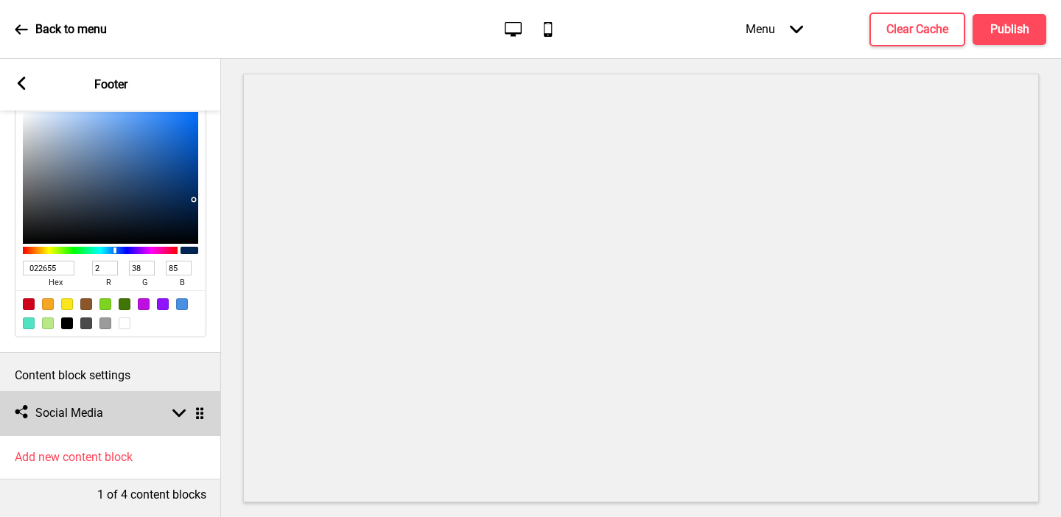
click at [122, 410] on div "Social media Social Media Arrow down Drag" at bounding box center [110, 413] width 221 height 44
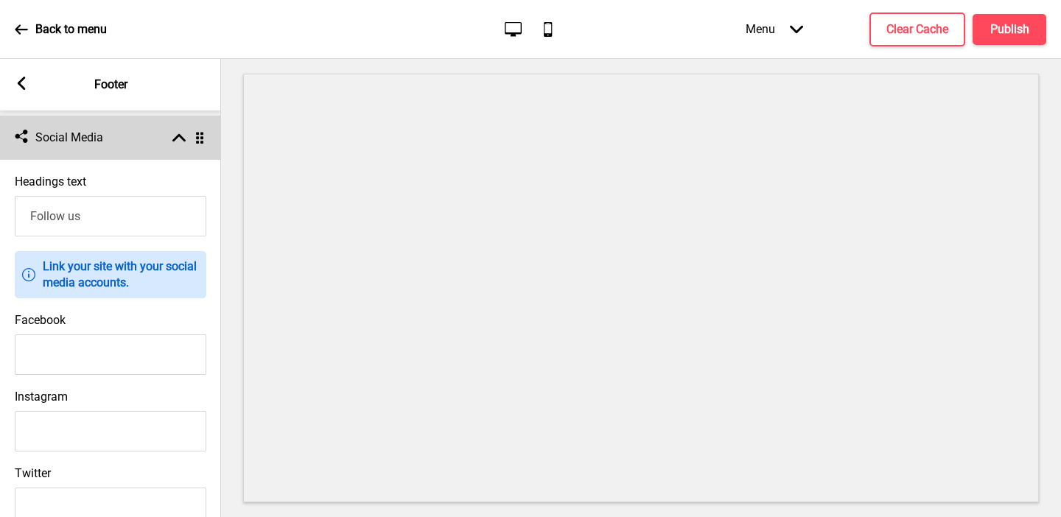
scroll to position [440, 0]
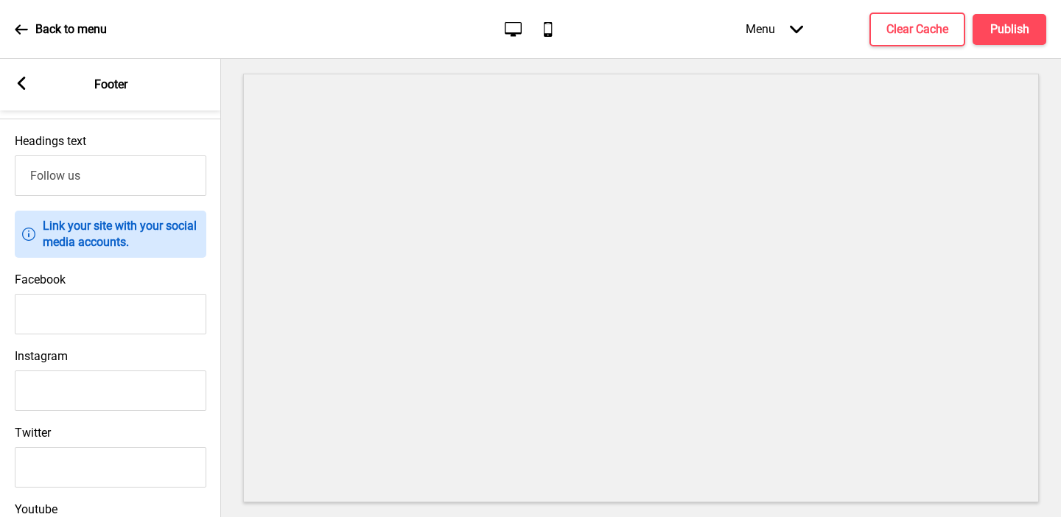
click at [127, 319] on input "Facebook" at bounding box center [110, 314] width 191 height 41
paste input "[URL][DOMAIN_NAME][DOMAIN_NAME]"
type input "[URL][DOMAIN_NAME][DOMAIN_NAME]"
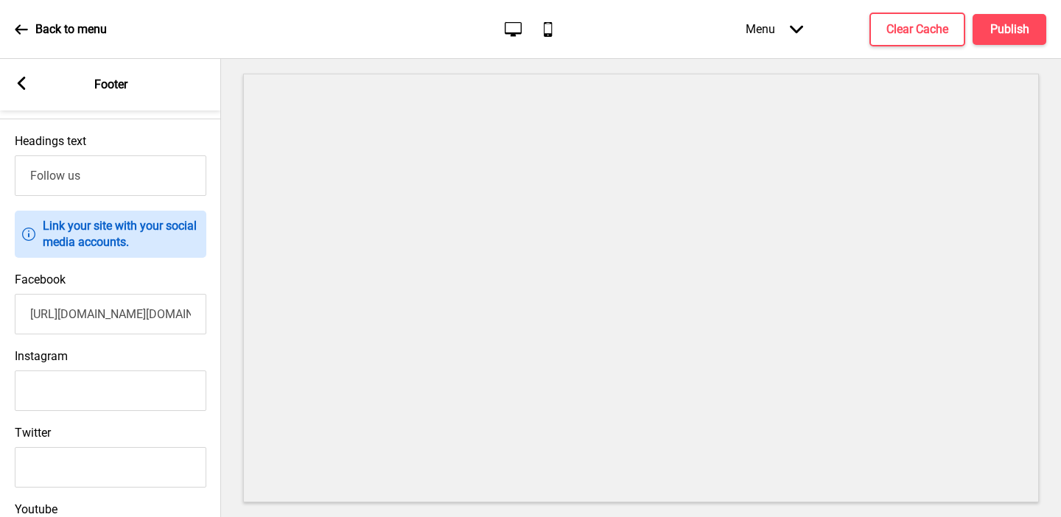
click at [96, 388] on input "Instagram" at bounding box center [110, 390] width 191 height 41
paste input "[URL][DOMAIN_NAME][DOMAIN_NAME]"
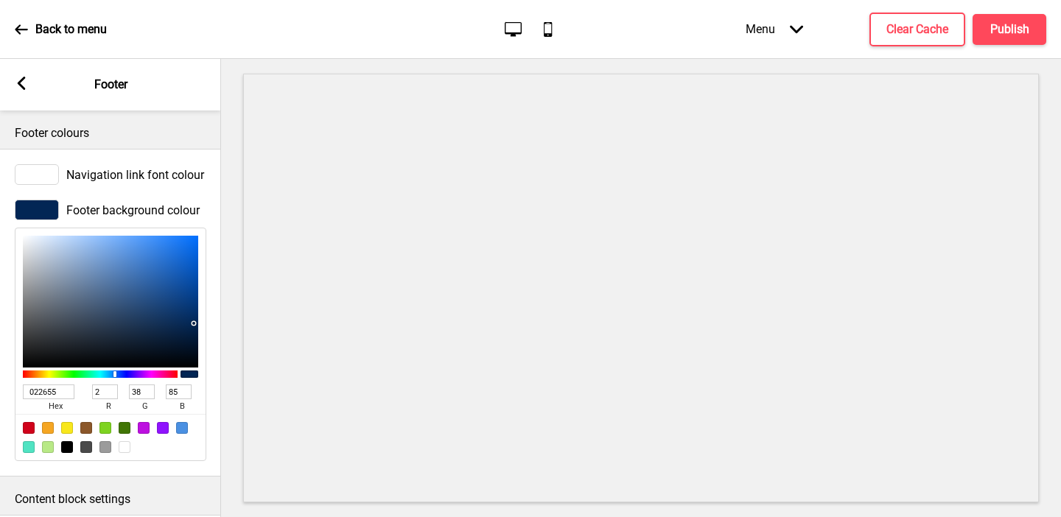
type input "[URL][DOMAIN_NAME][DOMAIN_NAME]"
click at [20, 80] on icon at bounding box center [22, 83] width 8 height 13
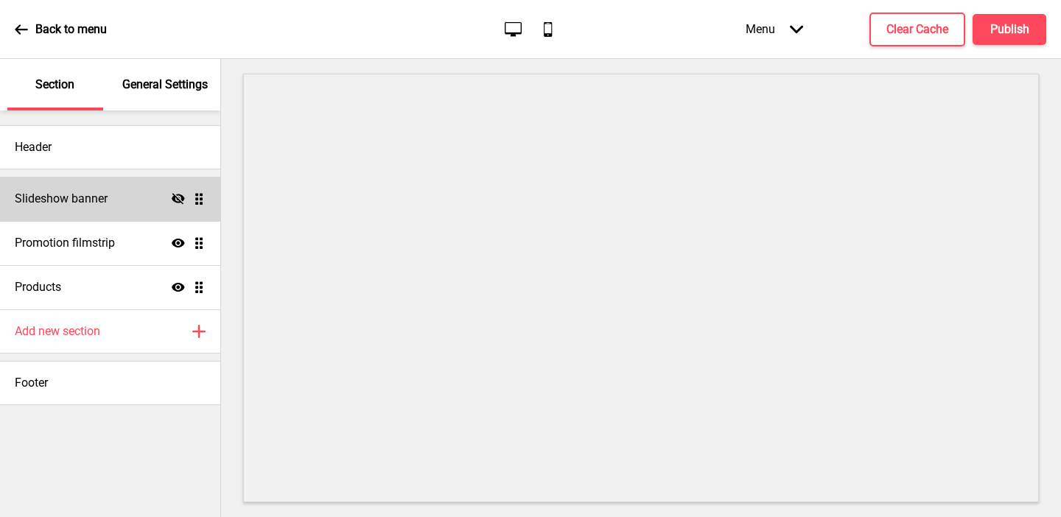
click at [177, 197] on icon "Hide" at bounding box center [178, 198] width 13 height 13
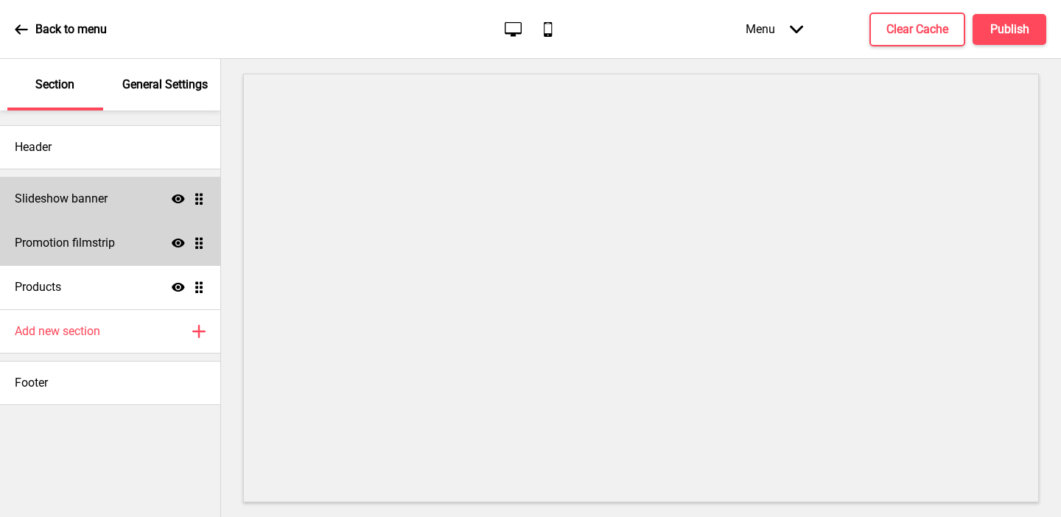
click at [96, 248] on h4 "Promotion filmstrip" at bounding box center [65, 243] width 100 height 16
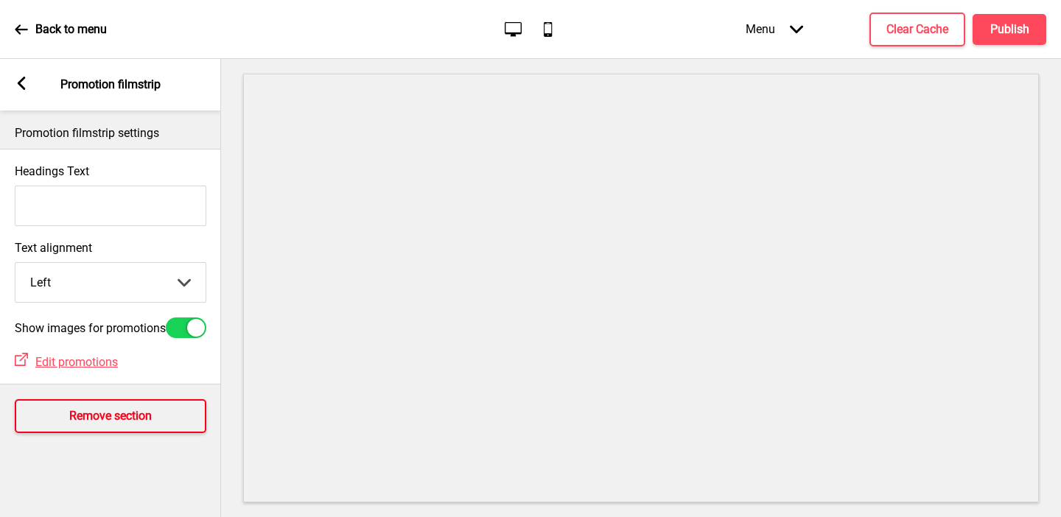
click at [87, 424] on h4 "Remove section" at bounding box center [110, 416] width 82 height 16
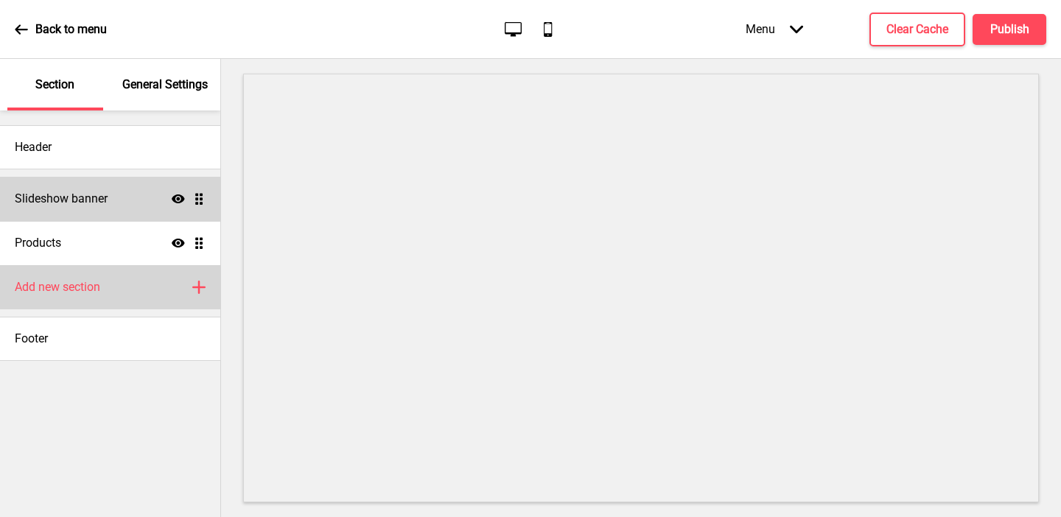
click at [71, 291] on h4 "Add new section" at bounding box center [57, 287] width 85 height 16
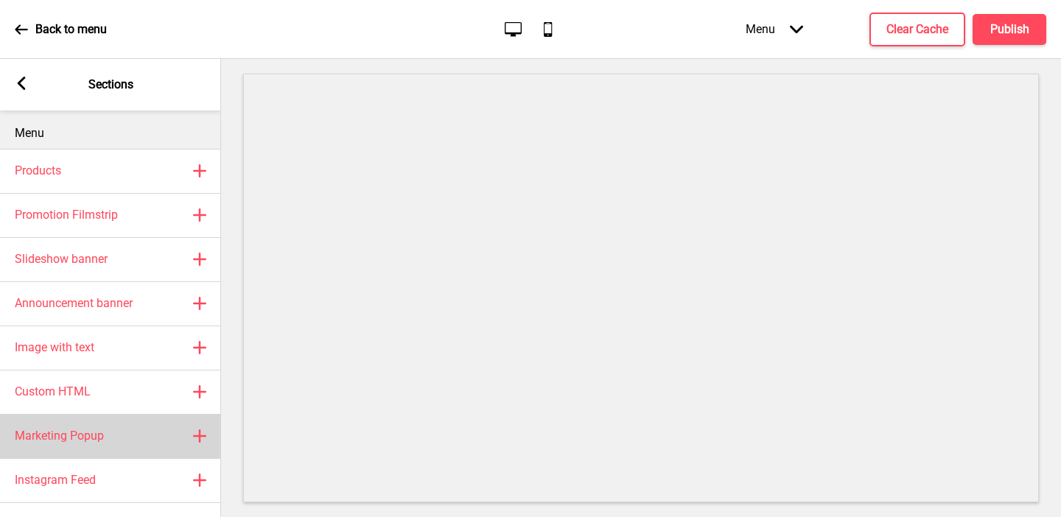
scroll to position [44, 0]
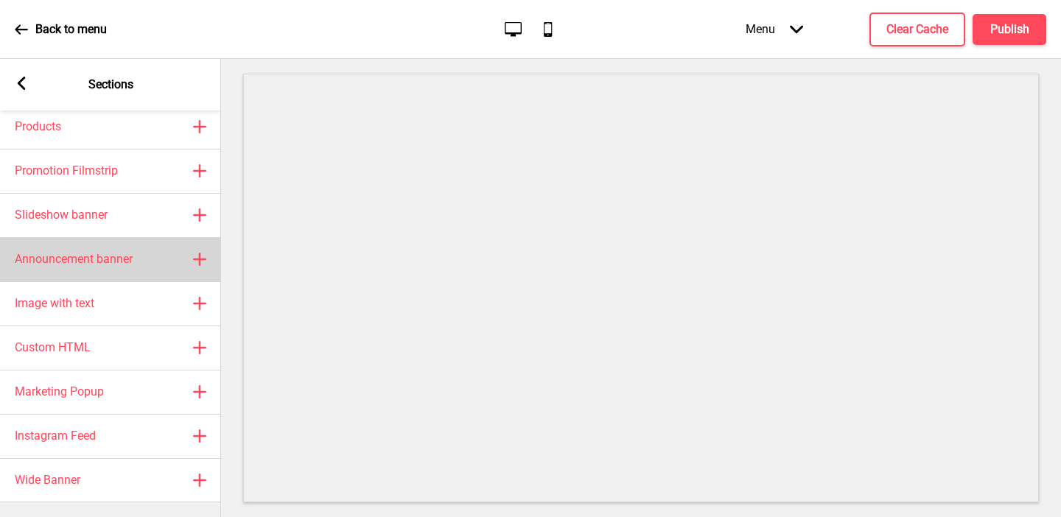
click at [109, 251] on h4 "Announcement banner" at bounding box center [74, 259] width 118 height 16
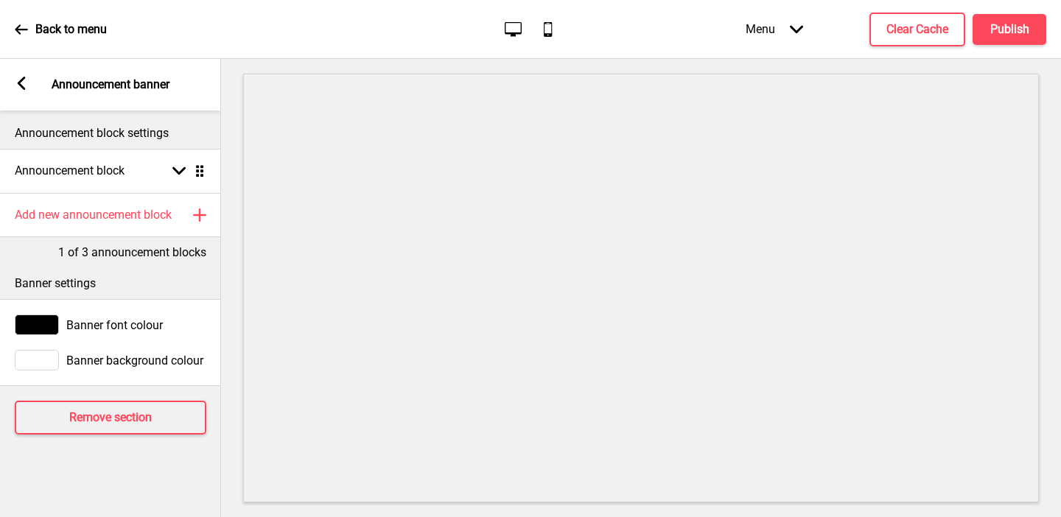
click at [38, 326] on div at bounding box center [37, 325] width 44 height 21
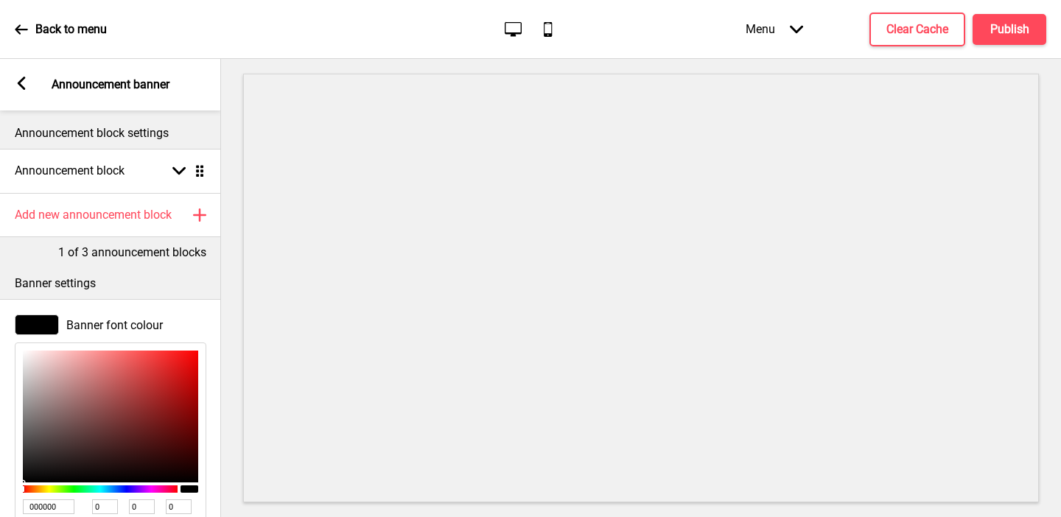
click at [18, 81] on icon at bounding box center [22, 83] width 8 height 13
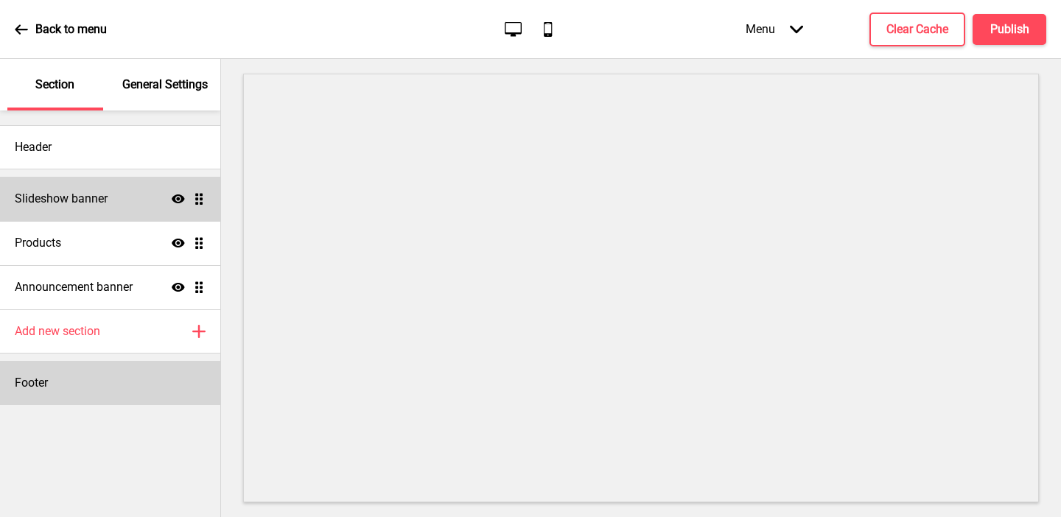
click at [55, 375] on div "Footer" at bounding box center [110, 383] width 220 height 44
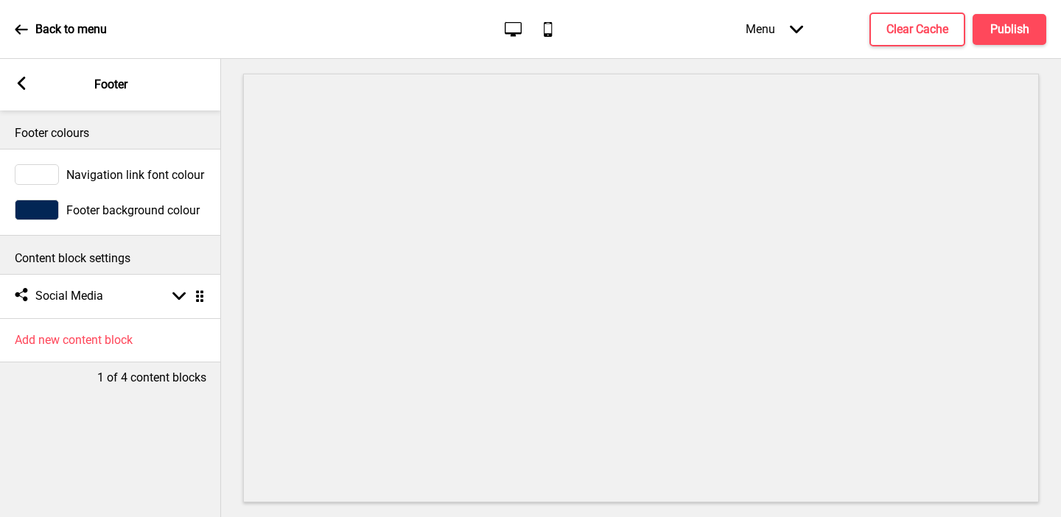
click at [39, 208] on div at bounding box center [37, 210] width 44 height 21
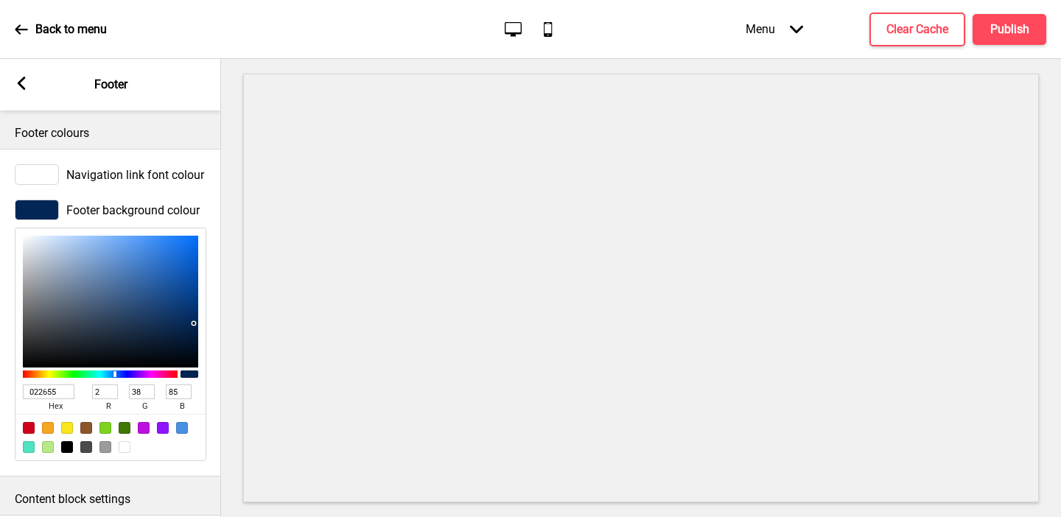
click at [49, 391] on input "022655" at bounding box center [49, 391] width 52 height 15
click at [23, 82] on rect at bounding box center [21, 83] width 13 height 13
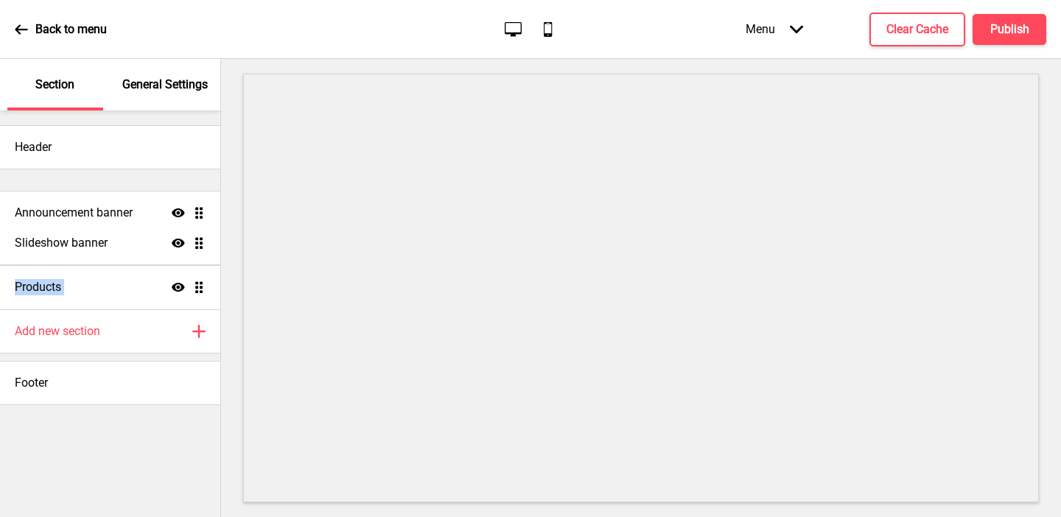
drag, startPoint x: 197, startPoint y: 286, endPoint x: 197, endPoint y: 211, distance: 74.4
click at [197, 211] on ul "Slideshow banner Show Drag Products Show Drag Announcement banner Show Drag" at bounding box center [110, 243] width 220 height 133
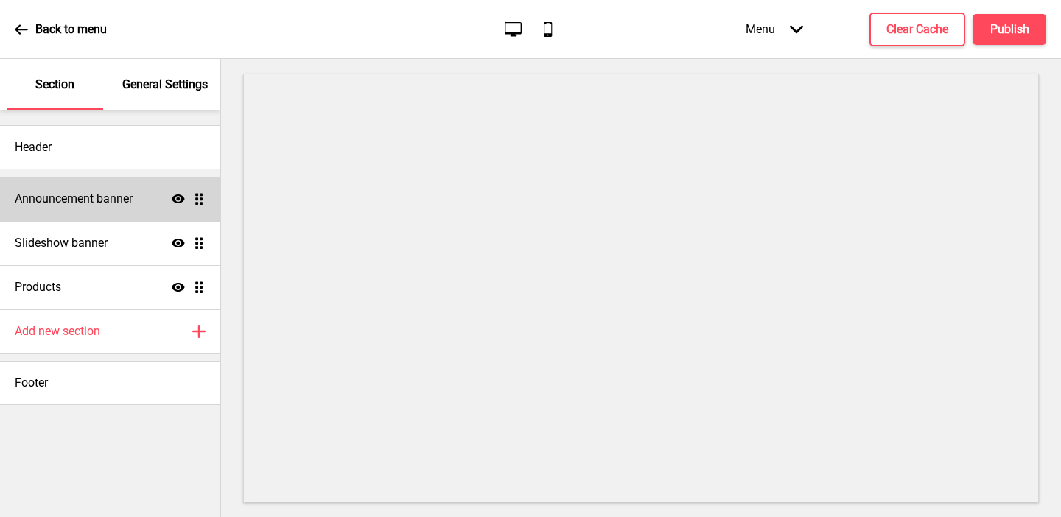
click at [127, 202] on h4 "Announcement banner" at bounding box center [74, 199] width 118 height 16
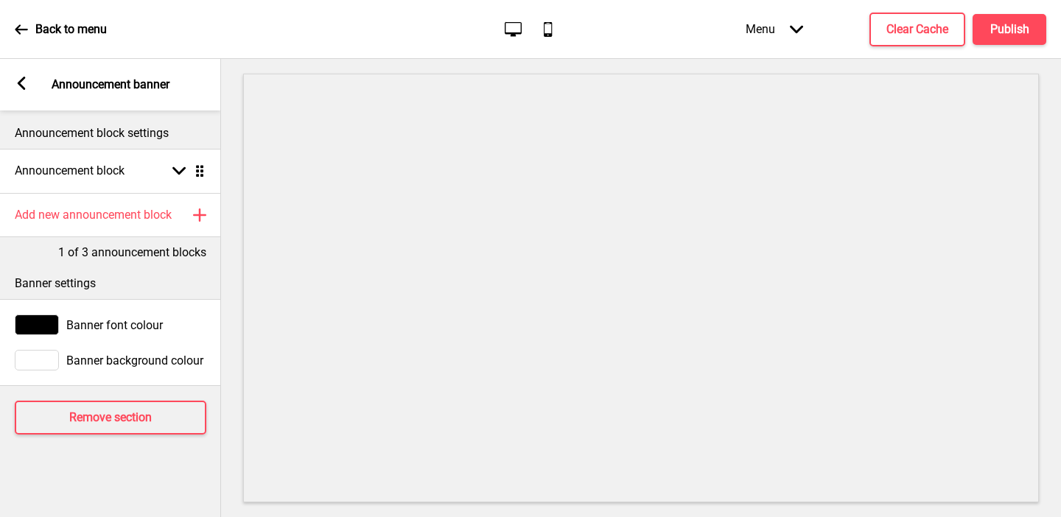
click at [29, 361] on div at bounding box center [37, 360] width 44 height 21
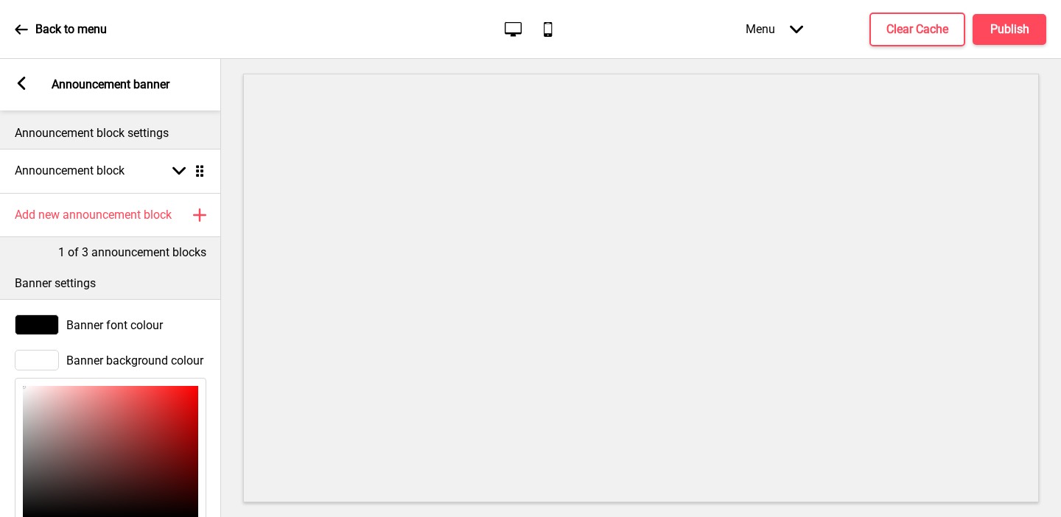
scroll to position [187, 0]
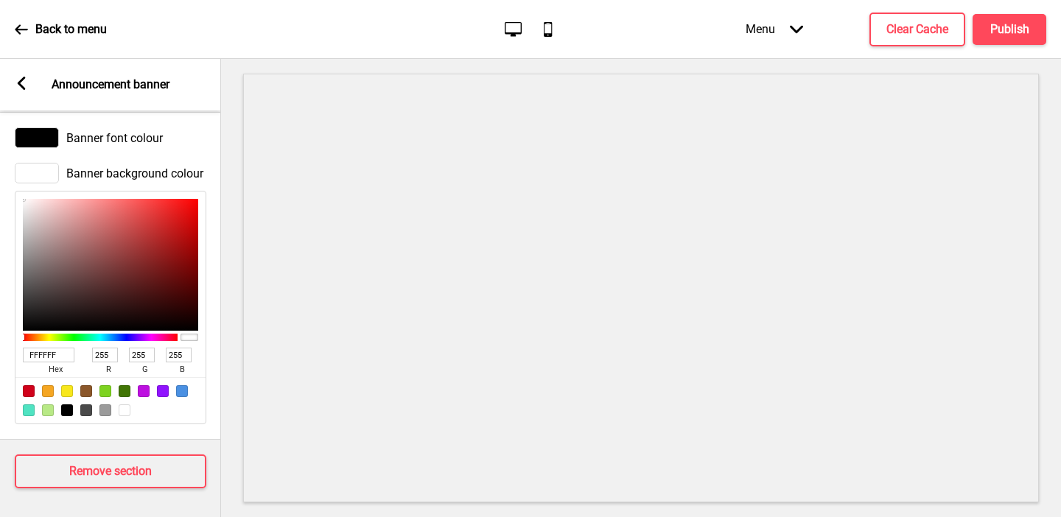
click at [37, 351] on input "FFFFFF" at bounding box center [49, 355] width 52 height 15
paste input "022655"
type input "022655"
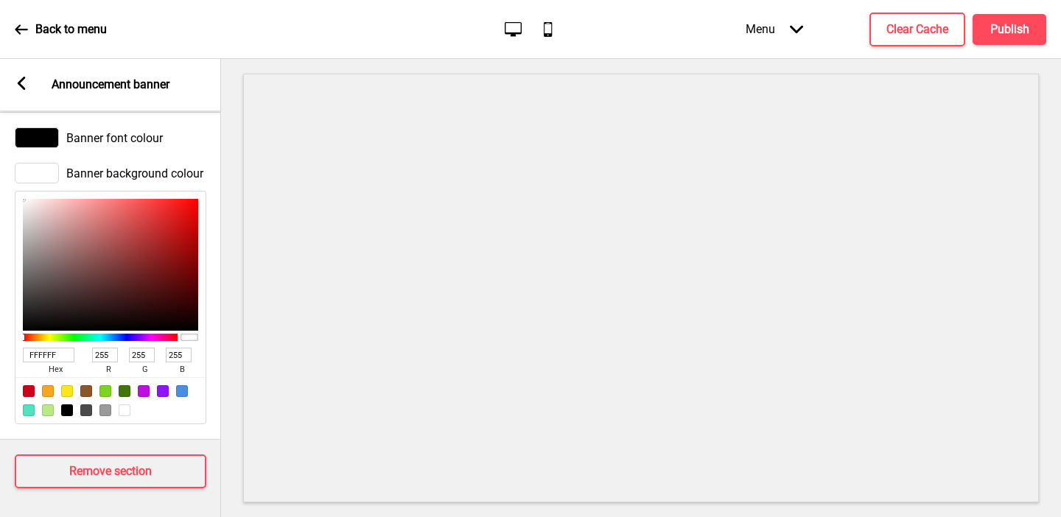
type input "2"
type input "38"
type input "85"
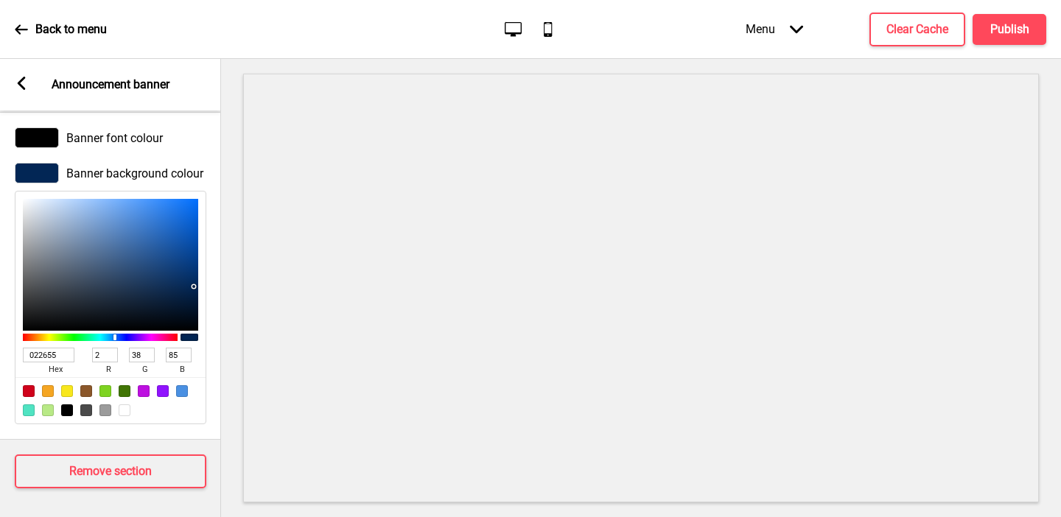
type input "022655"
click at [49, 134] on div at bounding box center [37, 137] width 44 height 21
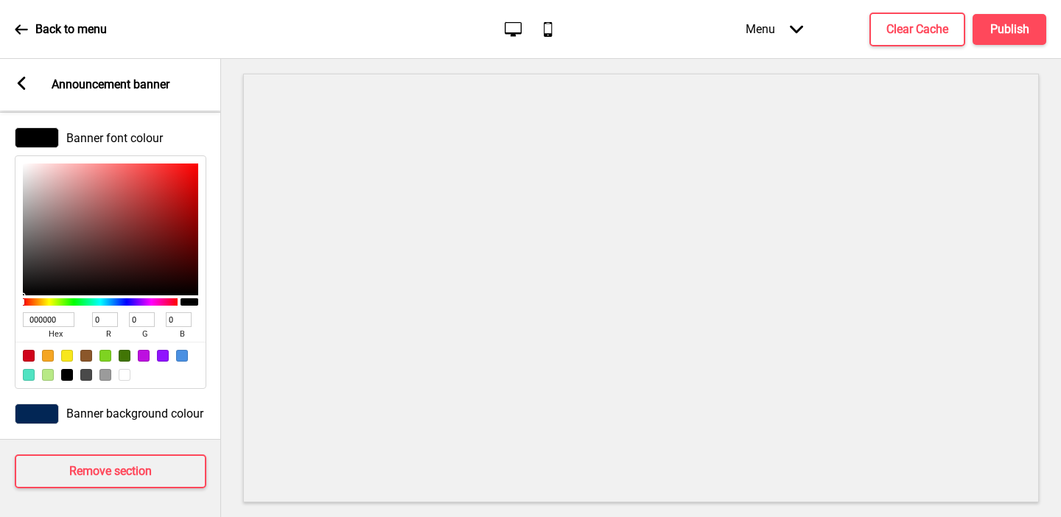
click at [124, 376] on div at bounding box center [125, 375] width 12 height 12
type input "FFFFFF"
type input "255"
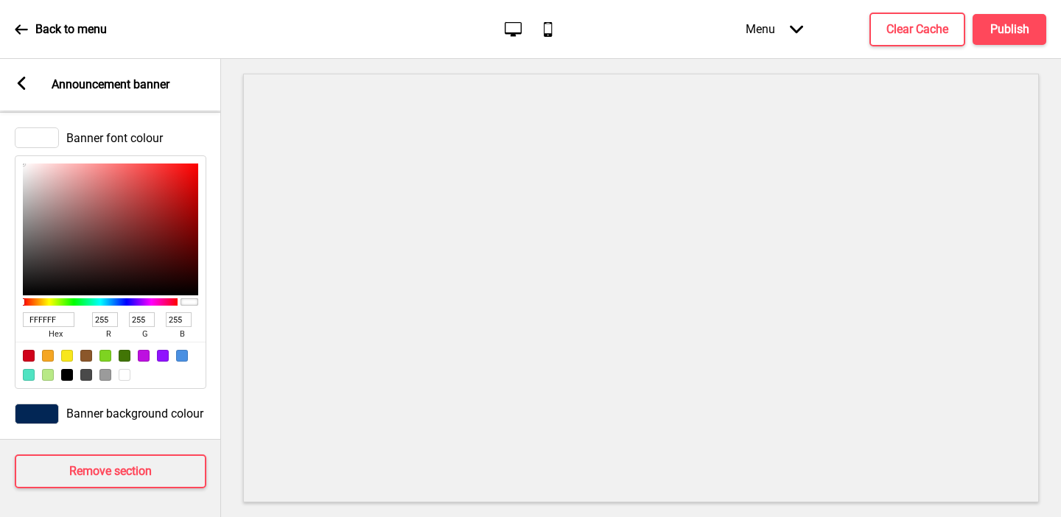
scroll to position [0, 0]
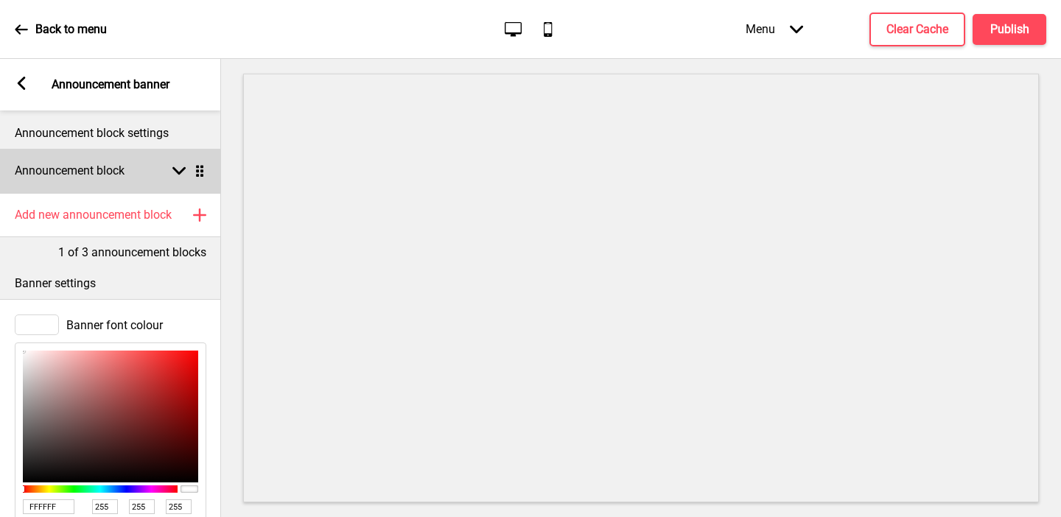
click at [82, 166] on h4 "Announcement block" at bounding box center [70, 171] width 110 height 16
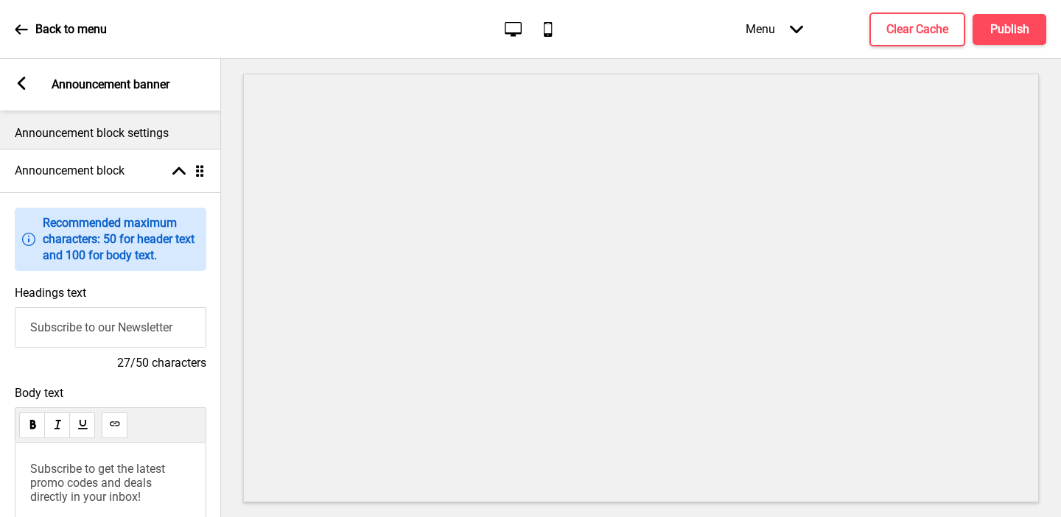
click at [71, 319] on input "Subscribe to our Newsletter" at bounding box center [110, 327] width 191 height 41
click at [67, 474] on span "Subscribe to get the latest promo codes and deals directly in your inbox!" at bounding box center [99, 483] width 138 height 42
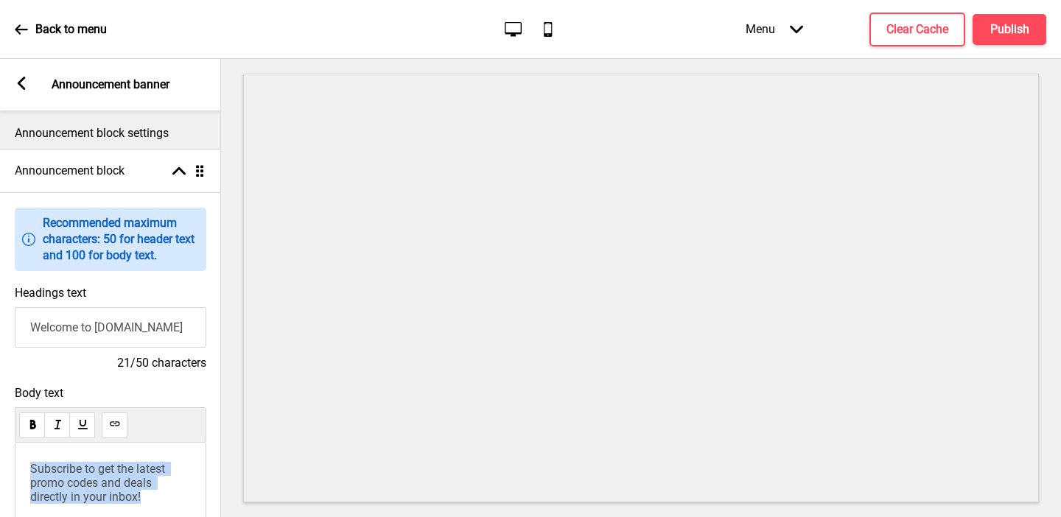
click at [67, 474] on span "Subscribe to get the latest promo codes and deals directly in your inbox!" at bounding box center [99, 483] width 138 height 42
click at [160, 328] on input "Welcome to [DOMAIN_NAME]" at bounding box center [110, 327] width 191 height 41
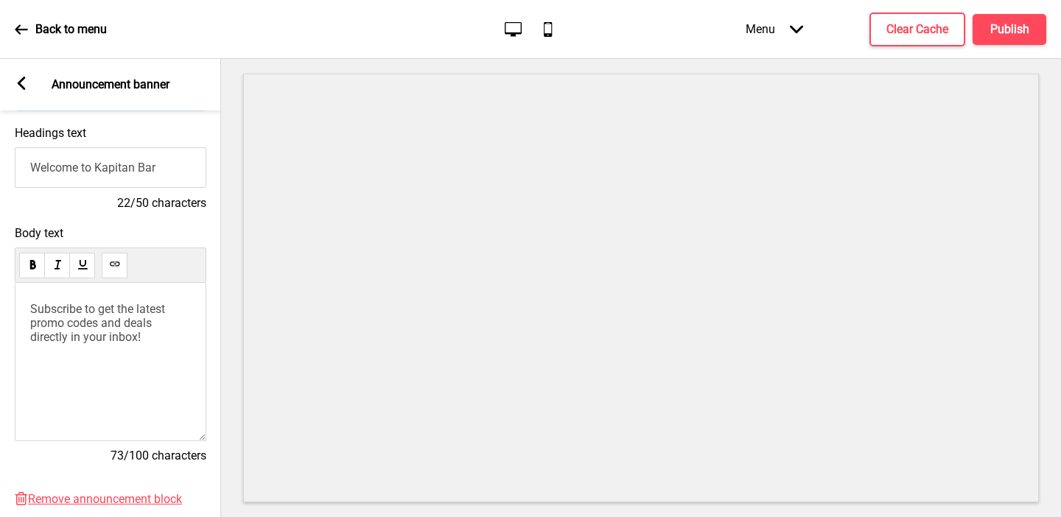
scroll to position [214, 0]
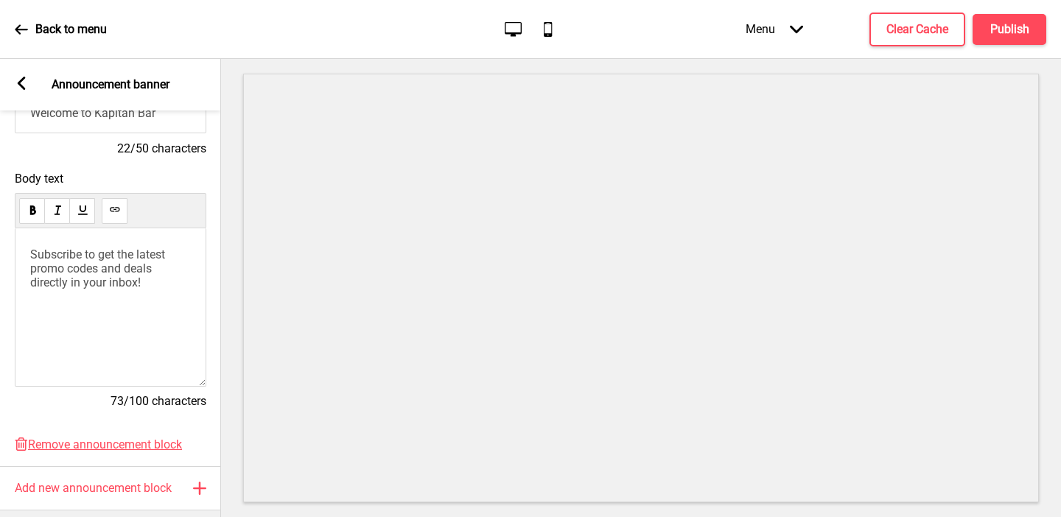
type input "Welcome to Kapitan Bar"
click at [135, 258] on span "Subscribe to get the latest promo codes and deals directly in your inbox!" at bounding box center [99, 268] width 138 height 42
click at [15, 80] on icon "Arrow left" at bounding box center [21, 83] width 13 height 13
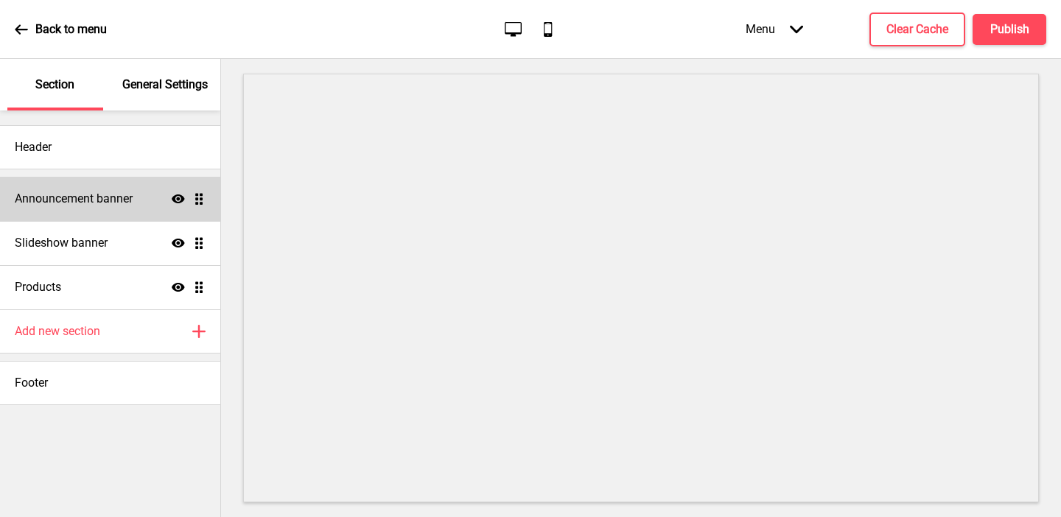
click at [108, 200] on h4 "Announcement banner" at bounding box center [74, 199] width 118 height 16
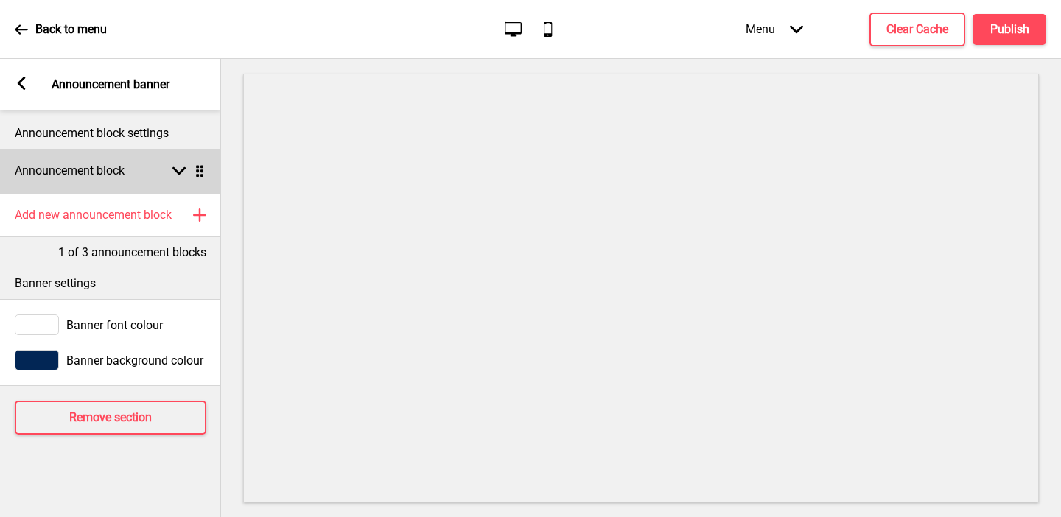
click at [87, 169] on h4 "Announcement block" at bounding box center [70, 171] width 110 height 16
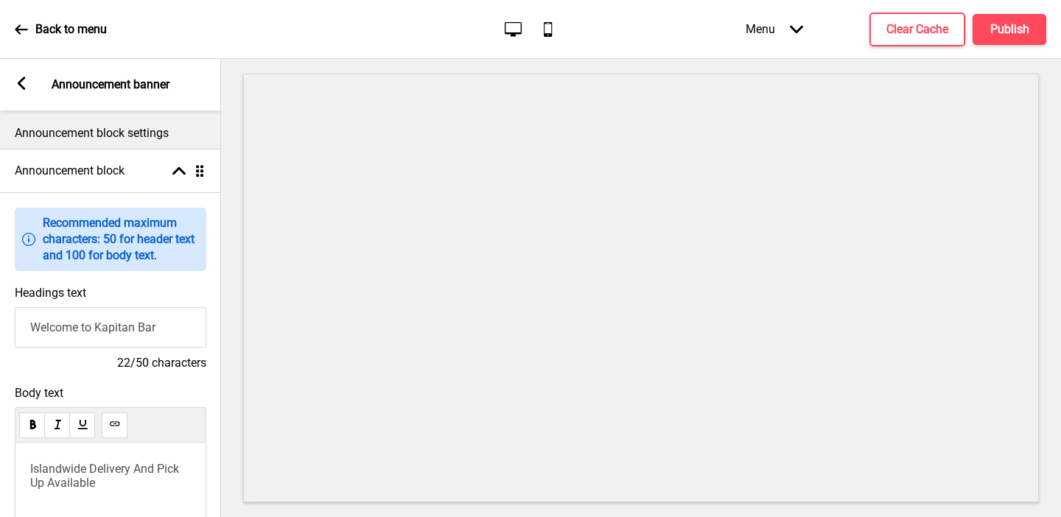
click at [22, 80] on icon at bounding box center [22, 83] width 8 height 13
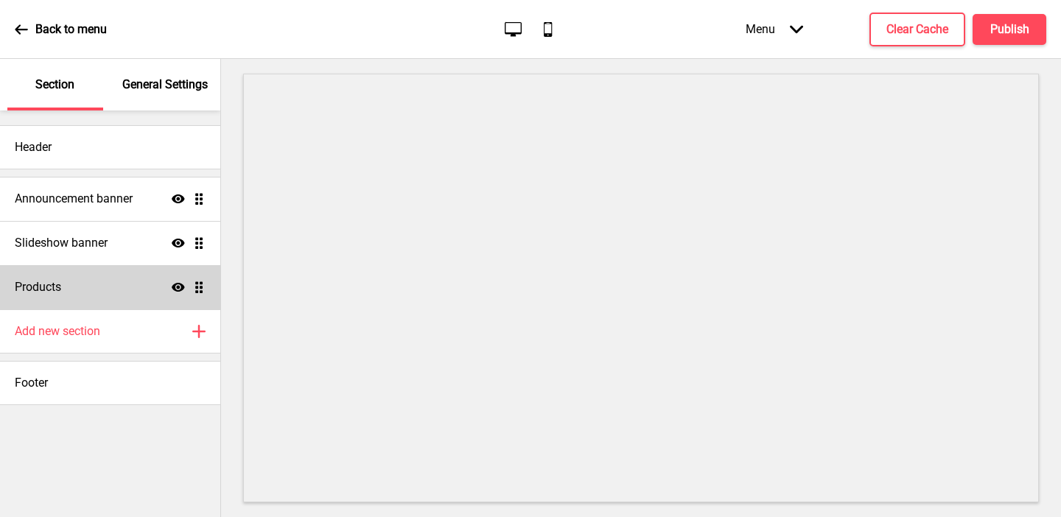
click at [38, 280] on h4 "Products" at bounding box center [38, 287] width 46 height 16
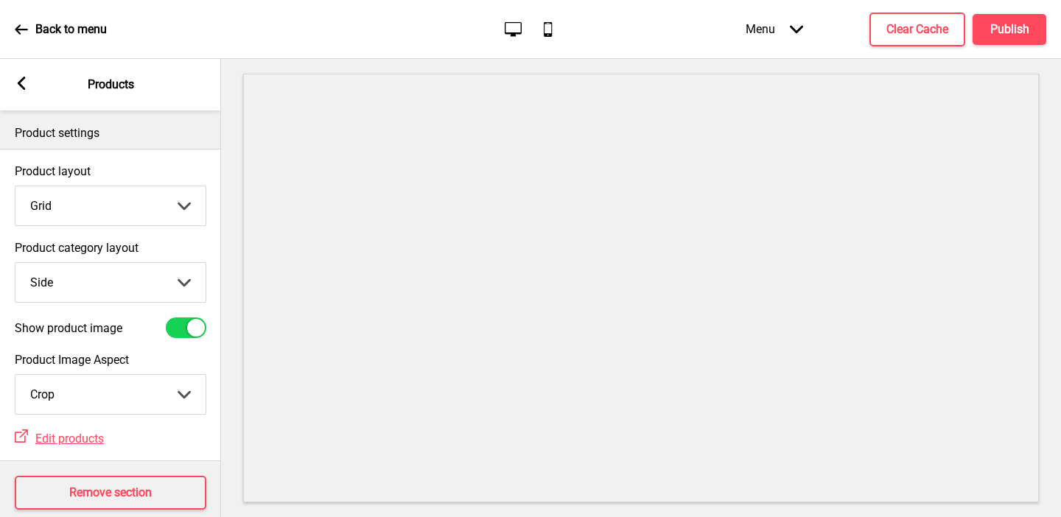
click at [55, 265] on select "Top Side" at bounding box center [110, 282] width 190 height 39
select select "top"
click at [15, 263] on select "Top Side" at bounding box center [110, 282] width 190 height 39
click at [25, 87] on rect at bounding box center [21, 83] width 13 height 13
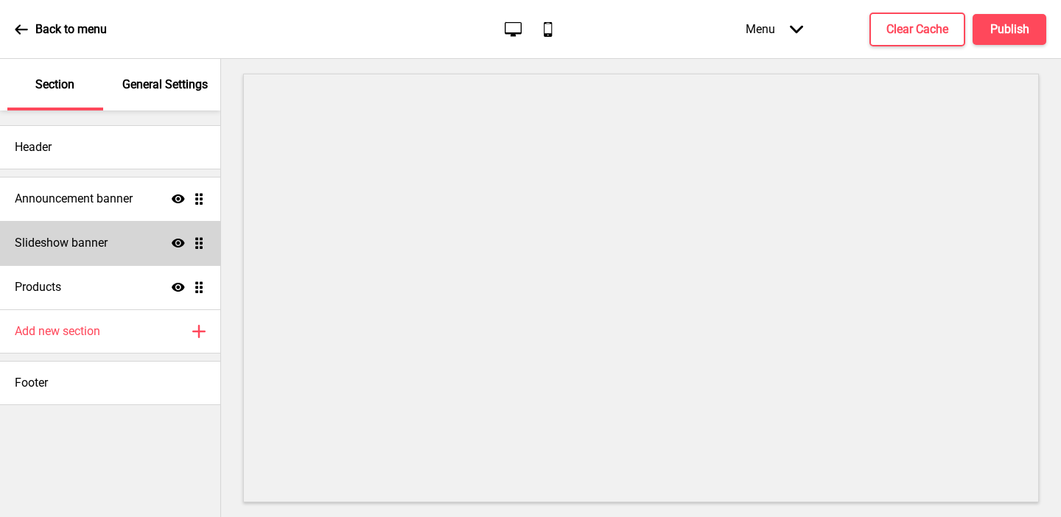
click at [65, 232] on div "Slideshow banner Show Drag" at bounding box center [110, 243] width 220 height 44
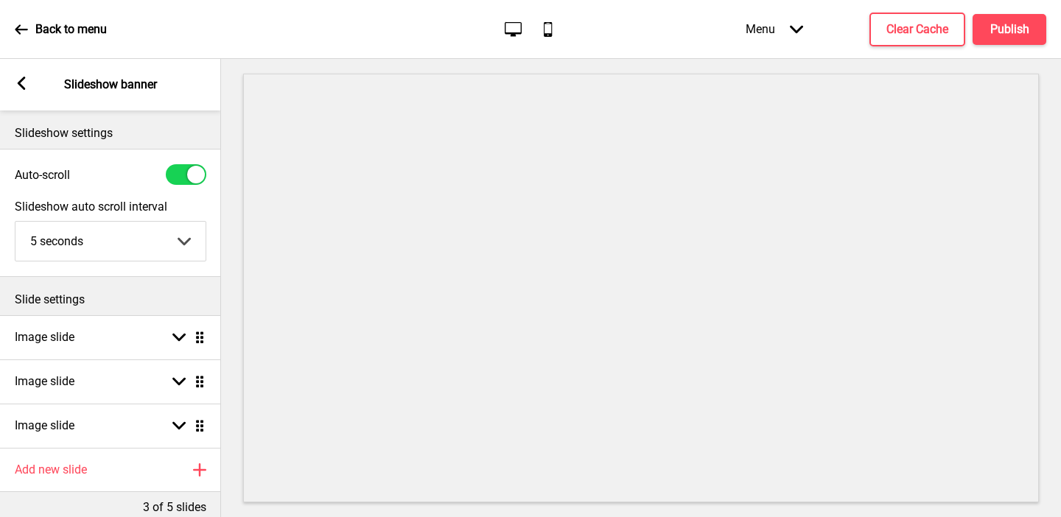
click at [183, 178] on div at bounding box center [186, 174] width 41 height 21
checkbox input "false"
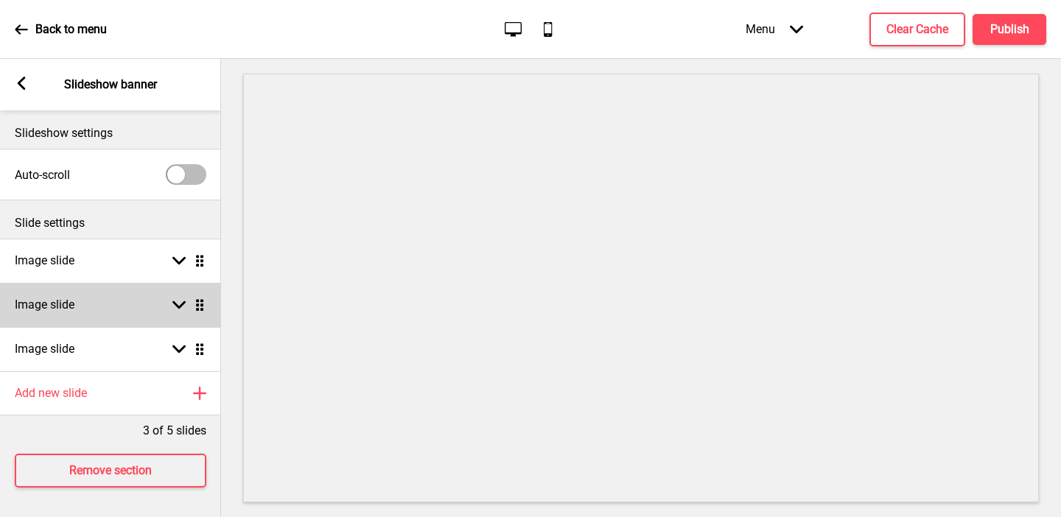
click at [105, 297] on div "Image slide Arrow down Drag" at bounding box center [110, 305] width 221 height 44
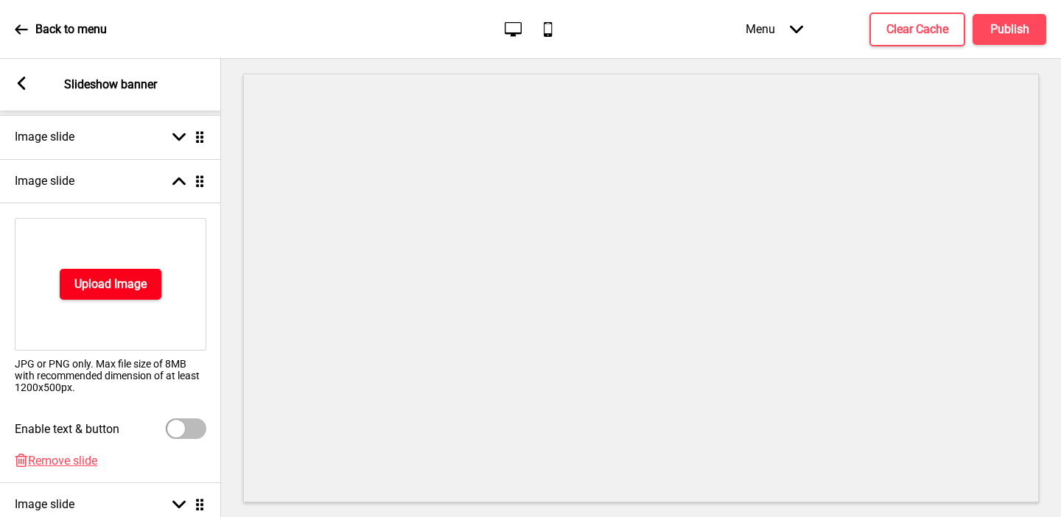
scroll to position [259, 0]
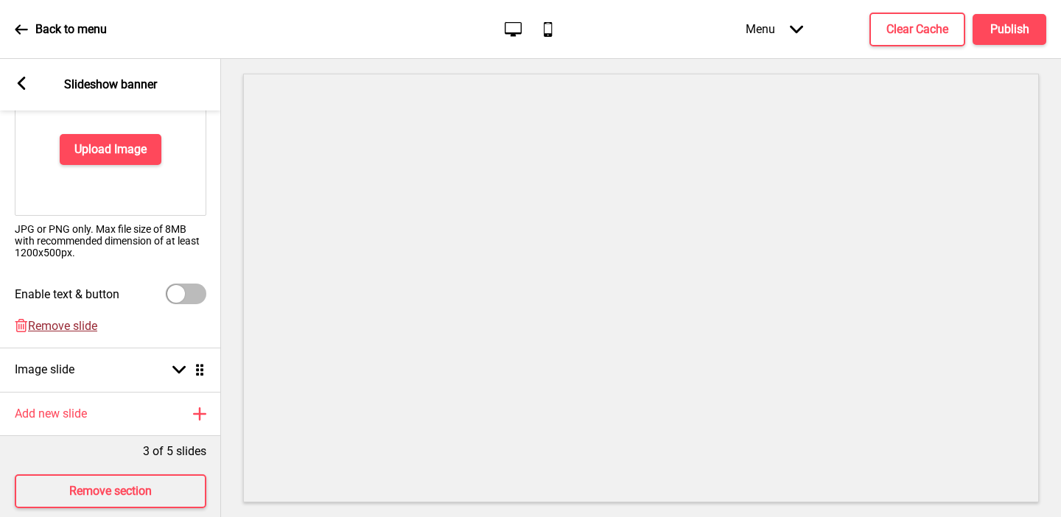
click at [68, 326] on span "Remove slide" at bounding box center [62, 326] width 69 height 14
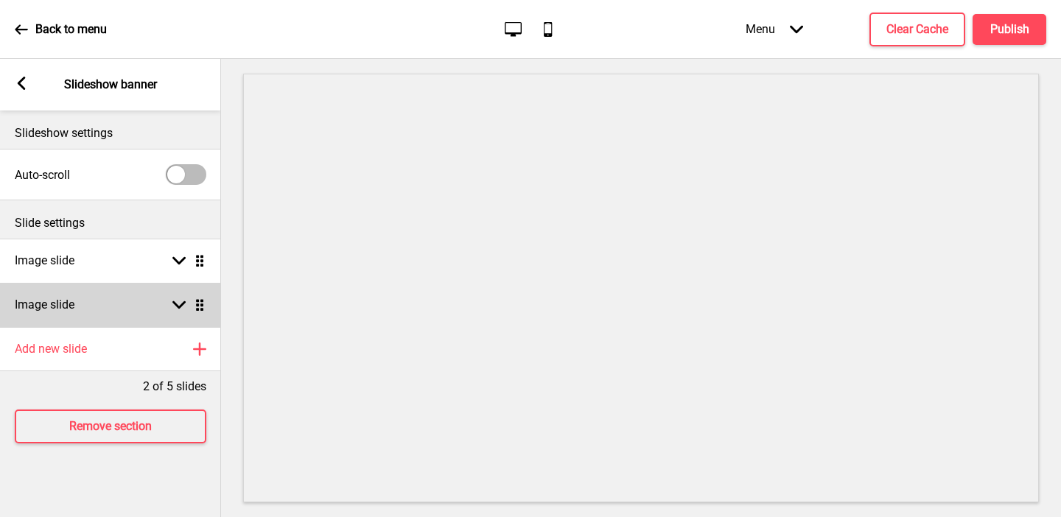
click at [61, 309] on h4 "Image slide" at bounding box center [45, 305] width 60 height 16
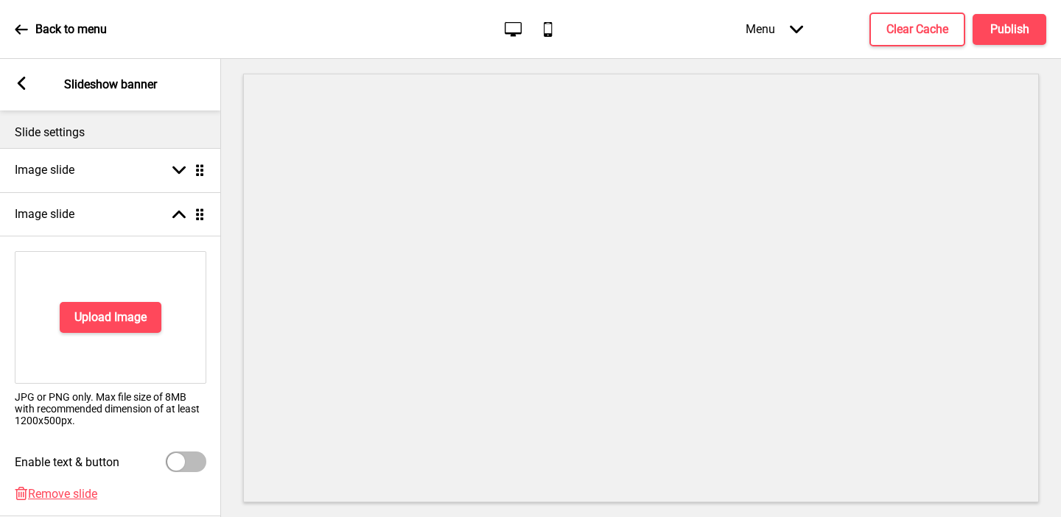
scroll to position [235, 0]
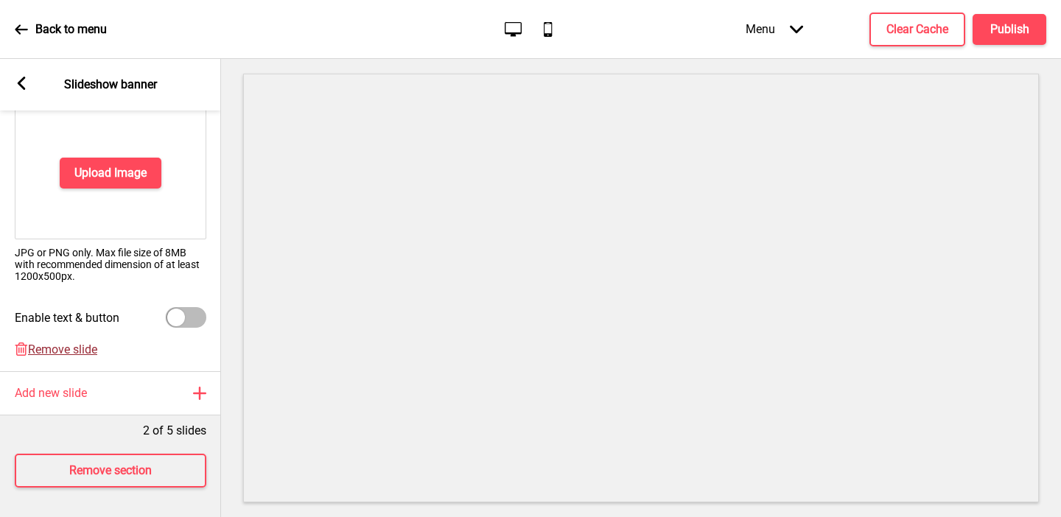
click at [58, 348] on span "Remove slide" at bounding box center [62, 349] width 69 height 14
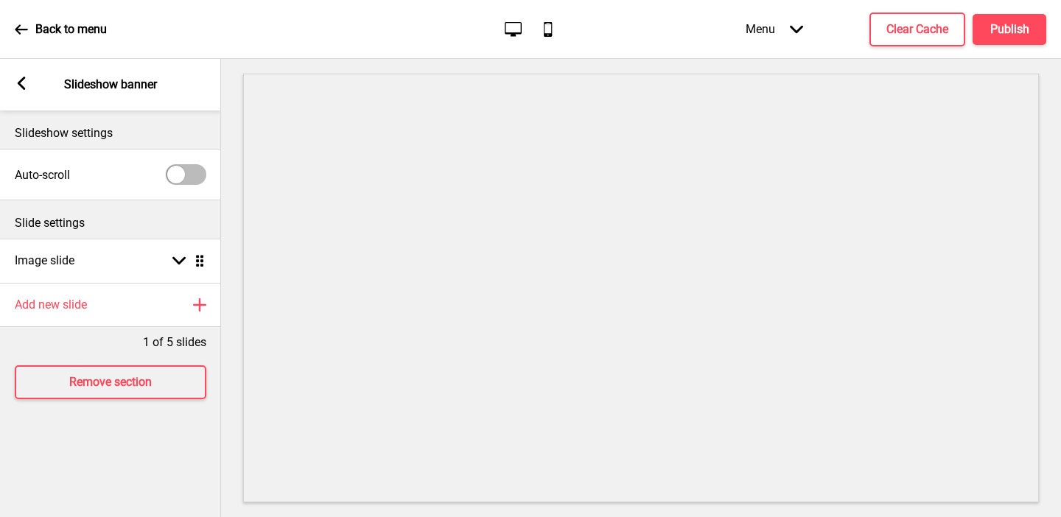
scroll to position [0, 0]
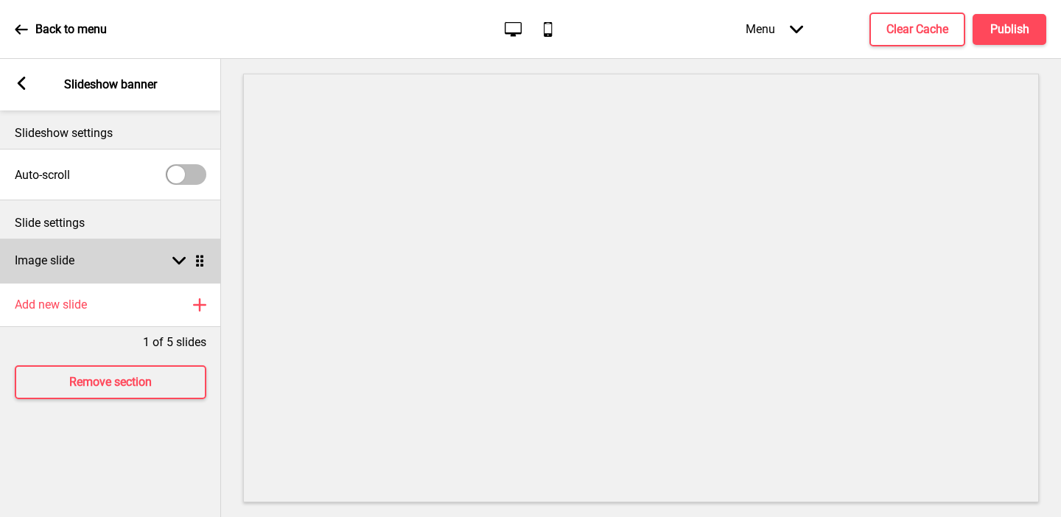
click at [61, 259] on h4 "Image slide" at bounding box center [45, 261] width 60 height 16
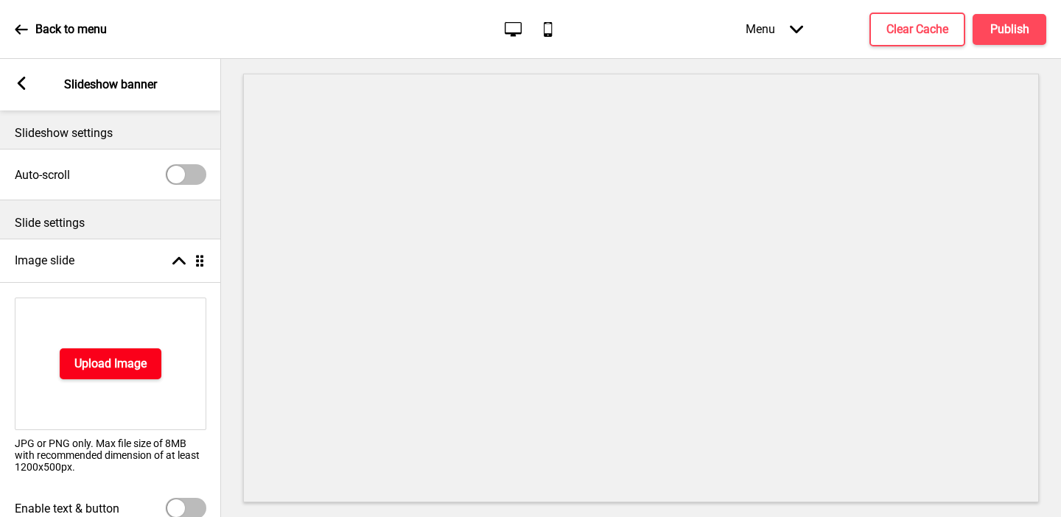
click at [86, 364] on h4 "Upload Image" at bounding box center [110, 364] width 72 height 16
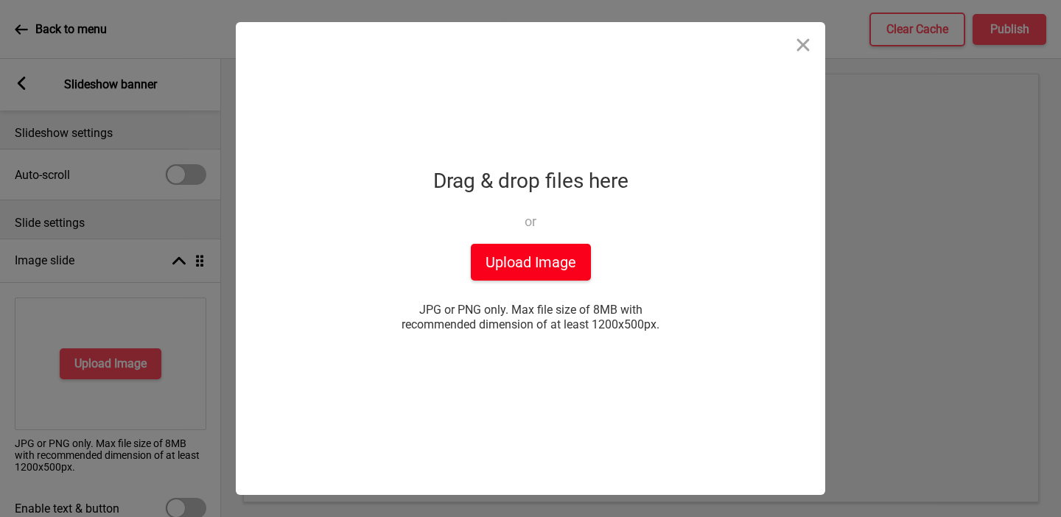
click at [503, 264] on button "Upload Image" at bounding box center [531, 262] width 120 height 37
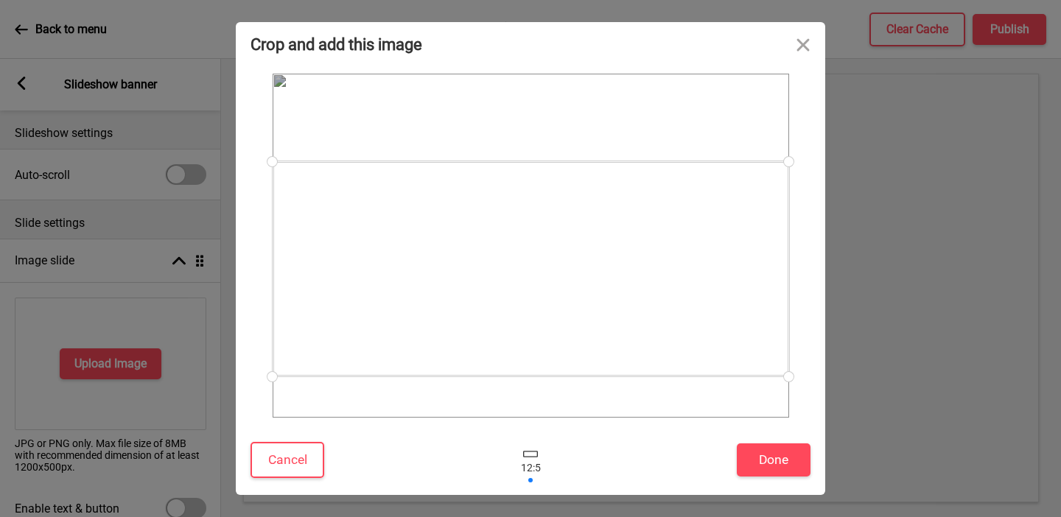
drag, startPoint x: 678, startPoint y: 284, endPoint x: 686, endPoint y: 307, distance: 24.2
click at [686, 307] on div at bounding box center [531, 268] width 516 height 215
click at [773, 466] on button "Done" at bounding box center [774, 459] width 74 height 33
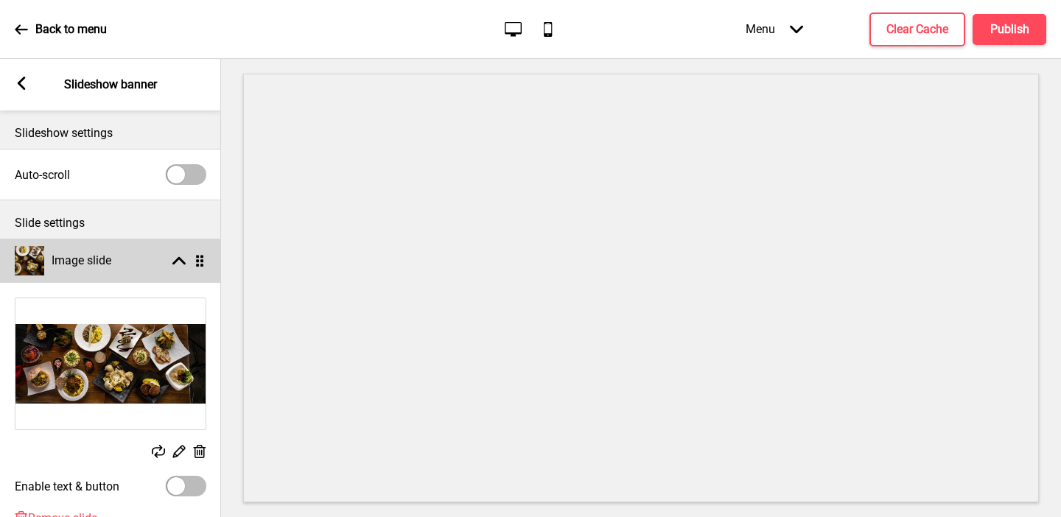
click at [169, 263] on div "Arrow up Drag" at bounding box center [185, 260] width 41 height 13
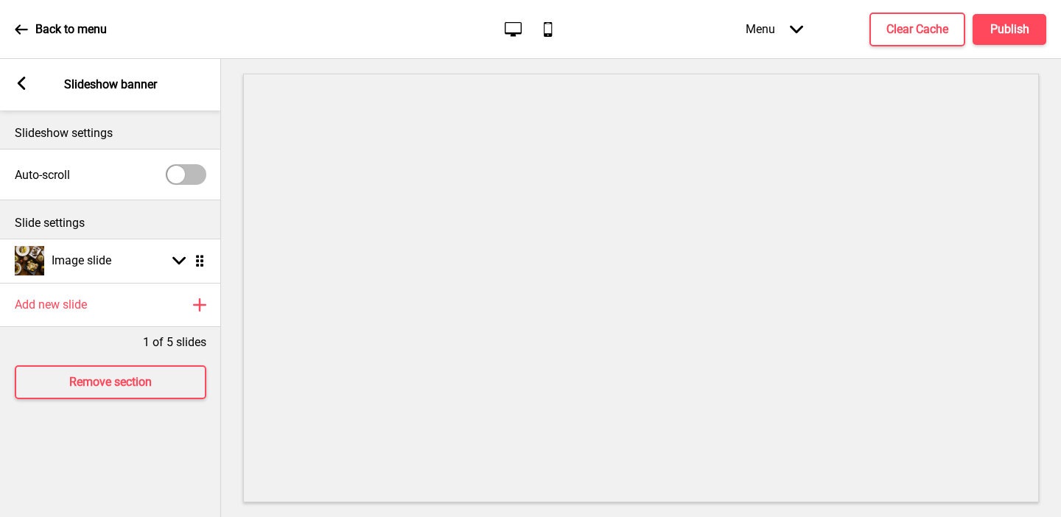
click at [24, 84] on rect at bounding box center [21, 83] width 13 height 13
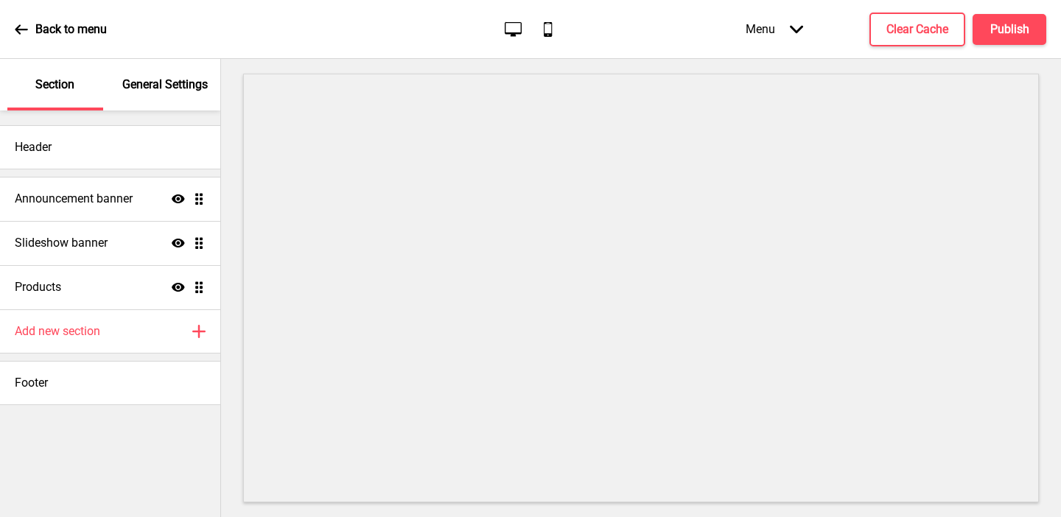
click at [170, 88] on p "General Settings" at bounding box center [164, 85] width 85 height 16
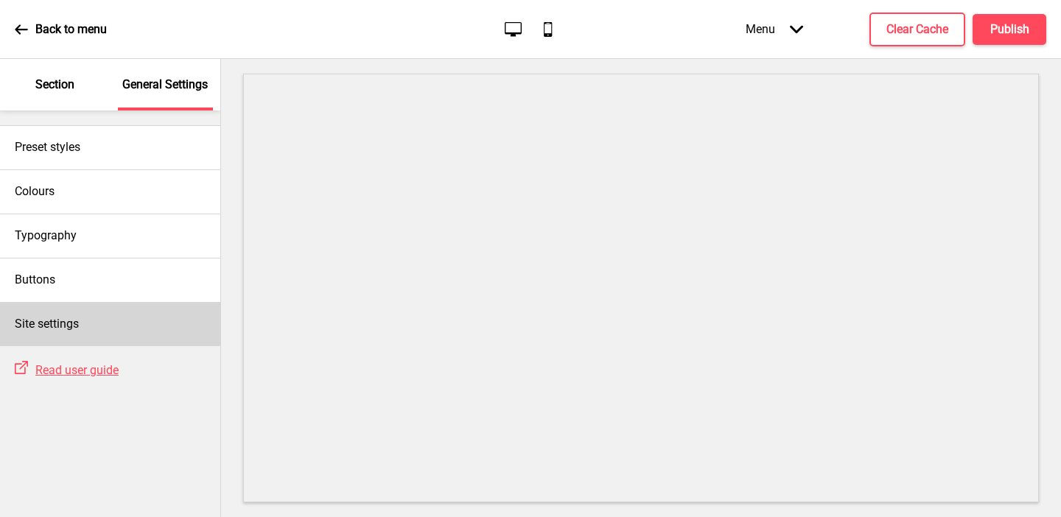
click at [103, 330] on div "Site settings" at bounding box center [110, 324] width 220 height 44
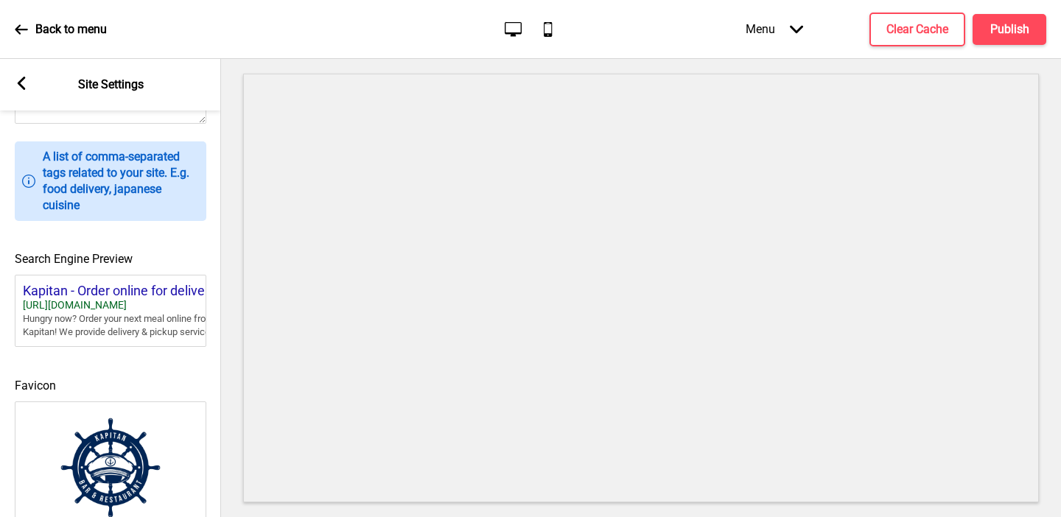
scroll to position [626, 0]
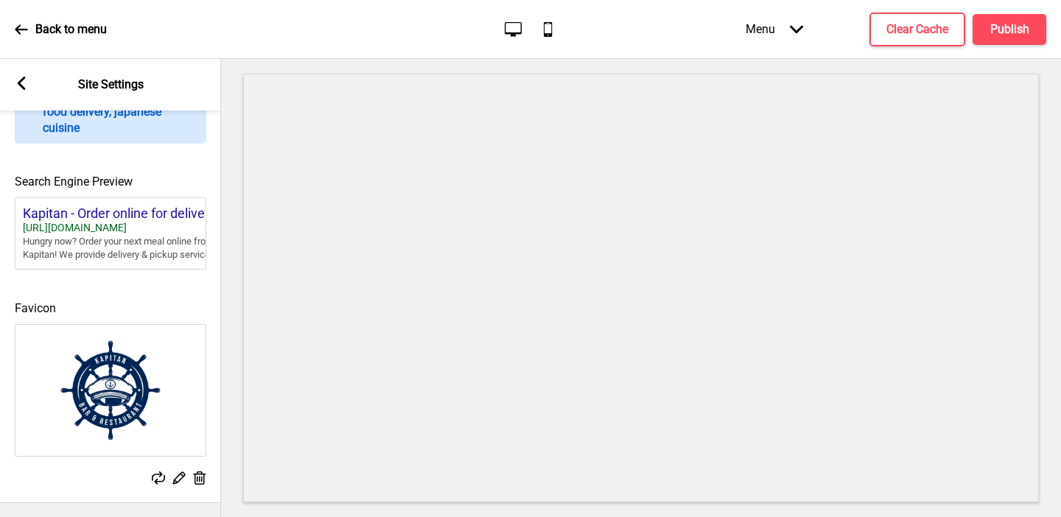
click at [16, 81] on rect at bounding box center [21, 83] width 13 height 13
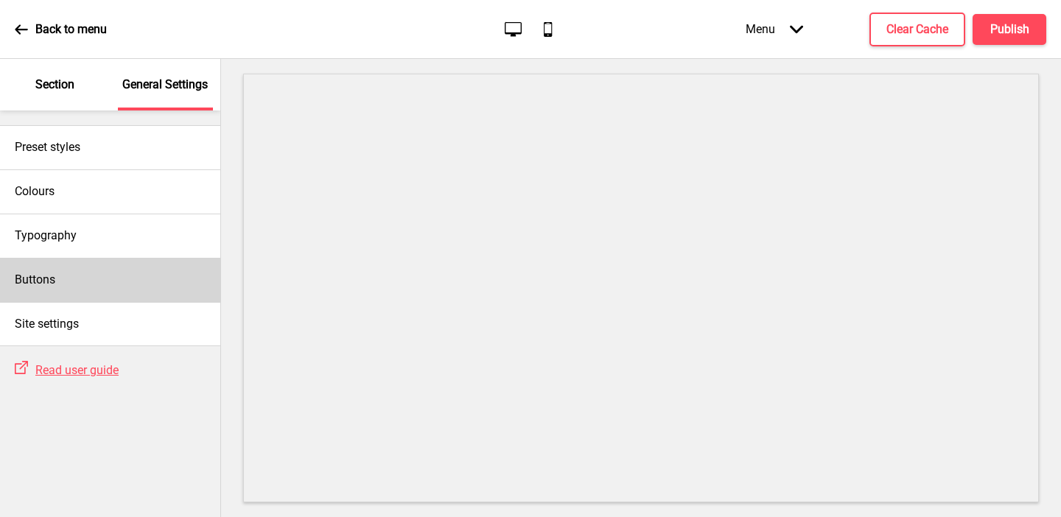
click at [57, 283] on div "Buttons" at bounding box center [110, 280] width 220 height 44
select select "square"
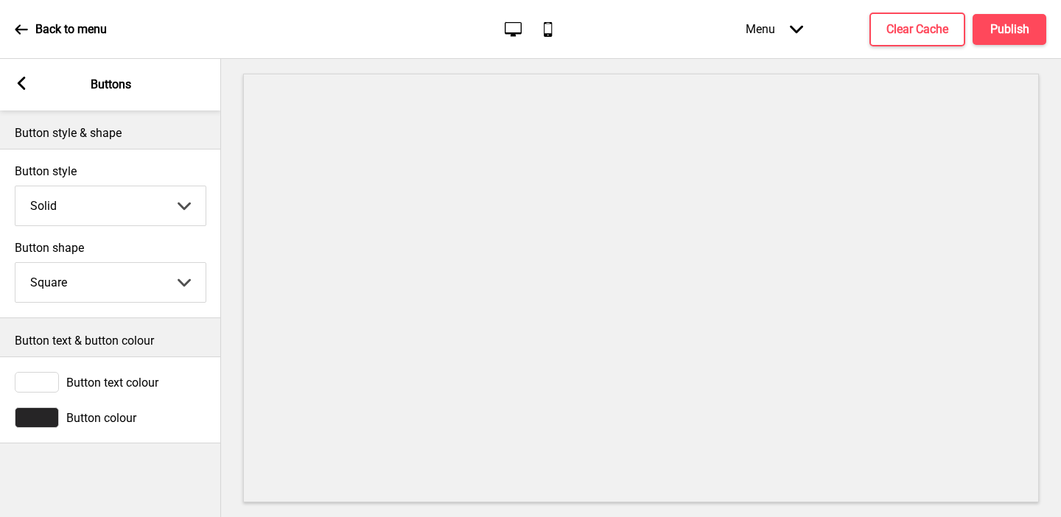
click at [49, 423] on div at bounding box center [37, 417] width 44 height 21
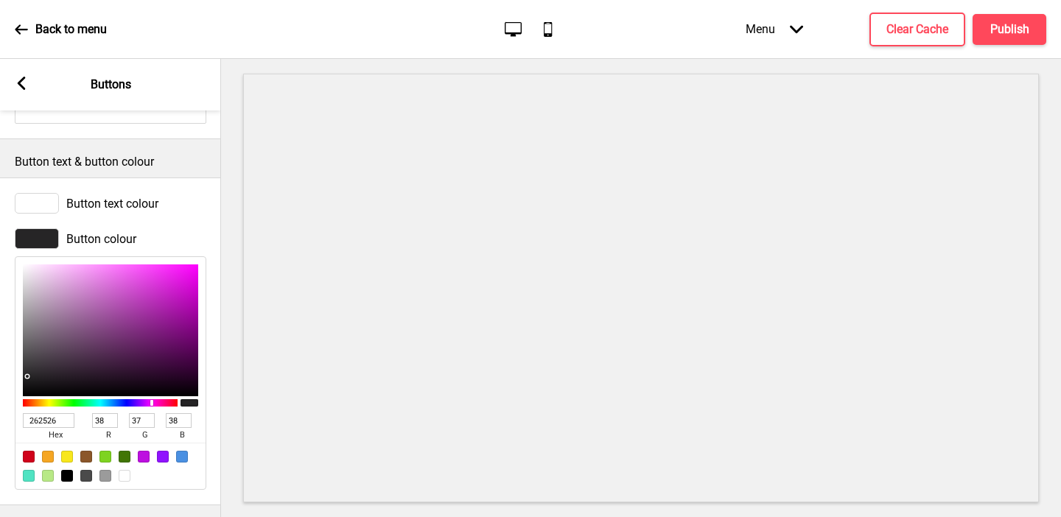
scroll to position [181, 0]
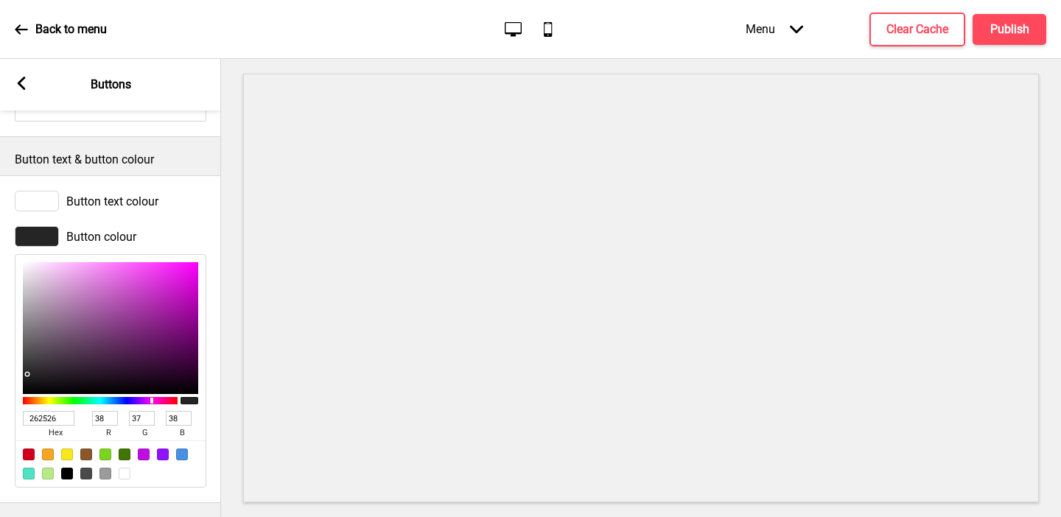
click at [50, 414] on input "262526" at bounding box center [49, 418] width 52 height 15
paste input "022655"
type input "022655"
type input "2"
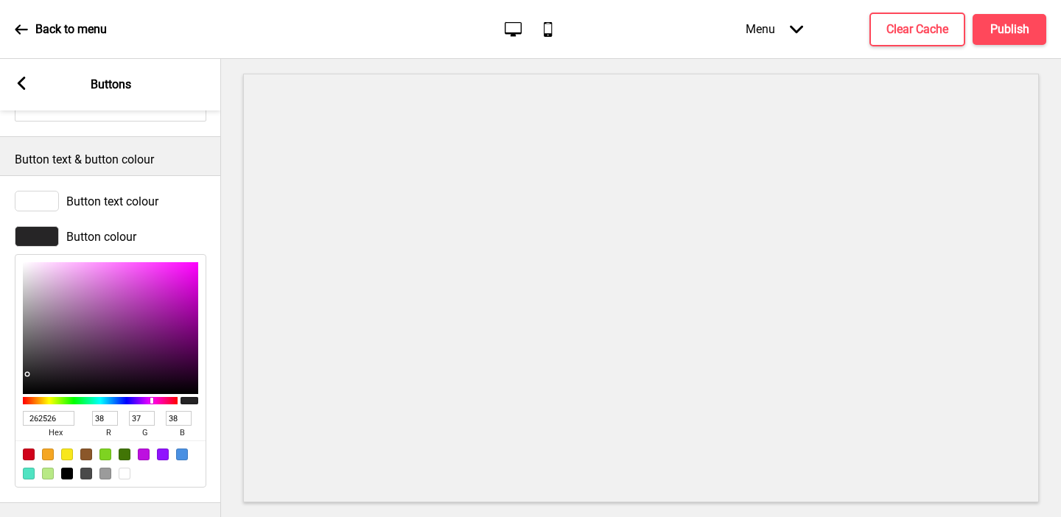
type input "38"
type input "85"
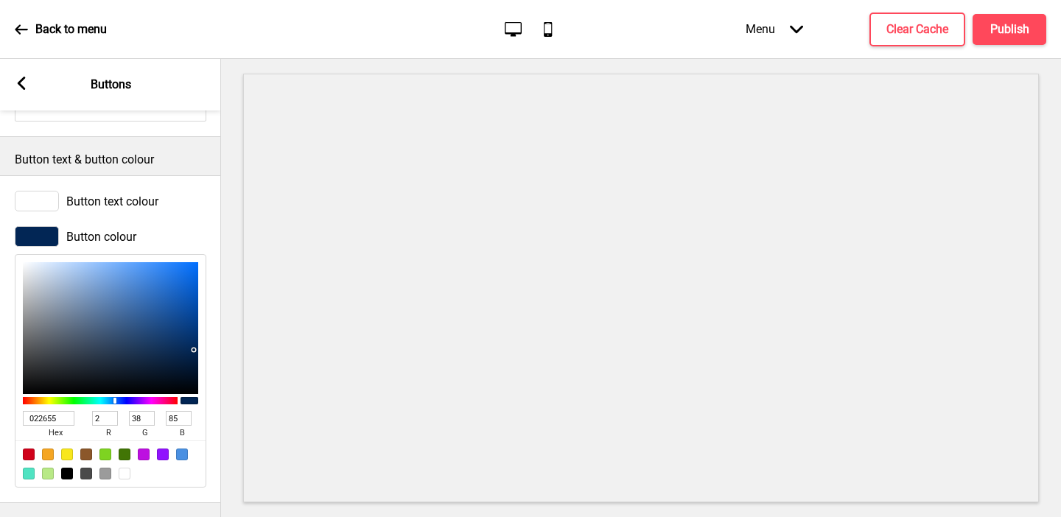
scroll to position [0, 0]
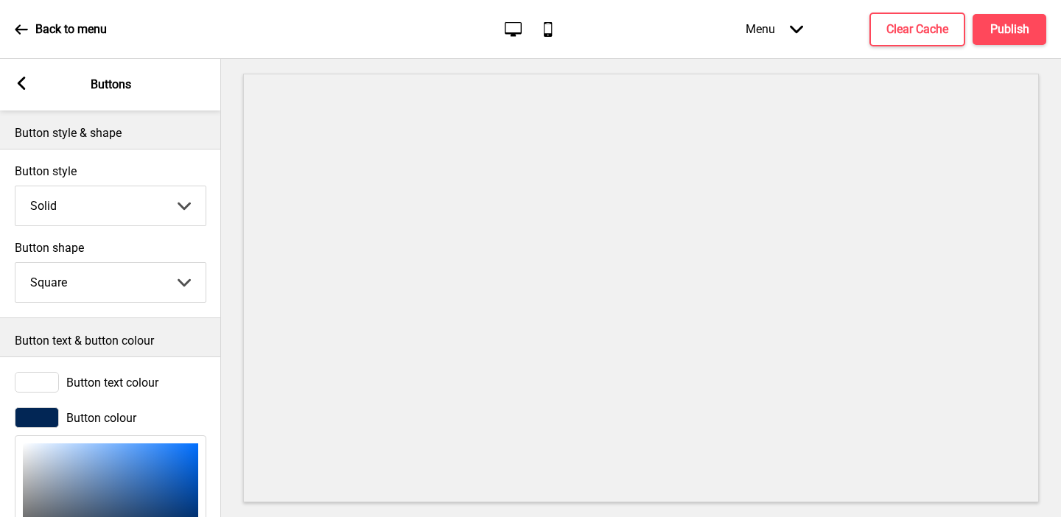
type input "022655"
click at [21, 82] on rect at bounding box center [21, 83] width 13 height 13
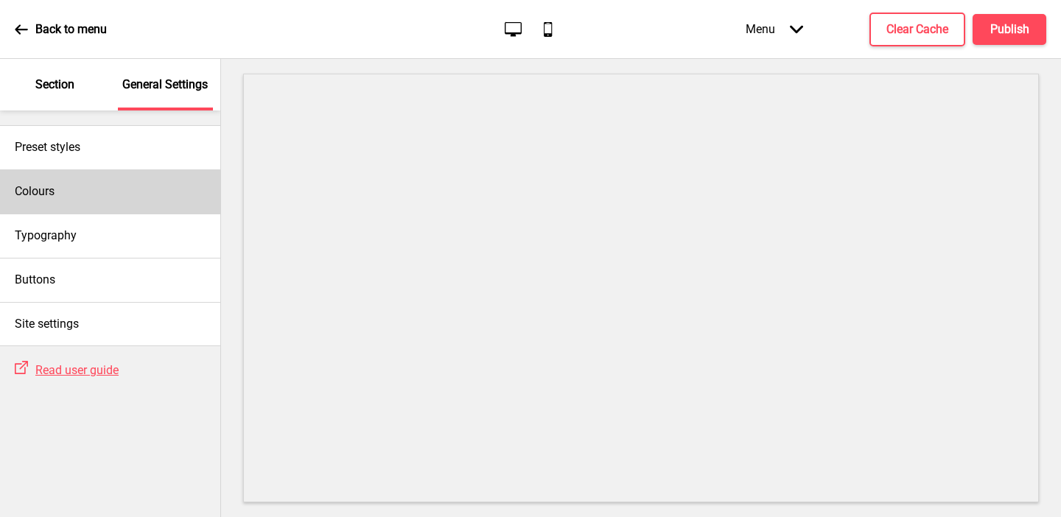
click at [67, 208] on div "Colours" at bounding box center [110, 191] width 220 height 44
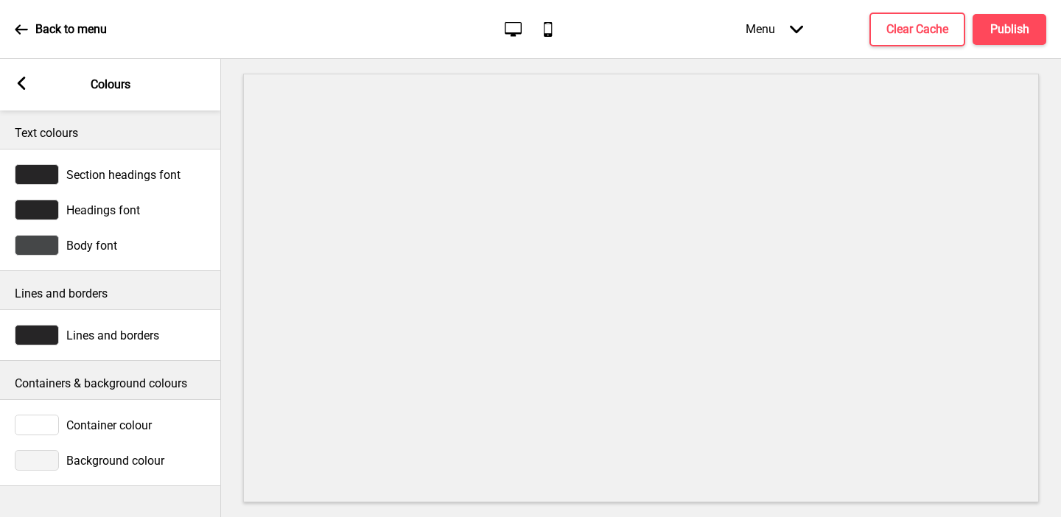
click at [43, 459] on div at bounding box center [37, 460] width 44 height 21
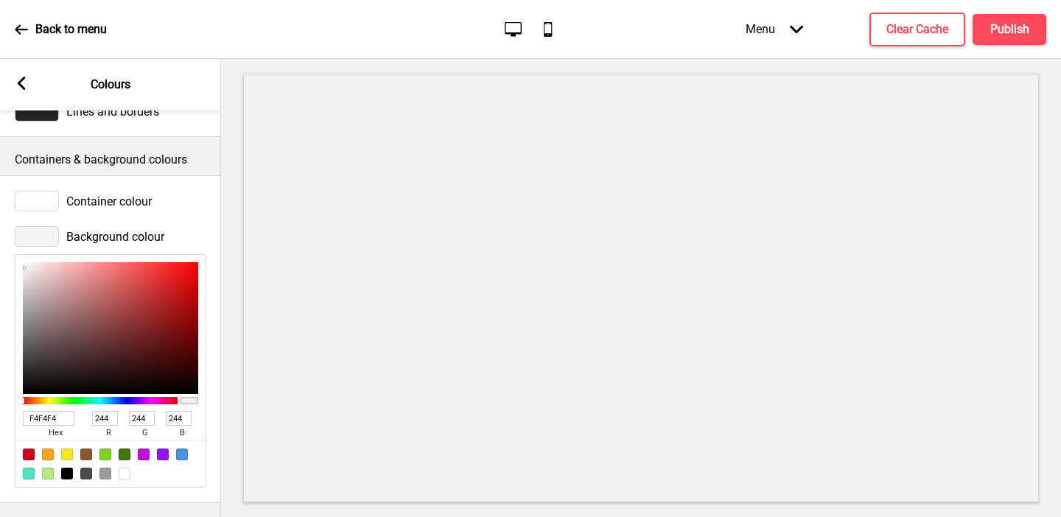
click at [122, 474] on div at bounding box center [125, 474] width 12 height 12
type input "FFFFFF"
type input "255"
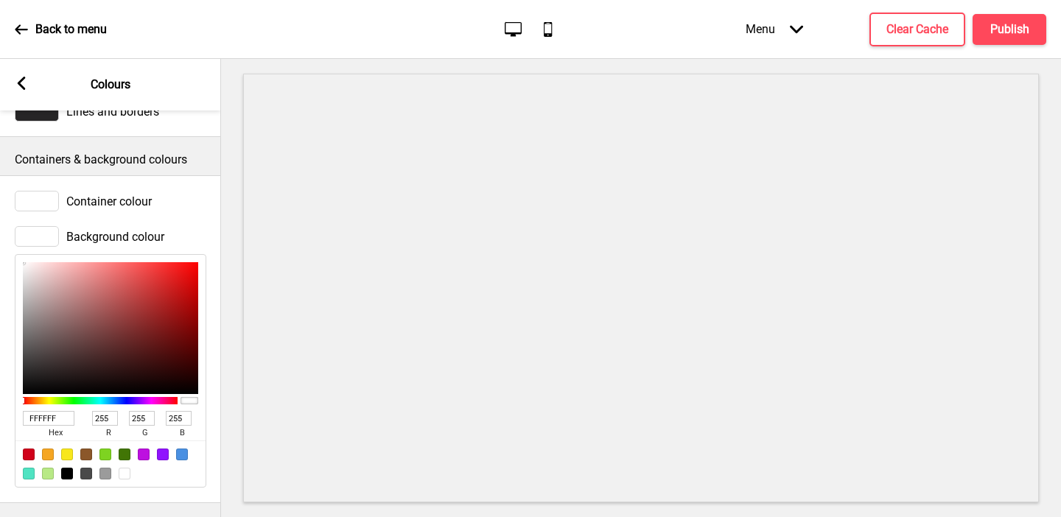
click at [13, 84] on div "Arrow left Colours" at bounding box center [110, 85] width 221 height 52
click at [25, 86] on rect at bounding box center [21, 83] width 13 height 13
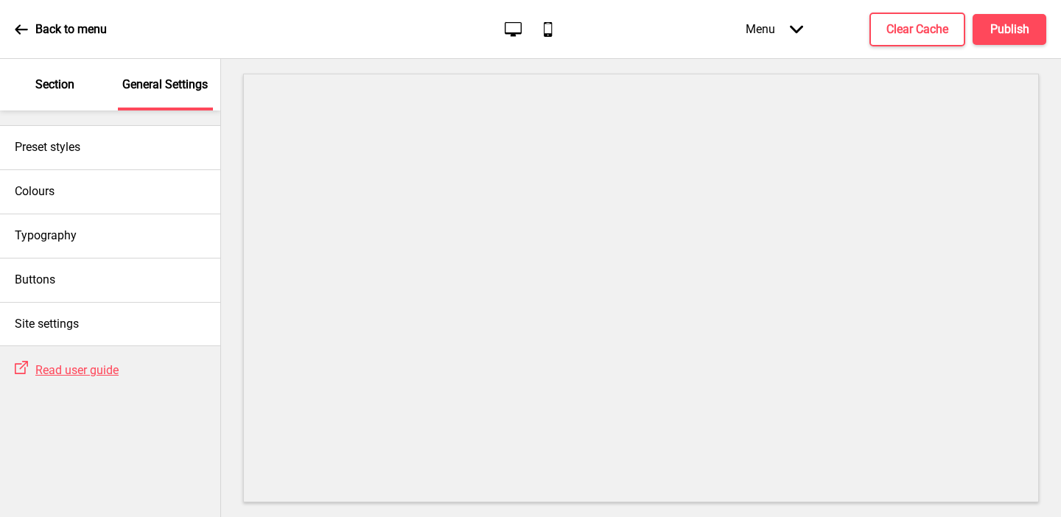
click at [68, 89] on p "Section" at bounding box center [54, 85] width 39 height 16
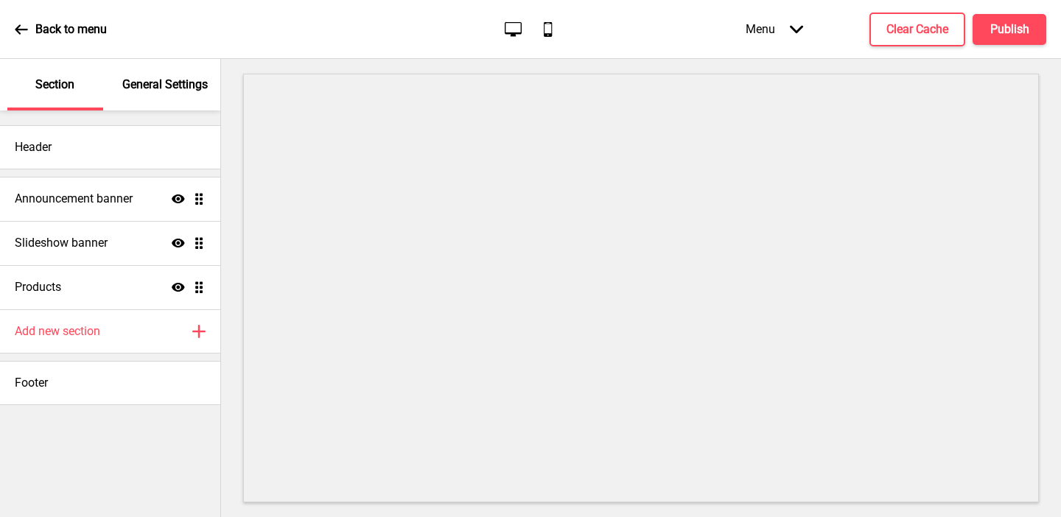
click at [144, 88] on p "General Settings" at bounding box center [164, 85] width 85 height 16
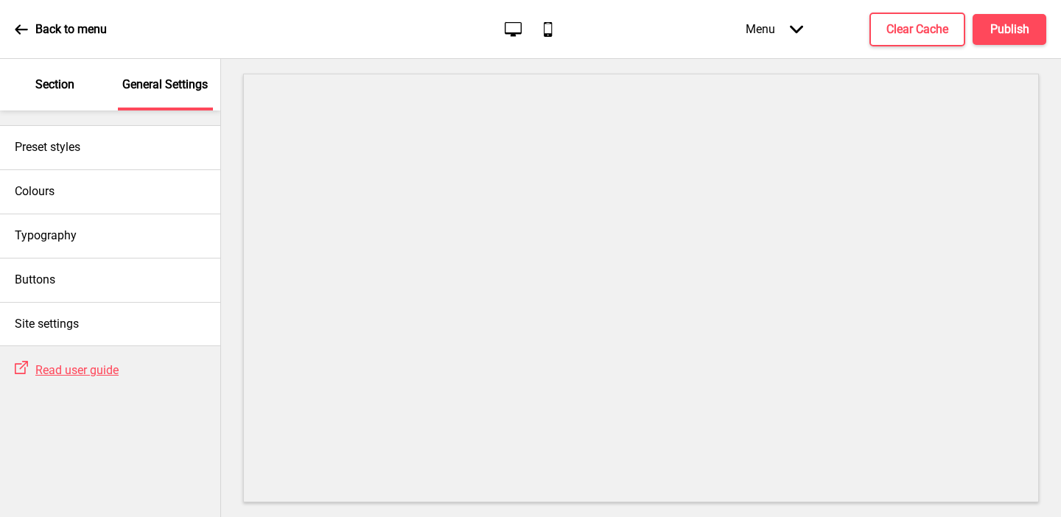
click at [29, 88] on div "Section" at bounding box center [55, 85] width 96 height 52
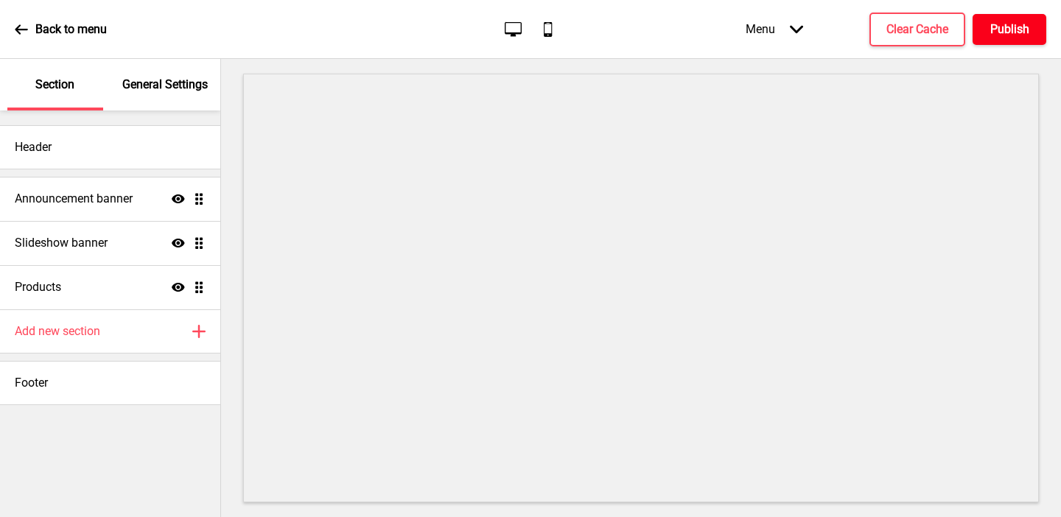
click at [994, 29] on h4 "Publish" at bounding box center [1009, 29] width 39 height 16
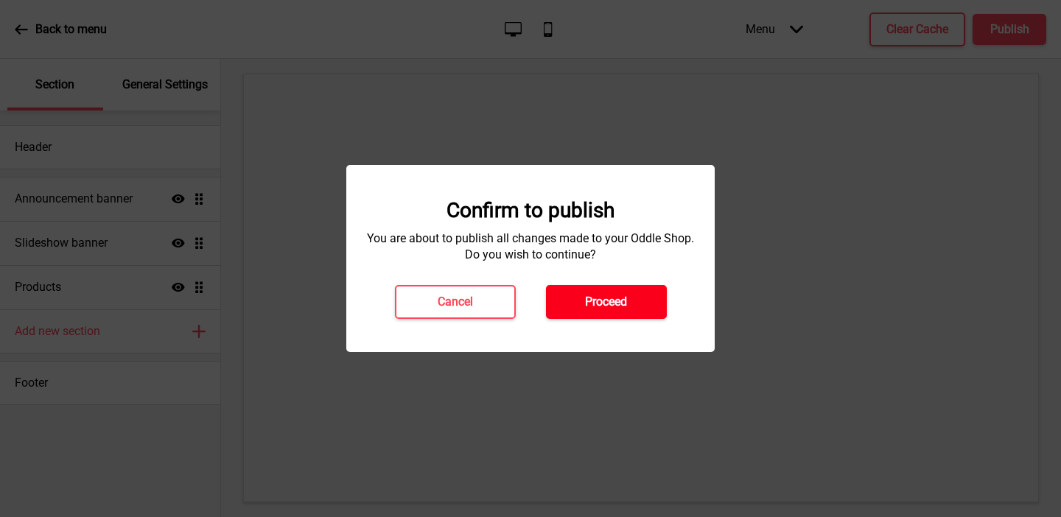
click at [600, 296] on h4 "Proceed" at bounding box center [606, 302] width 42 height 16
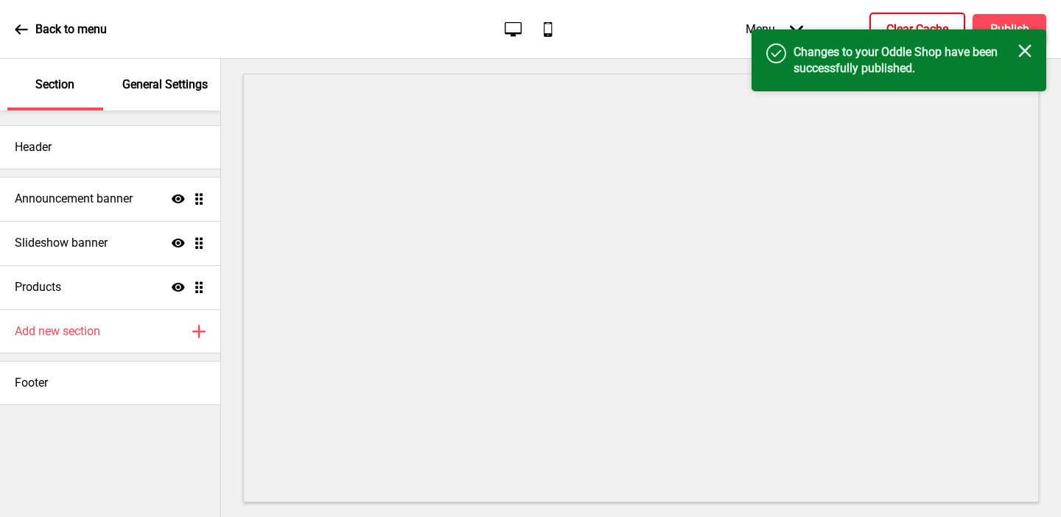
click at [884, 18] on button "Clear Cache" at bounding box center [917, 30] width 96 height 34
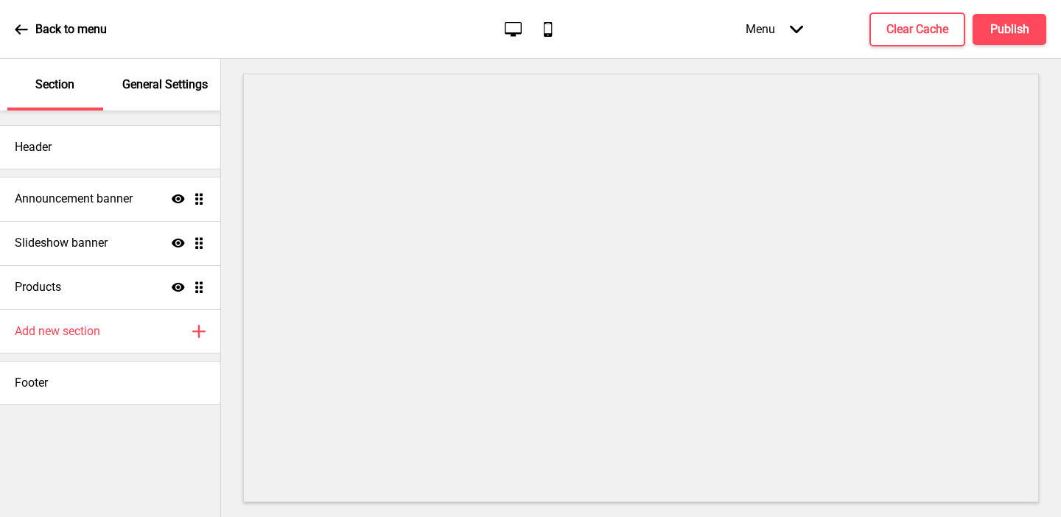
click at [166, 94] on div "General Settings" at bounding box center [166, 85] width 96 height 52
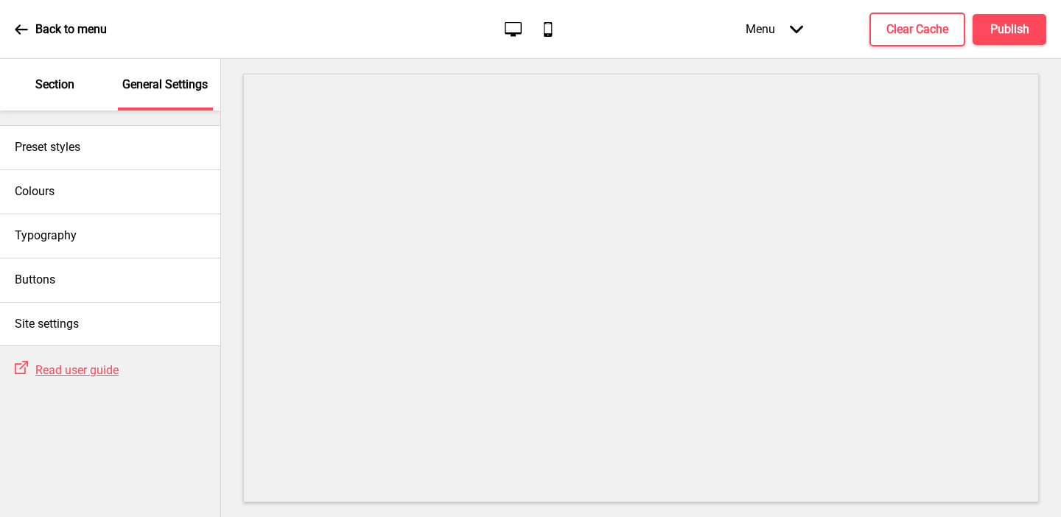
click at [41, 88] on p "Section" at bounding box center [54, 85] width 39 height 16
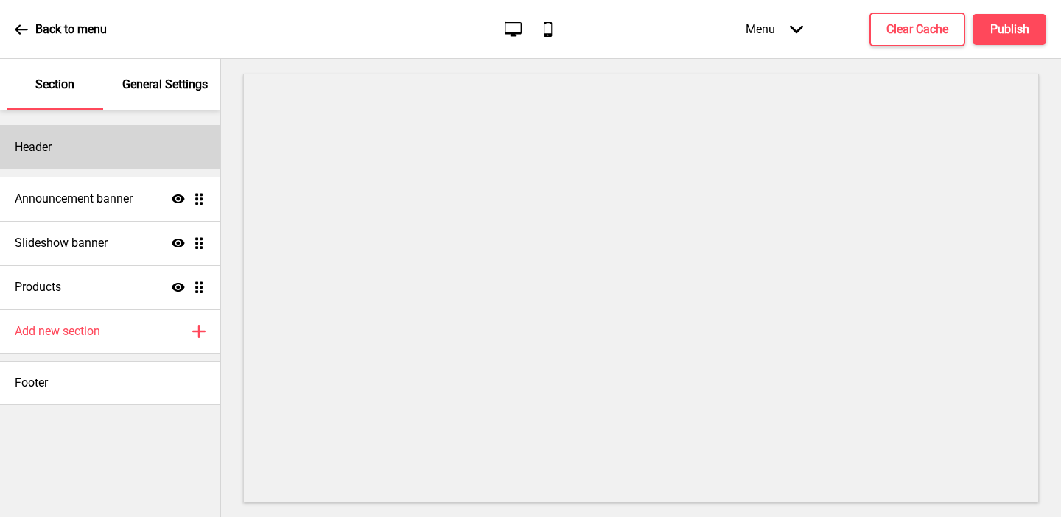
click at [55, 150] on div "Header" at bounding box center [110, 147] width 220 height 44
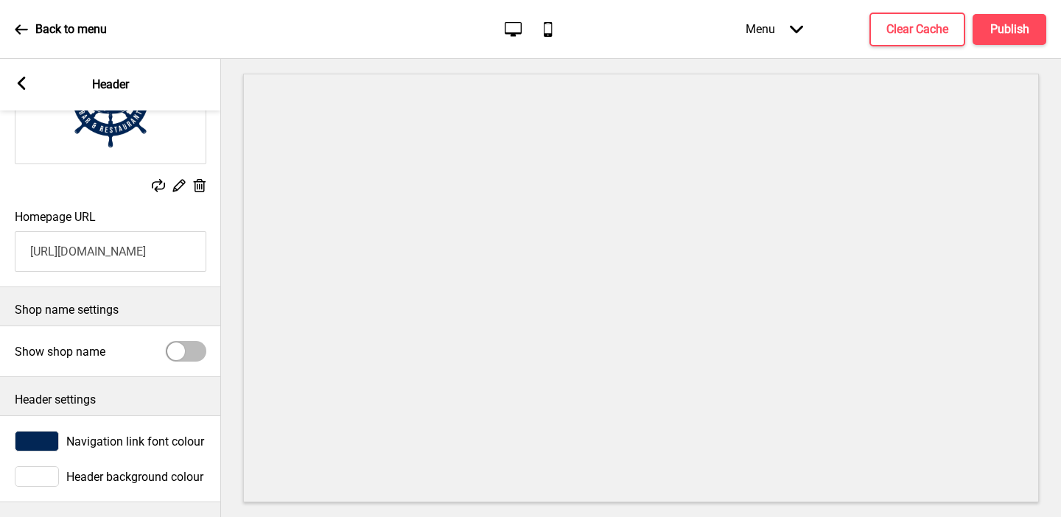
scroll to position [0, 0]
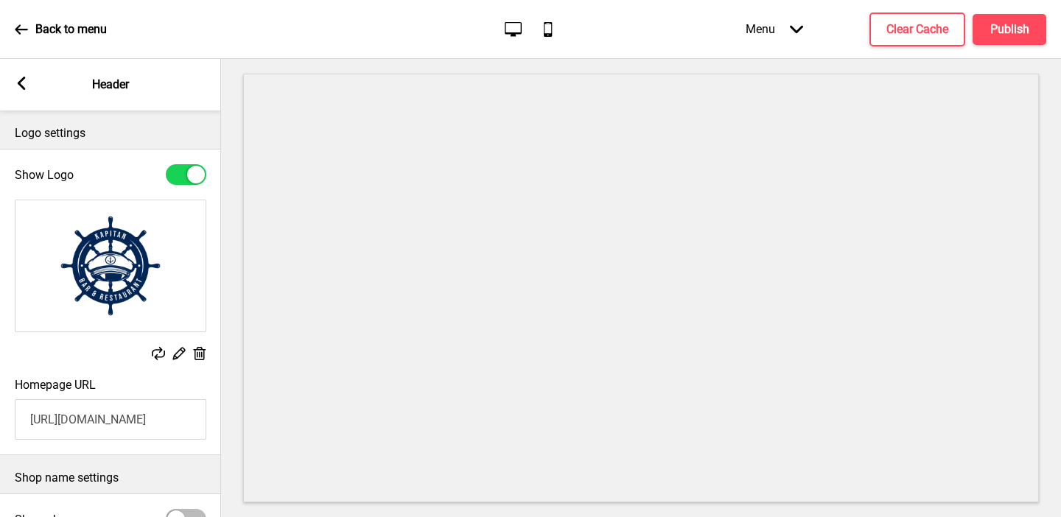
click at [25, 88] on rect at bounding box center [21, 83] width 13 height 13
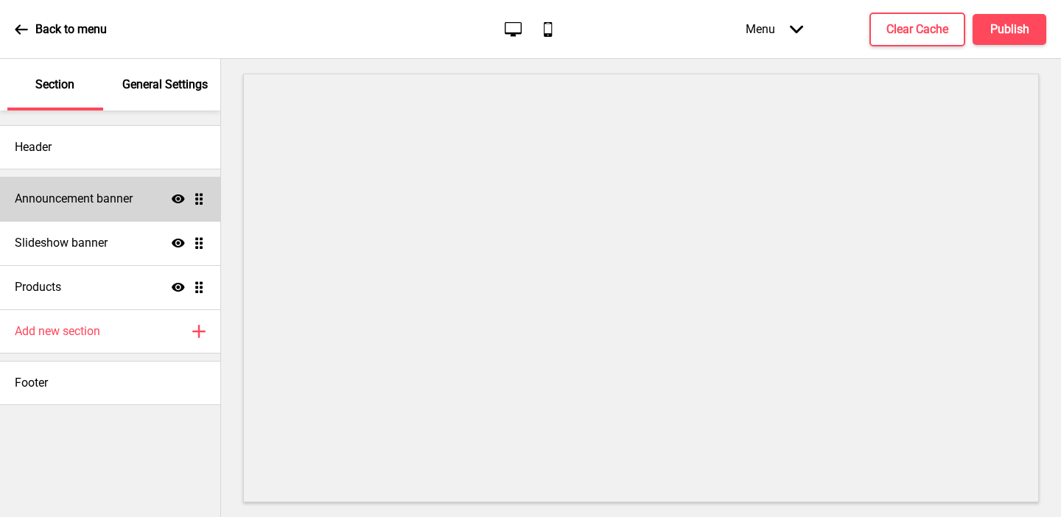
click at [63, 204] on h4 "Announcement banner" at bounding box center [74, 199] width 118 height 16
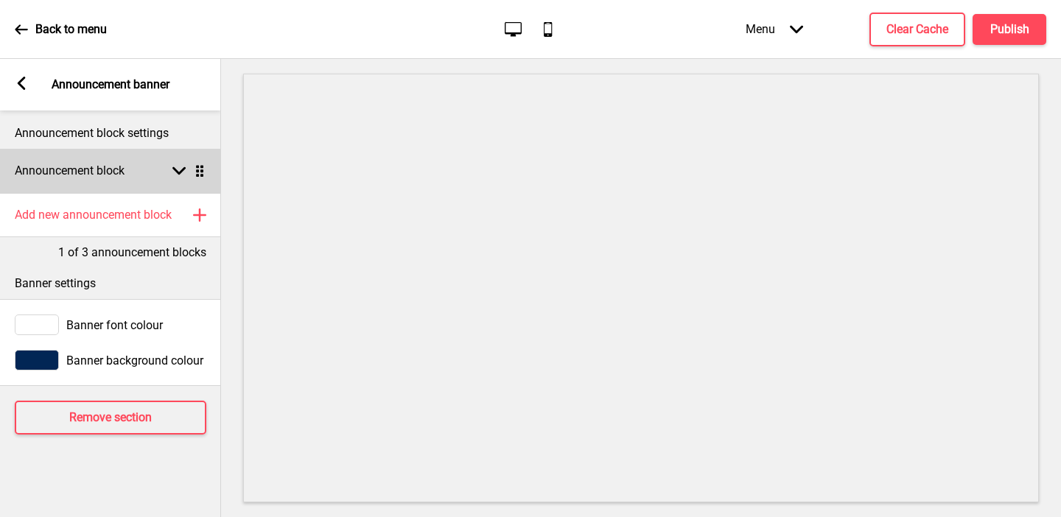
click at [82, 175] on h4 "Announcement block" at bounding box center [70, 171] width 110 height 16
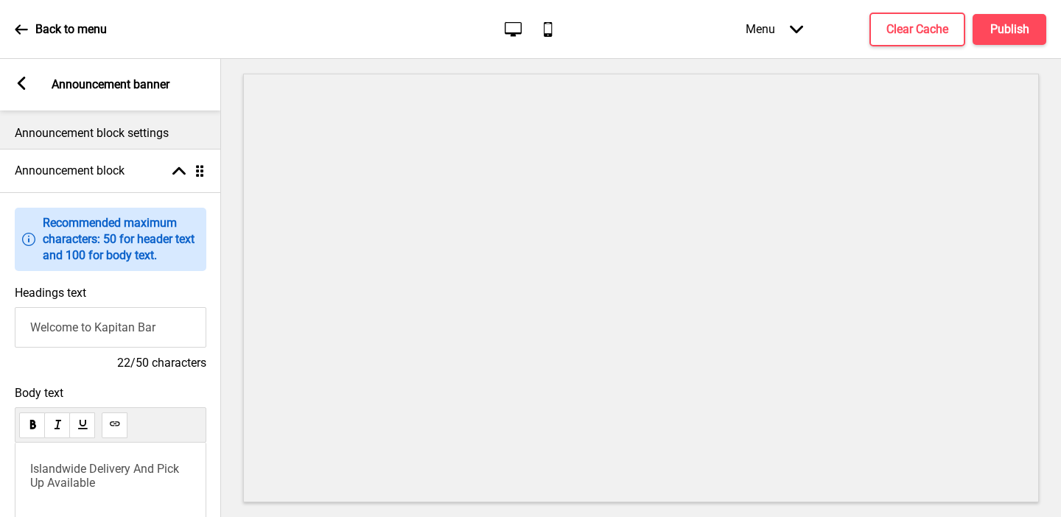
click at [153, 328] on input "Welcome to Kapitan Bar" at bounding box center [110, 327] width 191 height 41
type input "Welcome to Kapitan"
click at [119, 286] on div "Headings text Welcome to Kapitan 18/50 characters" at bounding box center [110, 328] width 221 height 100
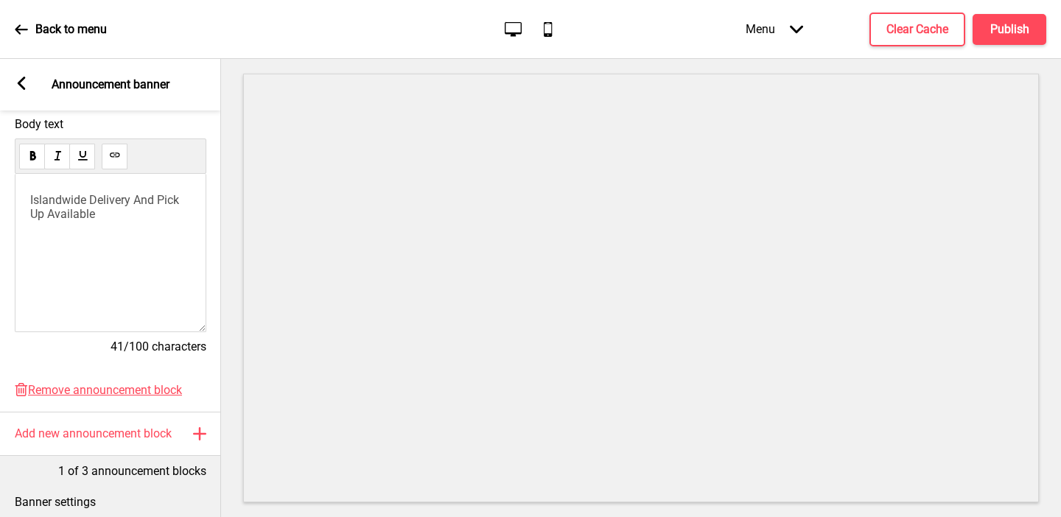
scroll to position [435, 0]
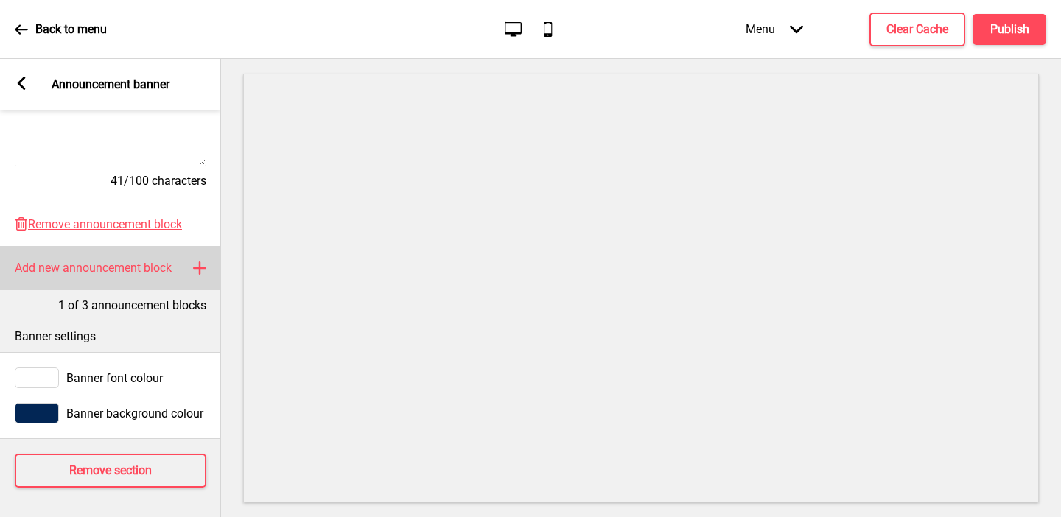
click at [103, 275] on h4 "Add new announcement block" at bounding box center [93, 268] width 157 height 16
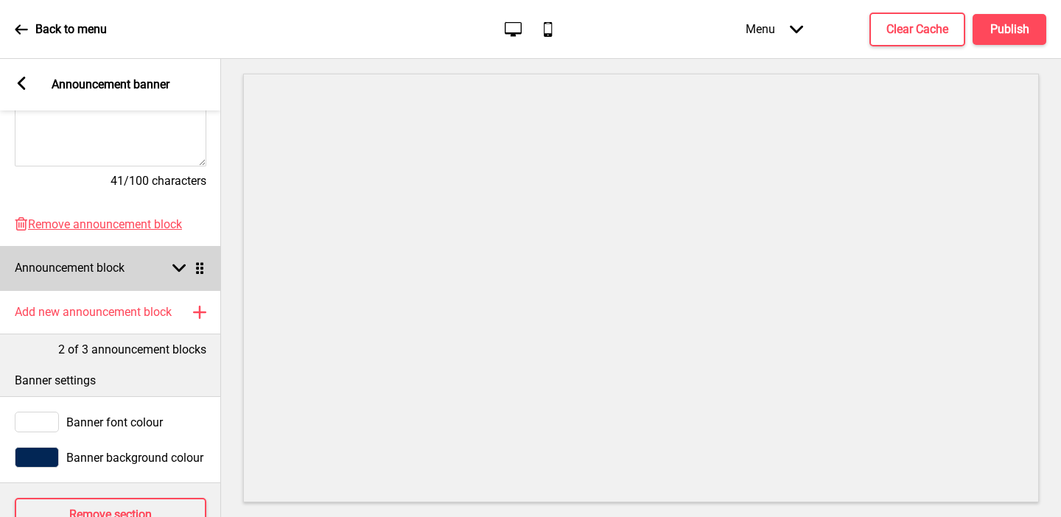
click at [89, 271] on h4 "Announcement block" at bounding box center [70, 268] width 110 height 16
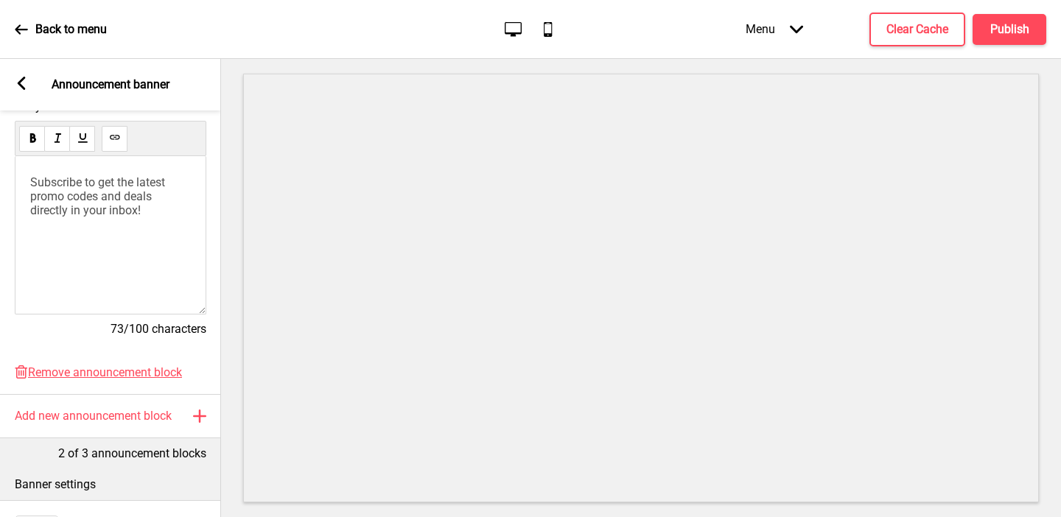
scroll to position [324, 0]
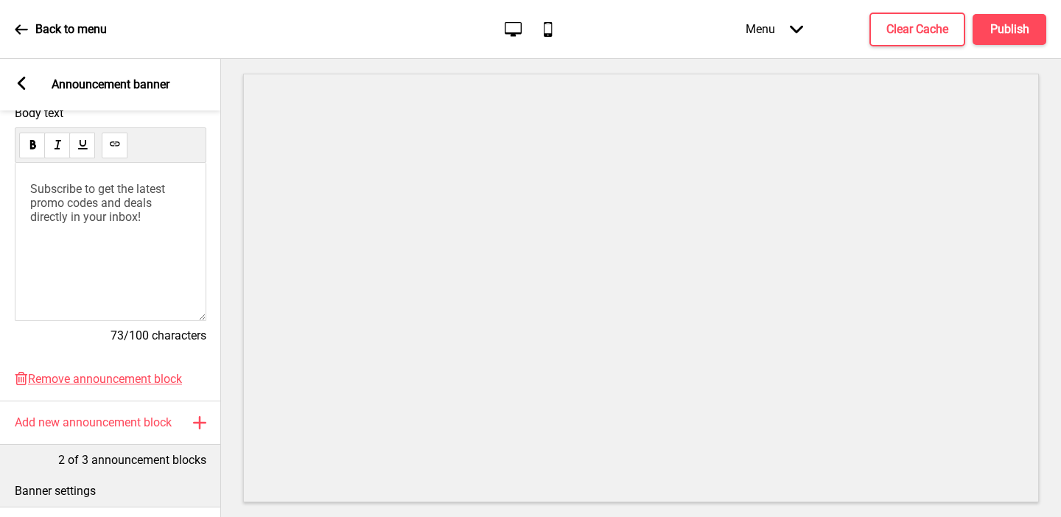
click at [85, 203] on span "Subscribe to get the latest promo codes and deals directly in your inbox!" at bounding box center [99, 203] width 138 height 42
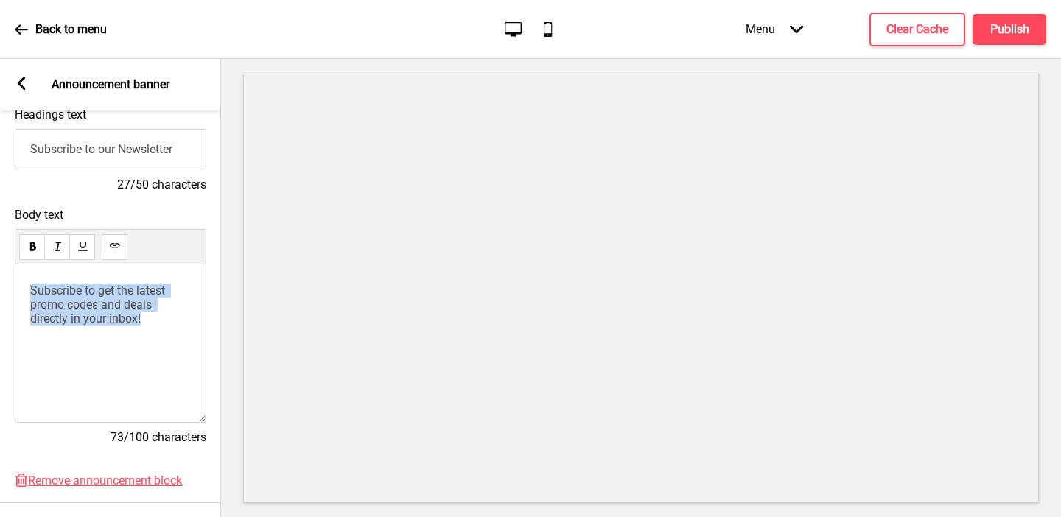
scroll to position [179, 0]
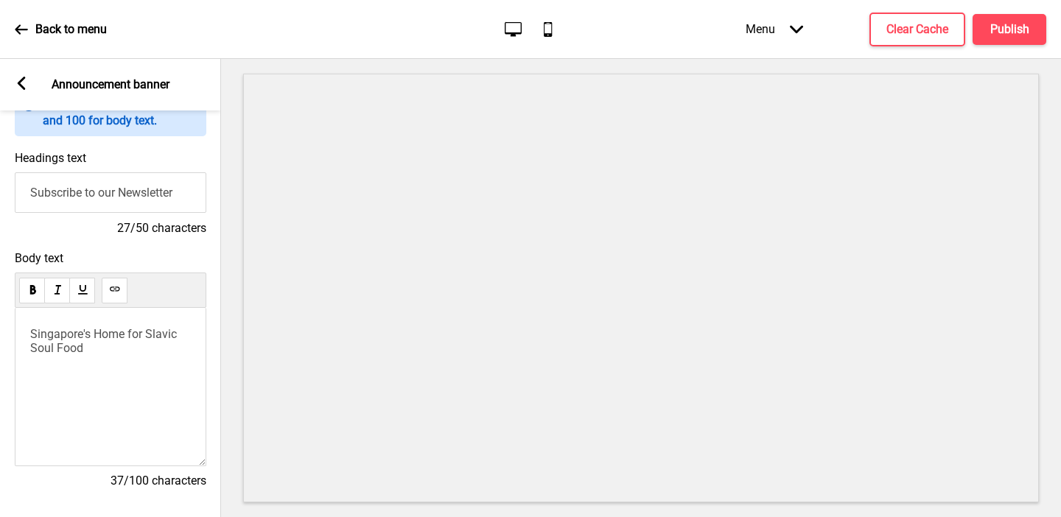
click at [77, 197] on input "Subscribe to our Newsletter" at bounding box center [110, 192] width 191 height 41
type input "Authentic Eastern European Food"
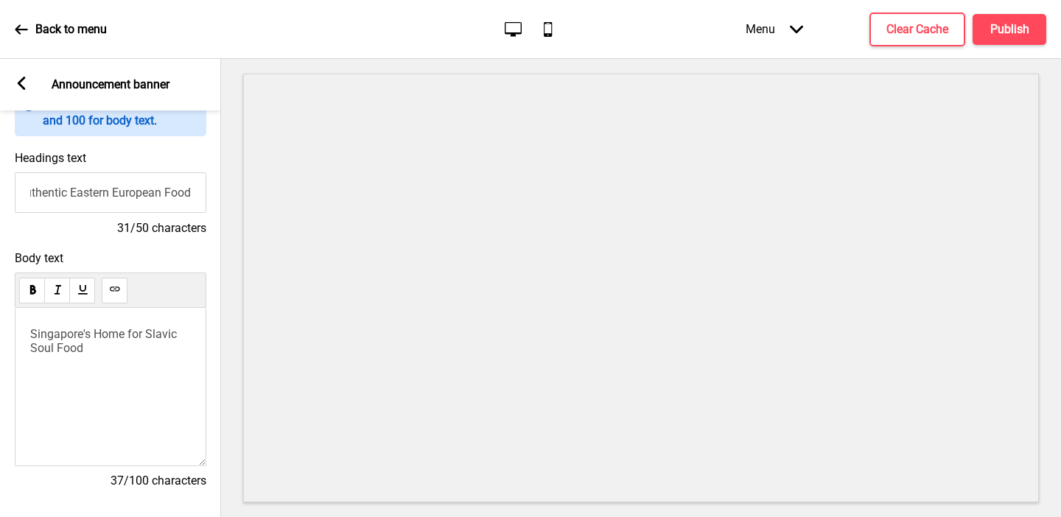
scroll to position [0, 0]
click at [1006, 33] on h4 "Publish" at bounding box center [1009, 29] width 39 height 16
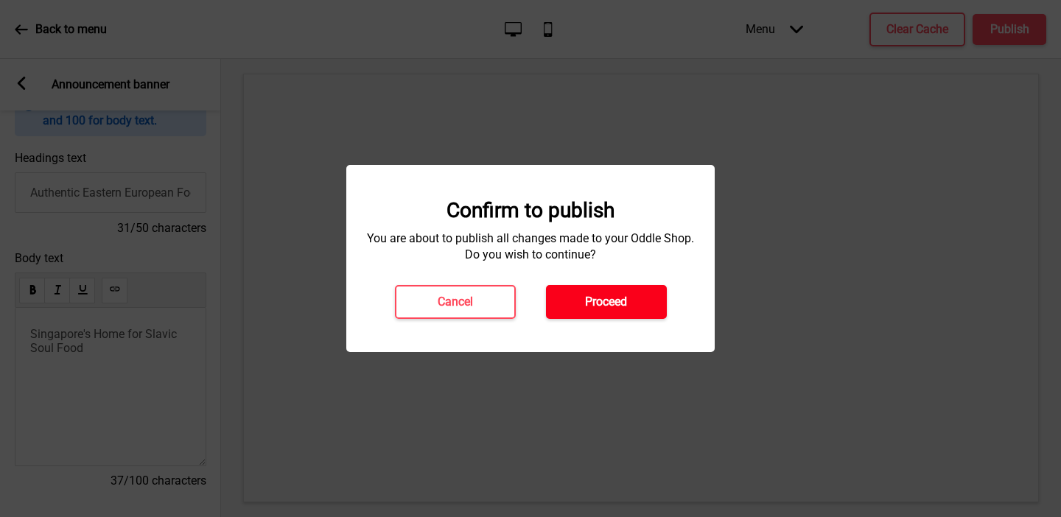
click at [605, 291] on button "Proceed" at bounding box center [606, 302] width 121 height 34
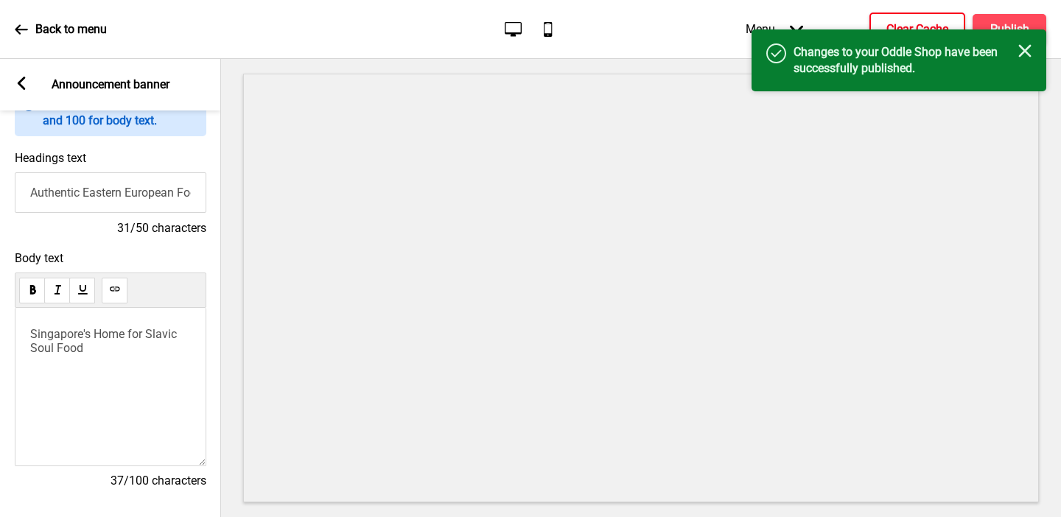
click at [895, 19] on button "Clear Cache" at bounding box center [917, 30] width 96 height 34
